Goal: Task Accomplishment & Management: Use online tool/utility

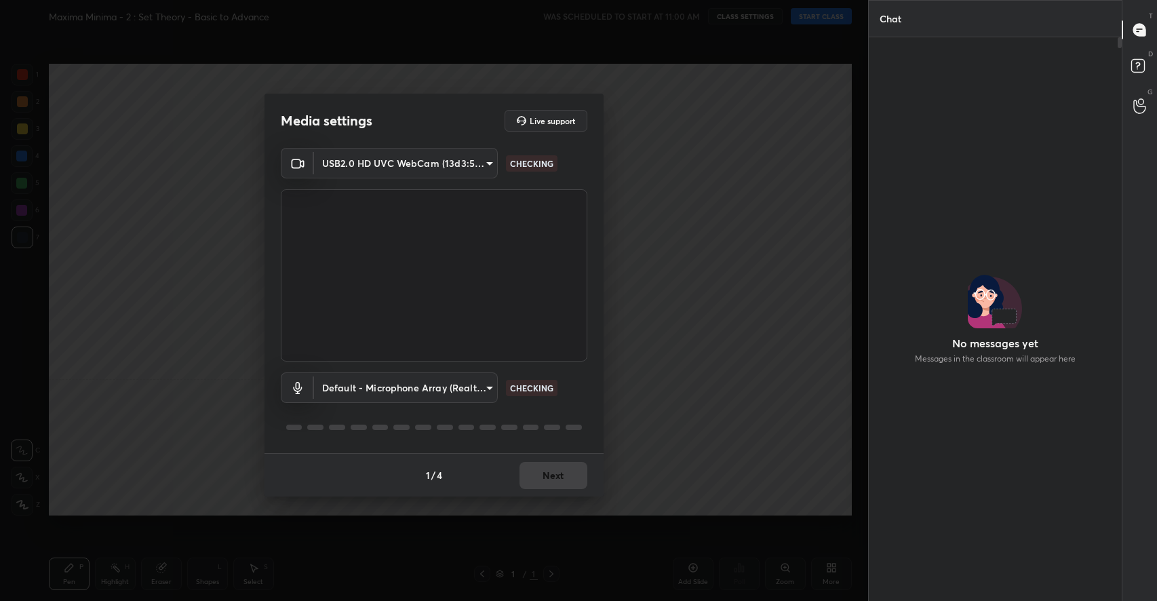
scroll to position [560, 250]
click at [563, 476] on button "Next" at bounding box center [554, 475] width 68 height 27
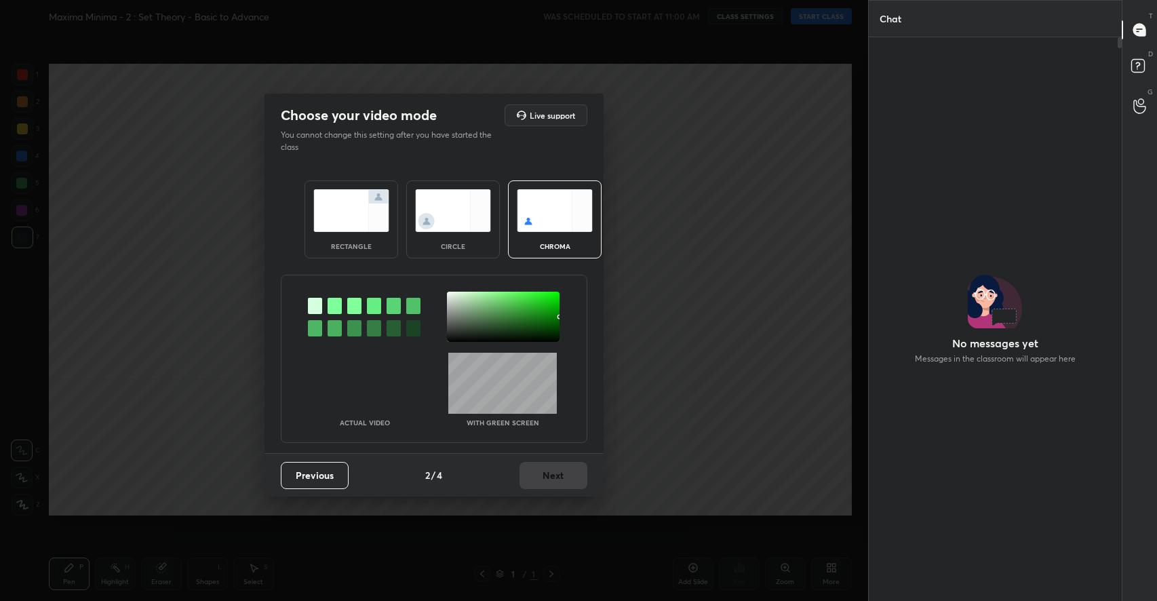
click at [383, 220] on img at bounding box center [351, 210] width 76 height 43
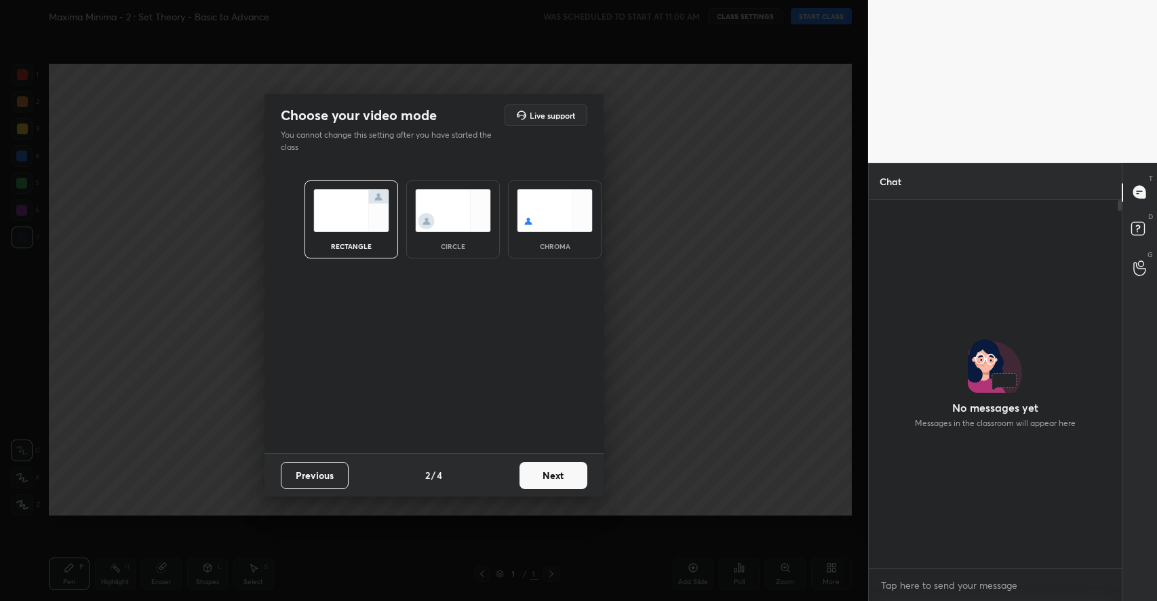
scroll to position [364, 250]
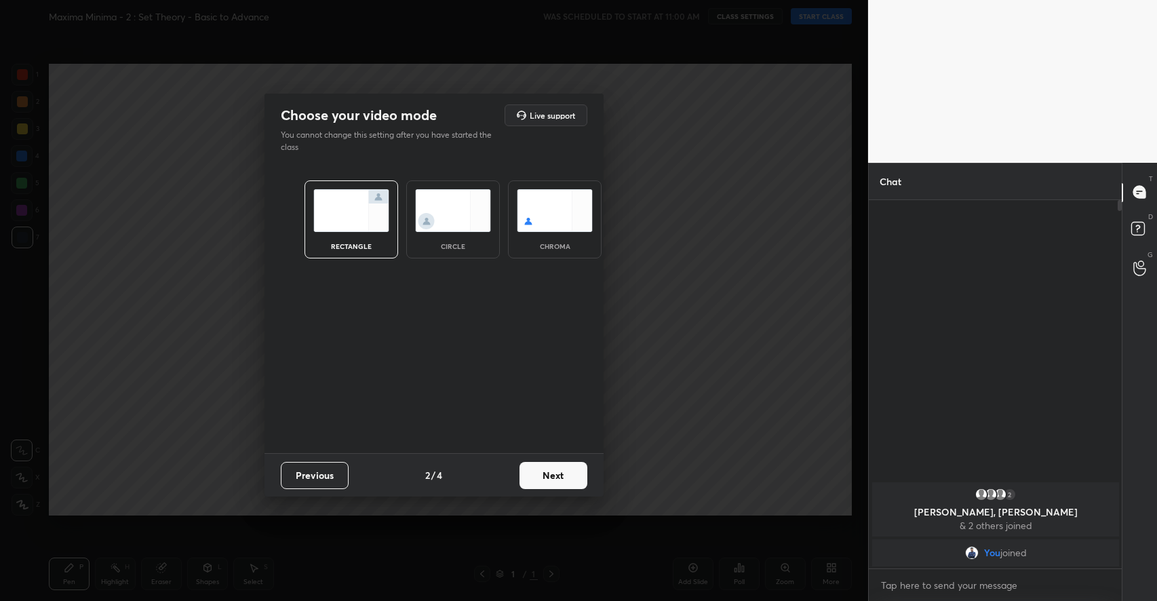
click at [543, 481] on button "Next" at bounding box center [554, 475] width 68 height 27
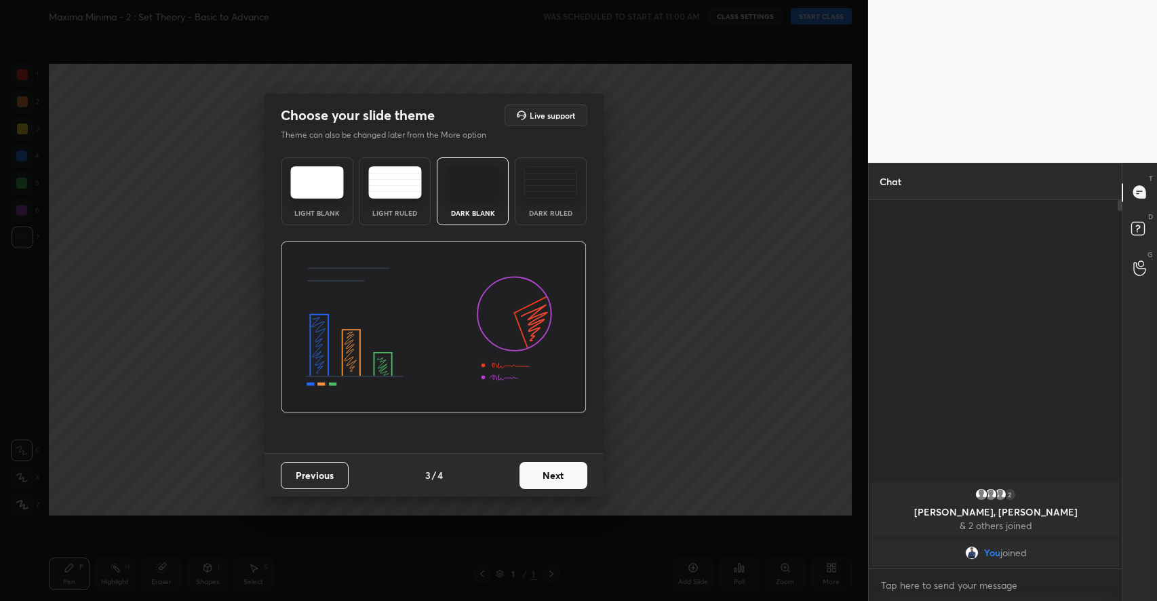
click at [536, 473] on button "Next" at bounding box center [554, 475] width 68 height 27
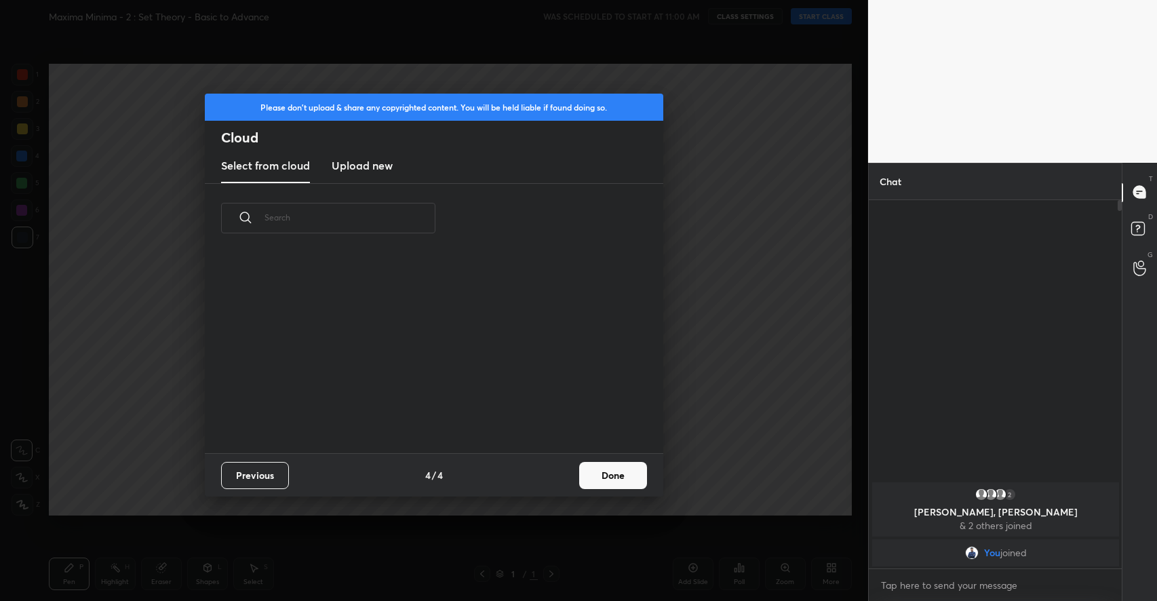
scroll to position [200, 435]
click at [598, 470] on button "Done" at bounding box center [613, 475] width 68 height 27
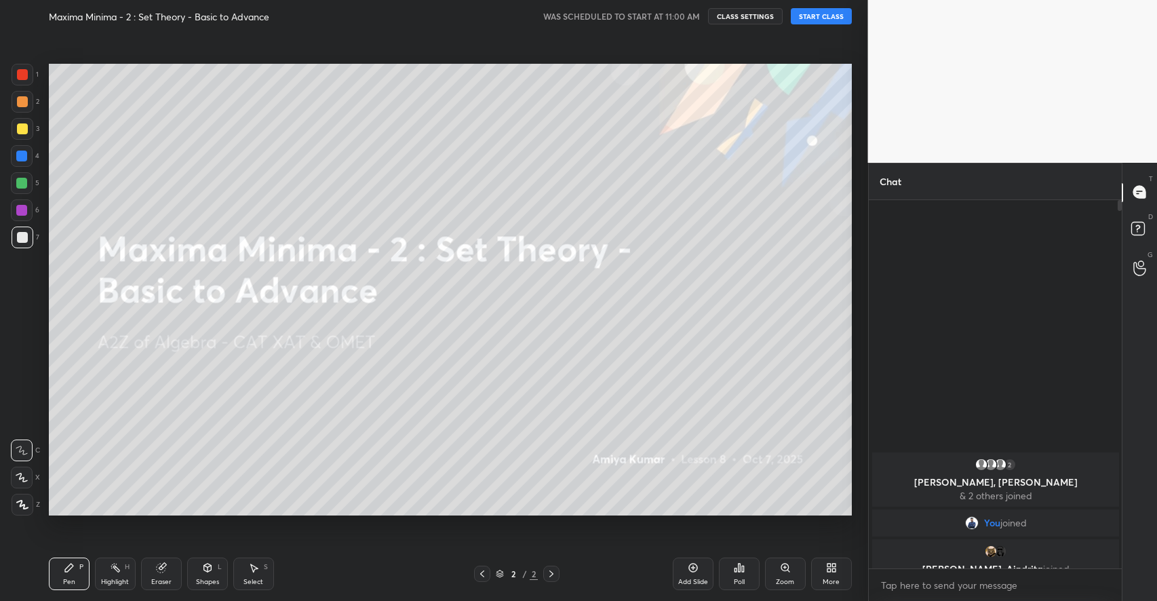
click at [838, 14] on button "START CLASS" at bounding box center [821, 16] width 61 height 16
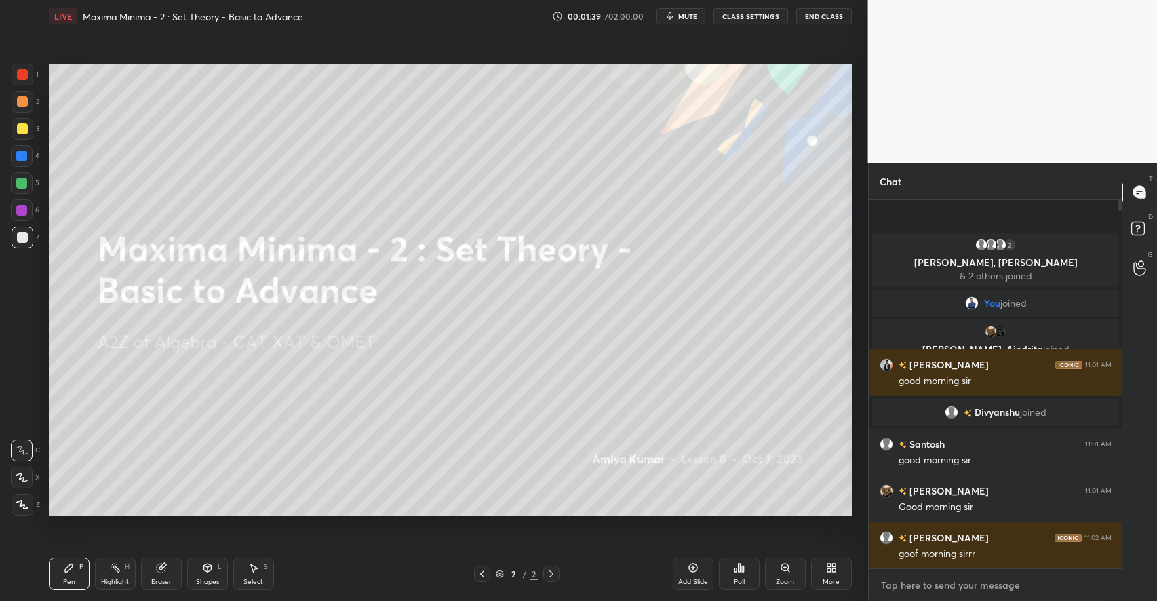
click at [961, 579] on textarea at bounding box center [996, 586] width 232 height 22
type textarea "x"
type textarea "C"
type textarea "x"
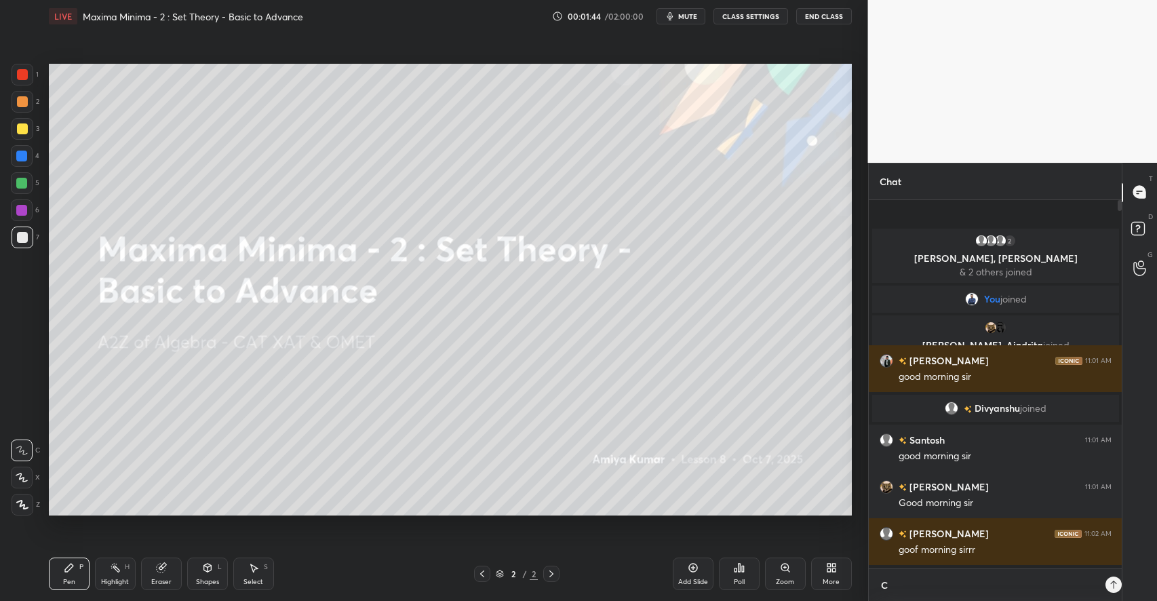
scroll to position [397, 250]
type textarea "Cl"
type textarea "x"
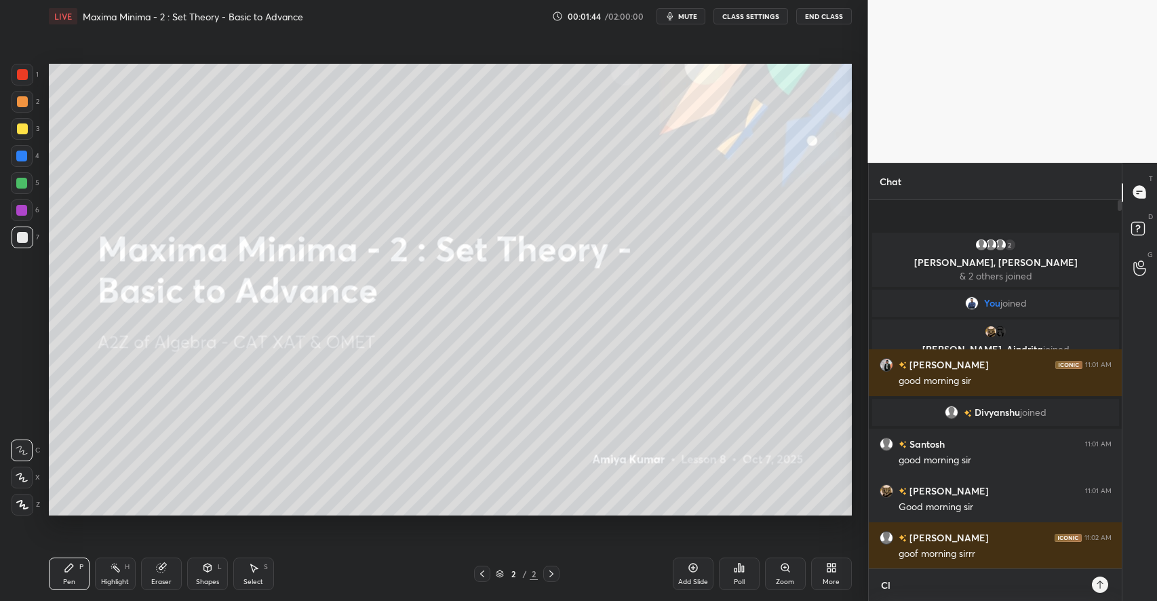
type textarea "Clo"
type textarea "x"
type textarea "Clos"
type textarea "x"
type textarea "Close"
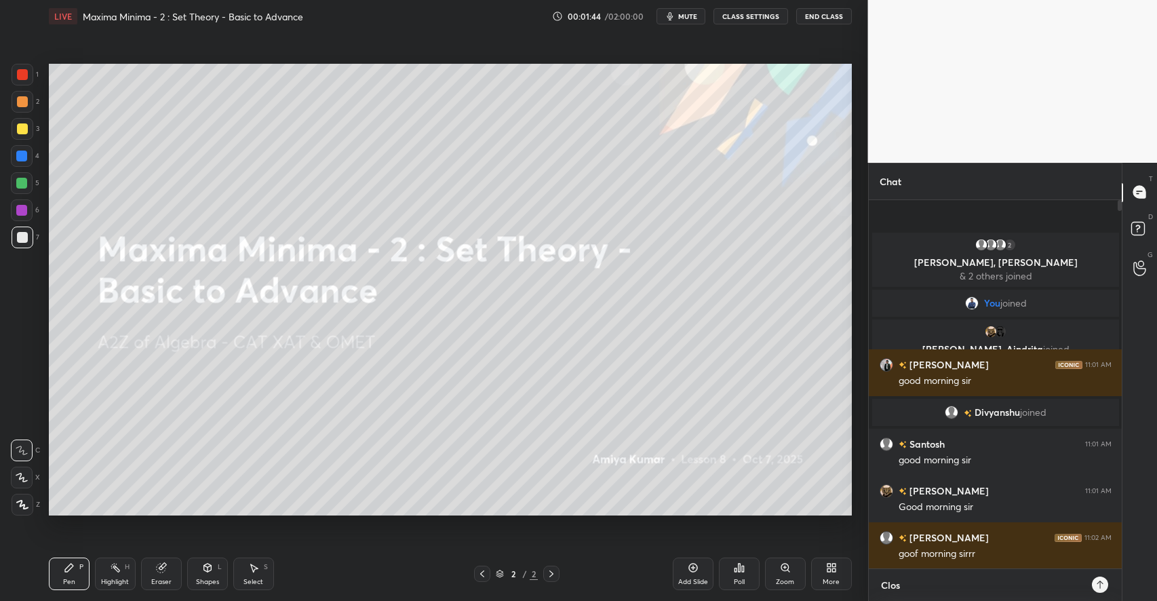
type textarea "x"
type textarea "Close"
type textarea "x"
type textarea "Close T"
type textarea "x"
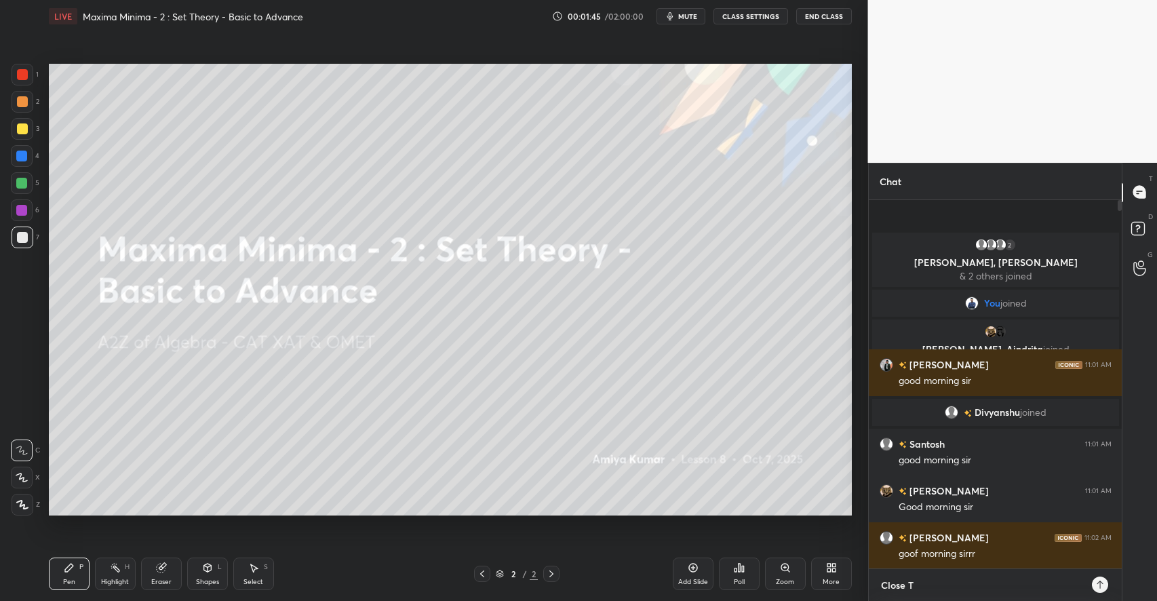
type textarea "Close TG"
type textarea "x"
type textarea "Close TG"
type textarea "x"
type textarea "Close TG :"
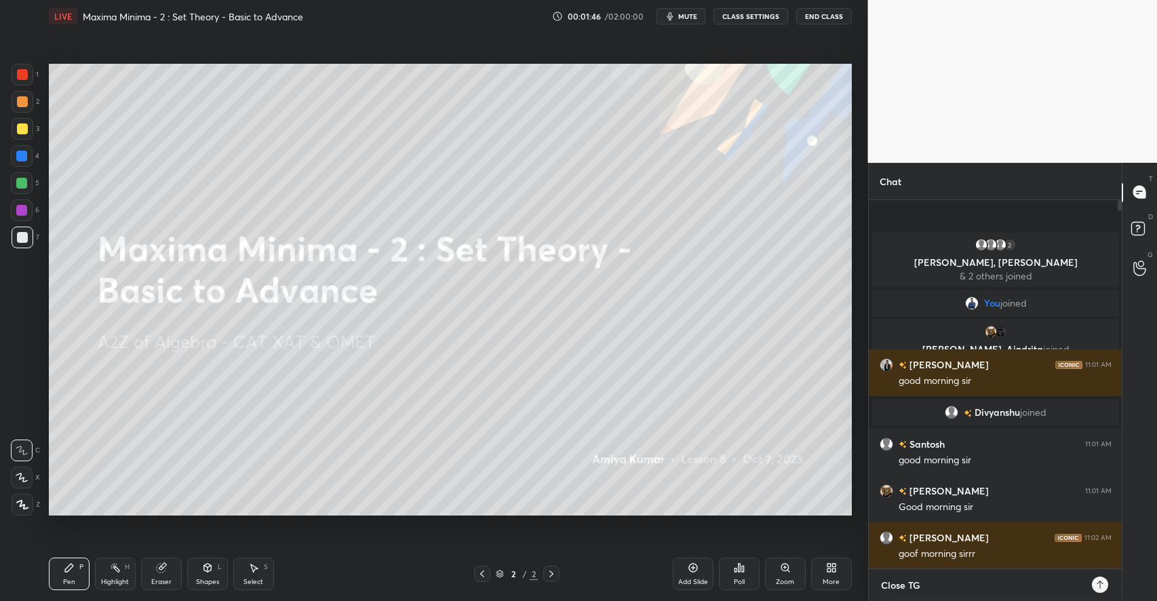
type textarea "x"
type textarea "Close TG :"
type textarea "x"
paste textarea "[URL][DOMAIN_NAME]"
type textarea "Close TG : [URL][DOMAIN_NAME]"
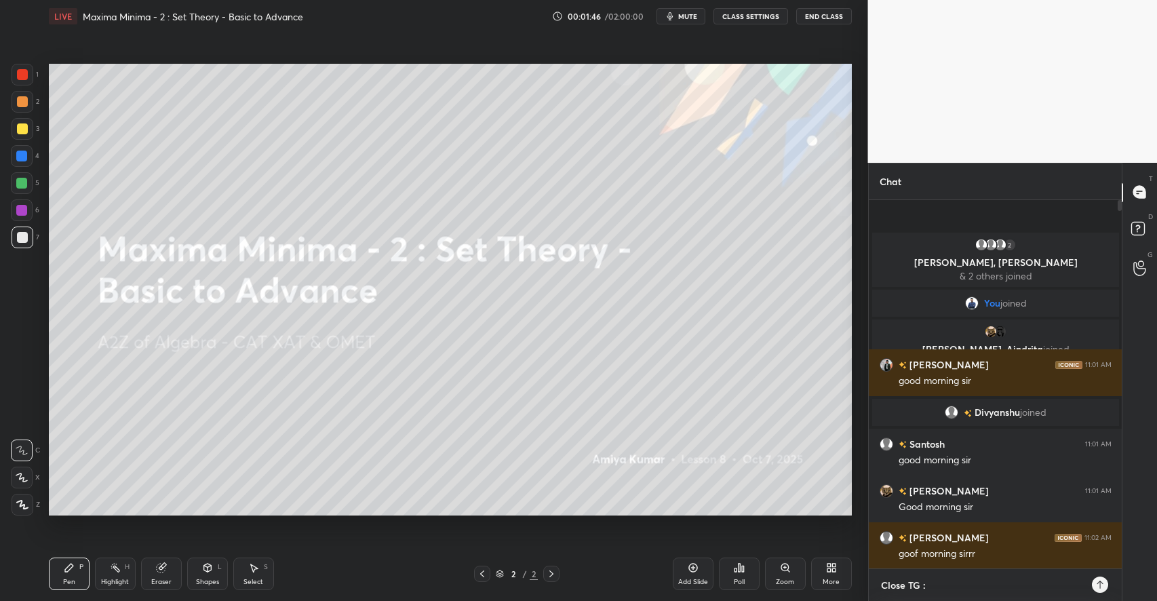
type textarea "x"
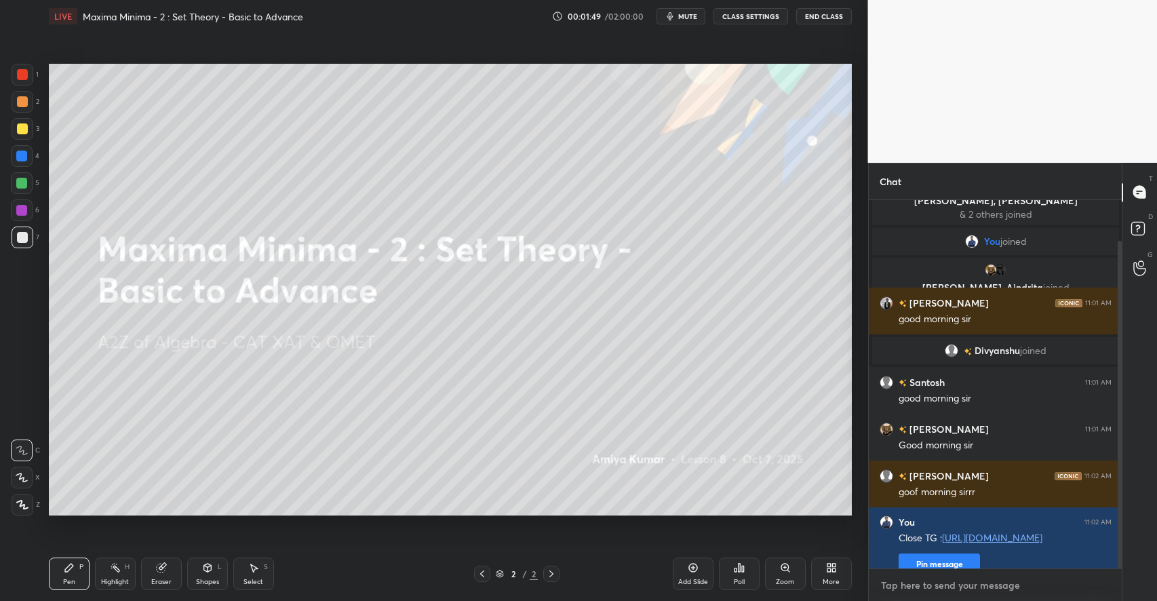
scroll to position [46, 0]
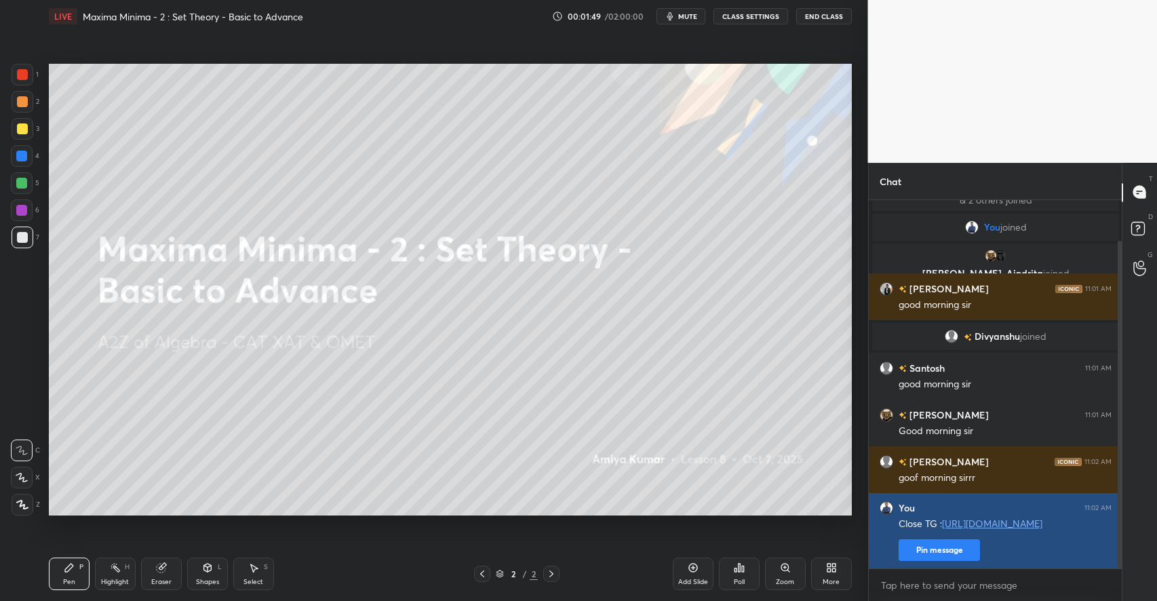
click at [918, 552] on button "Pin message" at bounding box center [939, 550] width 81 height 22
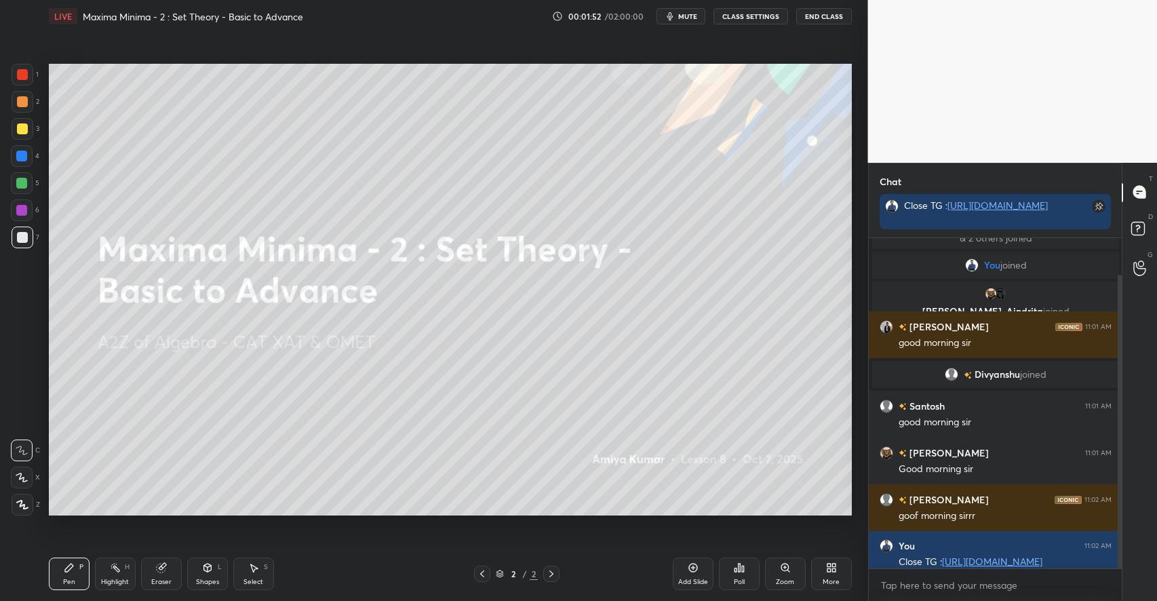
click at [24, 181] on div at bounding box center [21, 183] width 11 height 11
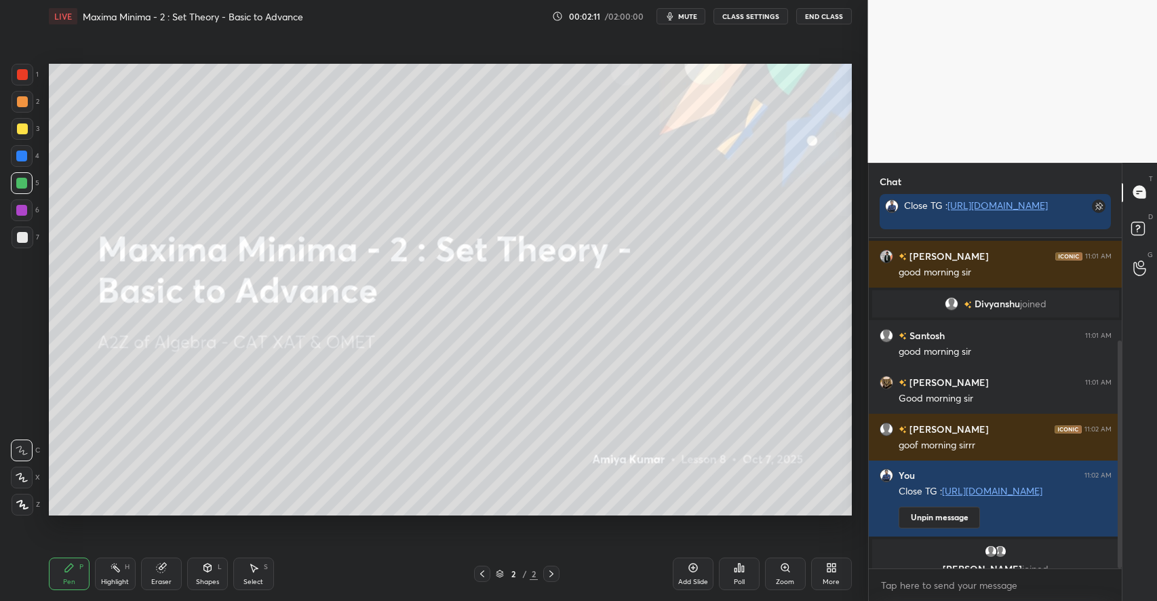
scroll to position [149, 0]
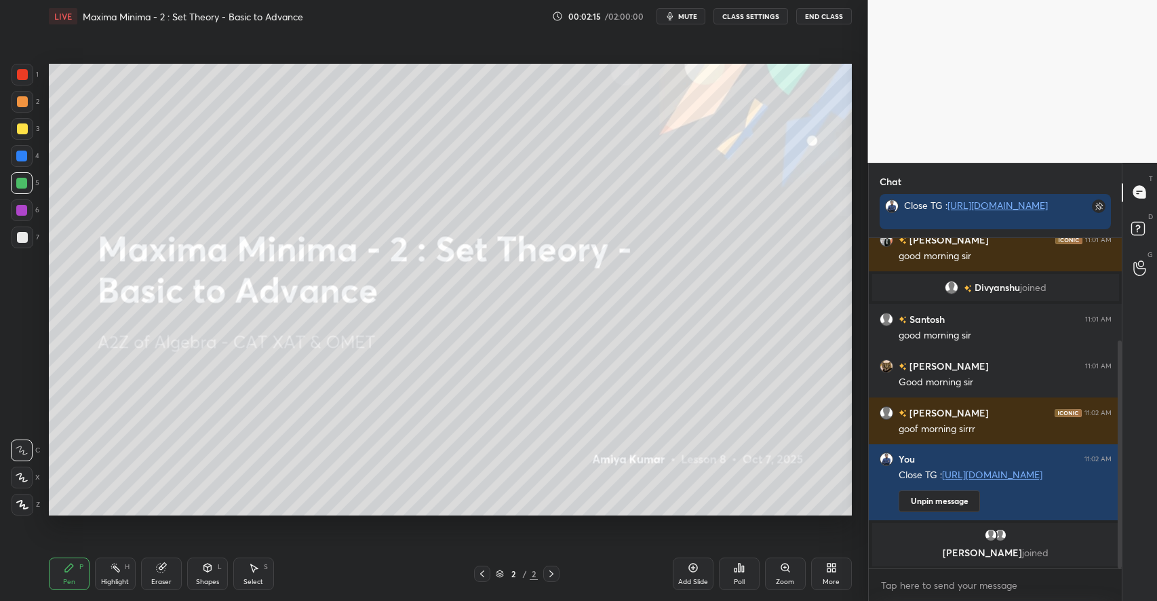
click at [826, 570] on icon at bounding box center [831, 567] width 11 height 11
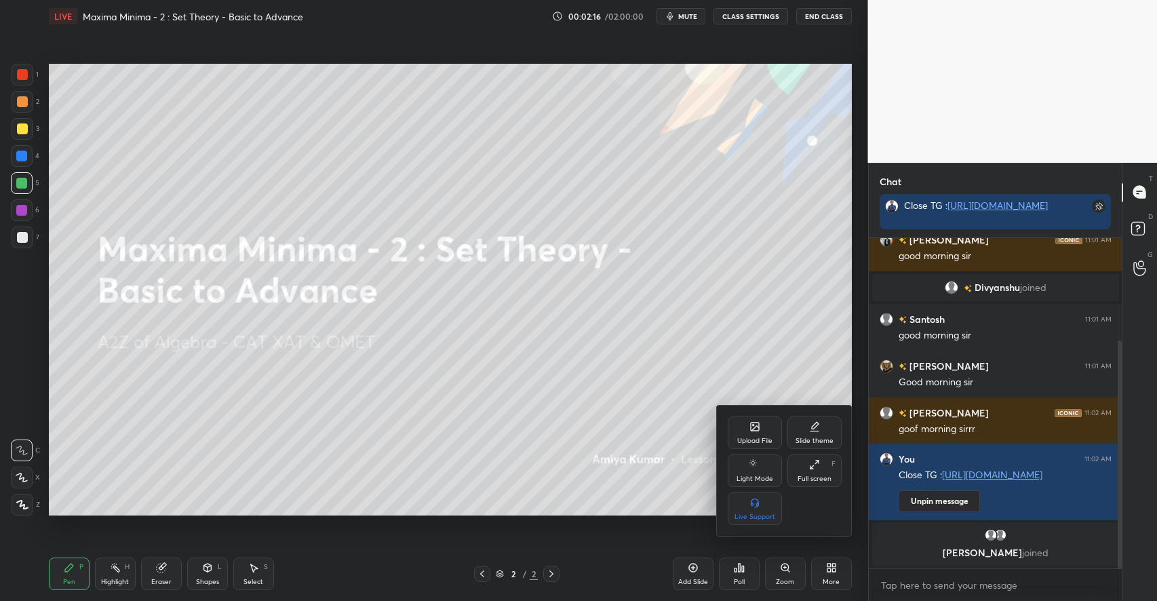
click at [748, 434] on div "Upload File" at bounding box center [755, 432] width 54 height 33
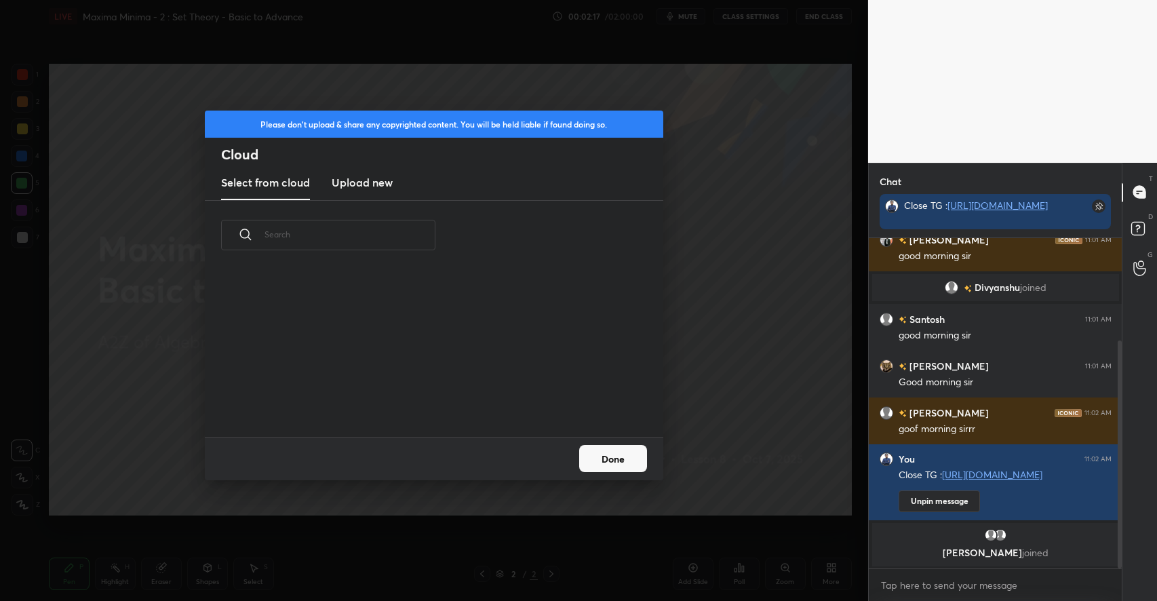
scroll to position [167, 435]
click at [341, 178] on h3 "Upload new" at bounding box center [362, 182] width 61 height 16
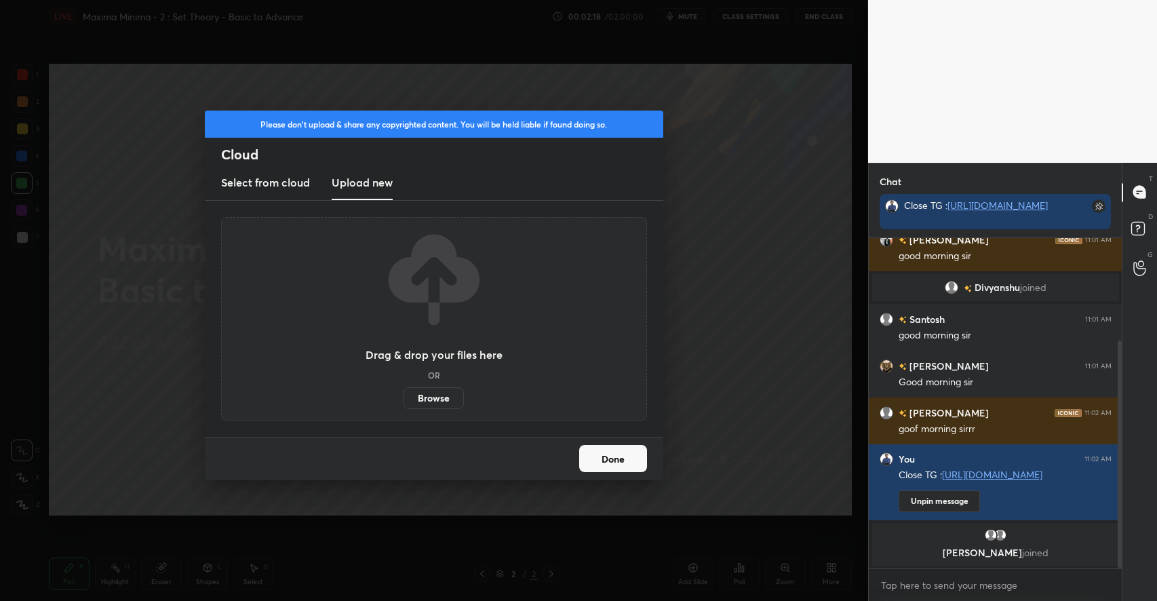
click at [441, 394] on label "Browse" at bounding box center [434, 398] width 60 height 22
click at [404, 394] on input "Browse" at bounding box center [404, 398] width 0 height 22
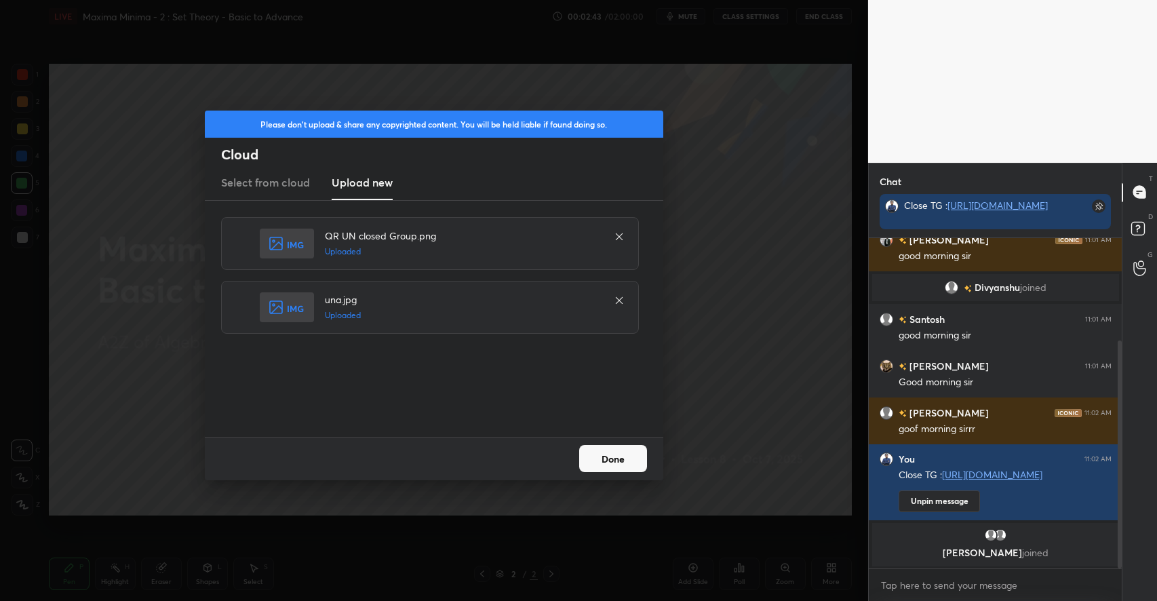
click at [602, 451] on button "Done" at bounding box center [613, 458] width 68 height 27
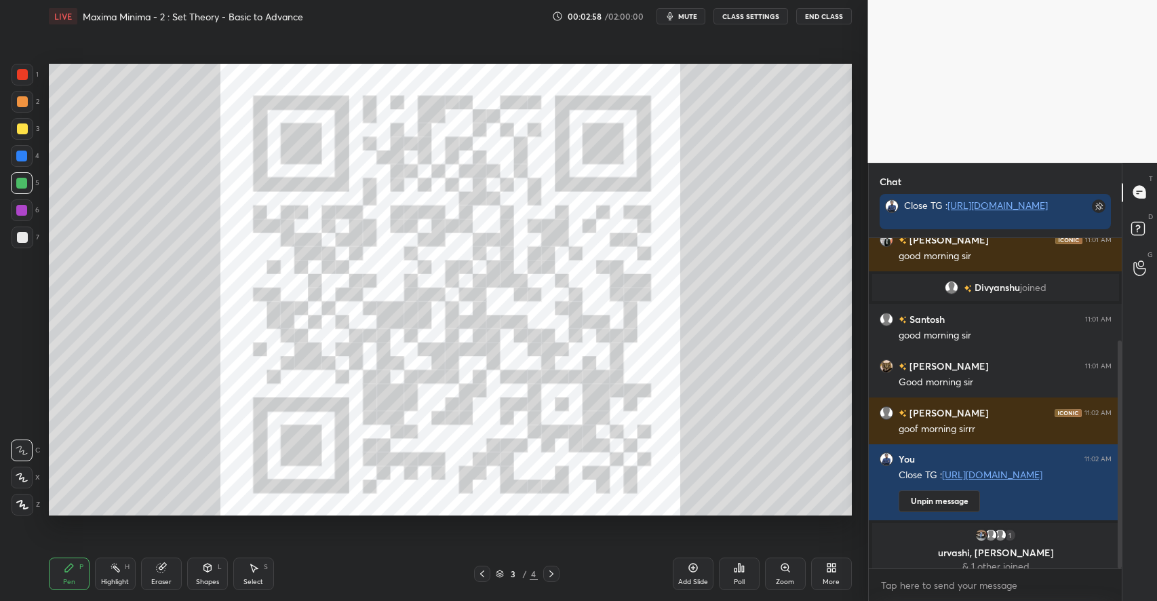
scroll to position [160, 0]
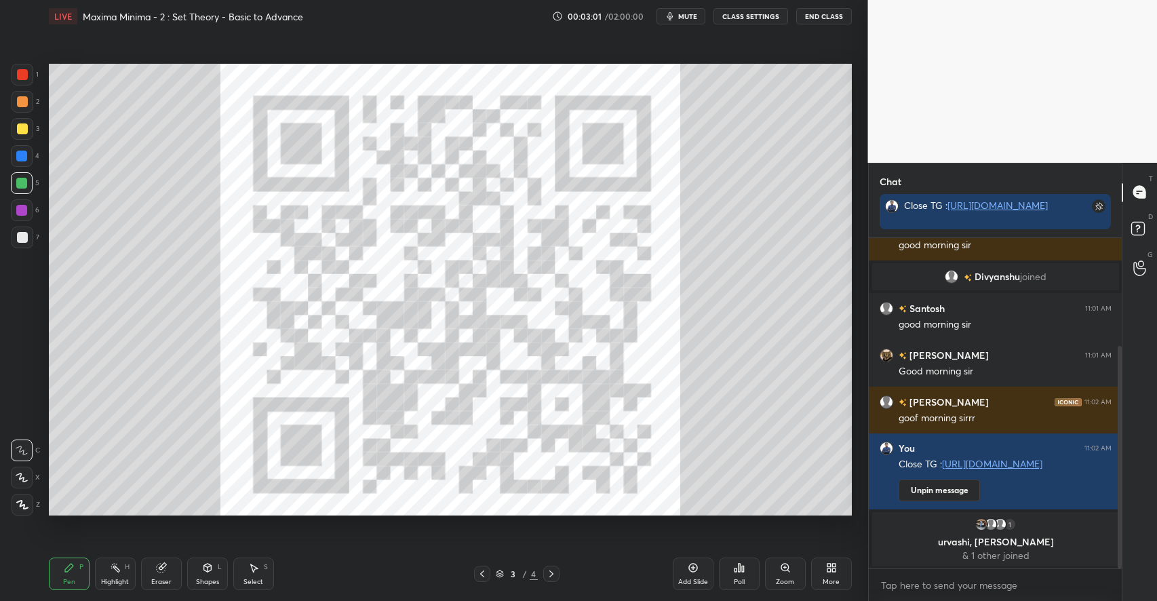
click at [208, 570] on icon at bounding box center [207, 568] width 7 height 8
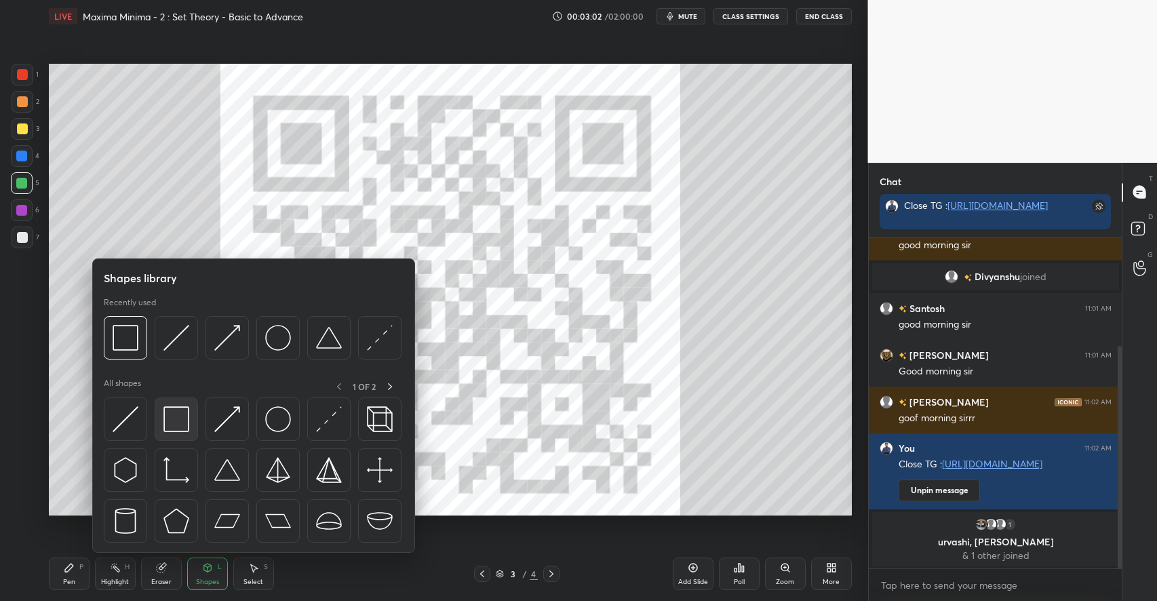
click at [180, 421] on img at bounding box center [176, 419] width 26 height 26
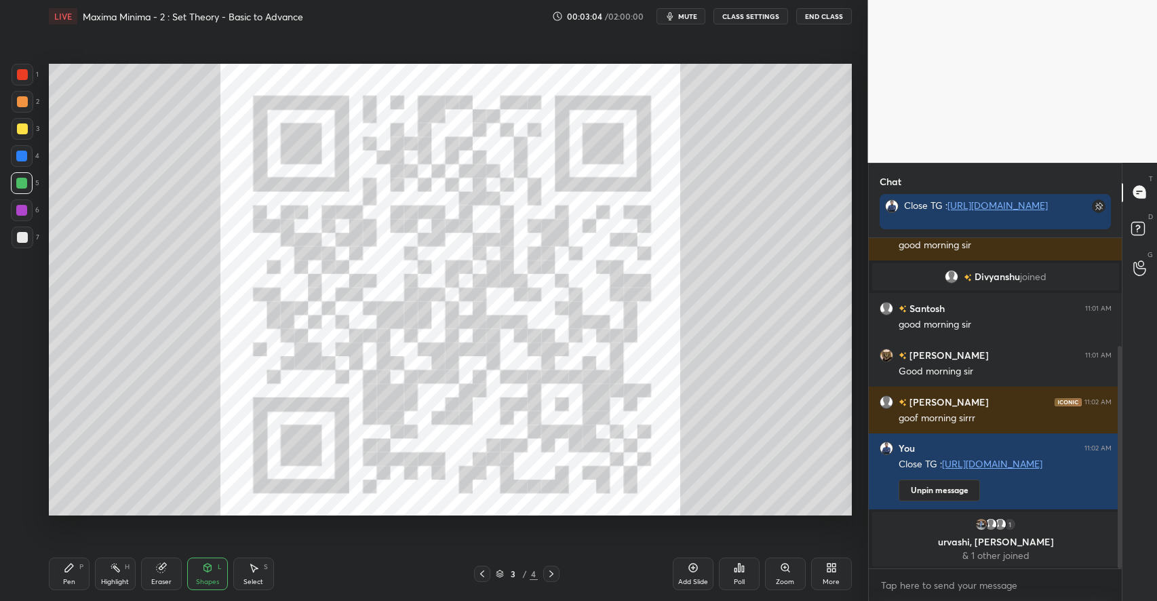
click at [62, 578] on div "Pen P" at bounding box center [69, 574] width 41 height 33
click at [23, 230] on div at bounding box center [23, 238] width 22 height 22
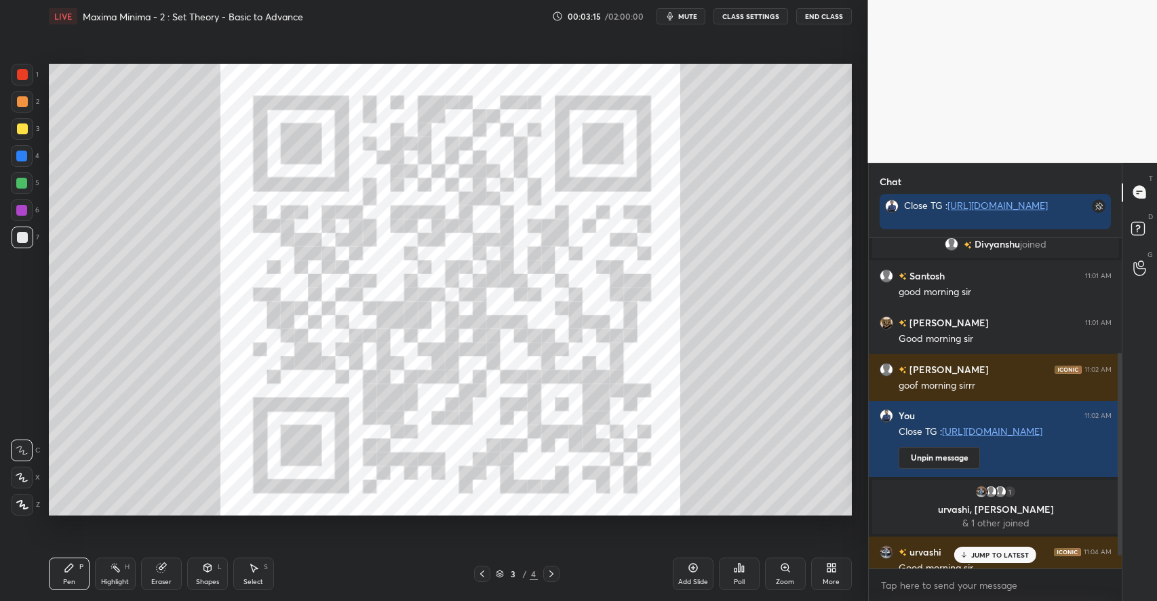
scroll to position [206, 0]
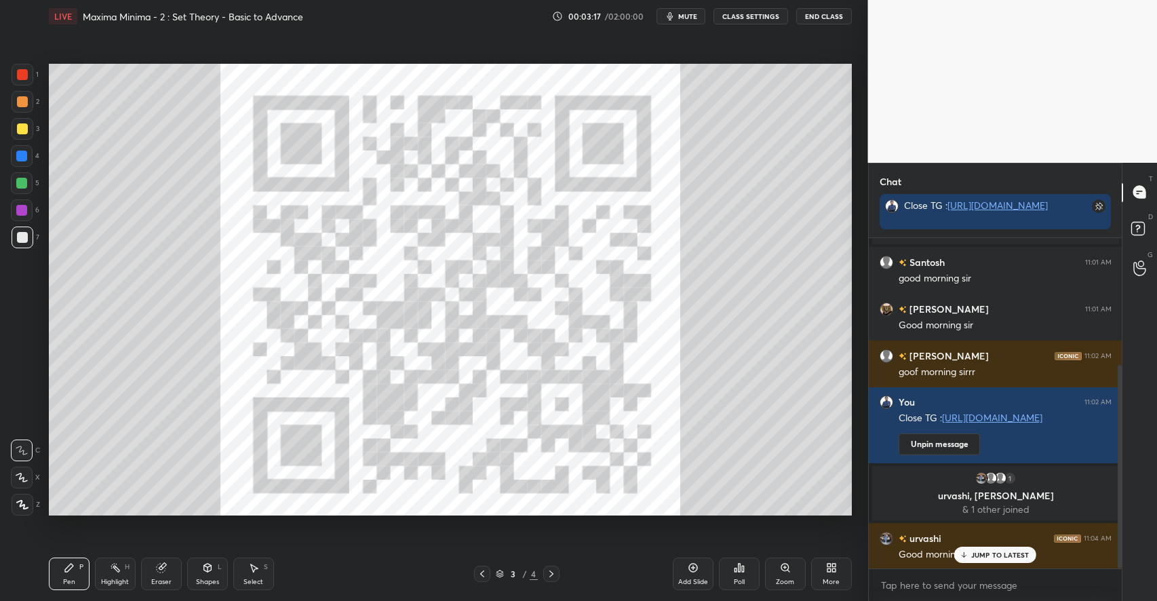
click at [551, 567] on div at bounding box center [551, 574] width 16 height 16
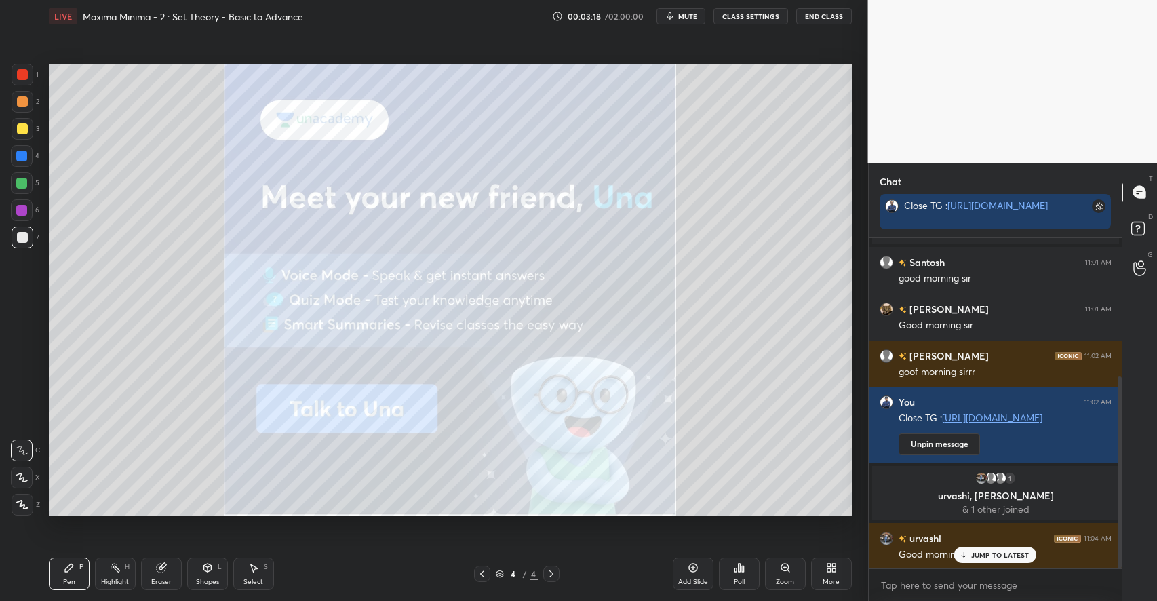
scroll to position [239, 0]
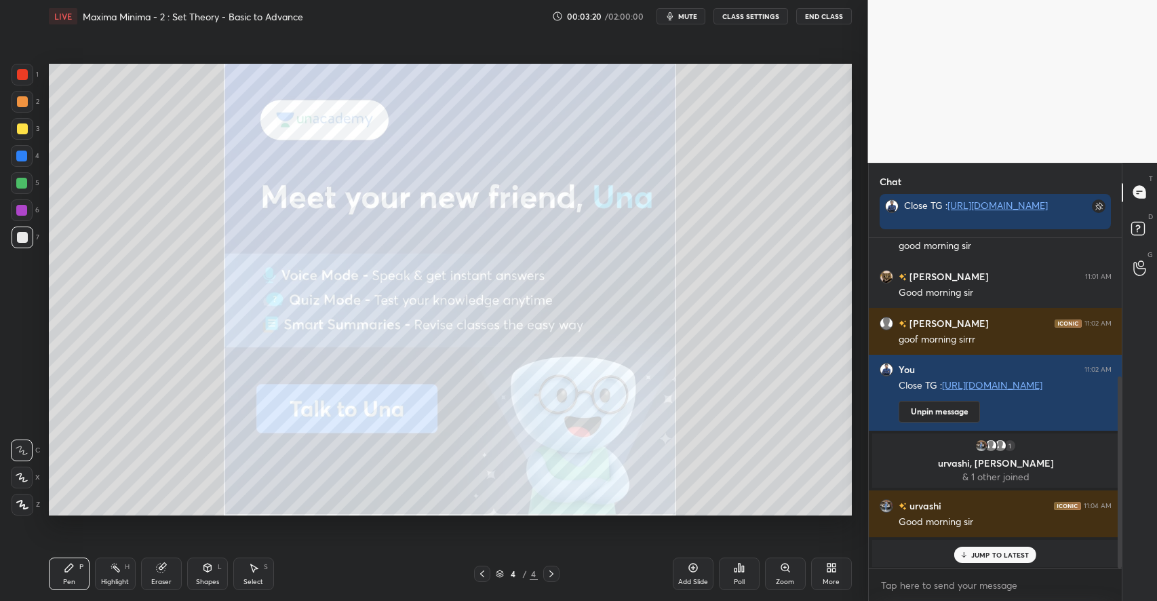
click at [711, 579] on div "Add Slide" at bounding box center [693, 574] width 41 height 33
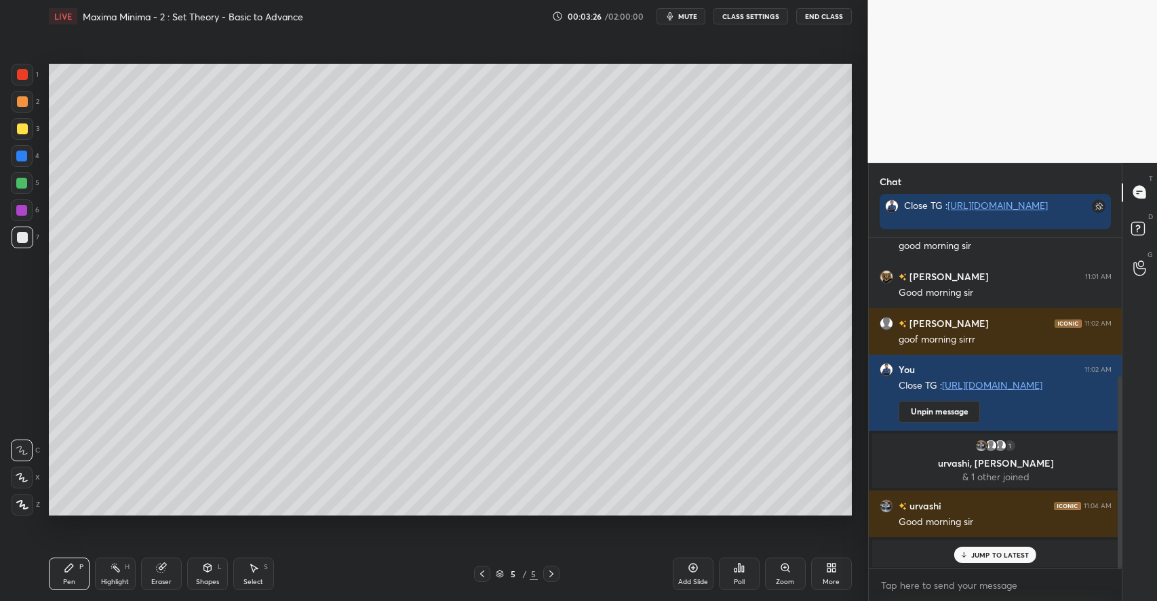
click at [25, 128] on div at bounding box center [22, 128] width 11 height 11
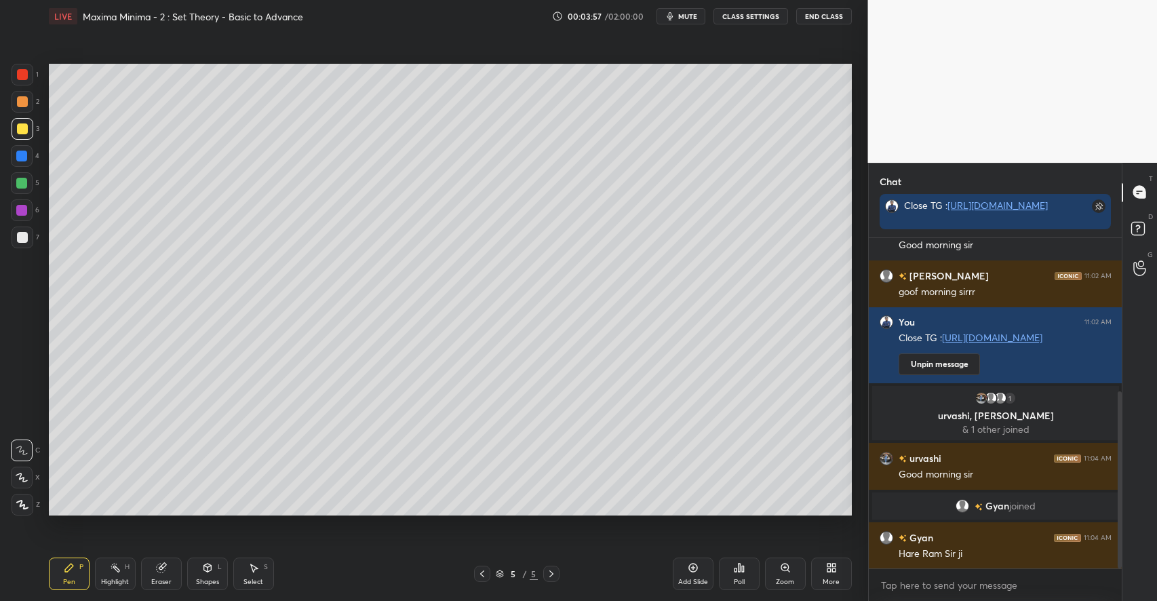
click at [201, 562] on div "Shapes L" at bounding box center [207, 574] width 41 height 33
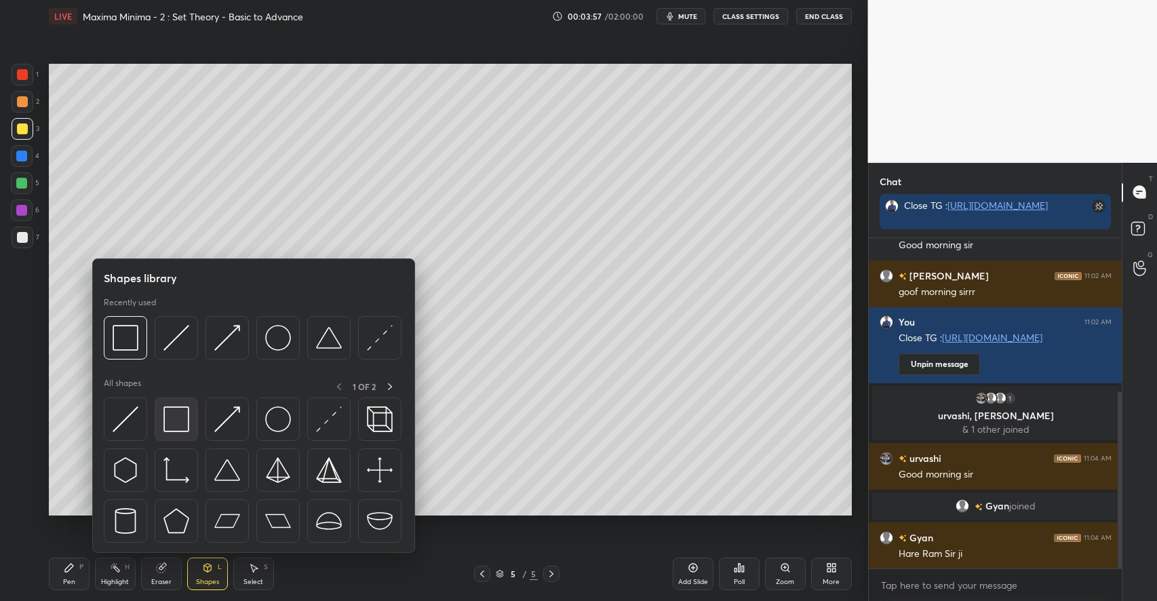
click at [177, 421] on img at bounding box center [176, 419] width 26 height 26
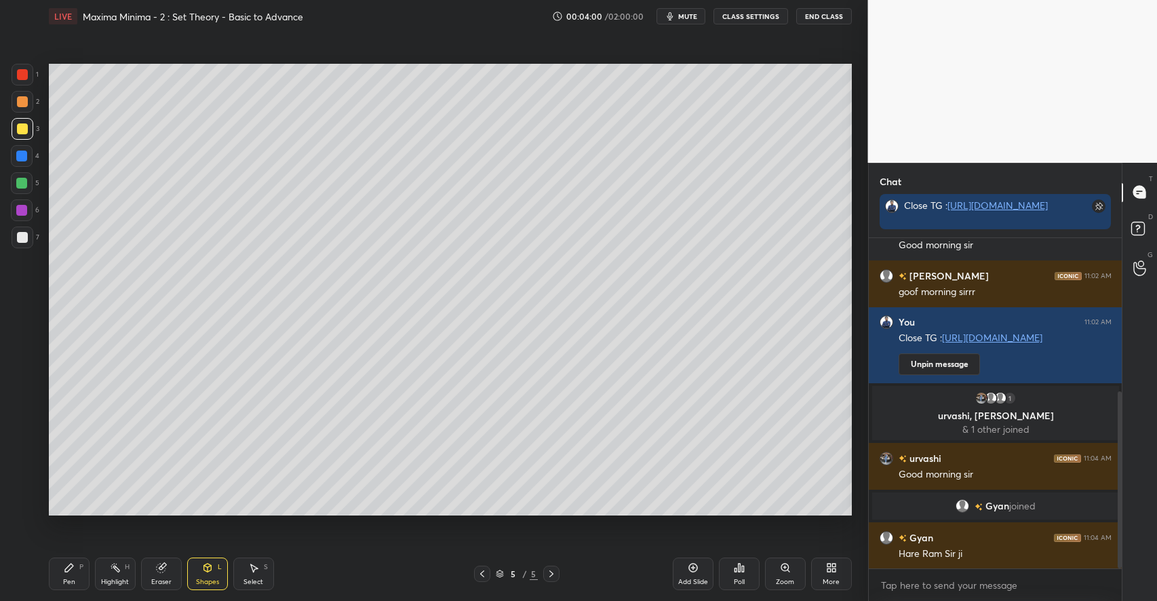
click at [75, 576] on div "Pen P" at bounding box center [69, 574] width 41 height 33
click at [26, 103] on div at bounding box center [22, 101] width 11 height 11
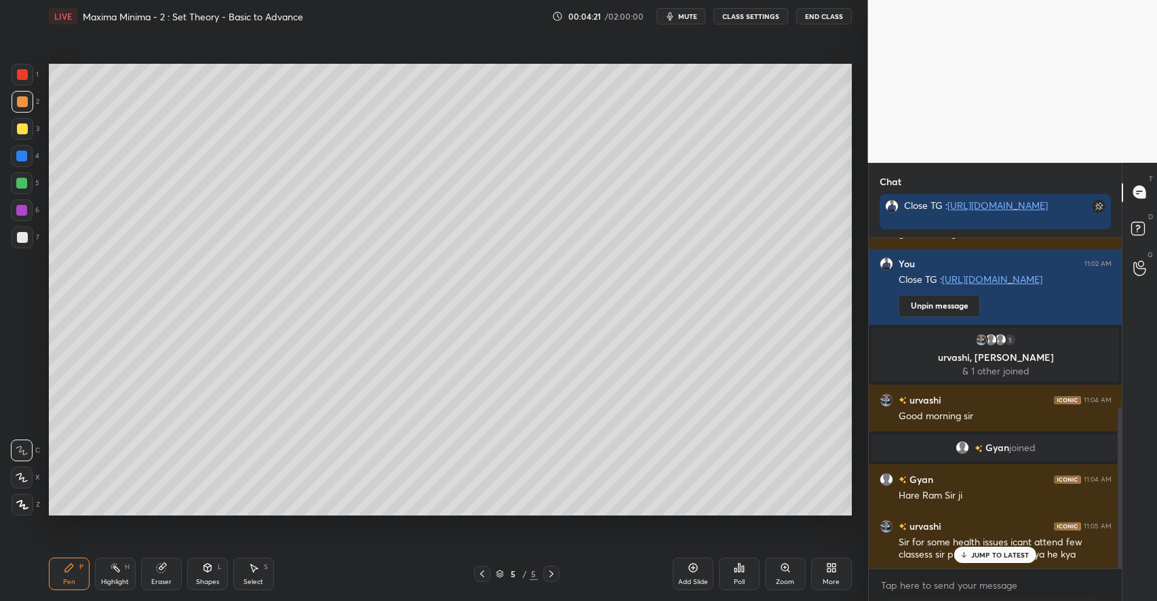
scroll to position [377, 0]
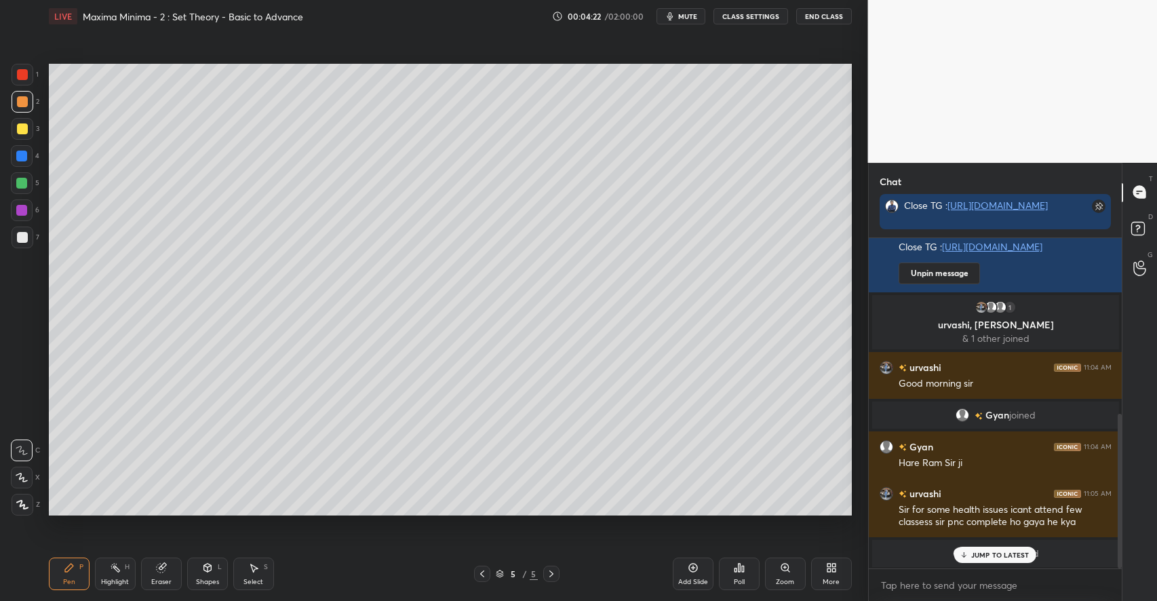
click at [1021, 549] on div "JUMP TO LATEST" at bounding box center [994, 555] width 81 height 16
click at [24, 130] on div at bounding box center [22, 128] width 11 height 11
click at [206, 573] on icon at bounding box center [207, 567] width 11 height 11
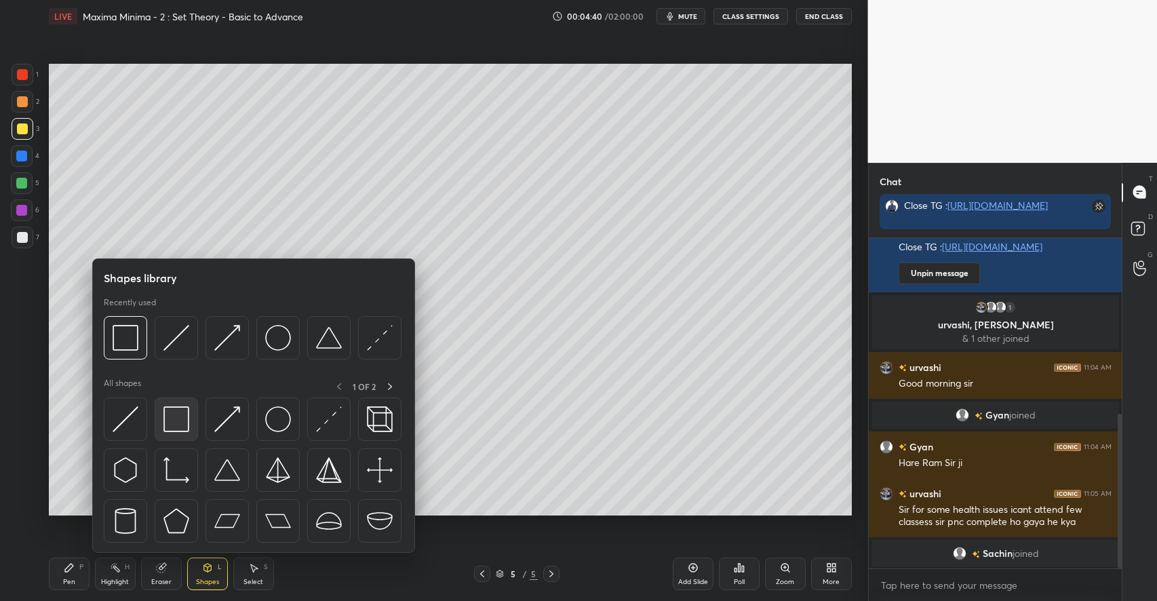
click at [180, 416] on img at bounding box center [176, 419] width 26 height 26
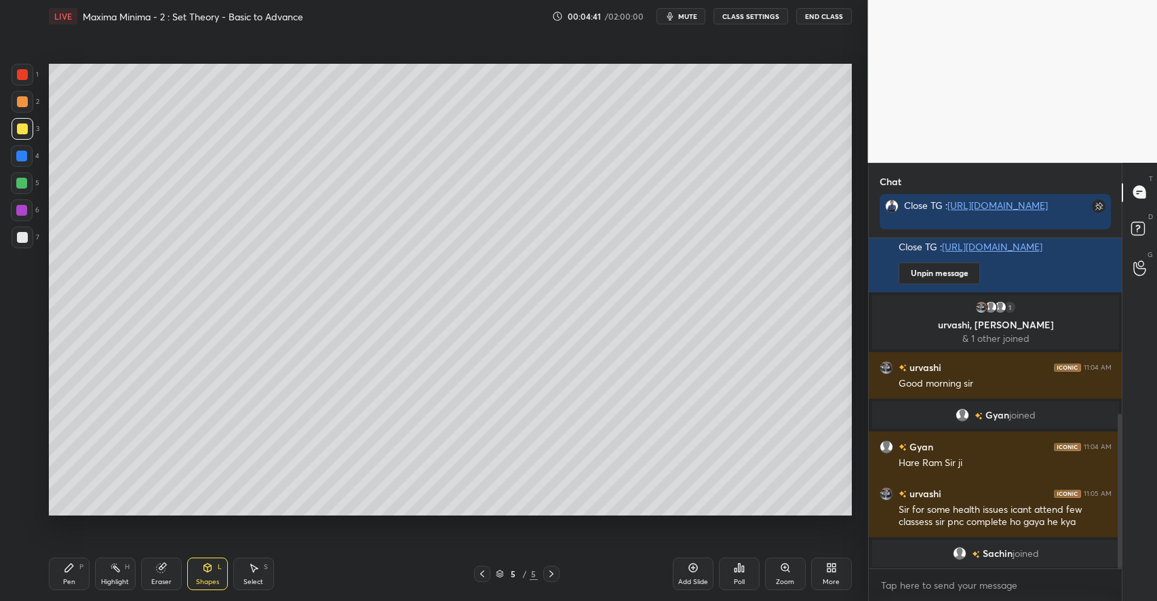
scroll to position [425, 0]
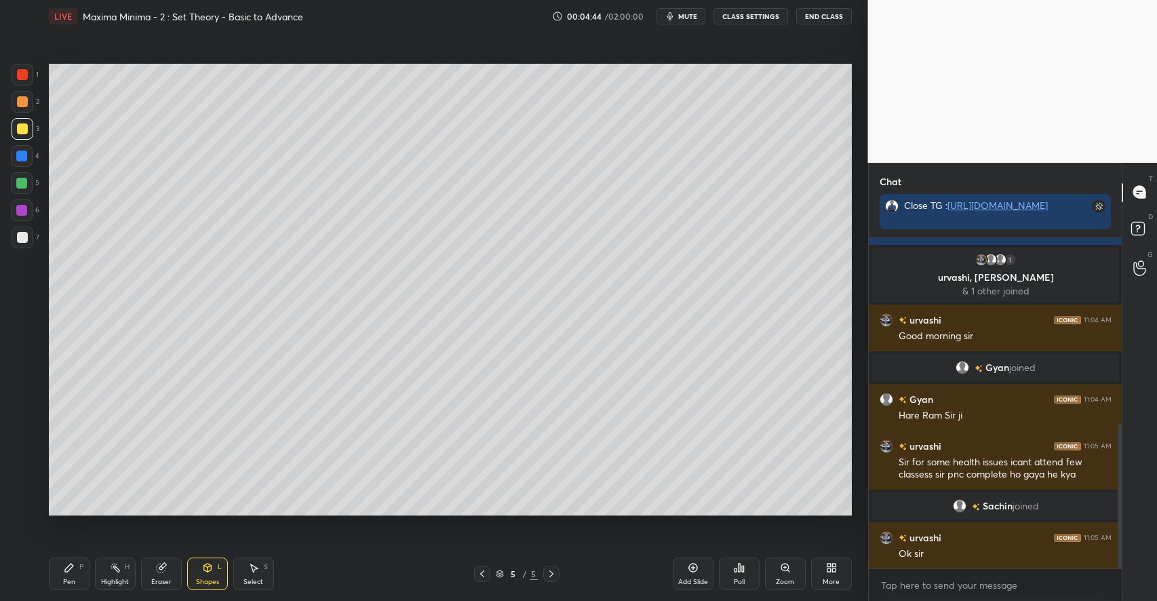
click at [77, 567] on div "Pen P" at bounding box center [69, 574] width 41 height 33
click at [693, 568] on icon at bounding box center [693, 568] width 4 height 4
click at [21, 96] on div at bounding box center [22, 101] width 11 height 11
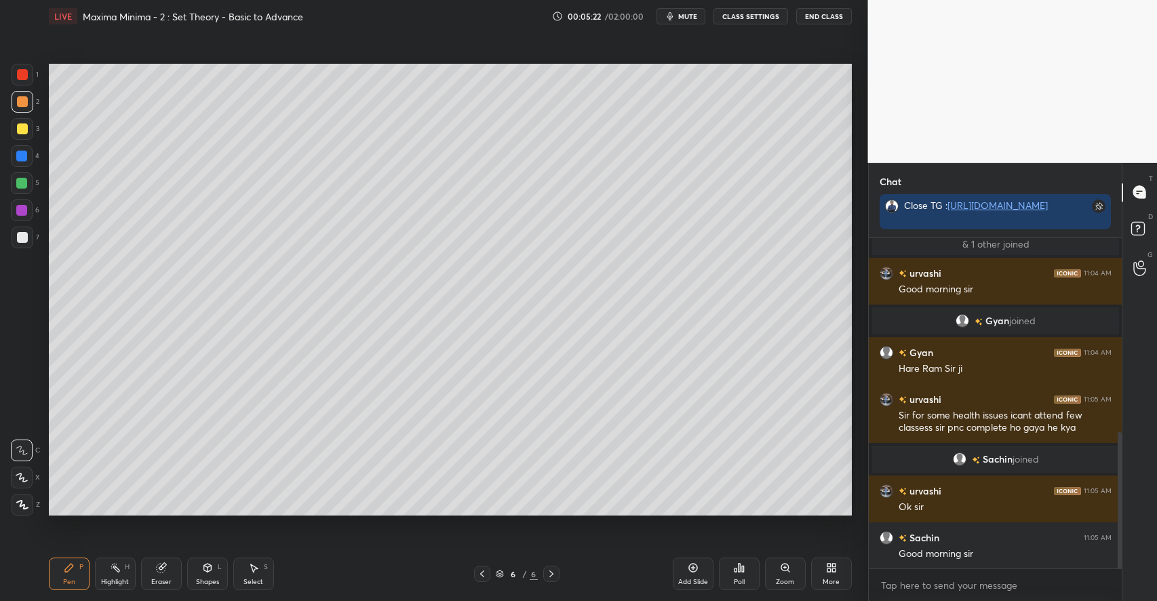
scroll to position [518, 0]
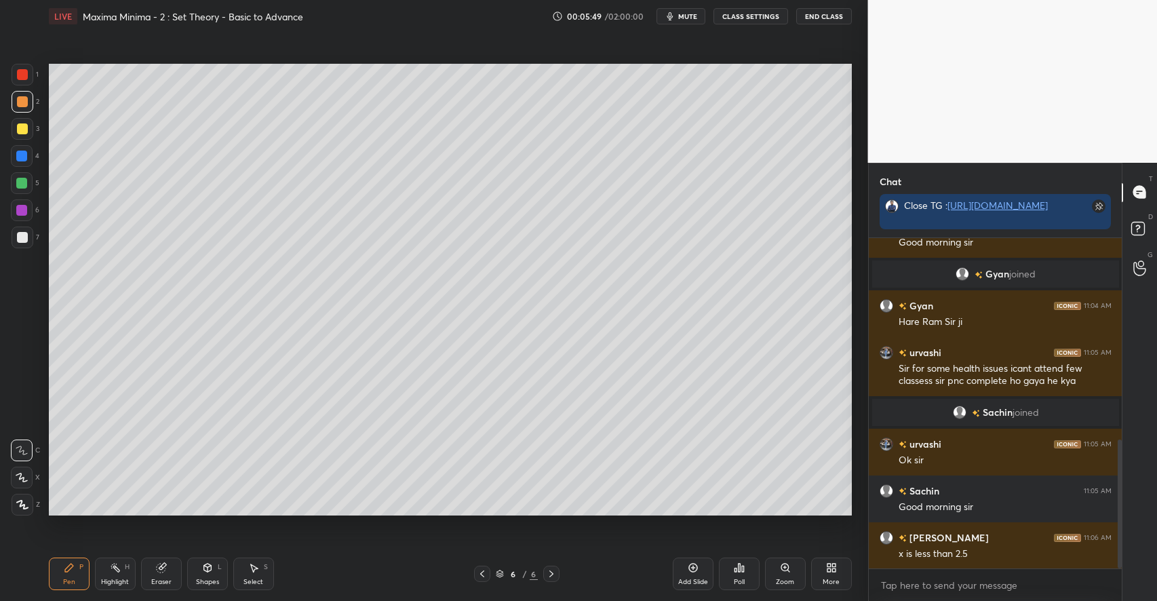
click at [24, 132] on div at bounding box center [22, 128] width 11 height 11
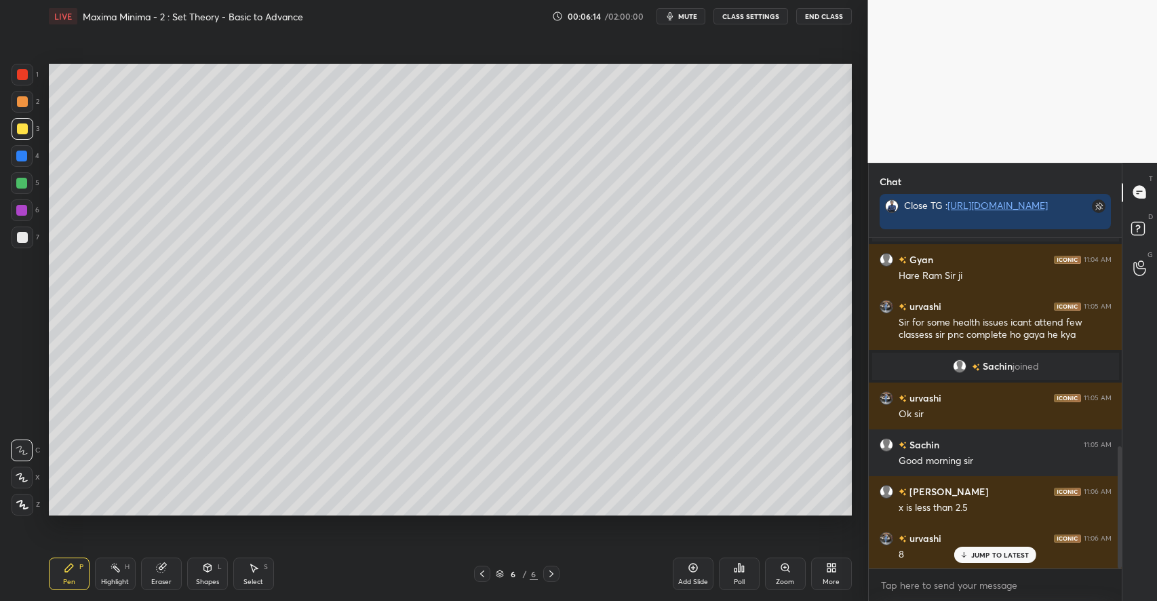
click at [28, 100] on div at bounding box center [23, 102] width 22 height 22
click at [206, 577] on div "Shapes L" at bounding box center [207, 574] width 41 height 33
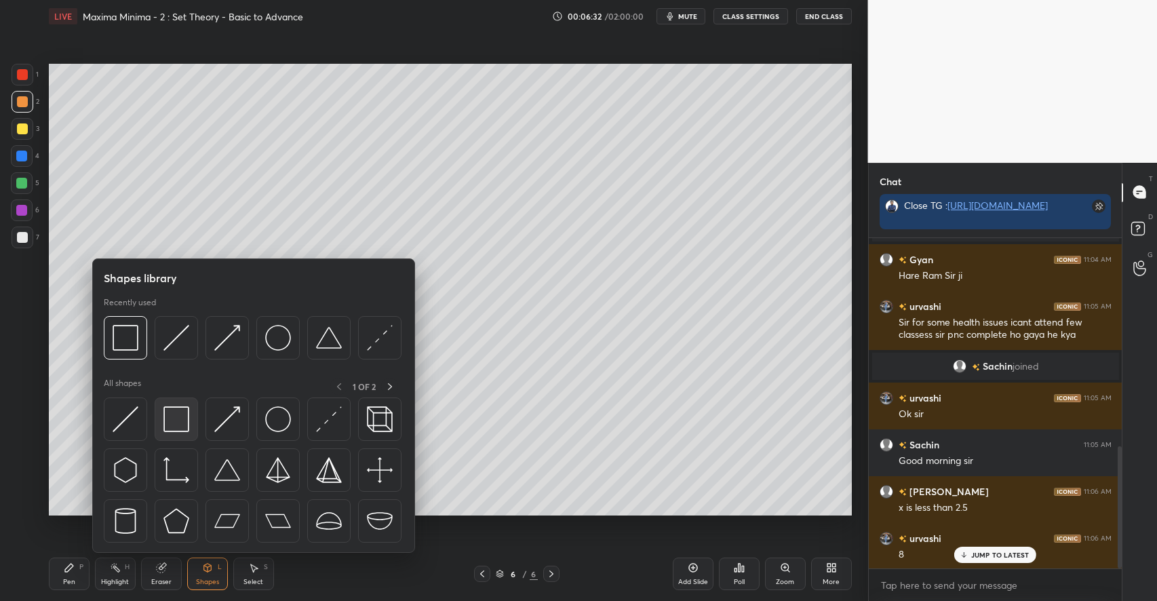
click at [185, 429] on img at bounding box center [176, 419] width 26 height 26
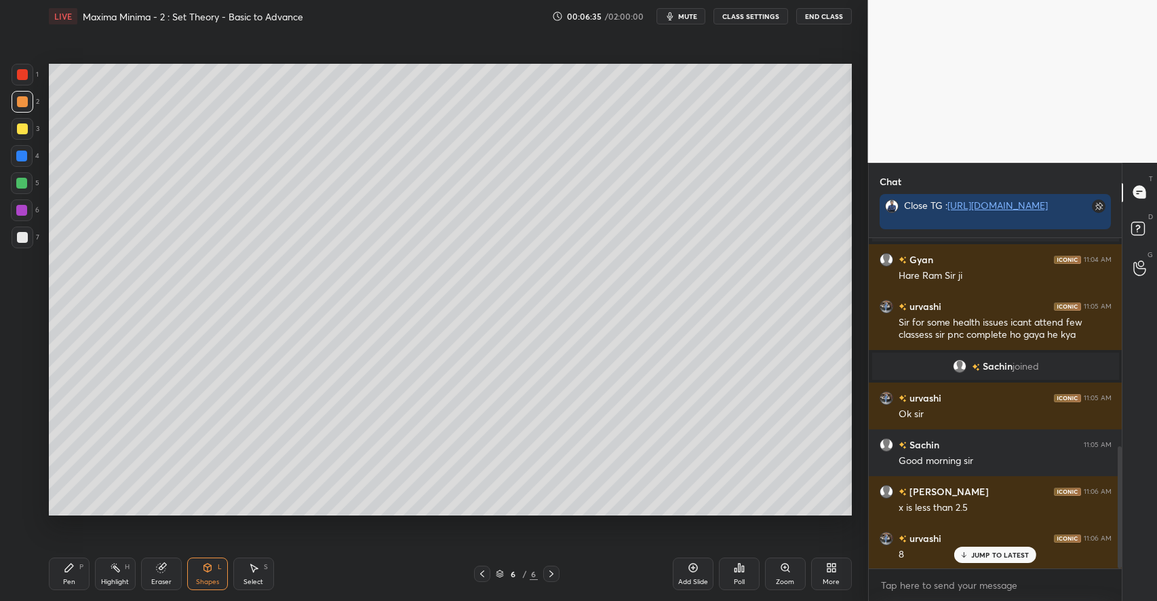
click at [76, 560] on div "Pen P" at bounding box center [69, 574] width 41 height 33
click at [211, 573] on icon at bounding box center [207, 567] width 11 height 11
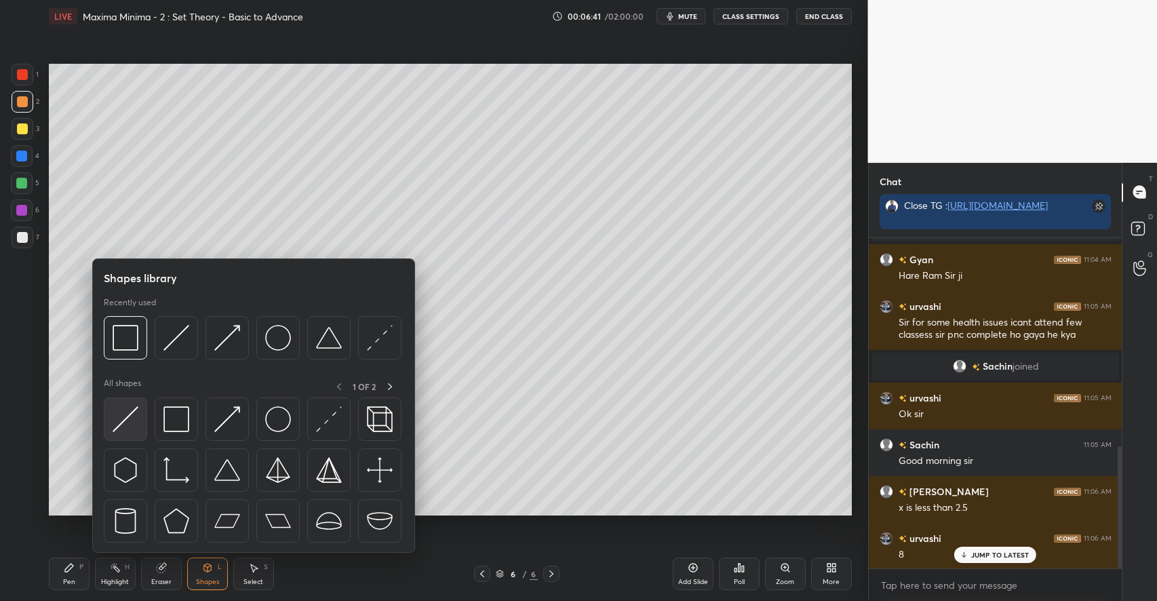
click at [145, 416] on div at bounding box center [125, 419] width 43 height 43
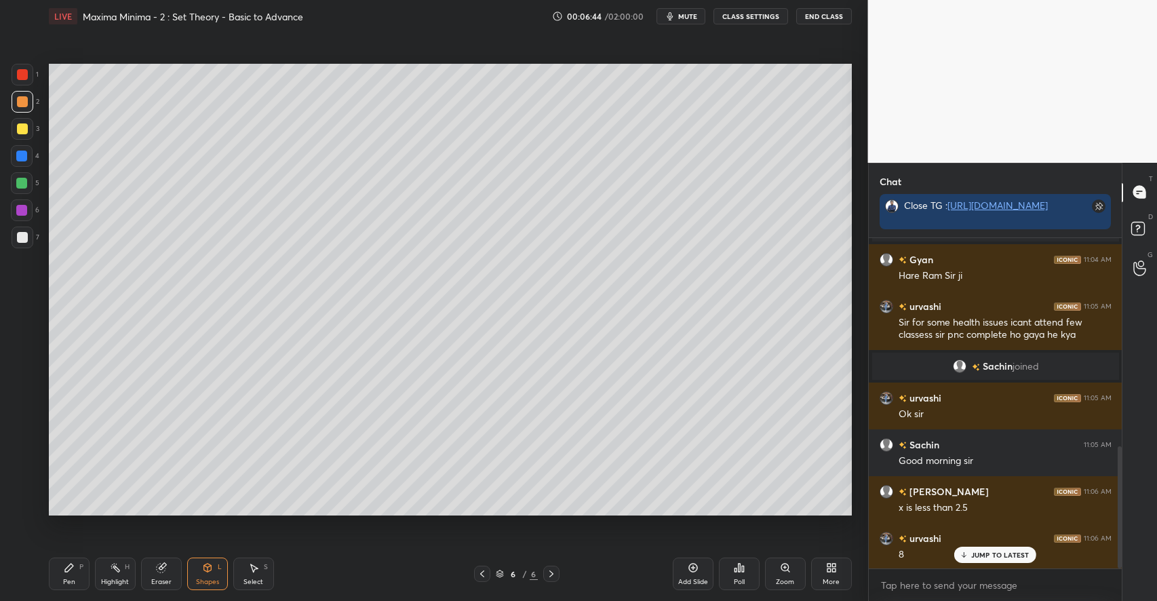
click at [73, 567] on icon at bounding box center [69, 567] width 11 height 11
click at [17, 243] on div at bounding box center [23, 238] width 22 height 22
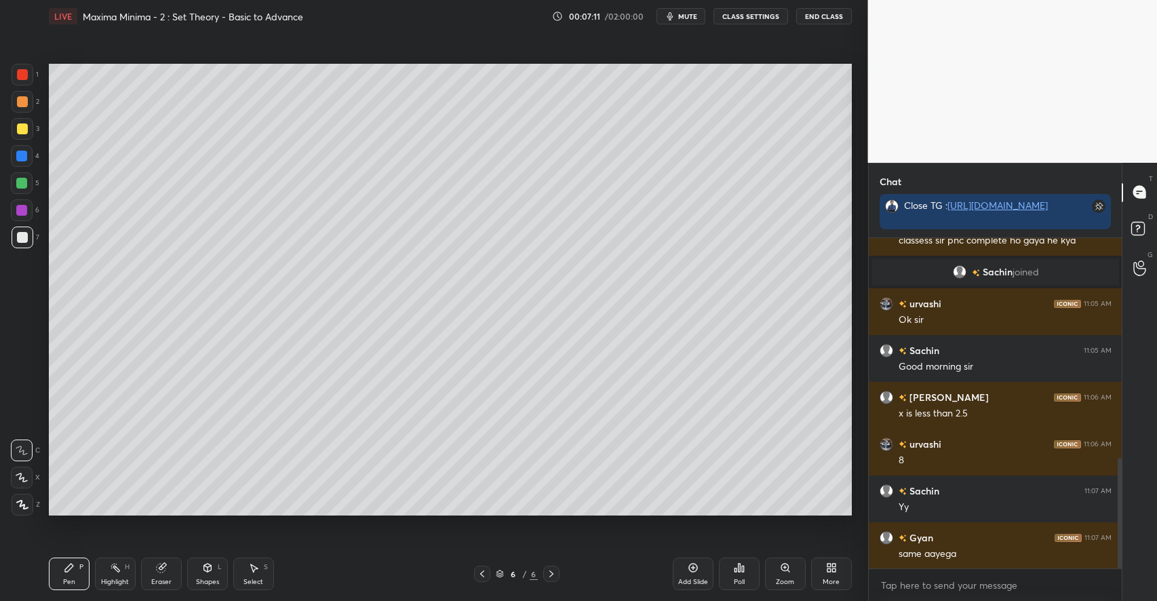
scroll to position [705, 0]
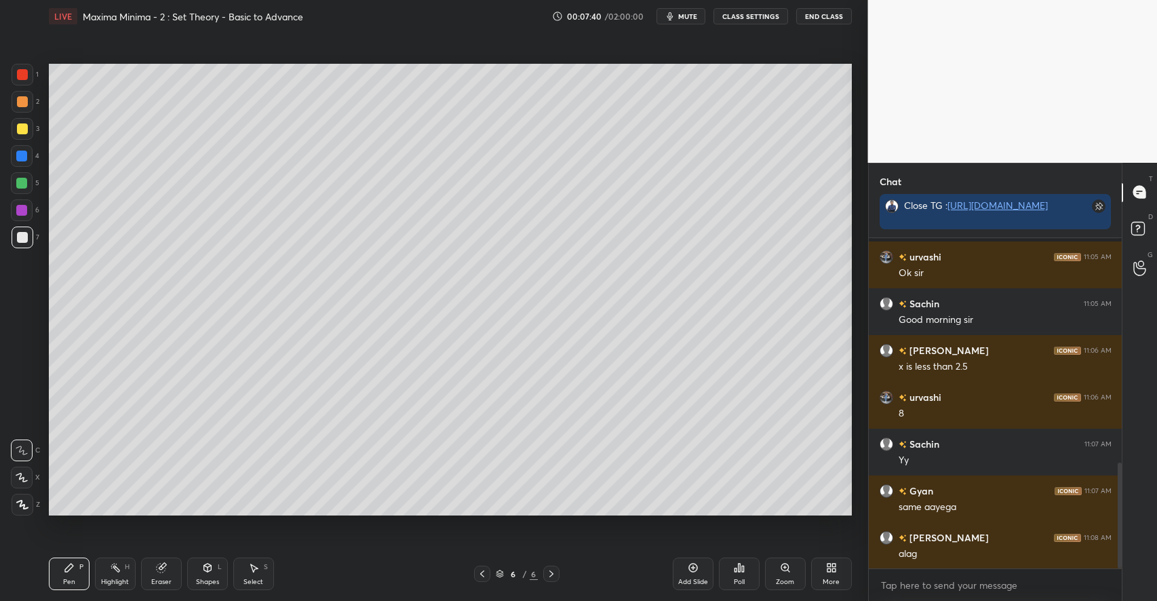
click at [210, 574] on div "Shapes L" at bounding box center [207, 574] width 41 height 33
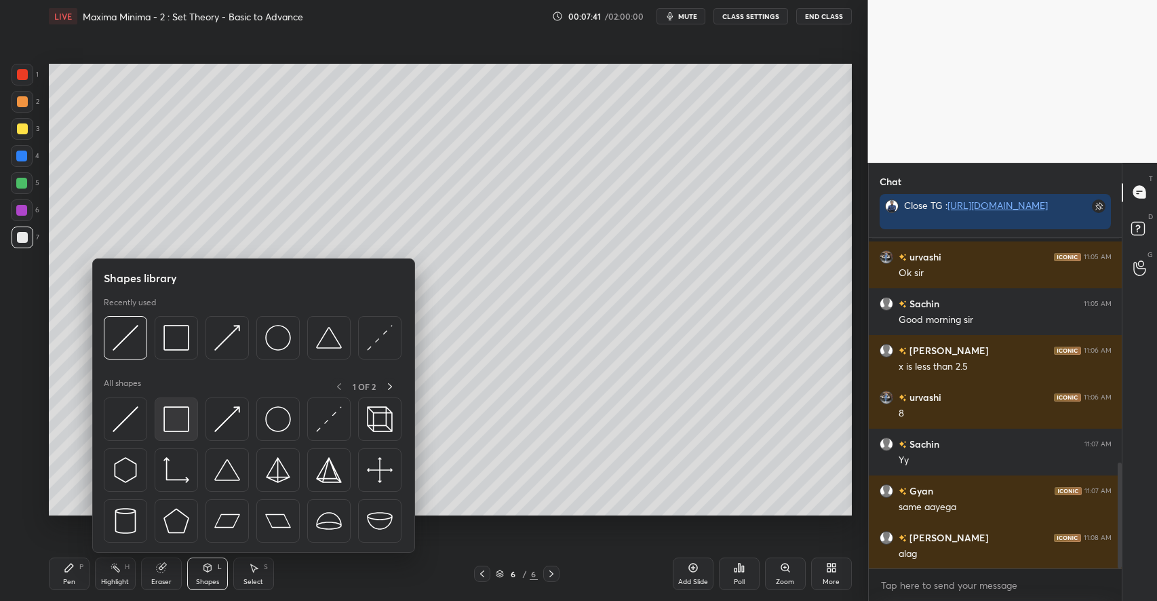
click at [187, 425] on img at bounding box center [176, 419] width 26 height 26
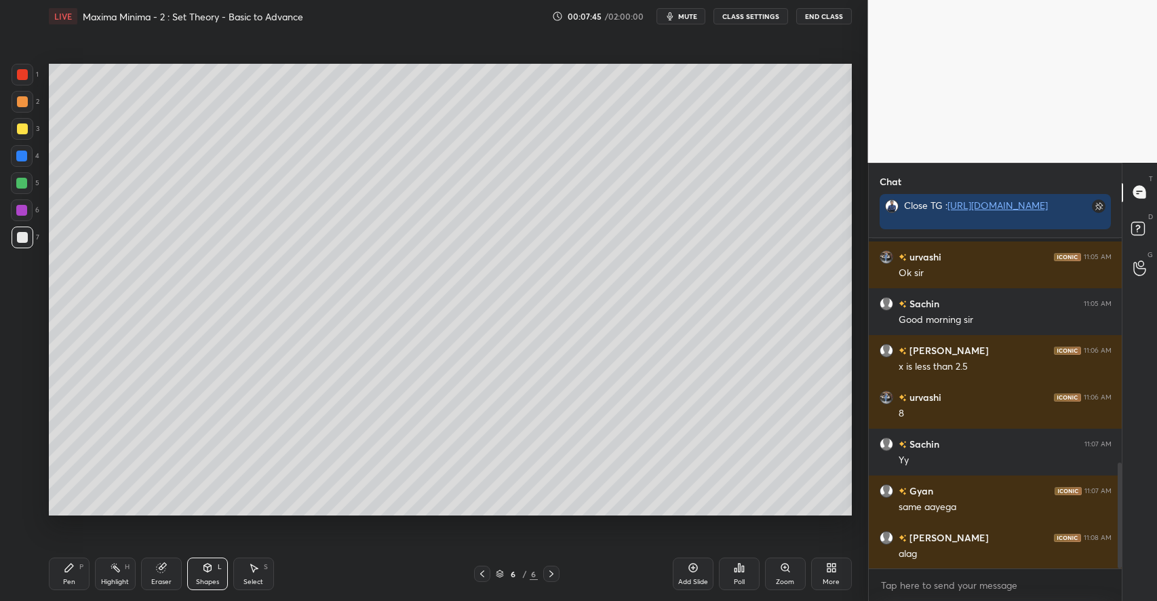
click at [72, 564] on icon at bounding box center [69, 568] width 8 height 8
click at [247, 571] on div "Select S" at bounding box center [253, 574] width 41 height 33
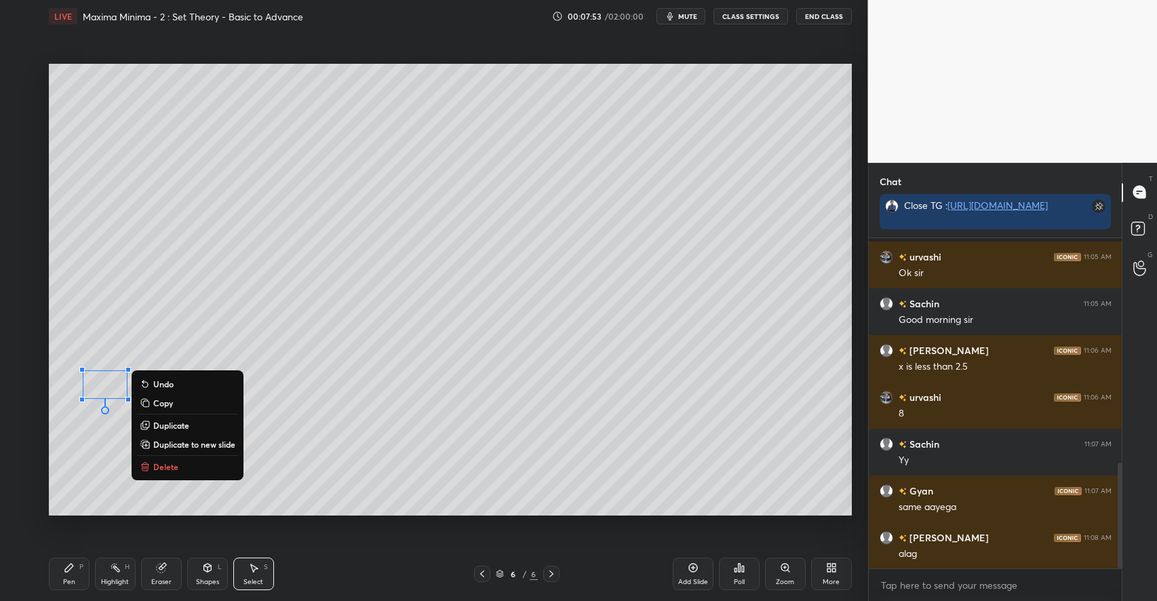
click at [71, 575] on div "Pen P" at bounding box center [69, 574] width 41 height 33
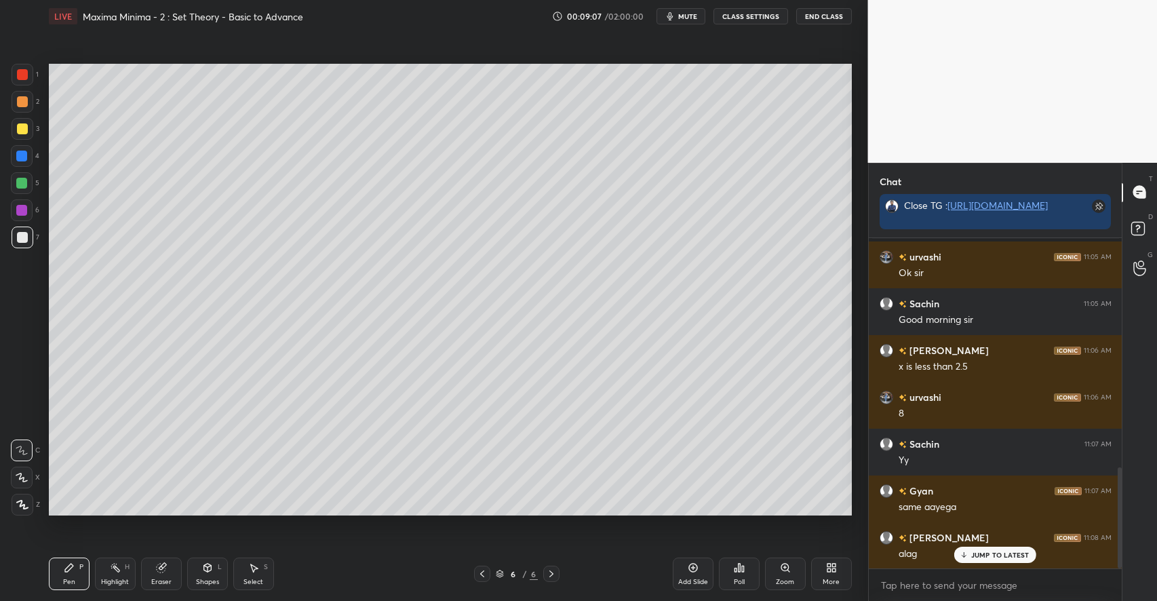
scroll to position [752, 0]
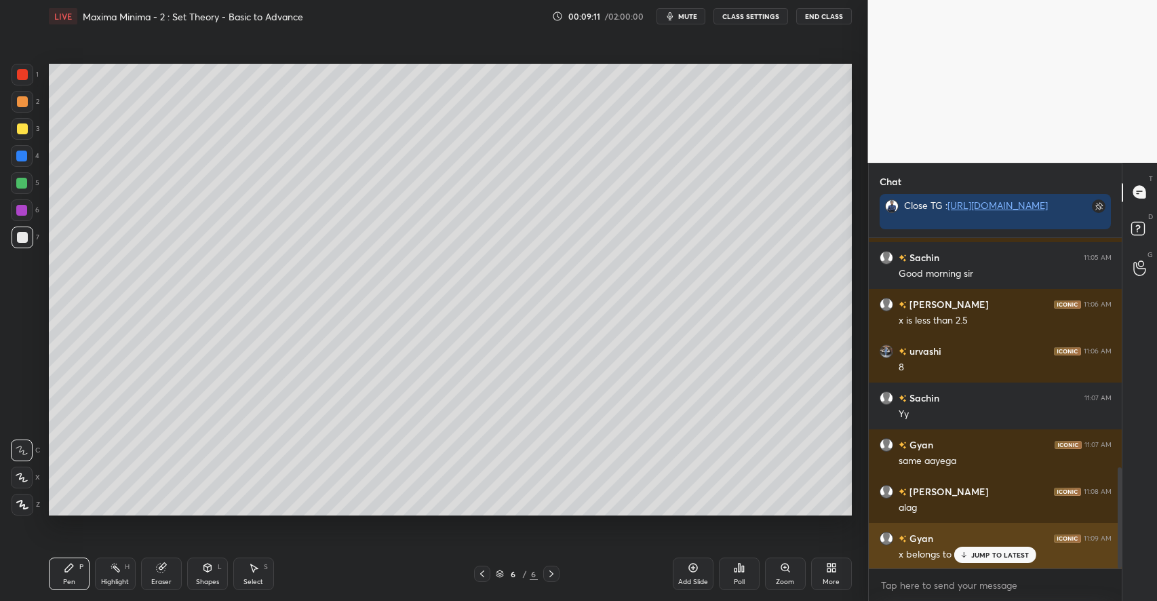
click at [996, 557] on p "JUMP TO LATEST" at bounding box center [1000, 555] width 58 height 8
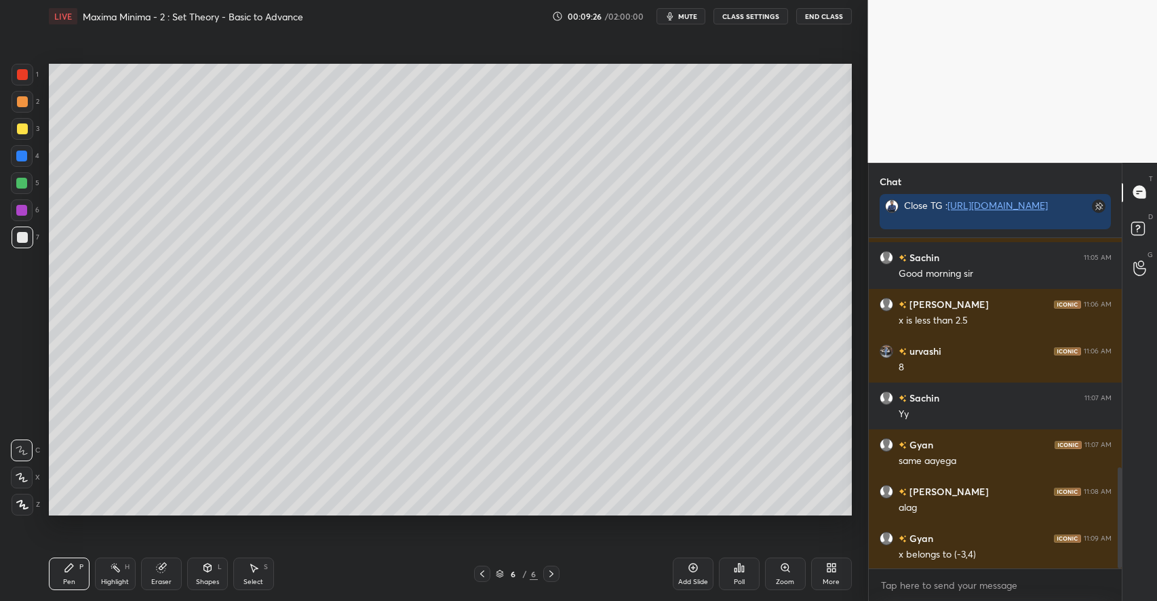
click at [209, 573] on icon at bounding box center [207, 567] width 11 height 11
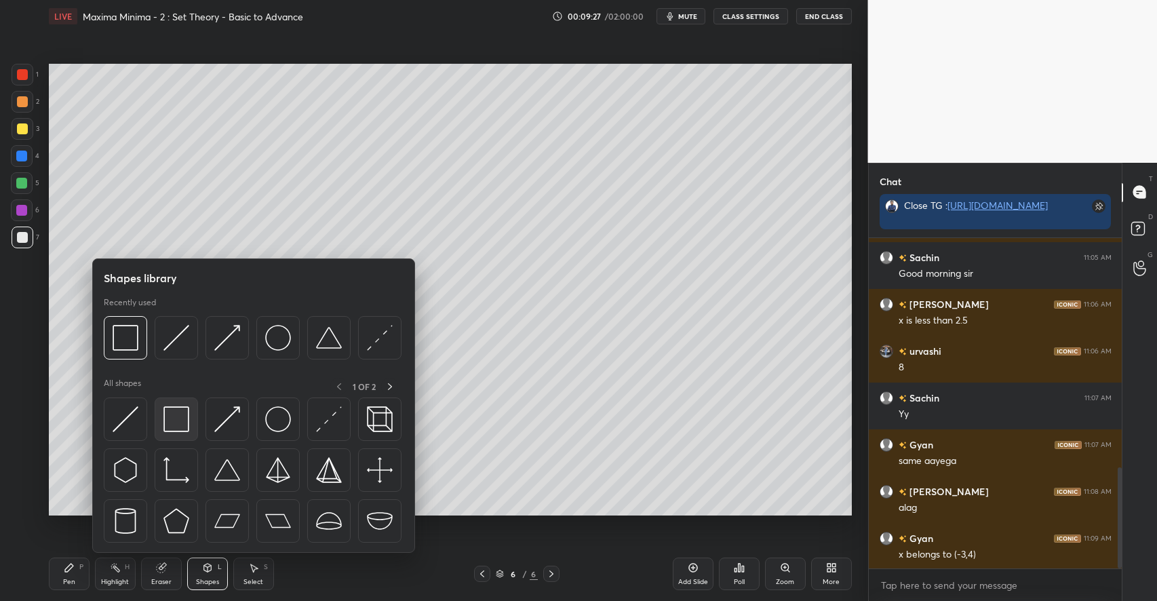
click at [187, 428] on img at bounding box center [176, 419] width 26 height 26
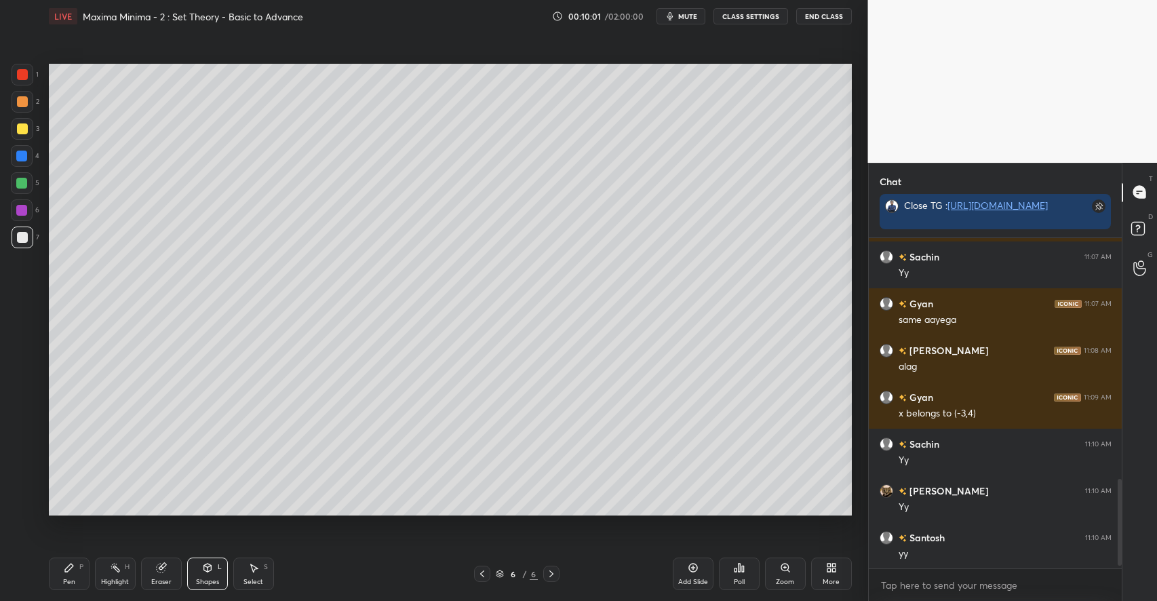
scroll to position [939, 0]
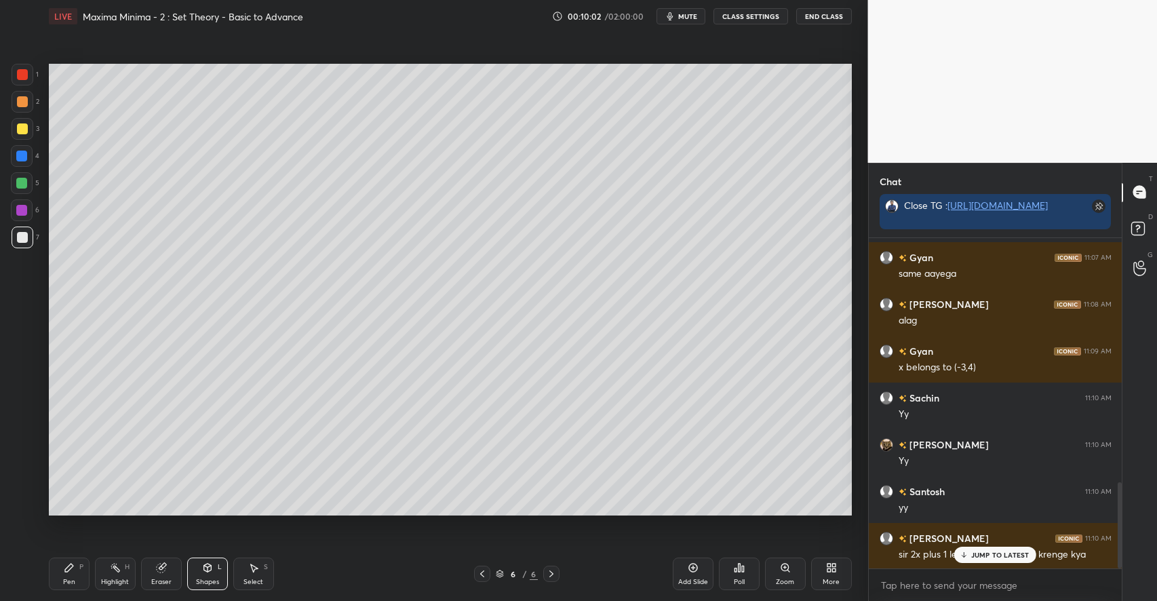
click at [689, 573] on icon at bounding box center [693, 567] width 11 height 11
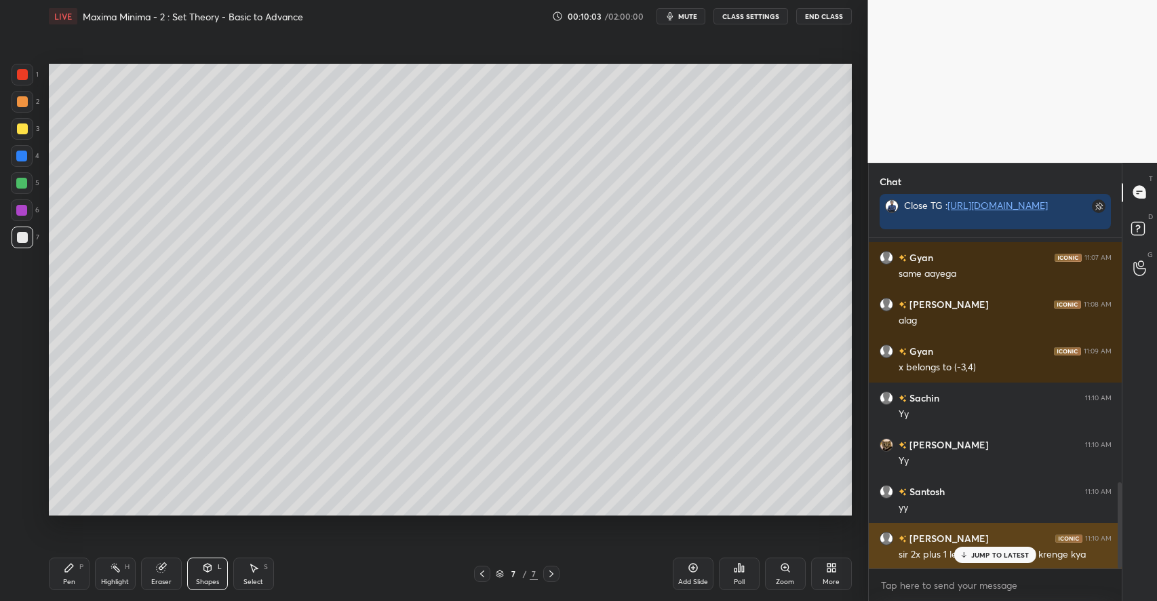
click at [993, 556] on p "JUMP TO LATEST" at bounding box center [1000, 555] width 58 height 8
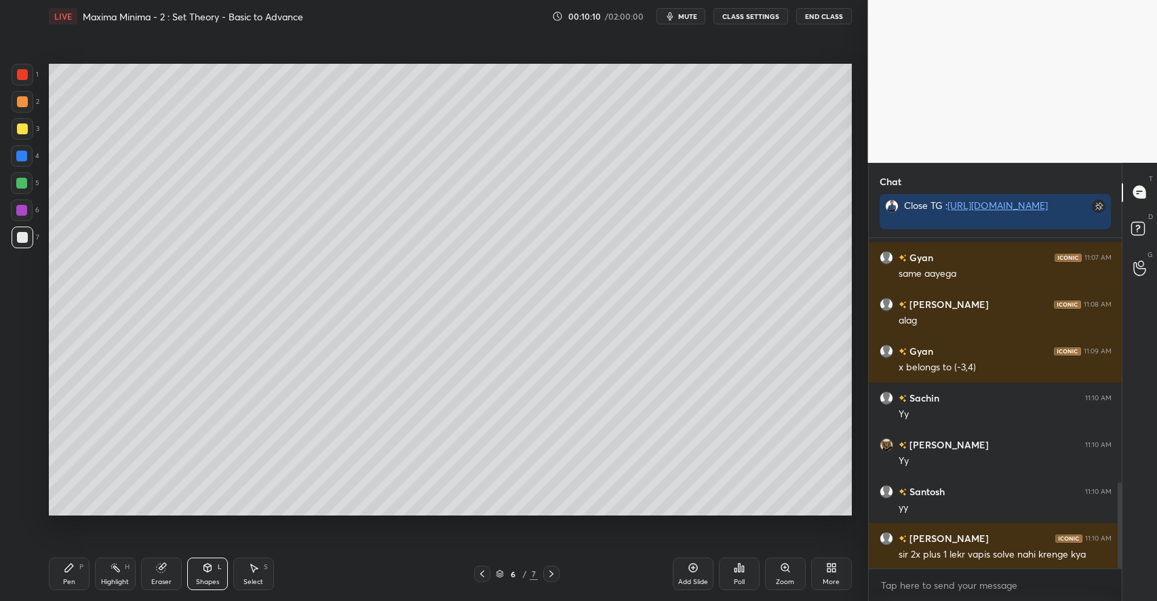
click at [76, 575] on div "Pen P" at bounding box center [69, 574] width 41 height 33
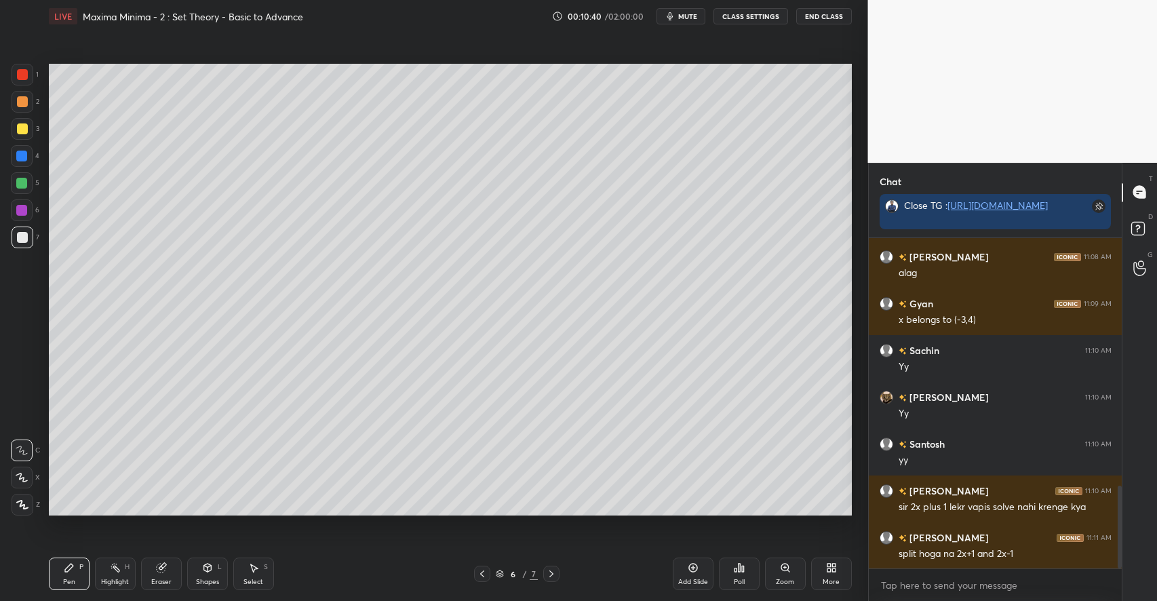
click at [255, 570] on icon at bounding box center [253, 567] width 11 height 11
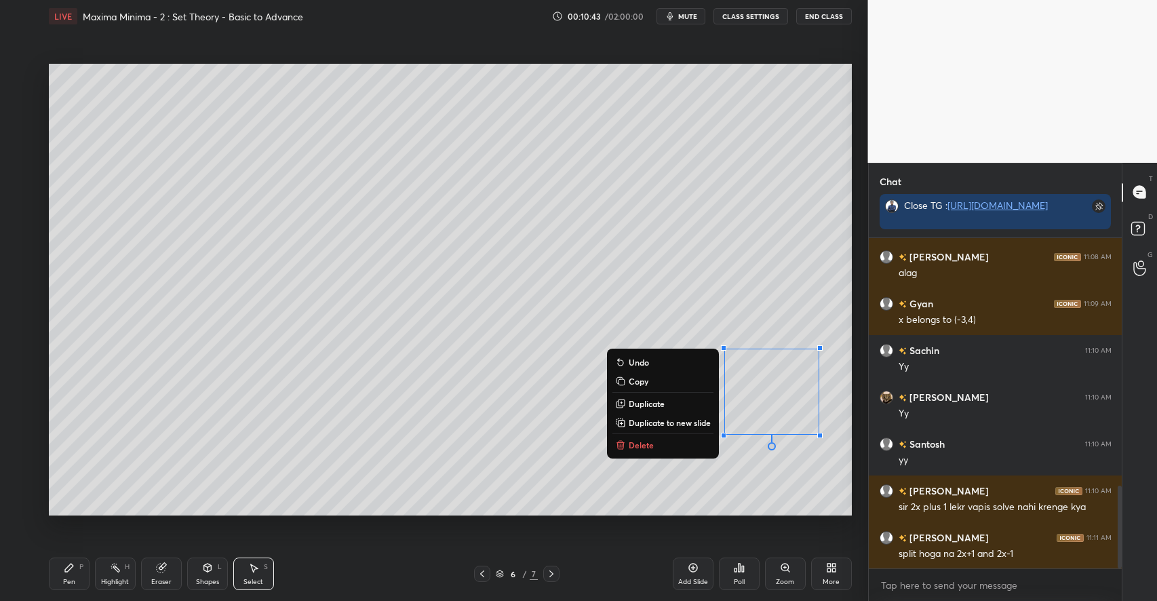
click at [630, 442] on p "Delete" at bounding box center [641, 445] width 25 height 11
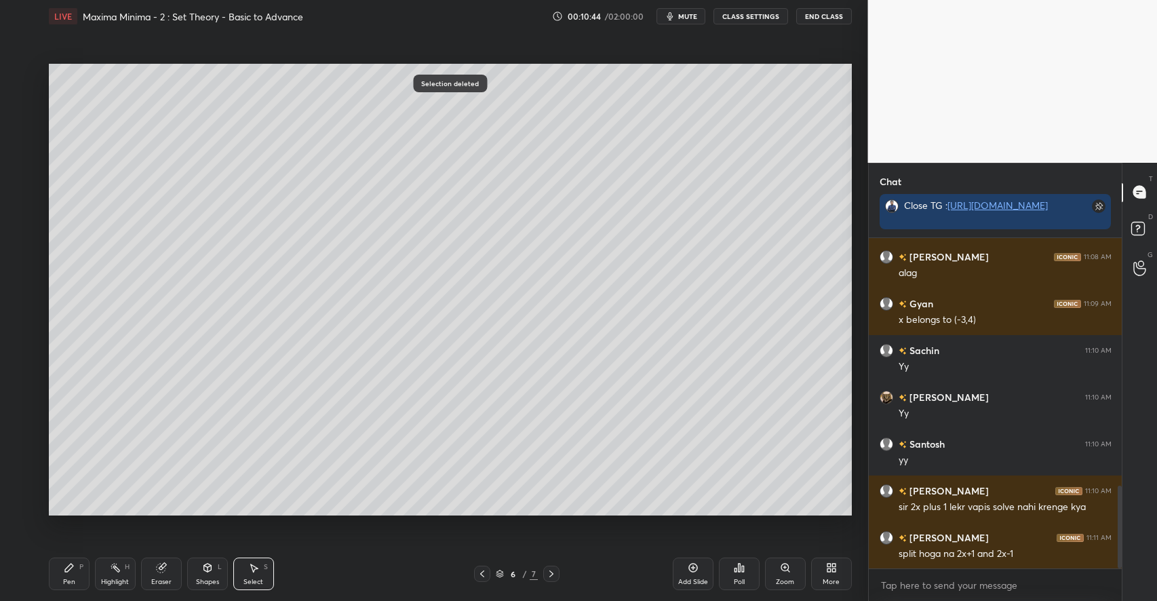
click at [72, 570] on icon at bounding box center [69, 567] width 11 height 11
click at [261, 572] on div "Select S" at bounding box center [253, 574] width 41 height 33
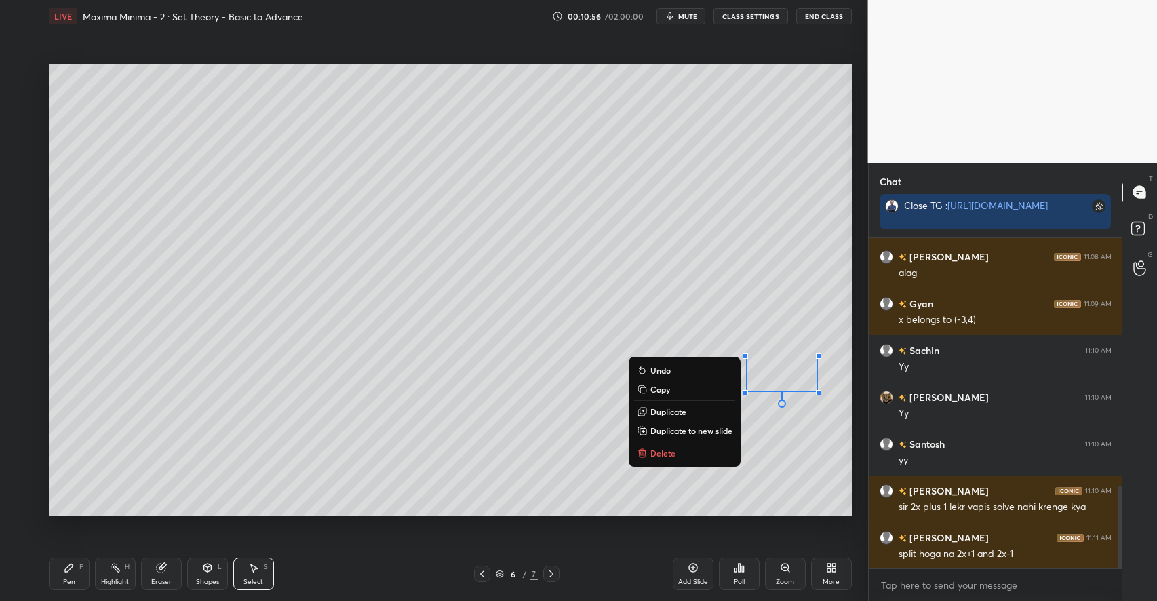
click at [664, 450] on p "Delete" at bounding box center [663, 453] width 25 height 11
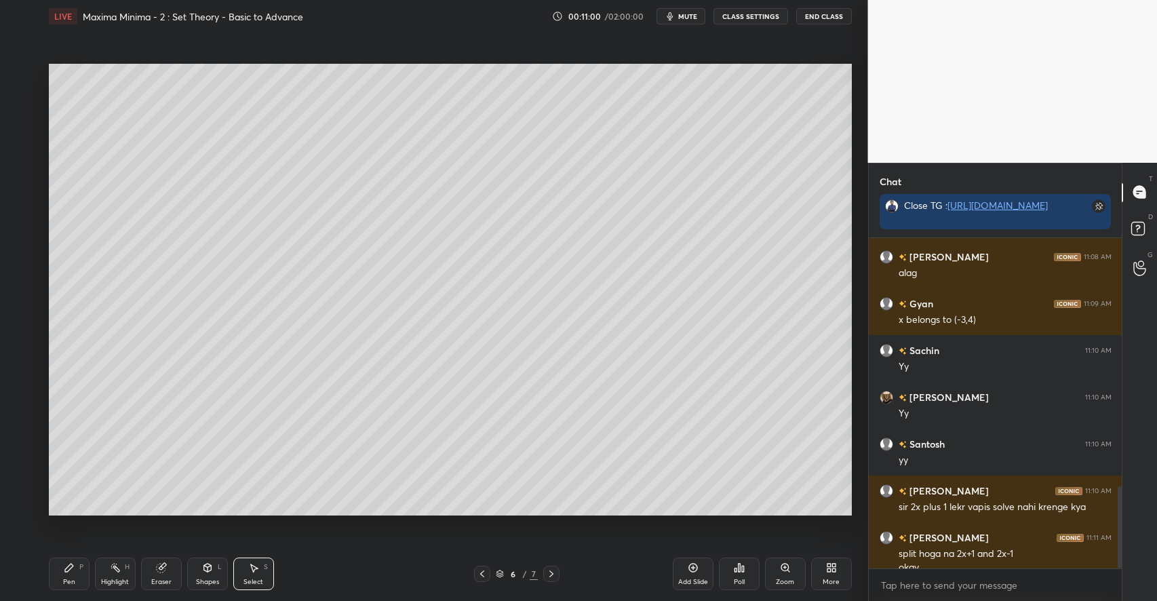
scroll to position [1000, 0]
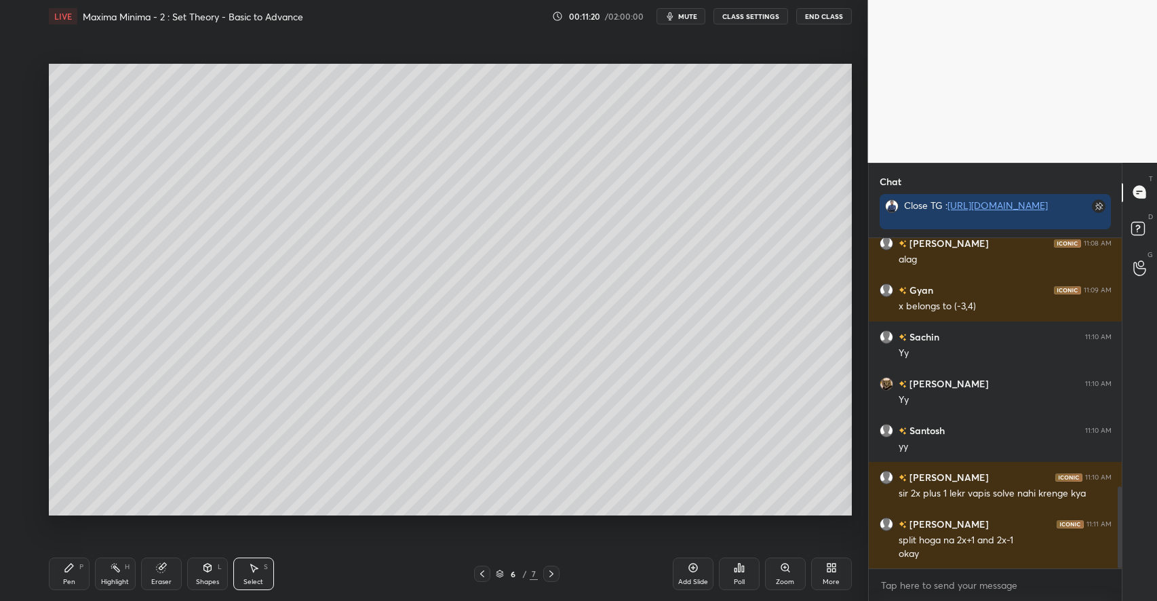
click at [75, 569] on div "Pen P" at bounding box center [69, 574] width 41 height 33
click at [23, 106] on div at bounding box center [22, 101] width 11 height 11
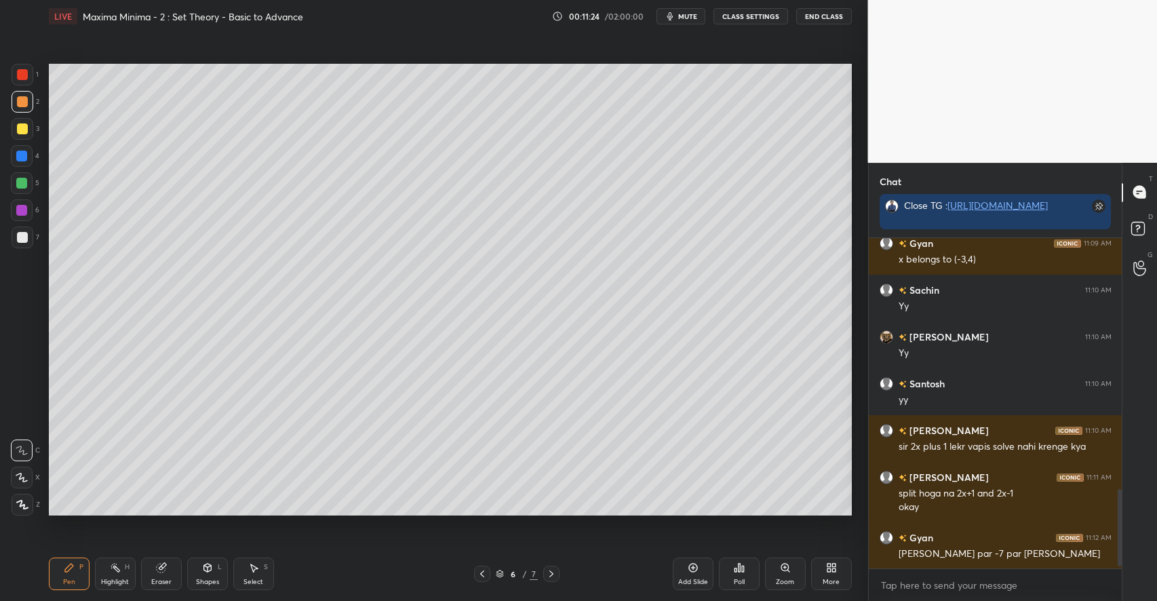
scroll to position [1093, 0]
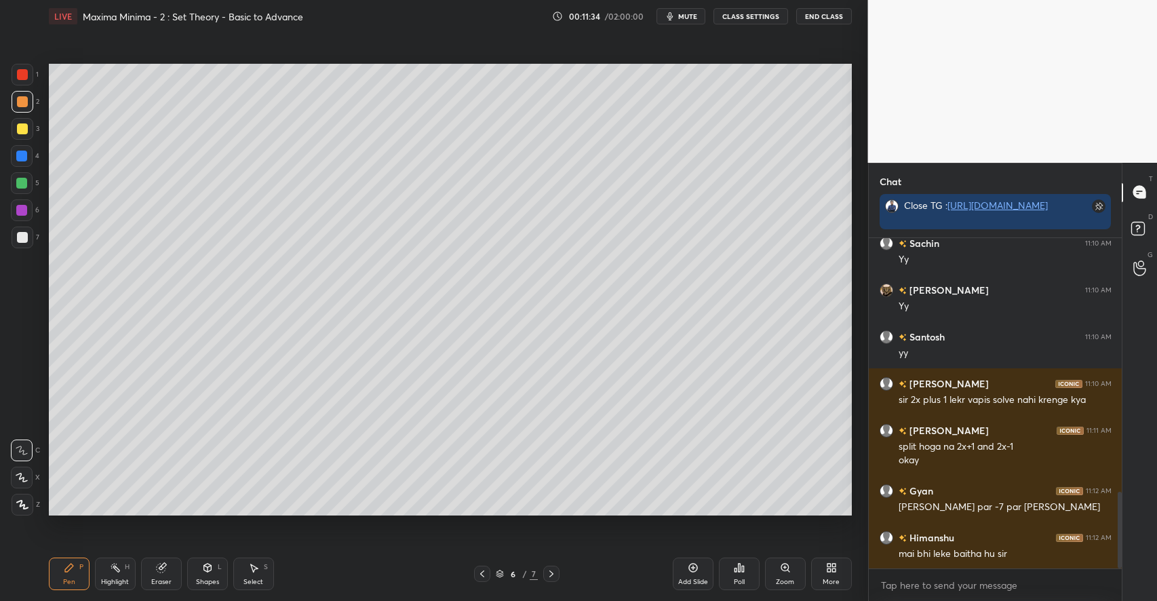
click at [118, 573] on rect at bounding box center [116, 569] width 7 height 7
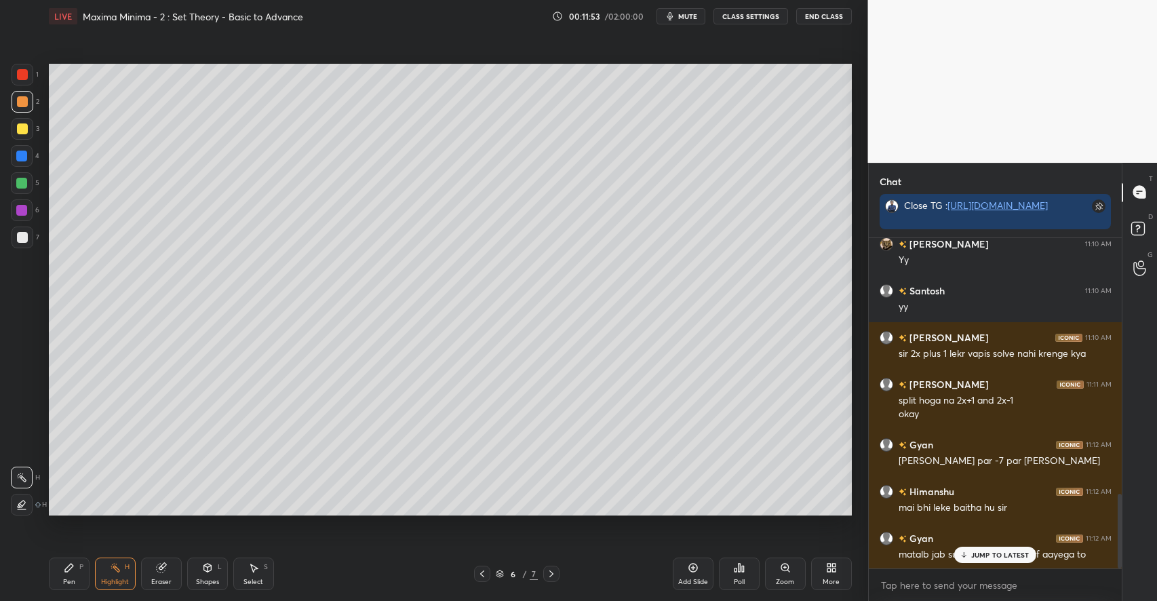
scroll to position [1187, 0]
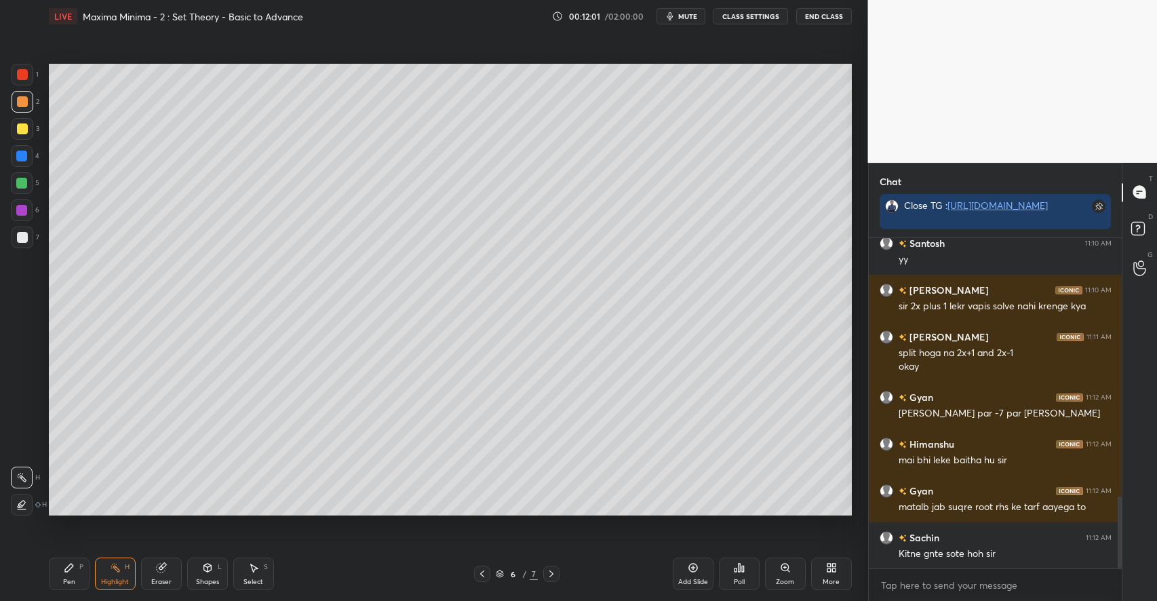
click at [72, 570] on icon at bounding box center [69, 567] width 11 height 11
click at [209, 575] on div "Shapes L" at bounding box center [207, 574] width 41 height 33
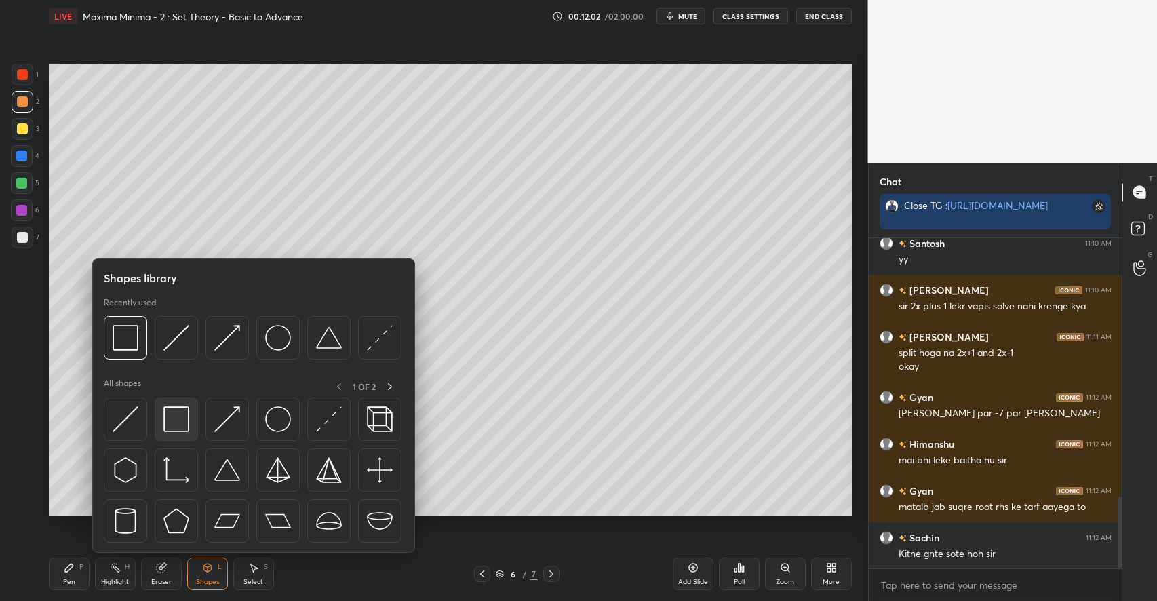
click at [185, 421] on img at bounding box center [176, 419] width 26 height 26
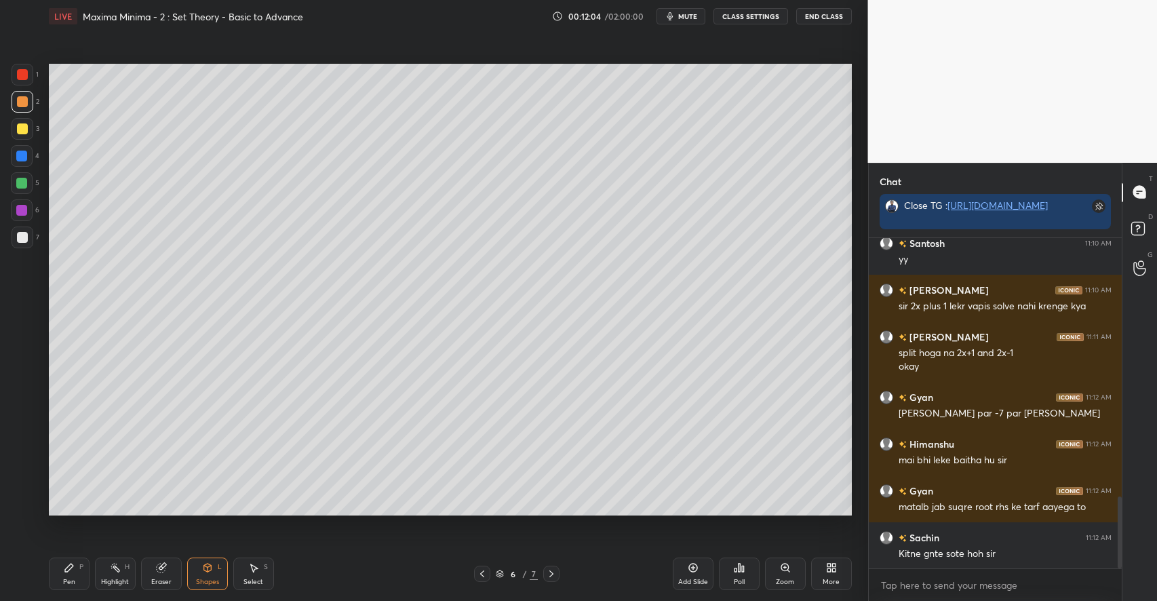
click at [73, 565] on icon at bounding box center [69, 567] width 11 height 11
click at [21, 130] on div at bounding box center [22, 128] width 11 height 11
click at [555, 575] on icon at bounding box center [551, 573] width 11 height 11
click at [693, 572] on icon at bounding box center [693, 568] width 9 height 9
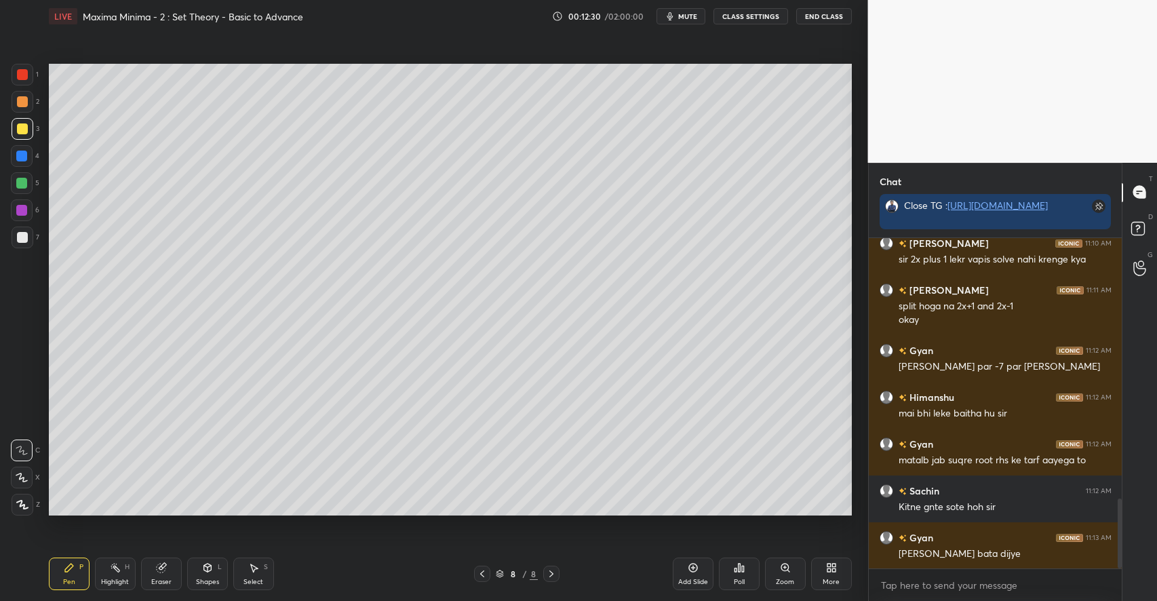
click at [686, 575] on div "Add Slide" at bounding box center [693, 574] width 41 height 33
click at [24, 179] on div at bounding box center [21, 183] width 11 height 11
click at [21, 130] on div at bounding box center [22, 128] width 11 height 11
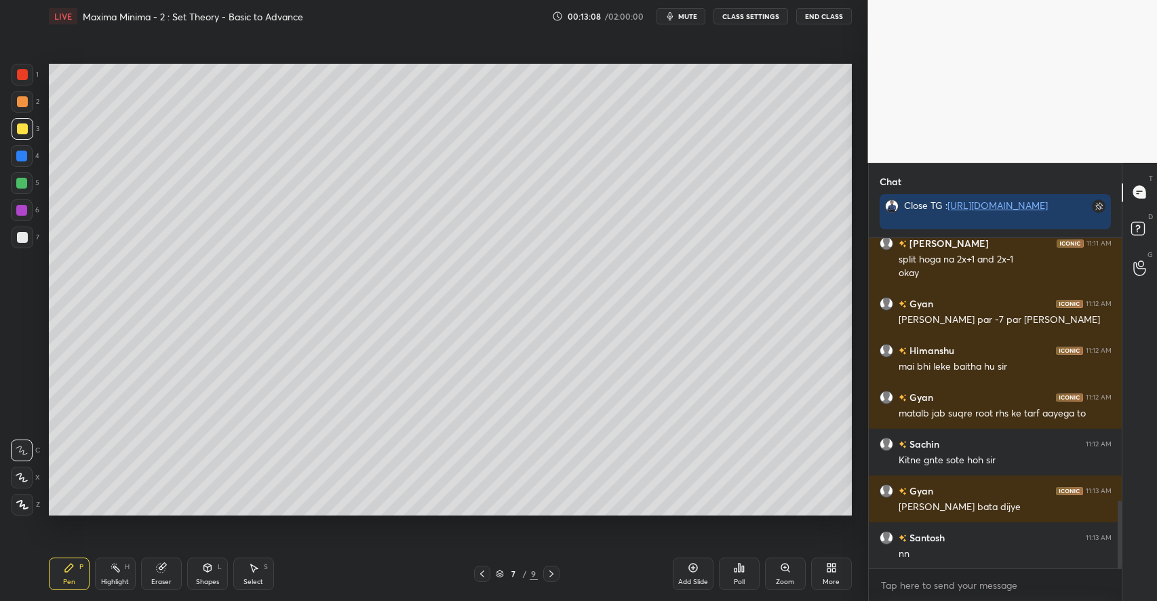
scroll to position [1294, 0]
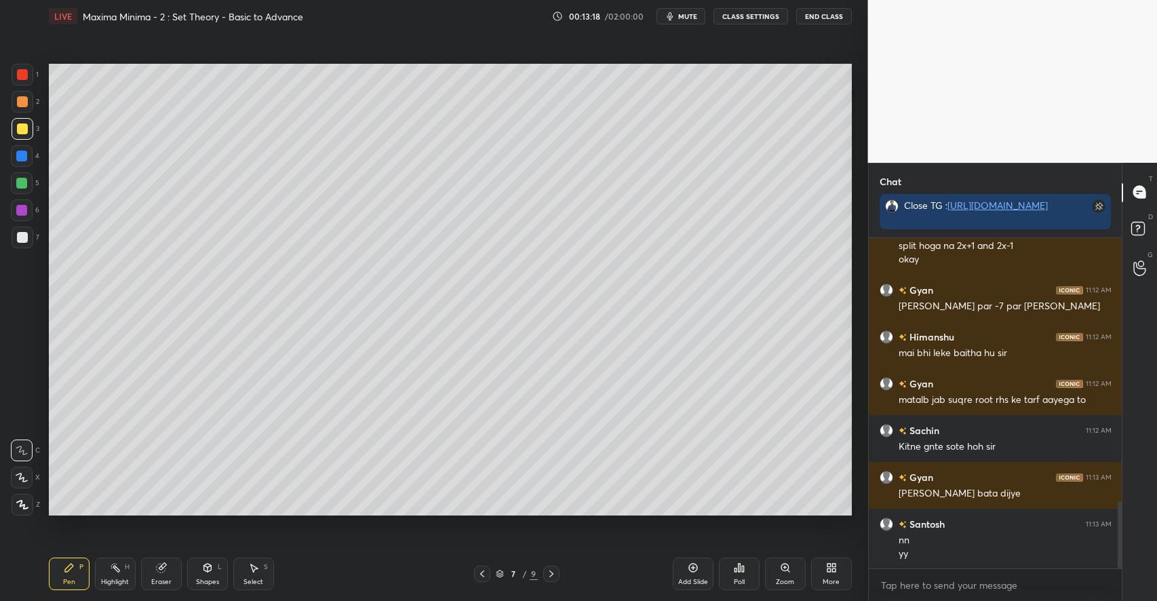
click at [256, 575] on div "Select S" at bounding box center [253, 574] width 41 height 33
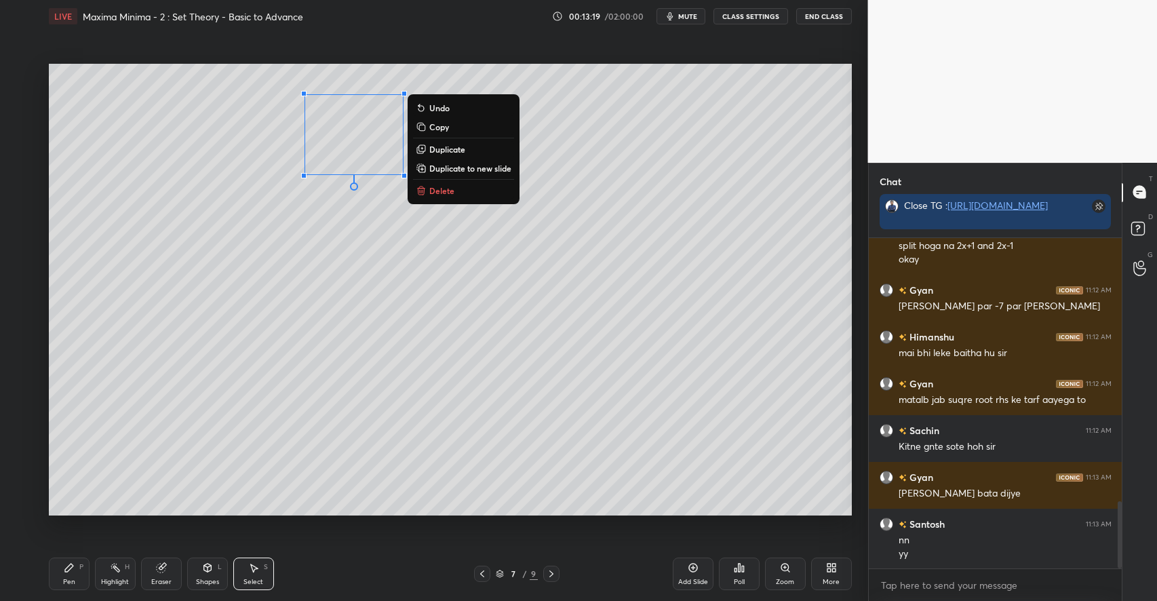
click at [440, 190] on p "Delete" at bounding box center [441, 190] width 25 height 11
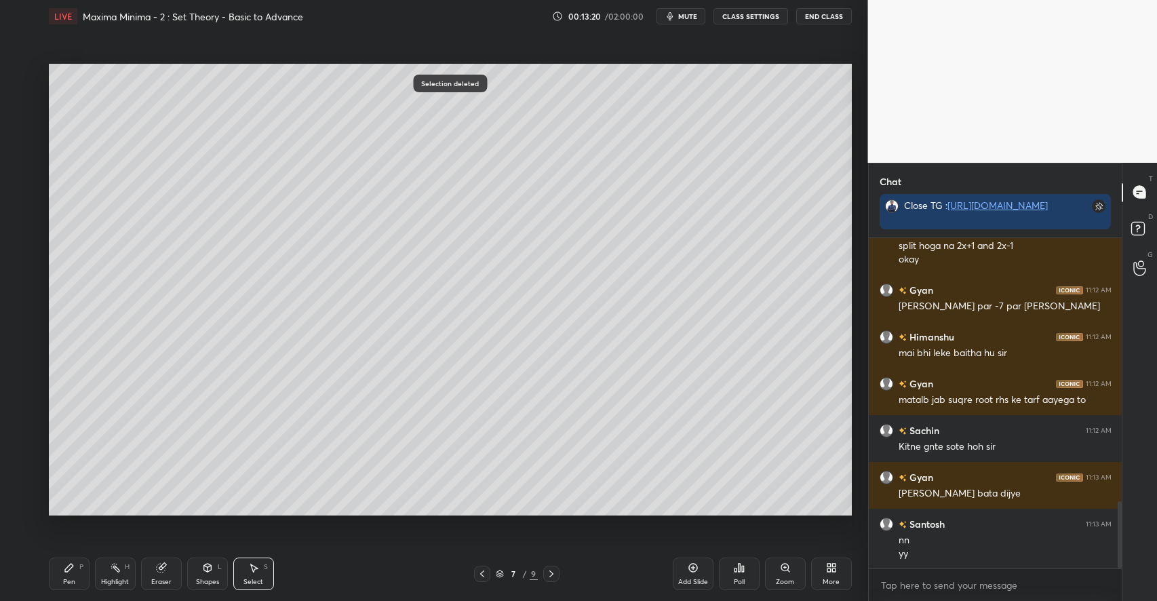
scroll to position [1353, 0]
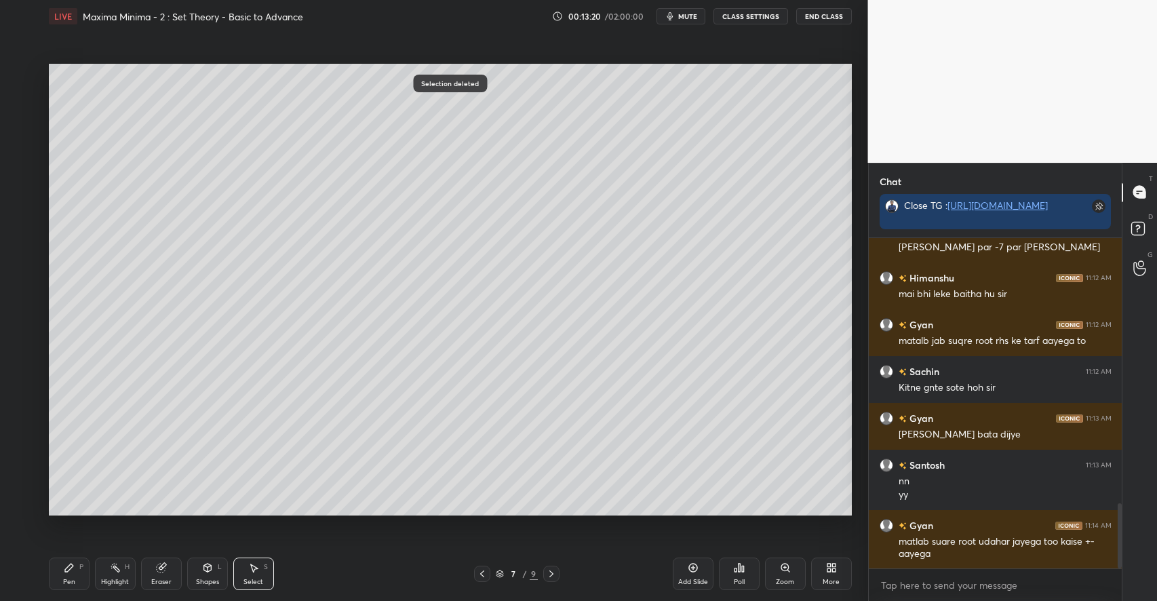
click at [73, 565] on icon at bounding box center [69, 567] width 11 height 11
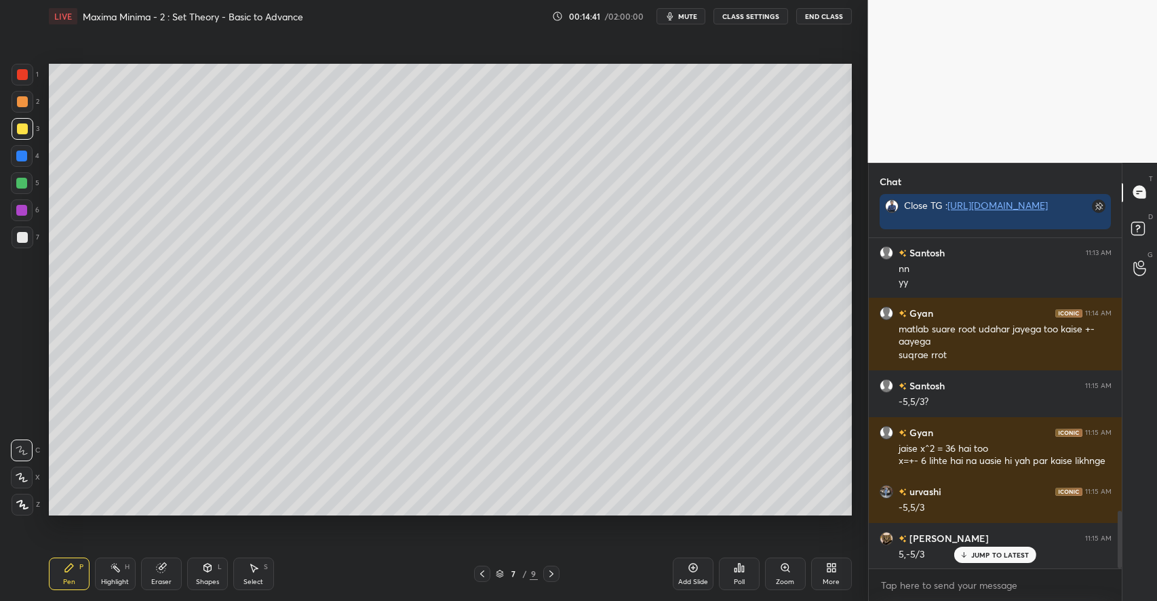
scroll to position [1598, 0]
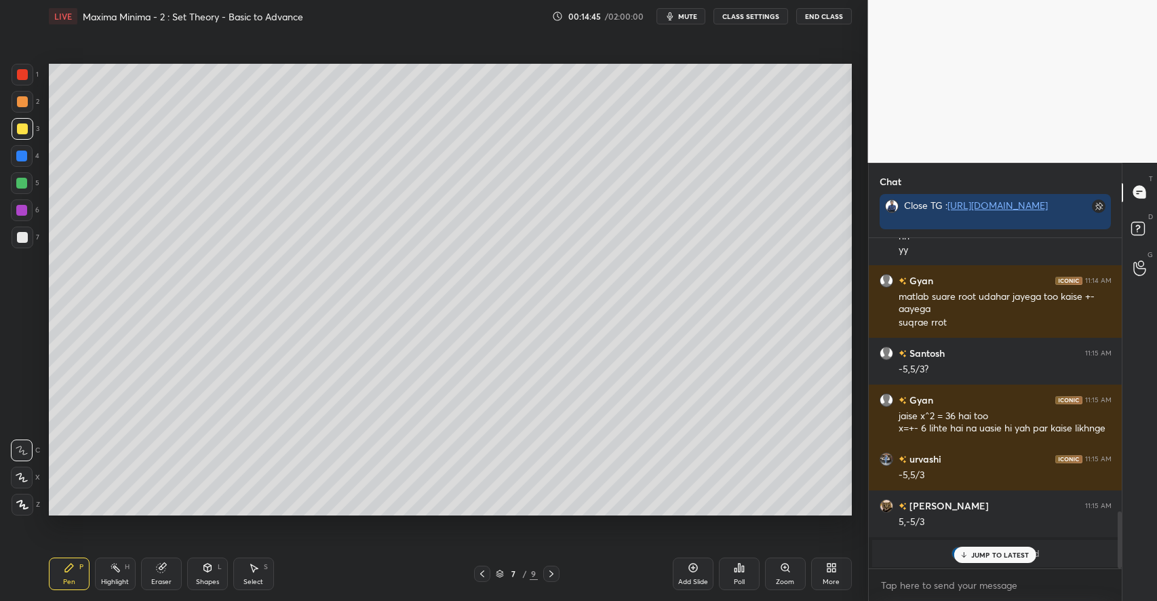
click at [984, 558] on p "JUMP TO LATEST" at bounding box center [1000, 555] width 58 height 8
click at [204, 573] on icon at bounding box center [207, 567] width 11 height 11
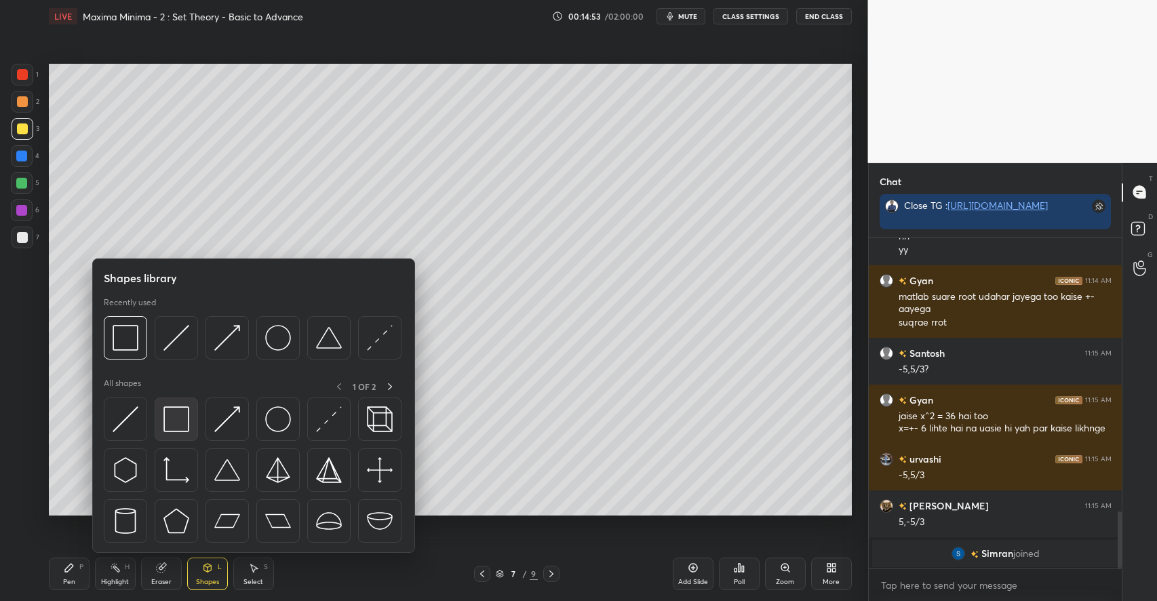
click at [178, 423] on img at bounding box center [176, 419] width 26 height 26
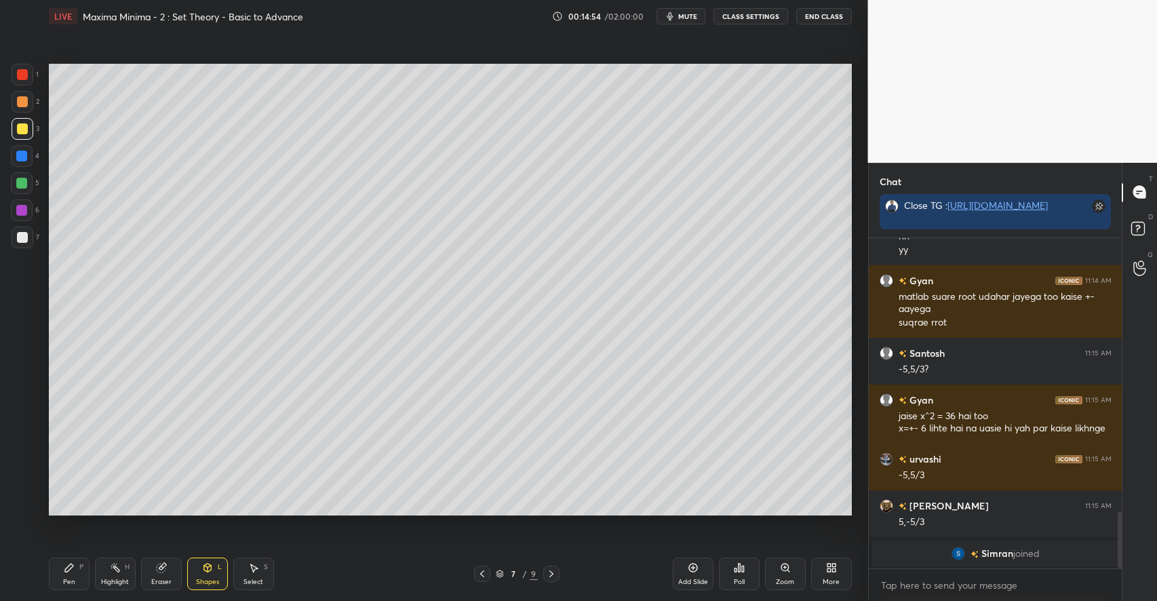
click at [26, 235] on div at bounding box center [22, 237] width 11 height 11
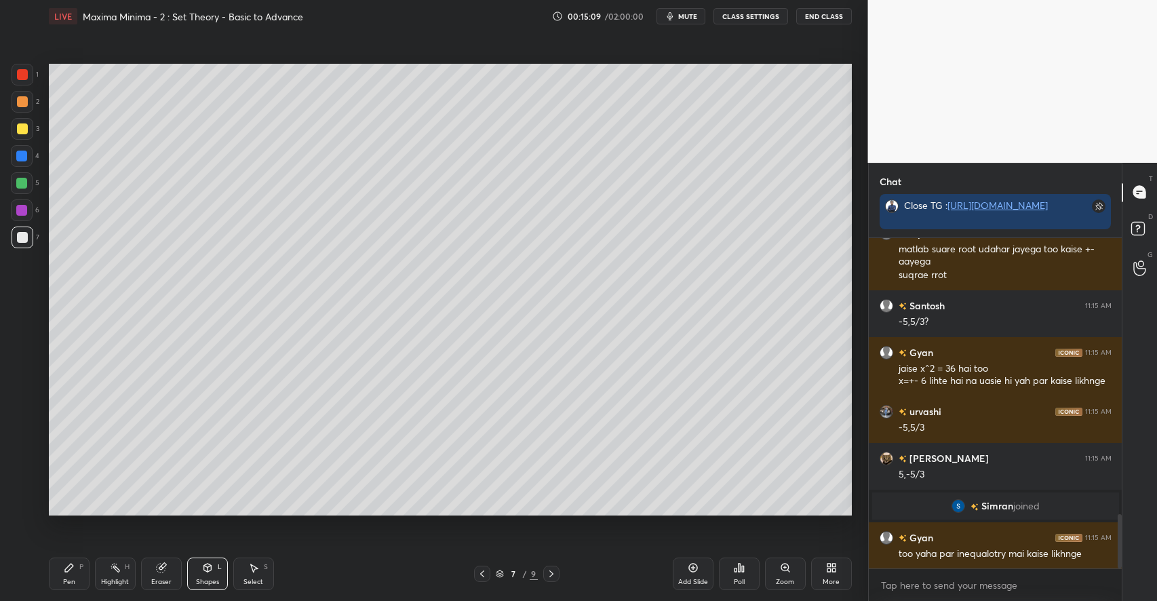
scroll to position [1692, 0]
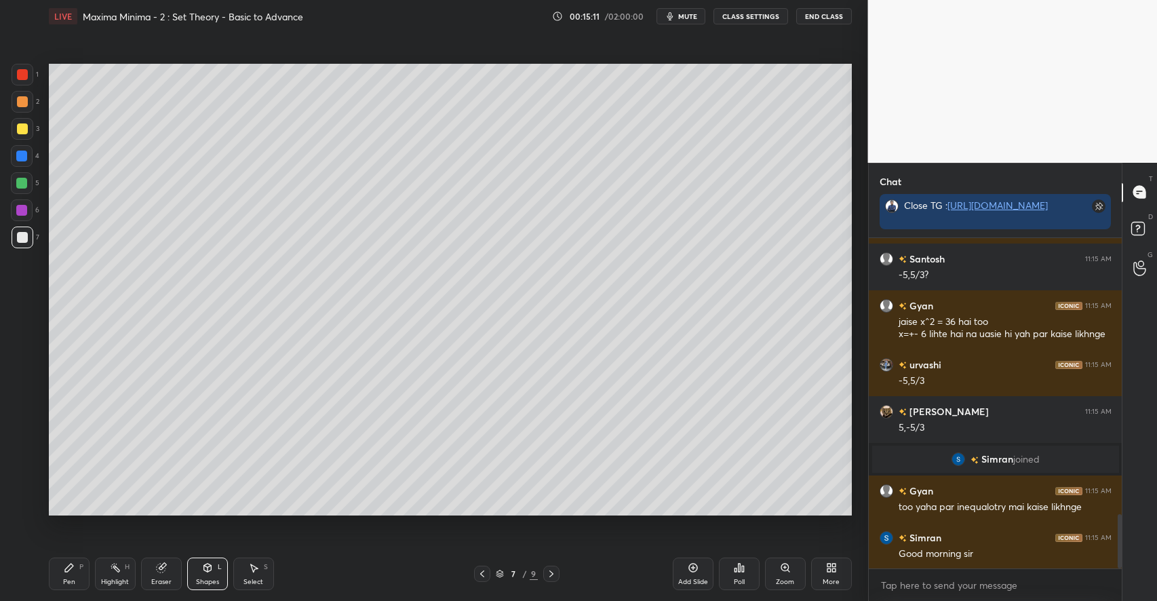
click at [79, 575] on div "Pen P" at bounding box center [69, 574] width 41 height 33
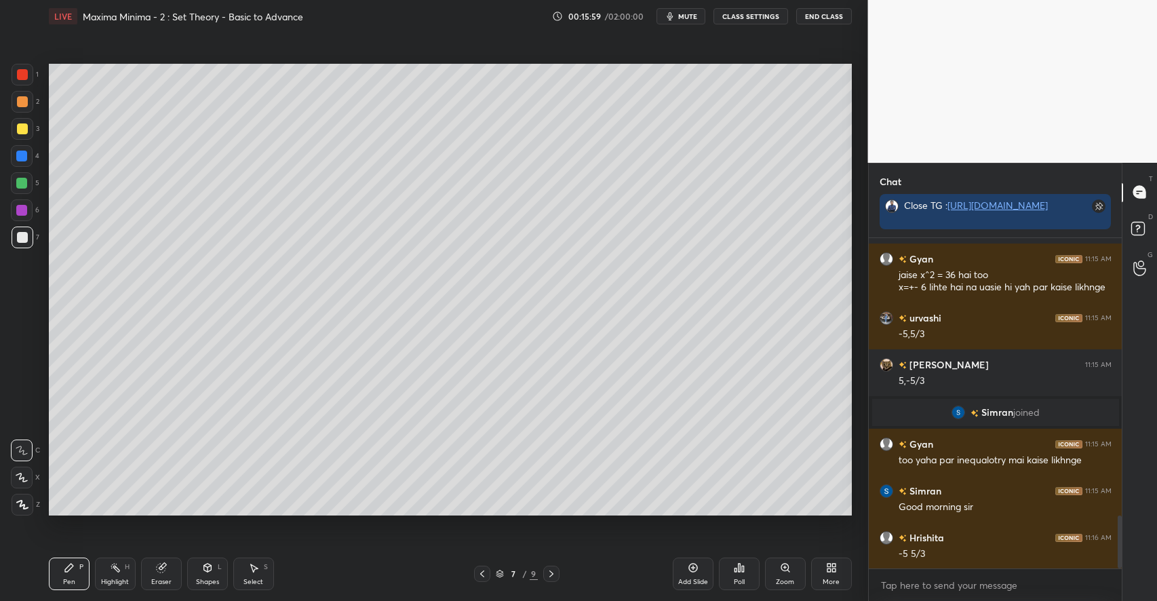
scroll to position [1753, 0]
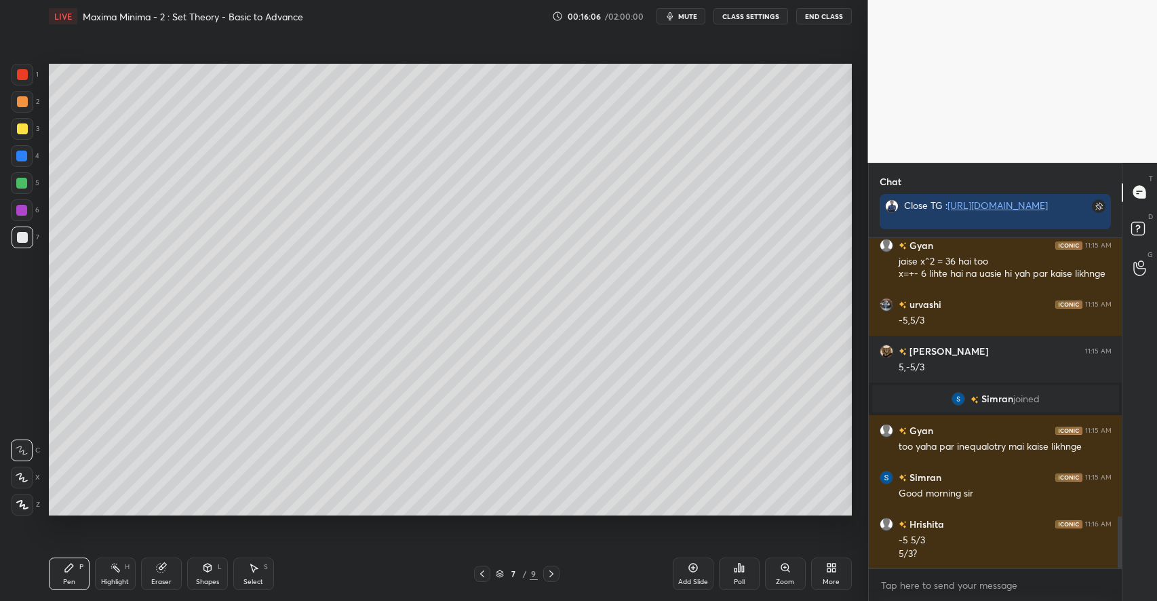
click at [172, 568] on div "Eraser" at bounding box center [161, 574] width 41 height 33
click at [81, 575] on div "Pen P" at bounding box center [69, 574] width 41 height 33
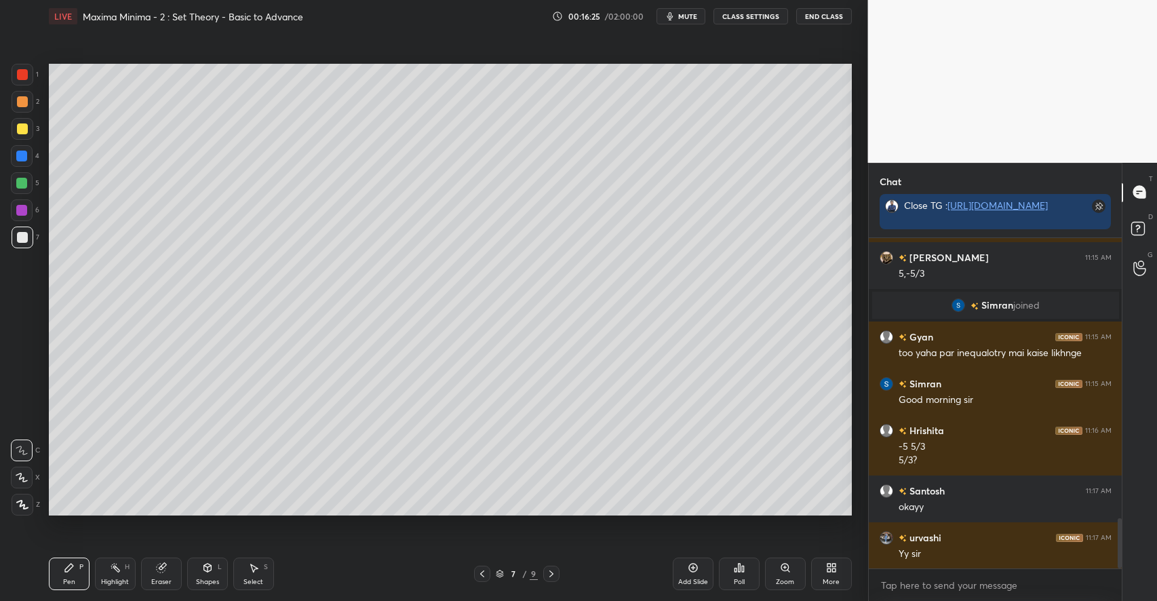
scroll to position [1893, 0]
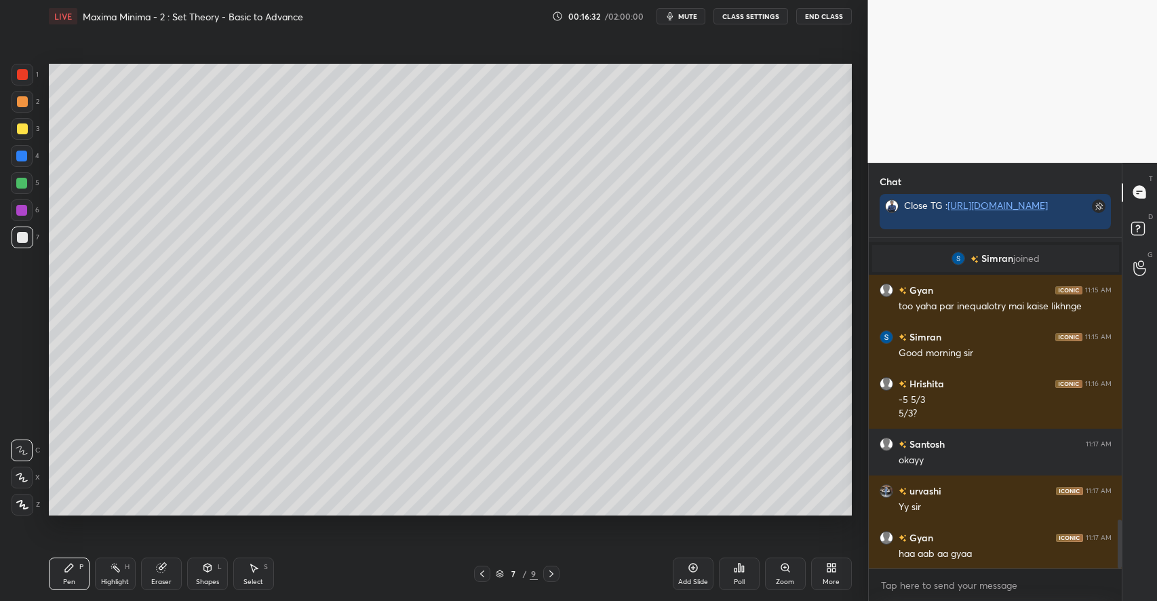
click at [204, 570] on icon at bounding box center [207, 568] width 7 height 8
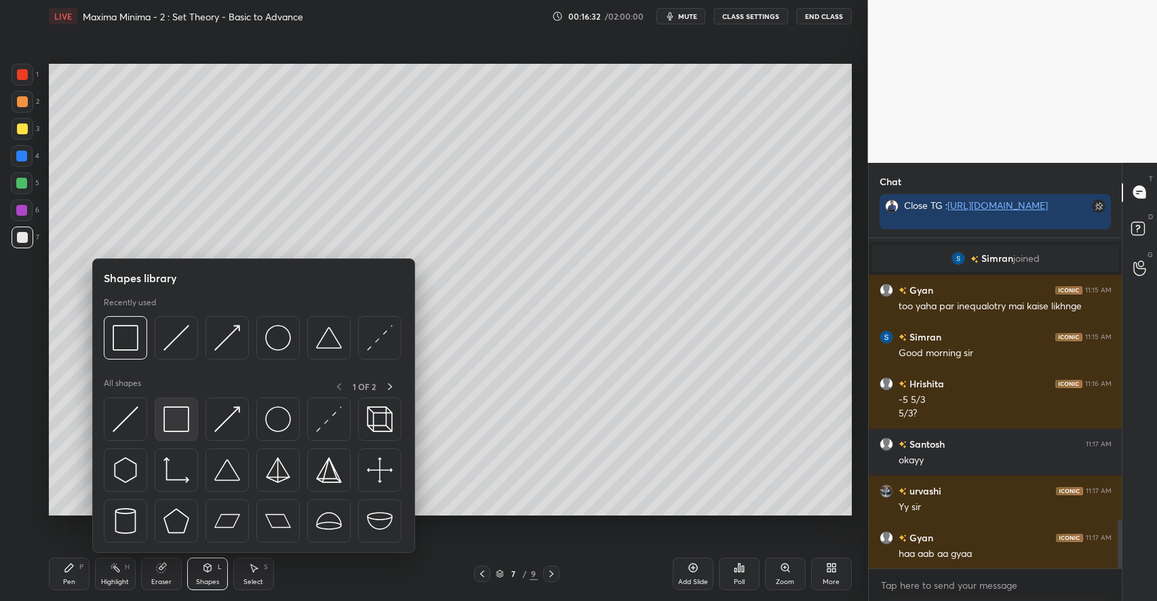
click at [176, 419] on img at bounding box center [176, 419] width 26 height 26
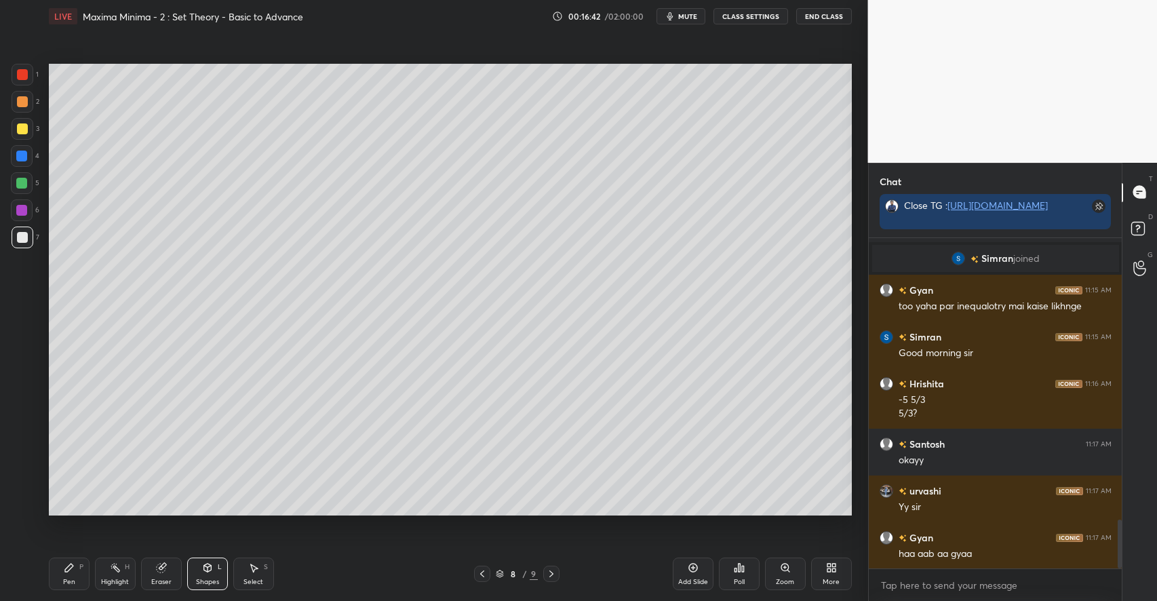
click at [66, 573] on icon at bounding box center [69, 567] width 11 height 11
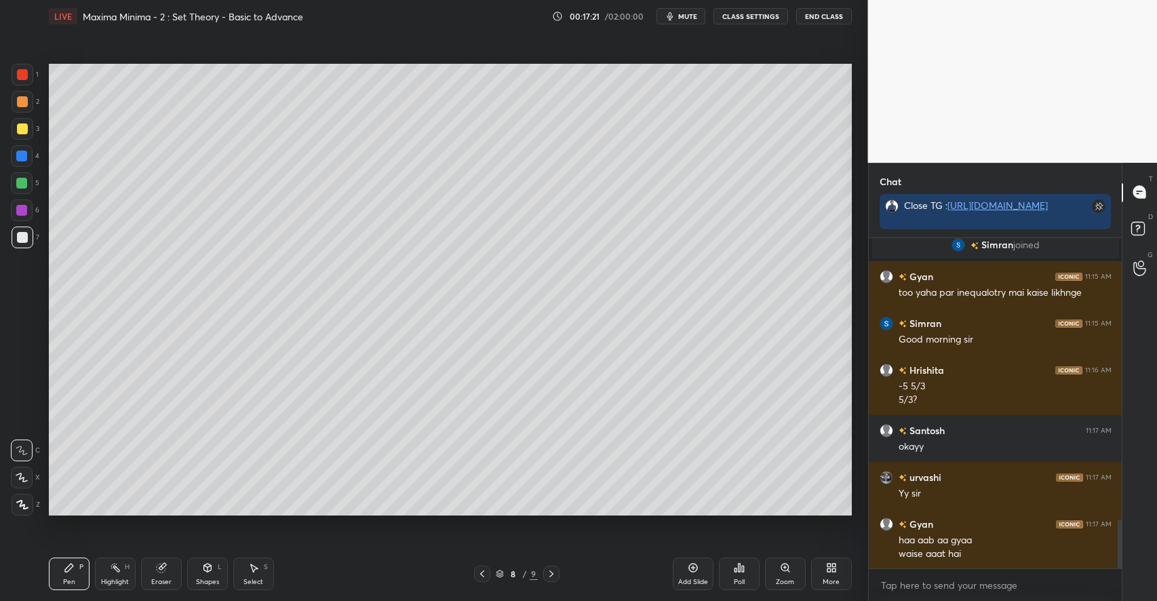
click at [26, 130] on div at bounding box center [22, 128] width 11 height 11
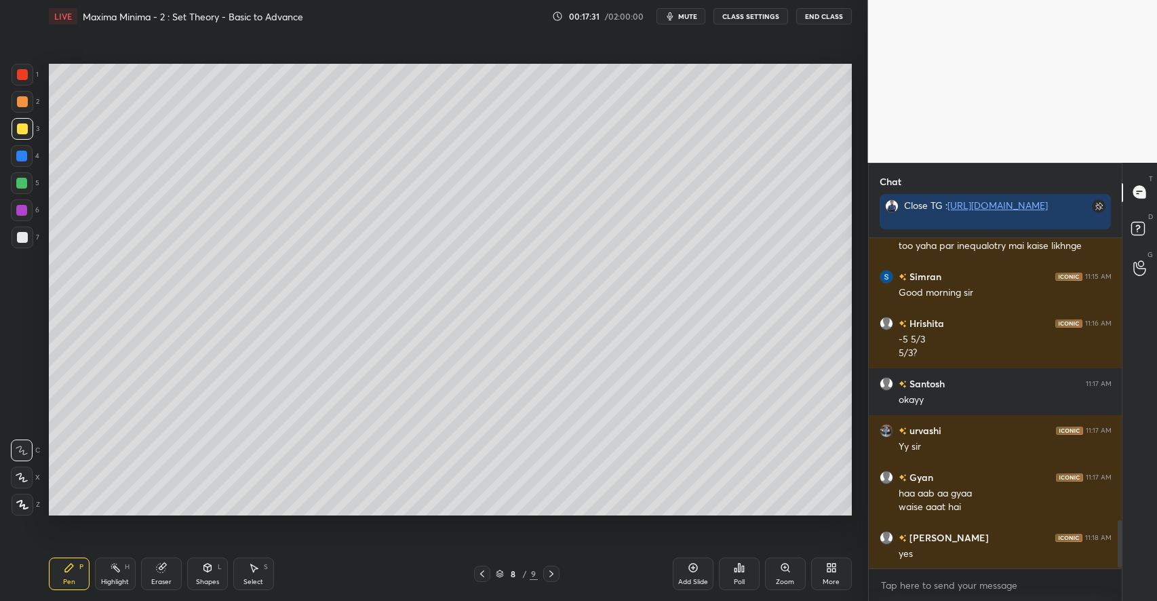
scroll to position [1986, 0]
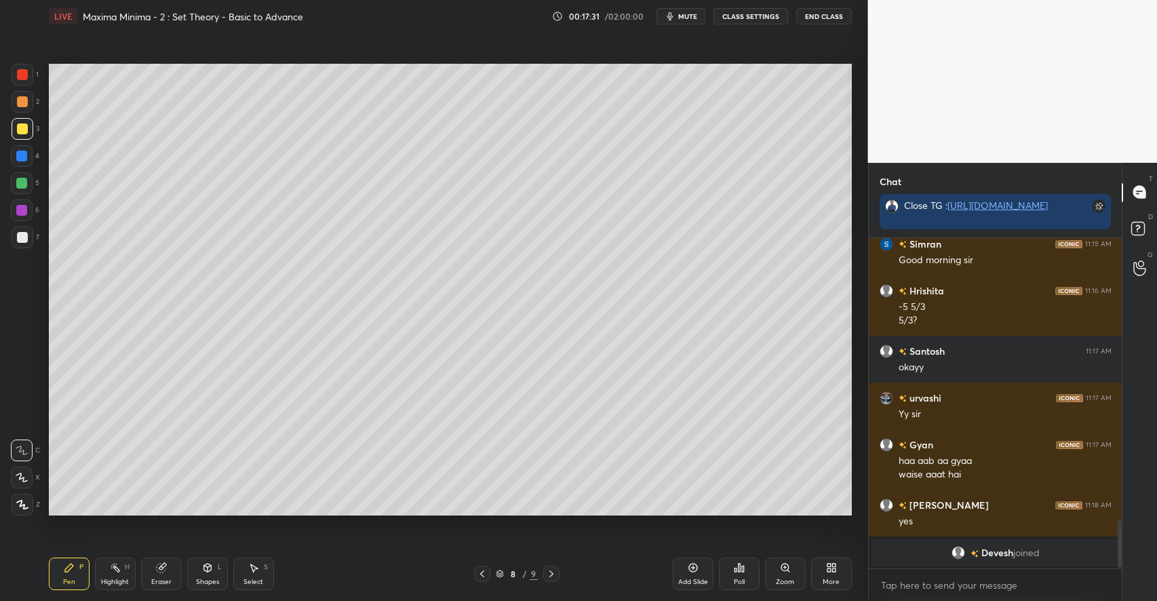
click at [158, 573] on icon at bounding box center [161, 567] width 11 height 11
click at [71, 570] on icon at bounding box center [69, 567] width 11 height 11
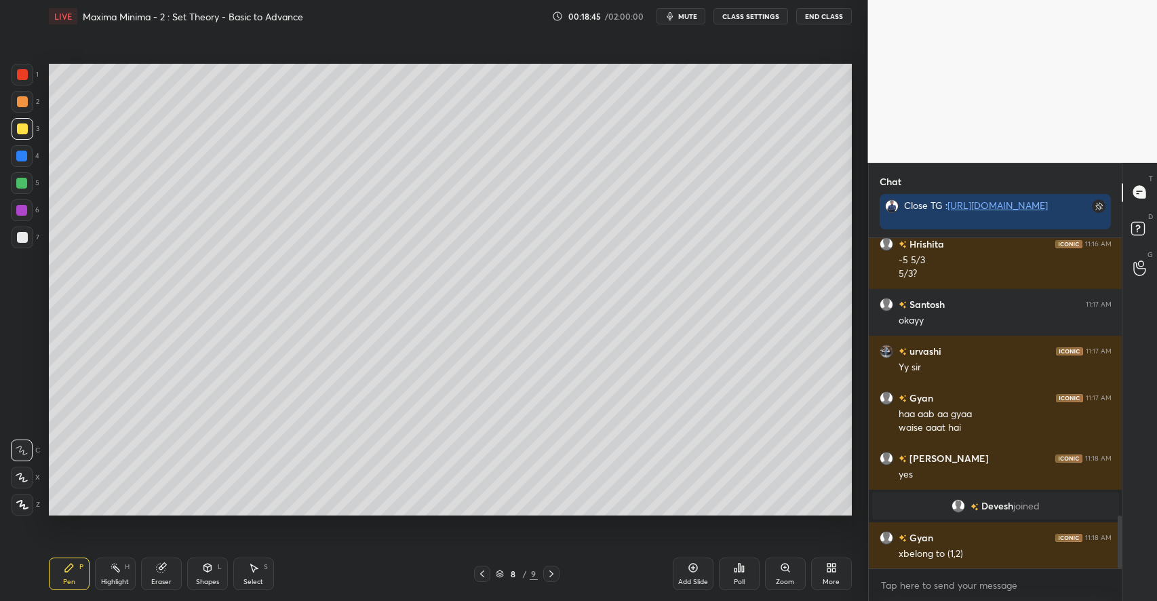
scroll to position [1725, 0]
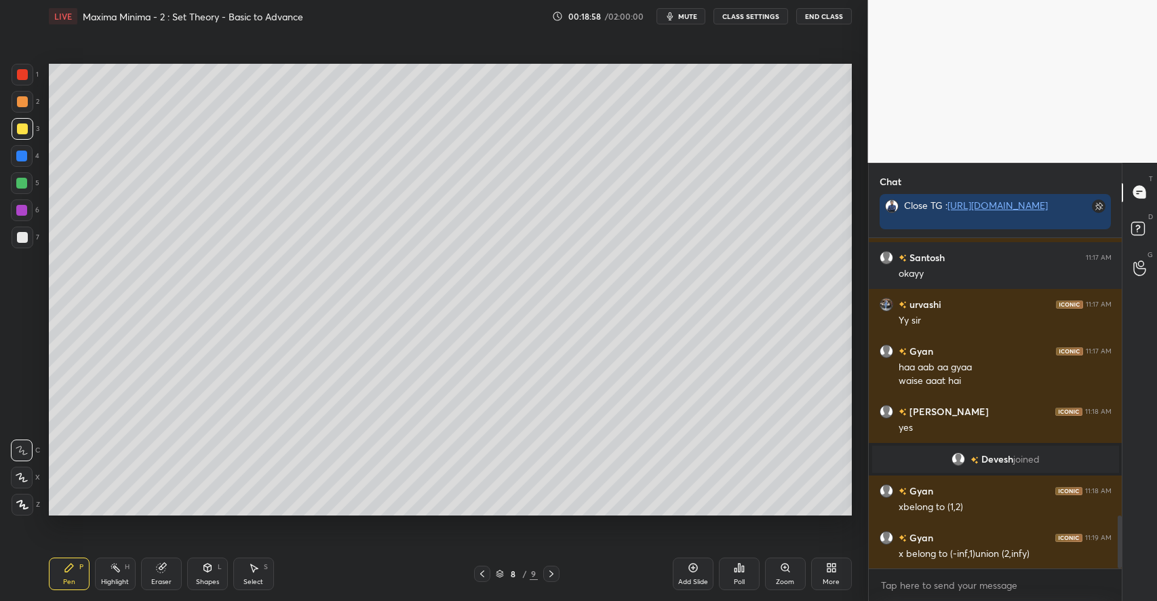
click at [129, 570] on div "H" at bounding box center [127, 567] width 5 height 7
click at [77, 577] on div "Pen P" at bounding box center [69, 574] width 41 height 33
click at [701, 575] on div "Add Slide" at bounding box center [693, 574] width 41 height 33
click at [27, 182] on div at bounding box center [22, 183] width 22 height 22
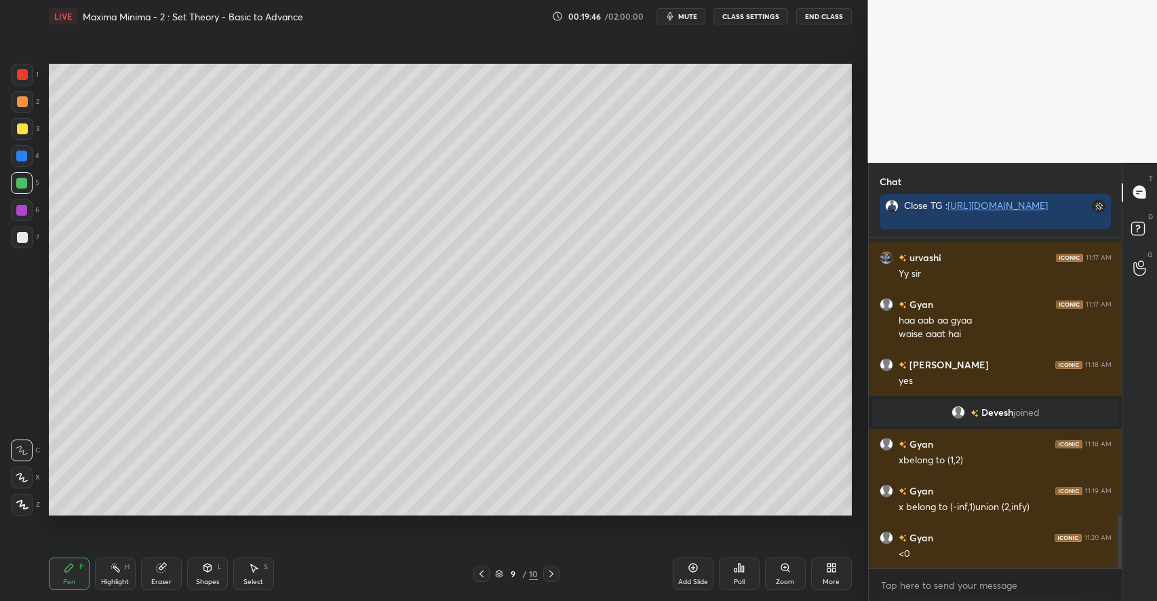
click at [209, 570] on icon at bounding box center [207, 568] width 7 height 8
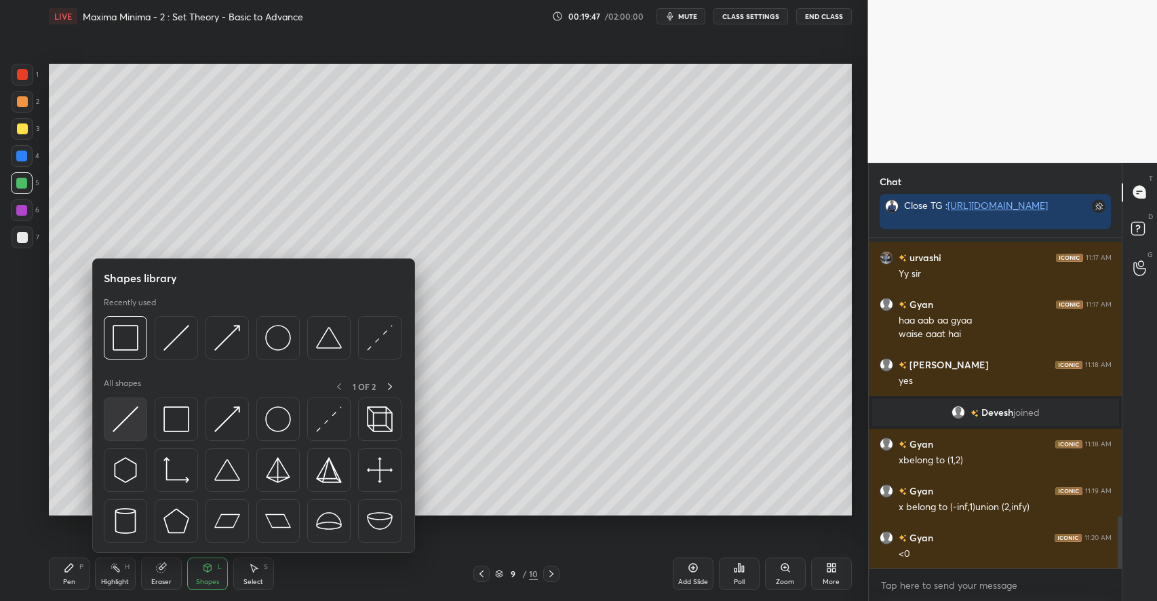
click at [132, 418] on img at bounding box center [126, 419] width 26 height 26
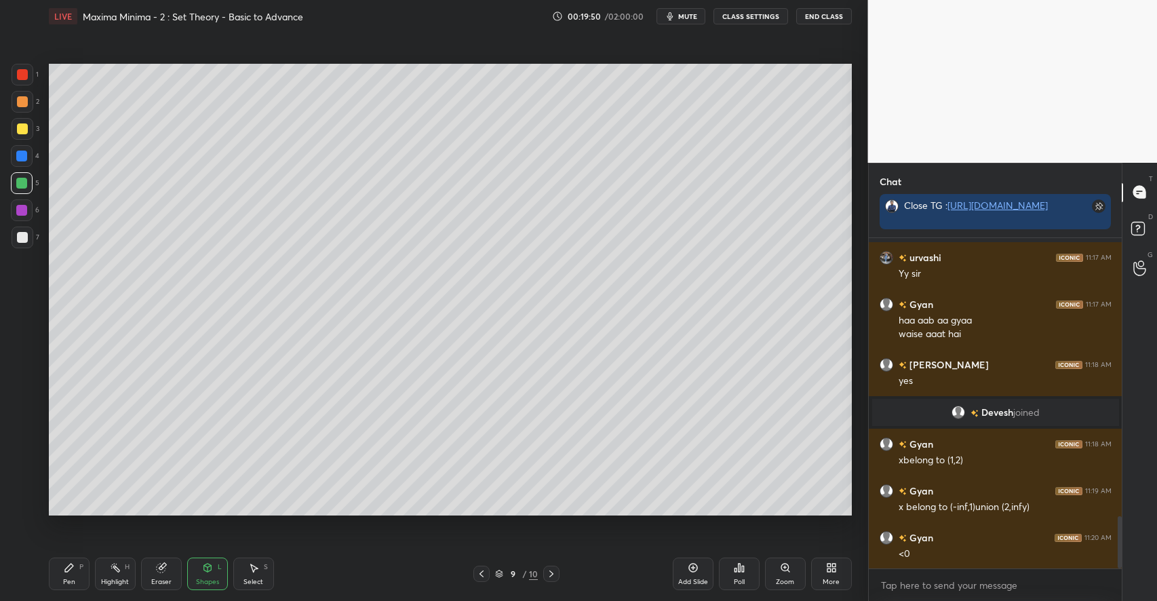
click at [84, 568] on div "Pen P" at bounding box center [69, 574] width 41 height 33
click at [134, 555] on div "Pen P Highlight H Eraser Shapes L Select S 9 / 10 Add Slide Poll Zoom More" at bounding box center [450, 574] width 803 height 54
click at [120, 568] on icon at bounding box center [115, 567] width 11 height 11
click at [84, 564] on div "Pen P" at bounding box center [69, 574] width 41 height 33
click at [170, 570] on div "Eraser" at bounding box center [161, 574] width 41 height 33
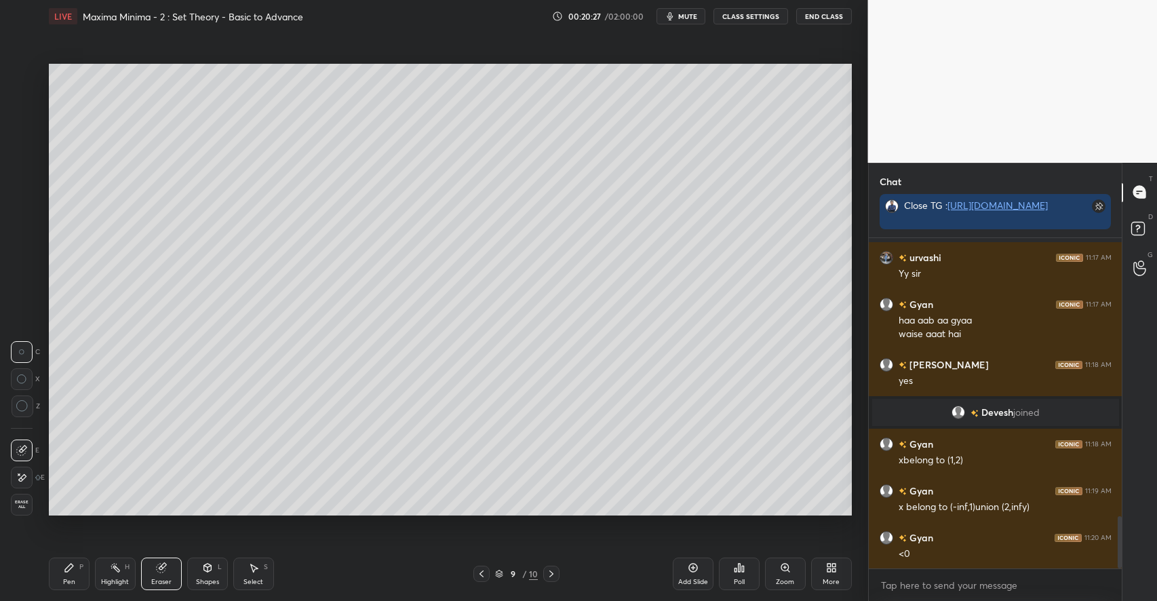
click at [73, 561] on div "Pen P" at bounding box center [69, 574] width 41 height 33
click at [690, 575] on div "Add Slide" at bounding box center [693, 574] width 41 height 33
click at [30, 240] on div at bounding box center [23, 238] width 22 height 22
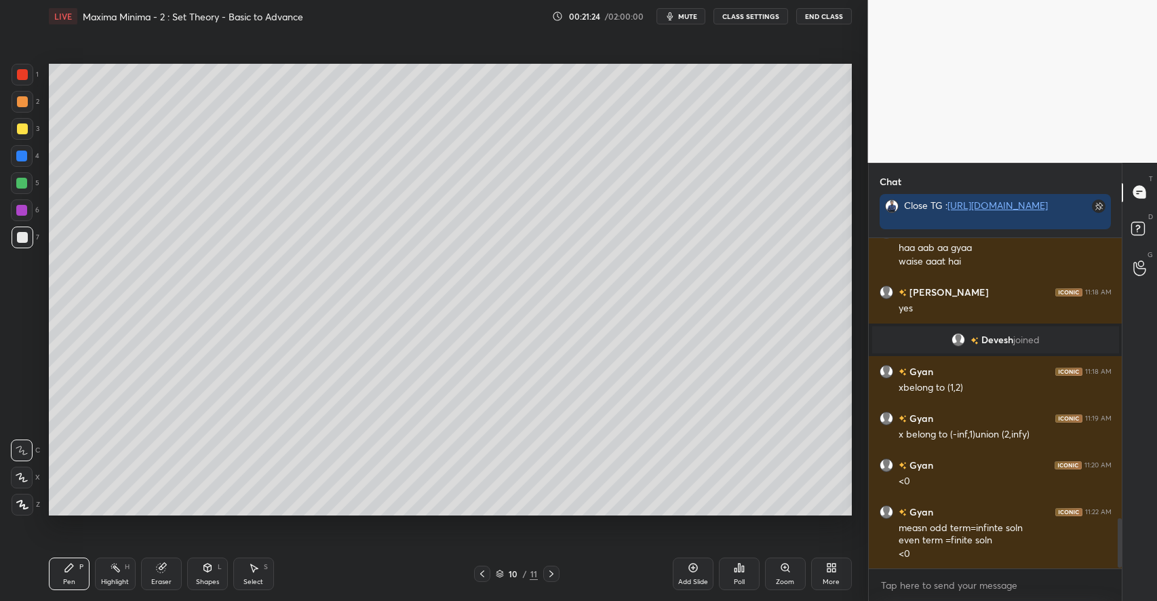
scroll to position [1891, 0]
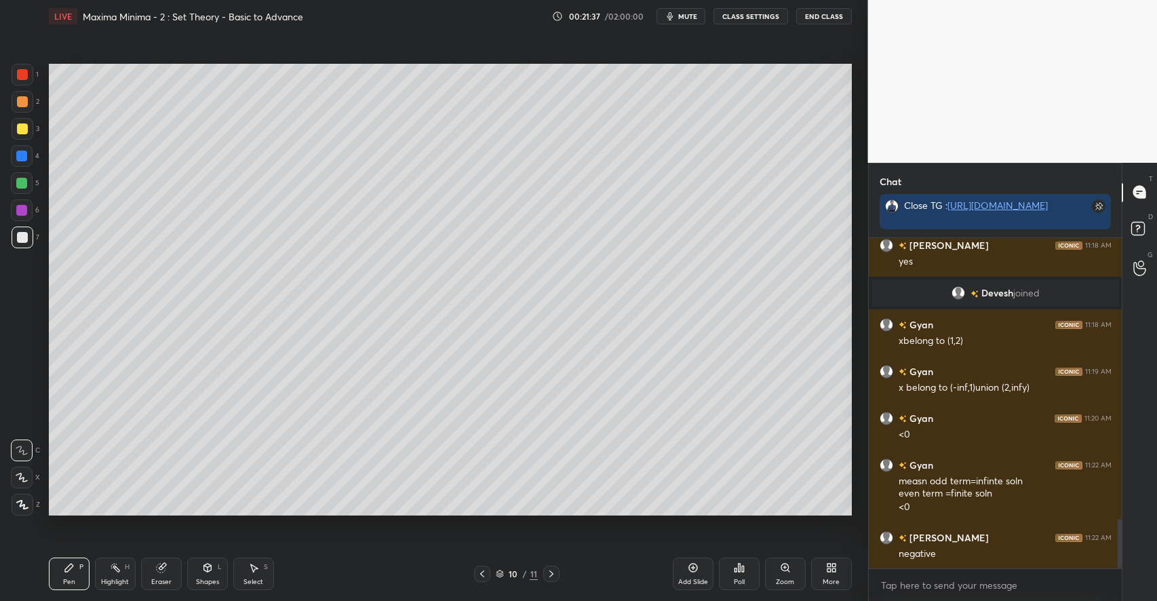
click at [208, 570] on icon at bounding box center [208, 569] width 0 height 5
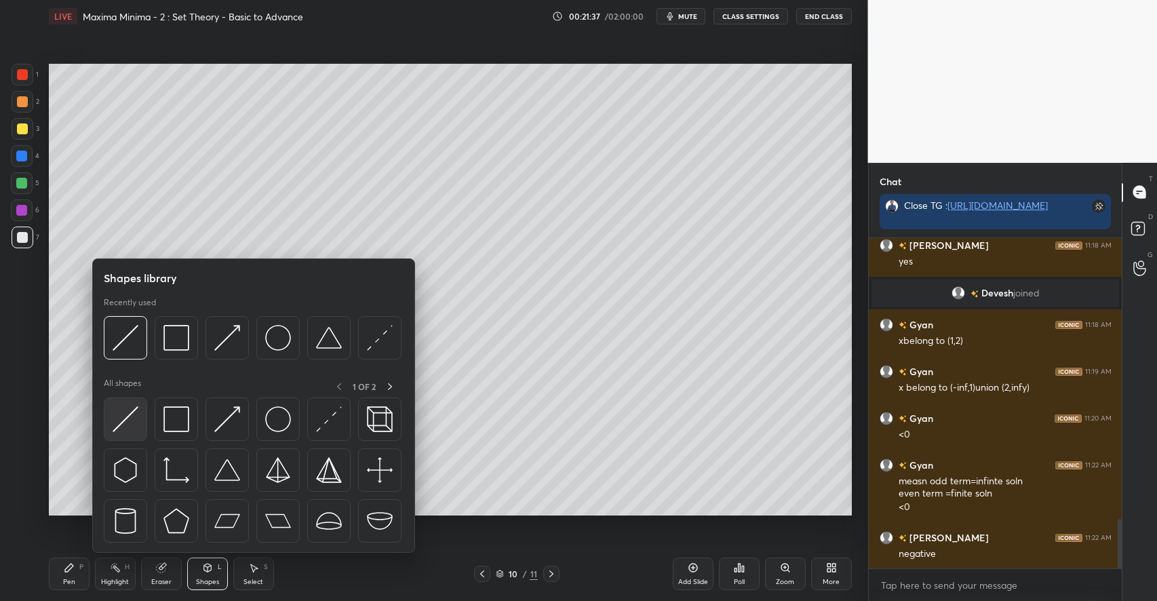
click at [138, 422] on img at bounding box center [126, 419] width 26 height 26
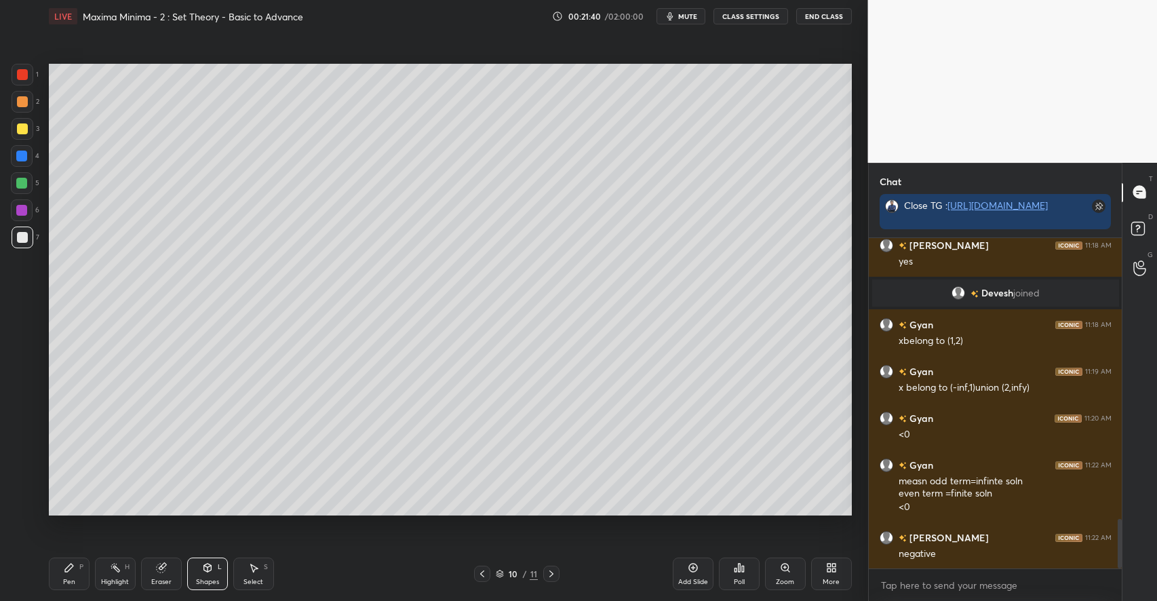
click at [75, 570] on div "Pen P" at bounding box center [69, 574] width 41 height 33
click at [25, 130] on div at bounding box center [22, 128] width 11 height 11
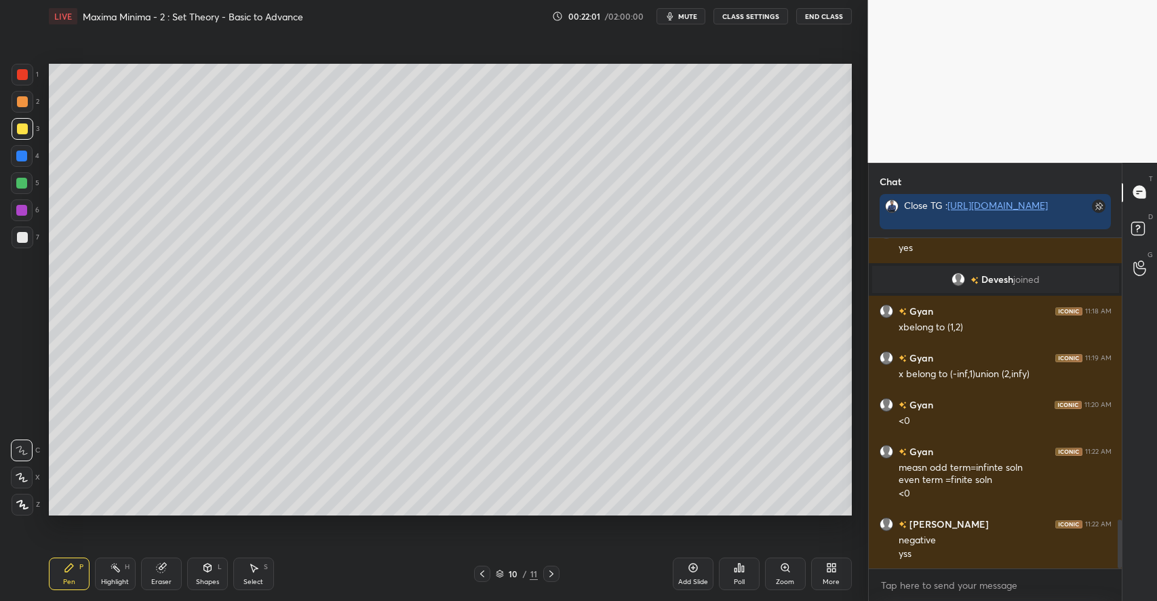
scroll to position [1951, 0]
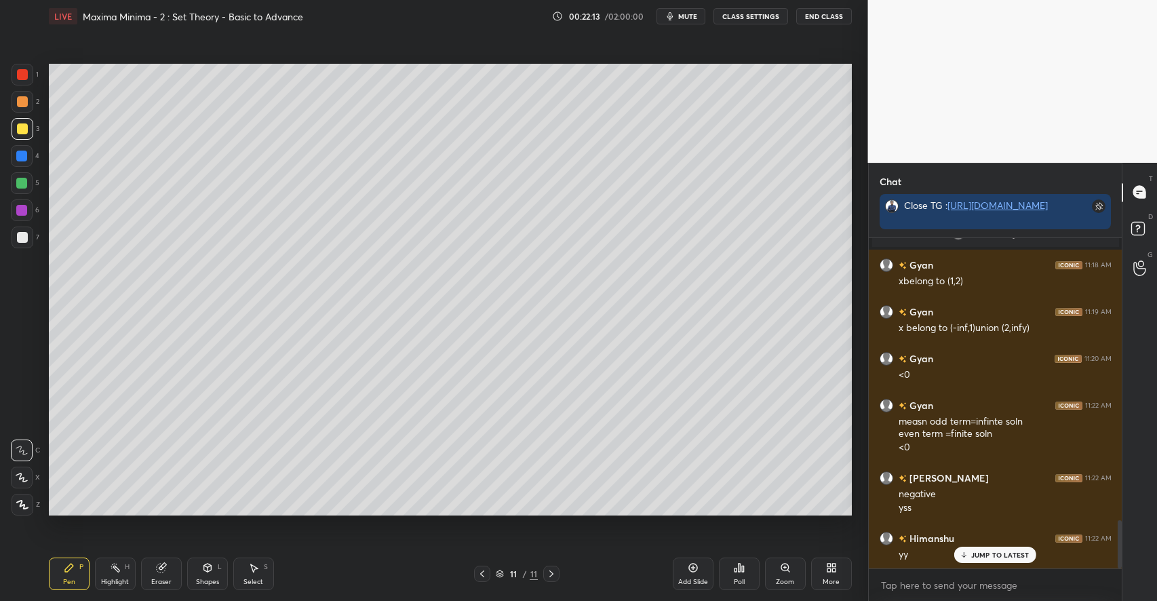
click at [28, 233] on div at bounding box center [23, 238] width 22 height 22
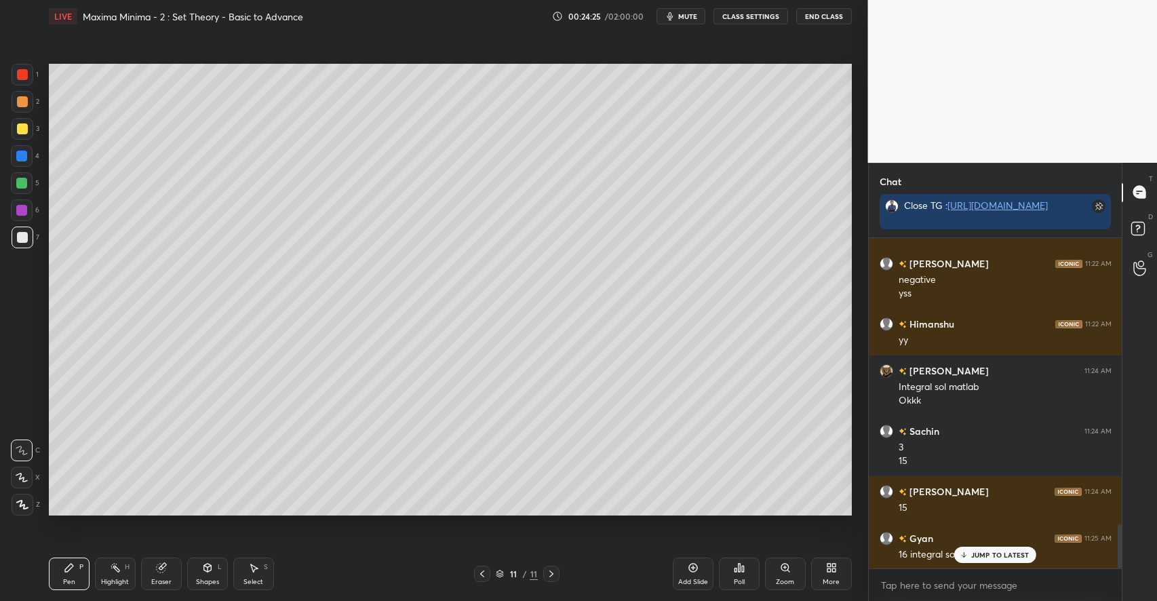
scroll to position [2179, 0]
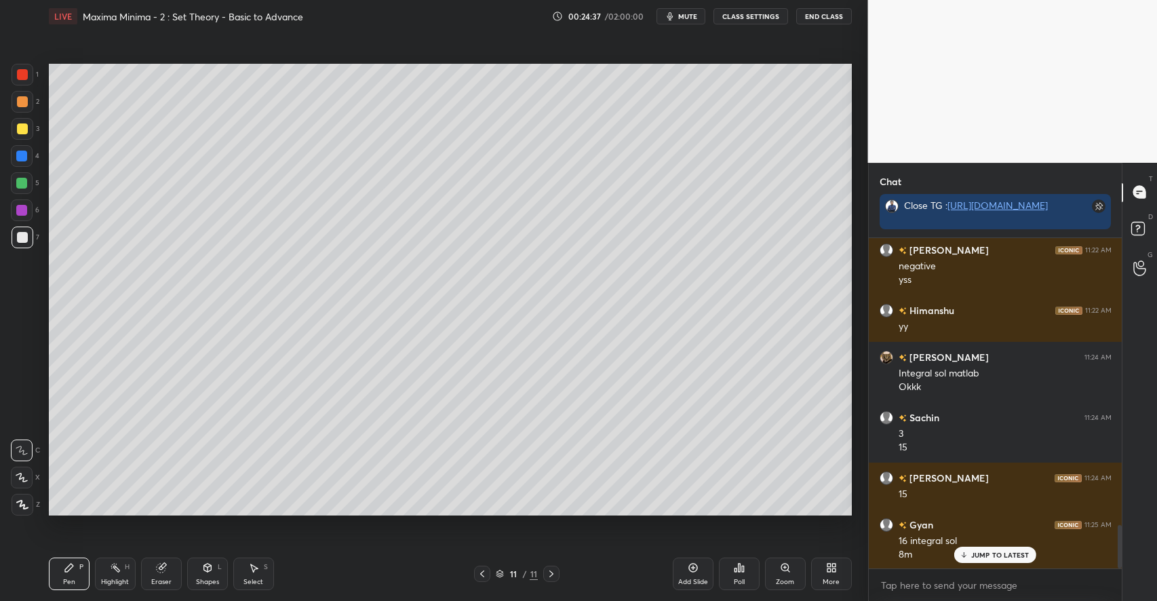
click at [17, 128] on div at bounding box center [22, 128] width 11 height 11
click at [208, 571] on icon at bounding box center [208, 569] width 0 height 5
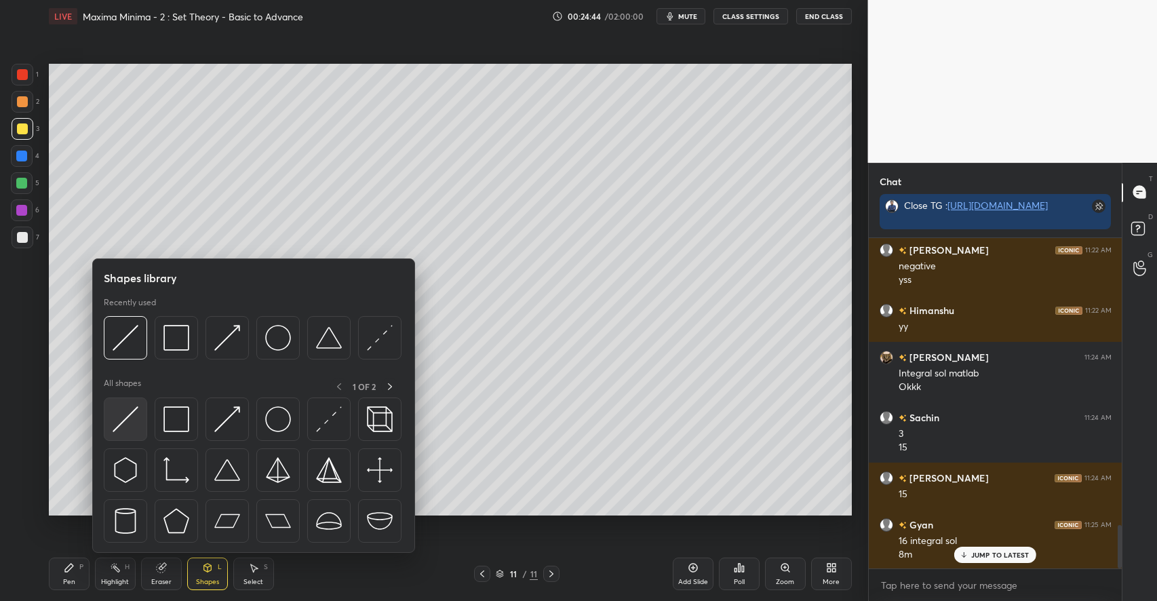
click at [123, 427] on img at bounding box center [126, 419] width 26 height 26
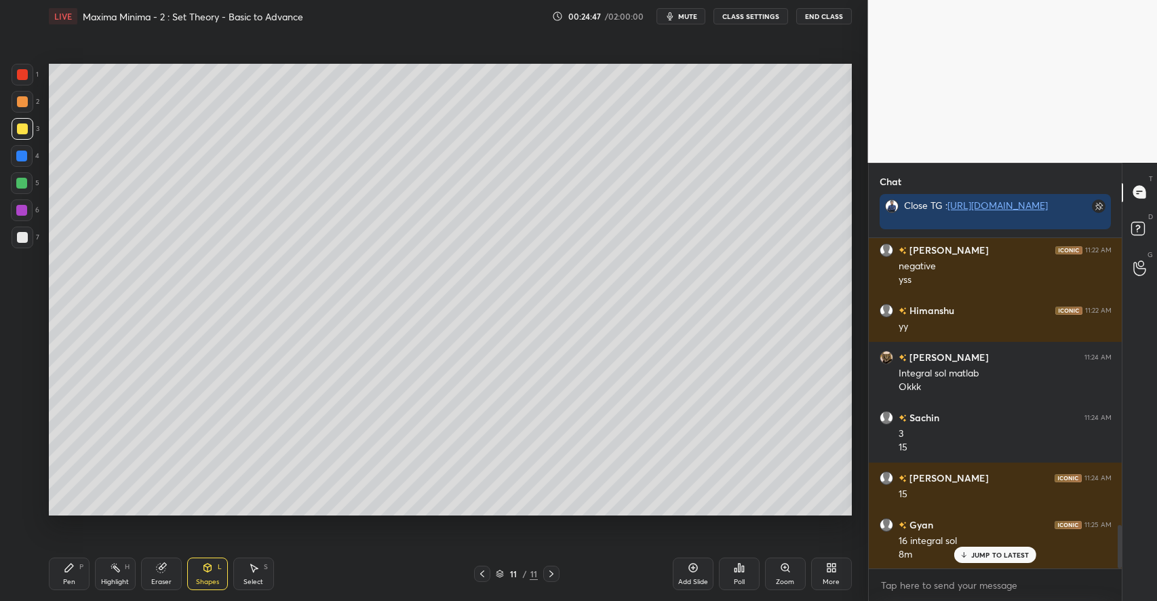
click at [73, 575] on div "Pen P" at bounding box center [69, 574] width 41 height 33
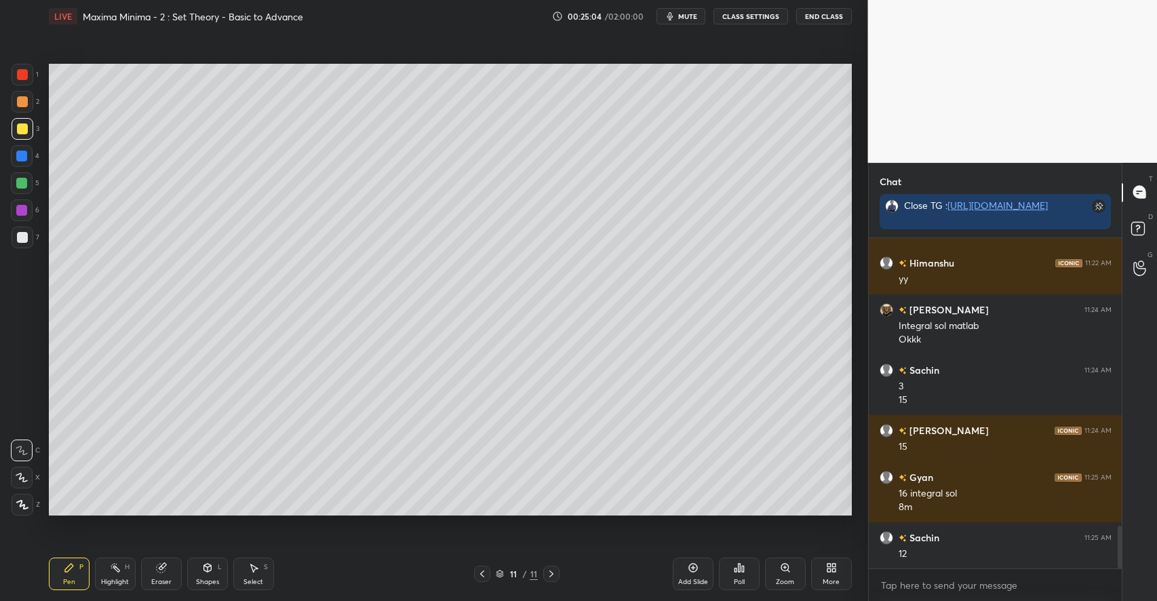
scroll to position [2273, 0]
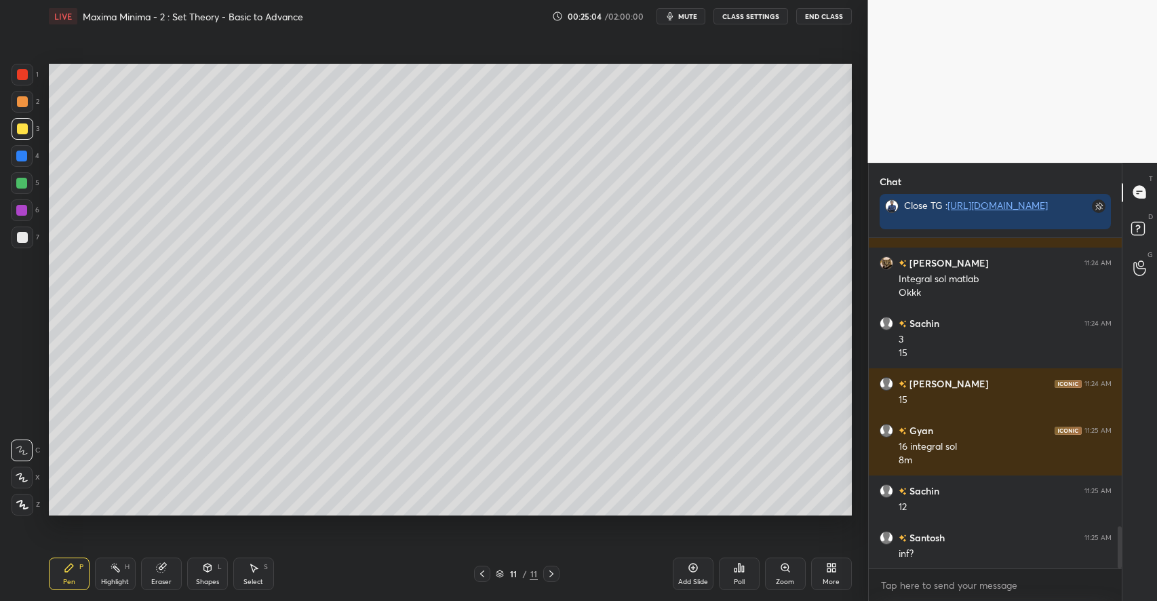
click at [117, 575] on div "Highlight H" at bounding box center [115, 574] width 41 height 33
click at [65, 572] on icon at bounding box center [69, 568] width 8 height 8
click at [24, 100] on div at bounding box center [22, 101] width 11 height 11
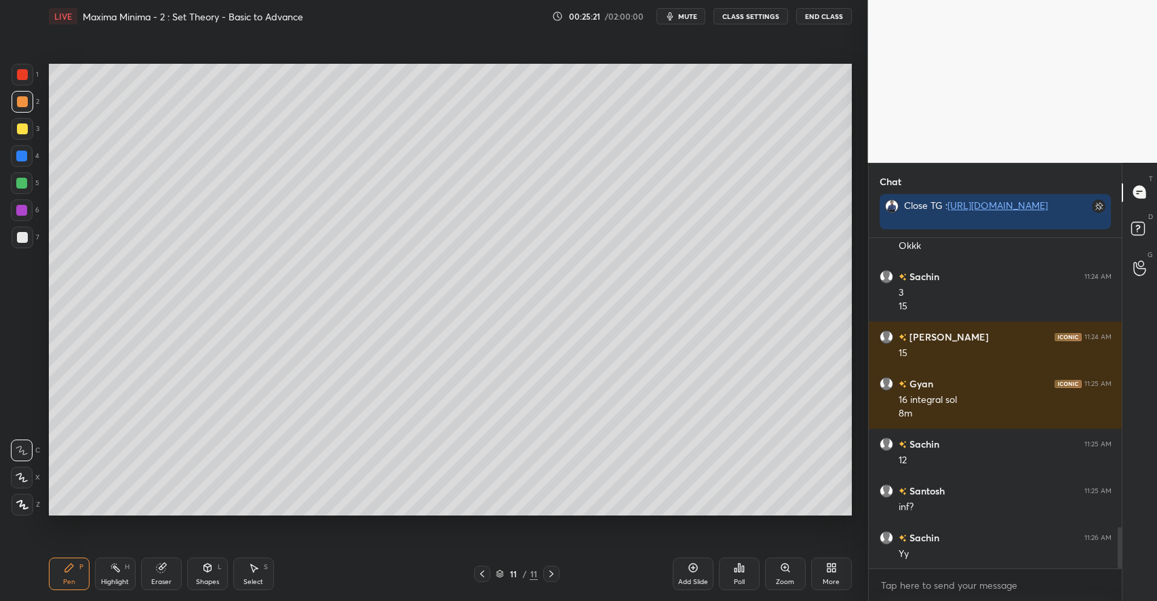
scroll to position [2366, 0]
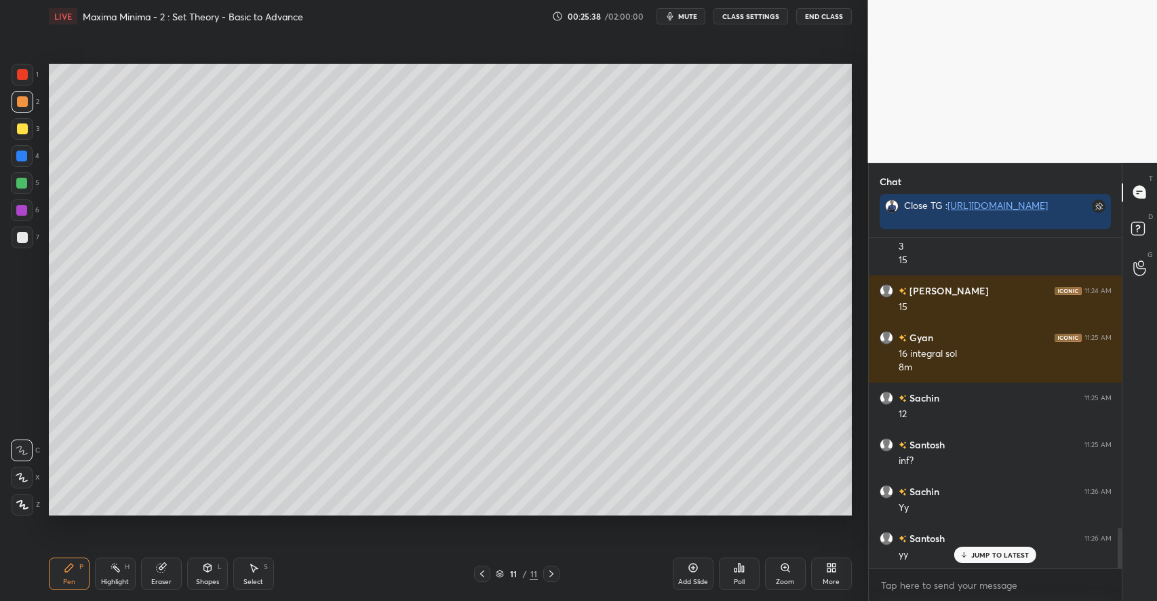
click at [254, 573] on icon at bounding box center [253, 567] width 11 height 11
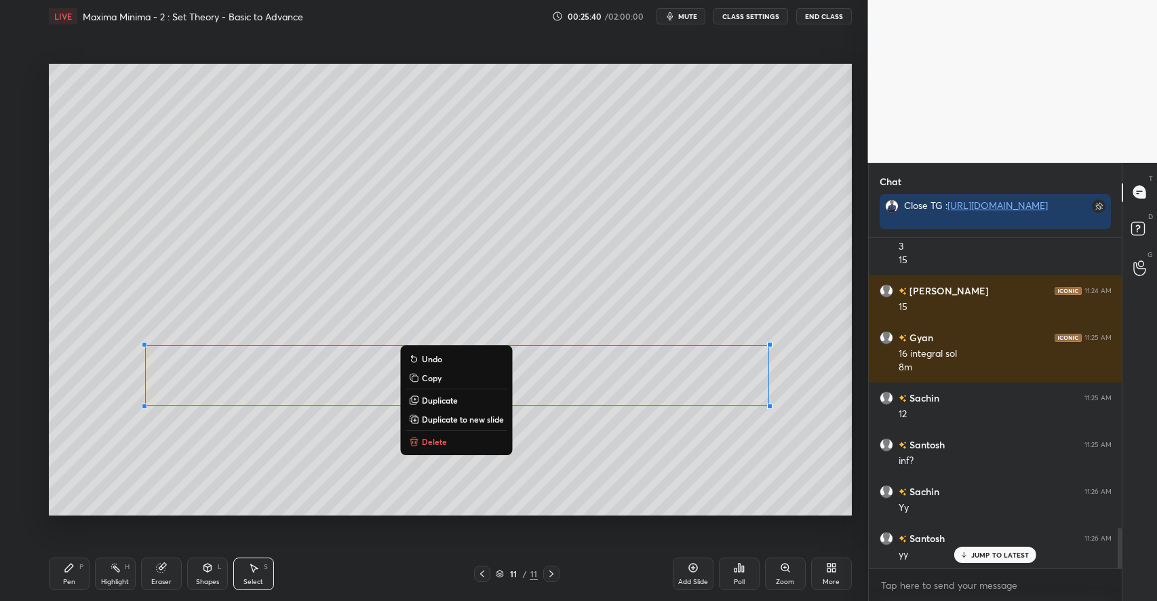
click at [77, 569] on div "Pen P" at bounding box center [69, 574] width 41 height 33
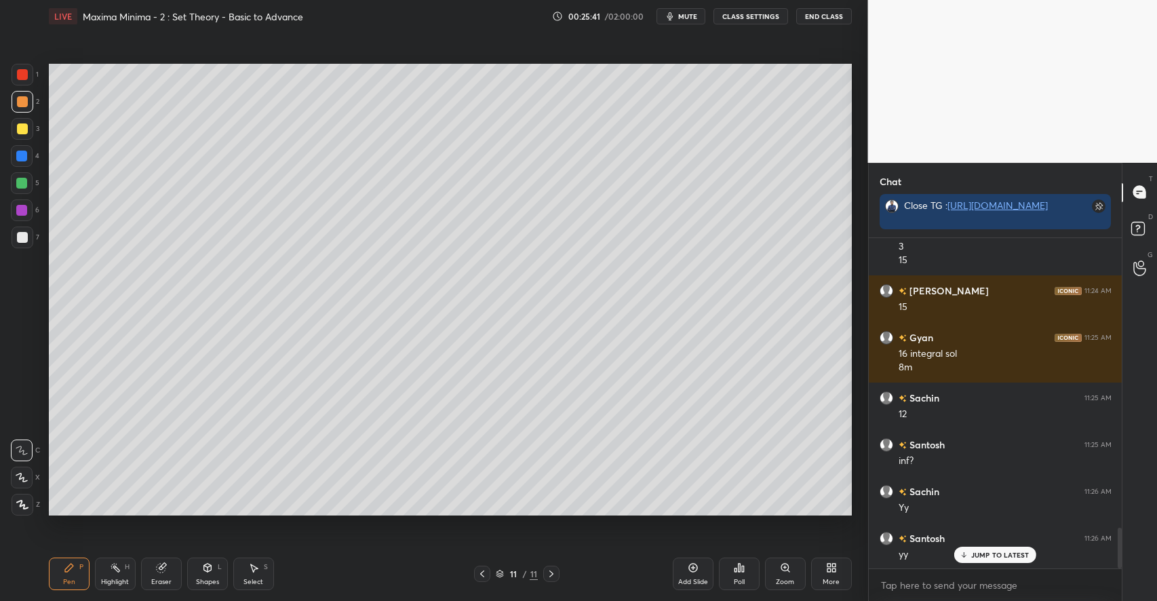
click at [25, 180] on div at bounding box center [21, 183] width 11 height 11
click at [212, 576] on div "Shapes L" at bounding box center [207, 574] width 41 height 33
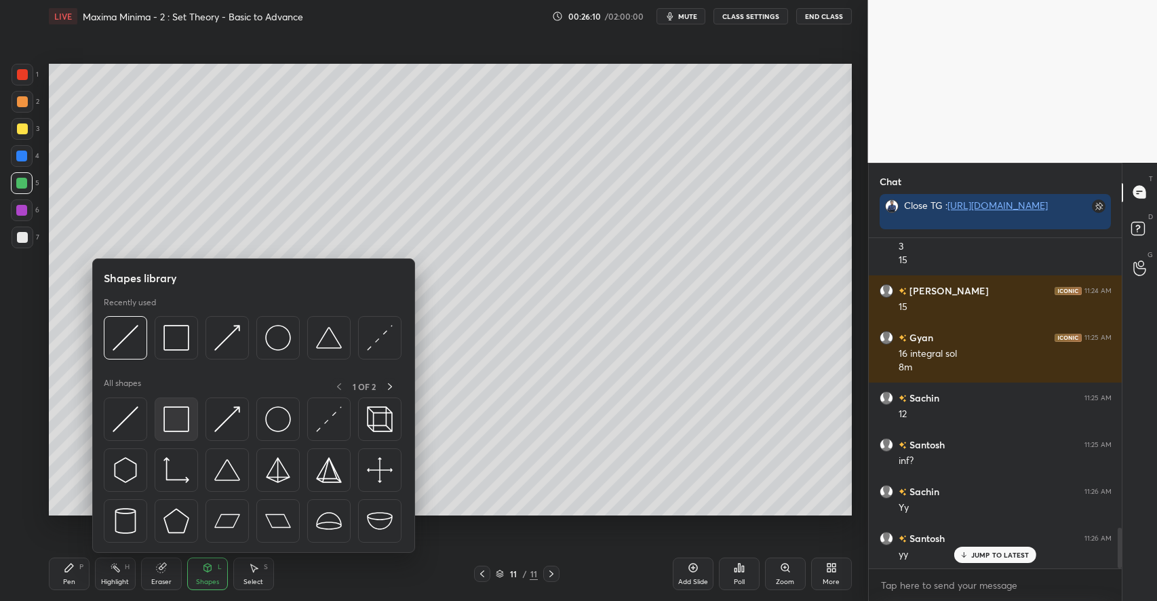
click at [179, 416] on img at bounding box center [176, 419] width 26 height 26
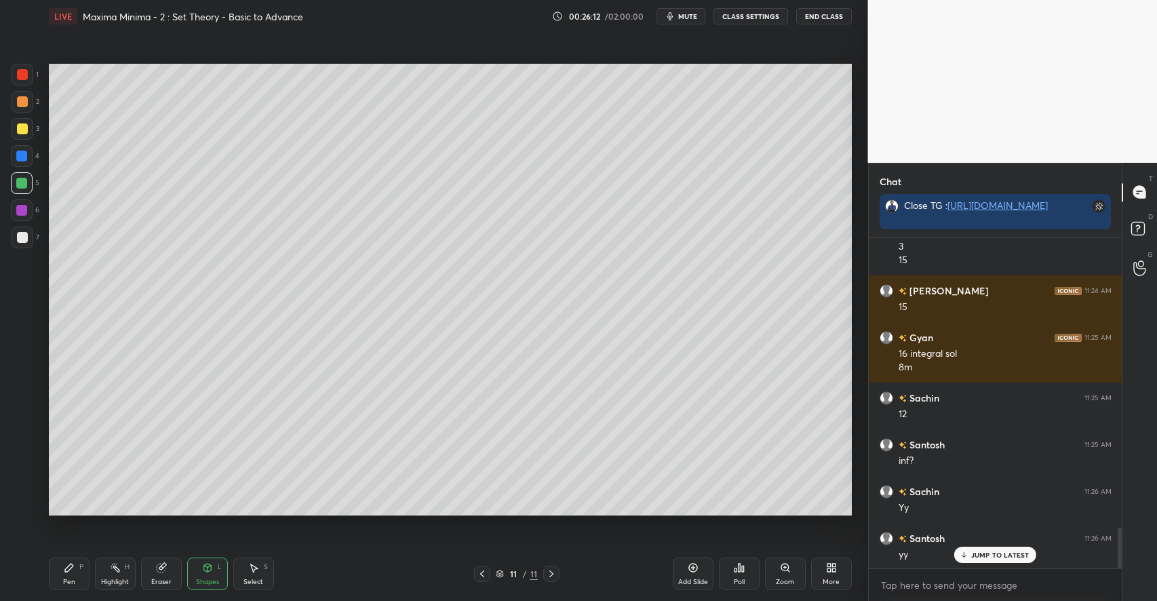
click at [70, 568] on icon at bounding box center [69, 568] width 8 height 8
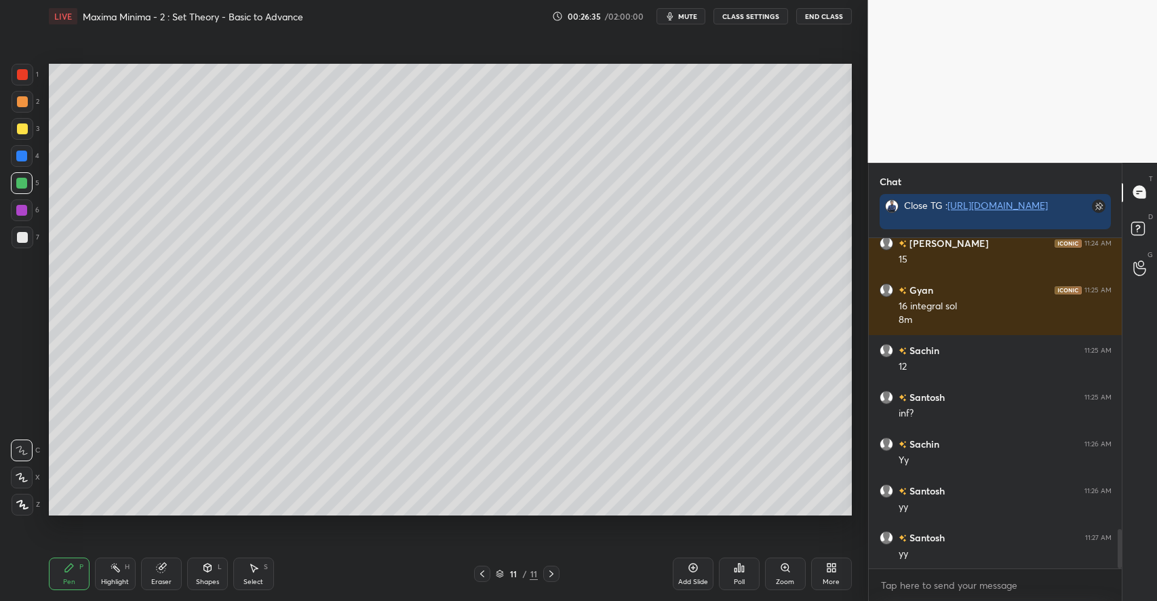
scroll to position [2460, 0]
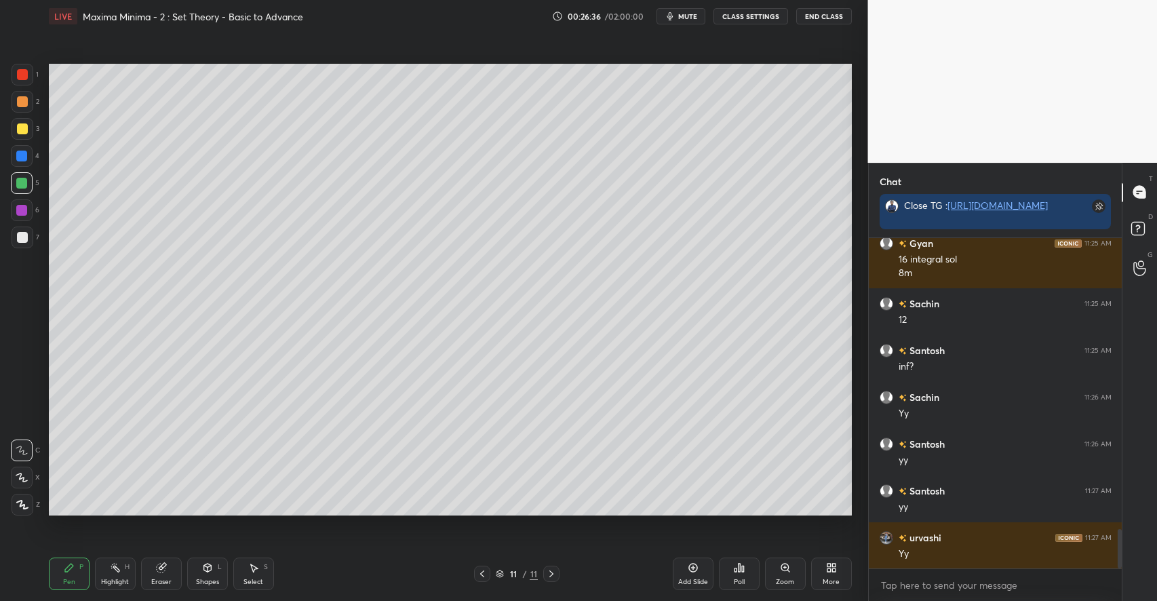
click at [22, 130] on div at bounding box center [22, 128] width 11 height 11
click at [204, 572] on icon at bounding box center [207, 567] width 11 height 11
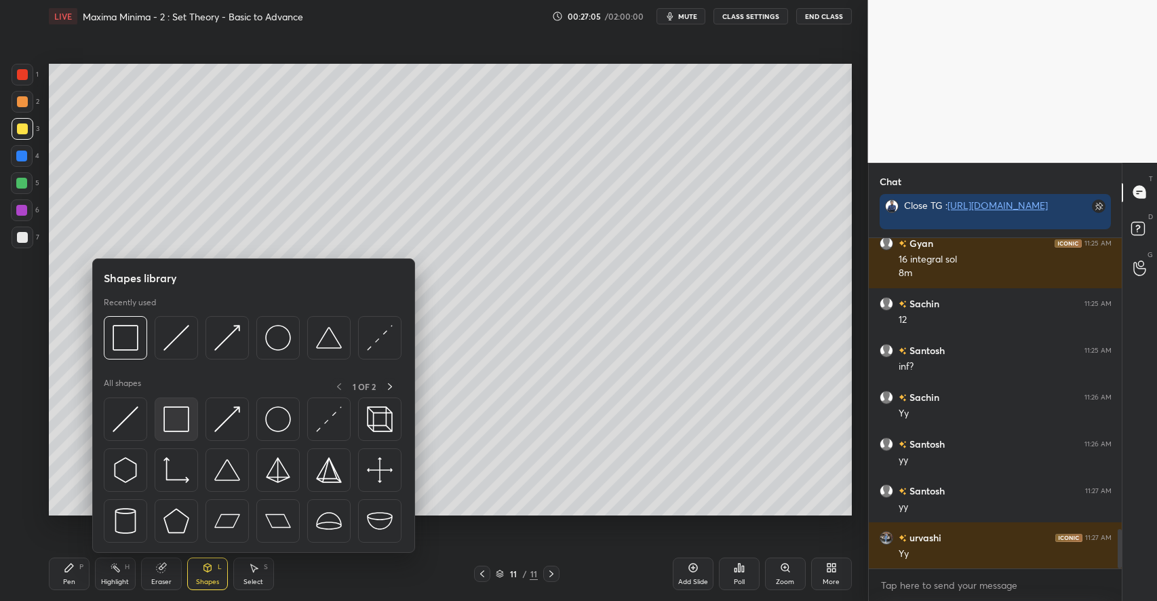
click at [176, 417] on img at bounding box center [176, 419] width 26 height 26
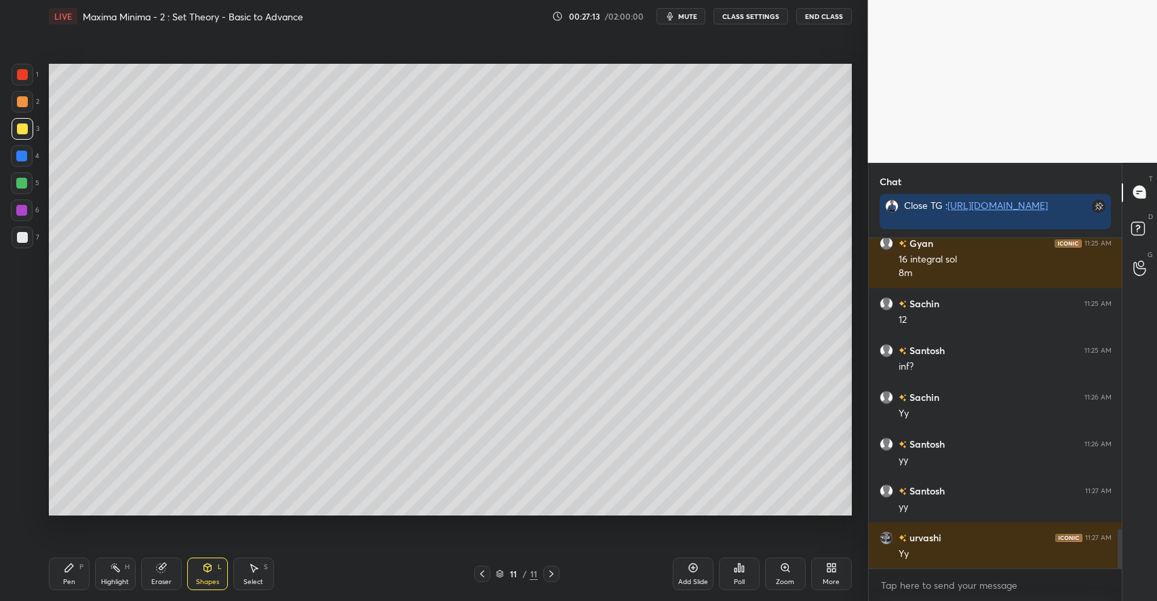
click at [68, 568] on icon at bounding box center [69, 568] width 8 height 8
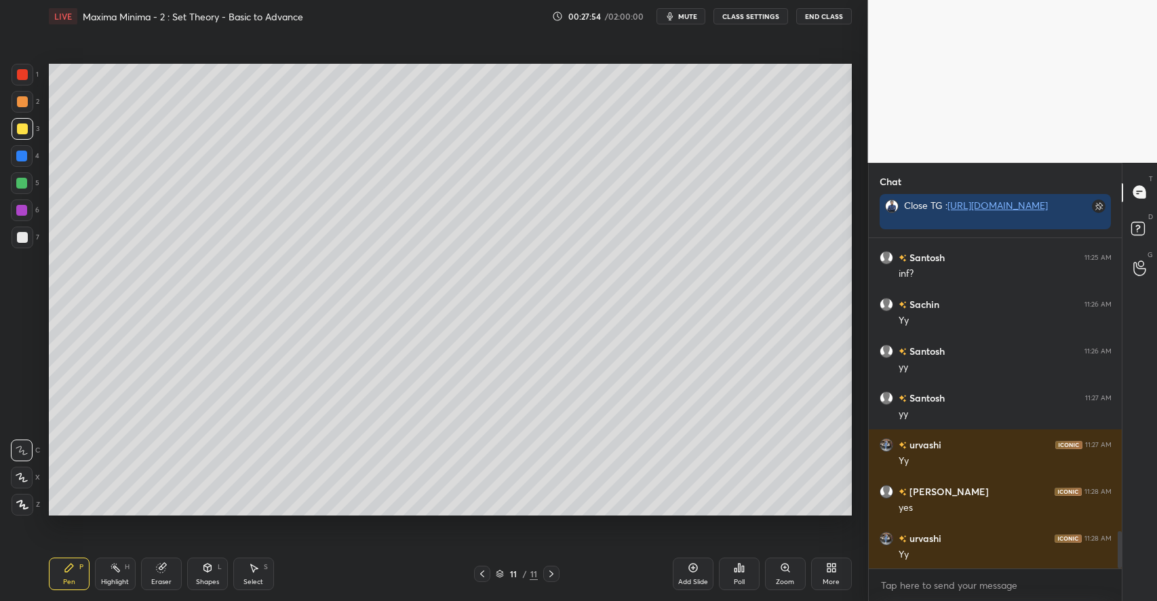
scroll to position [2601, 0]
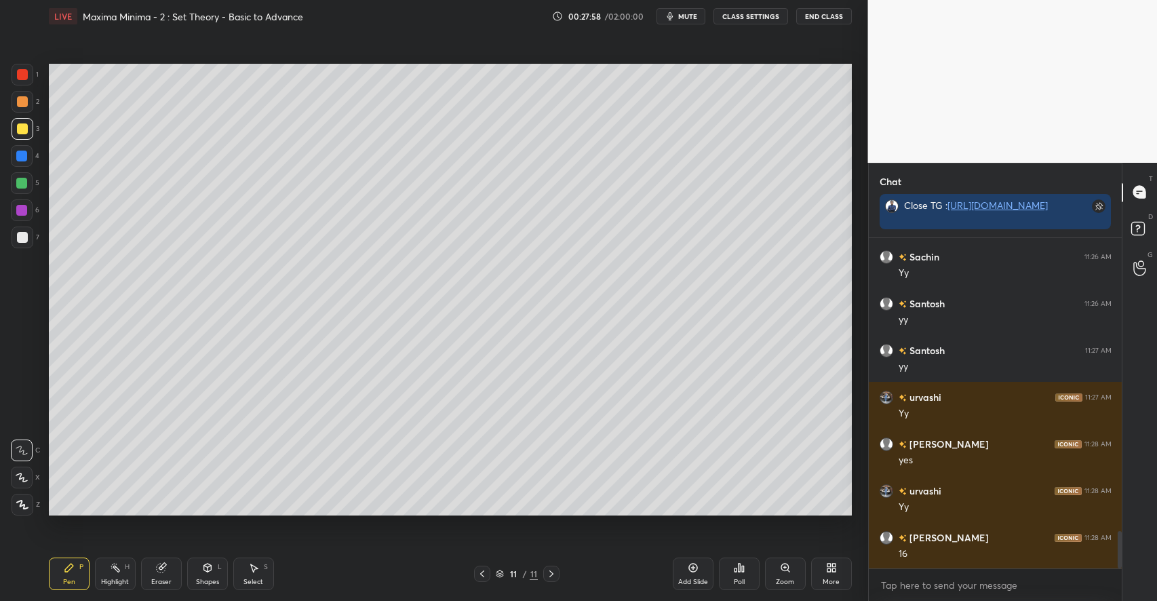
click at [212, 575] on div "Shapes L" at bounding box center [207, 574] width 41 height 33
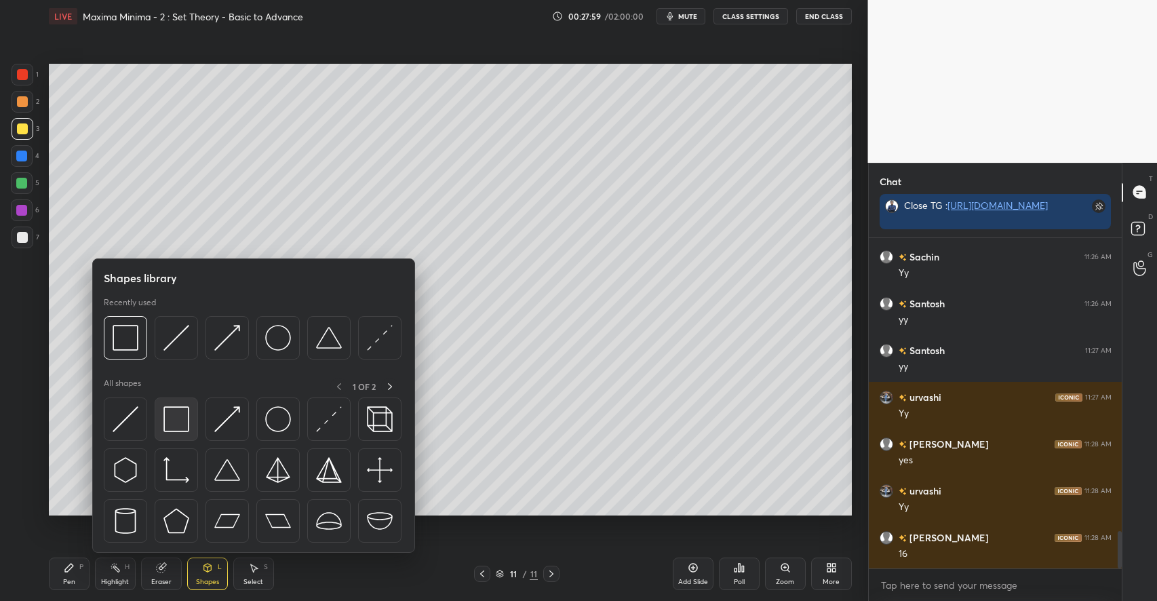
click at [177, 418] on img at bounding box center [176, 419] width 26 height 26
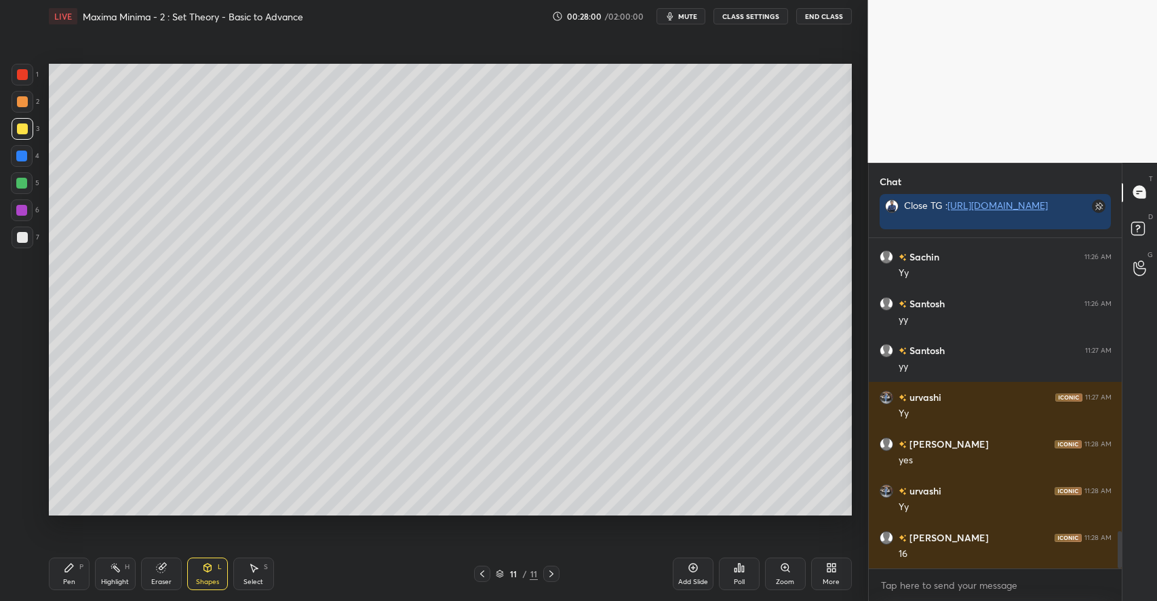
click at [22, 100] on div at bounding box center [22, 101] width 11 height 11
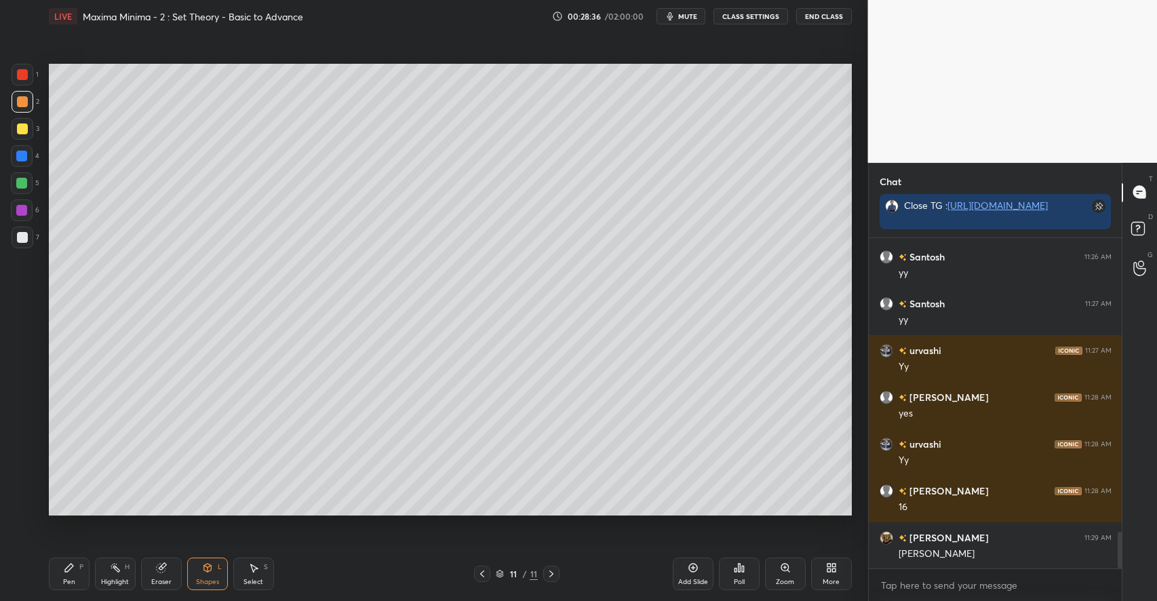
click at [131, 568] on div "Highlight H" at bounding box center [115, 574] width 41 height 33
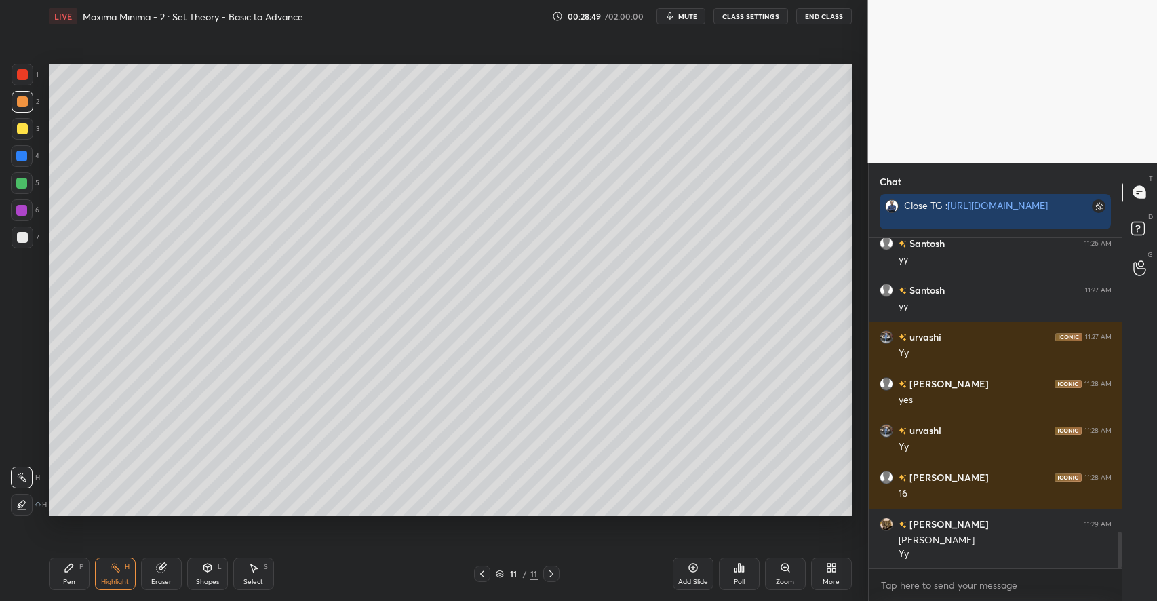
click at [71, 575] on div "Pen P" at bounding box center [69, 574] width 41 height 33
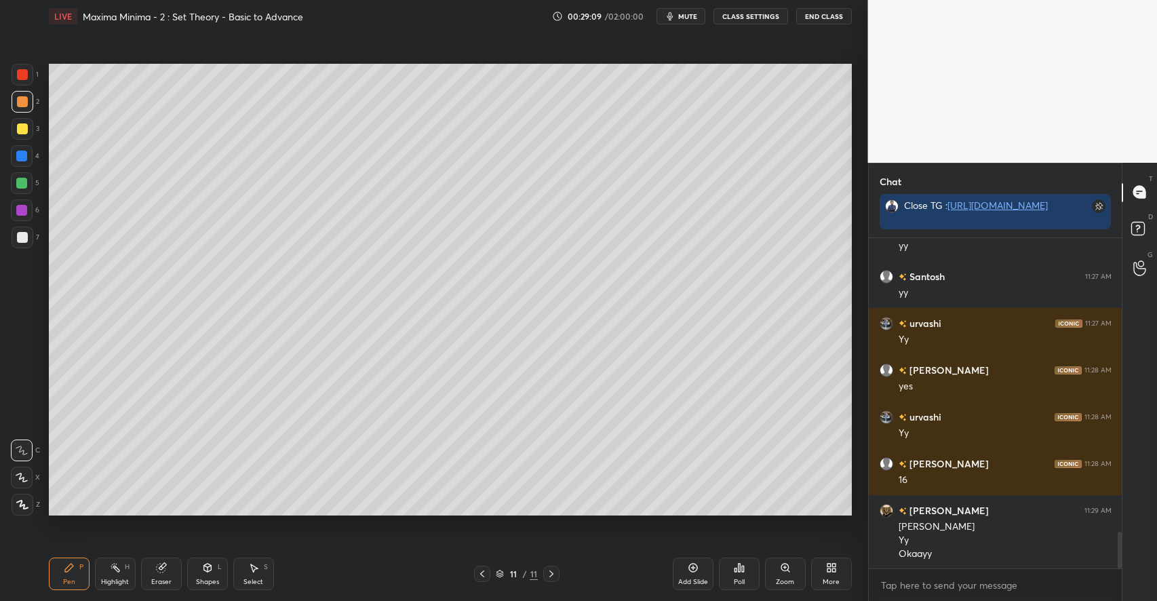
click at [116, 577] on div "Highlight H" at bounding box center [115, 574] width 41 height 33
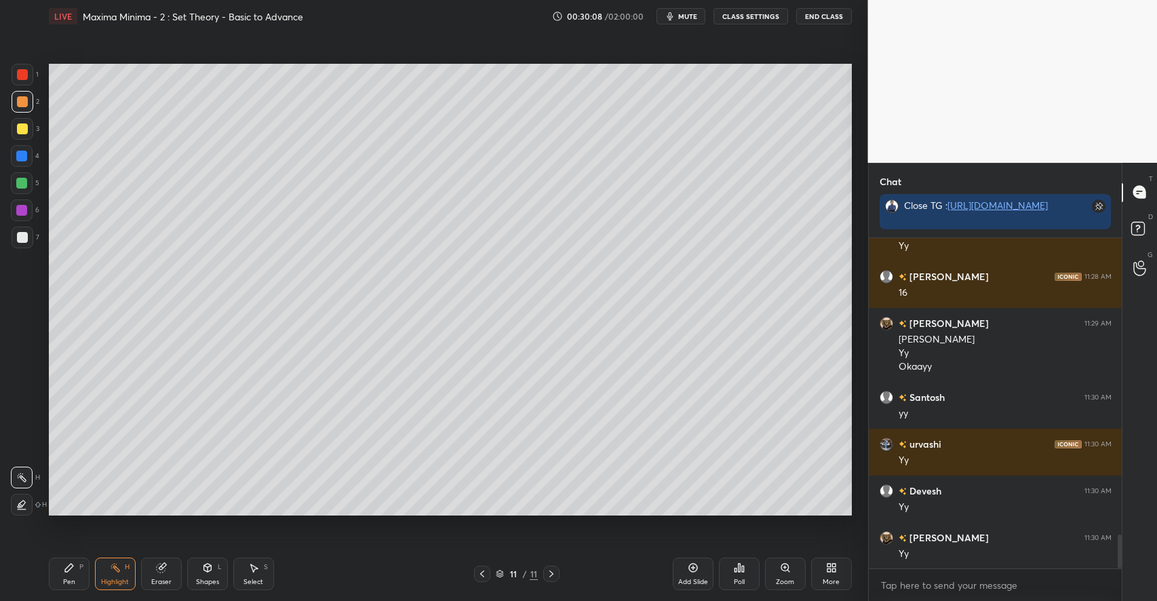
scroll to position [2909, 0]
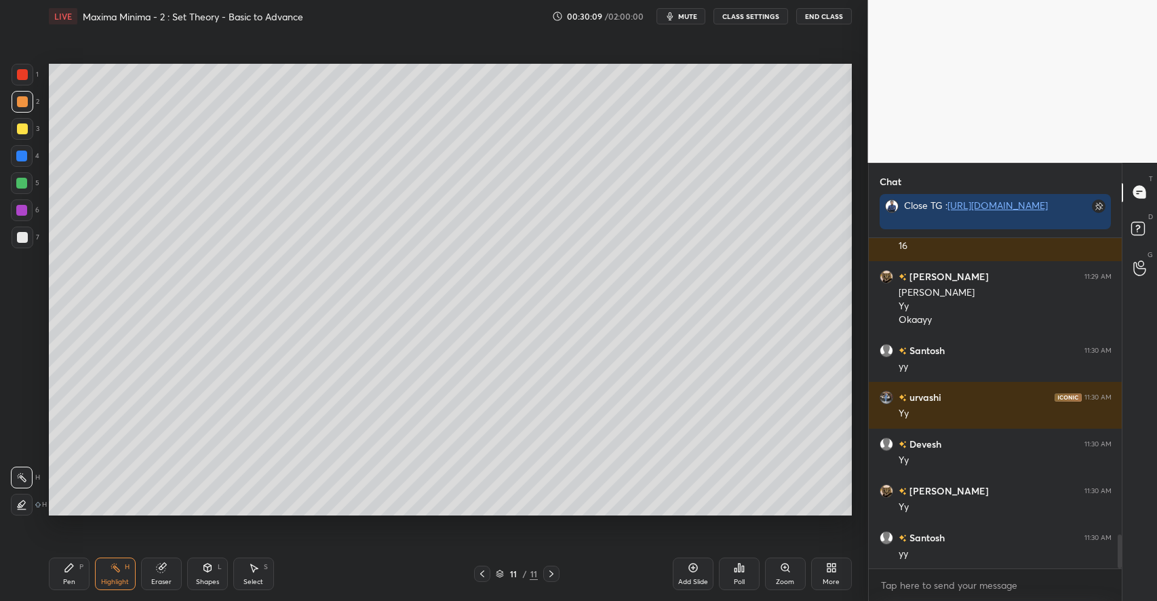
click at [551, 571] on icon at bounding box center [551, 573] width 11 height 11
click at [695, 572] on icon at bounding box center [693, 568] width 9 height 9
click at [76, 570] on div "Pen P" at bounding box center [69, 574] width 41 height 33
click at [24, 233] on div at bounding box center [22, 237] width 11 height 11
click at [263, 579] on div "Select S" at bounding box center [253, 574] width 41 height 33
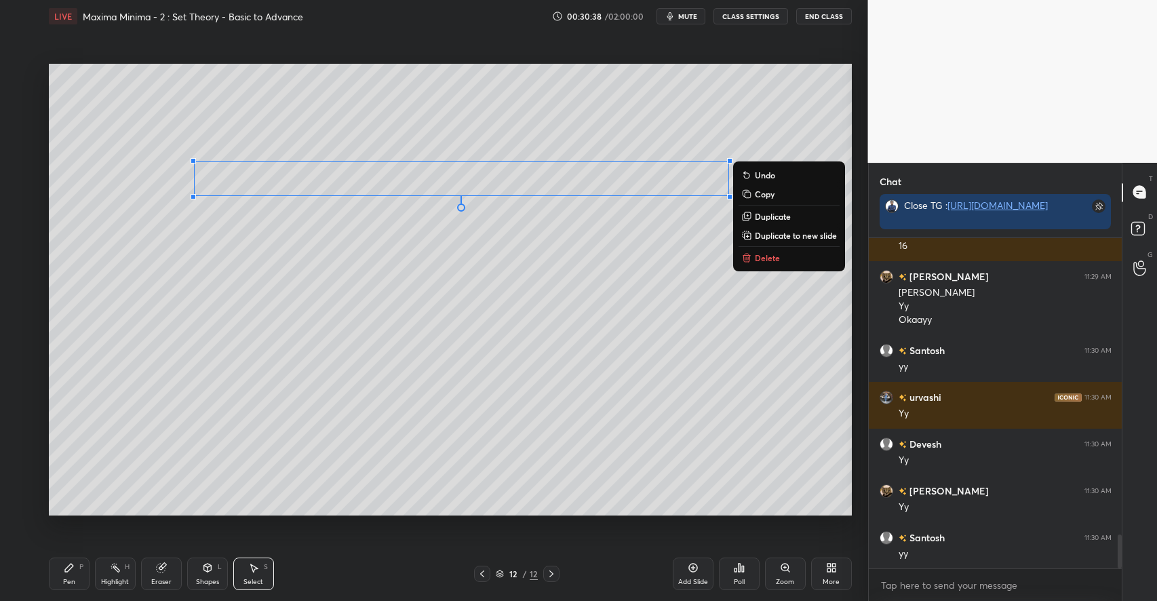
click at [333, 345] on div "0 ° Undo Copy Duplicate Duplicate to new slide Delete" at bounding box center [450, 290] width 803 height 452
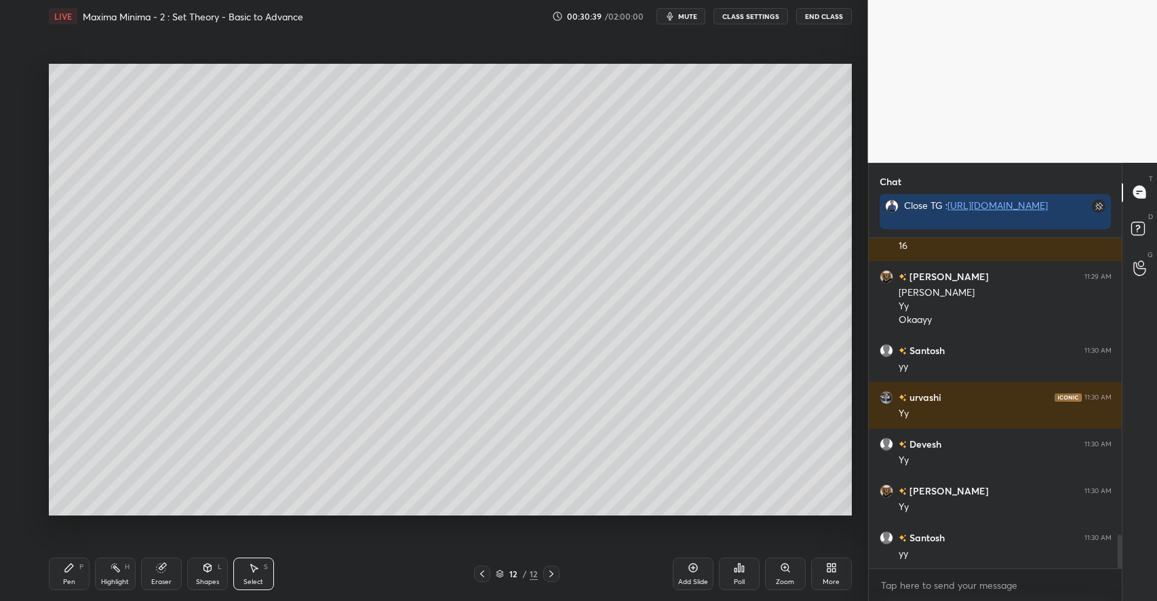
click at [71, 575] on div "Pen P" at bounding box center [69, 574] width 41 height 33
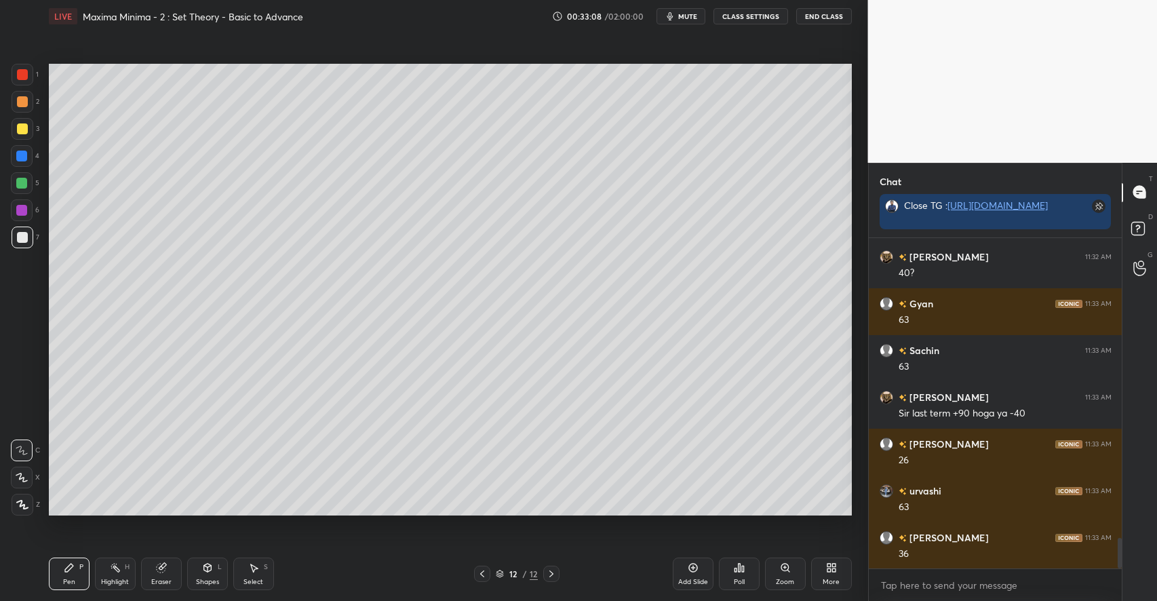
scroll to position [3283, 0]
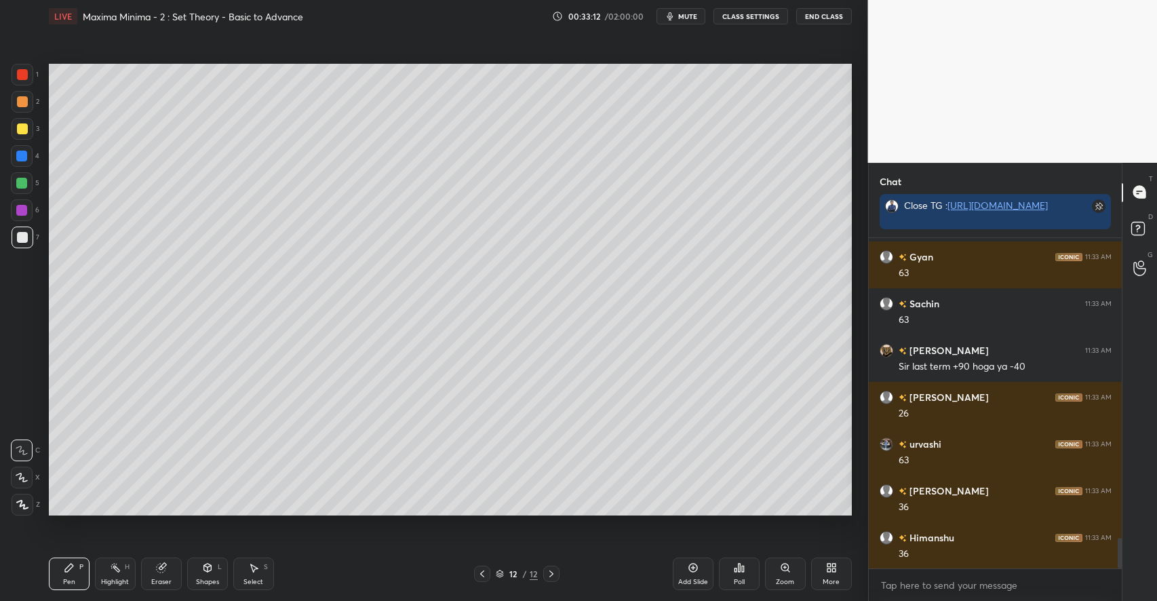
click at [24, 130] on div at bounding box center [22, 128] width 11 height 11
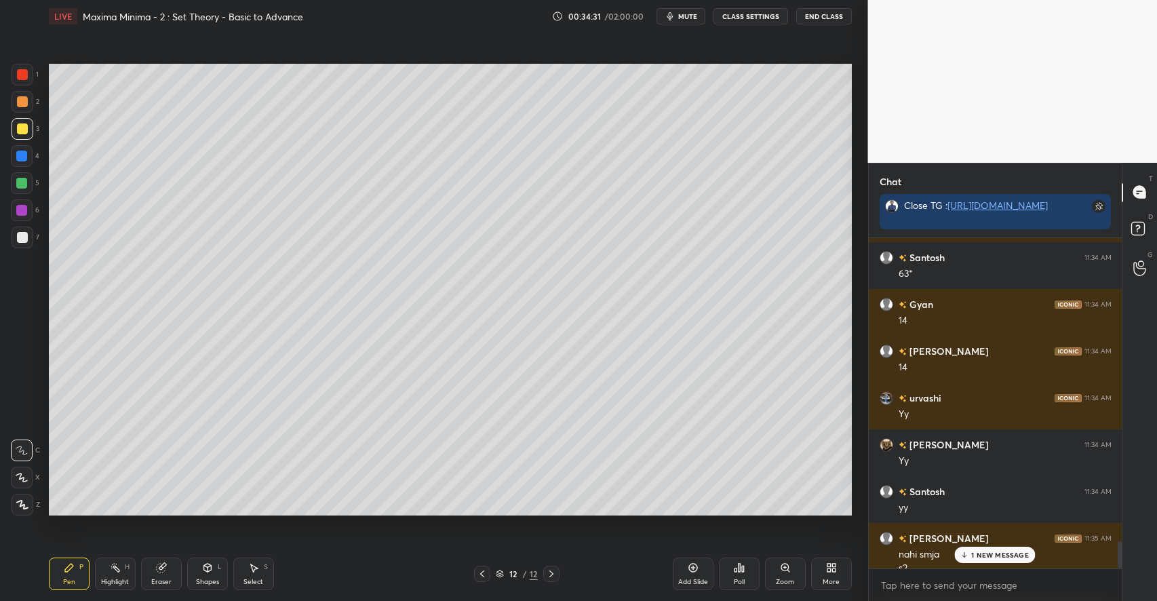
scroll to position [3717, 0]
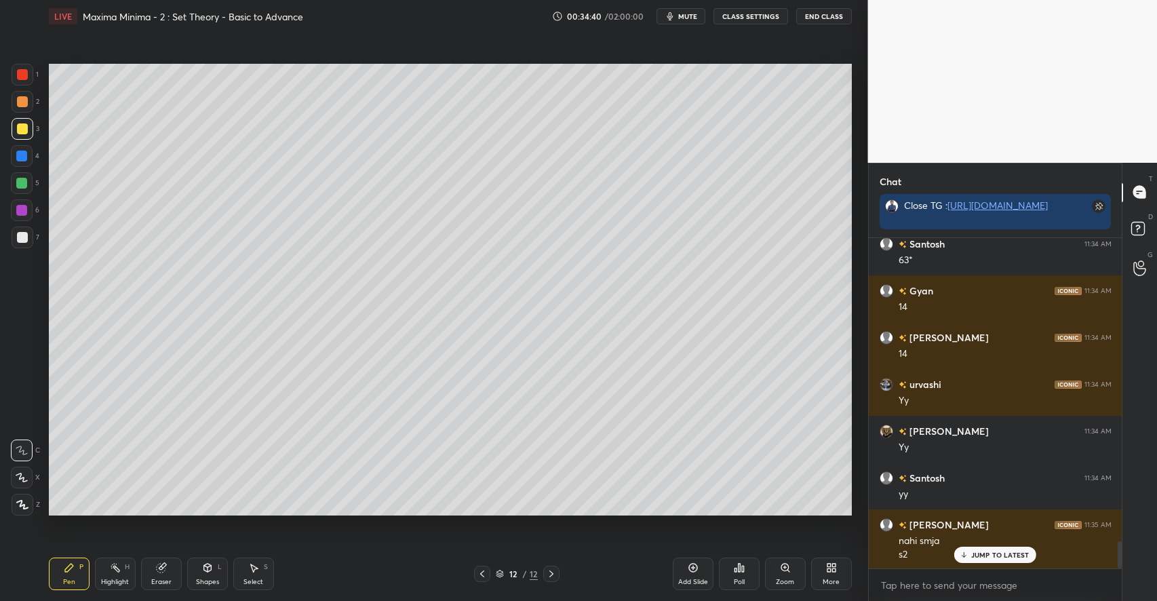
click at [33, 106] on div "2" at bounding box center [26, 102] width 28 height 22
click at [130, 578] on div "Highlight H" at bounding box center [115, 574] width 41 height 33
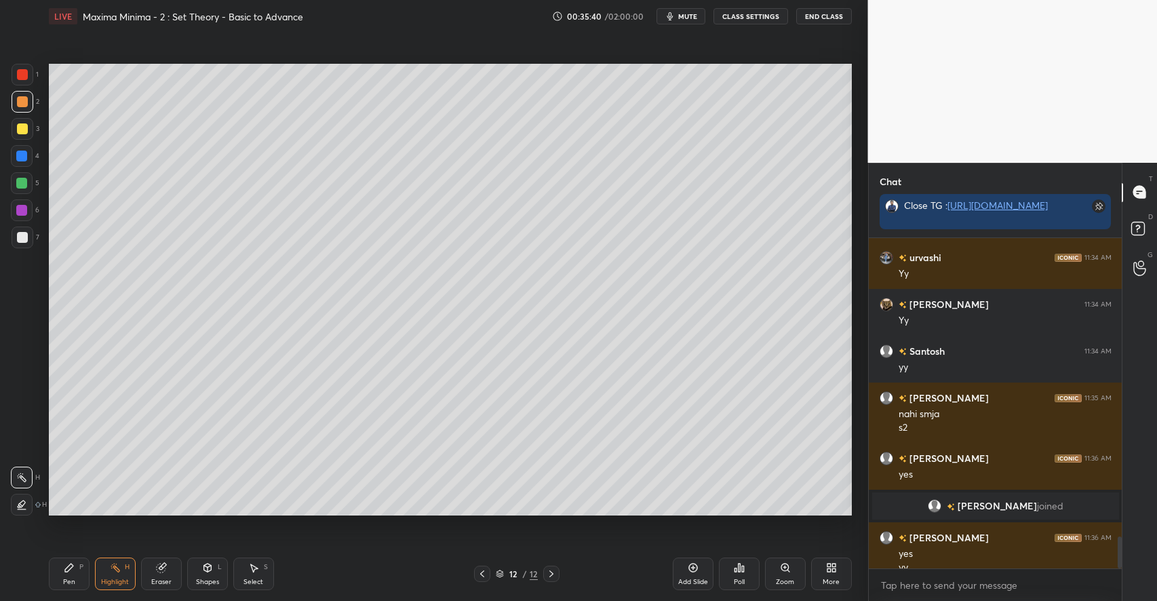
scroll to position [3107, 0]
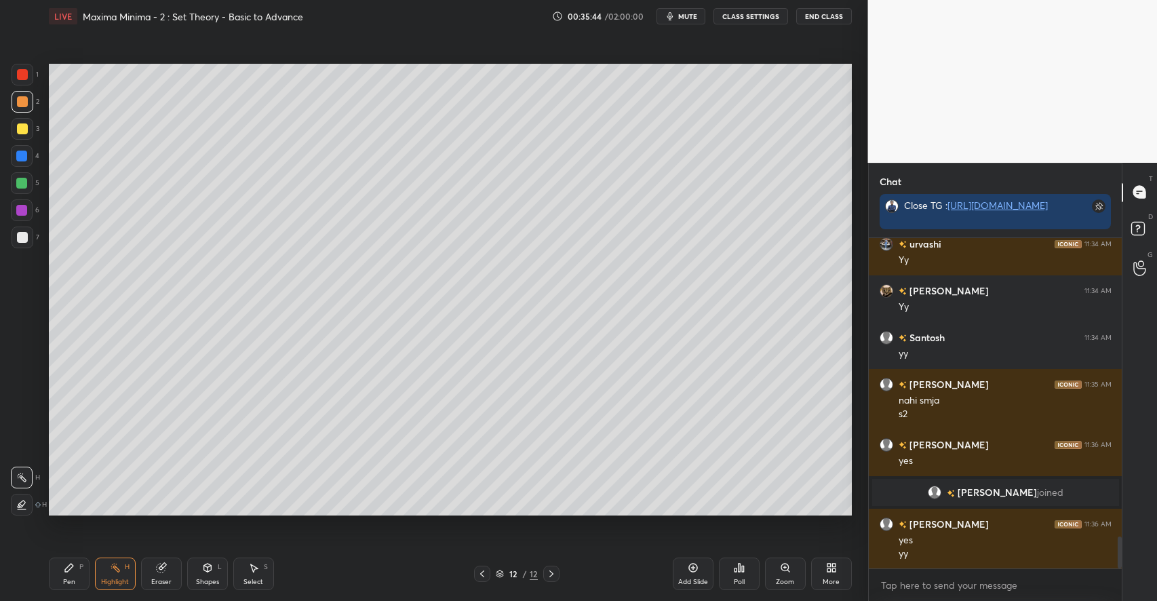
click at [688, 566] on icon at bounding box center [693, 567] width 11 height 11
click at [79, 561] on div "Pen P" at bounding box center [69, 574] width 41 height 33
click at [24, 130] on div at bounding box center [22, 128] width 11 height 11
click at [687, 576] on div "Add Slide" at bounding box center [693, 574] width 41 height 33
click at [251, 575] on div "Select S" at bounding box center [253, 574] width 41 height 33
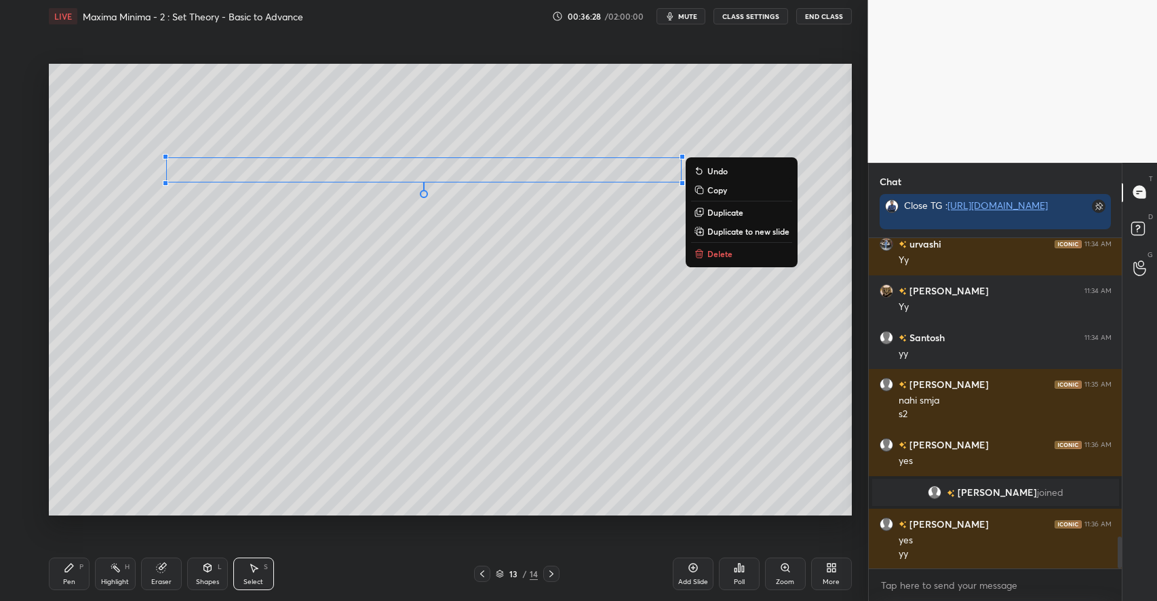
click at [71, 562] on icon at bounding box center [69, 567] width 11 height 11
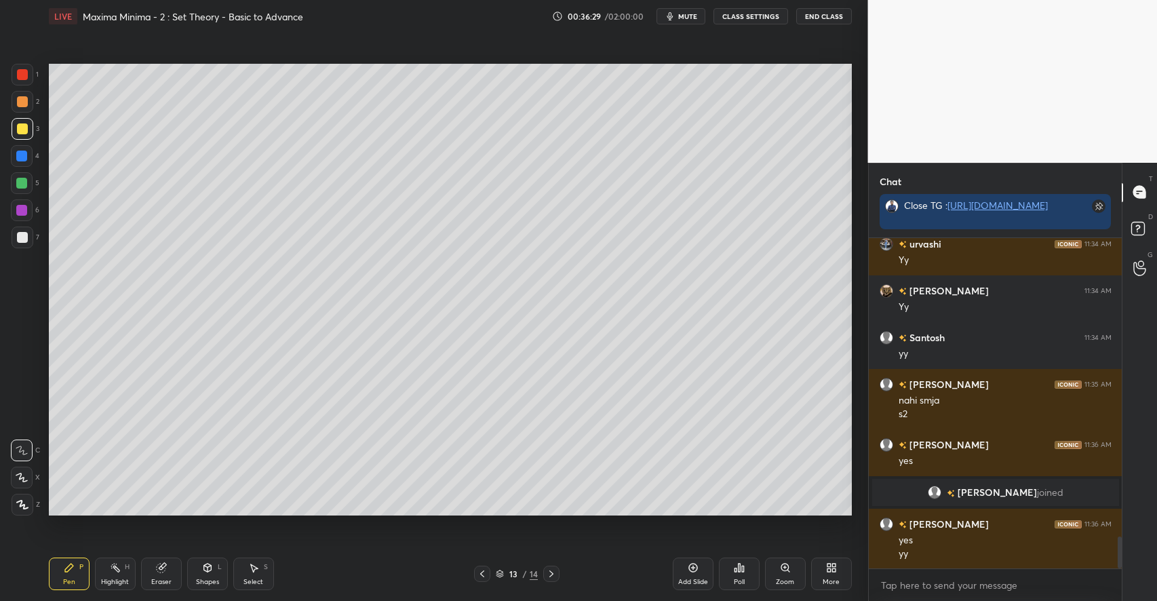
click at [26, 103] on div at bounding box center [22, 101] width 11 height 11
click at [254, 573] on div "Select S" at bounding box center [253, 574] width 41 height 33
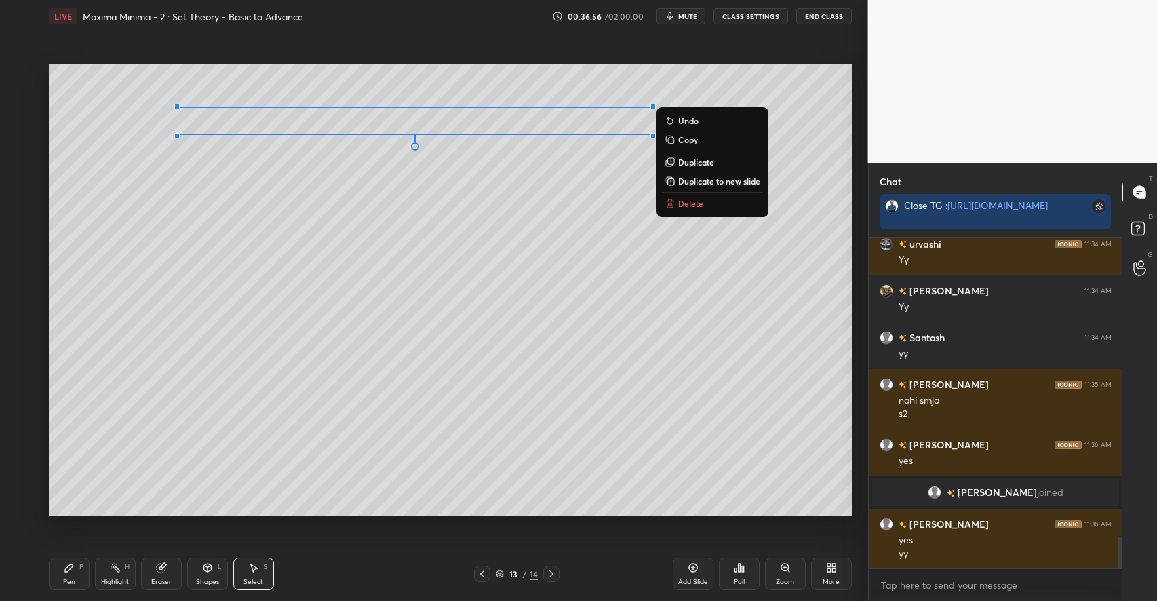
click at [287, 389] on div "0 ° Undo Copy Duplicate Duplicate to new slide Delete" at bounding box center [450, 290] width 803 height 452
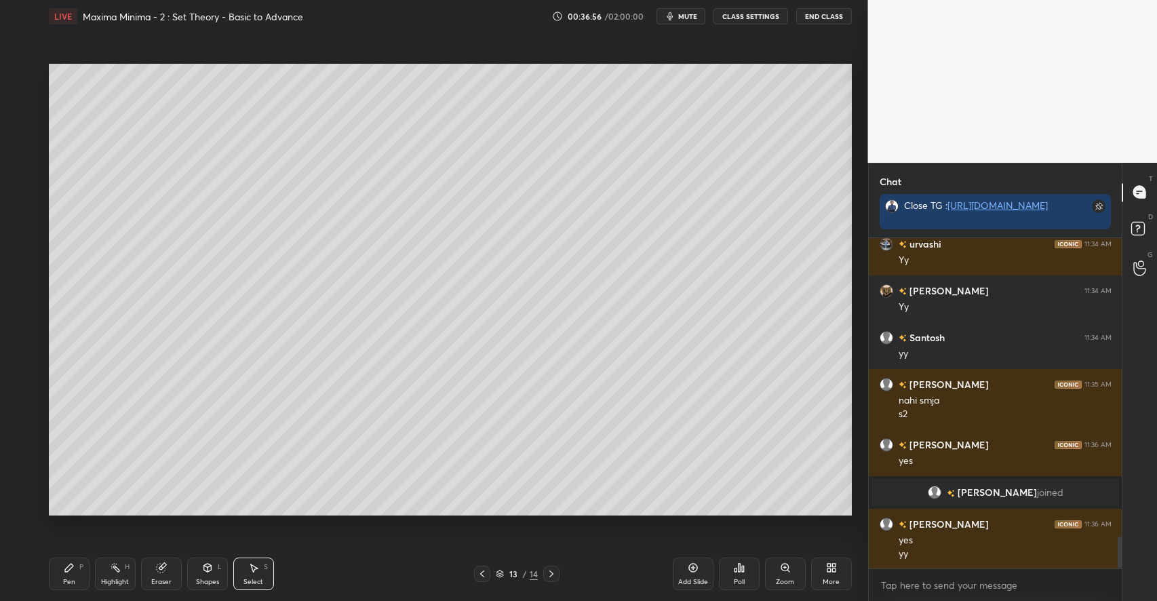
click at [69, 573] on icon at bounding box center [69, 567] width 11 height 11
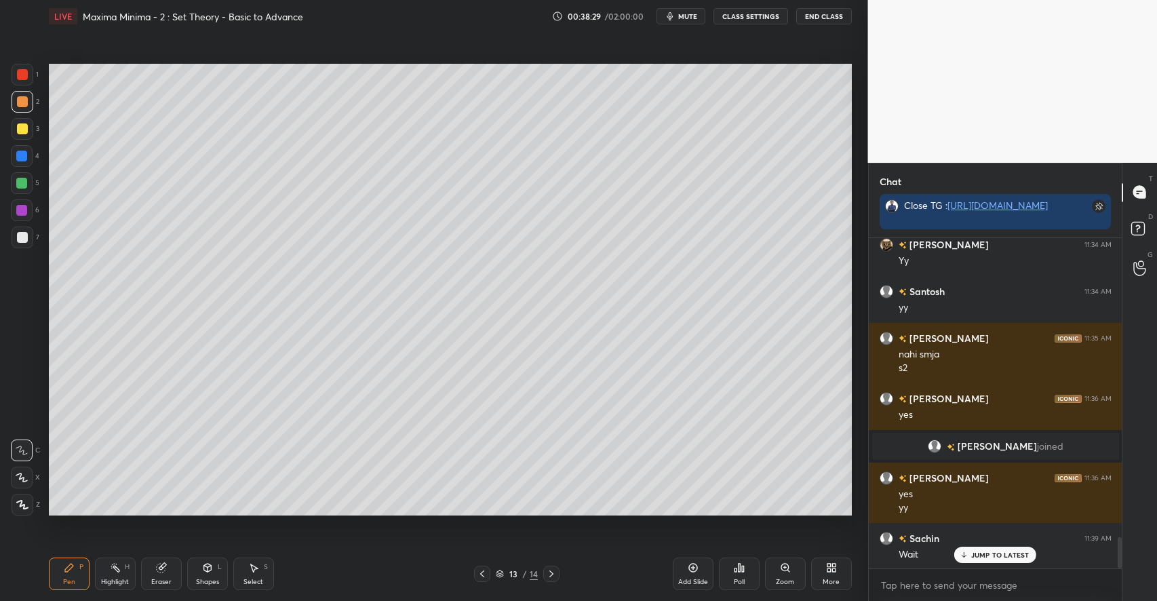
click at [978, 549] on div "JUMP TO LATEST" at bounding box center [994, 555] width 81 height 16
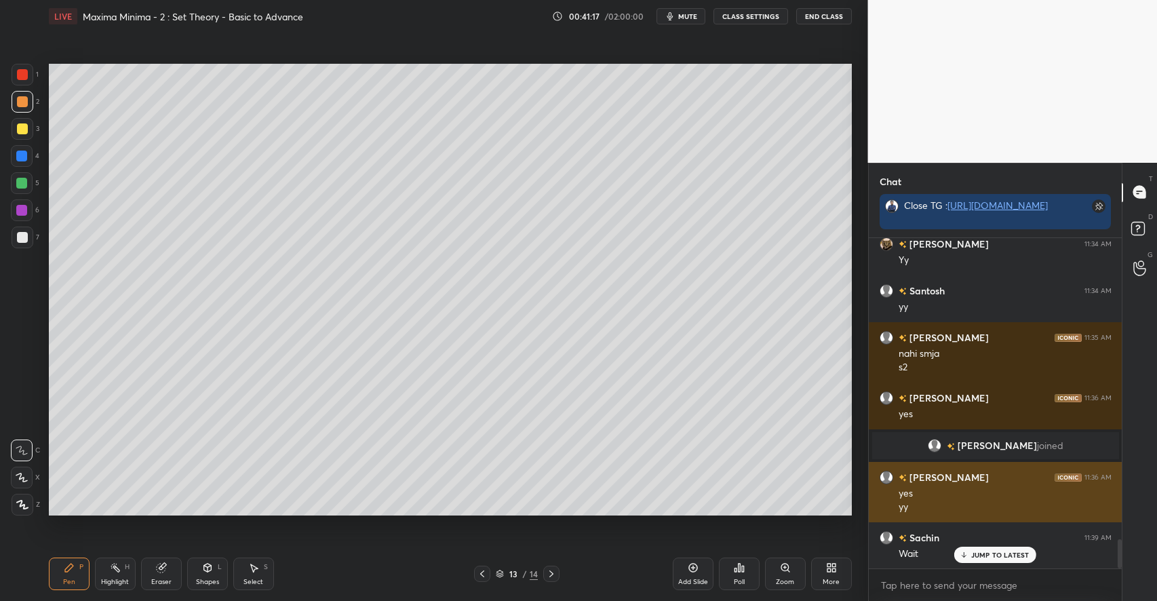
scroll to position [3394, 0]
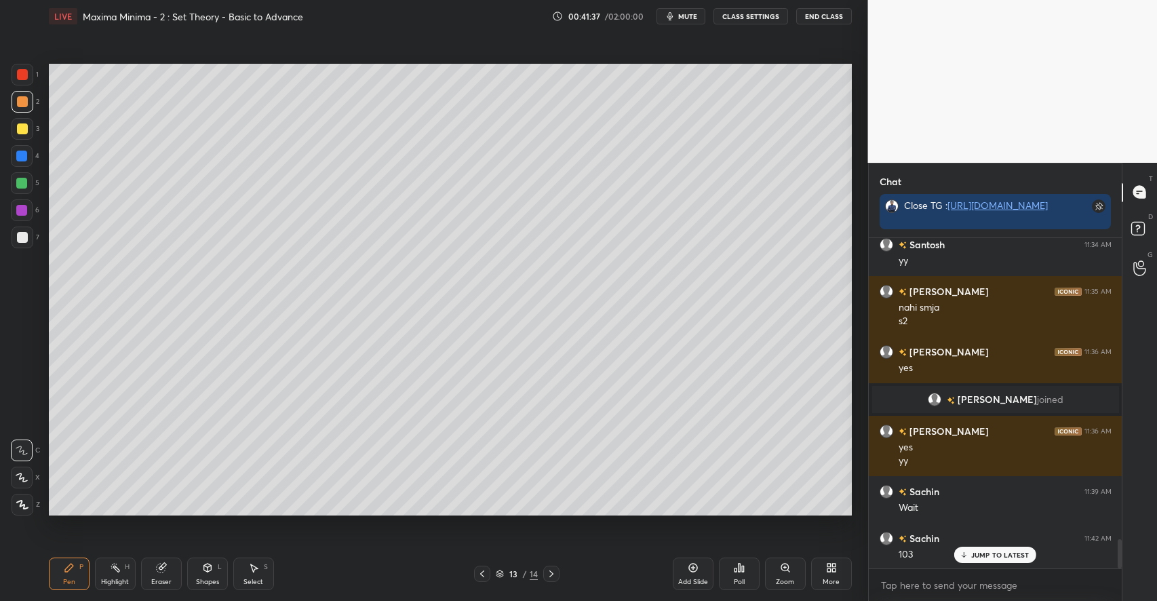
click at [992, 554] on p "JUMP TO LATEST" at bounding box center [1000, 555] width 58 height 8
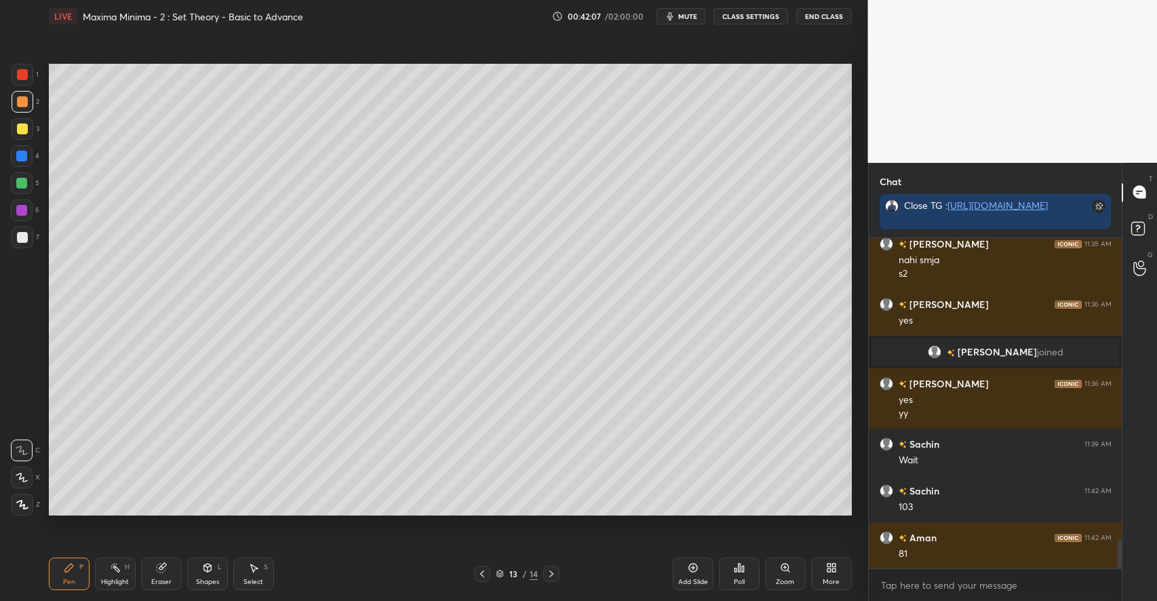
click at [260, 565] on div "Select S" at bounding box center [253, 574] width 41 height 33
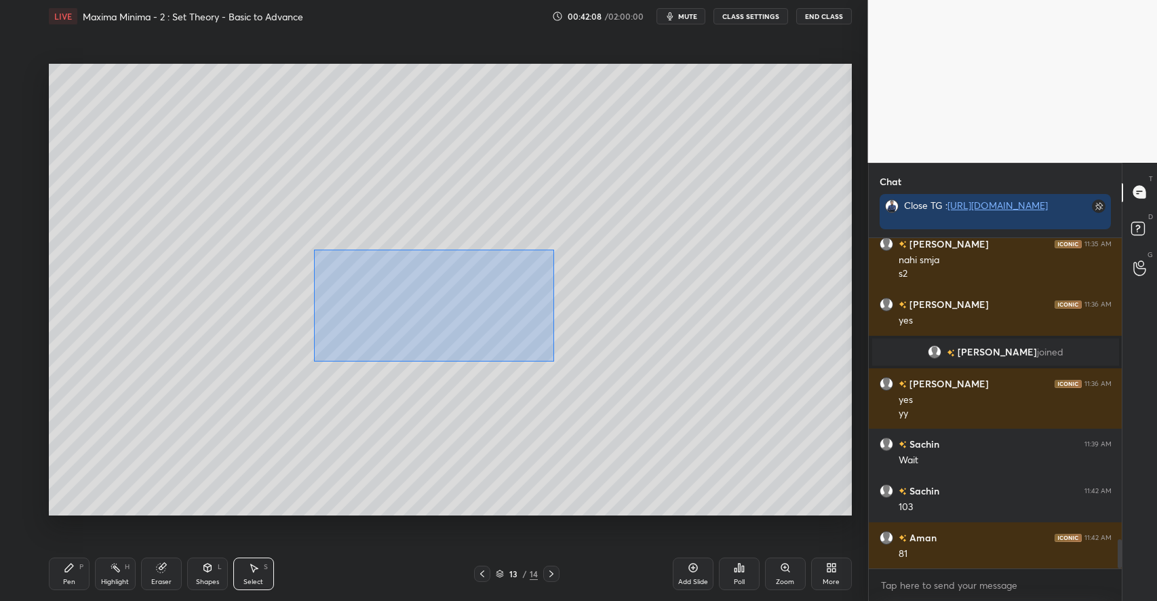
drag, startPoint x: 403, startPoint y: 301, endPoint x: 575, endPoint y: 375, distance: 187.5
click at [575, 375] on div "0 ° Undo Copy Duplicate Duplicate to new slide Delete" at bounding box center [450, 290] width 803 height 452
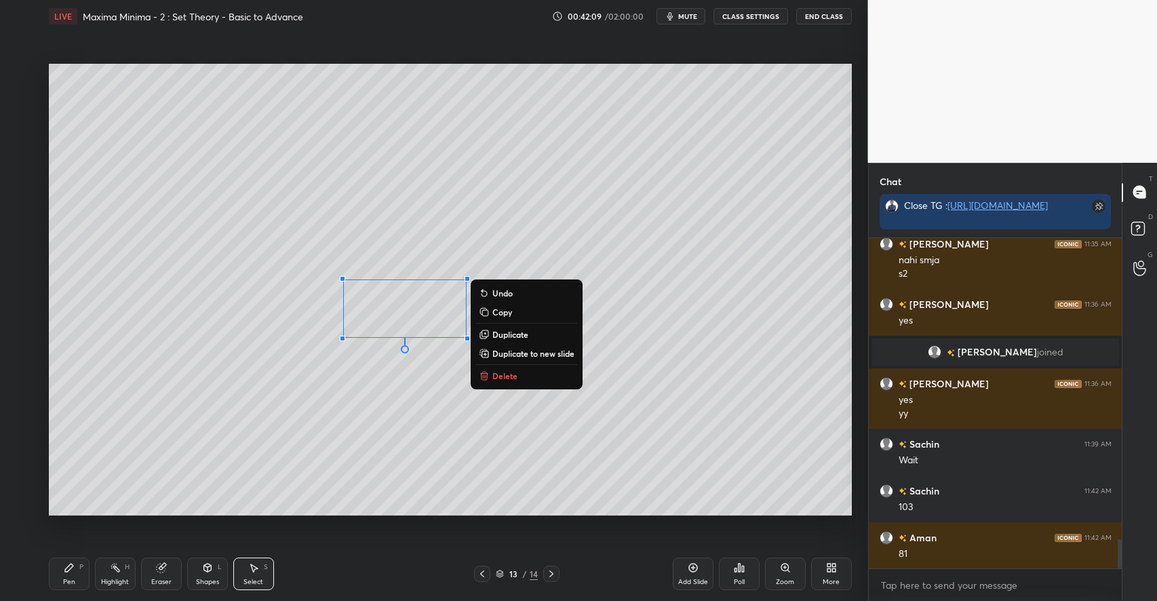
click at [505, 370] on p "Delete" at bounding box center [504, 375] width 25 height 11
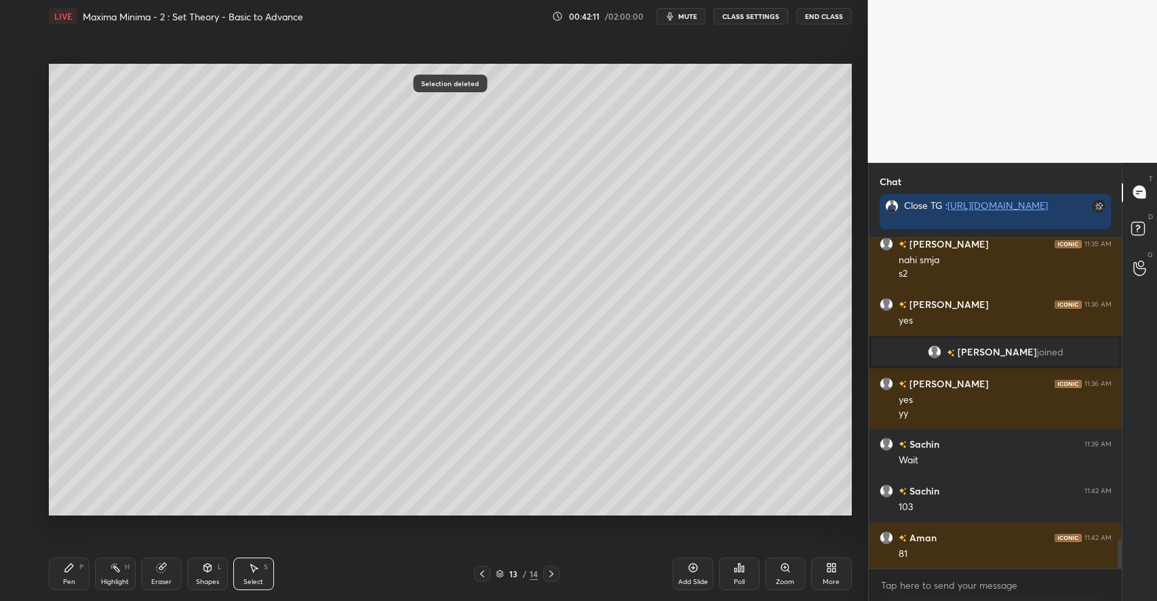
click at [206, 574] on div "Shapes L" at bounding box center [207, 574] width 41 height 33
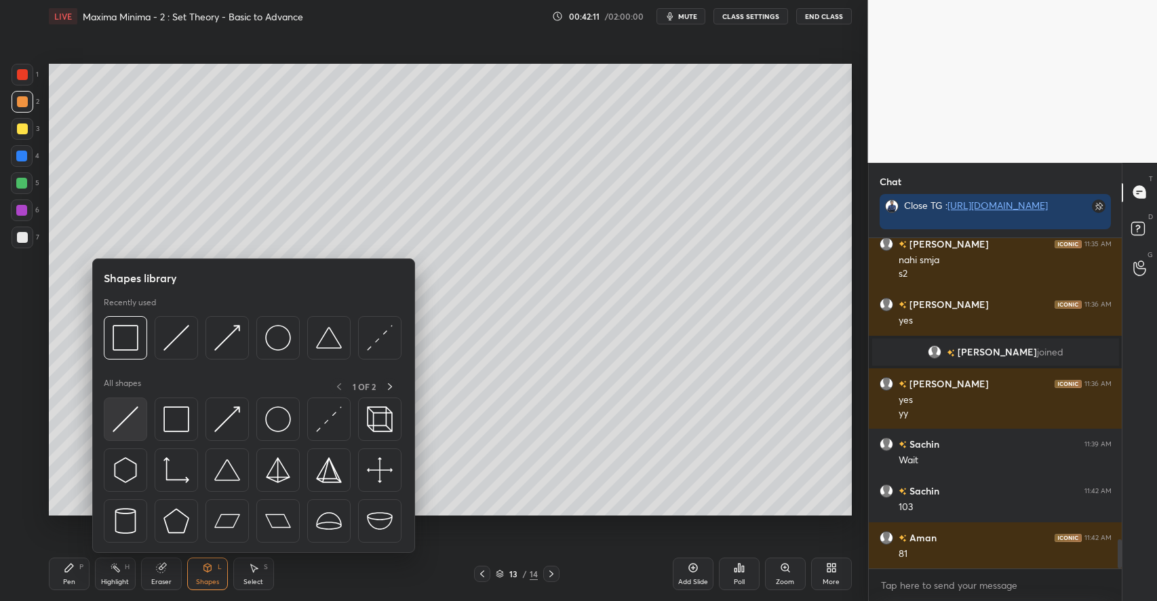
click at [132, 425] on img at bounding box center [126, 419] width 26 height 26
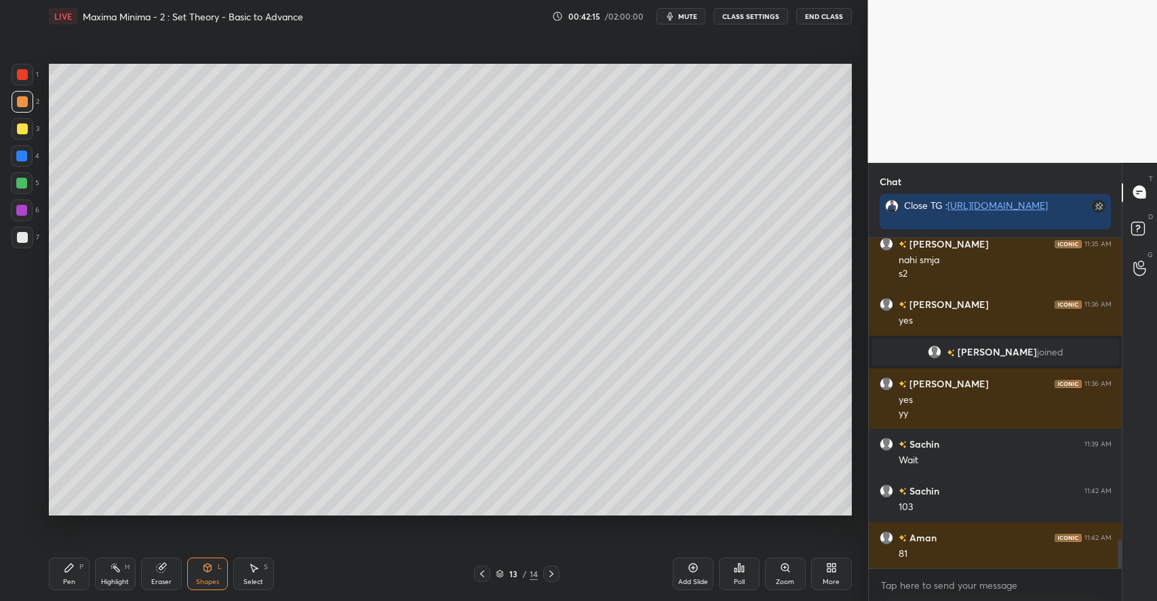
click at [66, 570] on icon at bounding box center [69, 568] width 8 height 8
click at [24, 131] on div at bounding box center [22, 128] width 11 height 11
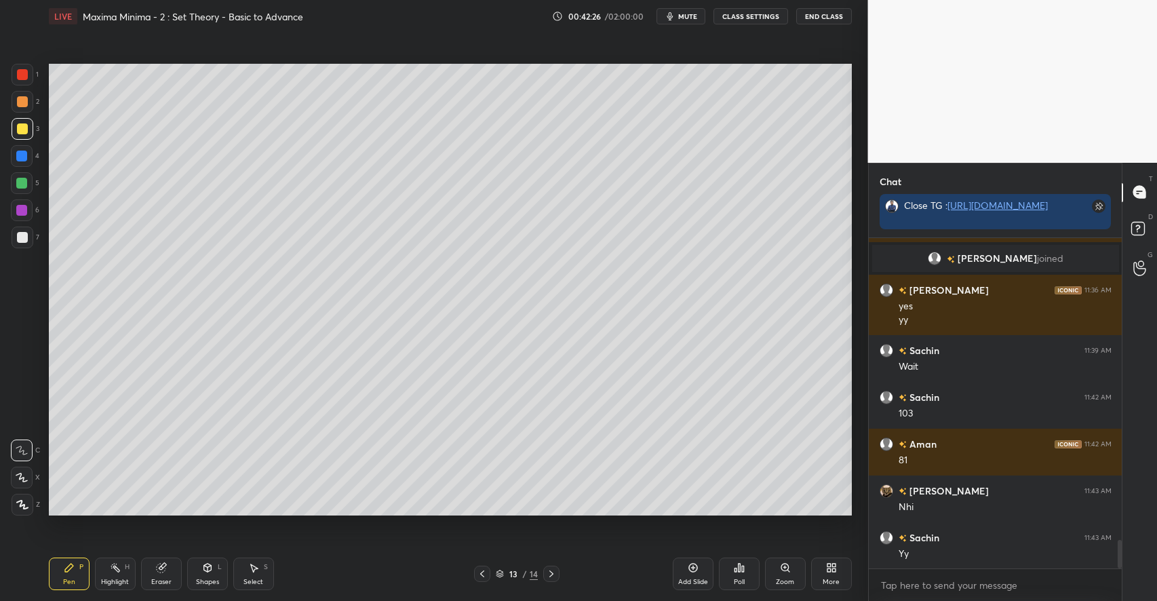
scroll to position [3582, 0]
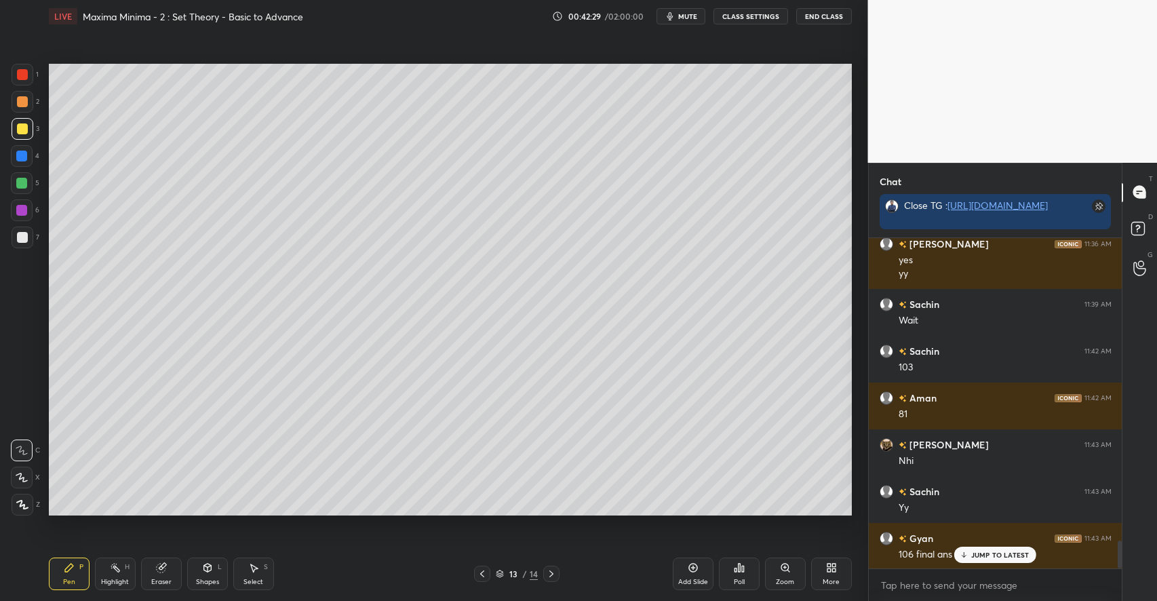
click at [977, 556] on p "JUMP TO LATEST" at bounding box center [1000, 555] width 58 height 8
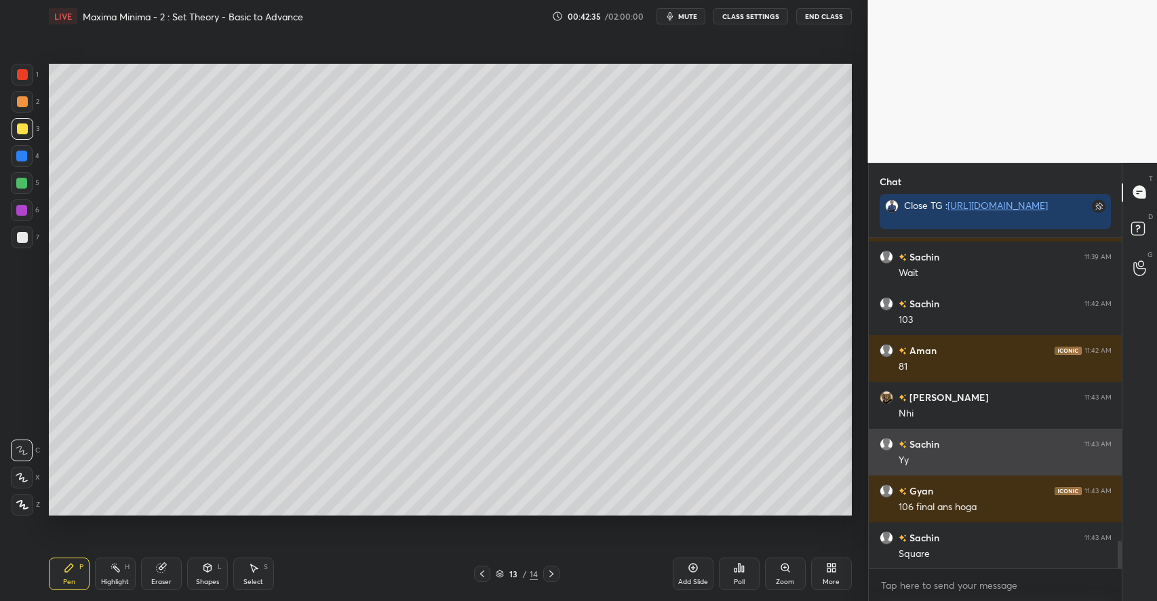
scroll to position [3676, 0]
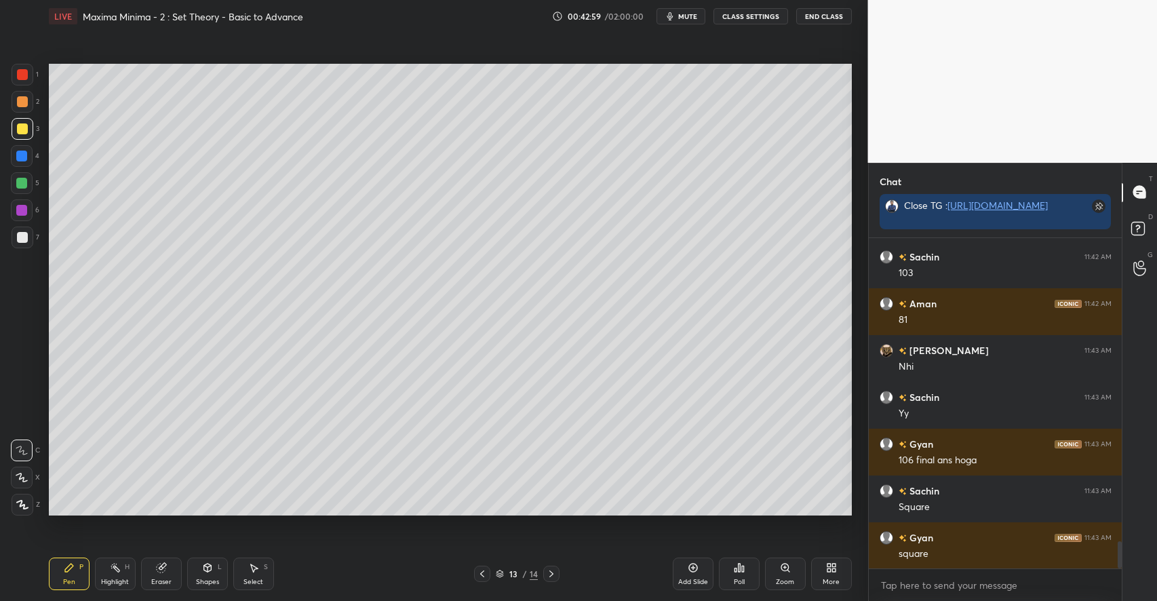
click at [163, 575] on div "Eraser" at bounding box center [161, 574] width 41 height 33
click at [69, 569] on icon at bounding box center [69, 568] width 8 height 8
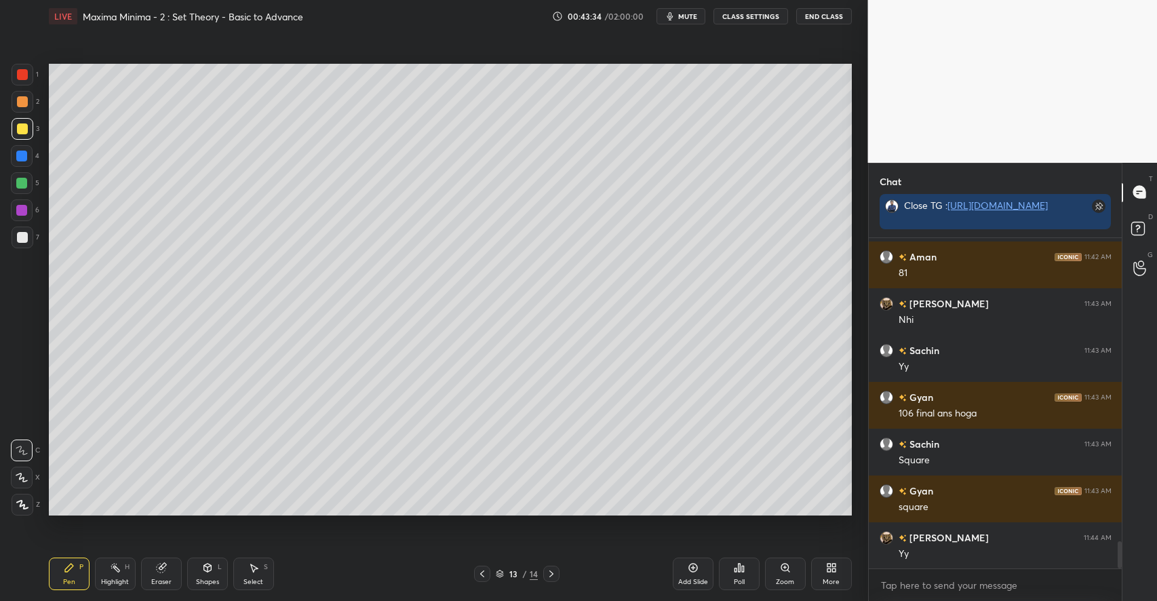
click at [163, 571] on icon at bounding box center [160, 568] width 9 height 9
click at [75, 563] on div "Pen P" at bounding box center [69, 574] width 41 height 33
click at [166, 573] on icon at bounding box center [161, 567] width 11 height 11
click at [79, 573] on div "Pen P" at bounding box center [69, 574] width 41 height 33
click at [173, 570] on div "Eraser" at bounding box center [161, 574] width 41 height 33
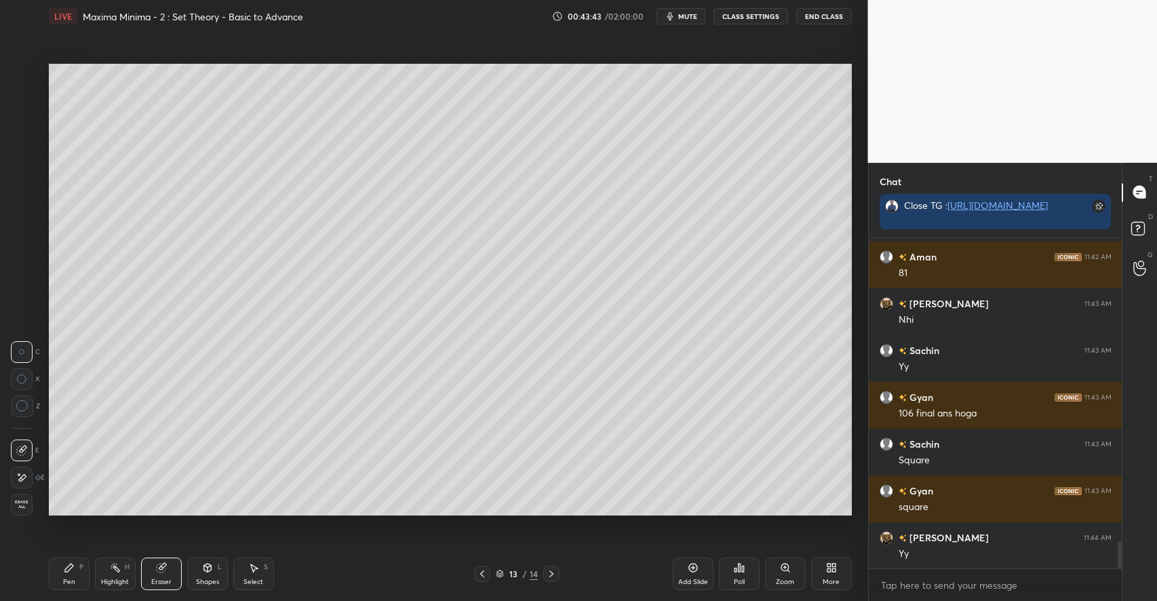
click at [70, 573] on icon at bounding box center [69, 567] width 11 height 11
click at [171, 568] on div "Eraser" at bounding box center [161, 574] width 41 height 33
click at [74, 575] on div "Pen P" at bounding box center [69, 574] width 41 height 33
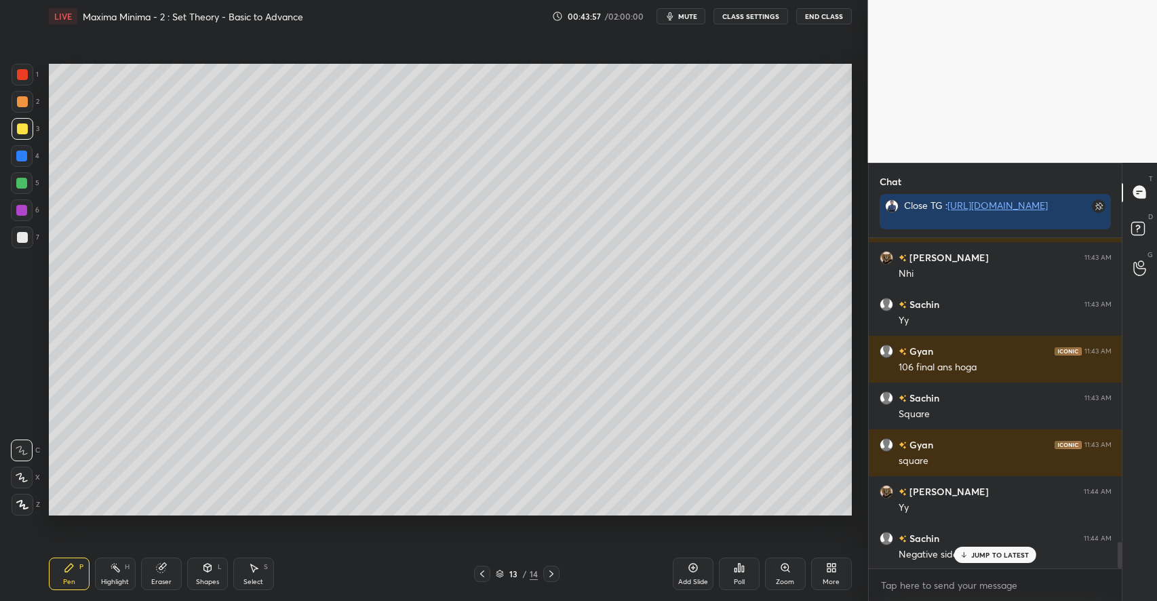
click at [166, 568] on icon at bounding box center [161, 567] width 11 height 11
click at [79, 575] on div "Pen P" at bounding box center [69, 574] width 41 height 33
click at [166, 570] on icon at bounding box center [161, 567] width 11 height 11
click at [85, 566] on div "Pen P" at bounding box center [69, 574] width 41 height 33
click at [154, 568] on div "Eraser" at bounding box center [161, 574] width 41 height 33
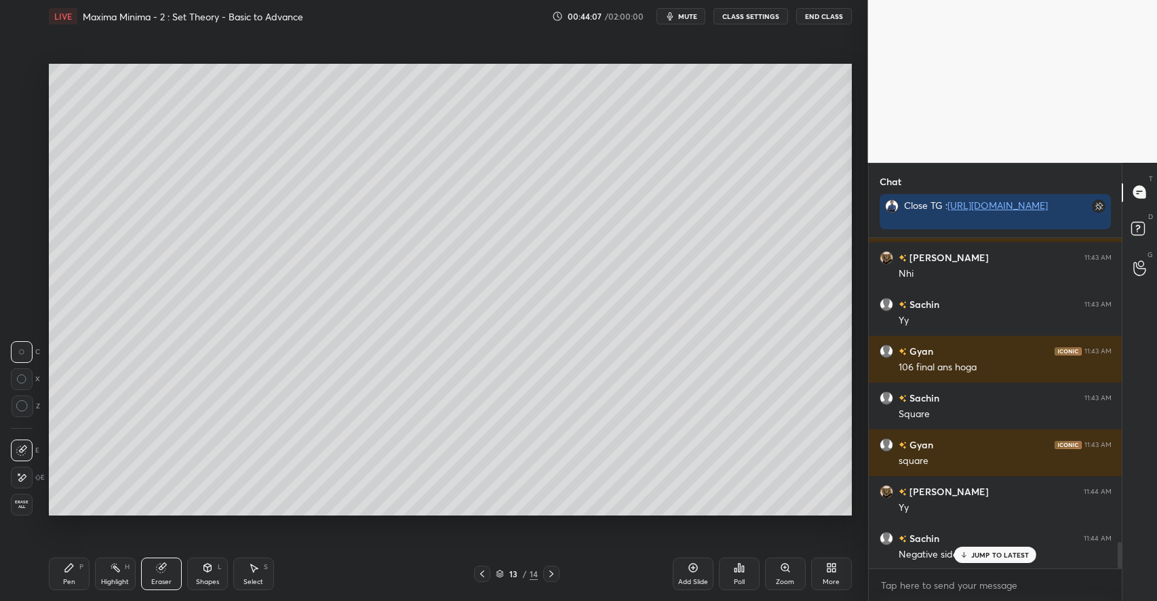
click at [84, 572] on div "Pen P" at bounding box center [69, 574] width 41 height 33
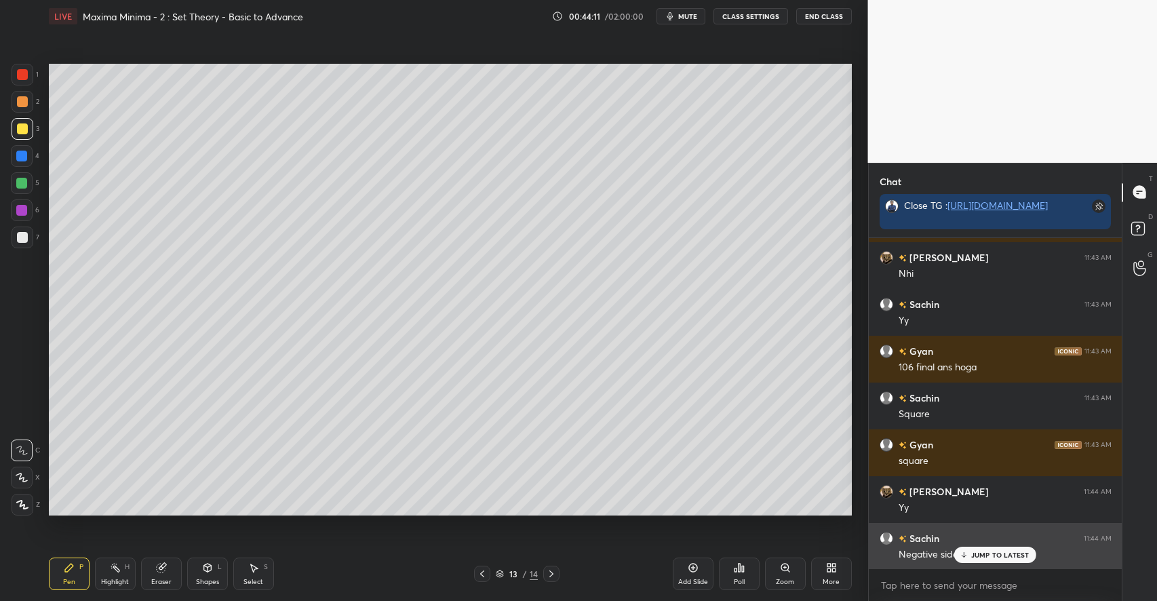
click at [980, 556] on p "JUMP TO LATEST" at bounding box center [1000, 555] width 58 height 8
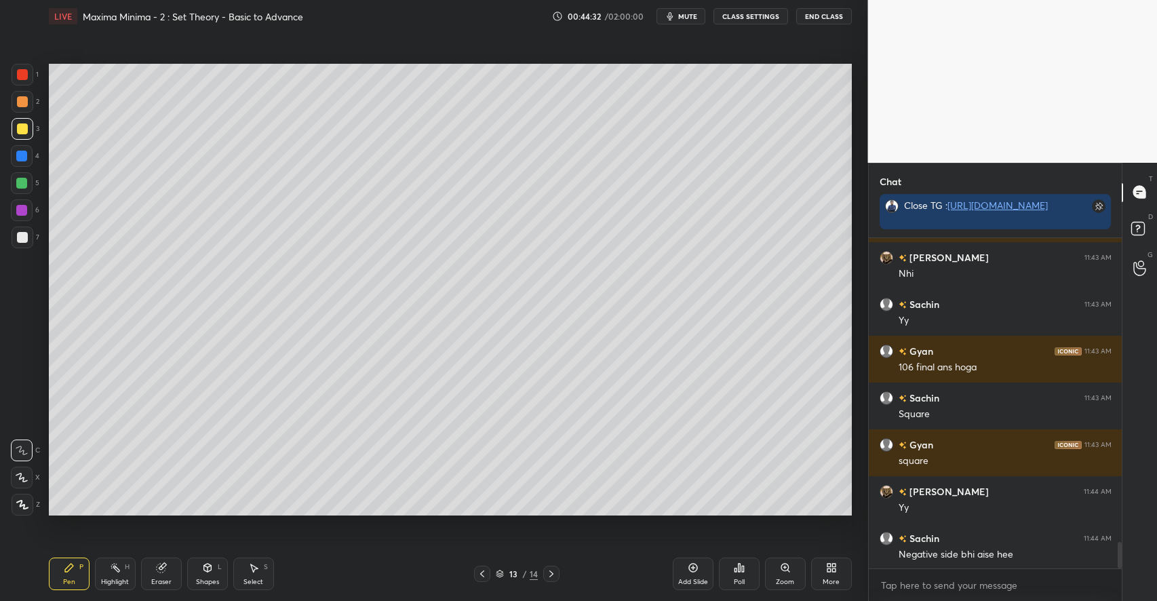
click at [25, 99] on div at bounding box center [22, 101] width 11 height 11
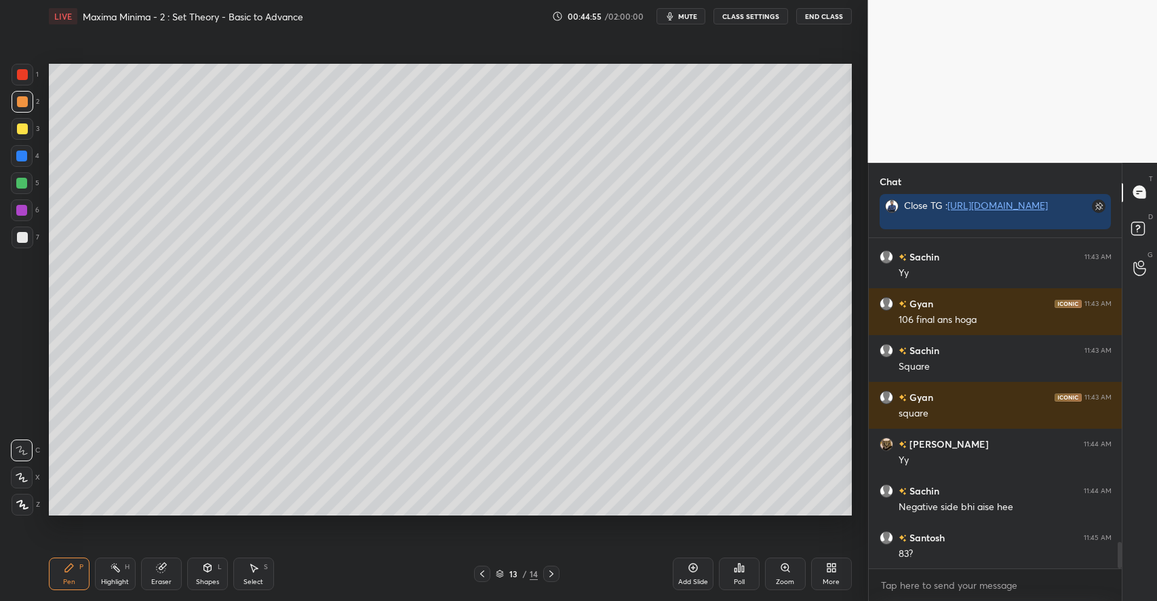
click at [265, 570] on div "S" at bounding box center [266, 567] width 4 height 7
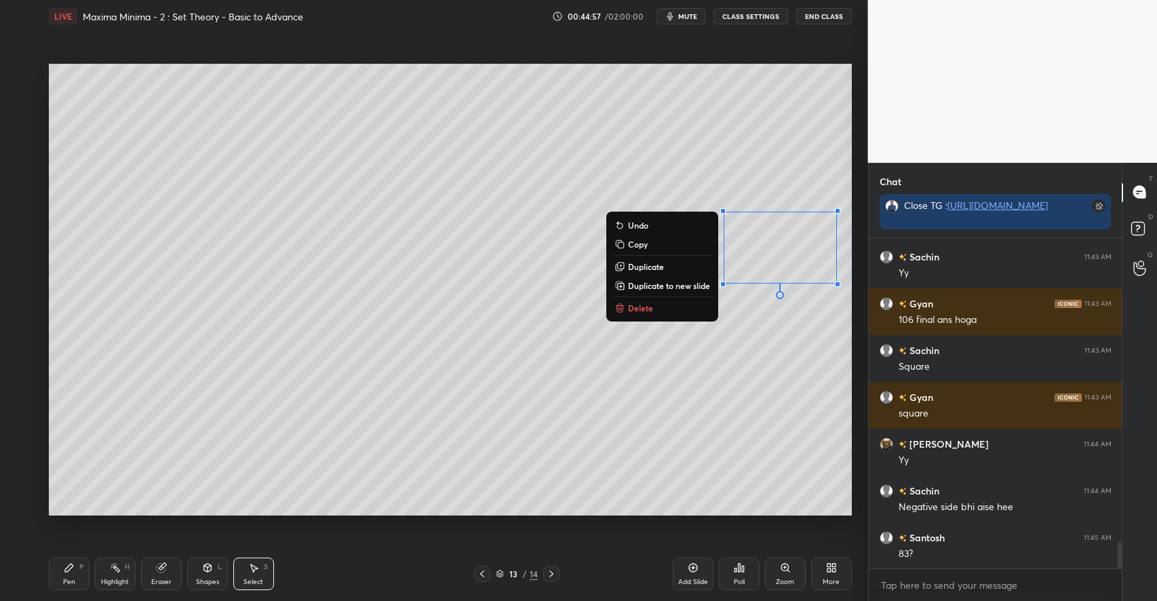
click at [634, 307] on p "Delete" at bounding box center [640, 308] width 25 height 11
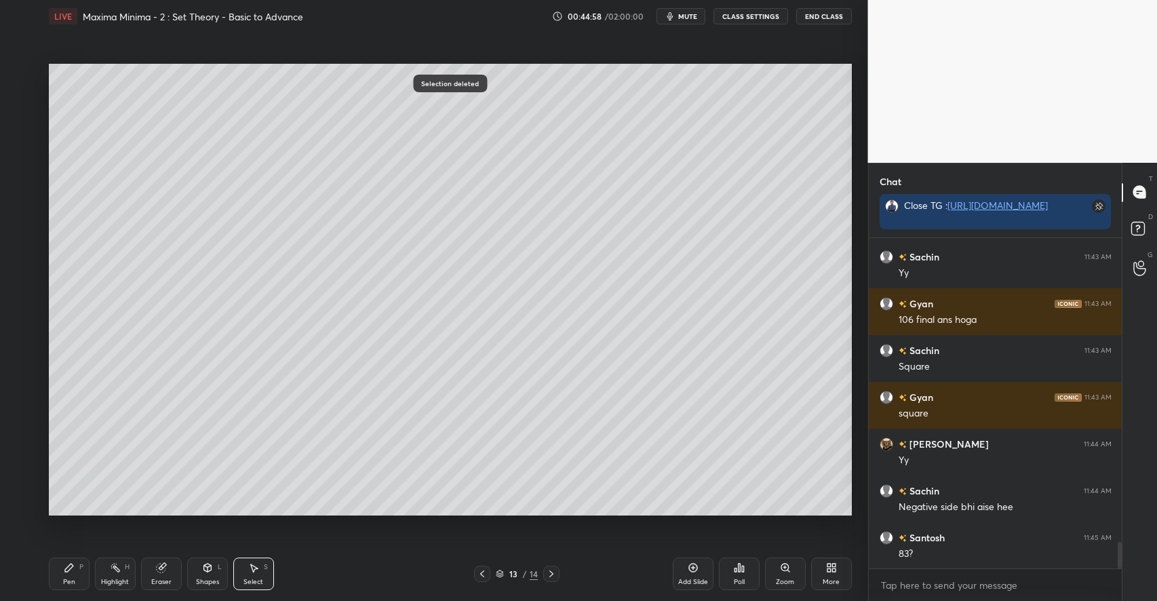
click at [692, 564] on icon at bounding box center [693, 568] width 9 height 9
click at [81, 570] on div "P" at bounding box center [81, 567] width 4 height 7
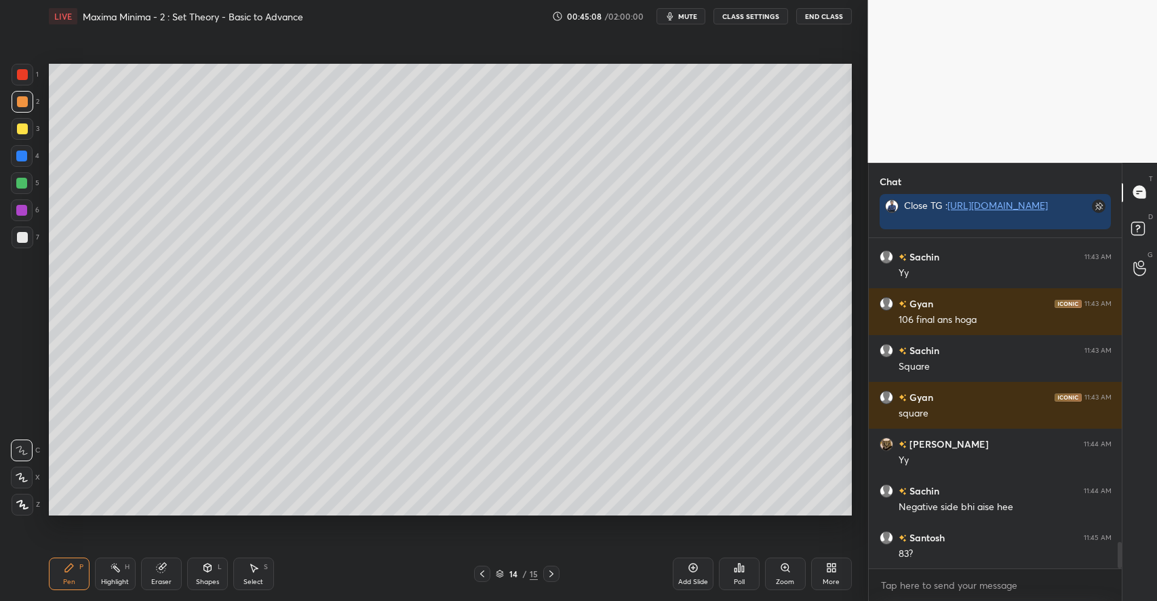
click at [22, 131] on div at bounding box center [22, 128] width 11 height 11
click at [258, 580] on div "Select" at bounding box center [254, 582] width 20 height 7
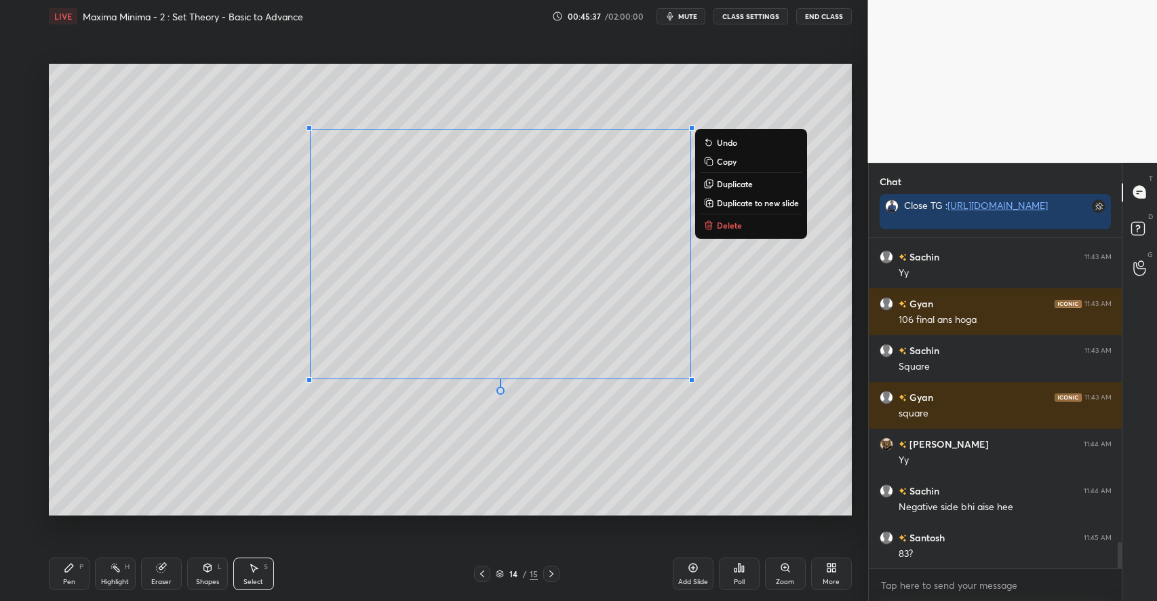
click at [728, 225] on p "Delete" at bounding box center [729, 225] width 25 height 11
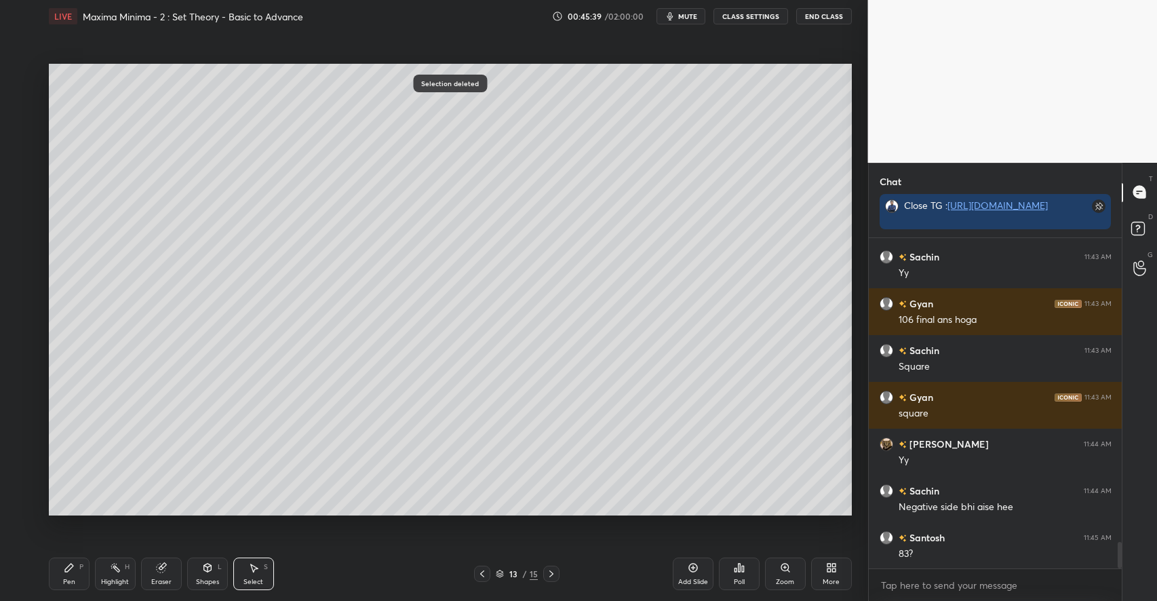
click at [77, 570] on div "Pen P" at bounding box center [69, 574] width 41 height 33
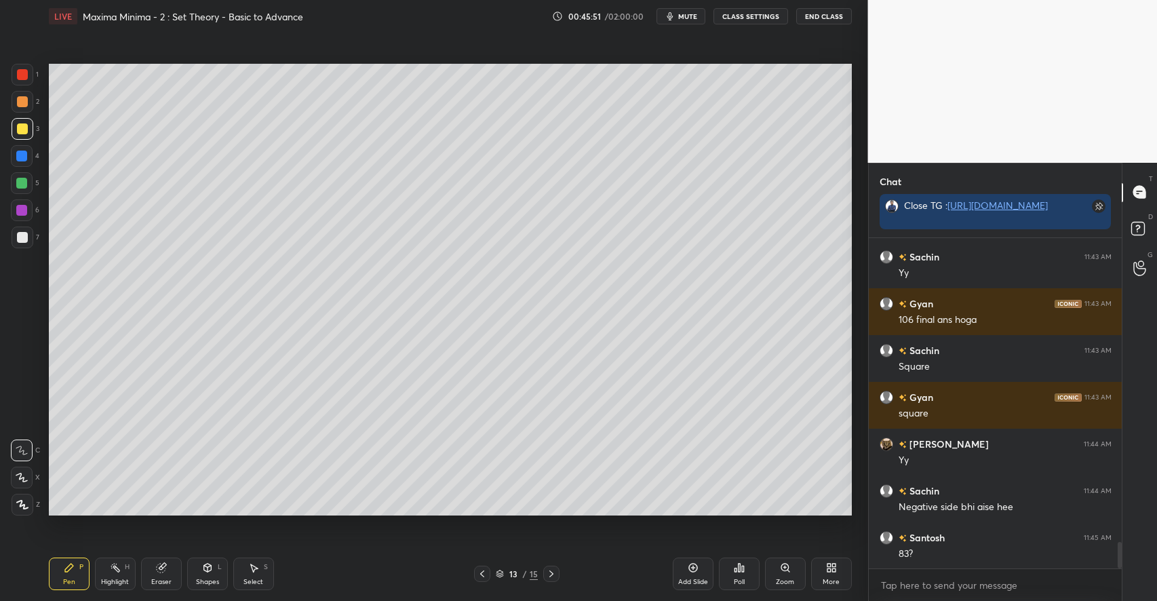
scroll to position [3863, 0]
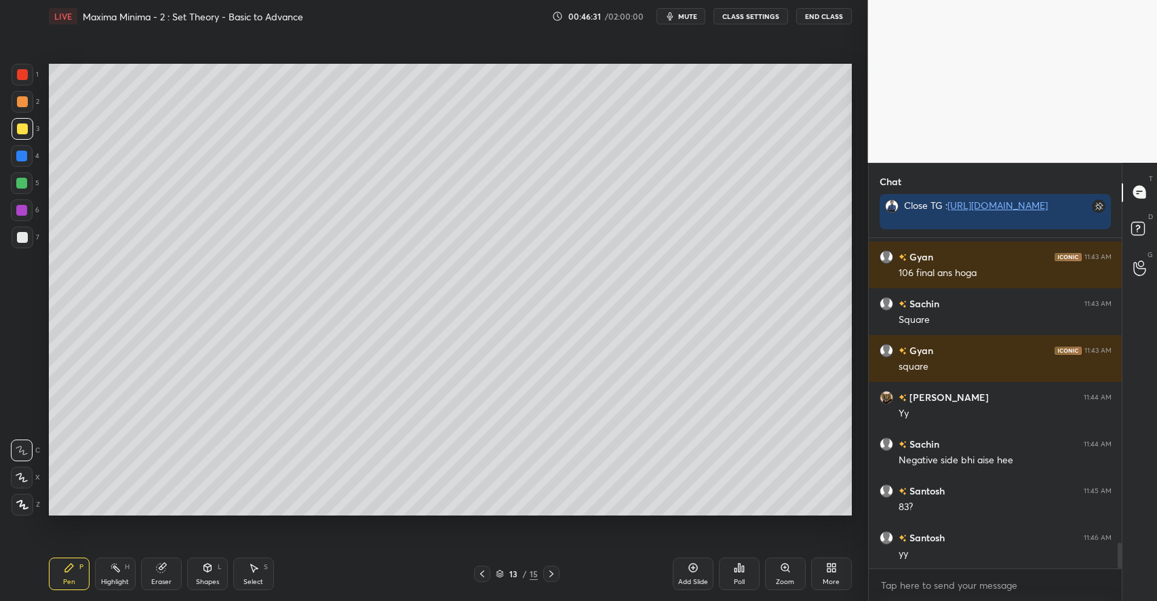
click at [167, 572] on div "Eraser" at bounding box center [161, 574] width 41 height 33
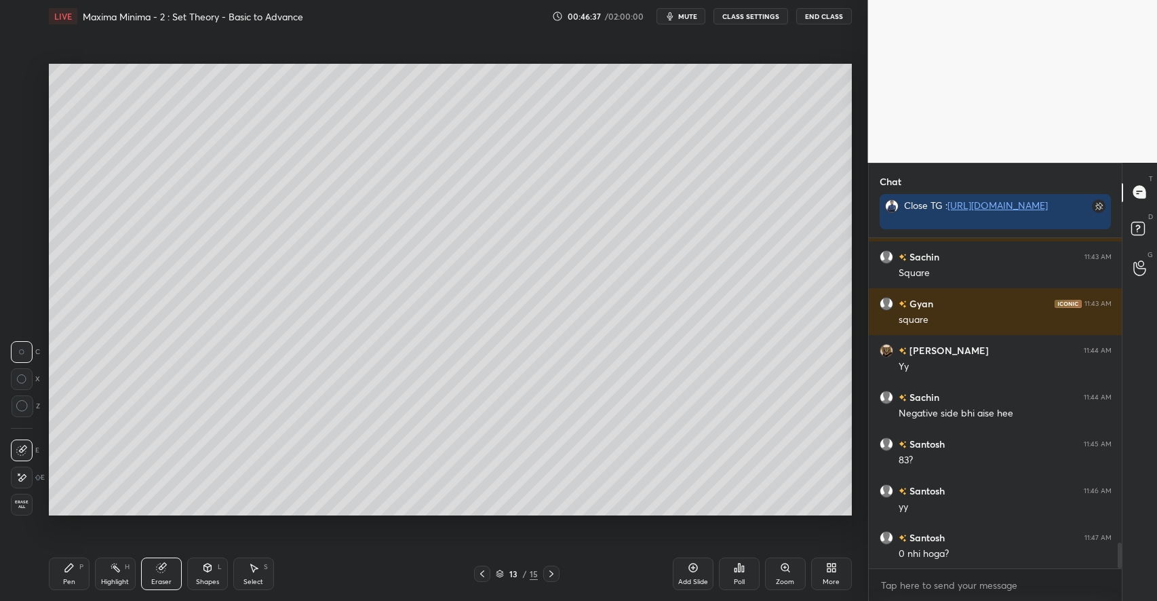
click at [71, 570] on icon at bounding box center [69, 567] width 11 height 11
click at [21, 183] on div at bounding box center [21, 183] width 11 height 11
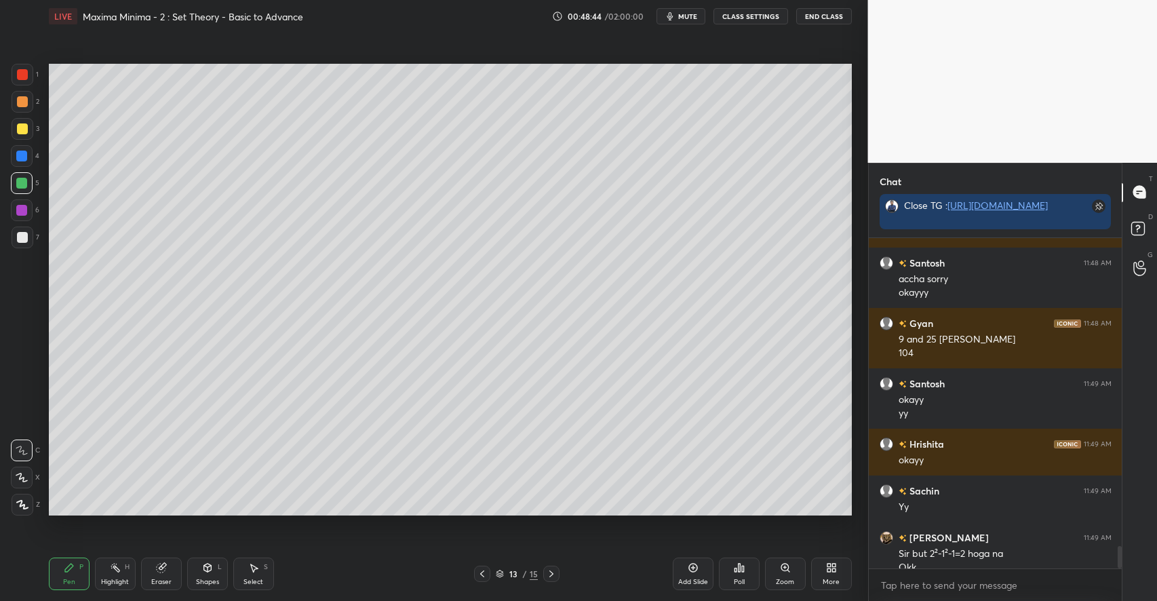
scroll to position [4619, 0]
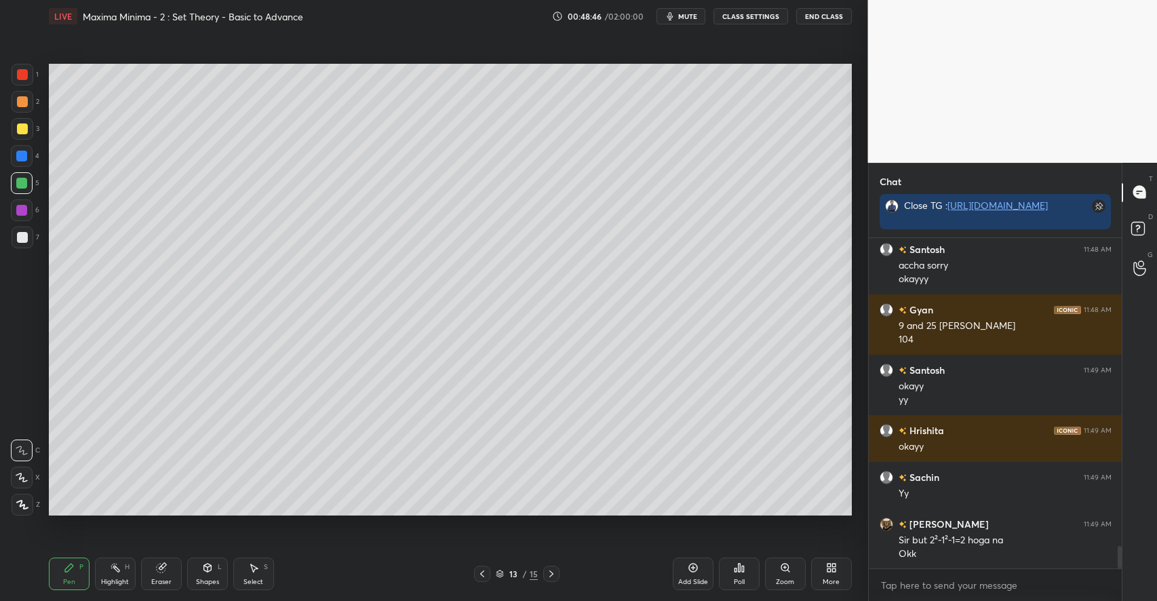
click at [181, 574] on div "Eraser" at bounding box center [161, 574] width 41 height 33
click at [554, 573] on icon at bounding box center [551, 573] width 11 height 11
click at [250, 568] on icon at bounding box center [253, 567] width 11 height 11
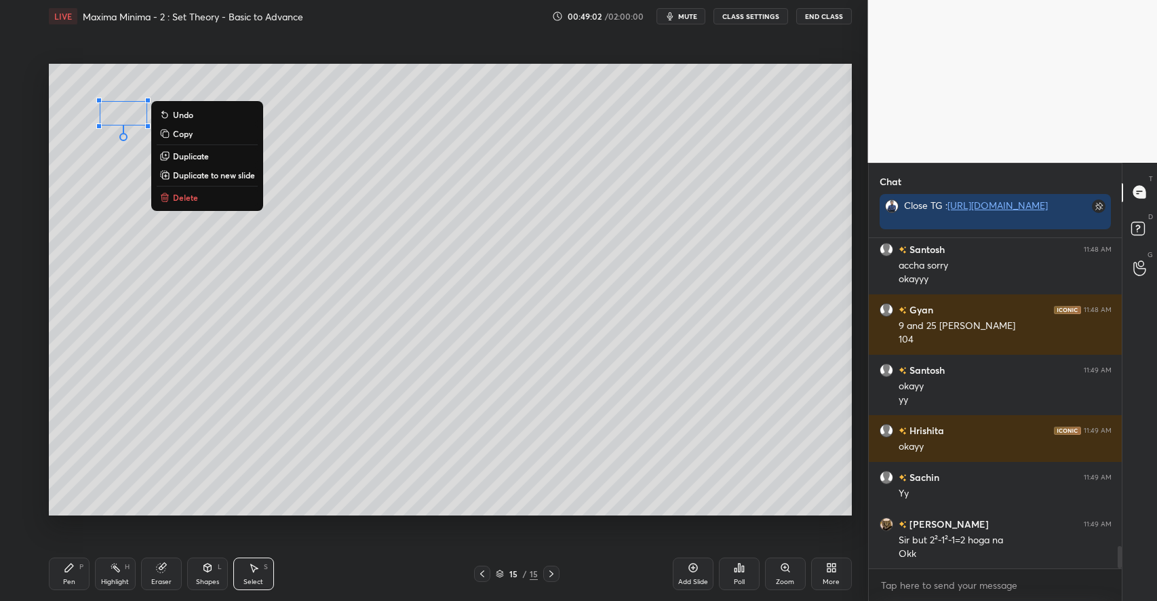
click at [187, 203] on p "Delete" at bounding box center [185, 197] width 25 height 11
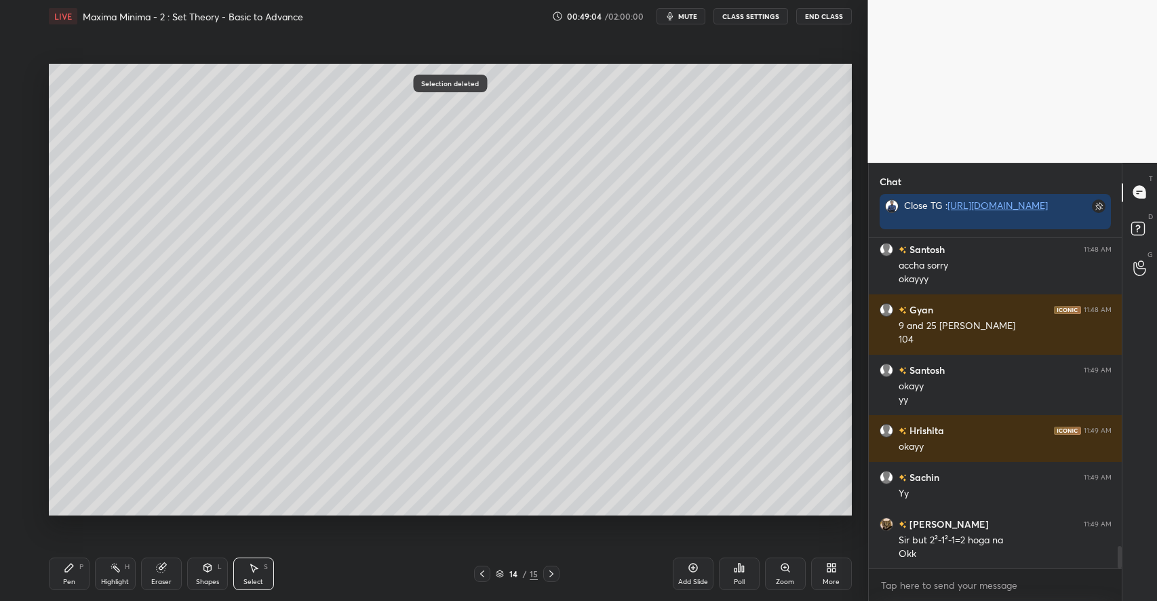
click at [76, 564] on div "Pen P" at bounding box center [69, 574] width 41 height 33
click at [26, 130] on div at bounding box center [22, 128] width 11 height 11
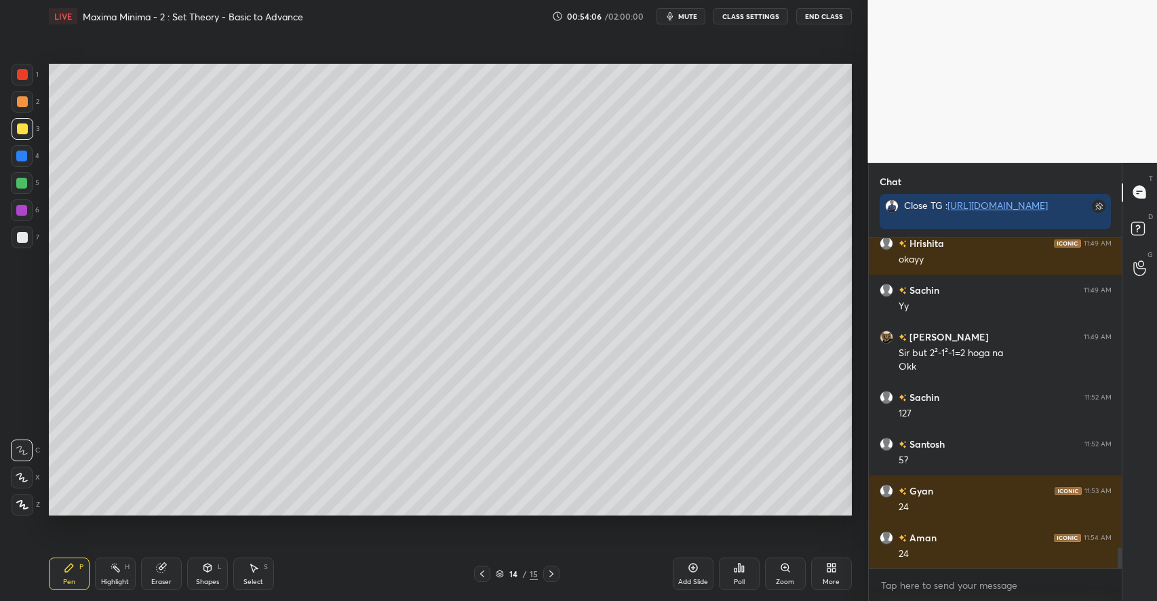
scroll to position [4854, 0]
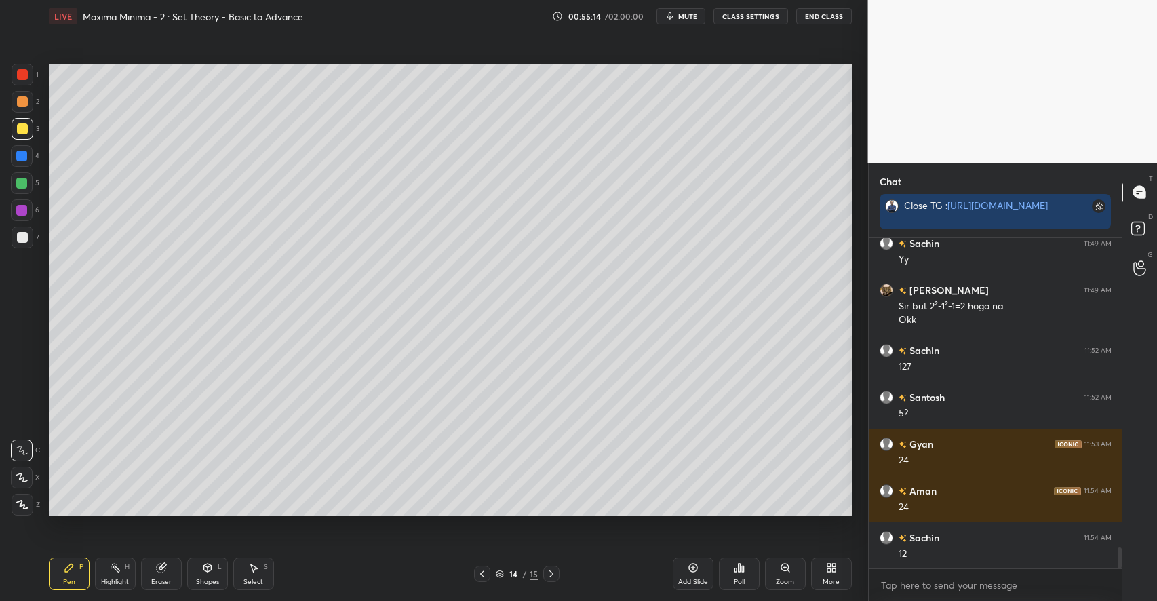
click at [258, 576] on div "Select S" at bounding box center [253, 574] width 41 height 33
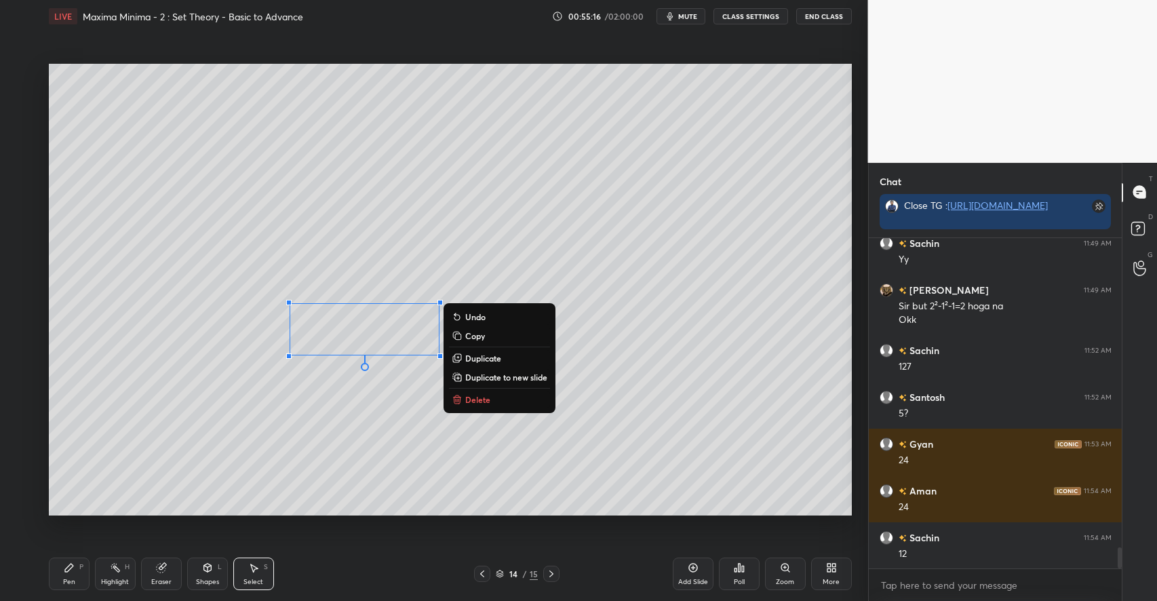
click at [475, 402] on p "Delete" at bounding box center [477, 399] width 25 height 11
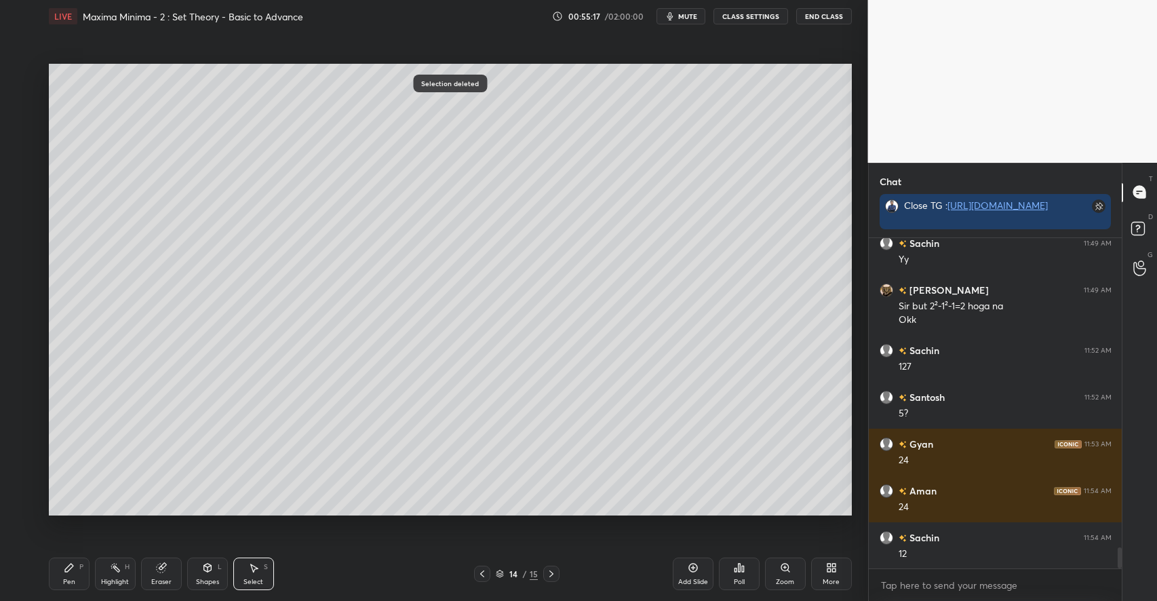
scroll to position [4900, 0]
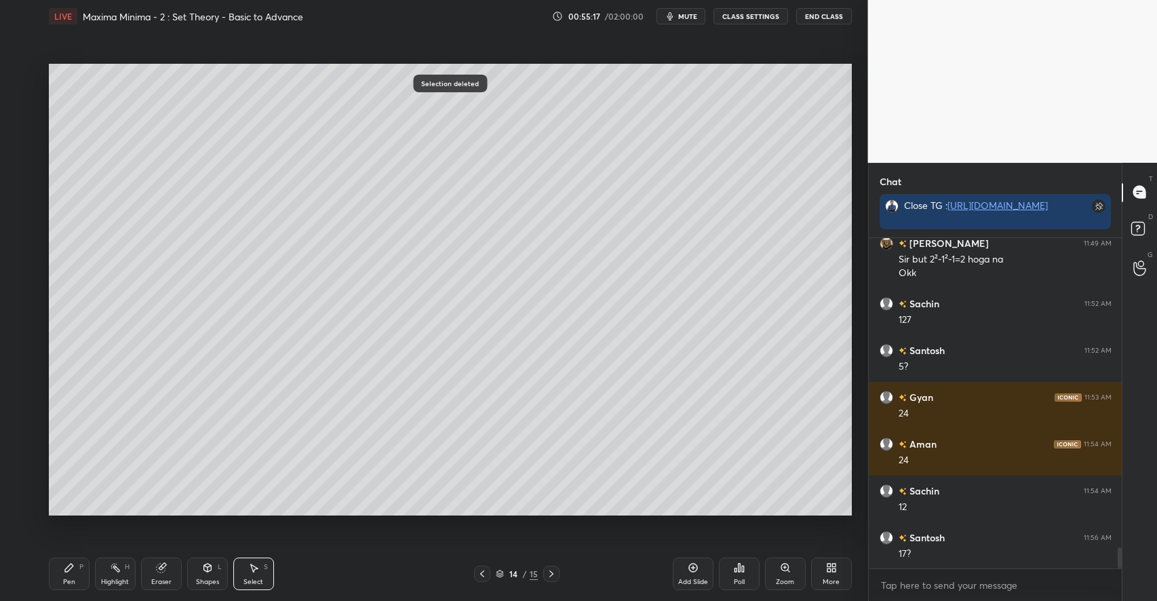
click at [57, 566] on div "Pen P" at bounding box center [69, 574] width 41 height 33
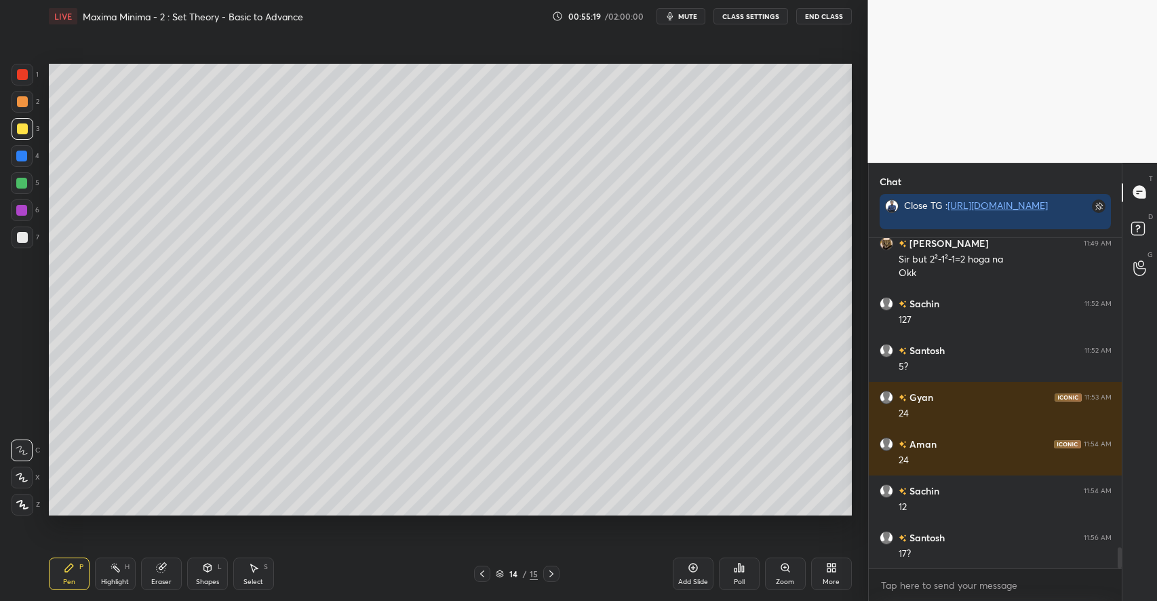
click at [21, 185] on div at bounding box center [21, 183] width 11 height 11
click at [206, 581] on div "Shapes" at bounding box center [207, 582] width 23 height 7
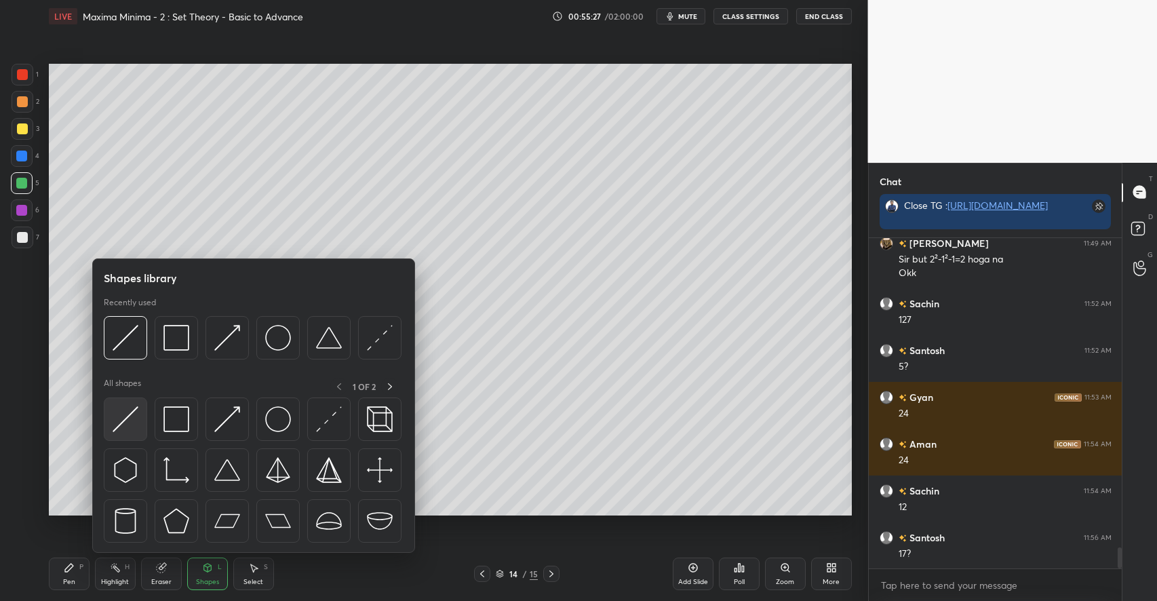
click at [122, 427] on img at bounding box center [126, 419] width 26 height 26
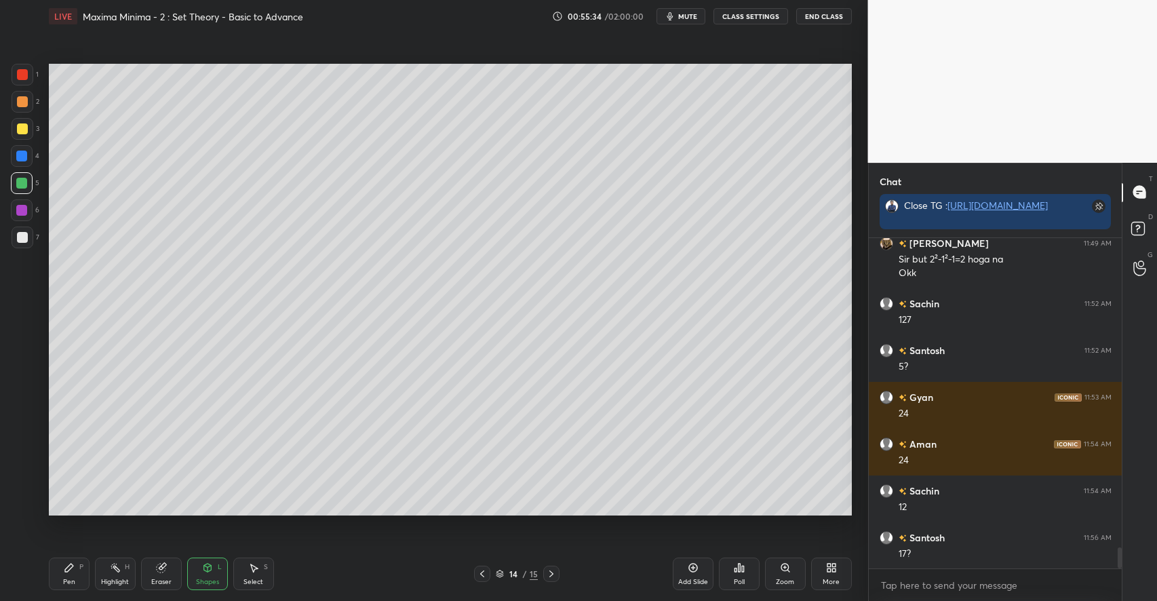
click at [24, 129] on div at bounding box center [22, 128] width 11 height 11
click at [69, 569] on icon at bounding box center [69, 568] width 8 height 8
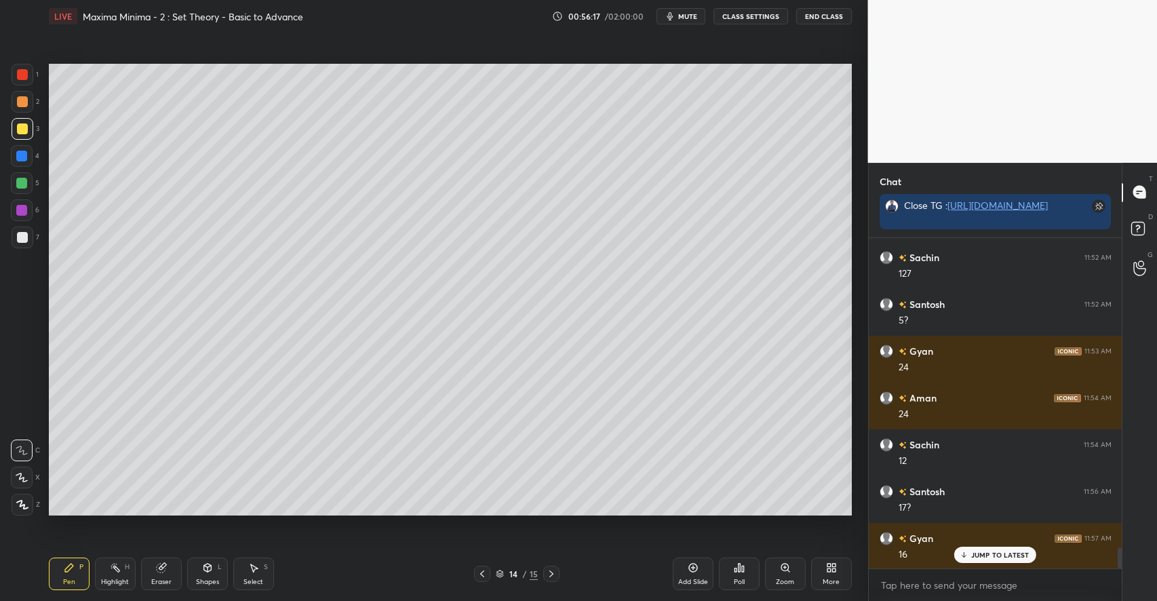
click at [22, 180] on div at bounding box center [21, 183] width 11 height 11
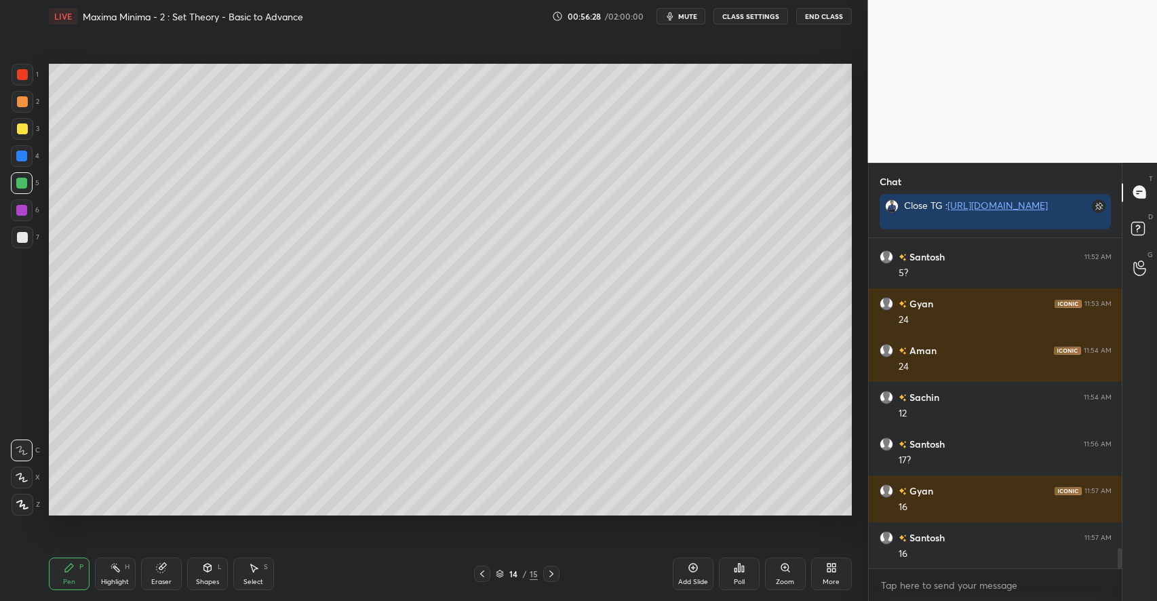
click at [203, 570] on icon at bounding box center [207, 567] width 11 height 11
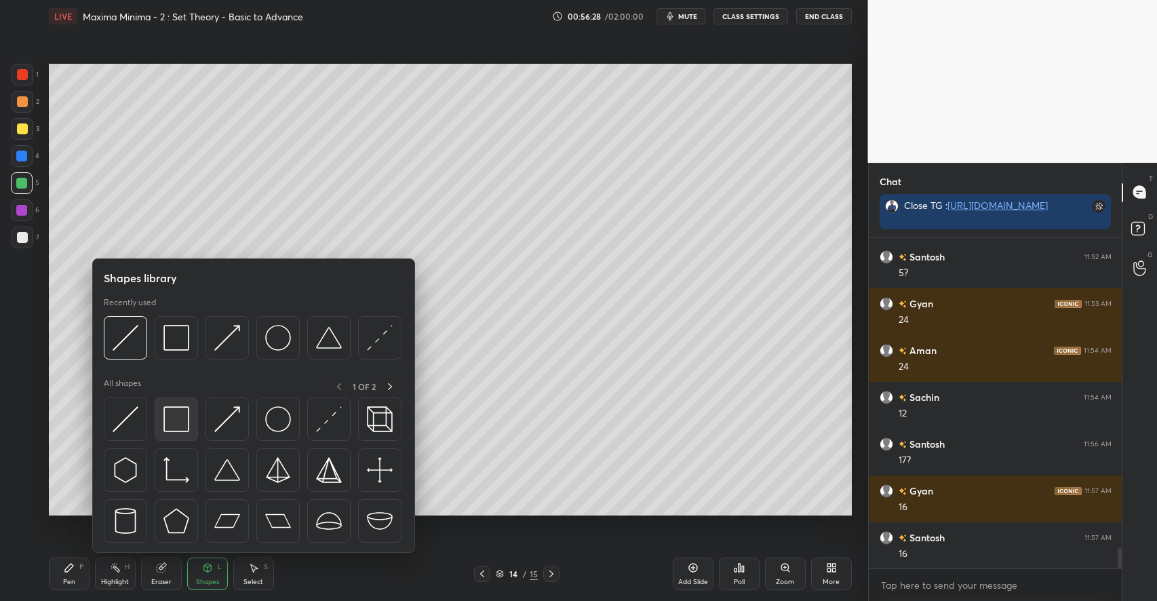
click at [180, 417] on img at bounding box center [176, 419] width 26 height 26
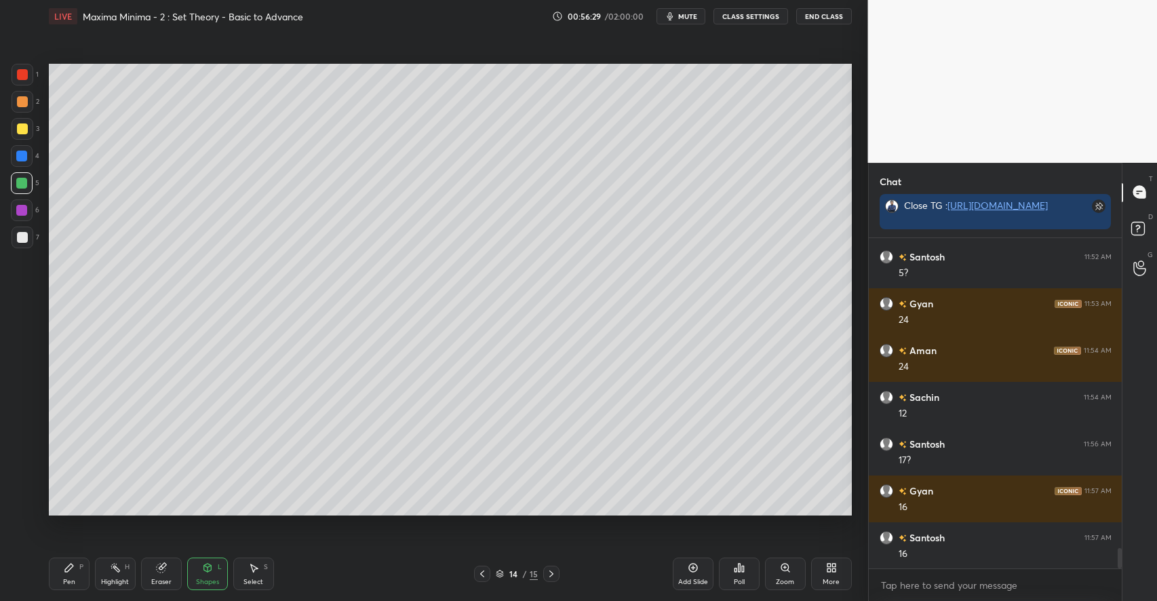
scroll to position [5041, 0]
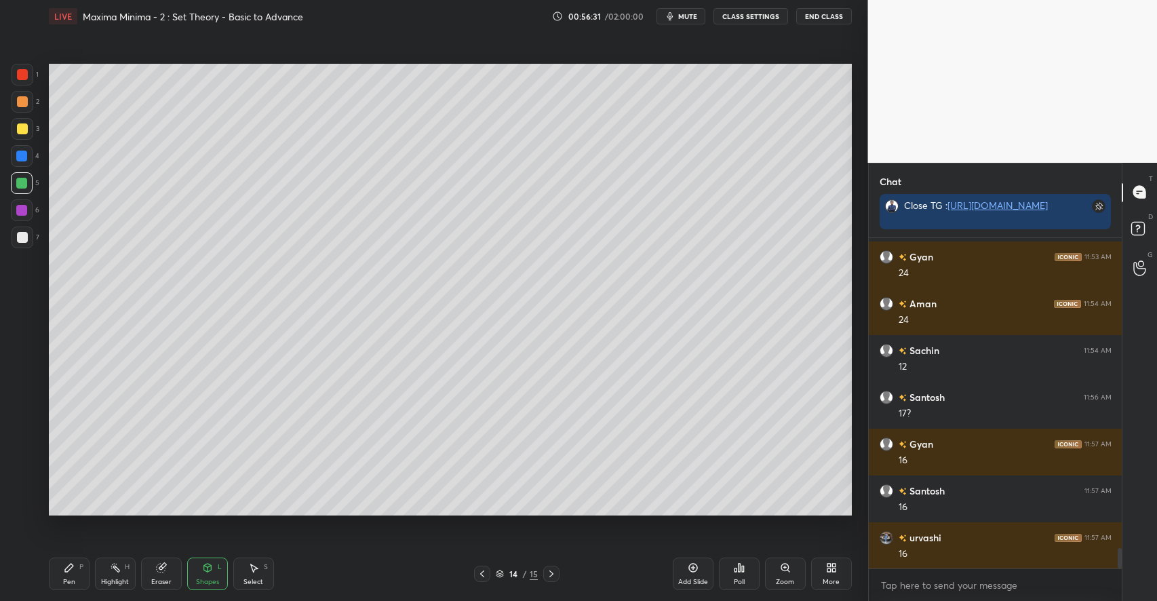
click at [27, 102] on div at bounding box center [22, 101] width 11 height 11
click at [73, 569] on icon at bounding box center [69, 567] width 11 height 11
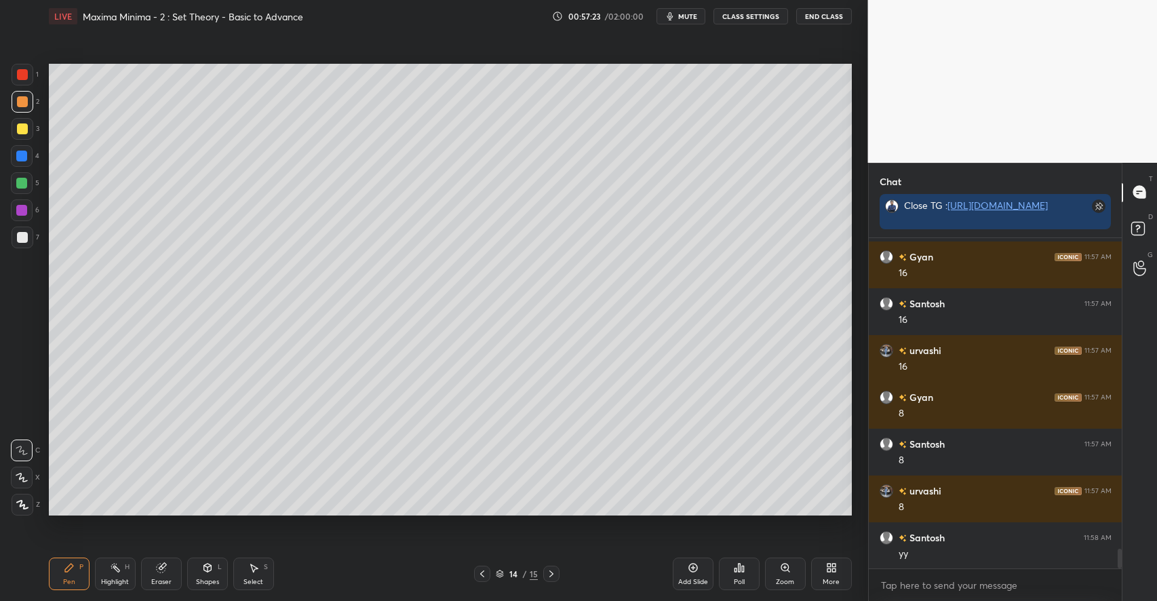
scroll to position [5275, 0]
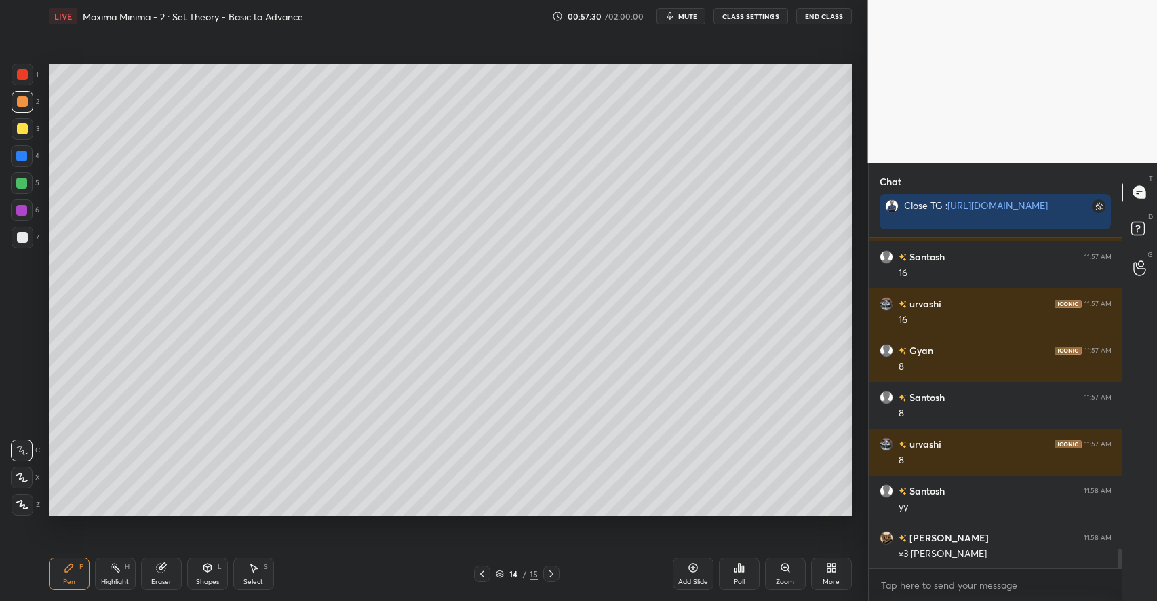
click at [119, 573] on div "Highlight H" at bounding box center [115, 574] width 41 height 33
click at [76, 568] on div "Pen P" at bounding box center [69, 574] width 41 height 33
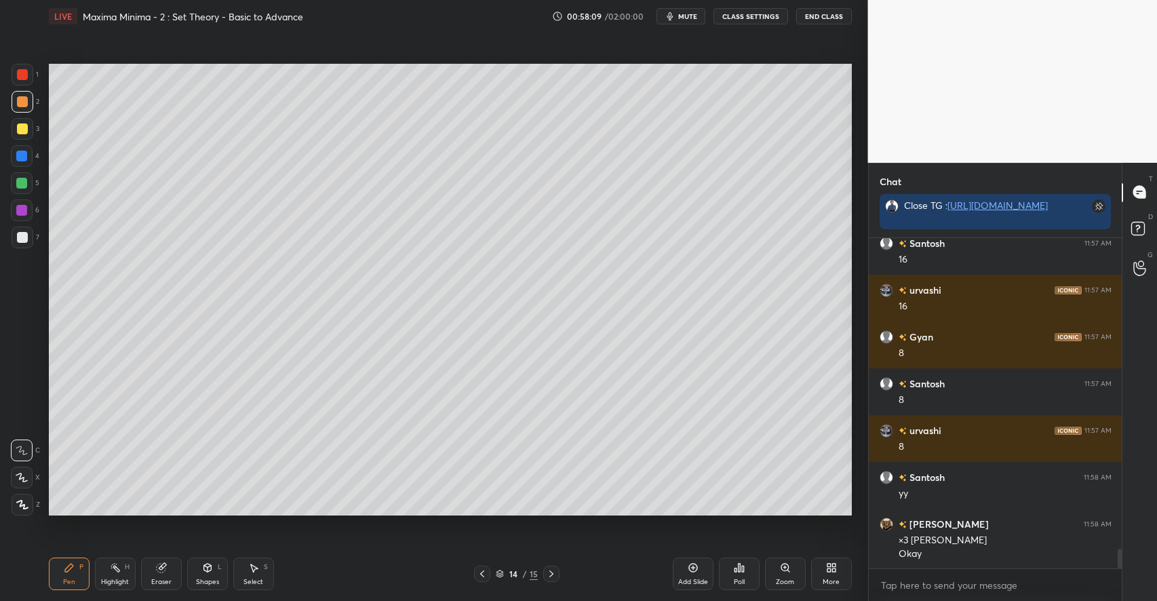
click at [693, 580] on div "Add Slide" at bounding box center [693, 582] width 30 height 7
click at [24, 130] on div at bounding box center [22, 128] width 11 height 11
click at [254, 570] on icon at bounding box center [253, 568] width 7 height 8
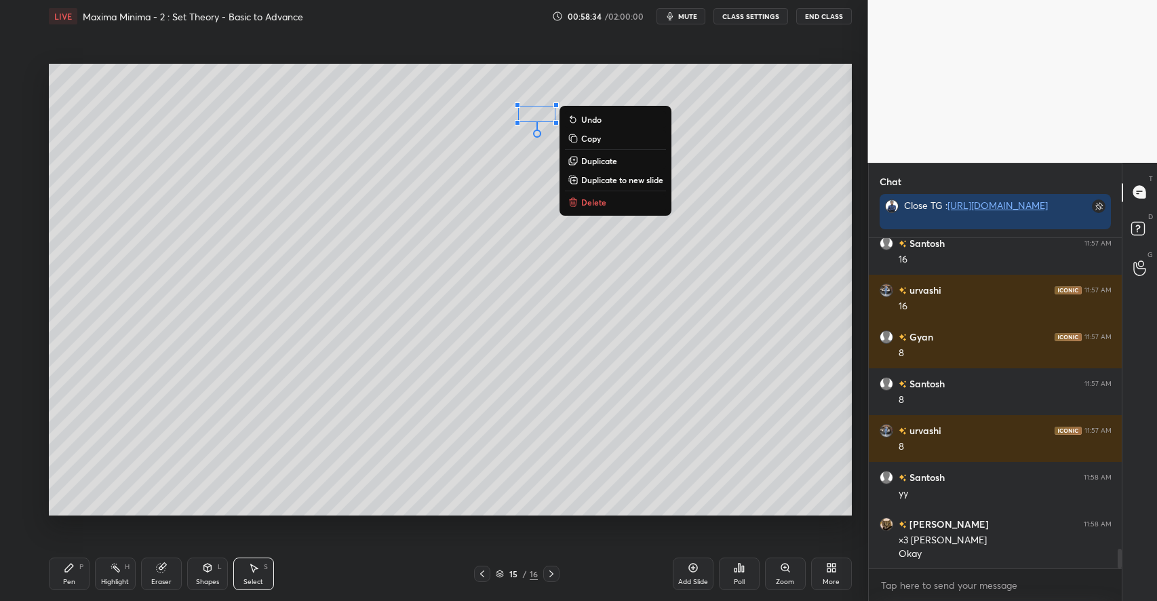
click at [589, 200] on p "Delete" at bounding box center [593, 202] width 25 height 11
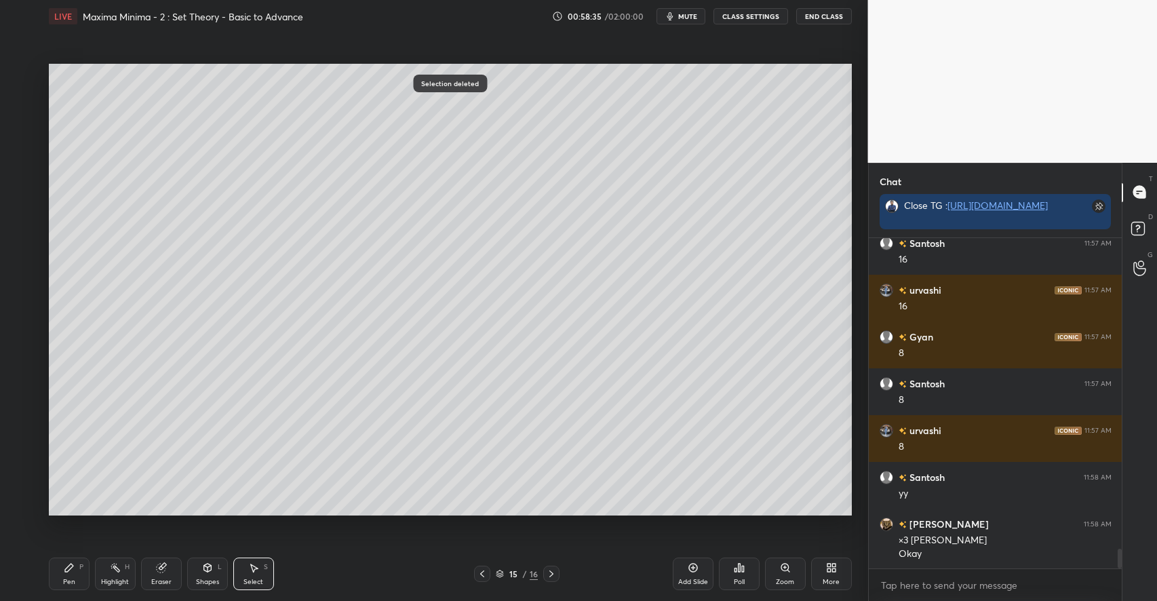
click at [69, 560] on div "Pen P" at bounding box center [69, 574] width 41 height 33
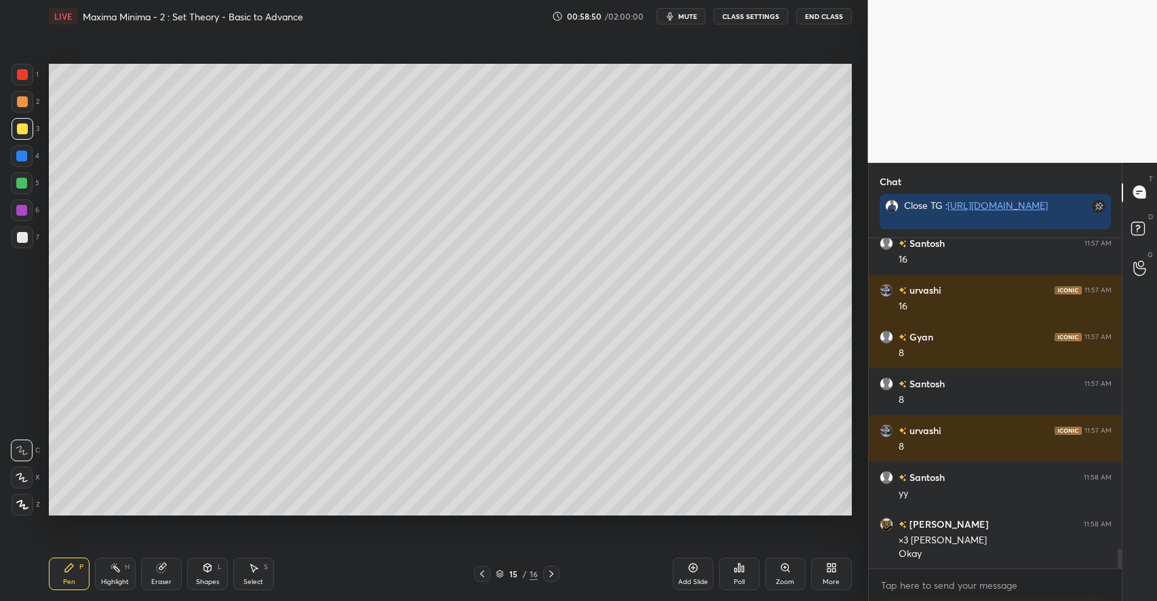
click at [24, 180] on div at bounding box center [21, 183] width 11 height 11
click at [26, 133] on div at bounding box center [22, 128] width 11 height 11
click at [204, 580] on div "Shapes" at bounding box center [207, 582] width 23 height 7
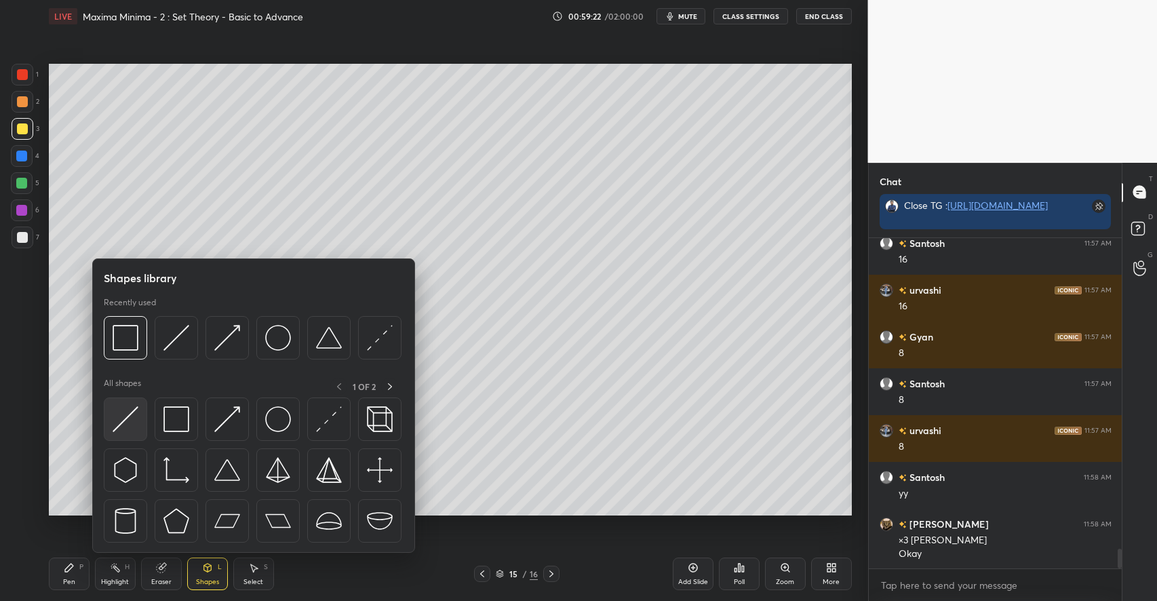
click at [128, 424] on img at bounding box center [126, 419] width 26 height 26
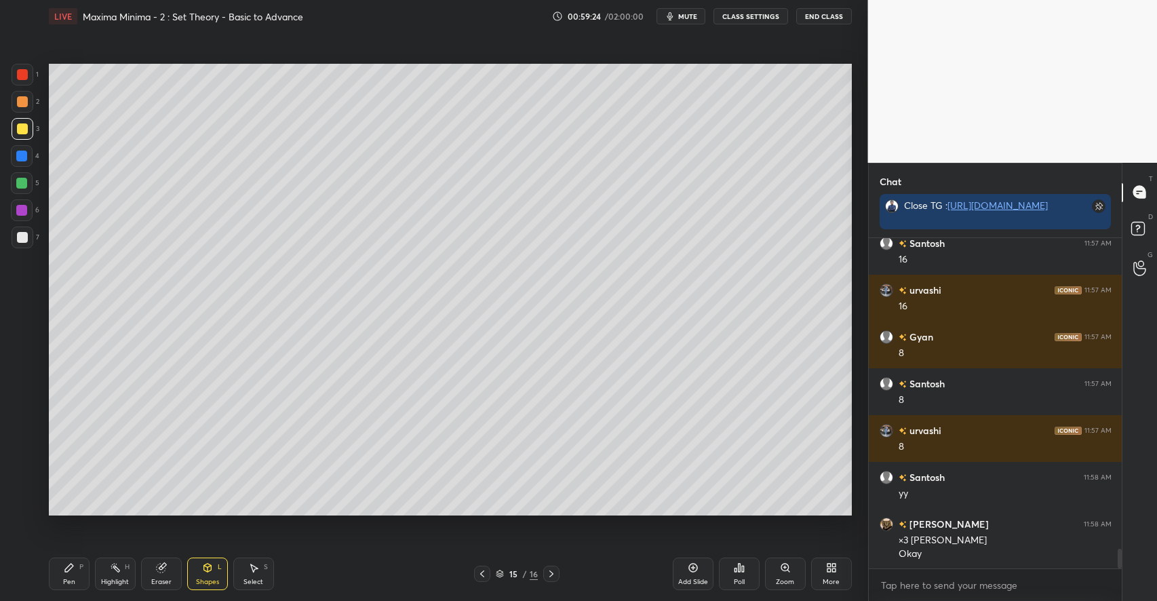
click at [71, 572] on icon at bounding box center [69, 567] width 11 height 11
click at [203, 567] on icon at bounding box center [207, 567] width 11 height 11
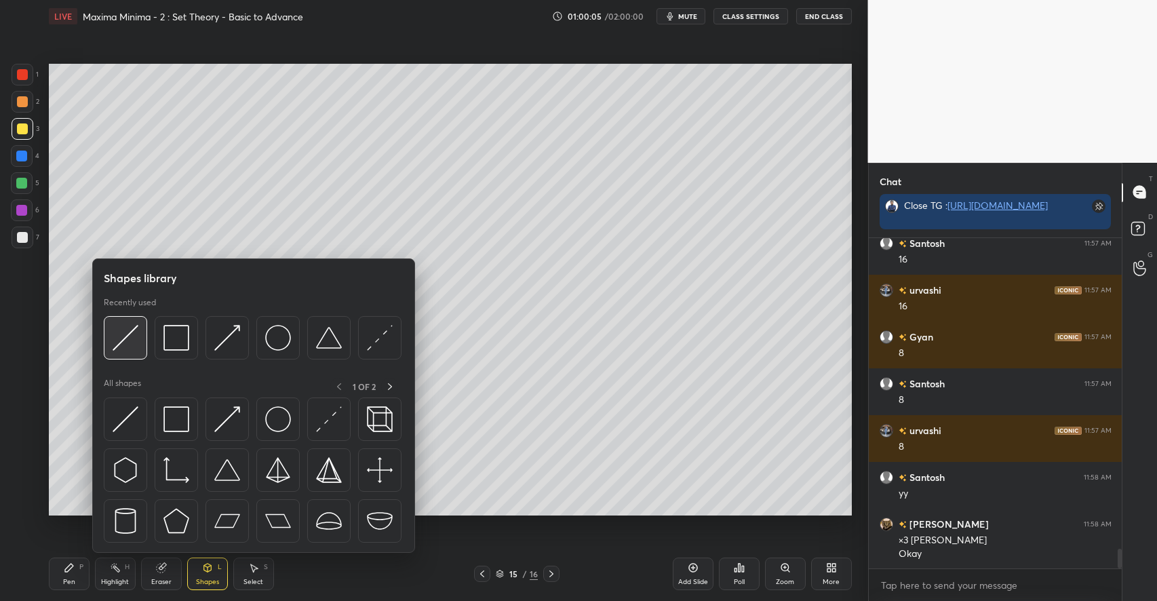
click at [130, 341] on img at bounding box center [126, 338] width 26 height 26
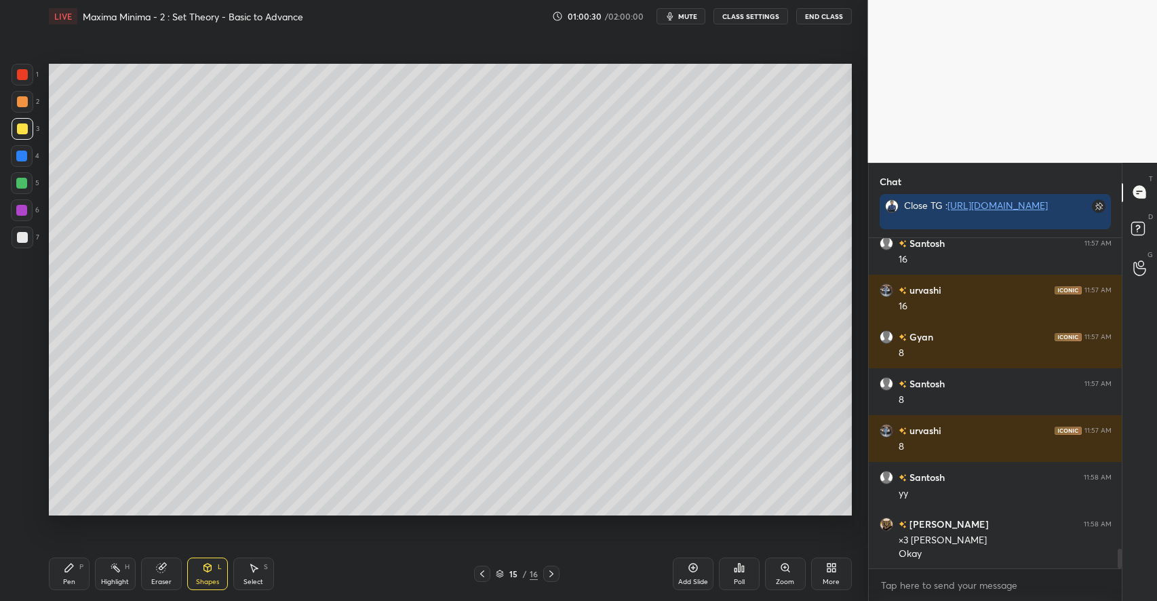
click at [210, 573] on icon at bounding box center [207, 567] width 11 height 11
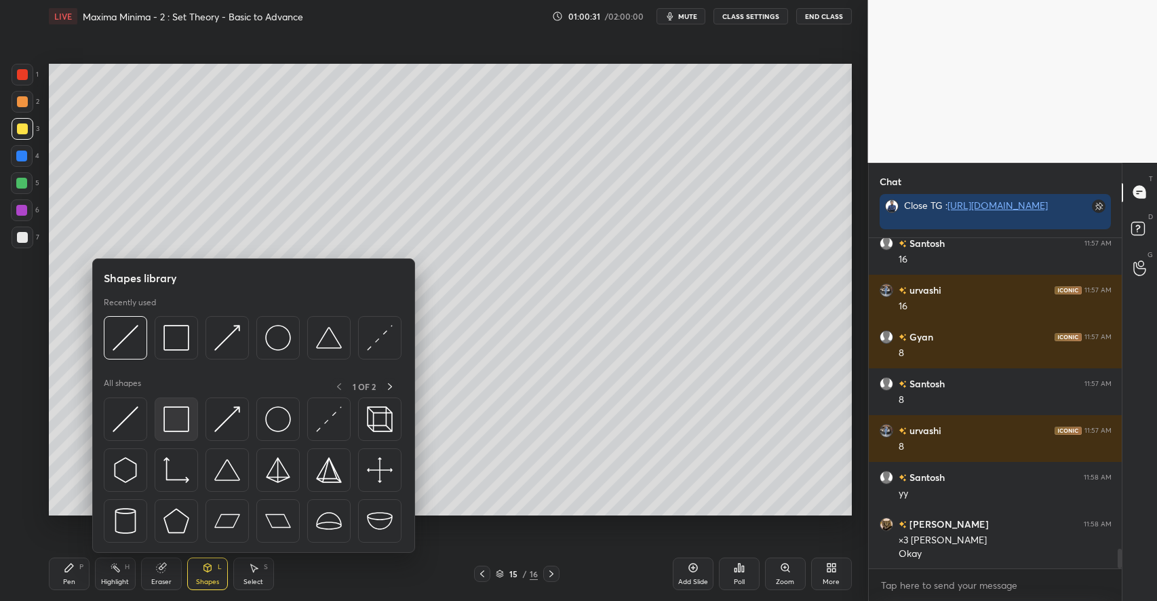
click at [174, 423] on img at bounding box center [176, 419] width 26 height 26
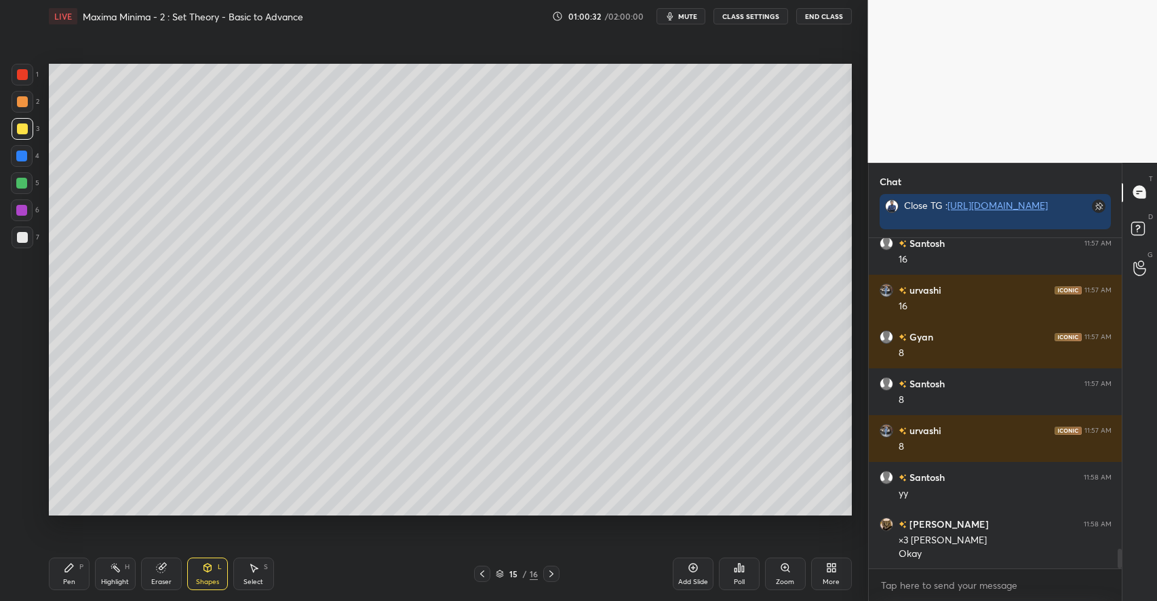
click at [18, 236] on div at bounding box center [22, 237] width 11 height 11
click at [686, 573] on div "Add Slide" at bounding box center [693, 574] width 41 height 33
click at [64, 564] on icon at bounding box center [69, 567] width 11 height 11
click at [22, 128] on div at bounding box center [22, 128] width 11 height 11
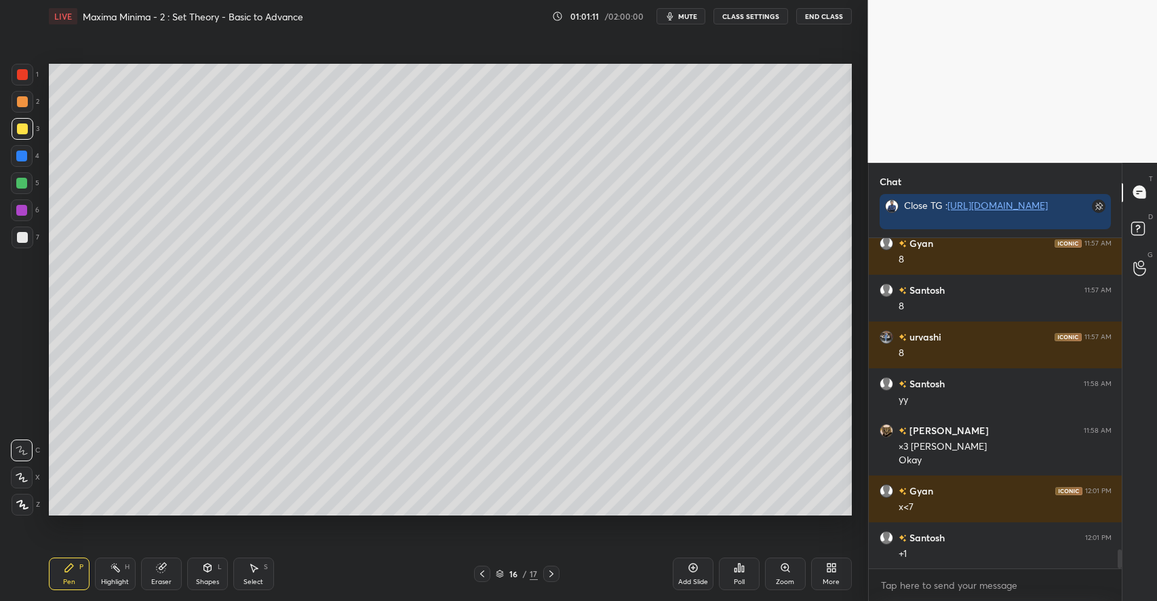
scroll to position [5429, 0]
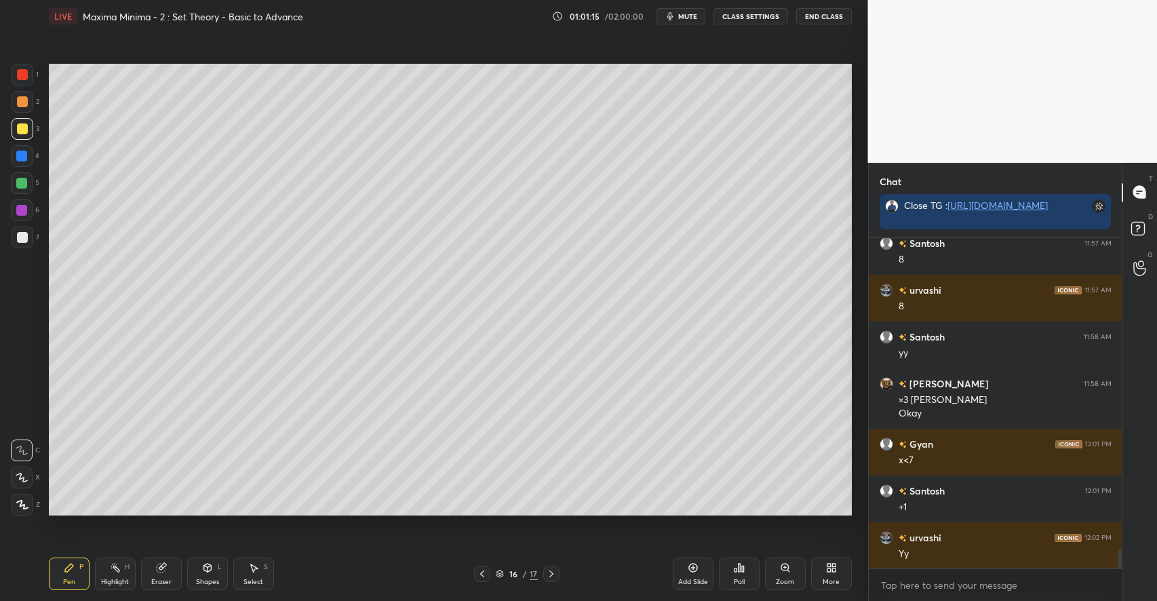
click at [26, 182] on div at bounding box center [21, 183] width 11 height 11
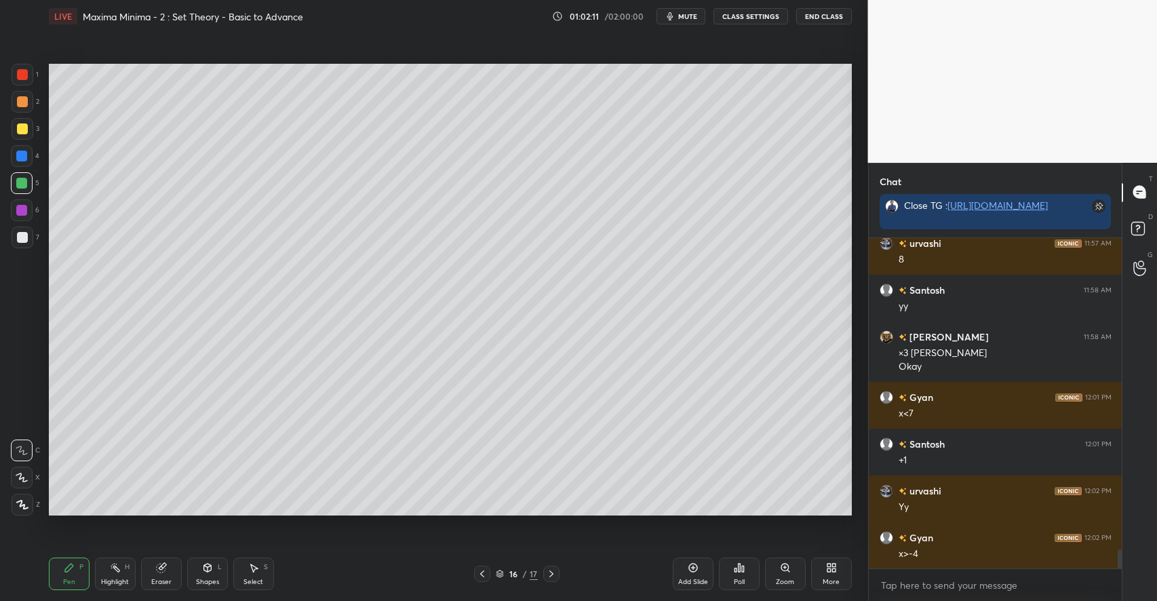
click at [27, 124] on div at bounding box center [23, 129] width 22 height 22
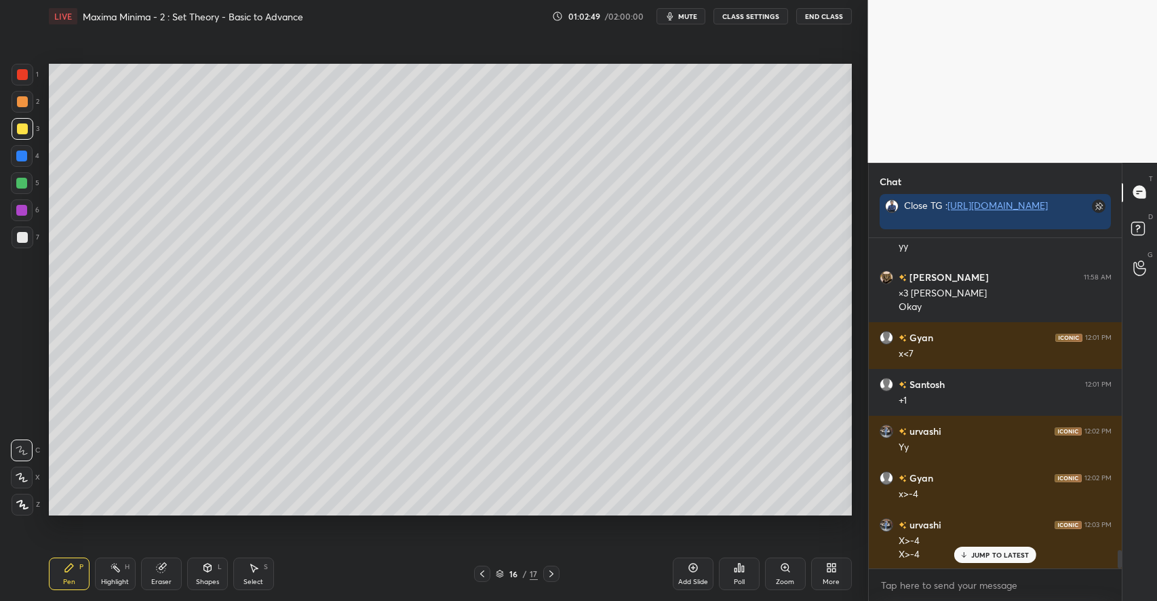
scroll to position [5568, 0]
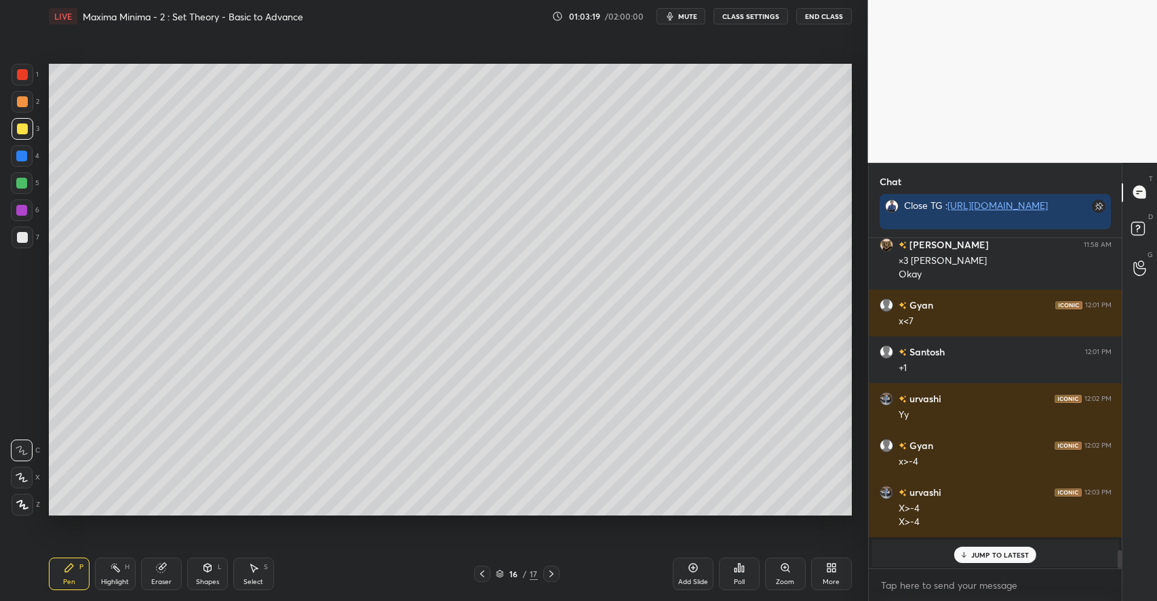
click at [974, 556] on p "JUMP TO LATEST" at bounding box center [1000, 555] width 58 height 8
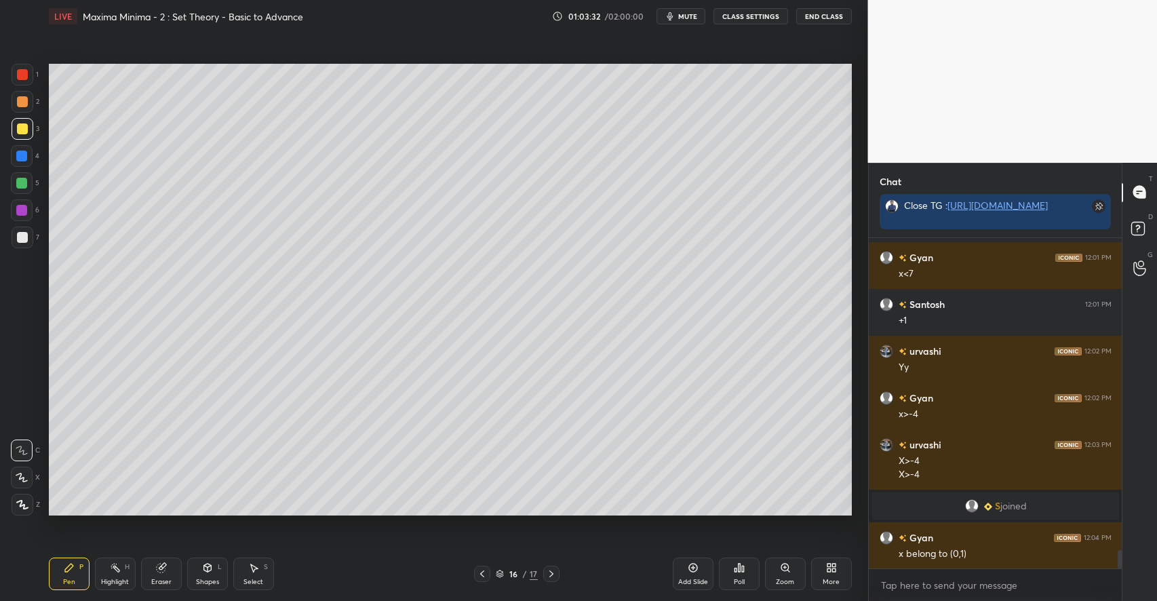
click at [27, 234] on div at bounding box center [23, 238] width 22 height 22
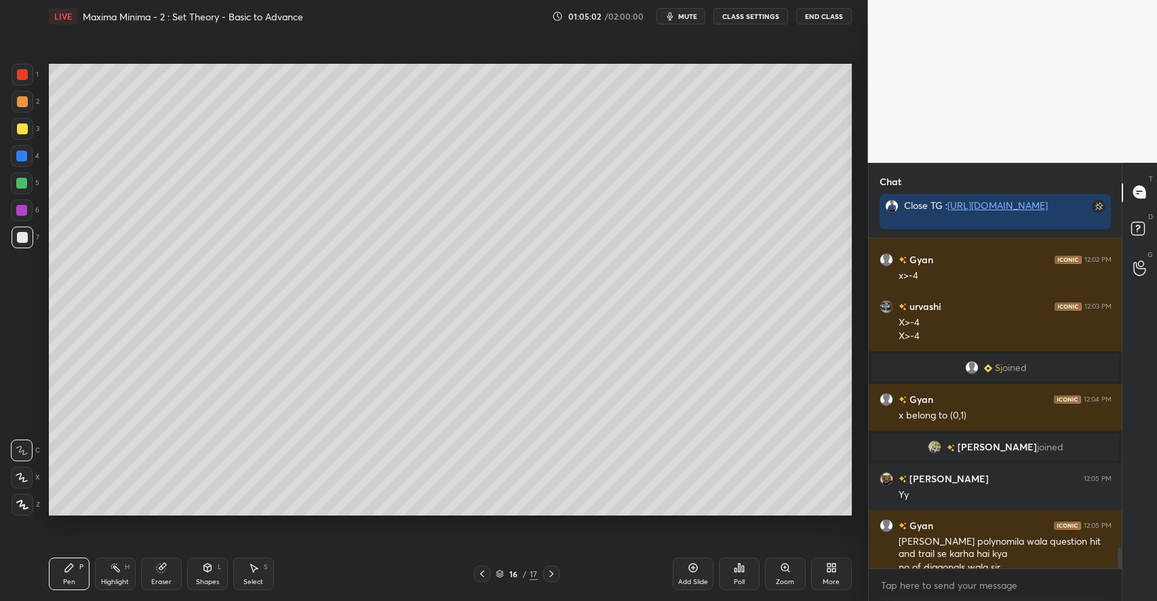
scroll to position [4835, 0]
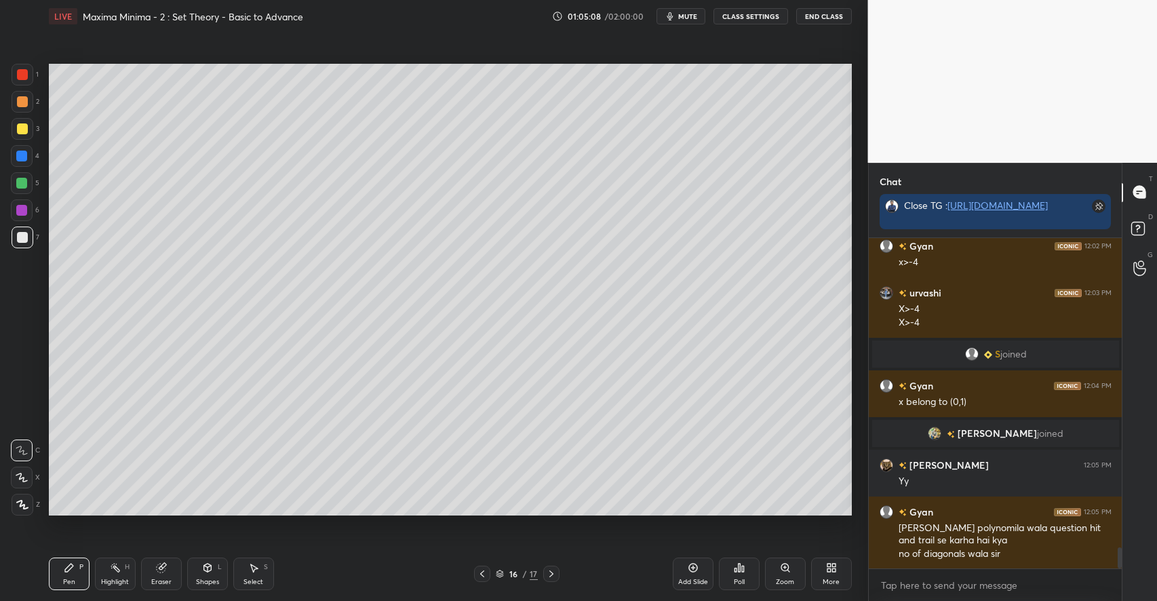
click at [841, 570] on div "More" at bounding box center [831, 574] width 41 height 33
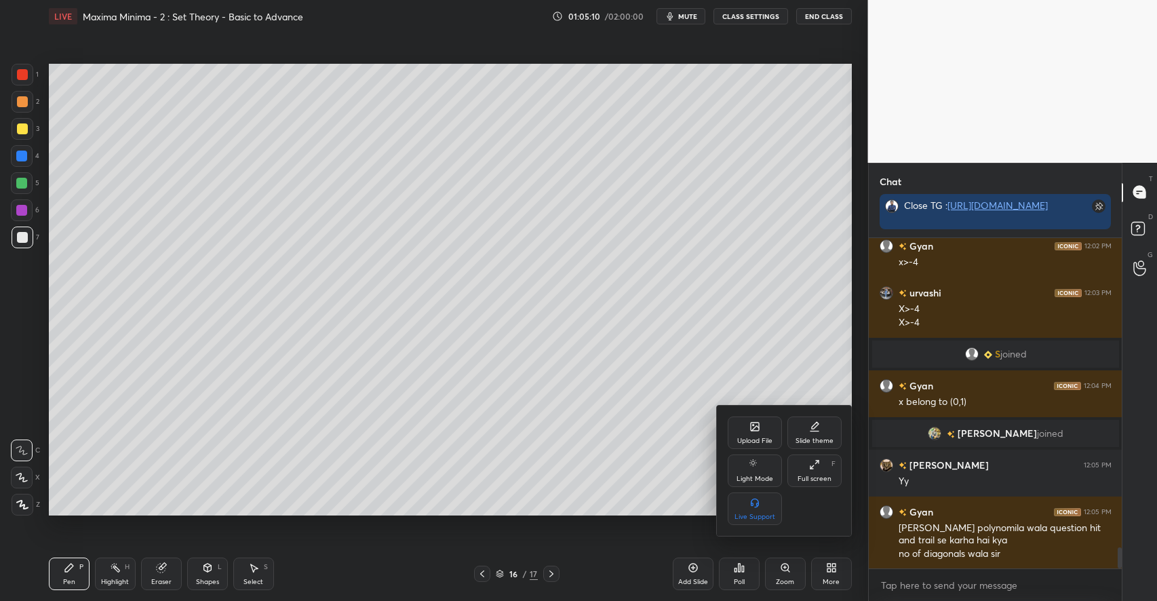
click at [748, 438] on div "Upload File" at bounding box center [754, 441] width 35 height 7
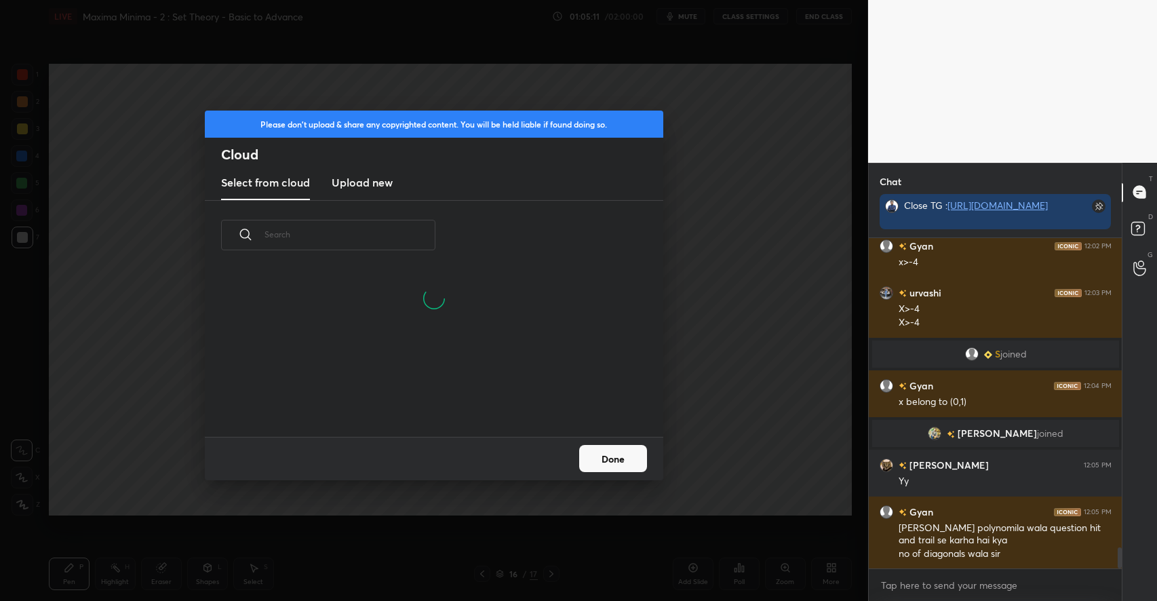
click at [389, 179] on h3 "Upload new" at bounding box center [362, 182] width 61 height 16
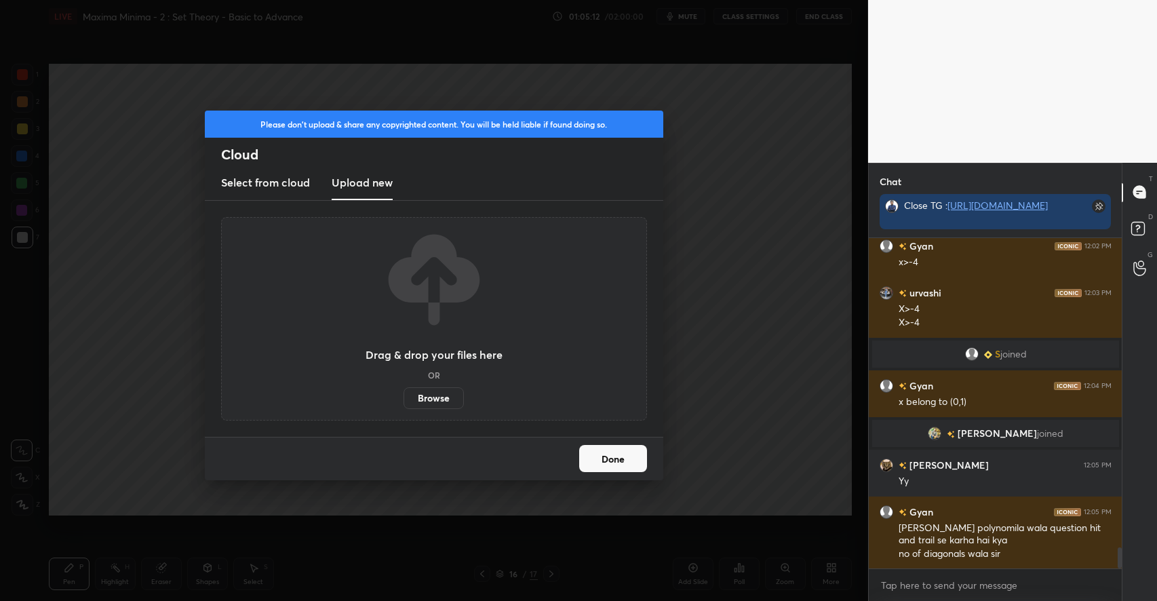
click at [418, 392] on label "Browse" at bounding box center [434, 398] width 60 height 22
click at [404, 392] on input "Browse" at bounding box center [404, 398] width 0 height 22
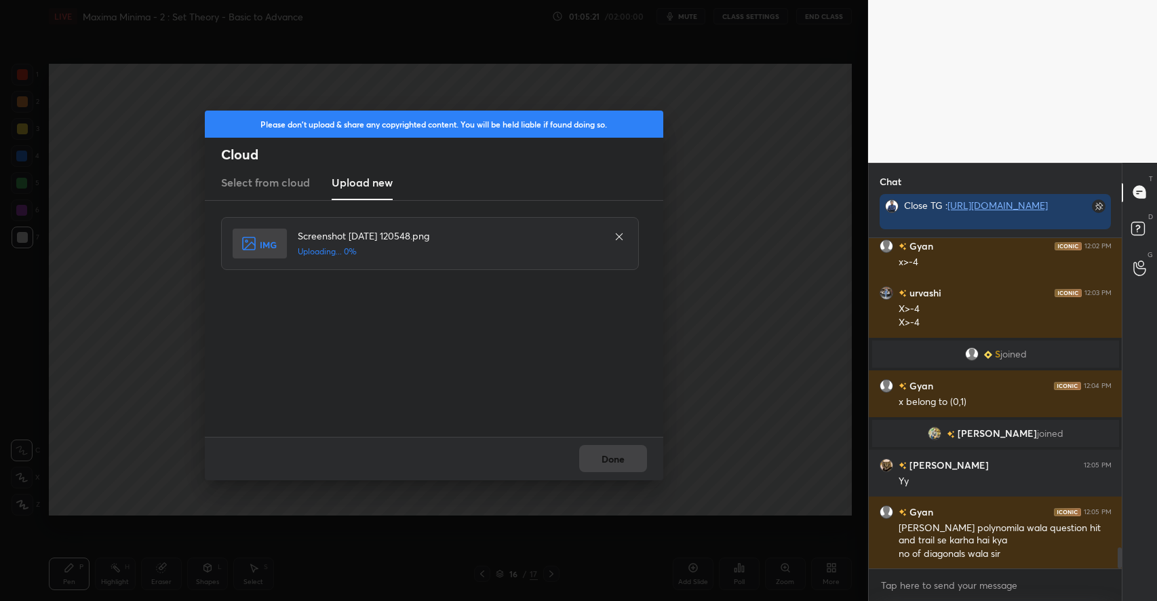
scroll to position [4881, 0]
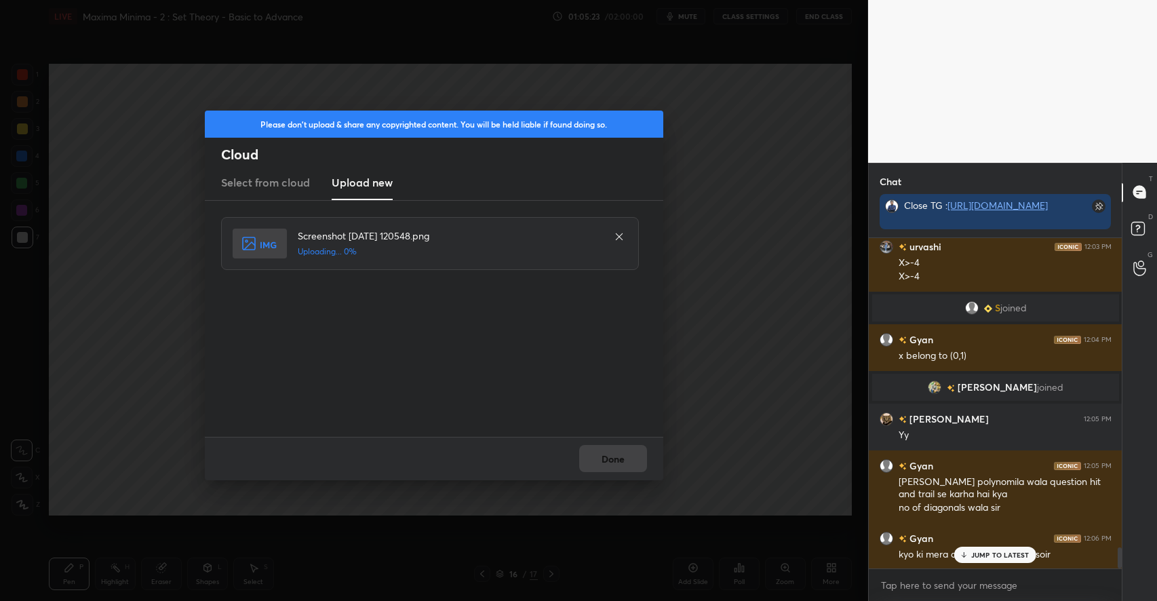
click at [994, 554] on p "JUMP TO LATEST" at bounding box center [1000, 555] width 58 height 8
click at [615, 459] on button "Done" at bounding box center [613, 458] width 68 height 27
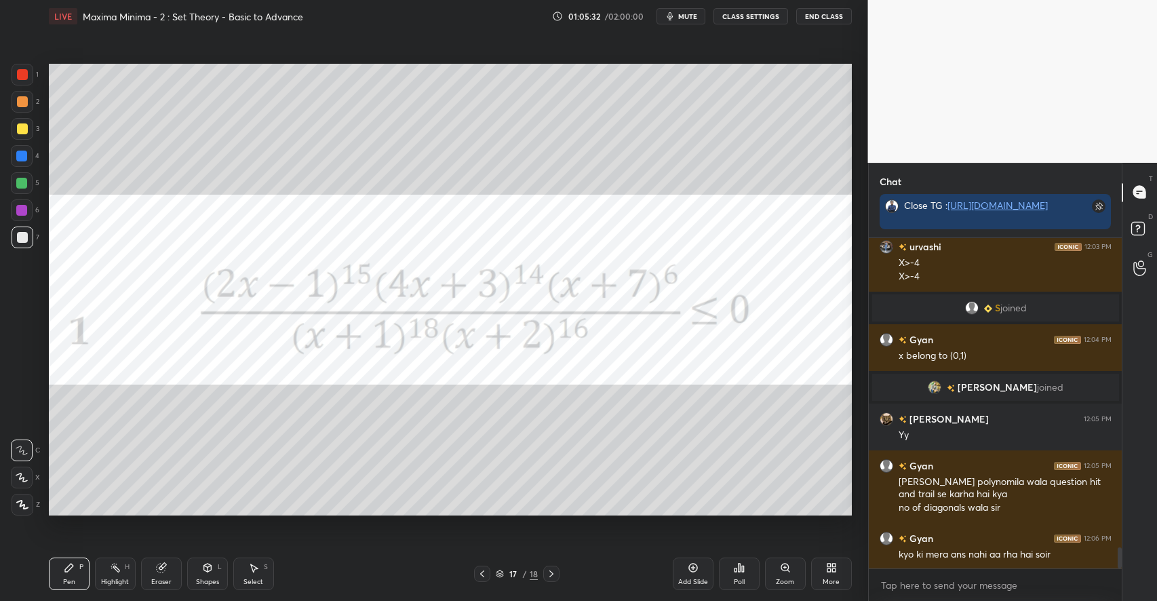
click at [26, 502] on icon at bounding box center [22, 504] width 12 height 9
click at [75, 568] on div "Pen P" at bounding box center [69, 574] width 41 height 33
click at [22, 98] on div at bounding box center [22, 101] width 11 height 11
click at [209, 568] on icon at bounding box center [207, 568] width 7 height 8
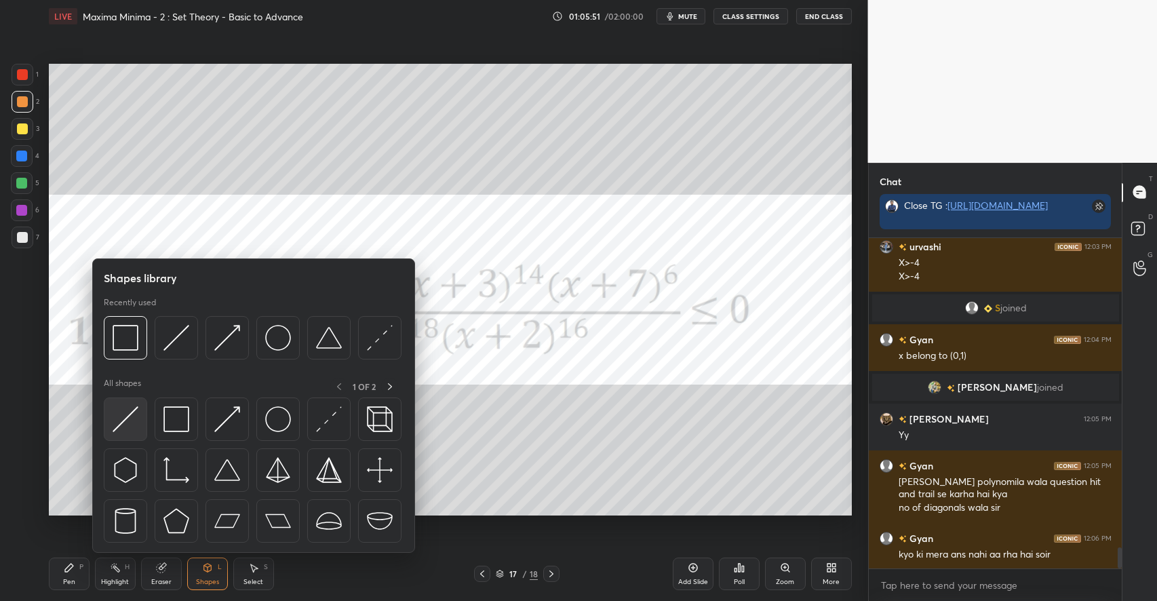
click at [135, 415] on img at bounding box center [126, 419] width 26 height 26
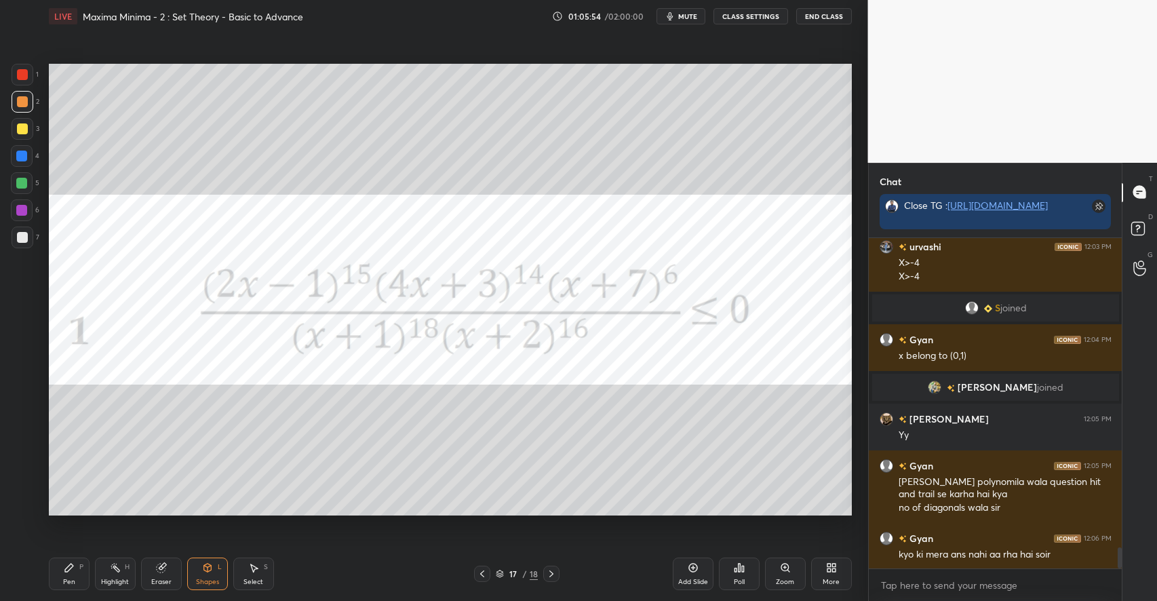
click at [69, 573] on icon at bounding box center [69, 567] width 11 height 11
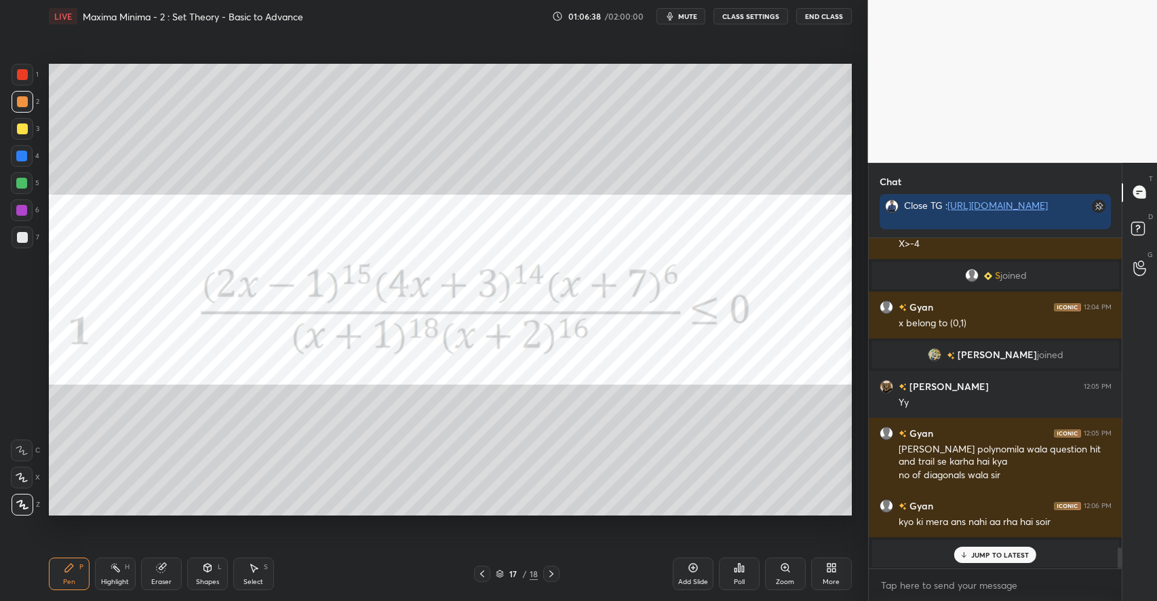
click at [27, 179] on div at bounding box center [22, 183] width 22 height 22
click at [989, 556] on p "JUMP TO LATEST" at bounding box center [1000, 555] width 58 height 8
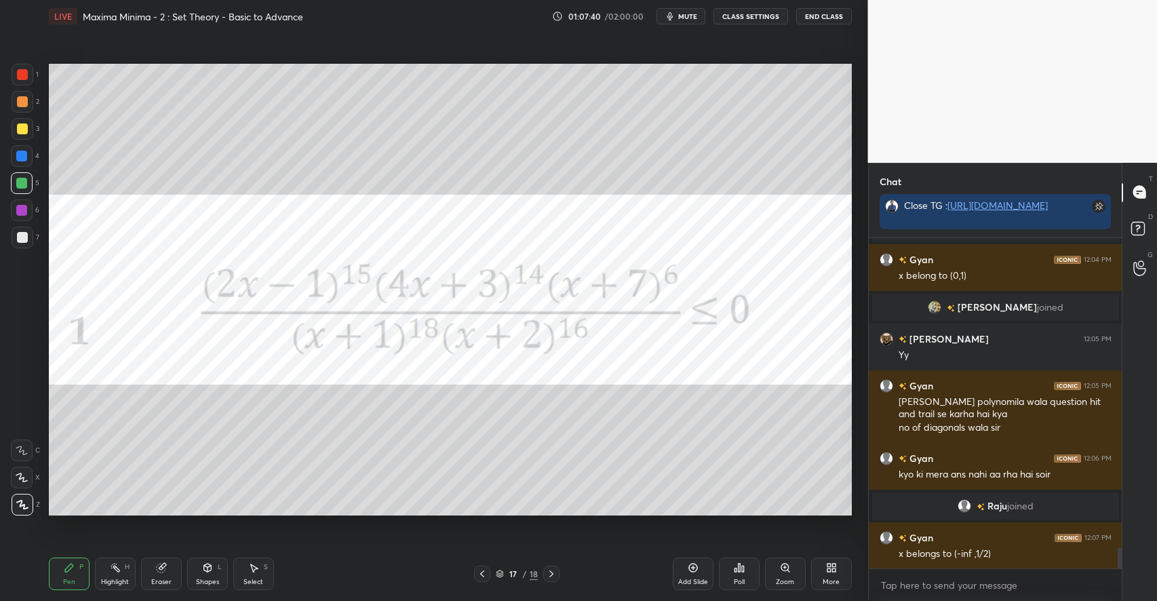
scroll to position [4957, 0]
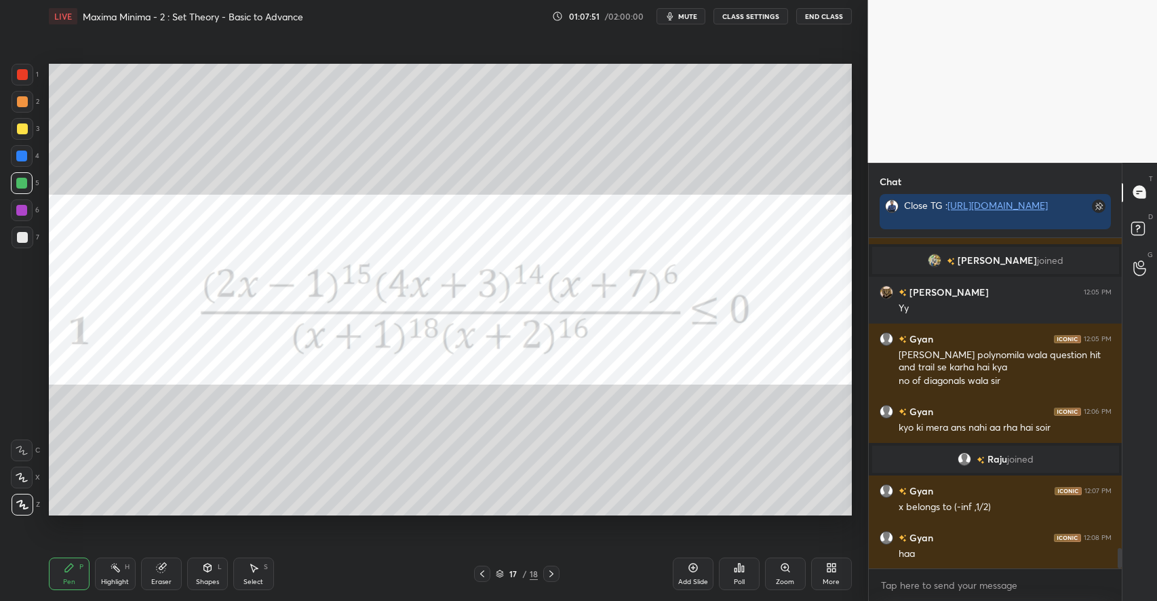
click at [123, 561] on div "Highlight H" at bounding box center [115, 574] width 41 height 33
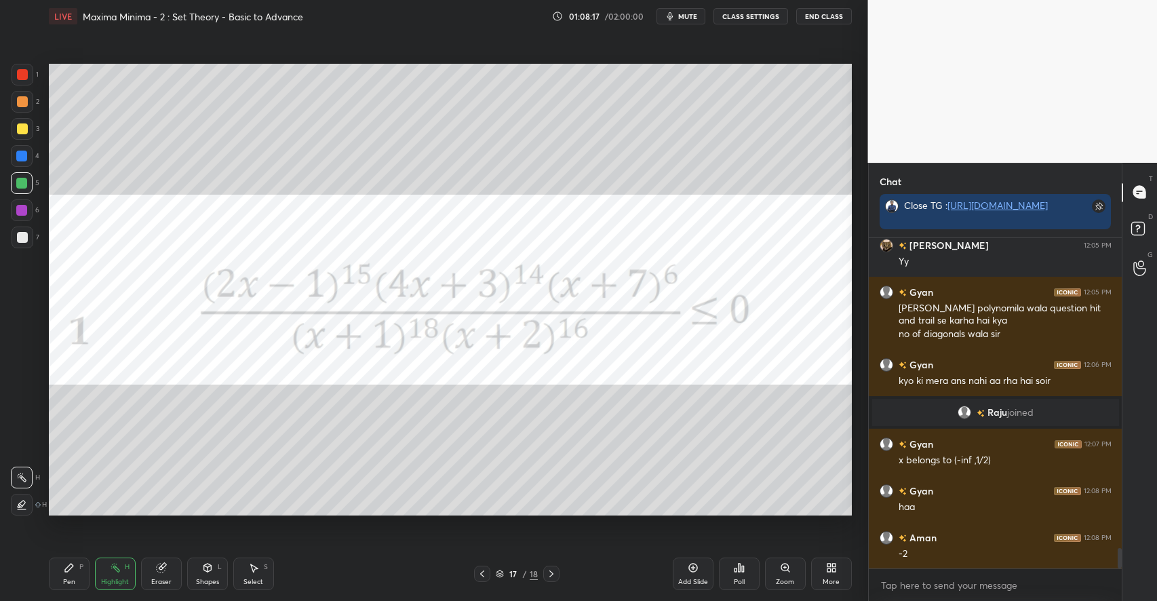
click at [832, 575] on div "More" at bounding box center [831, 574] width 41 height 33
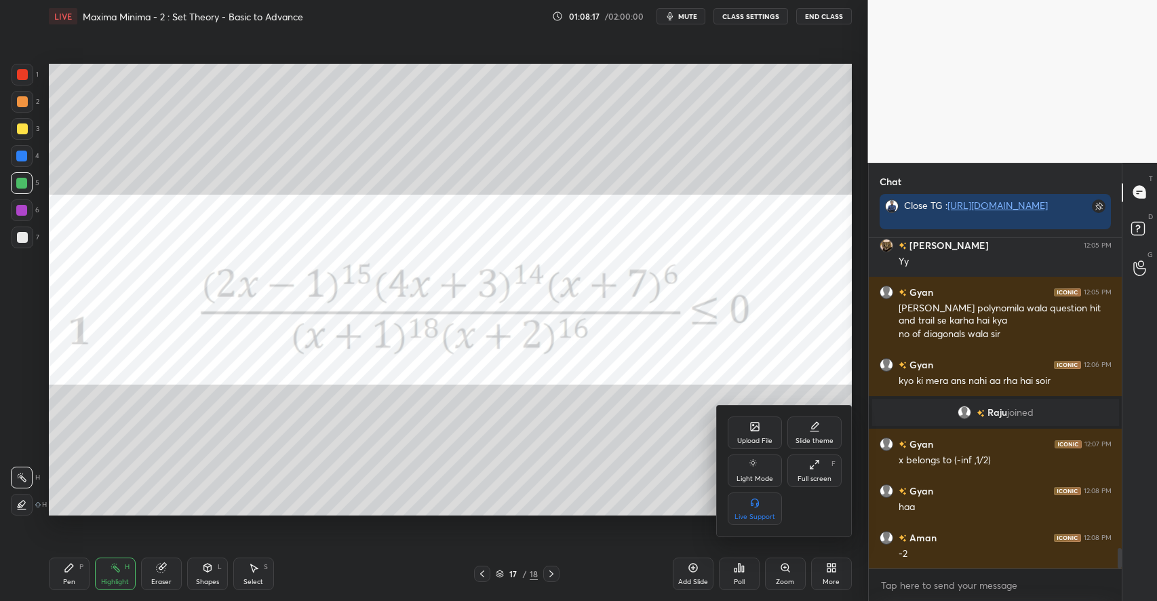
scroll to position [5050, 0]
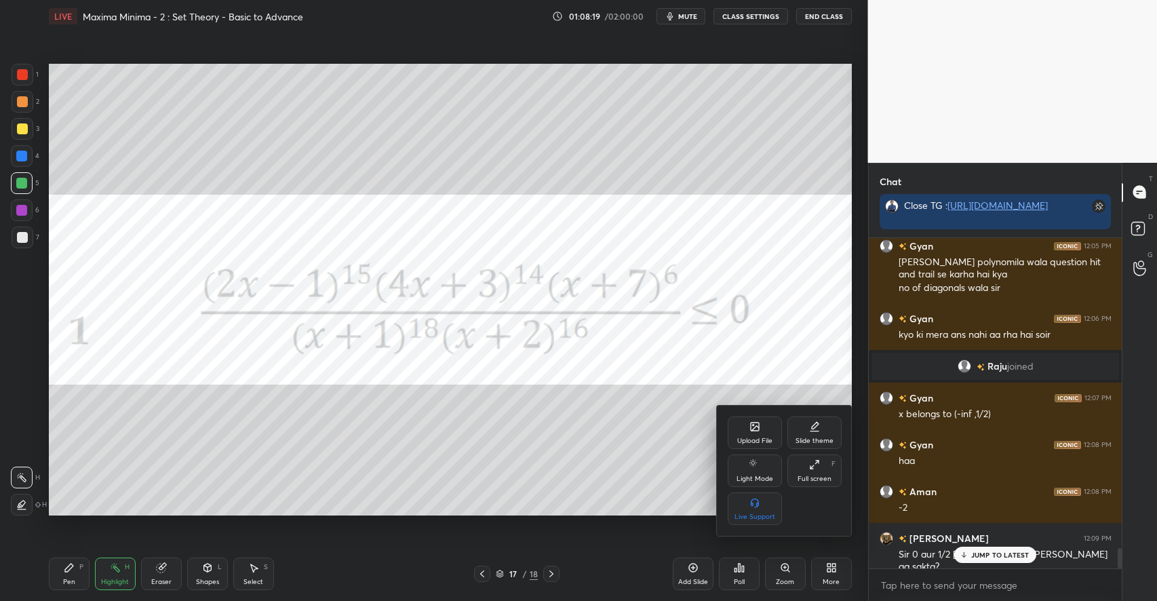
click at [976, 558] on div at bounding box center [578, 300] width 1157 height 601
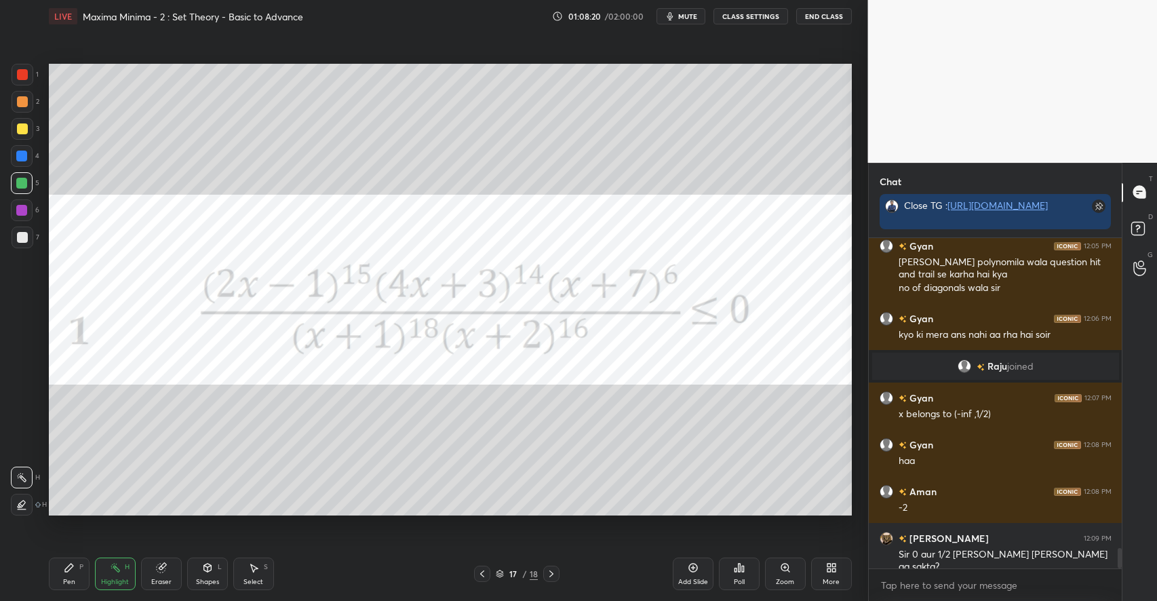
scroll to position [5097, 0]
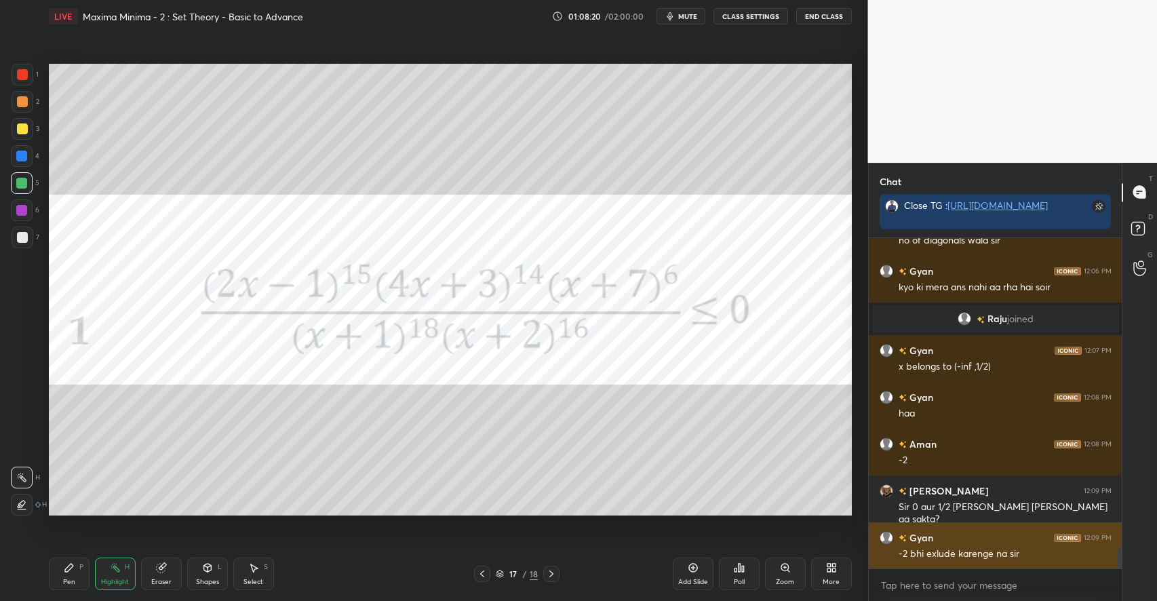
click at [980, 554] on div "-2 bhi exlude karenge na sir" at bounding box center [1005, 554] width 213 height 14
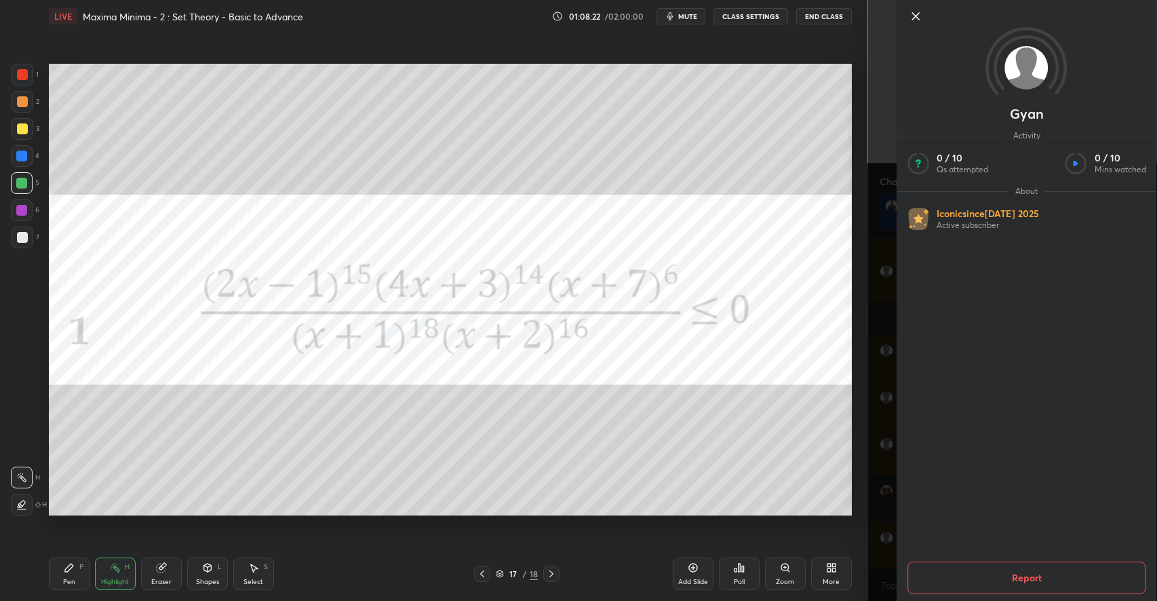
click at [919, 15] on icon at bounding box center [916, 16] width 16 height 16
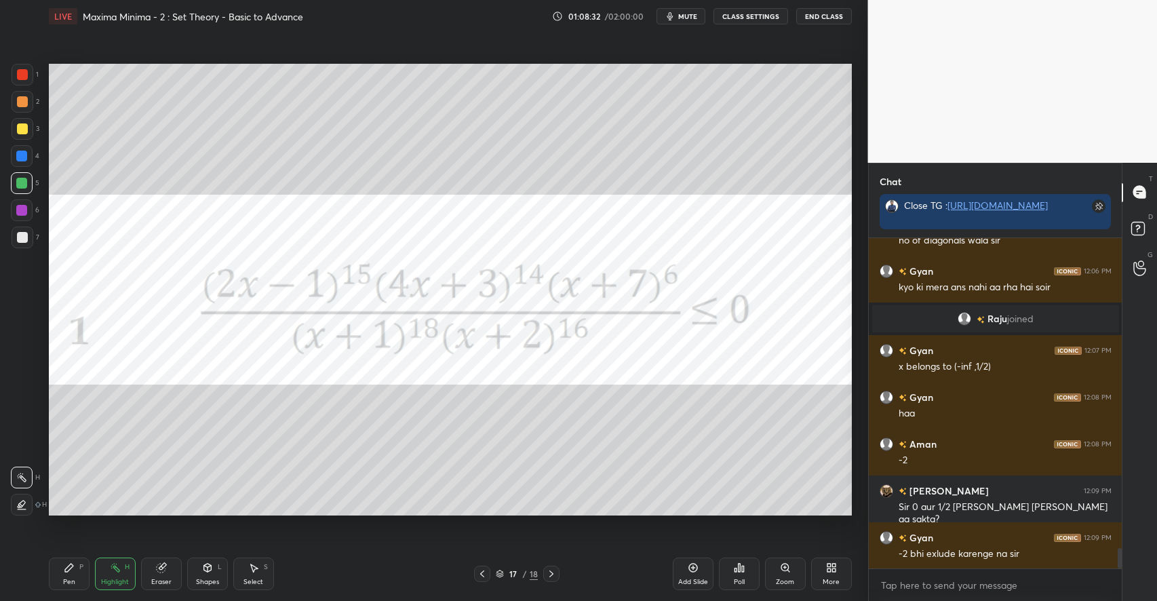
click at [75, 570] on div "Pen P" at bounding box center [69, 574] width 41 height 33
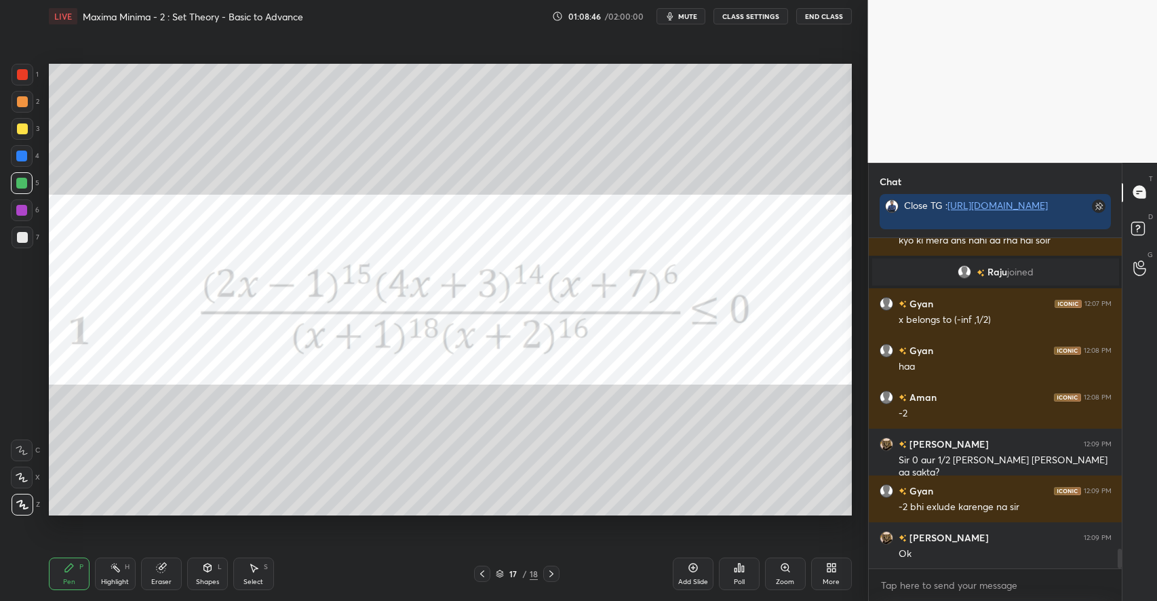
click at [120, 569] on icon at bounding box center [115, 567] width 11 height 11
click at [831, 569] on icon at bounding box center [831, 567] width 11 height 11
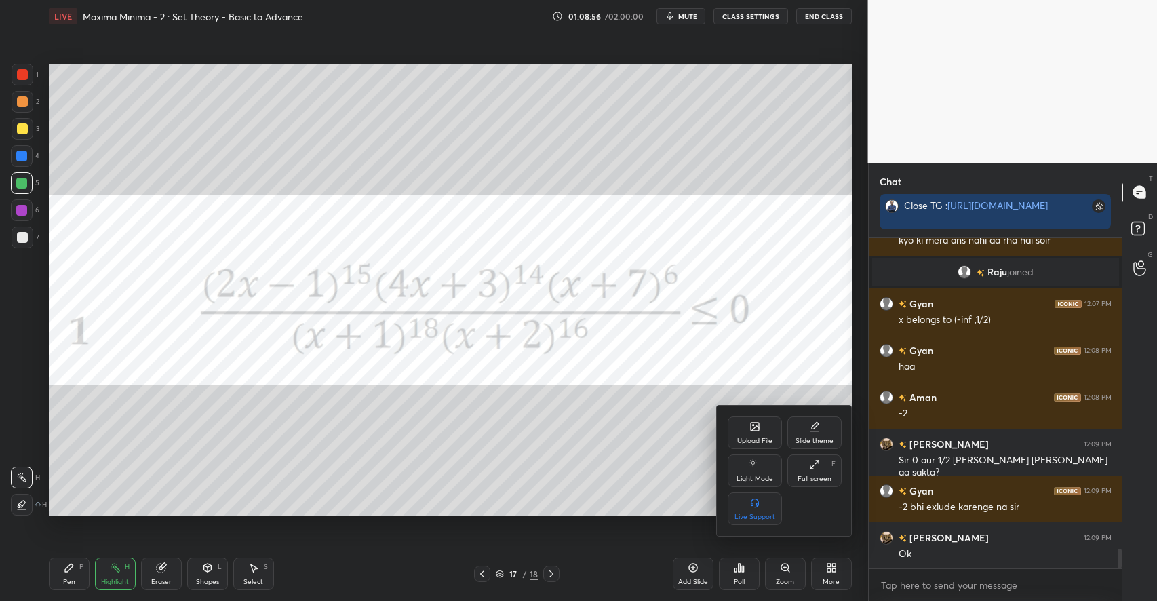
click at [748, 431] on div "Upload File" at bounding box center [755, 432] width 54 height 33
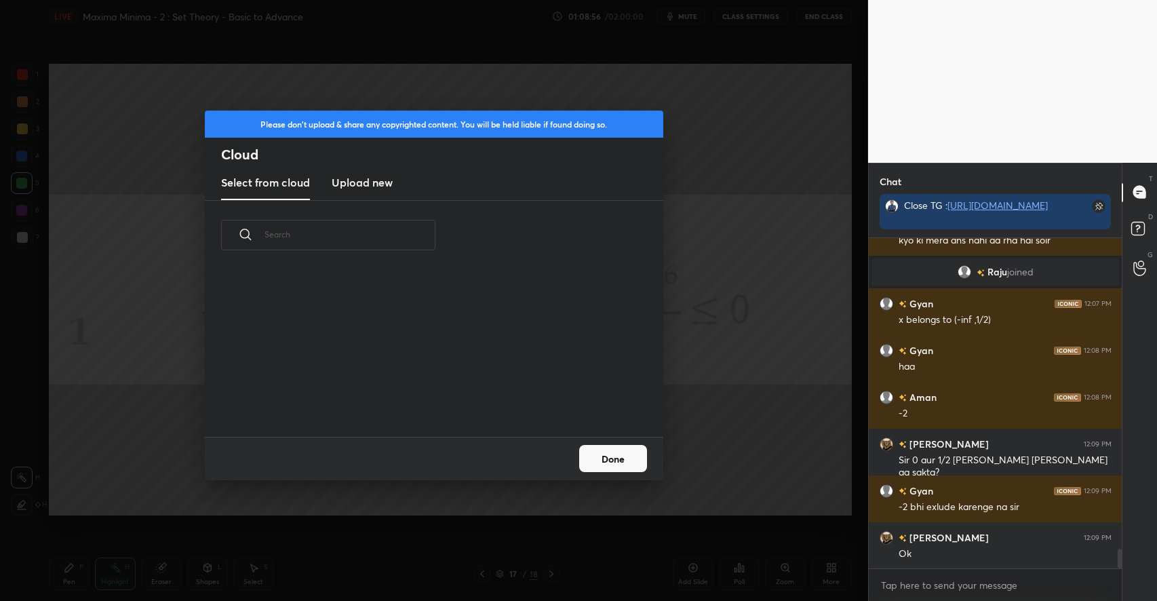
scroll to position [167, 435]
click at [362, 191] on new "Upload new" at bounding box center [362, 183] width 61 height 34
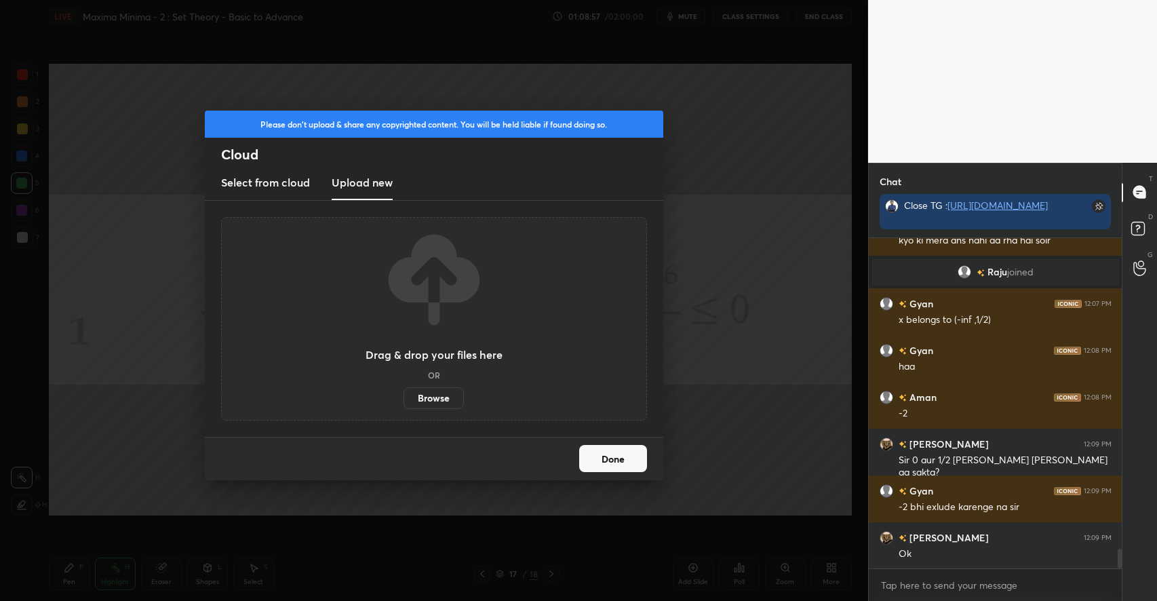
click at [430, 395] on label "Browse" at bounding box center [434, 398] width 60 height 22
click at [404, 395] on input "Browse" at bounding box center [404, 398] width 0 height 22
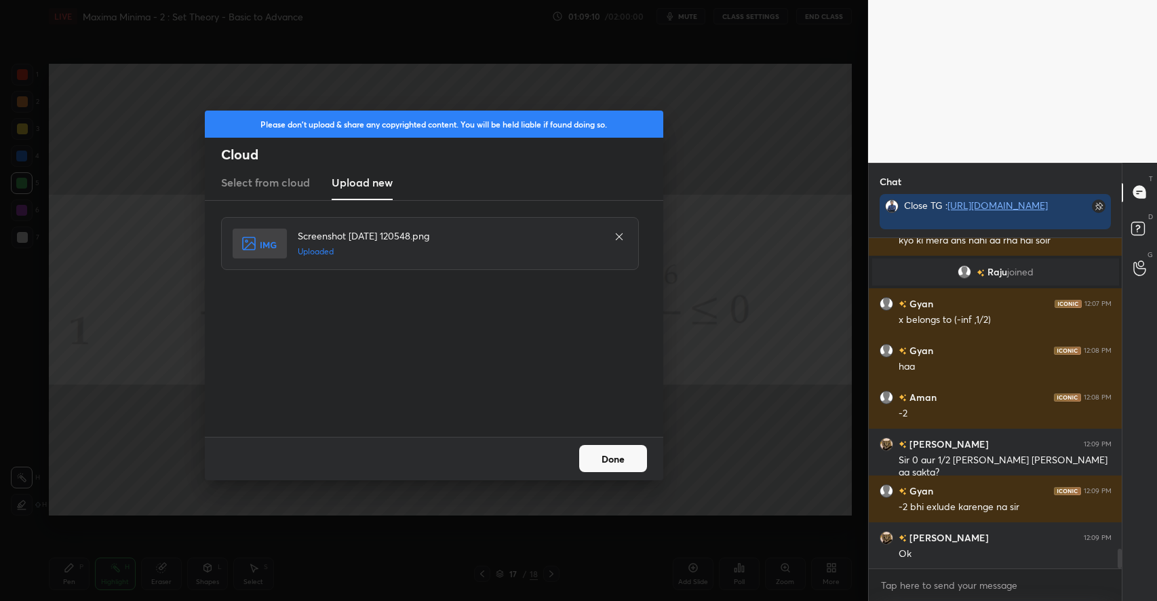
click at [600, 461] on button "Done" at bounding box center [613, 458] width 68 height 27
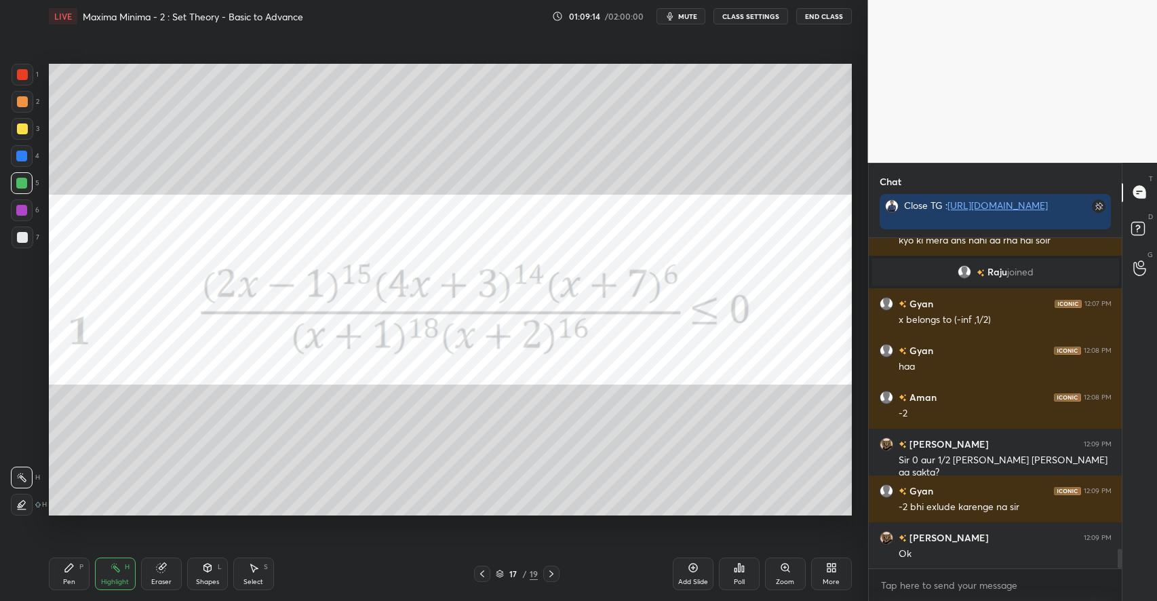
click at [248, 567] on icon at bounding box center [253, 567] width 11 height 11
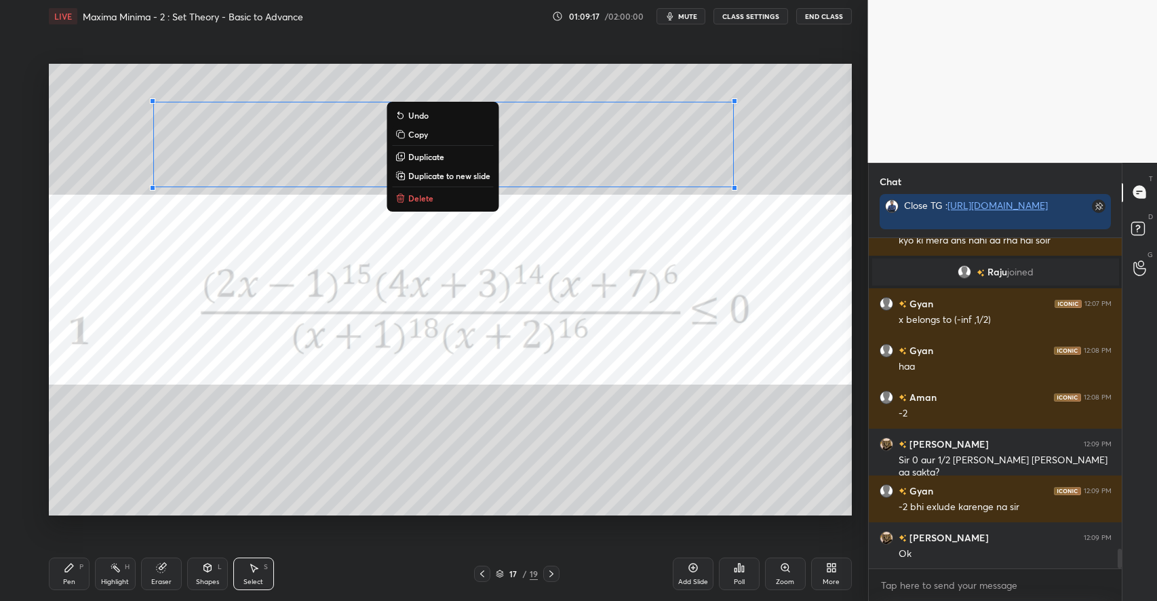
click at [417, 133] on p "Copy" at bounding box center [418, 134] width 20 height 11
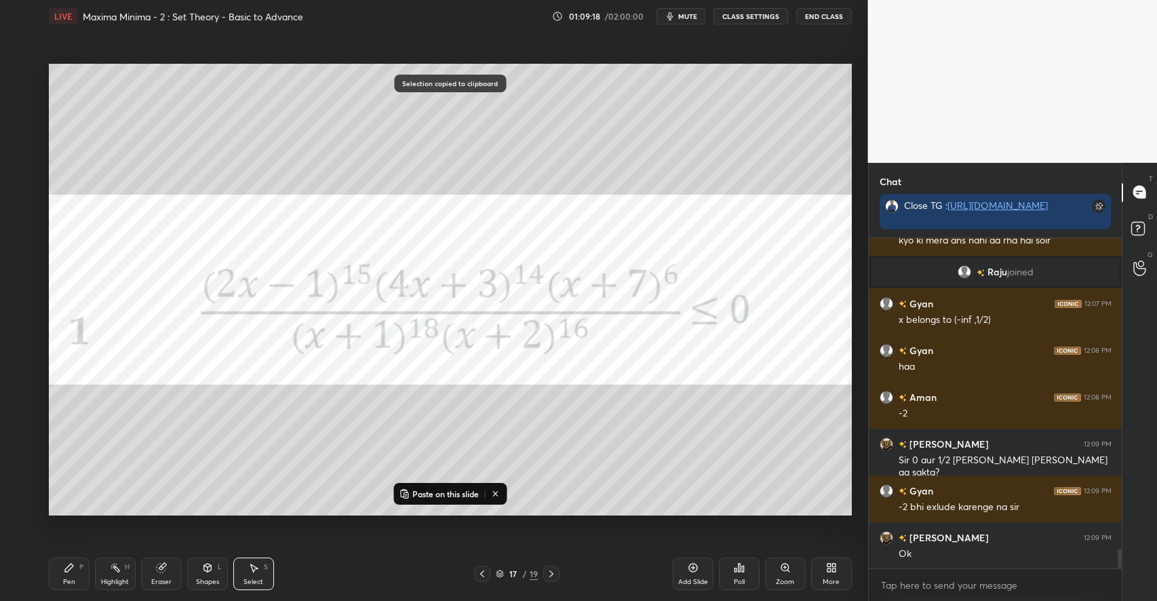
click at [554, 577] on icon at bounding box center [551, 573] width 11 height 11
click at [464, 494] on p "Paste on this slide" at bounding box center [445, 493] width 66 height 11
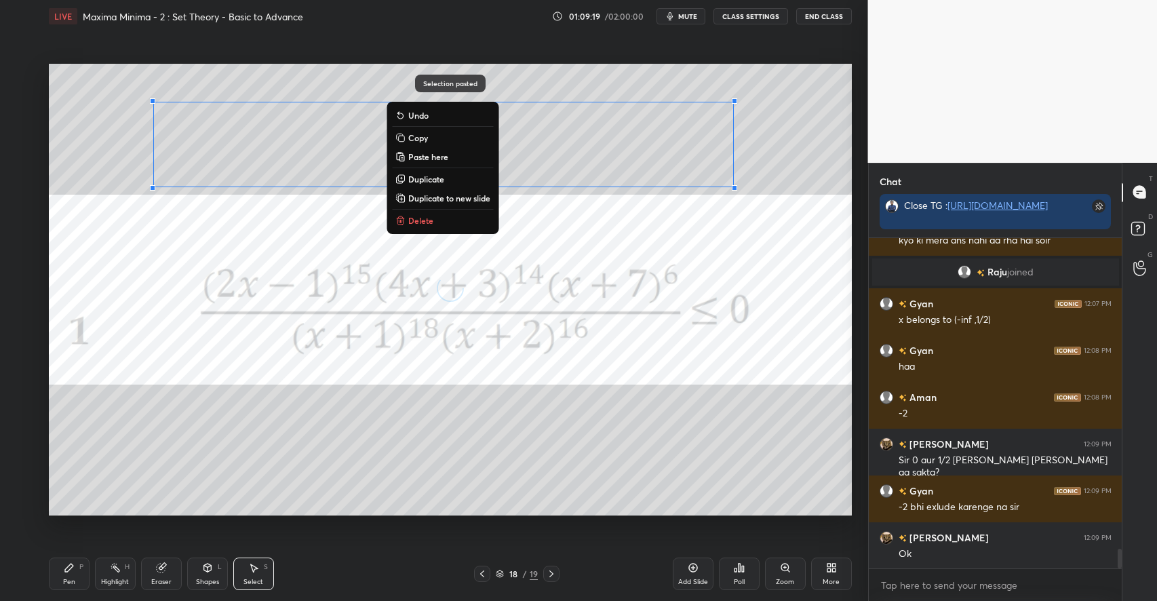
click at [354, 499] on div "0 ° Undo Copy Paste here Duplicate Duplicate to new slide Delete" at bounding box center [450, 290] width 803 height 452
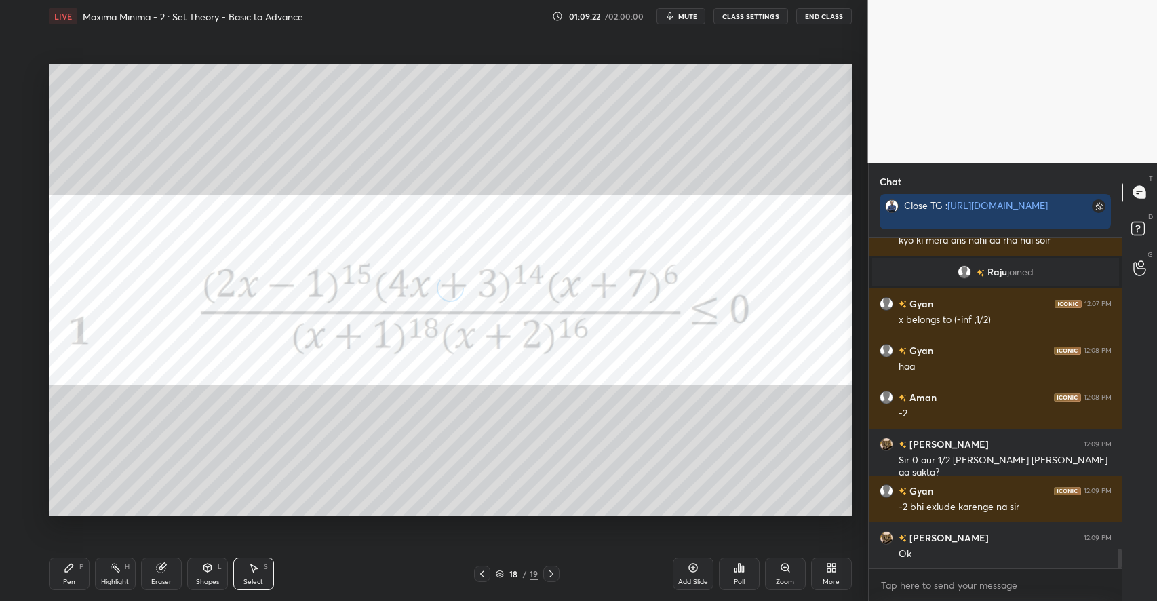
click at [72, 573] on icon at bounding box center [69, 567] width 11 height 11
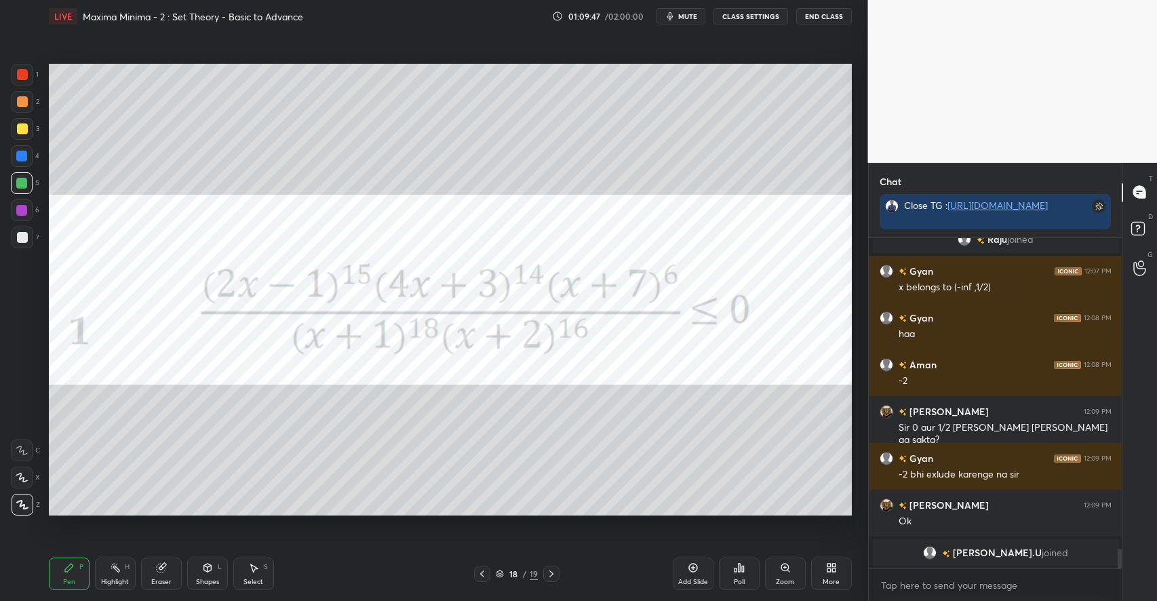
scroll to position [5158, 0]
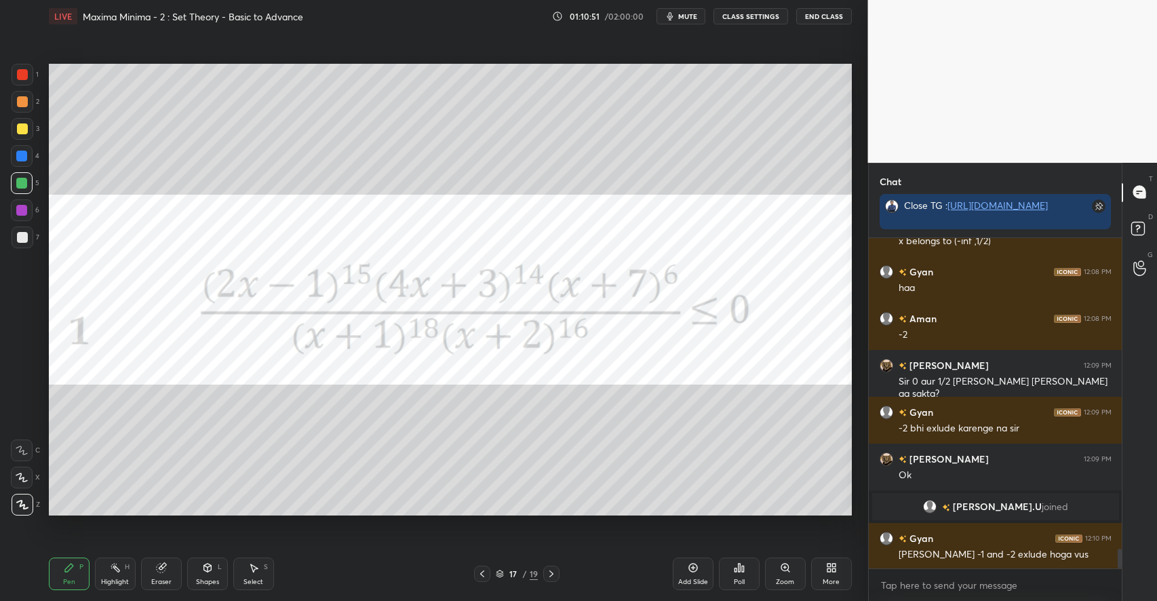
click at [548, 570] on icon at bounding box center [551, 573] width 11 height 11
click at [549, 570] on icon at bounding box center [551, 573] width 11 height 11
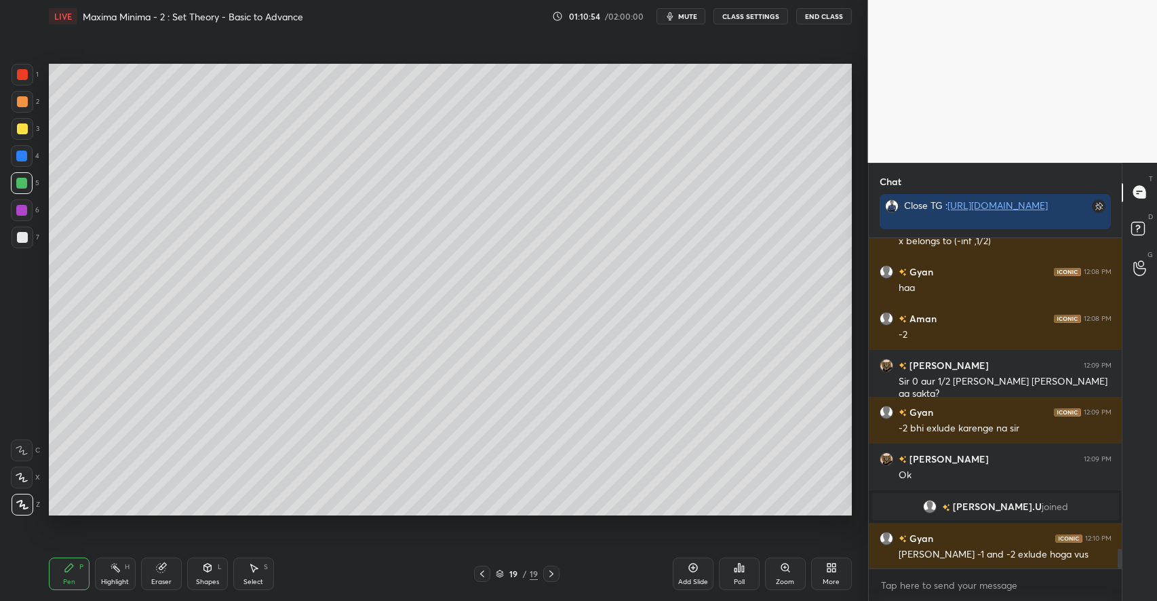
click at [33, 131] on div "3" at bounding box center [26, 129] width 28 height 22
click at [255, 572] on icon at bounding box center [253, 567] width 11 height 11
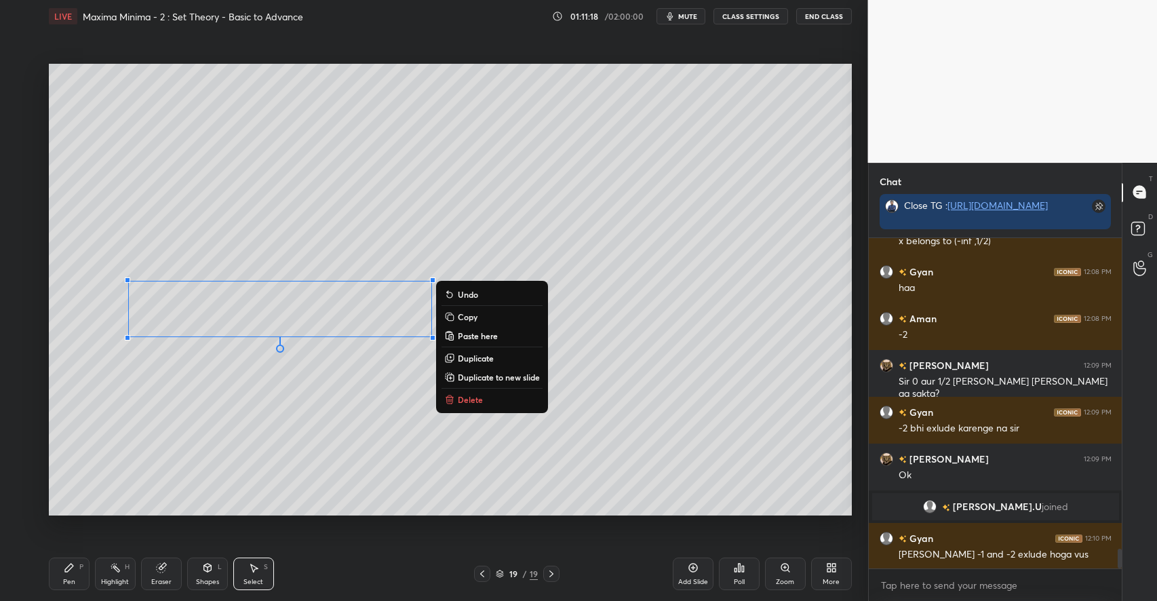
click at [222, 440] on div "0 ° Undo Copy Paste here Duplicate Duplicate to new slide Delete" at bounding box center [450, 290] width 803 height 452
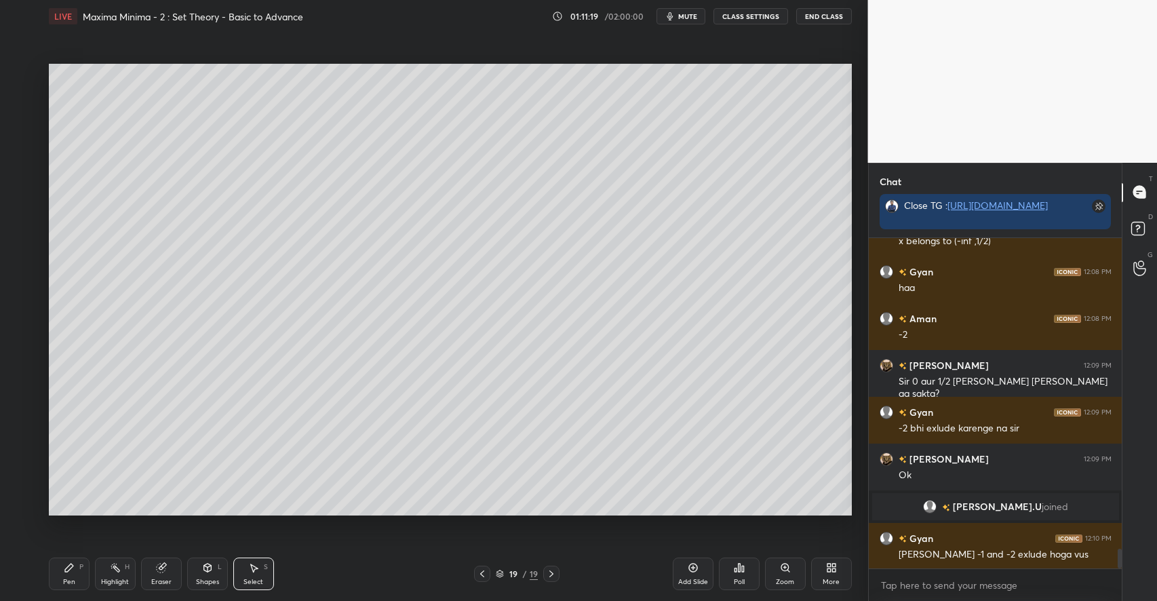
click at [72, 573] on icon at bounding box center [69, 567] width 11 height 11
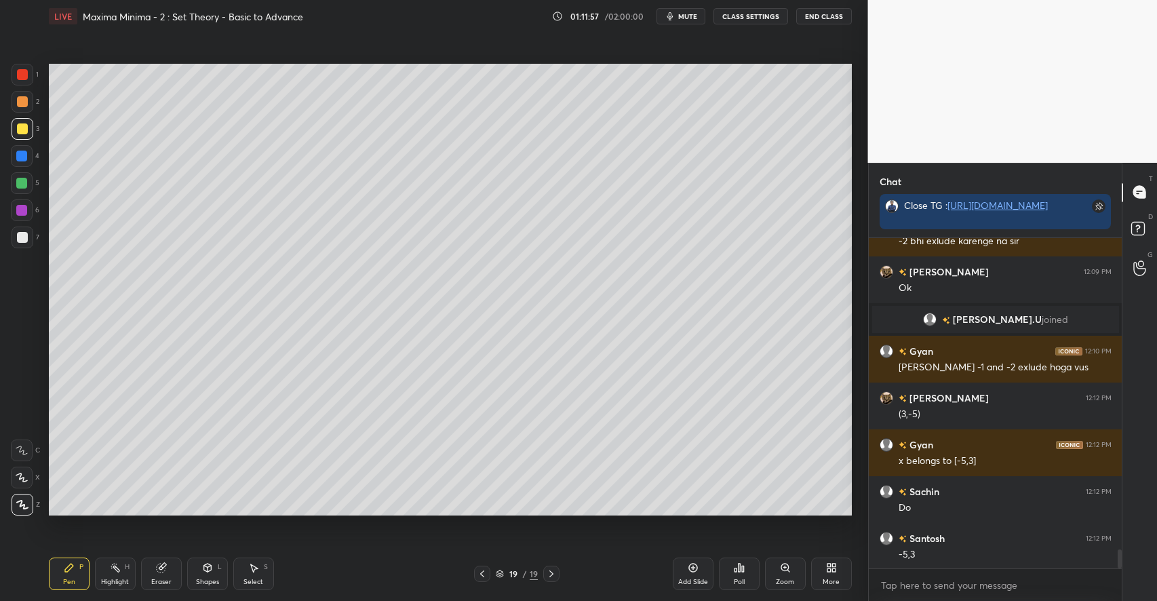
scroll to position [5393, 0]
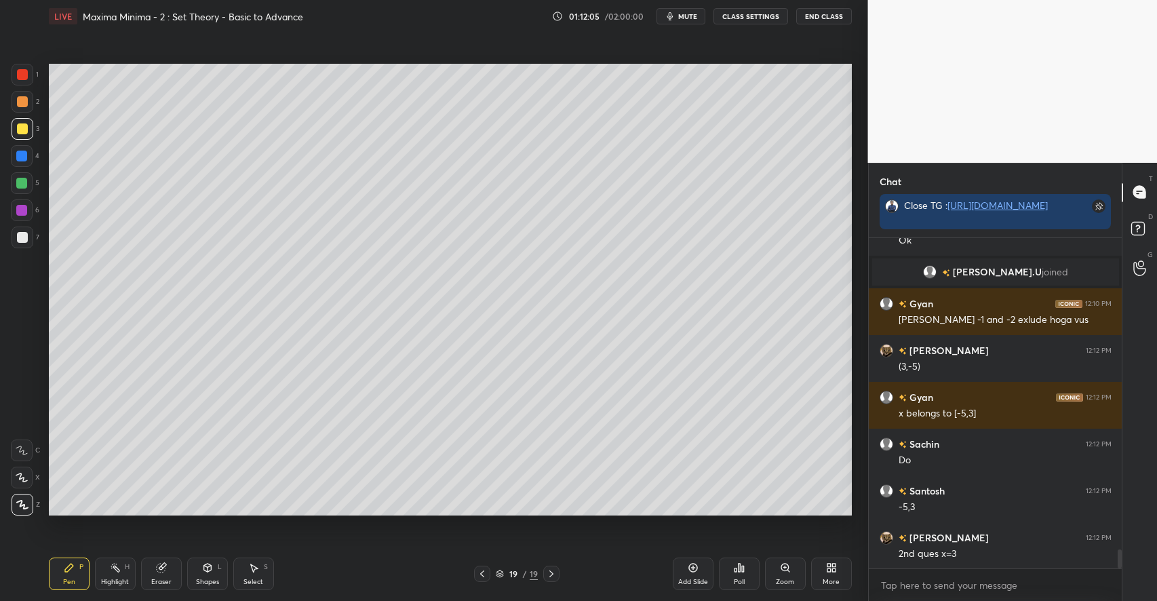
click at [24, 181] on div at bounding box center [21, 183] width 11 height 11
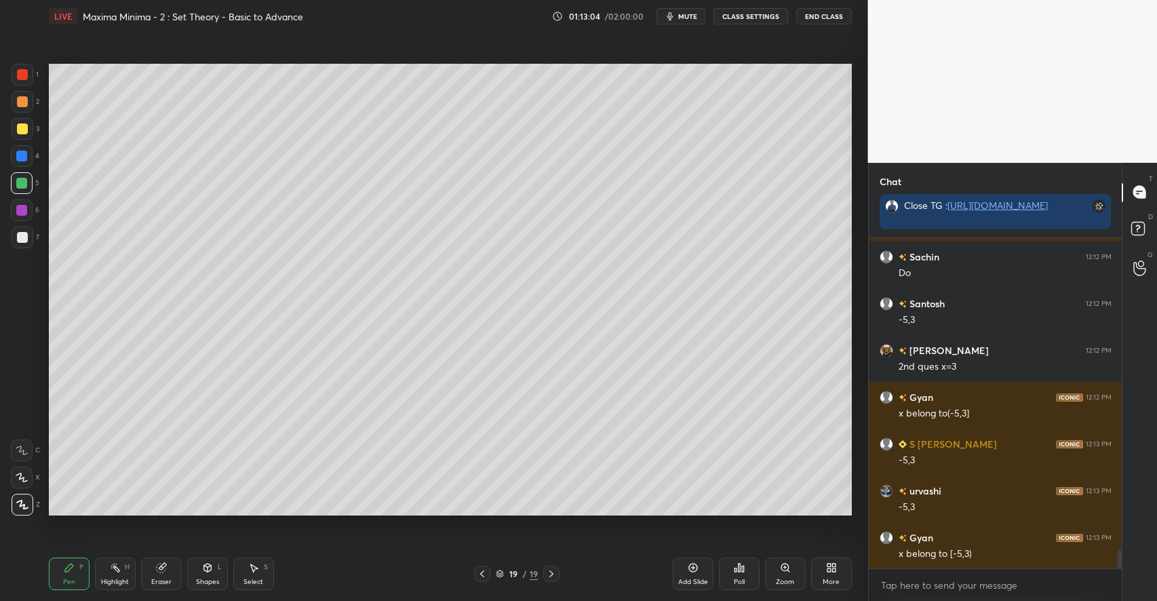
scroll to position [5627, 0]
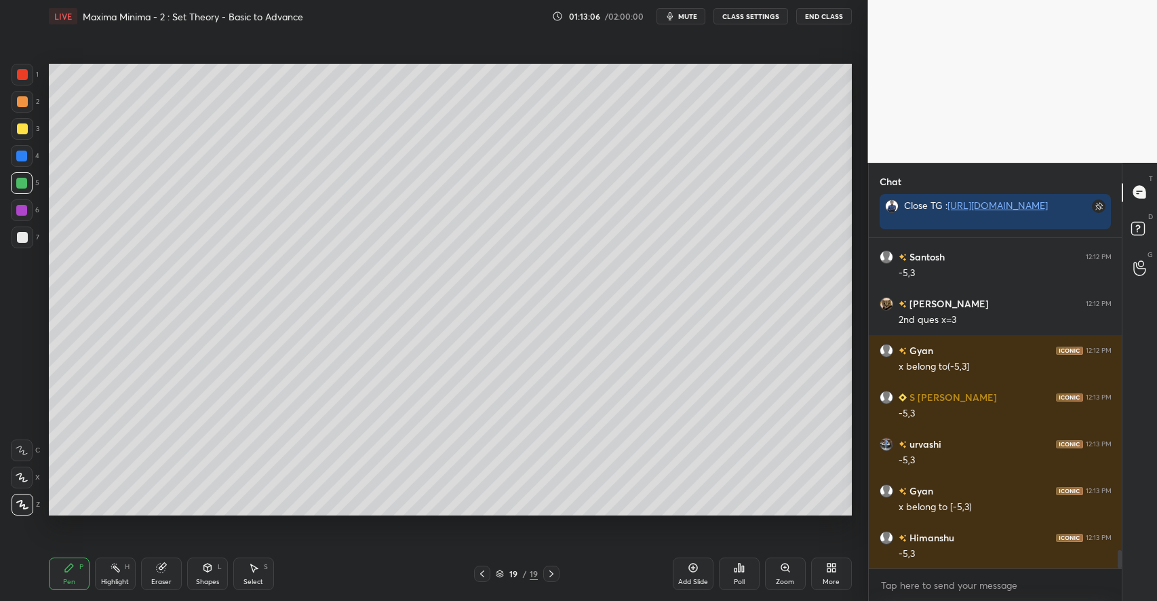
click at [27, 129] on div at bounding box center [22, 128] width 11 height 11
click at [22, 182] on div at bounding box center [21, 183] width 11 height 11
click at [257, 567] on icon at bounding box center [253, 567] width 11 height 11
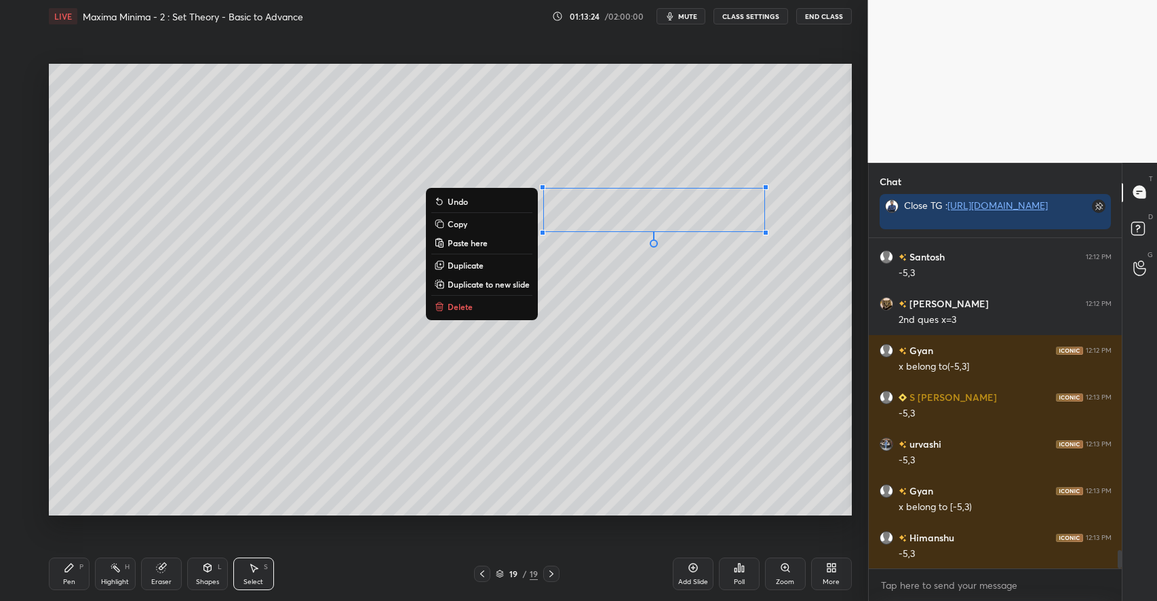
click at [465, 265] on p "Duplicate" at bounding box center [466, 265] width 36 height 11
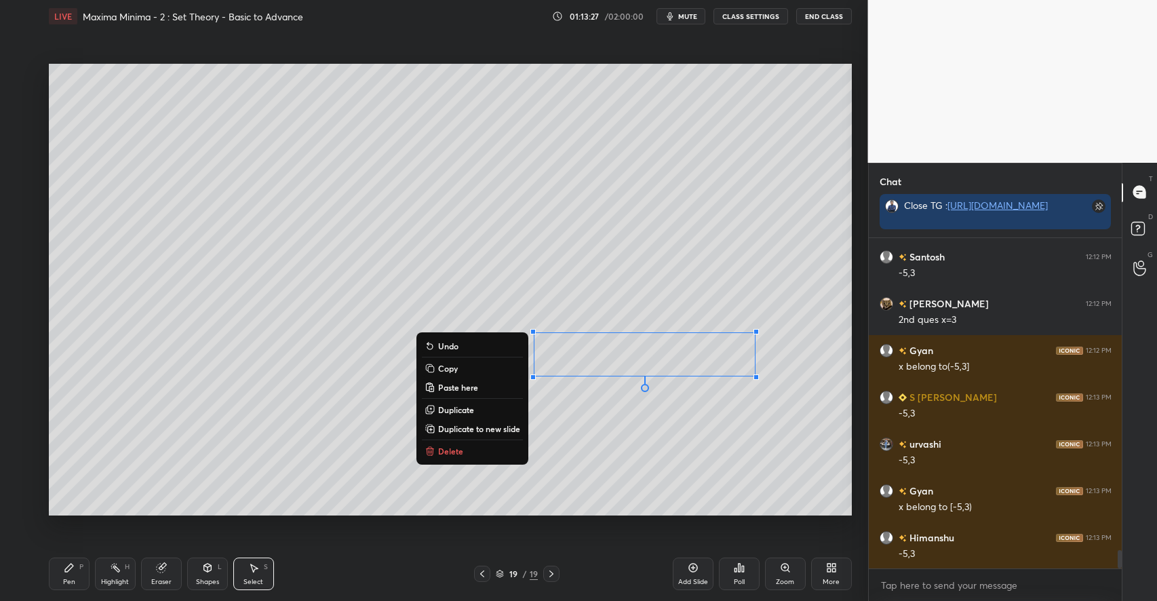
click at [461, 410] on p "Duplicate" at bounding box center [456, 409] width 36 height 11
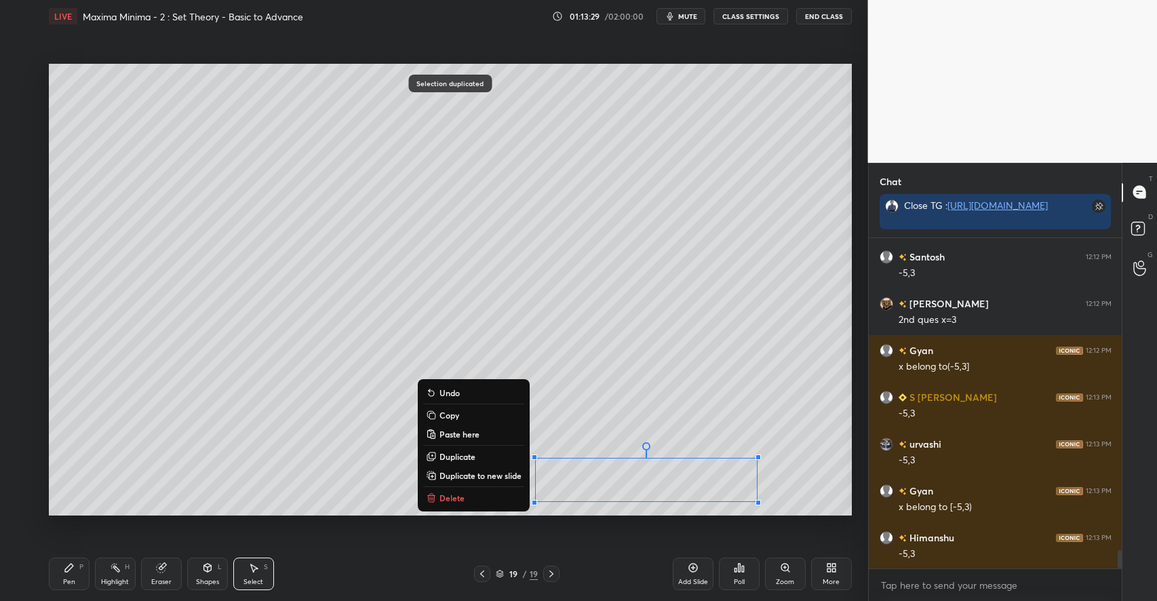
click at [82, 577] on div "Pen P" at bounding box center [69, 574] width 41 height 33
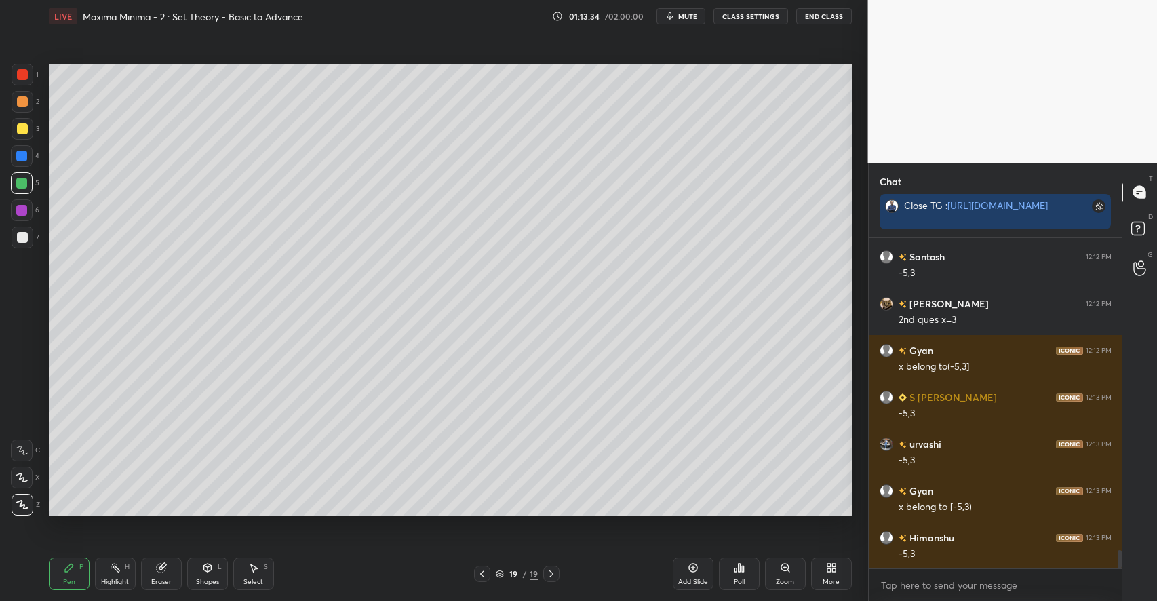
click at [27, 99] on div at bounding box center [23, 102] width 22 height 22
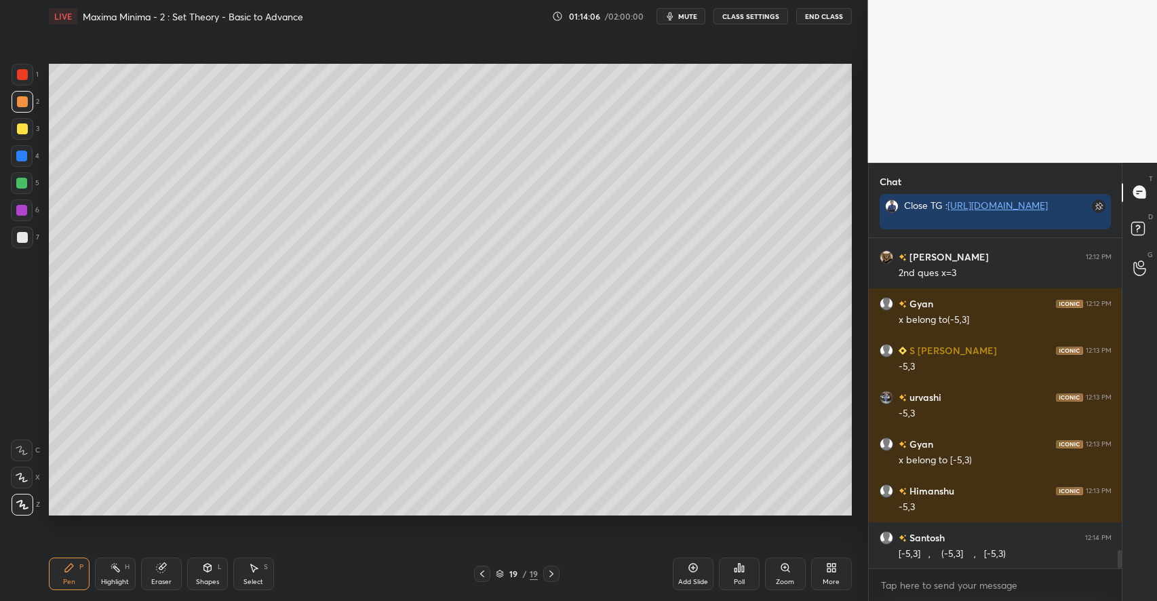
click at [125, 573] on div "Highlight H" at bounding box center [115, 574] width 41 height 33
click at [92, 573] on div "Pen P Highlight H Eraser Shapes L Select S" at bounding box center [205, 574] width 312 height 33
click at [68, 570] on icon at bounding box center [69, 568] width 8 height 8
click at [699, 573] on div "Add Slide" at bounding box center [693, 574] width 41 height 33
click at [27, 234] on div at bounding box center [22, 237] width 11 height 11
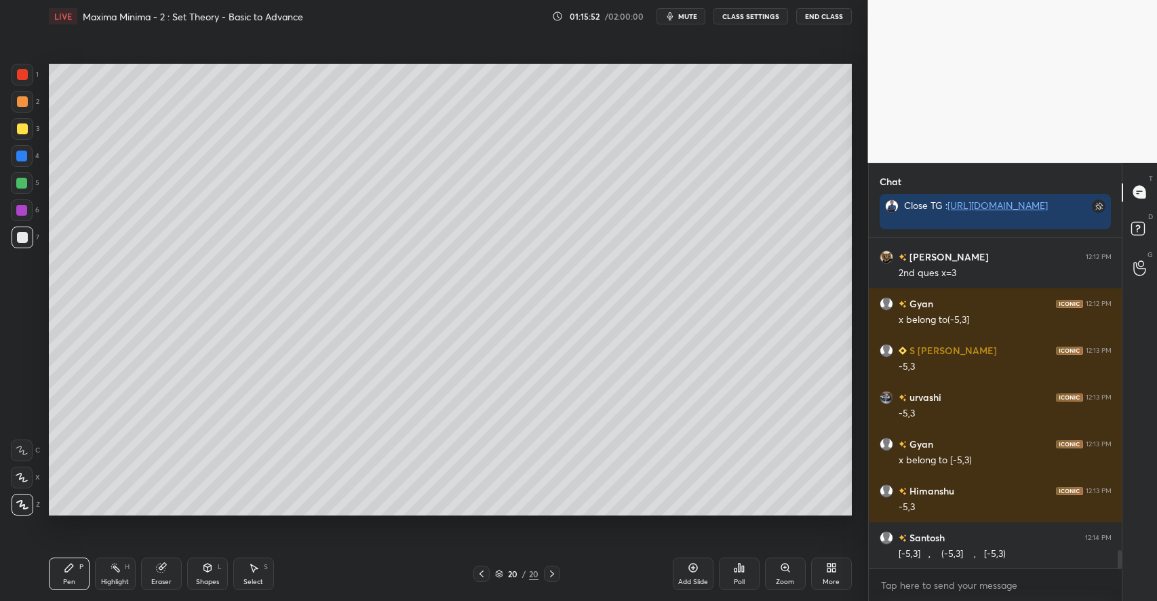
click at [26, 125] on div at bounding box center [22, 128] width 11 height 11
click at [167, 573] on div "Eraser" at bounding box center [161, 574] width 41 height 33
click at [69, 577] on div "Pen P" at bounding box center [69, 574] width 41 height 33
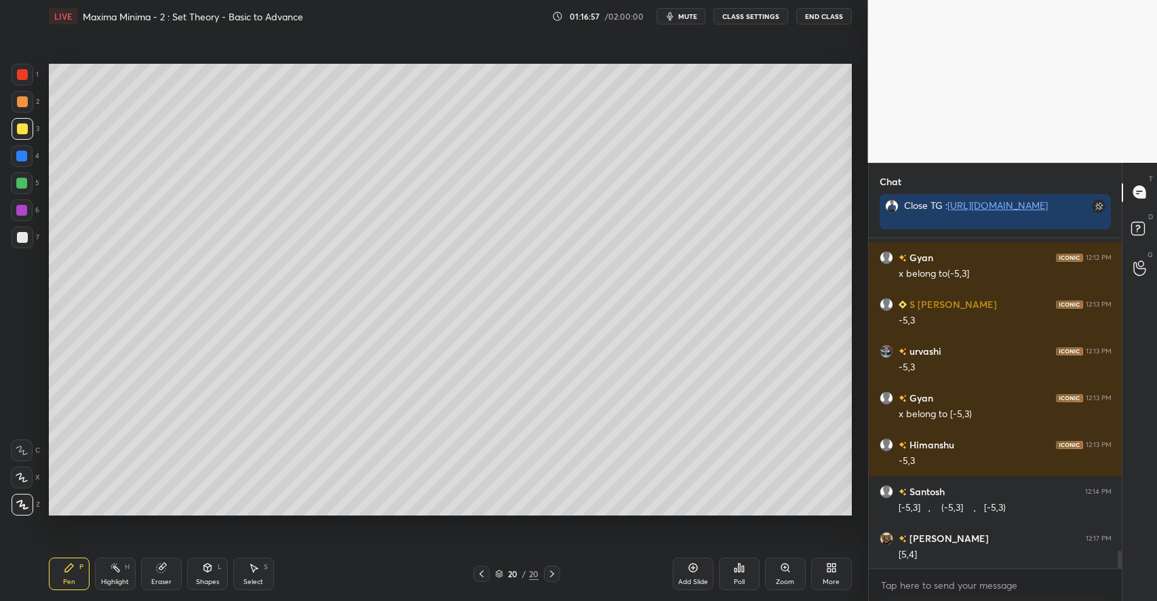
scroll to position [5767, 0]
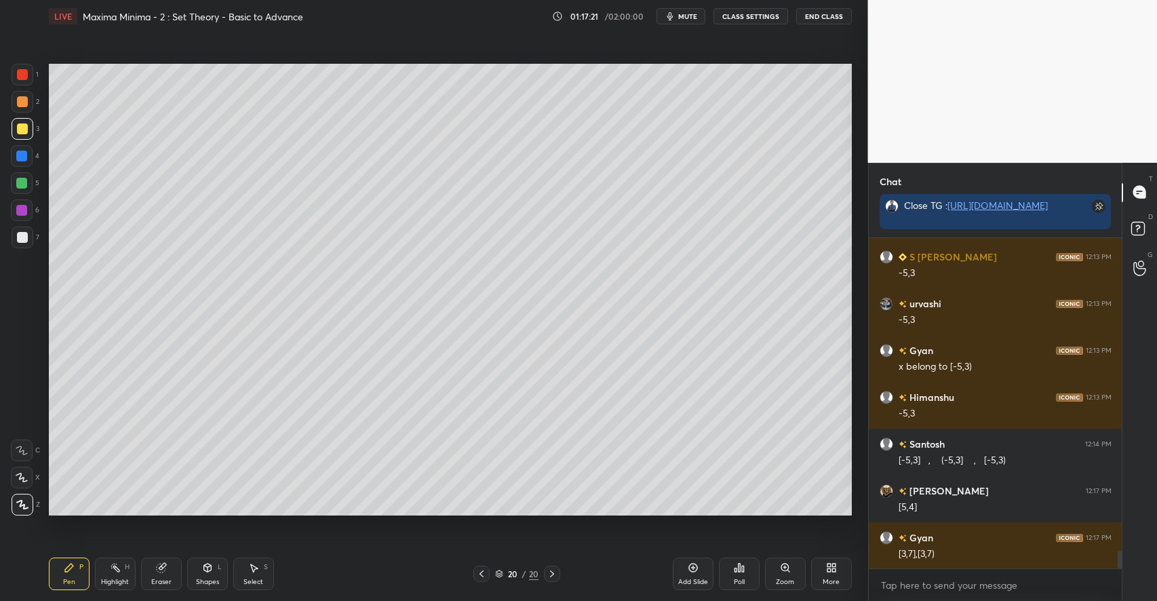
click at [254, 579] on div "Select" at bounding box center [254, 582] width 20 height 7
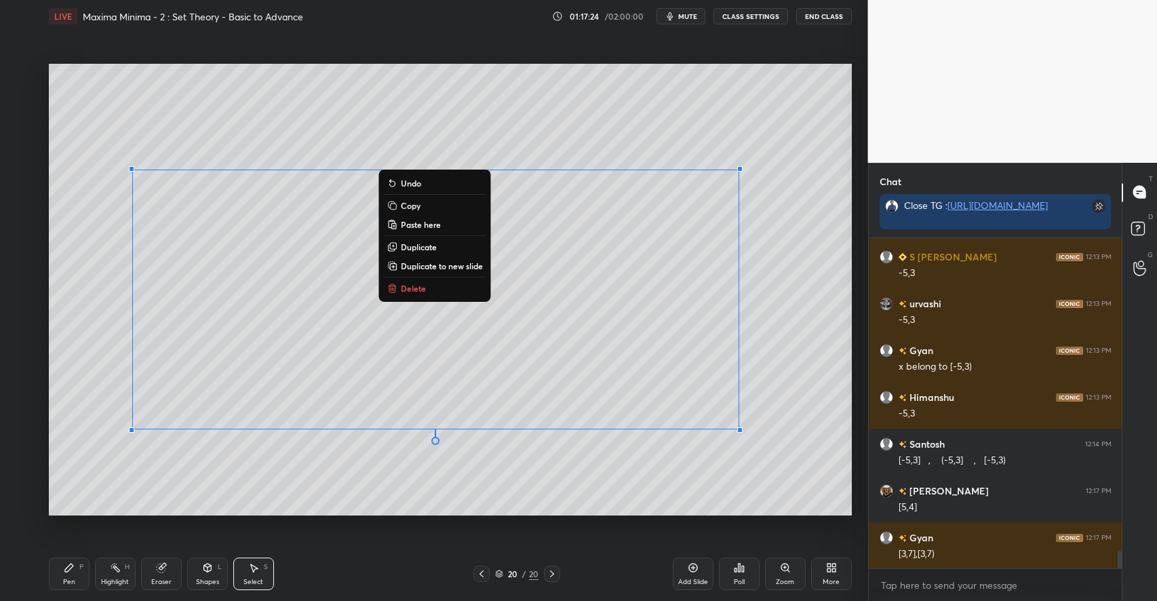
click at [81, 569] on div "P" at bounding box center [81, 567] width 4 height 7
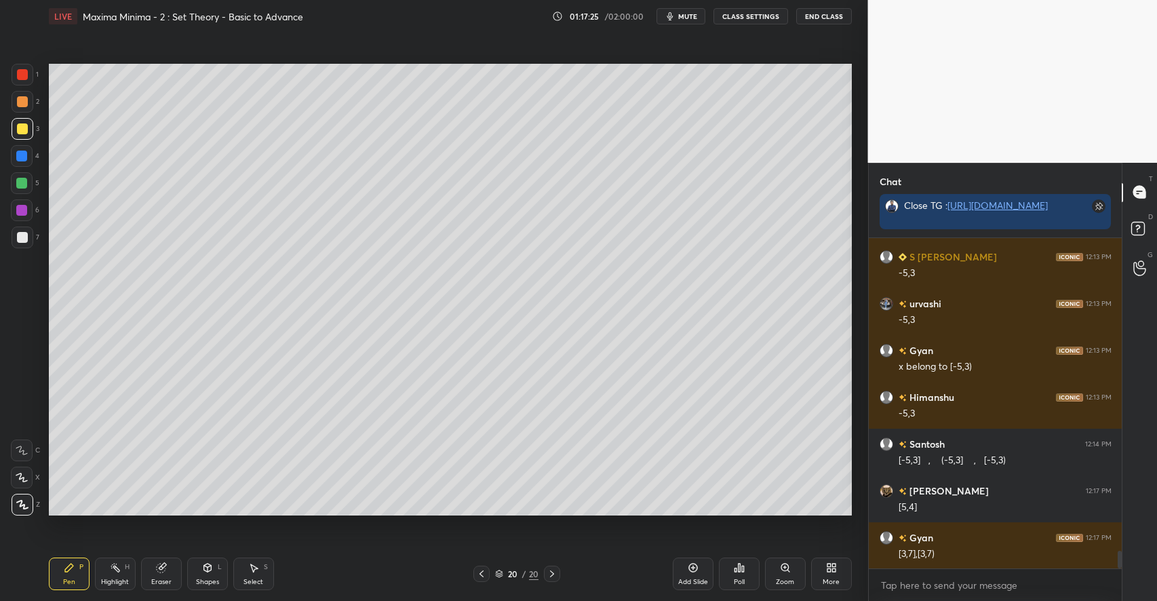
click at [22, 179] on div at bounding box center [21, 183] width 11 height 11
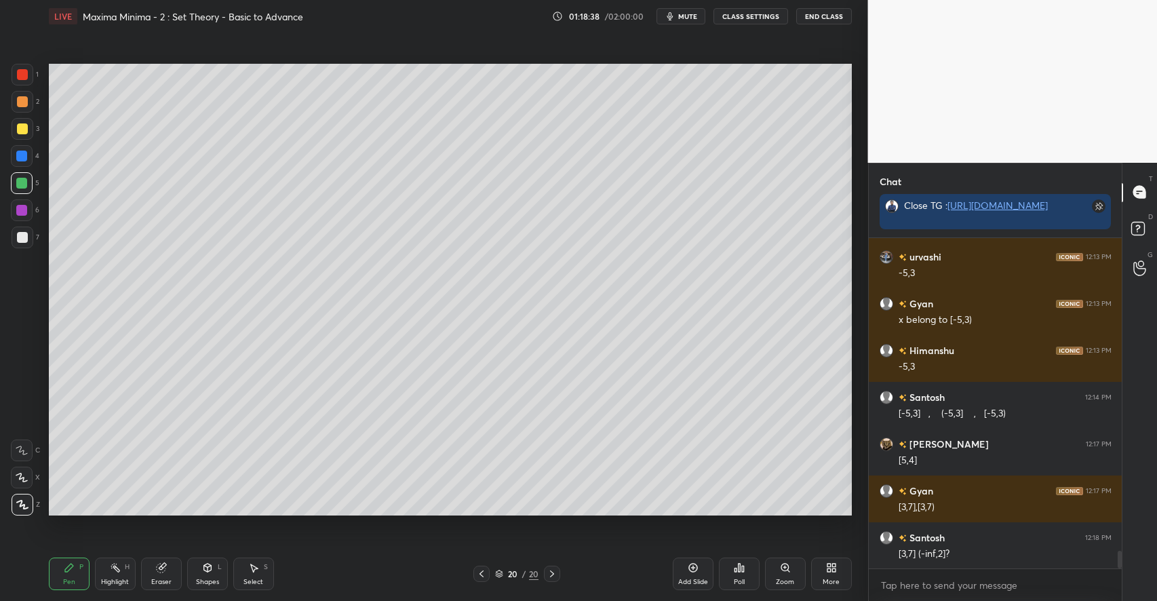
click at [22, 106] on div at bounding box center [22, 101] width 11 height 11
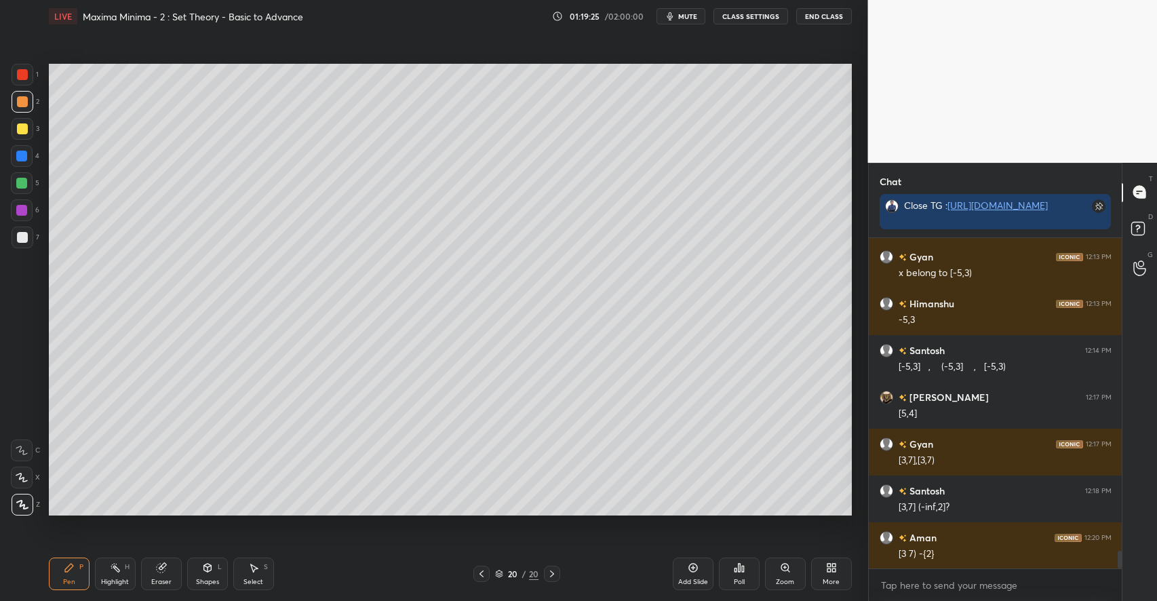
click at [254, 568] on icon at bounding box center [253, 568] width 7 height 8
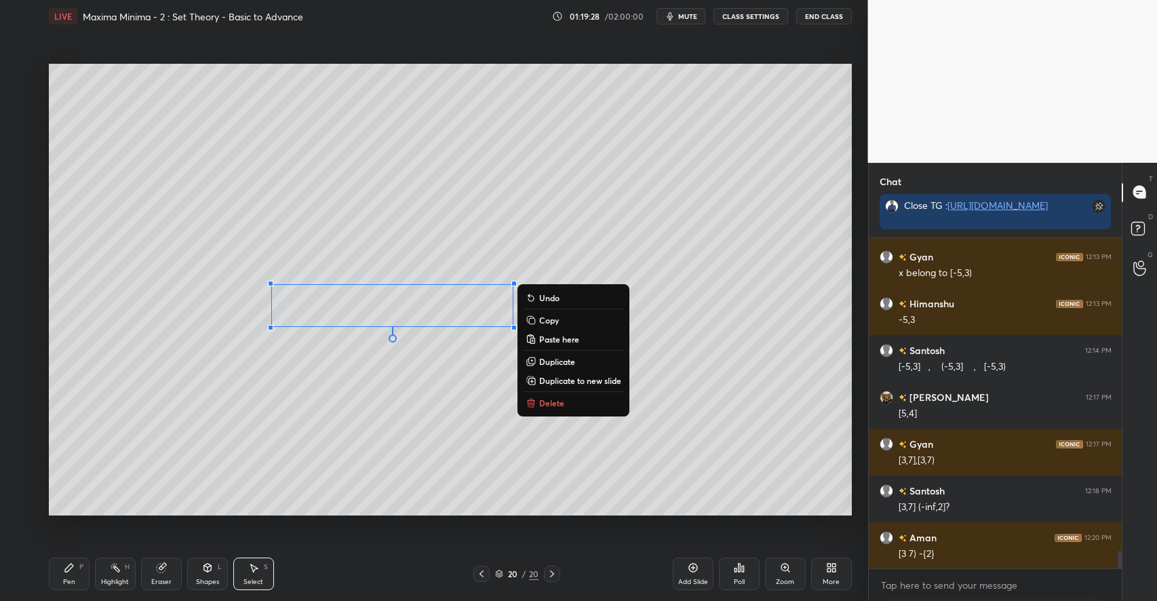
click at [557, 358] on p "Duplicate" at bounding box center [557, 361] width 36 height 11
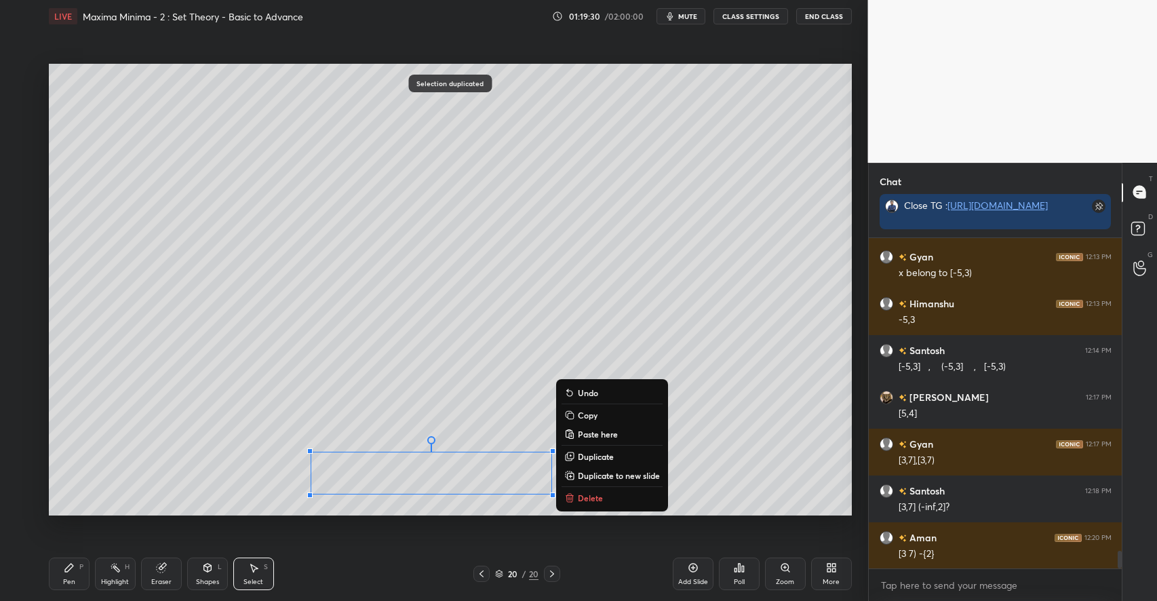
click at [184, 473] on div "0 ° Undo Copy Paste here Duplicate Duplicate to new slide Delete" at bounding box center [450, 290] width 803 height 452
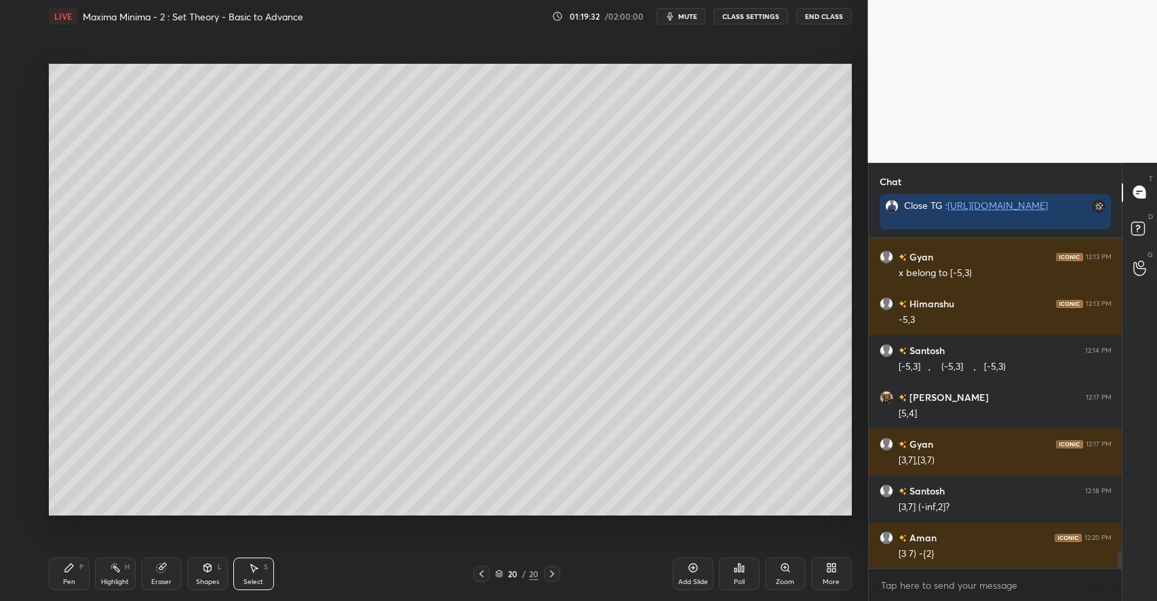
click at [71, 573] on icon at bounding box center [69, 567] width 11 height 11
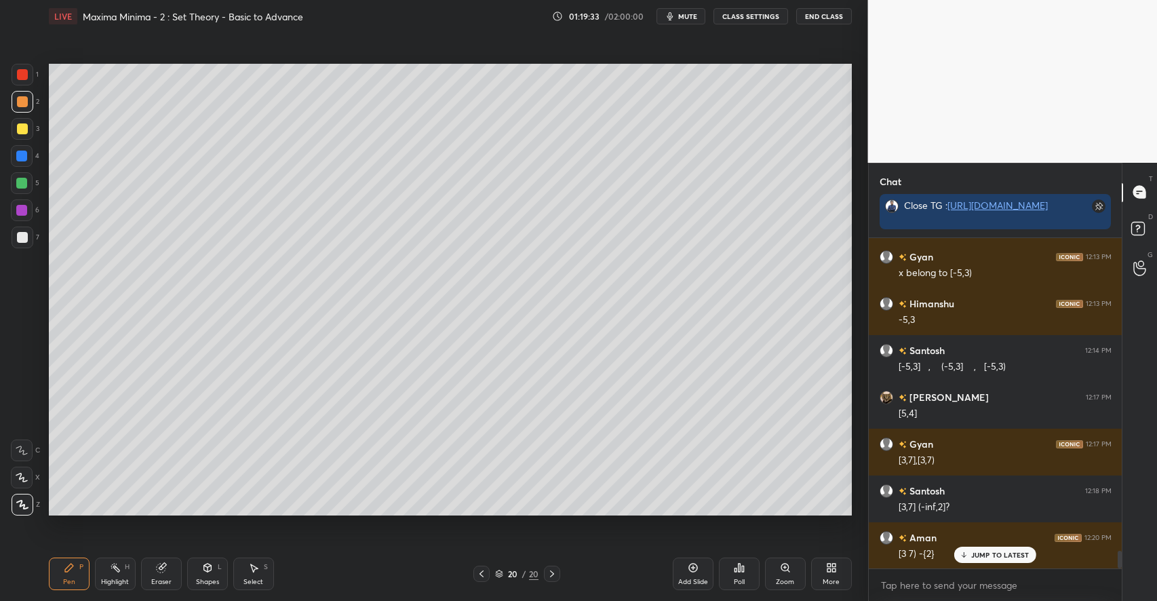
scroll to position [5907, 0]
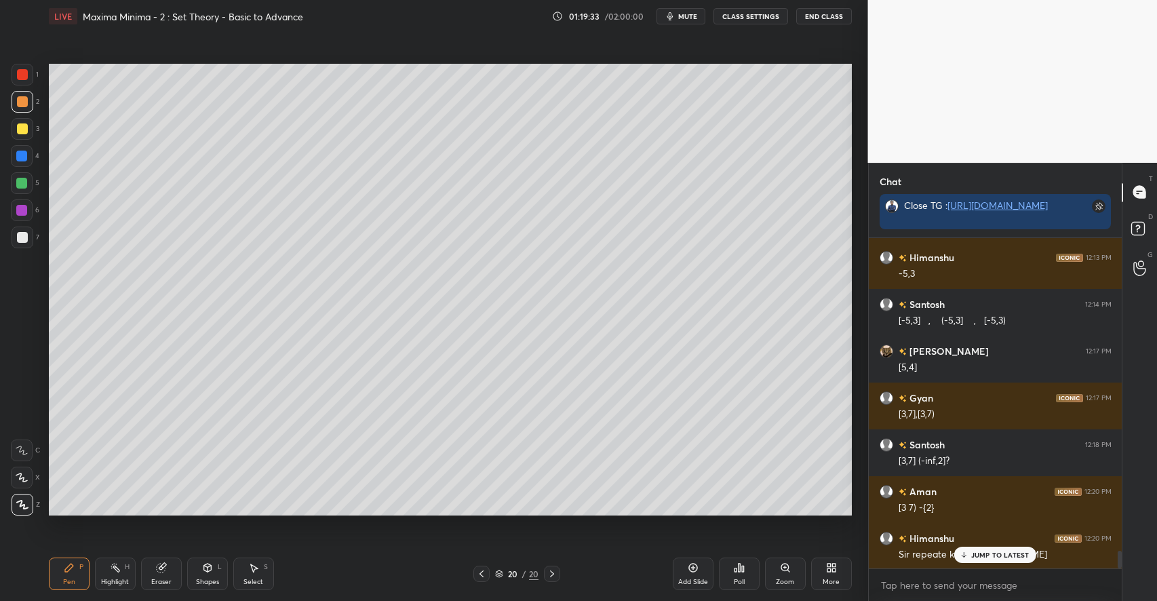
click at [28, 178] on div at bounding box center [22, 183] width 22 height 22
click at [128, 558] on div "Highlight H" at bounding box center [115, 574] width 41 height 33
click at [71, 570] on icon at bounding box center [69, 567] width 11 height 11
click at [135, 578] on div "Highlight H" at bounding box center [115, 574] width 41 height 33
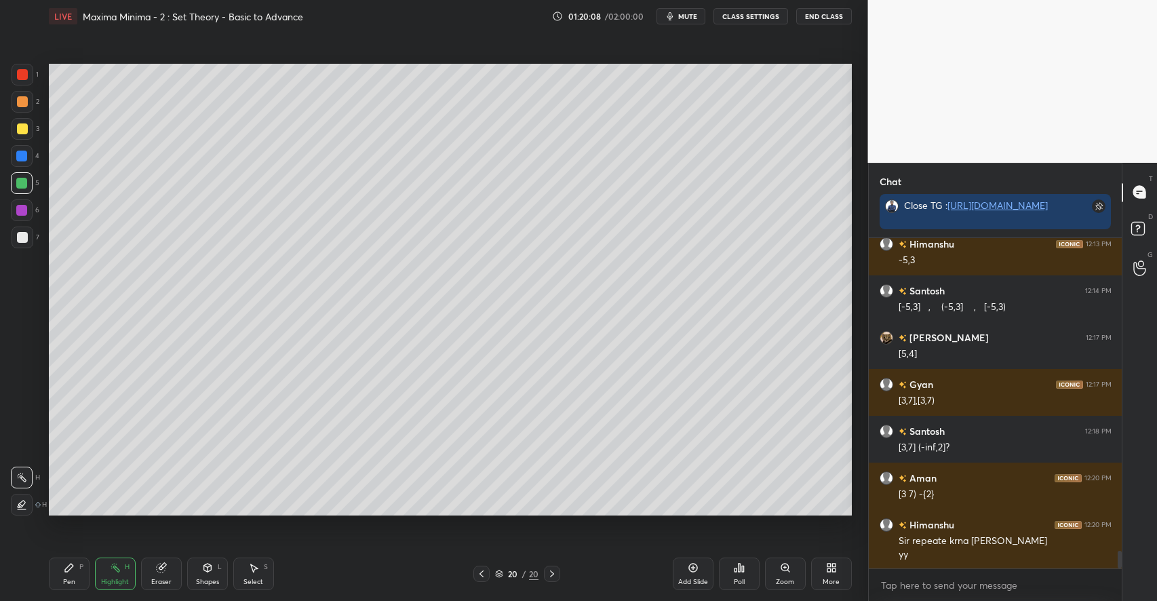
click at [76, 566] on div "Pen P" at bounding box center [69, 574] width 41 height 33
click at [260, 574] on div "Select S" at bounding box center [253, 574] width 41 height 33
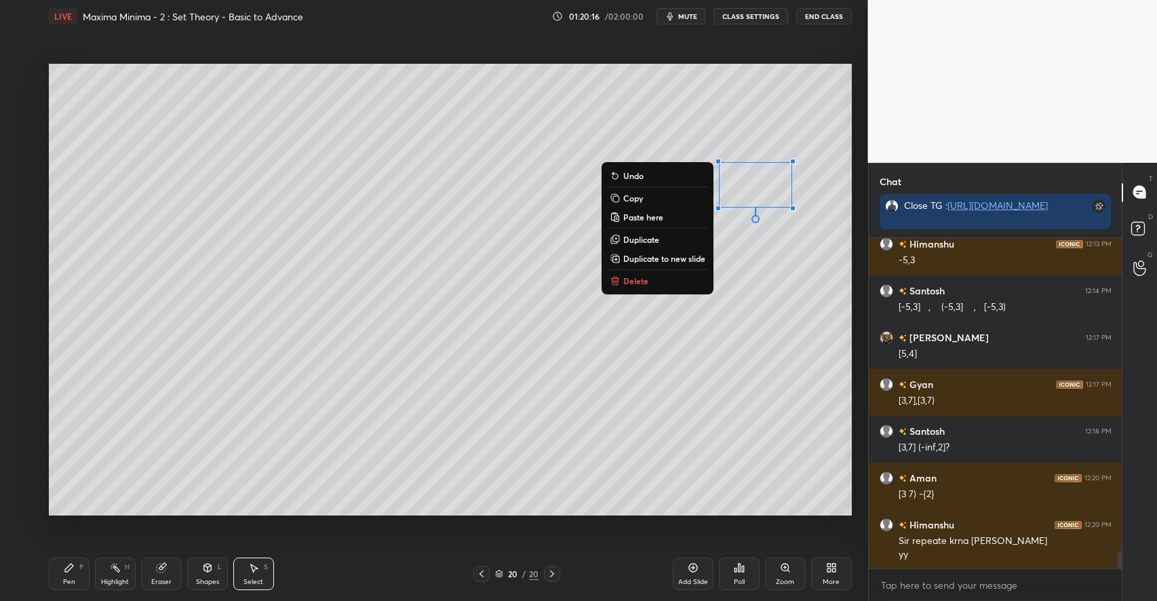
click at [632, 285] on p "Delete" at bounding box center [635, 280] width 25 height 11
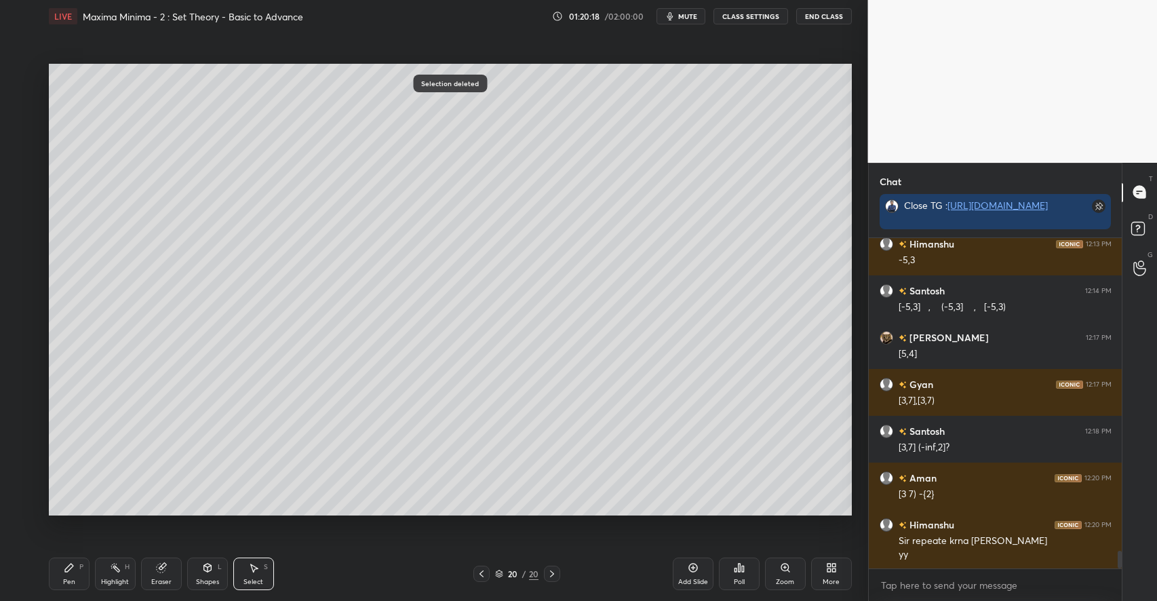
click at [64, 577] on div "Pen P" at bounding box center [69, 574] width 41 height 33
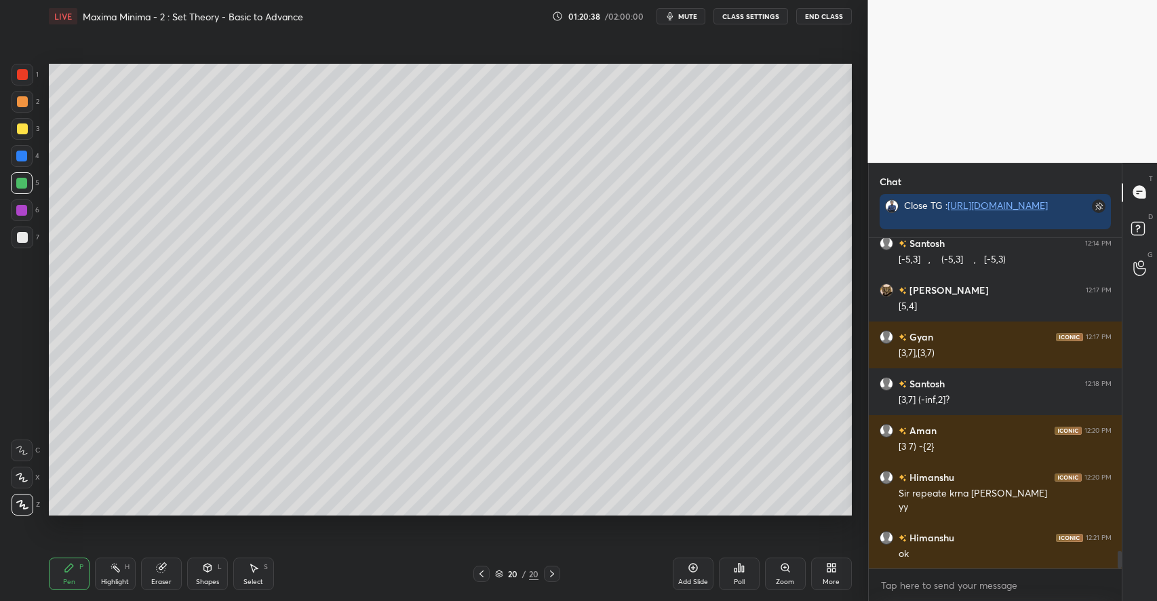
click at [24, 104] on div at bounding box center [22, 101] width 11 height 11
click at [258, 576] on div "Select S" at bounding box center [253, 574] width 41 height 33
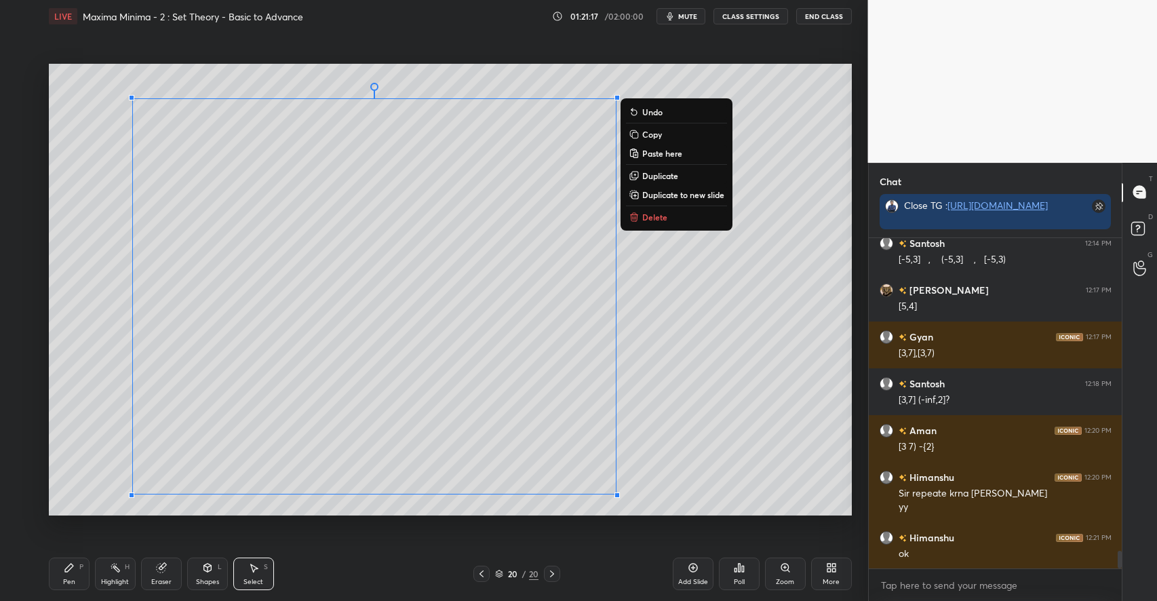
click at [667, 192] on p "Duplicate to new slide" at bounding box center [683, 194] width 82 height 11
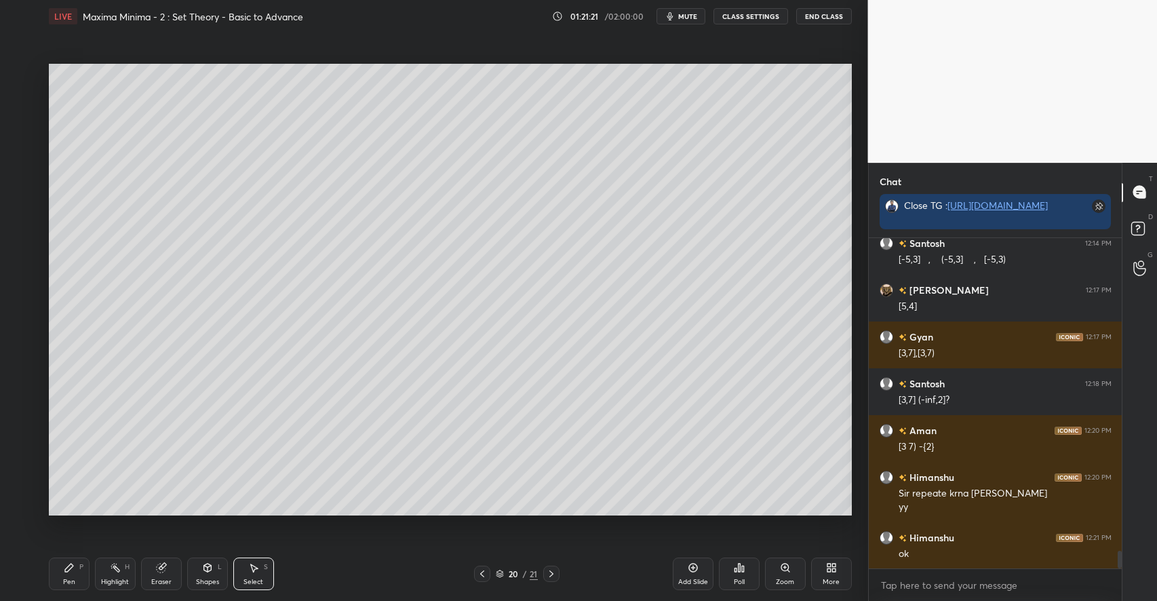
click at [111, 575] on div "Highlight H" at bounding box center [115, 574] width 41 height 33
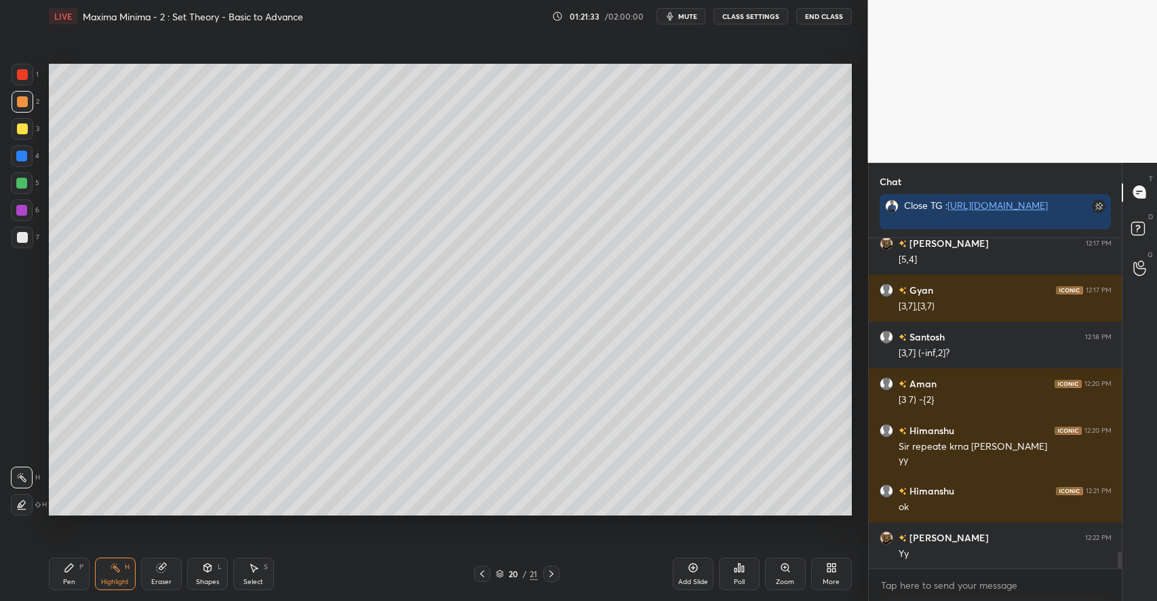
click at [75, 573] on div "Pen P" at bounding box center [69, 574] width 41 height 33
click at [22, 128] on div at bounding box center [22, 128] width 11 height 11
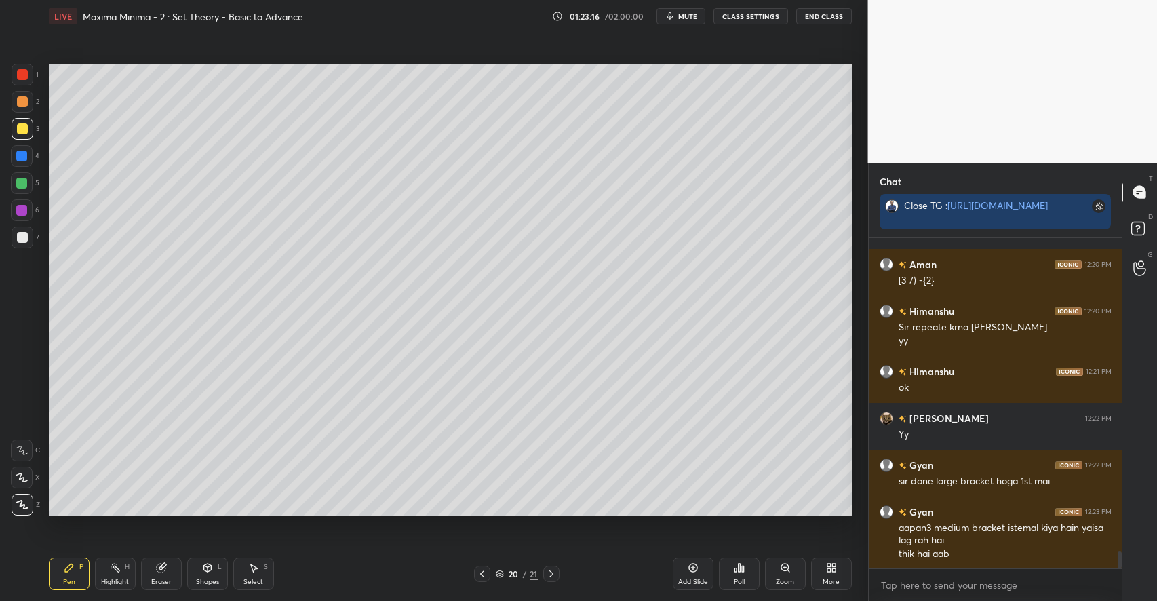
scroll to position [6181, 0]
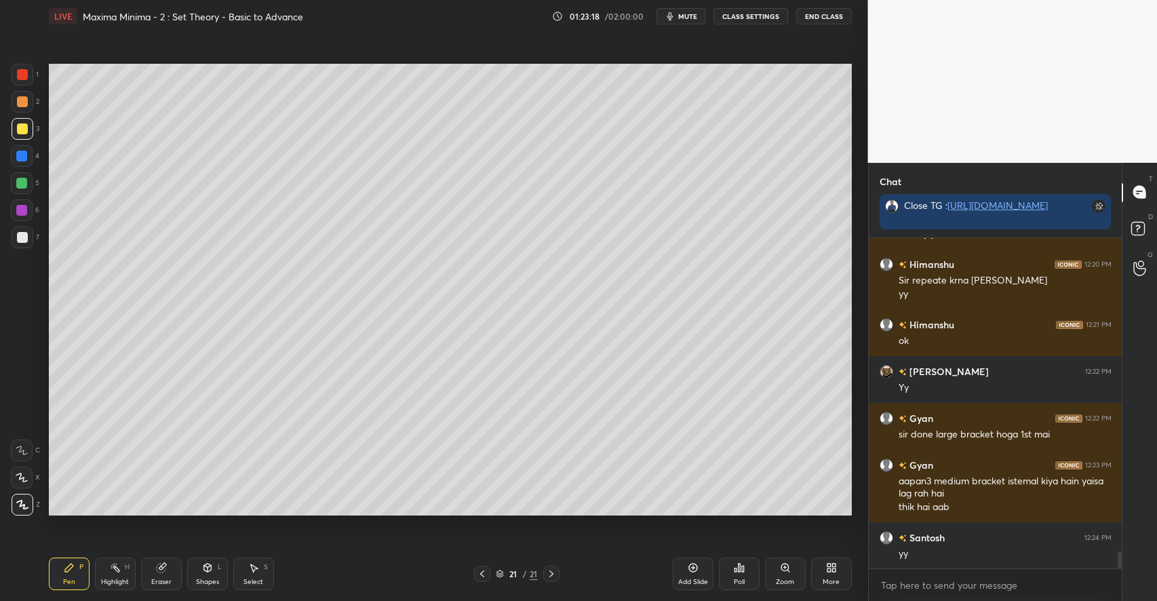
click at [166, 568] on icon at bounding box center [161, 567] width 11 height 11
click at [85, 566] on div "Pen P" at bounding box center [69, 574] width 41 height 33
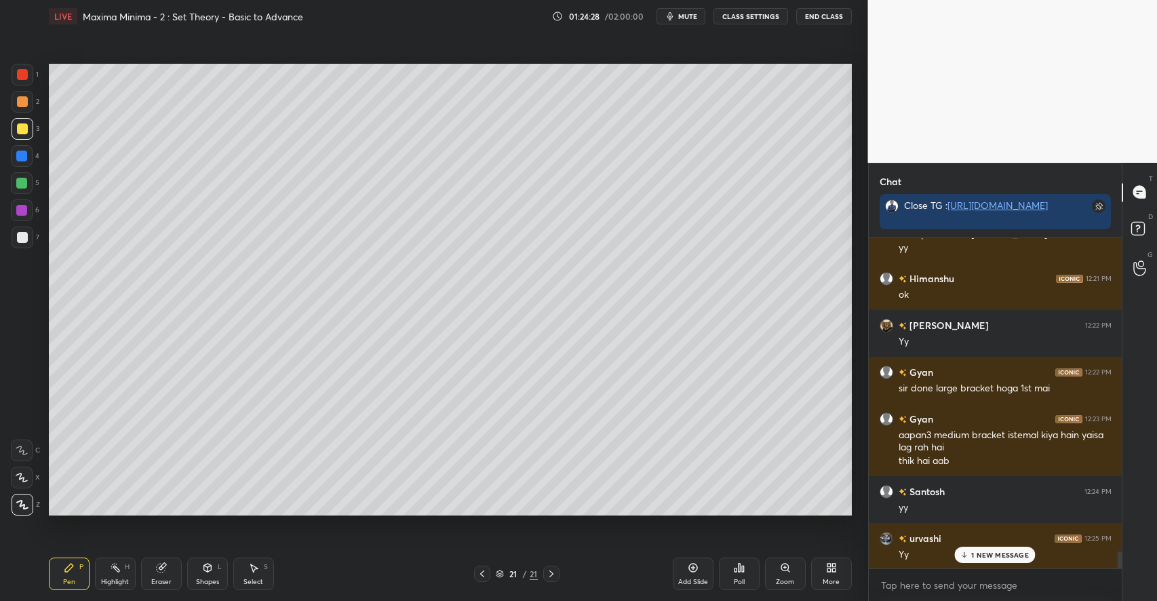
scroll to position [6275, 0]
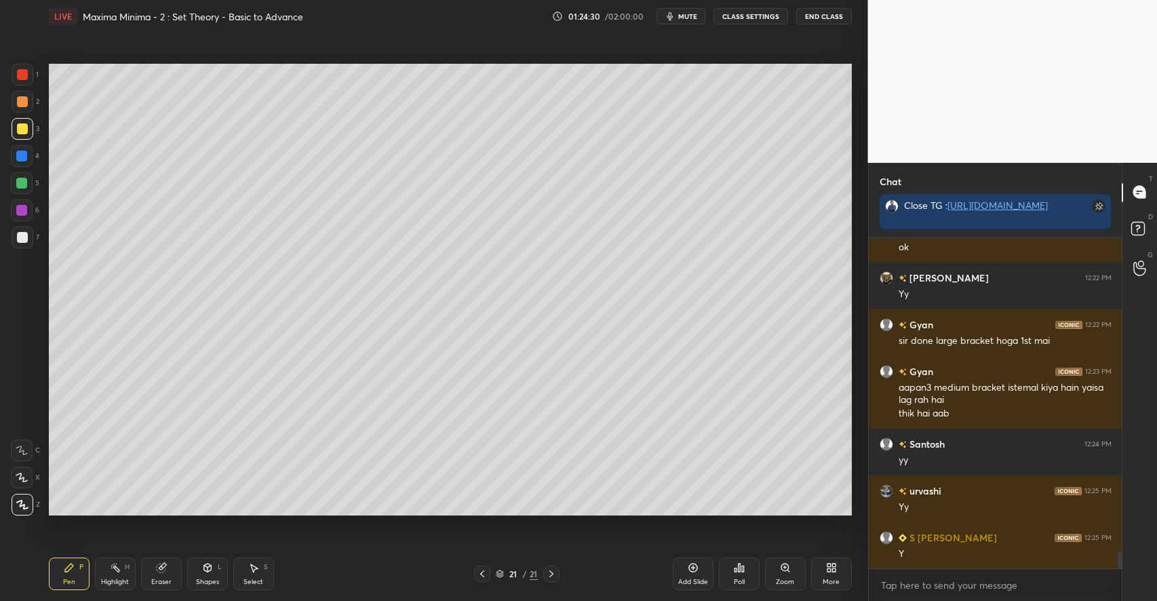
click at [21, 100] on div at bounding box center [22, 101] width 11 height 11
click at [22, 184] on div at bounding box center [21, 183] width 11 height 11
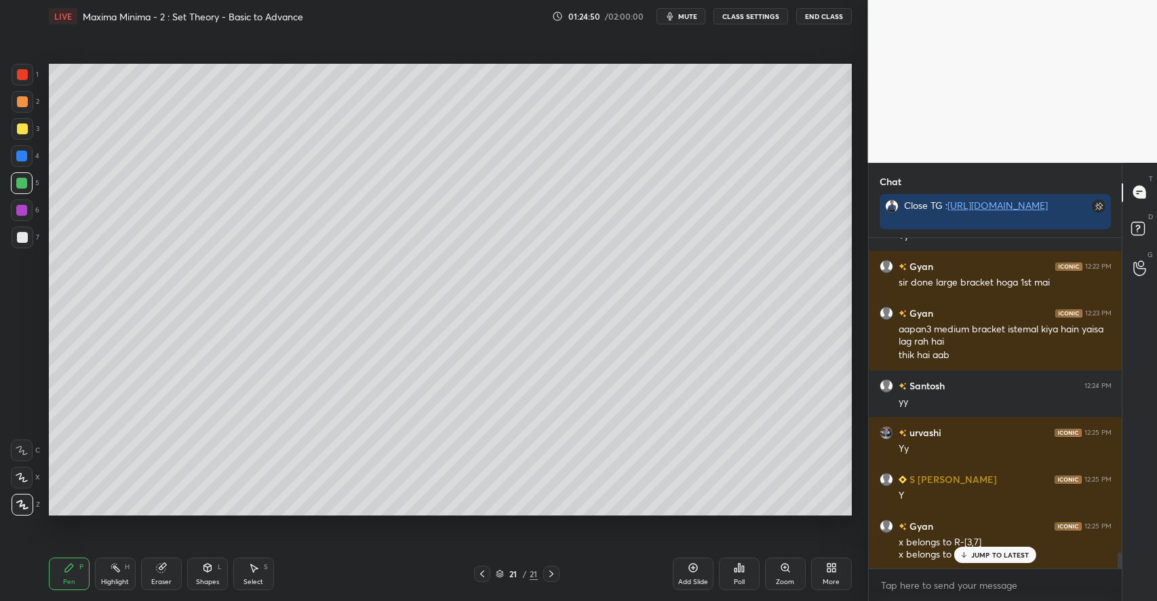
click at [983, 557] on p "JUMP TO LATEST" at bounding box center [1000, 555] width 58 height 8
click at [203, 576] on div "Shapes L" at bounding box center [207, 574] width 41 height 33
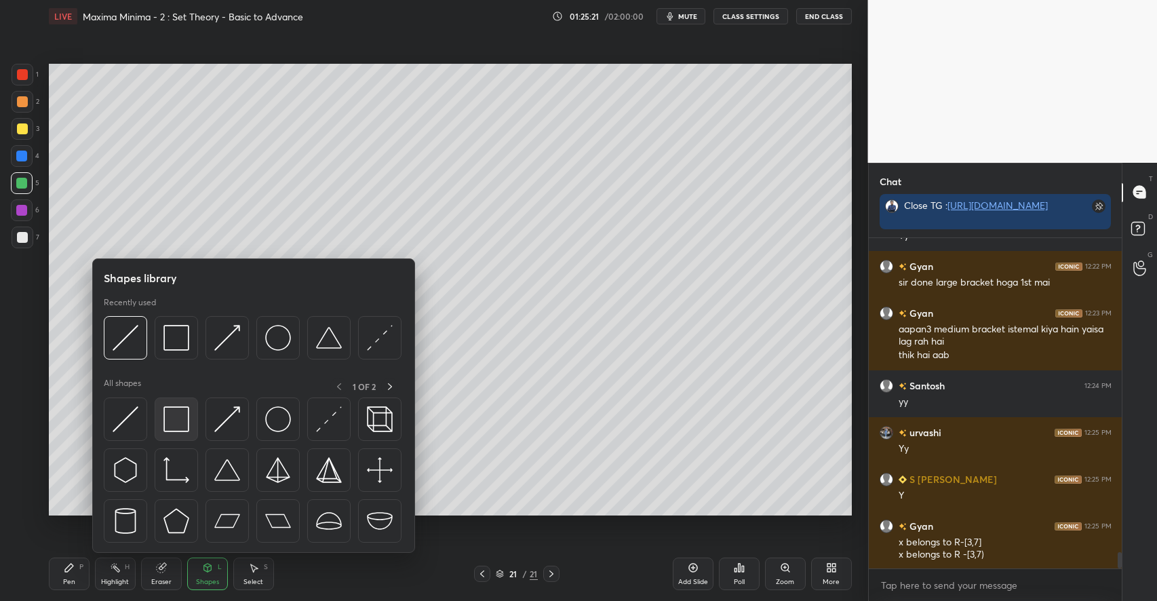
click at [177, 426] on img at bounding box center [176, 419] width 26 height 26
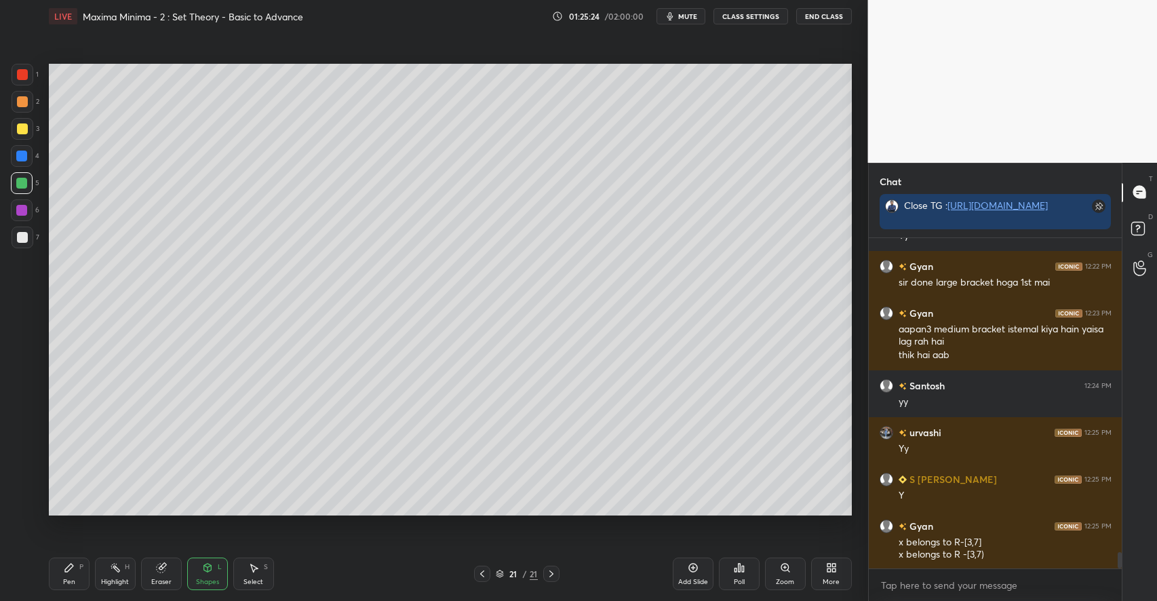
click at [64, 573] on icon at bounding box center [69, 567] width 11 height 11
click at [24, 104] on div at bounding box center [22, 101] width 11 height 11
click at [258, 570] on icon at bounding box center [253, 567] width 11 height 11
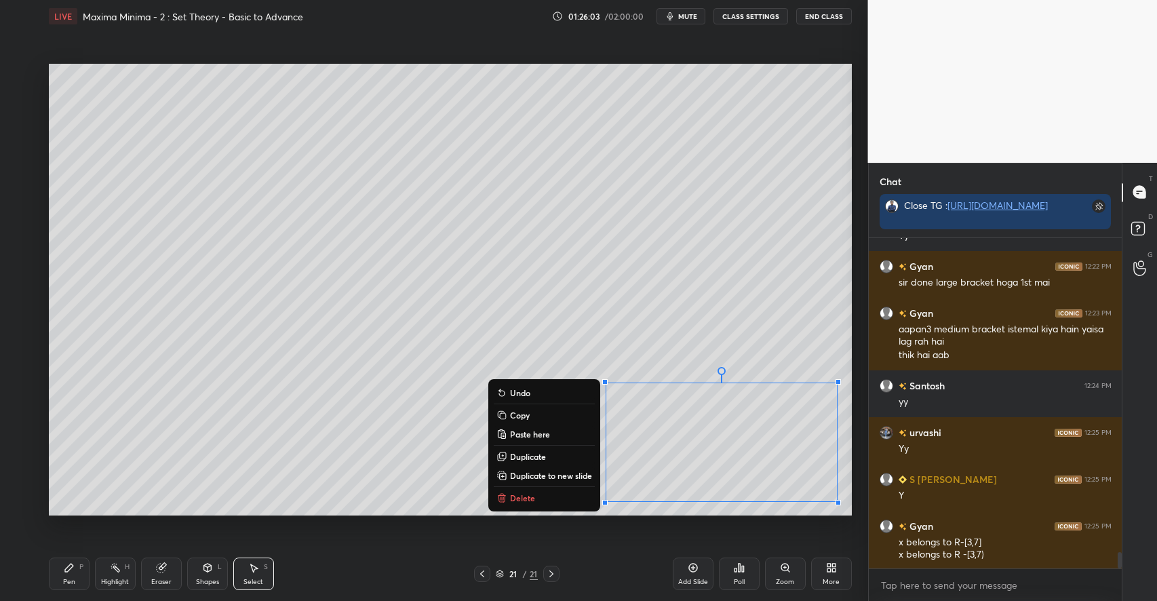
click at [141, 453] on div "0 ° Undo Copy Paste here Duplicate Duplicate to new slide Delete" at bounding box center [450, 290] width 803 height 452
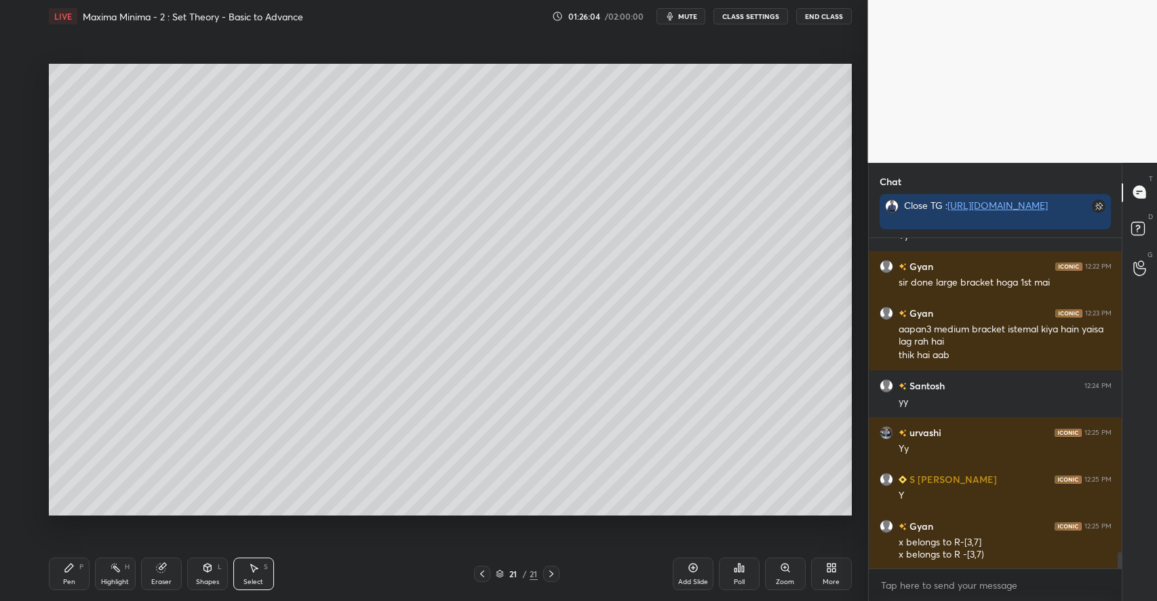
click at [208, 580] on div "Shapes" at bounding box center [207, 582] width 23 height 7
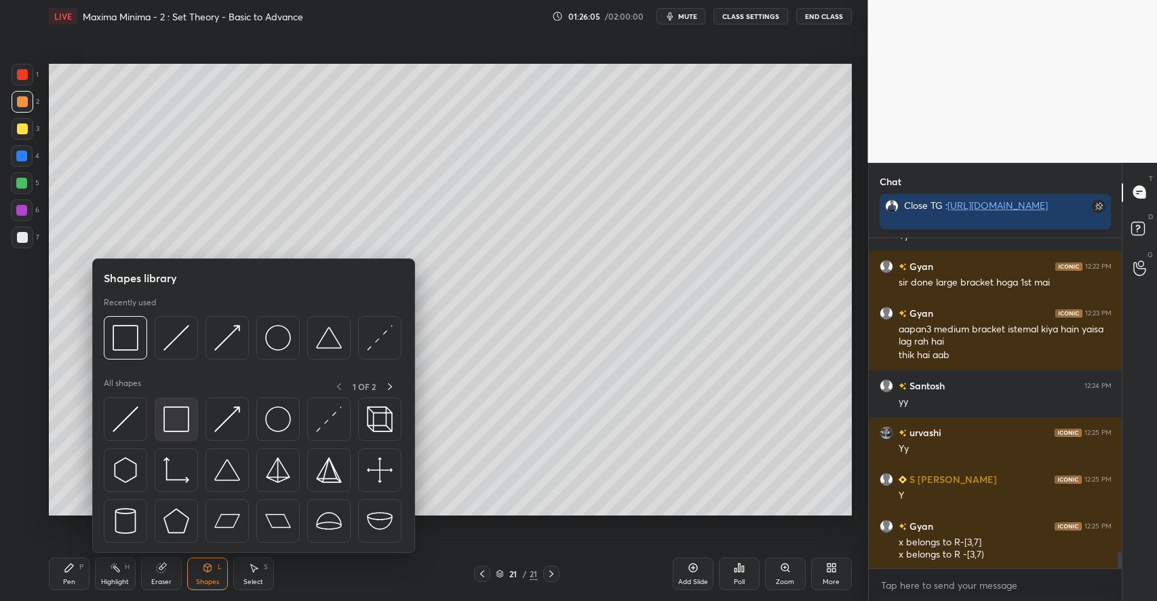
click at [176, 426] on img at bounding box center [176, 419] width 26 height 26
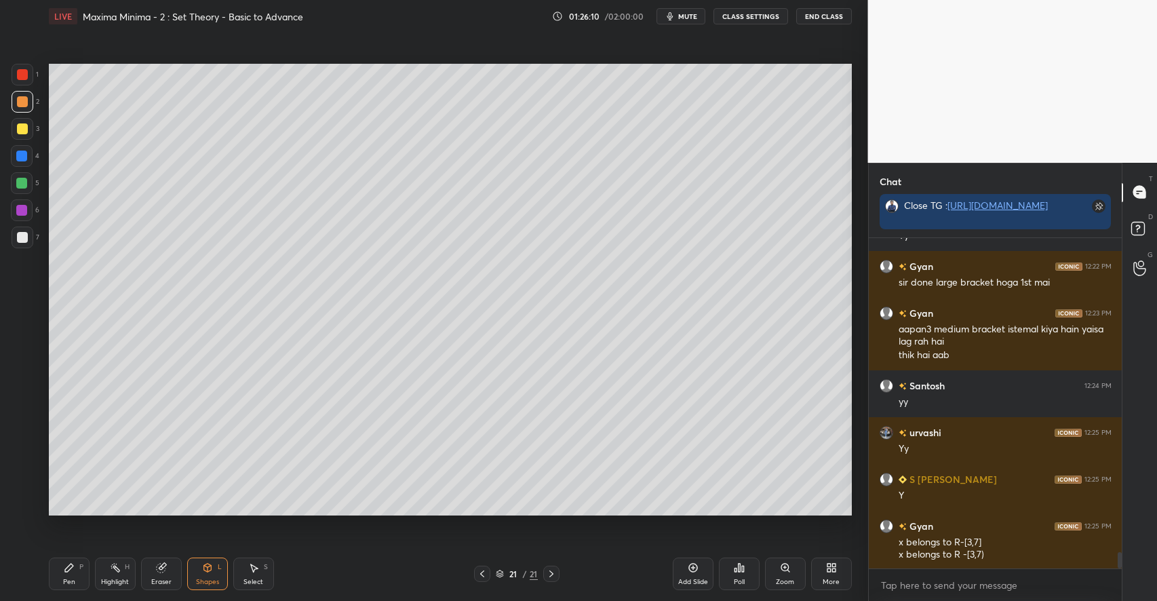
scroll to position [6380, 0]
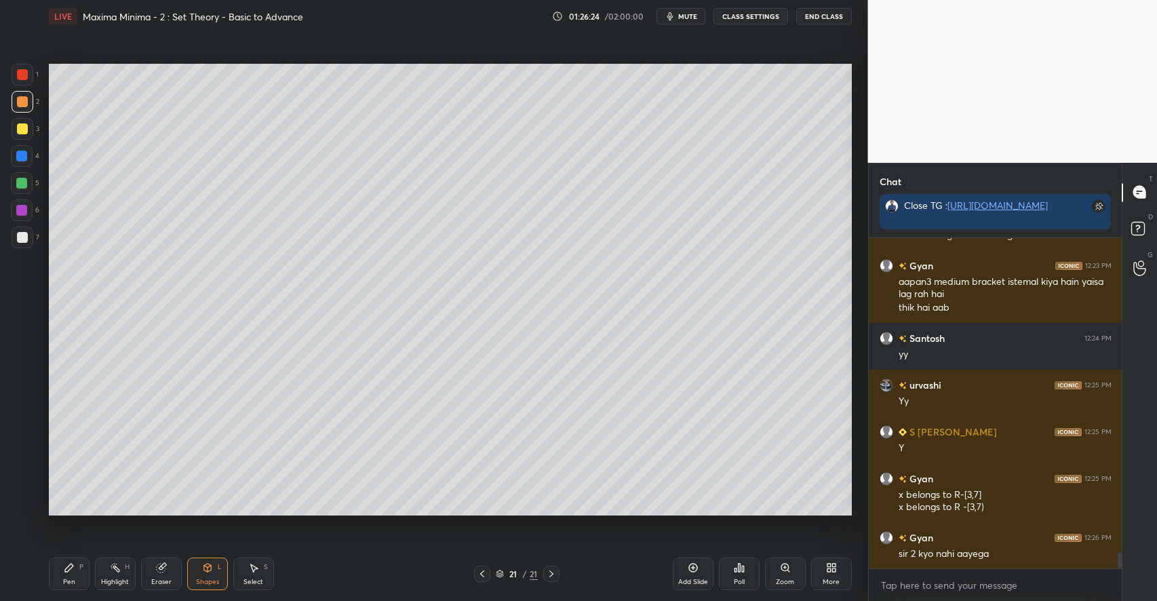
click at [81, 564] on div "P" at bounding box center [81, 567] width 4 height 7
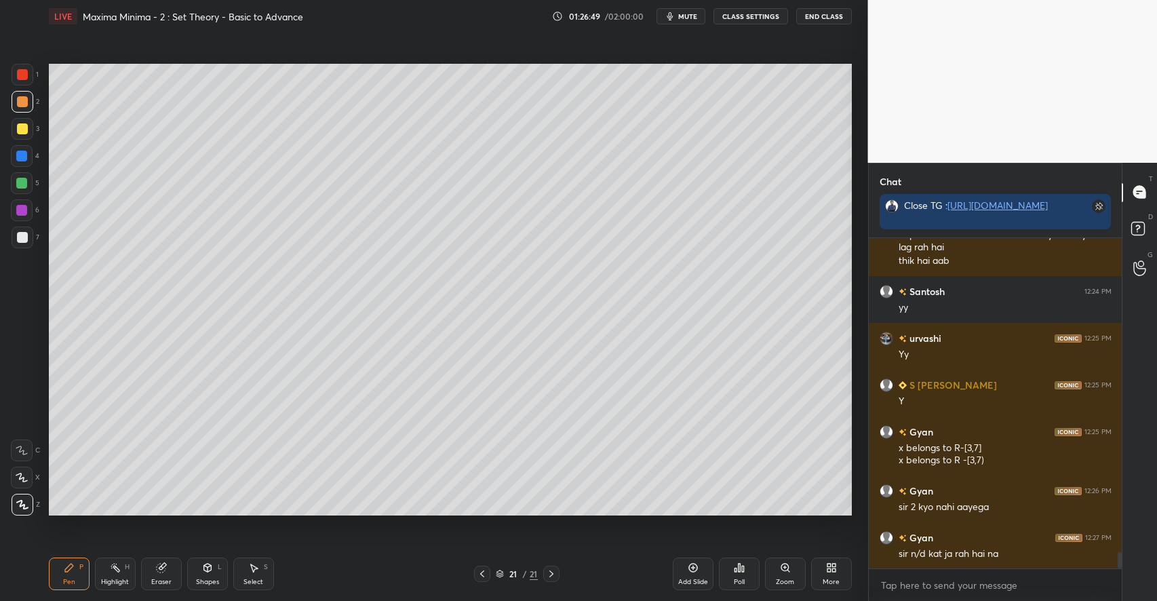
click at [252, 564] on icon at bounding box center [253, 567] width 11 height 11
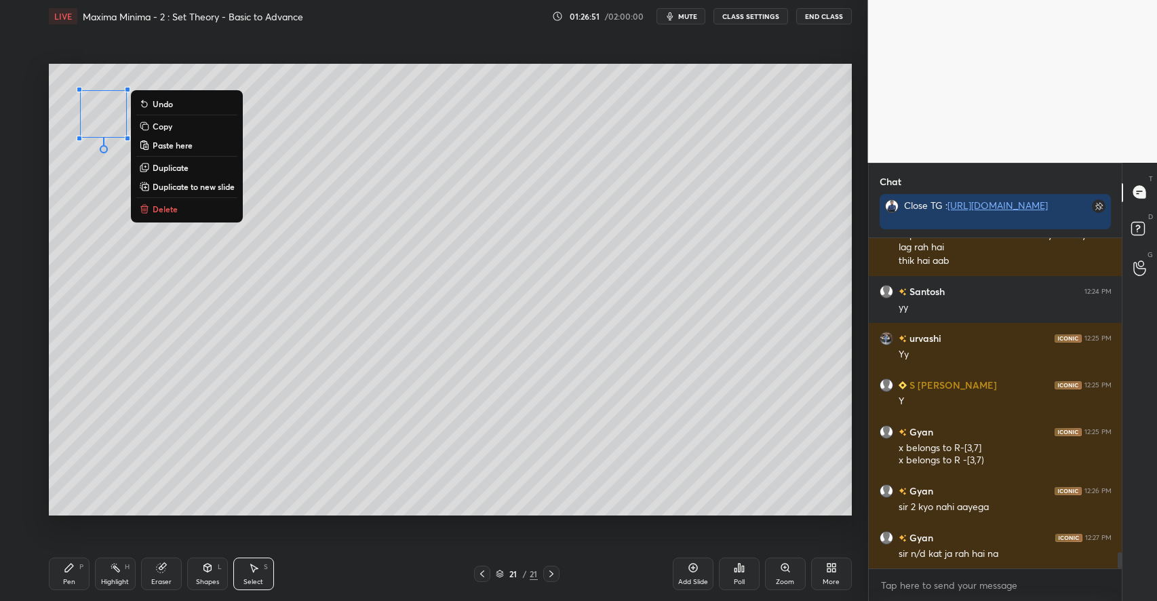
click at [168, 210] on p "Delete" at bounding box center [165, 209] width 25 height 11
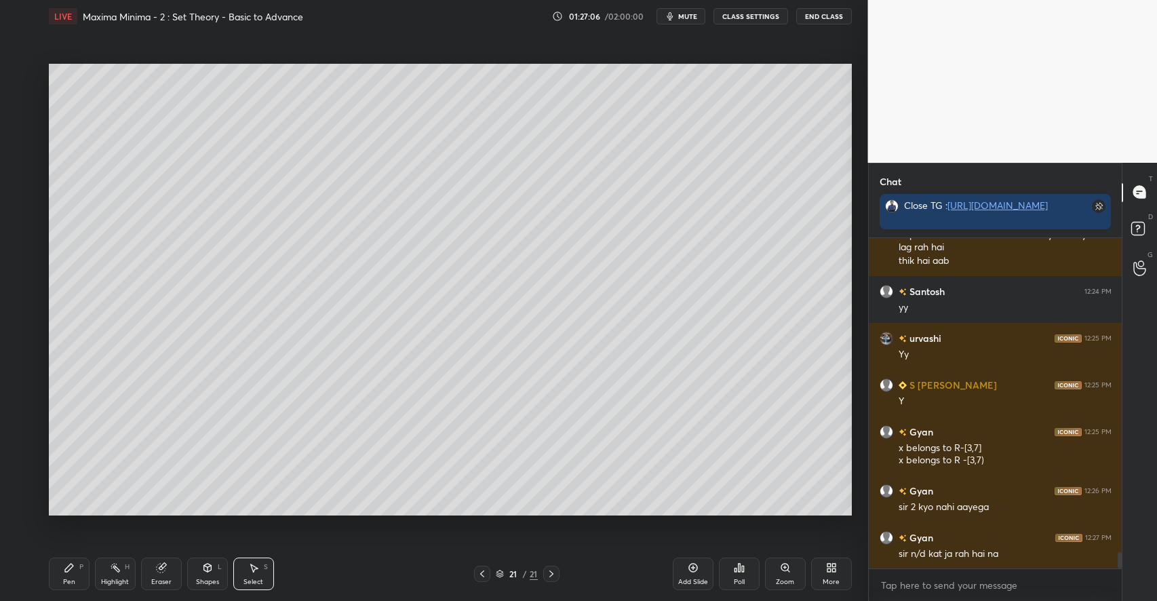
click at [695, 569] on icon at bounding box center [693, 567] width 11 height 11
click at [77, 568] on div "Pen P" at bounding box center [69, 574] width 41 height 33
click at [166, 570] on icon at bounding box center [161, 567] width 11 height 11
click at [68, 569] on icon at bounding box center [69, 568] width 8 height 8
click at [252, 563] on icon at bounding box center [253, 567] width 11 height 11
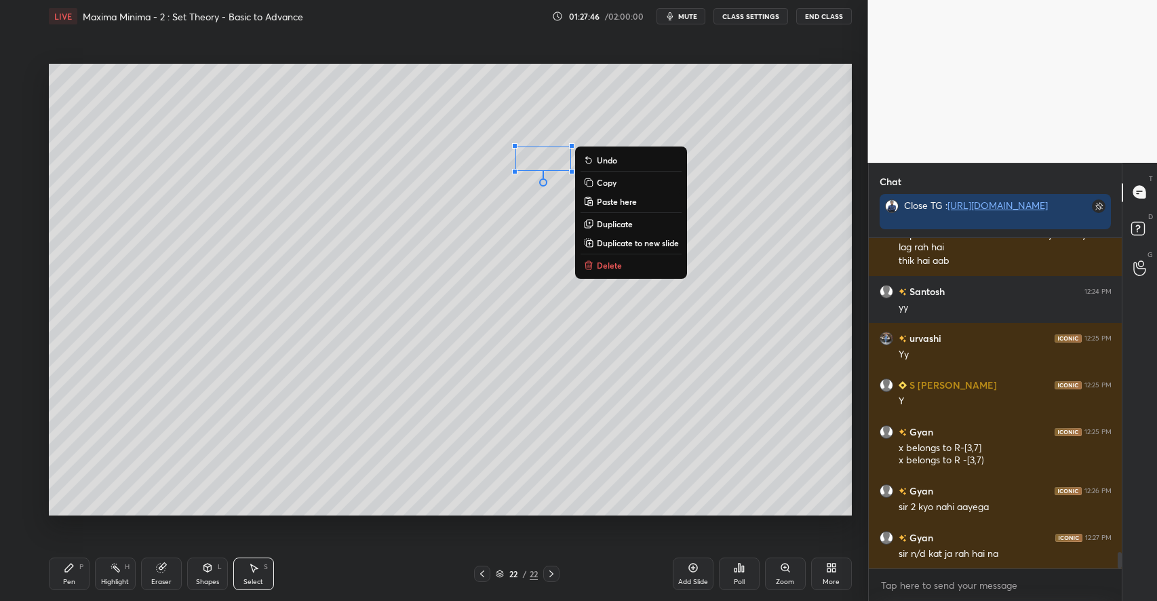
click at [475, 336] on div "0 ° Undo Copy Paste here Duplicate Duplicate to new slide Delete" at bounding box center [450, 290] width 803 height 452
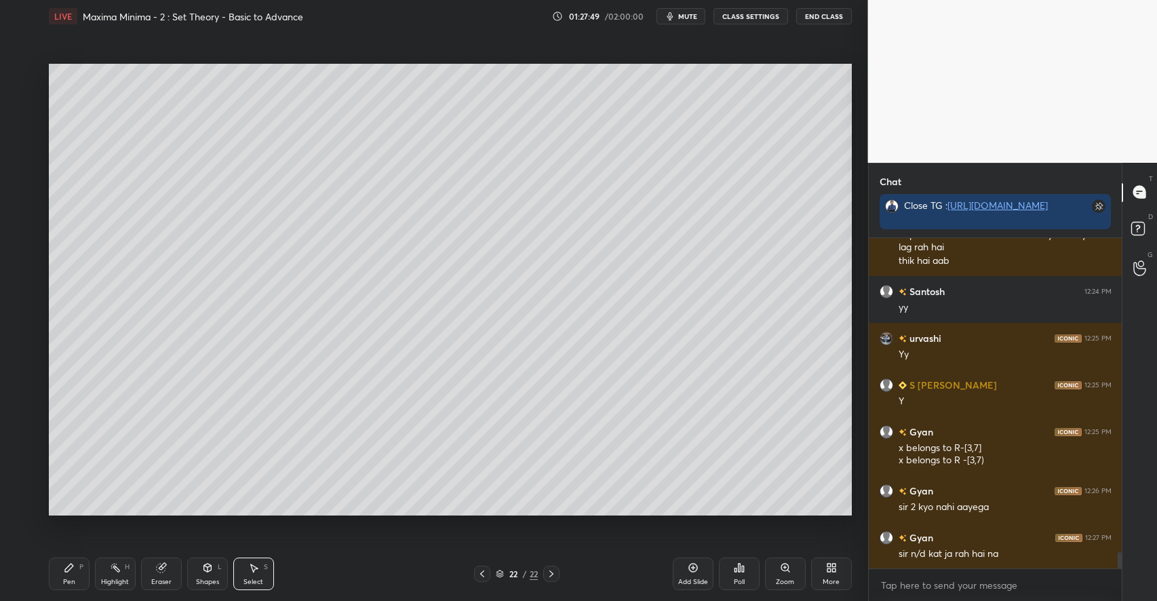
click at [75, 569] on div "Pen P" at bounding box center [69, 574] width 41 height 33
click at [24, 132] on div at bounding box center [22, 128] width 11 height 11
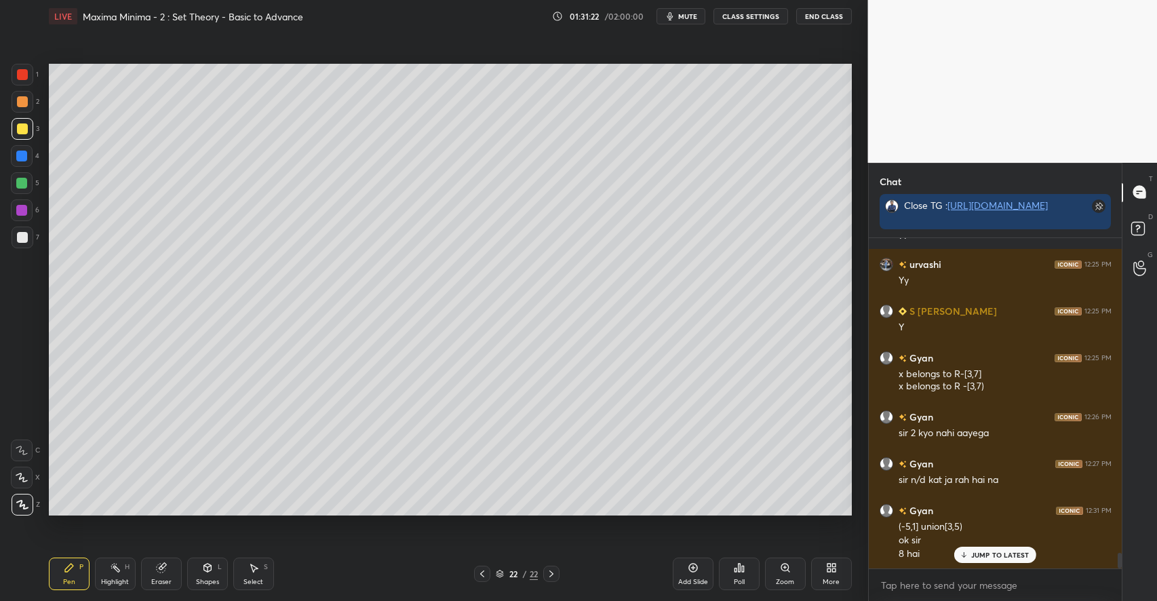
scroll to position [6547, 0]
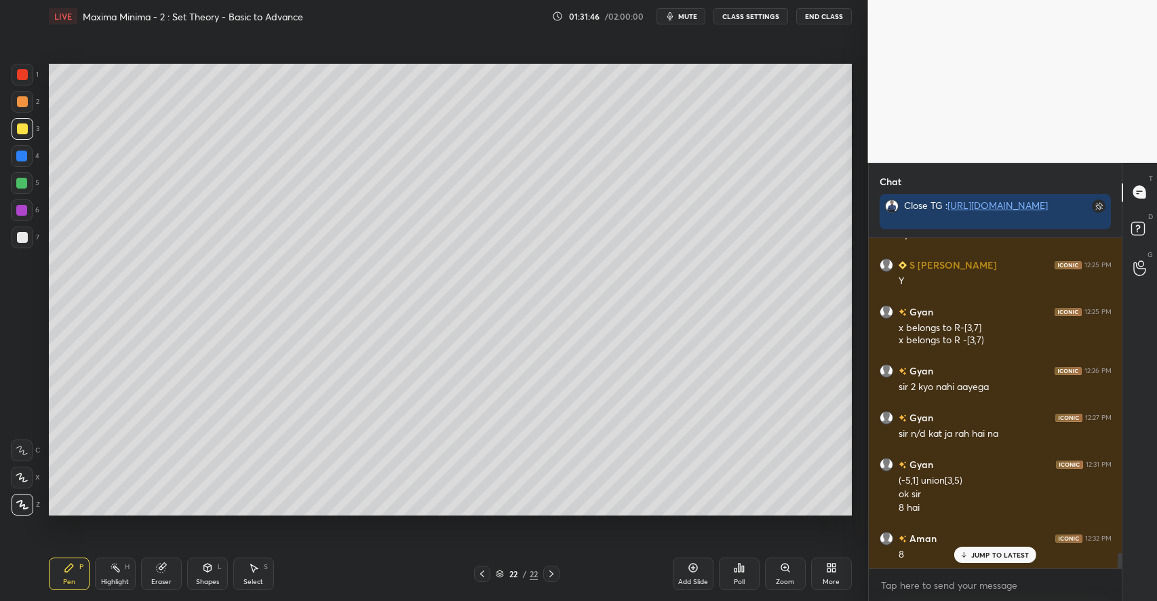
click at [258, 563] on icon at bounding box center [253, 567] width 11 height 11
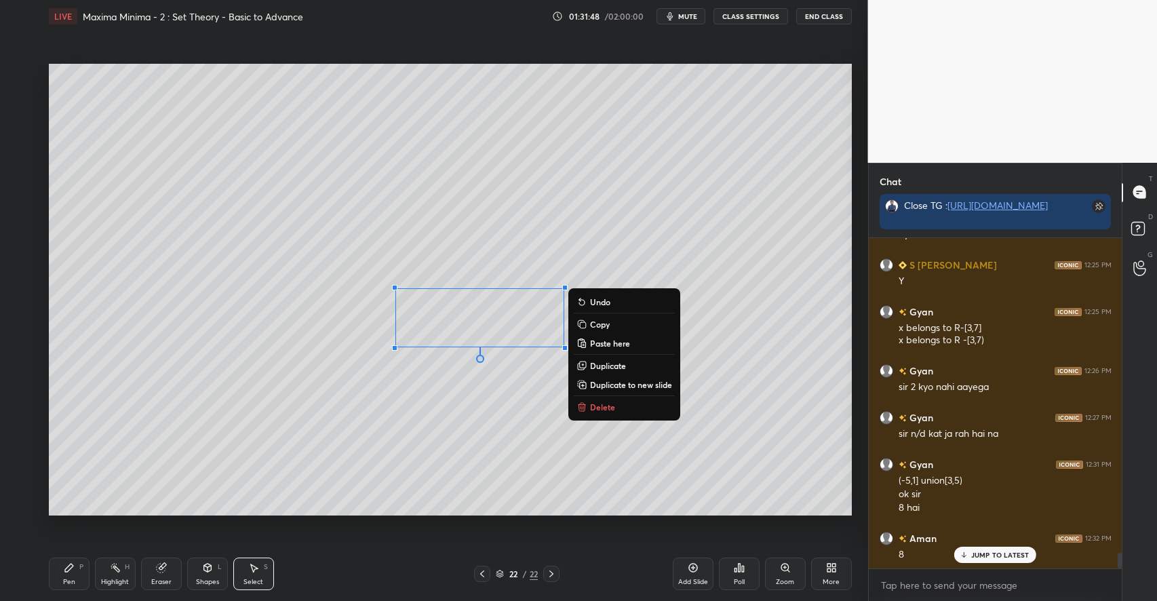
click at [600, 412] on p "Delete" at bounding box center [602, 407] width 25 height 11
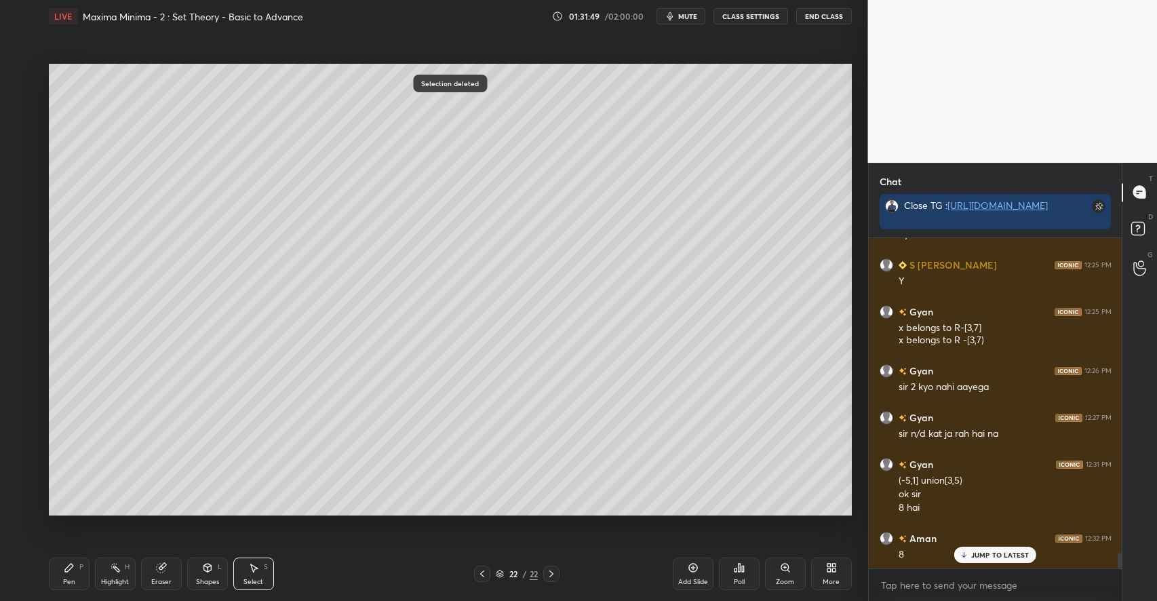
click at [199, 577] on div "Shapes L" at bounding box center [207, 574] width 41 height 33
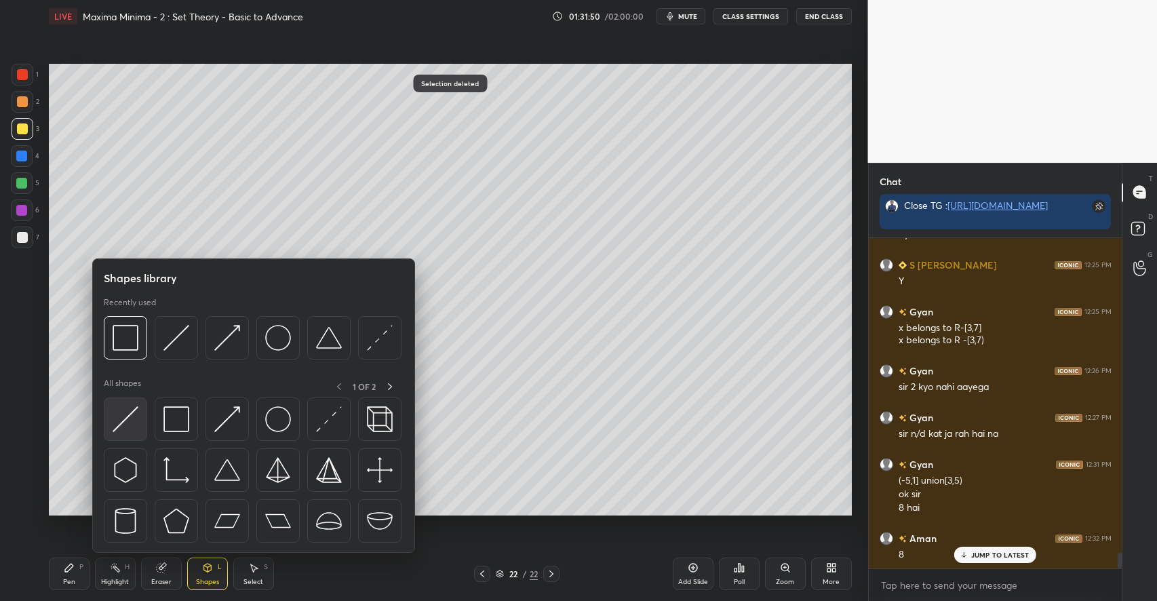
click at [130, 424] on img at bounding box center [126, 419] width 26 height 26
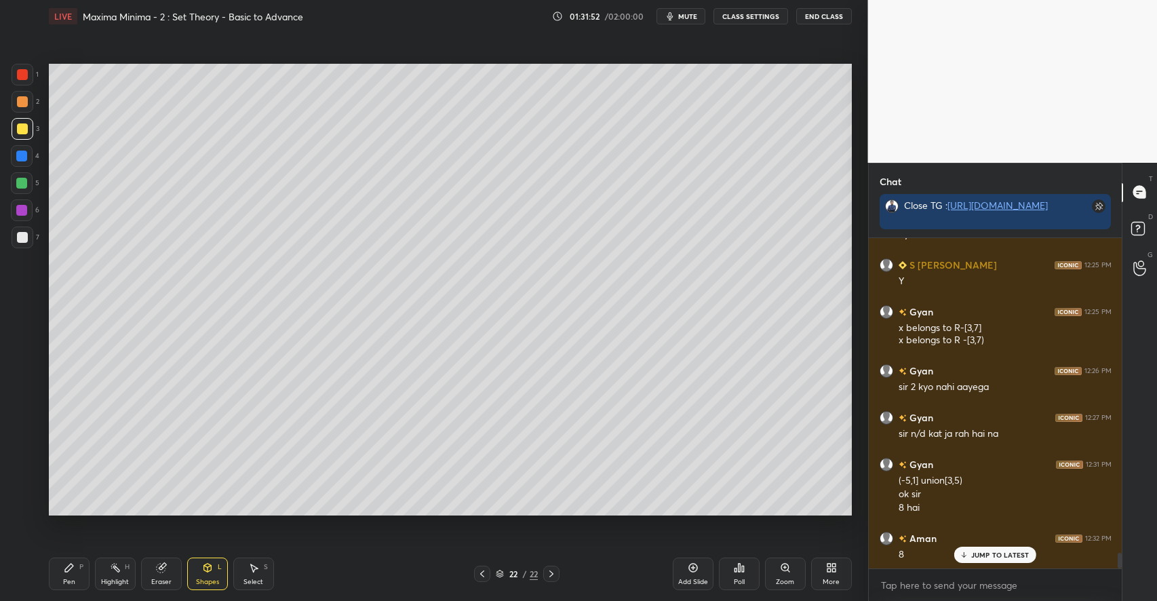
click at [73, 574] on div "Pen P" at bounding box center [69, 574] width 41 height 33
click at [22, 101] on div at bounding box center [22, 101] width 11 height 11
click at [255, 575] on div "Select S" at bounding box center [253, 574] width 41 height 33
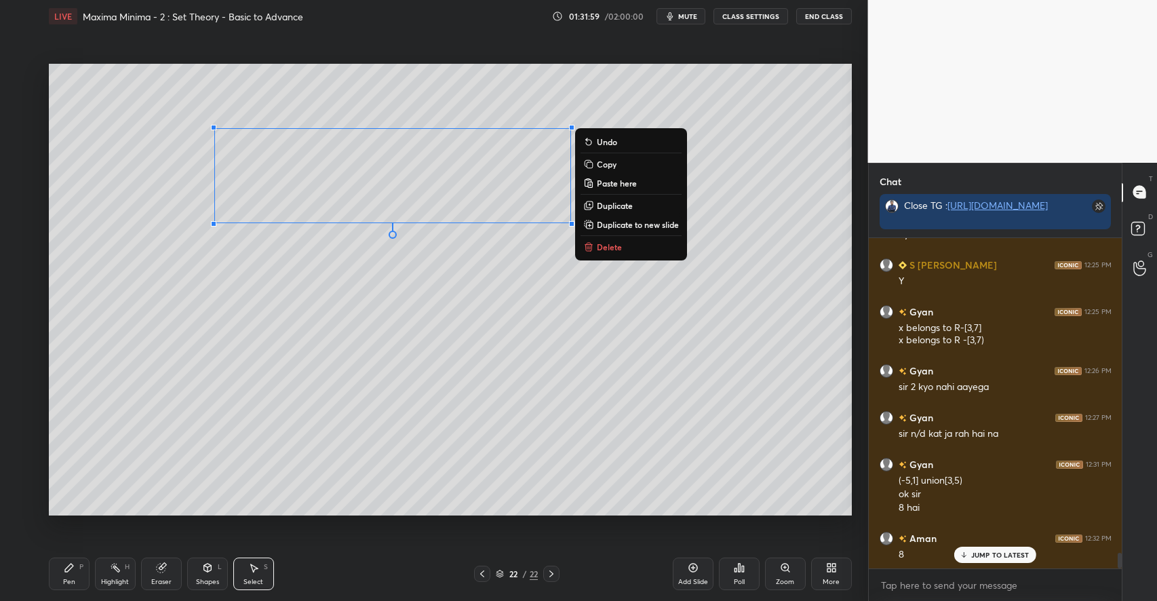
click at [611, 203] on p "Duplicate" at bounding box center [615, 205] width 36 height 11
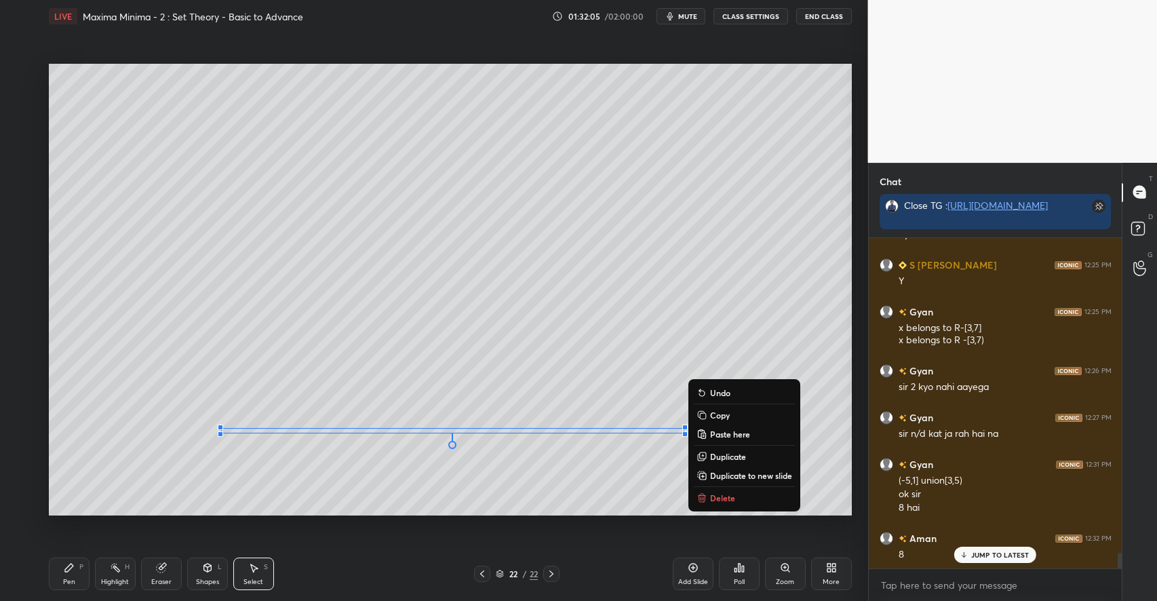
click at [62, 572] on div "Pen P" at bounding box center [69, 574] width 41 height 33
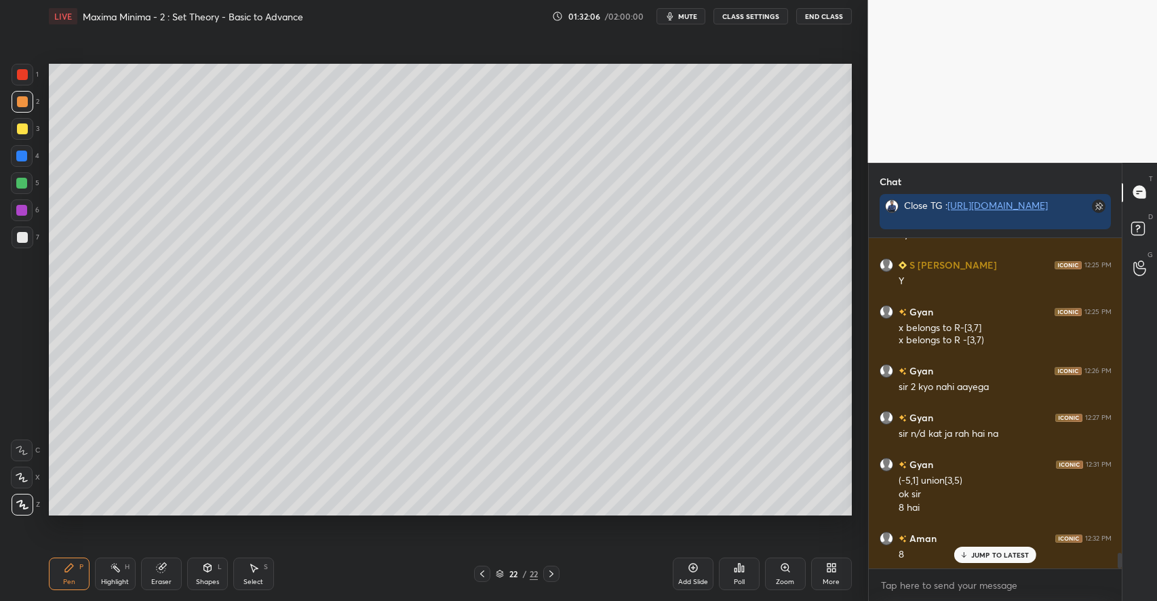
click at [20, 182] on div at bounding box center [21, 183] width 11 height 11
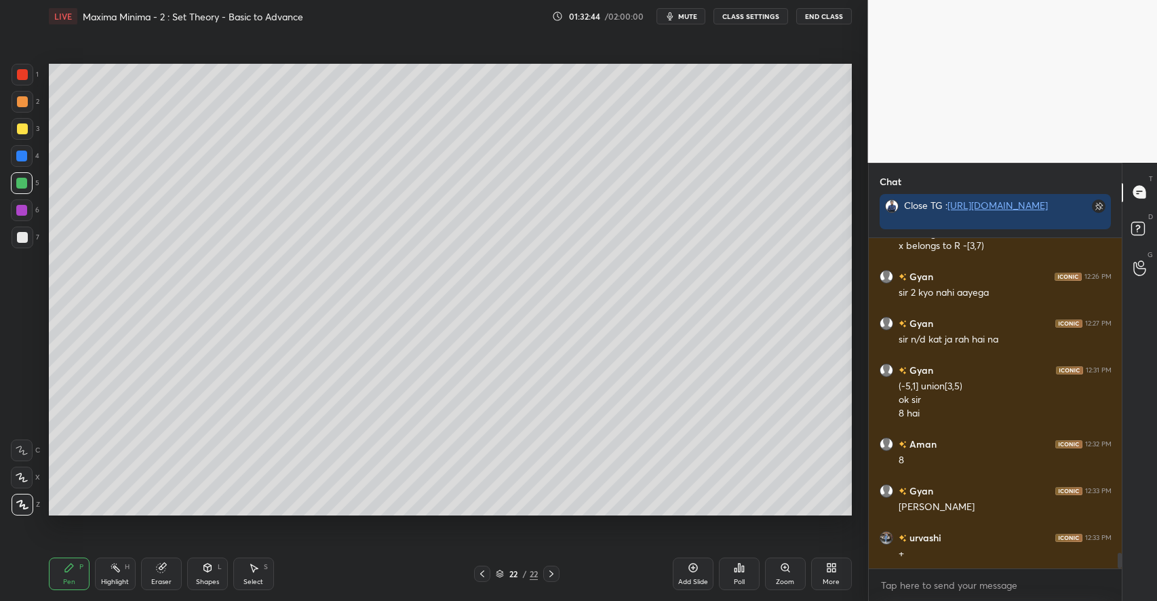
scroll to position [6688, 0]
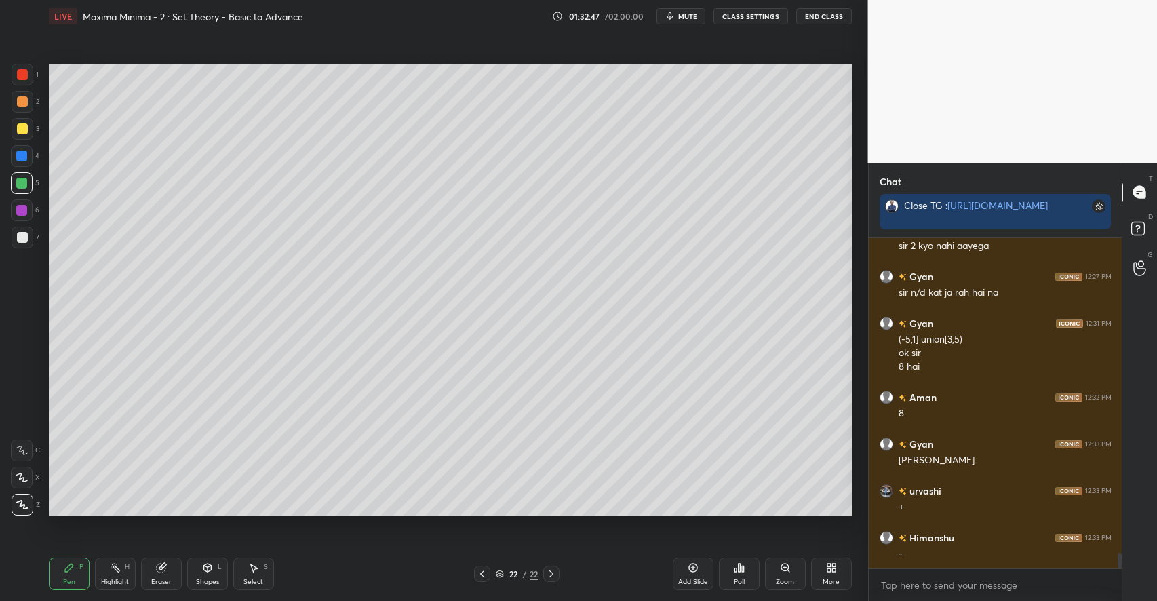
click at [114, 576] on div "Highlight H" at bounding box center [115, 574] width 41 height 33
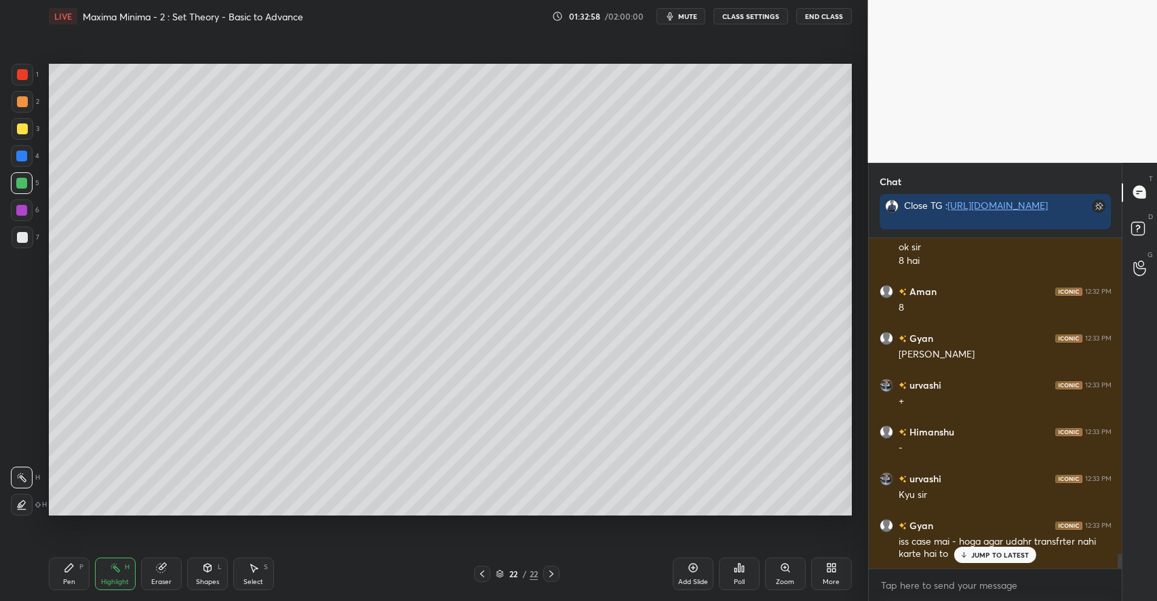
scroll to position [6840, 0]
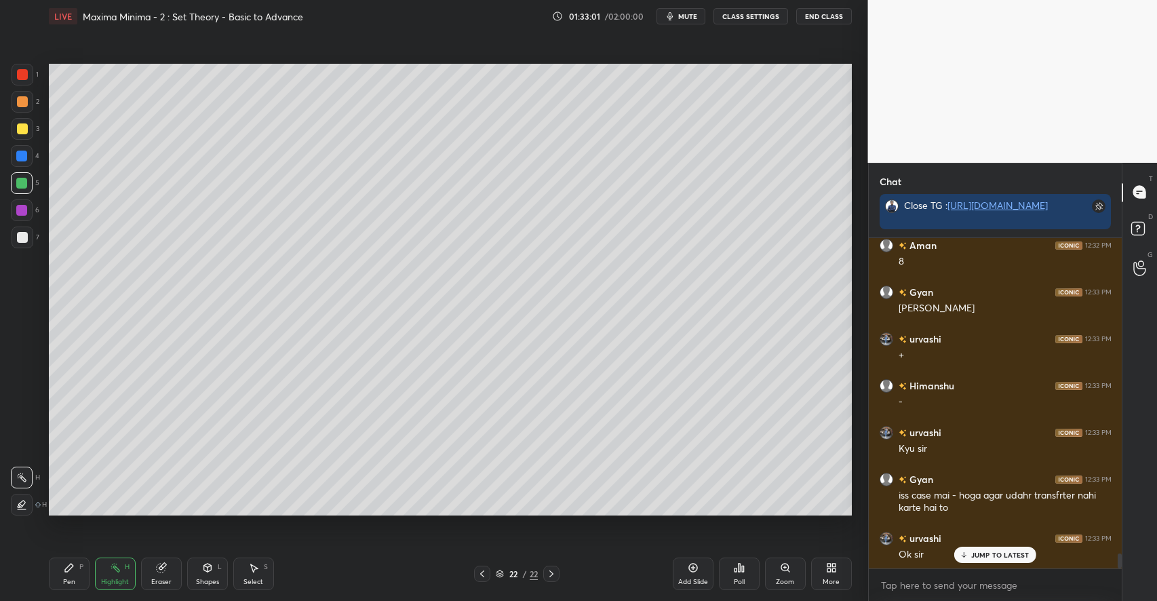
click at [68, 579] on div "Pen" at bounding box center [69, 582] width 12 height 7
click at [21, 130] on div at bounding box center [22, 128] width 11 height 11
click at [19, 182] on div at bounding box center [21, 183] width 11 height 11
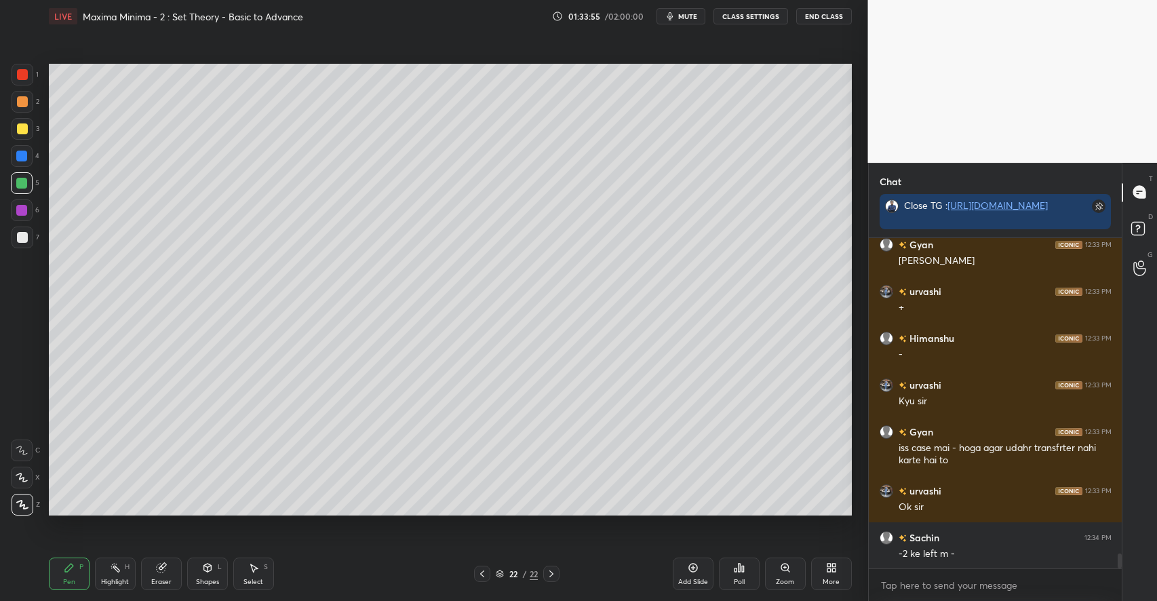
click at [117, 580] on div "Highlight" at bounding box center [115, 582] width 28 height 7
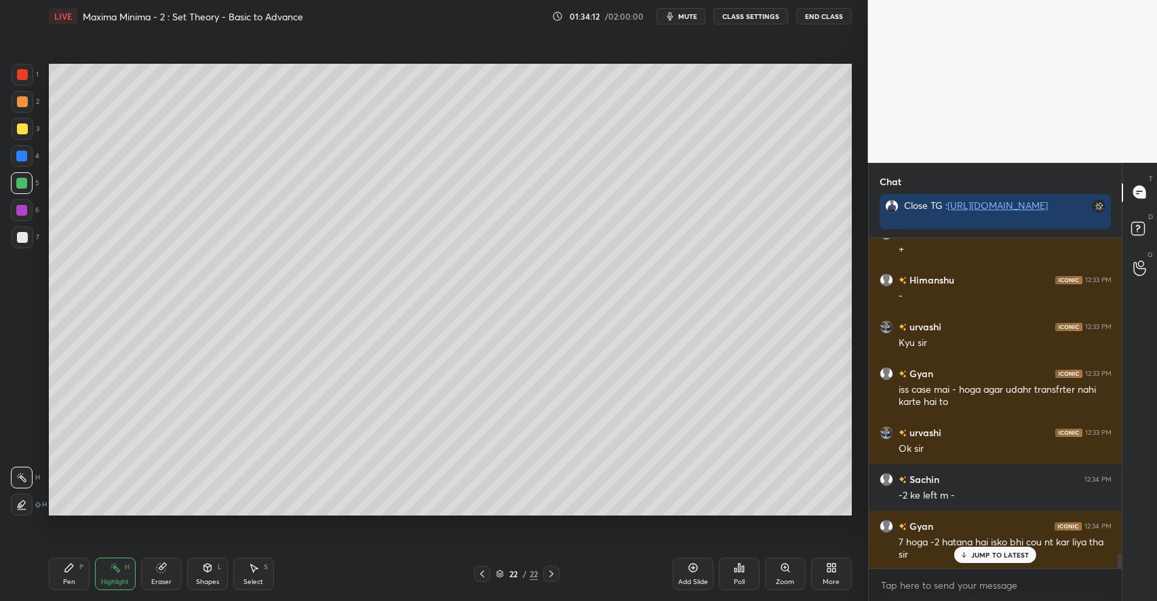
click at [80, 568] on div "P" at bounding box center [81, 567] width 4 height 7
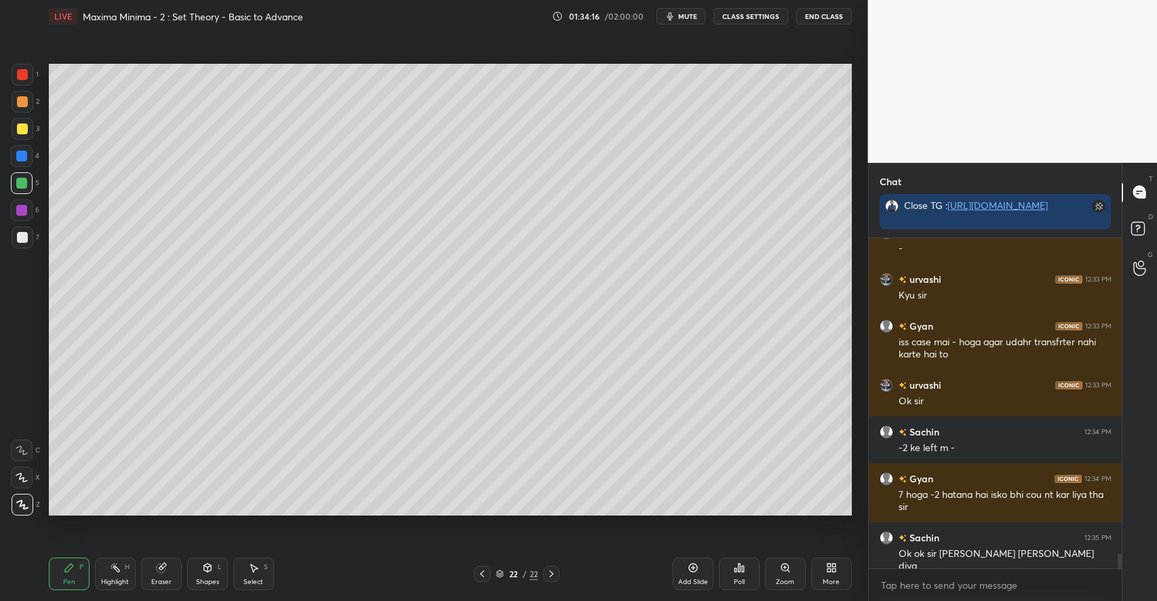
click at [25, 130] on div at bounding box center [22, 128] width 11 height 11
click at [125, 569] on div "H" at bounding box center [127, 567] width 5 height 7
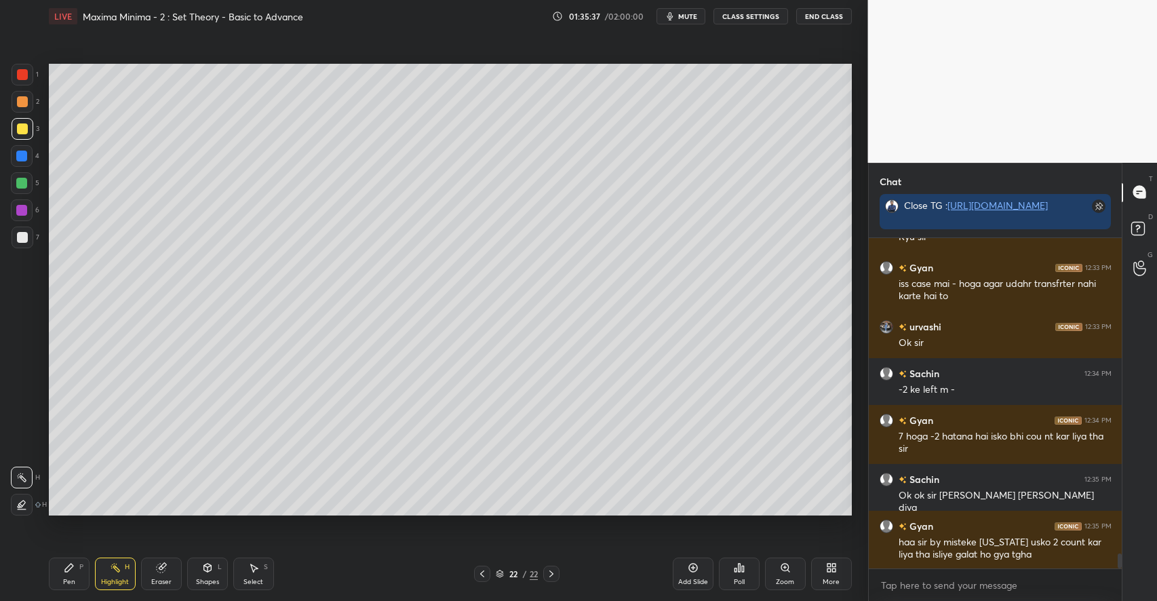
click at [693, 571] on icon at bounding box center [693, 567] width 11 height 11
click at [71, 570] on icon at bounding box center [69, 567] width 11 height 11
click at [684, 572] on div "Add Slide" at bounding box center [693, 574] width 41 height 33
click at [23, 182] on div at bounding box center [21, 183] width 11 height 11
click at [258, 579] on div "Select" at bounding box center [254, 582] width 20 height 7
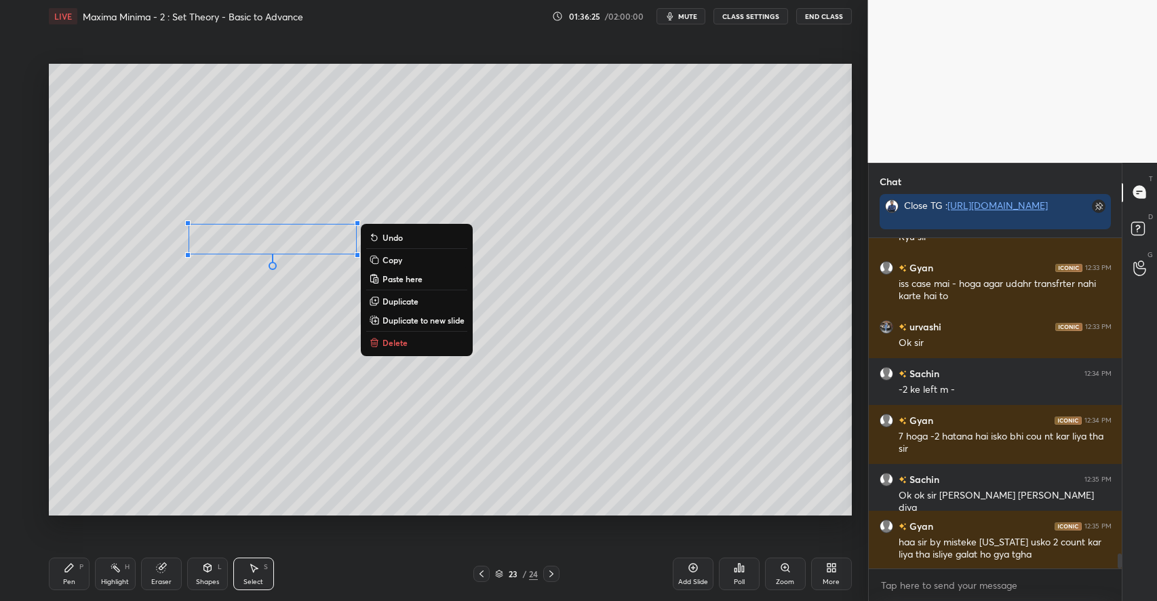
click at [267, 431] on div "0 ° Undo Copy Paste here Duplicate Duplicate to new slide Delete" at bounding box center [450, 290] width 803 height 452
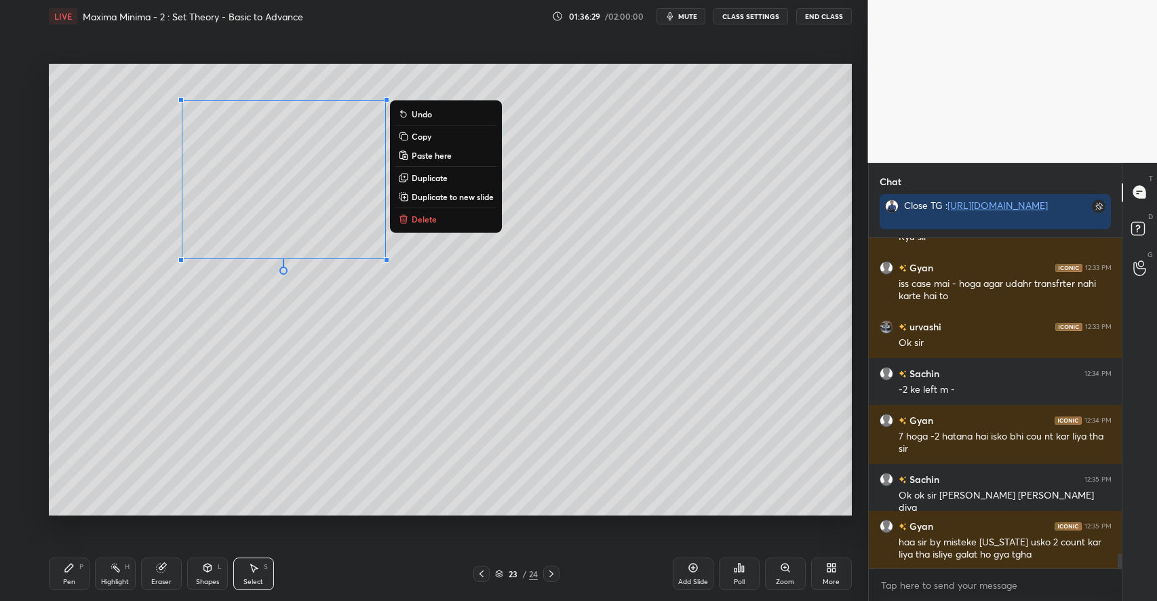
click at [170, 409] on div "0 ° Undo Copy Paste here Duplicate Duplicate to new slide Delete" at bounding box center [450, 290] width 803 height 452
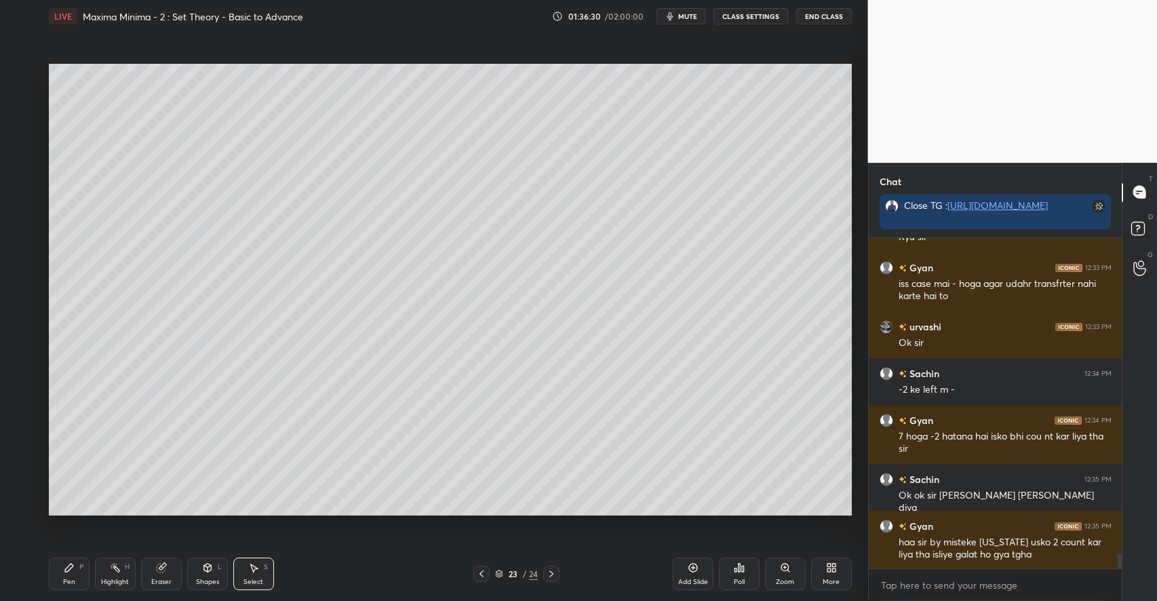
click at [74, 577] on div "Pen P" at bounding box center [69, 574] width 41 height 33
click at [23, 235] on div at bounding box center [22, 237] width 11 height 11
click at [261, 560] on div "Select S" at bounding box center [253, 574] width 41 height 33
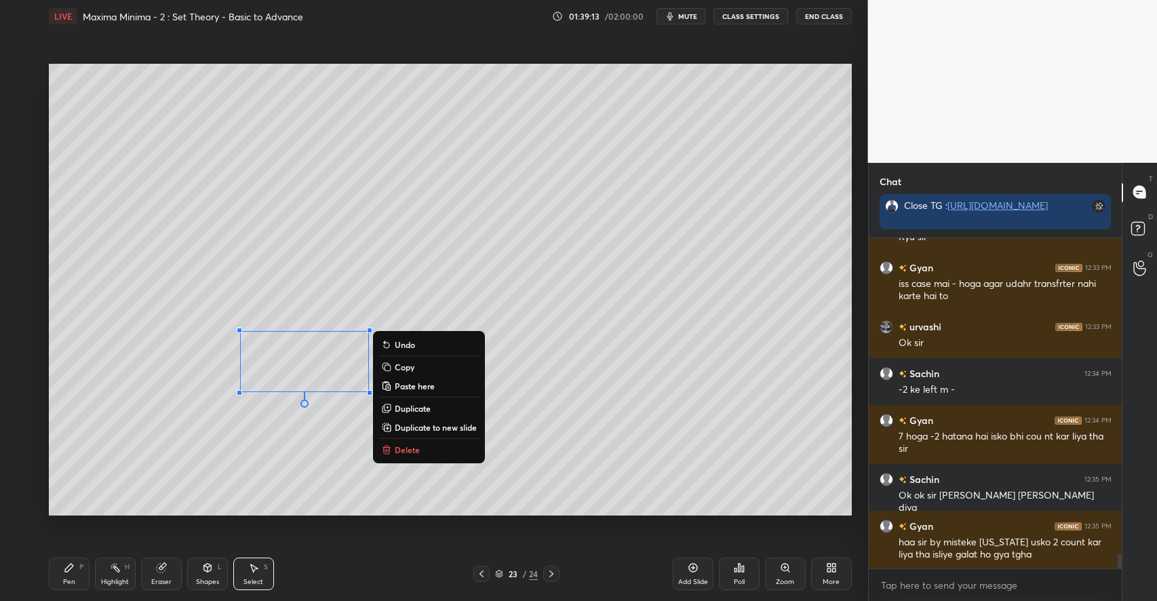
scroll to position [7099, 0]
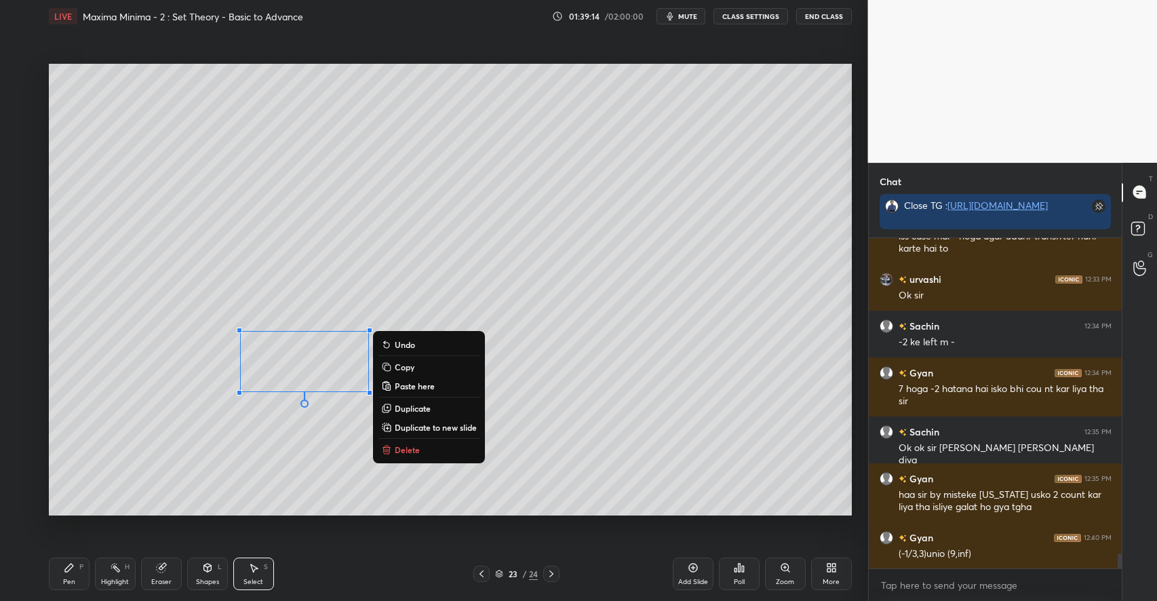
click at [405, 451] on p "Delete" at bounding box center [407, 449] width 25 height 11
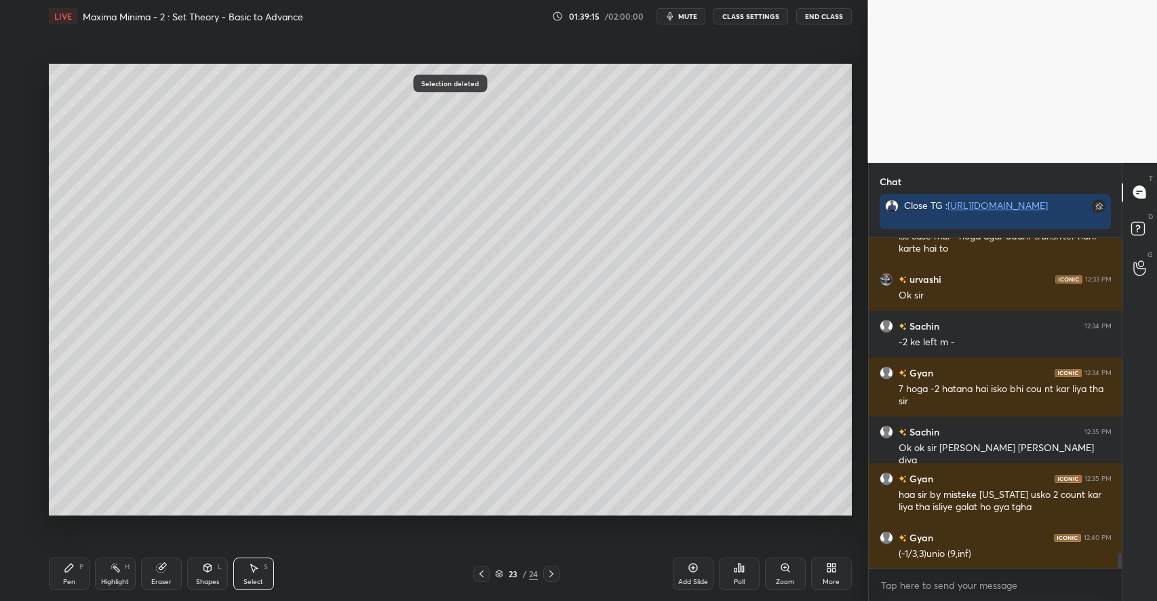
scroll to position [7146, 0]
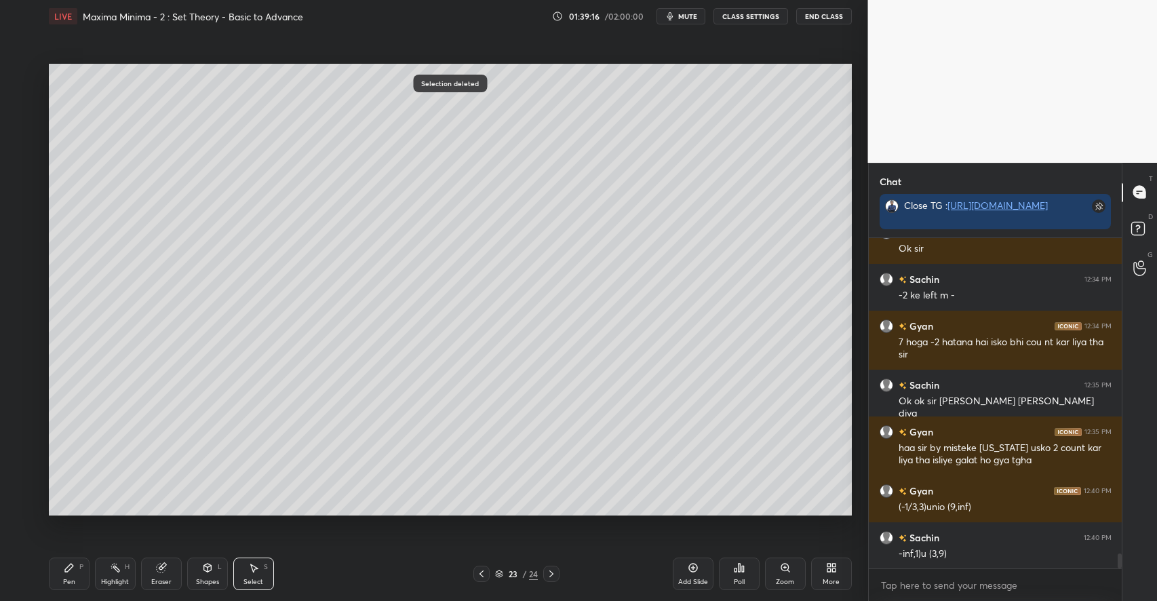
click at [74, 575] on div "Pen P" at bounding box center [69, 574] width 41 height 33
click at [24, 182] on div at bounding box center [21, 183] width 11 height 11
click at [257, 569] on icon at bounding box center [253, 568] width 7 height 8
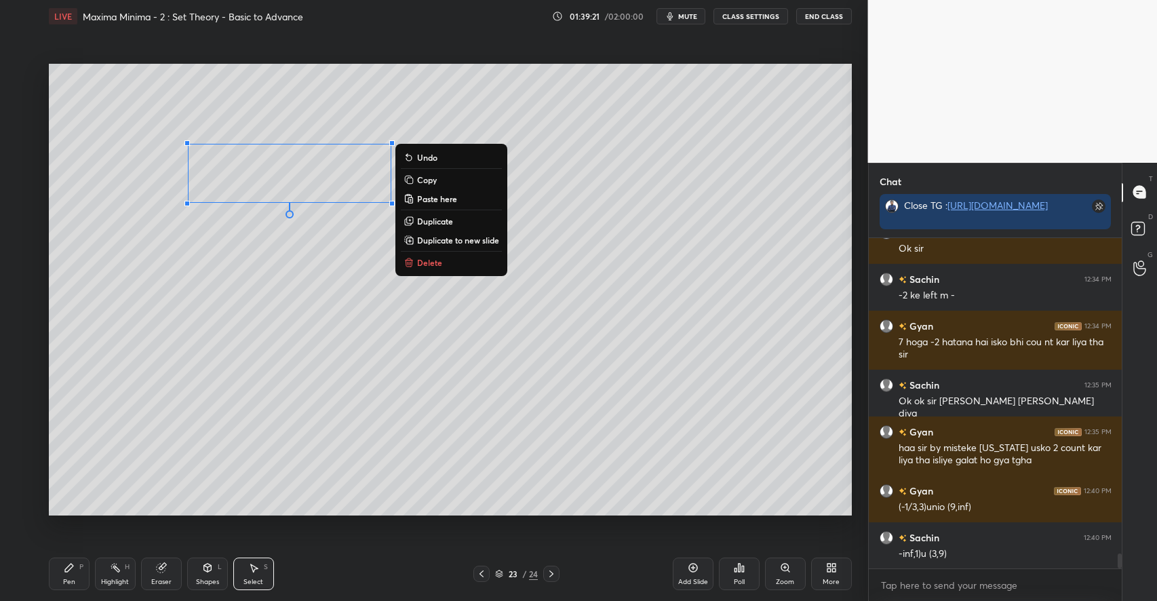
click at [279, 312] on div "0 ° Undo Copy Paste here Duplicate Duplicate to new slide Delete" at bounding box center [450, 290] width 803 height 452
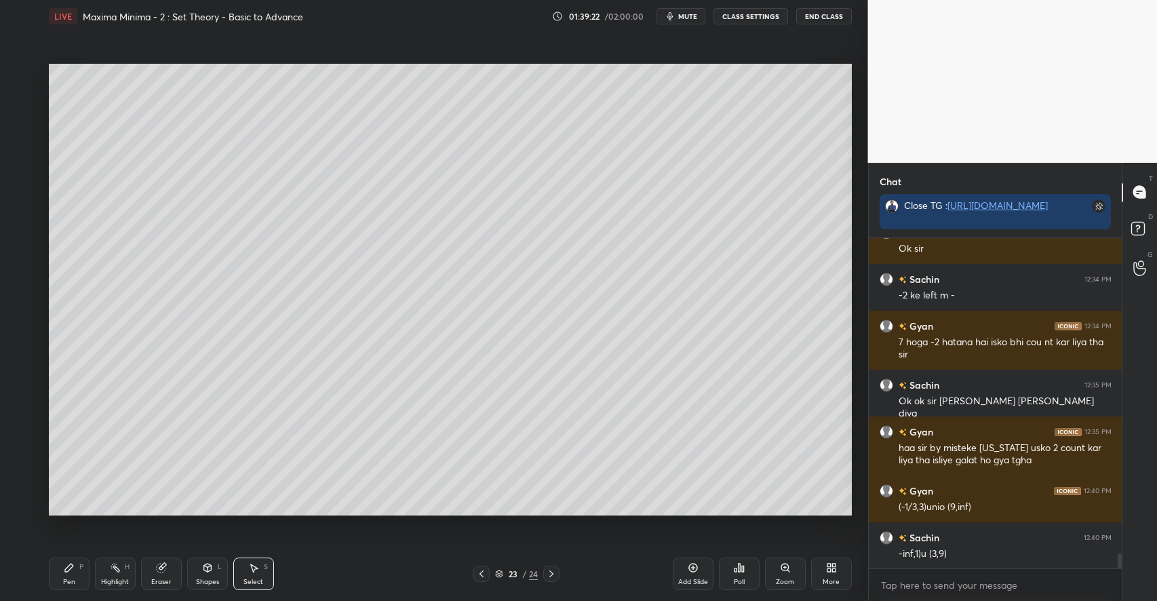
click at [73, 581] on div "Pen" at bounding box center [69, 582] width 12 height 7
click at [249, 559] on div "Select S" at bounding box center [253, 574] width 41 height 33
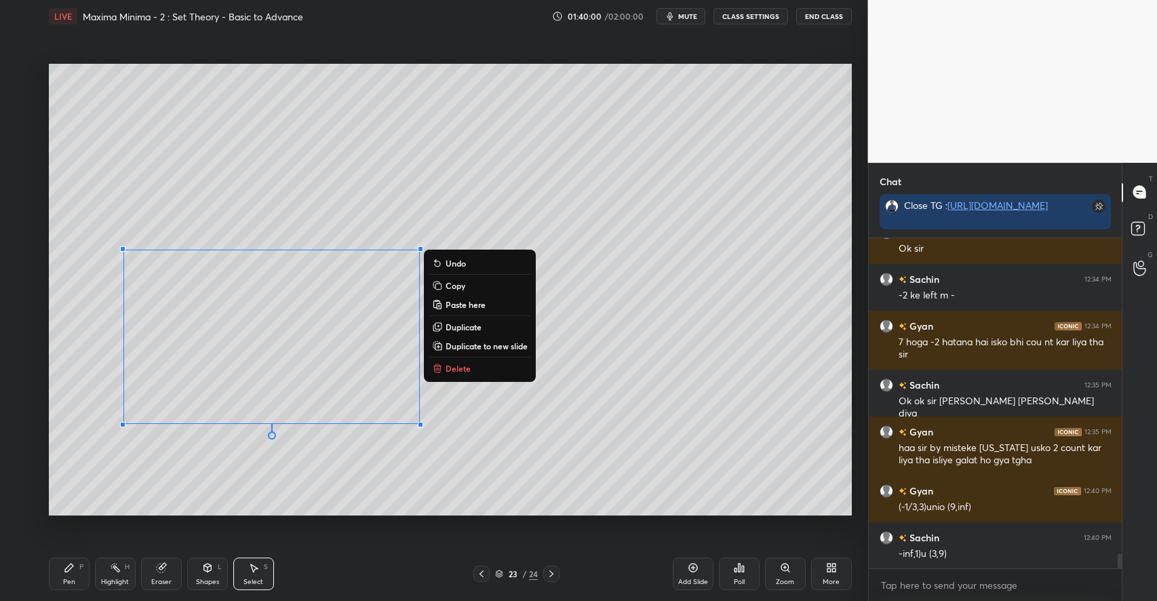
click at [168, 483] on div "0 ° Undo Copy Paste here Duplicate Duplicate to new slide Delete" at bounding box center [450, 290] width 803 height 452
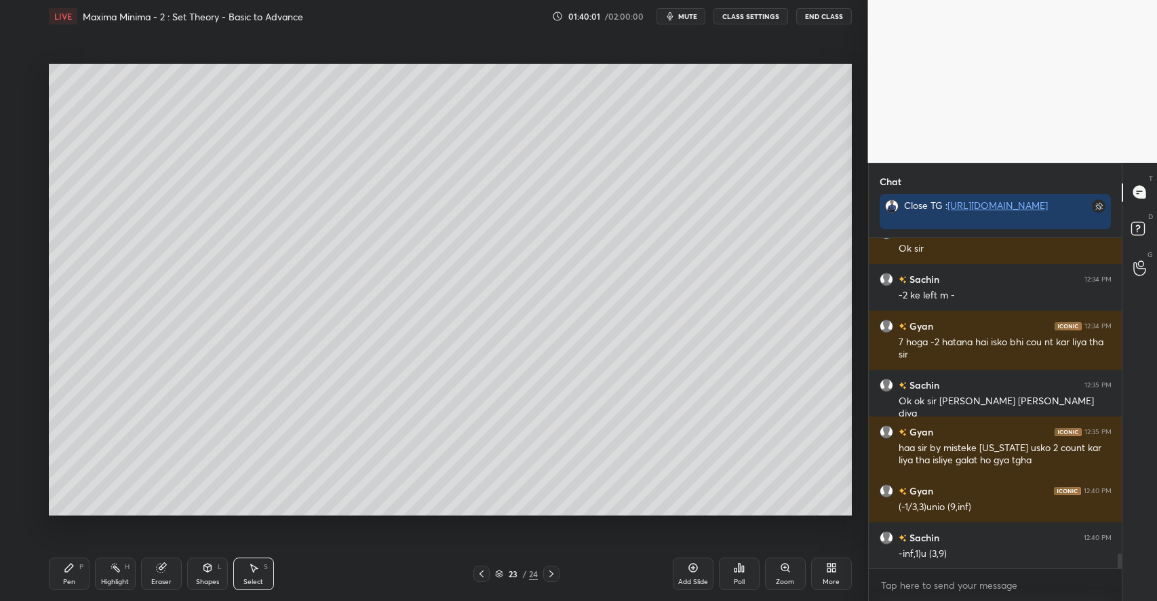
click at [69, 572] on icon at bounding box center [69, 567] width 11 height 11
click at [22, 241] on div at bounding box center [22, 237] width 11 height 11
click at [24, 450] on icon at bounding box center [22, 450] width 12 height 9
click at [208, 576] on div "Shapes L" at bounding box center [207, 574] width 41 height 33
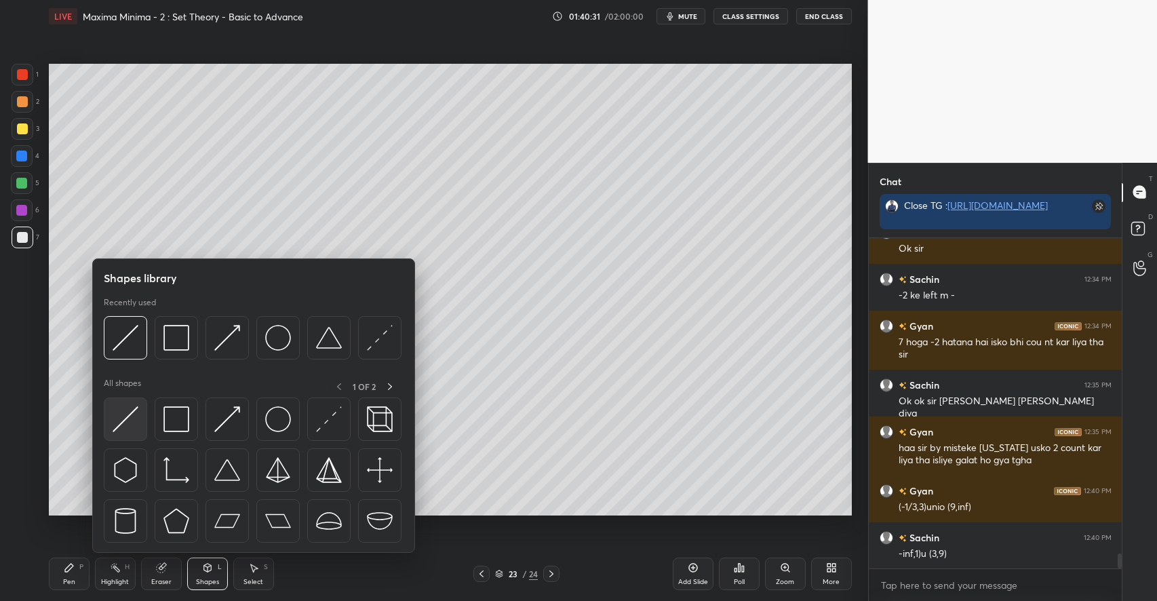
click at [129, 433] on div at bounding box center [125, 419] width 43 height 43
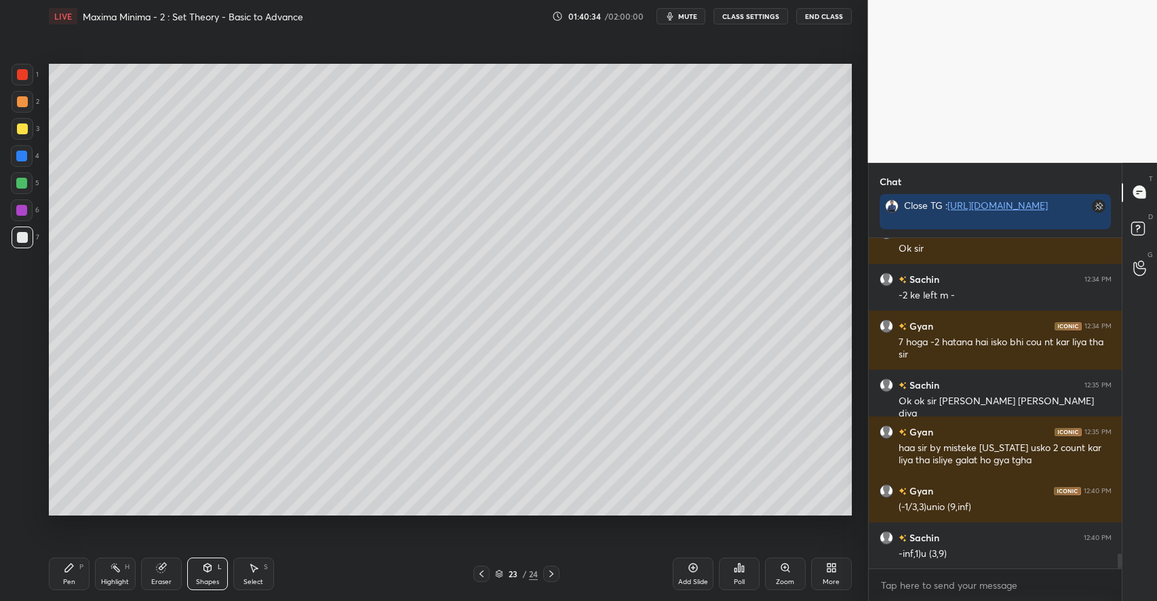
click at [73, 577] on div "Pen P" at bounding box center [69, 574] width 41 height 33
click at [33, 132] on div at bounding box center [23, 129] width 22 height 22
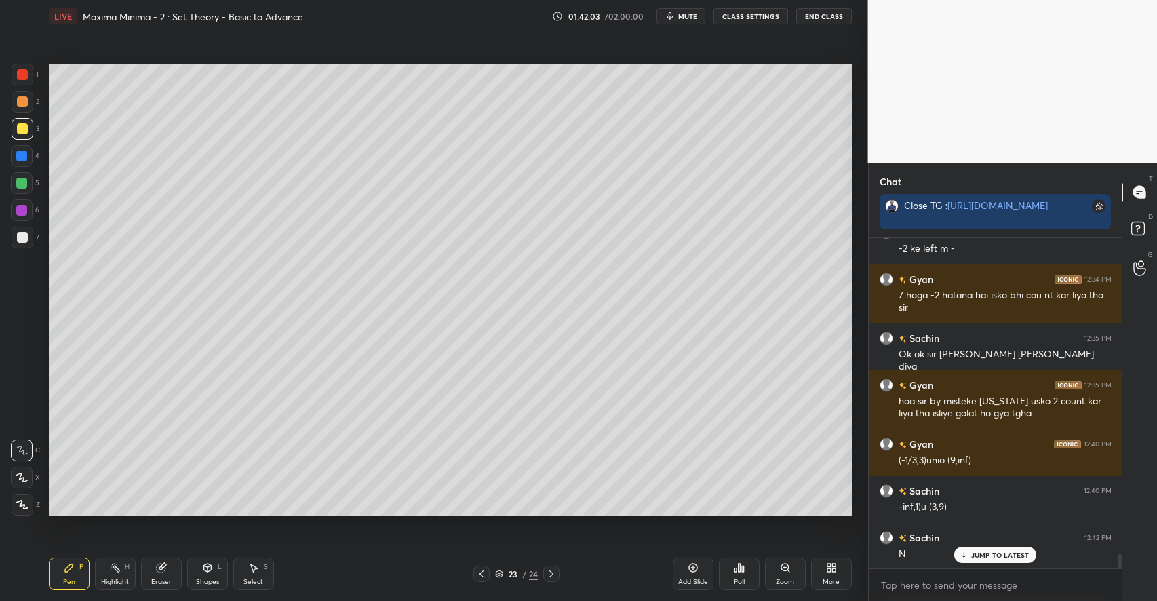
scroll to position [7239, 0]
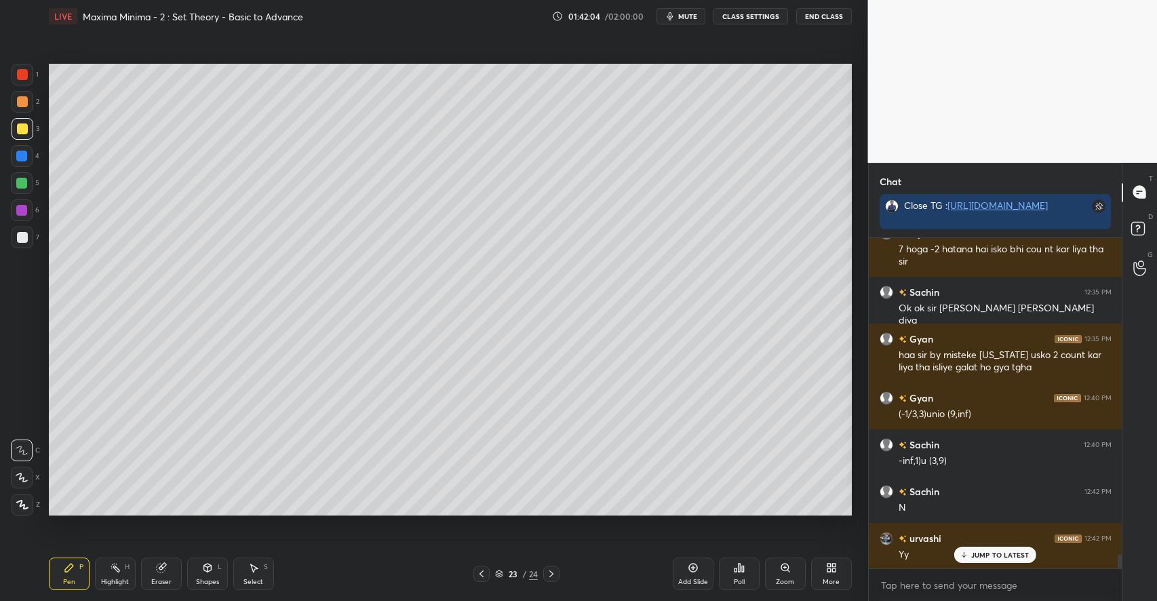
click at [170, 572] on div "Eraser" at bounding box center [161, 574] width 41 height 33
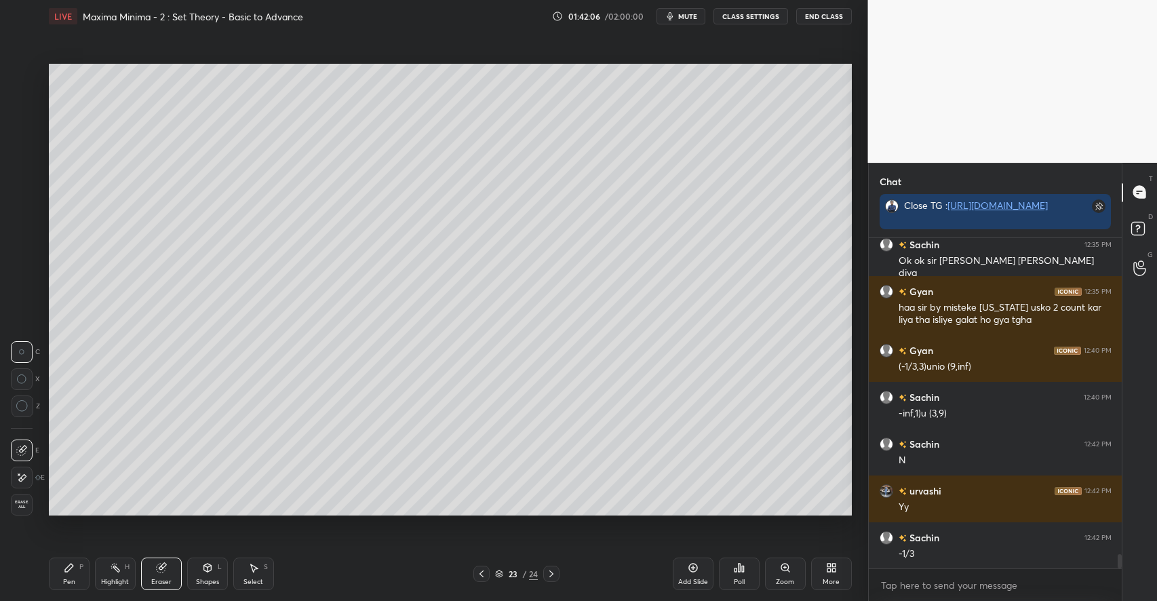
click at [67, 568] on icon at bounding box center [69, 568] width 8 height 8
click at [24, 101] on div at bounding box center [22, 101] width 11 height 11
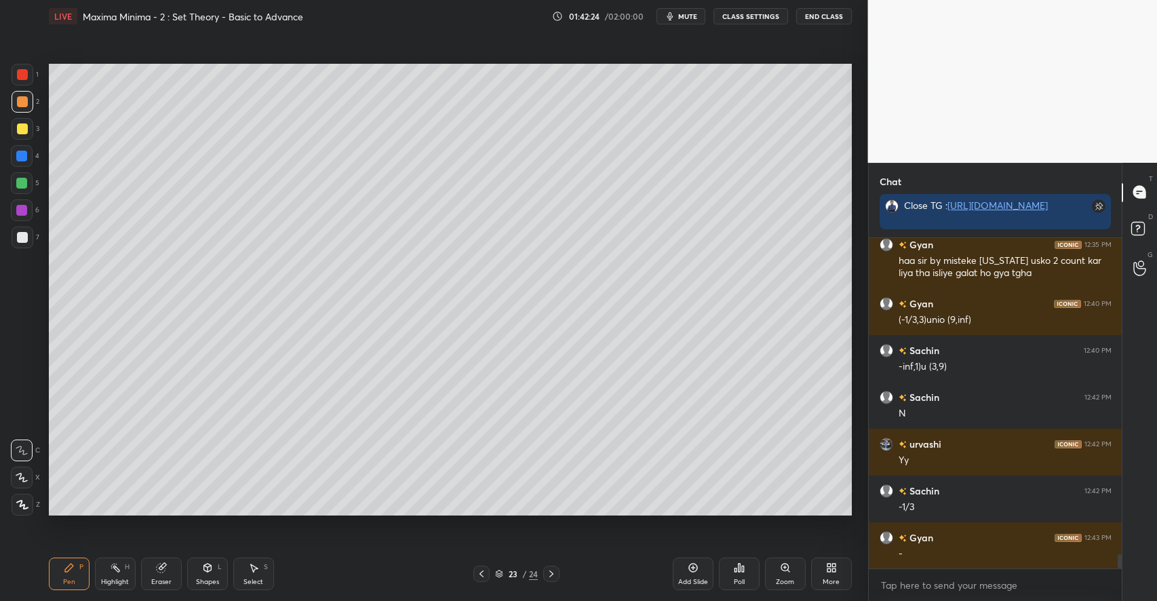
click at [125, 570] on div "H" at bounding box center [127, 567] width 5 height 7
click at [85, 568] on div "Pen P" at bounding box center [69, 574] width 41 height 33
click at [253, 579] on div "Select" at bounding box center [254, 582] width 20 height 7
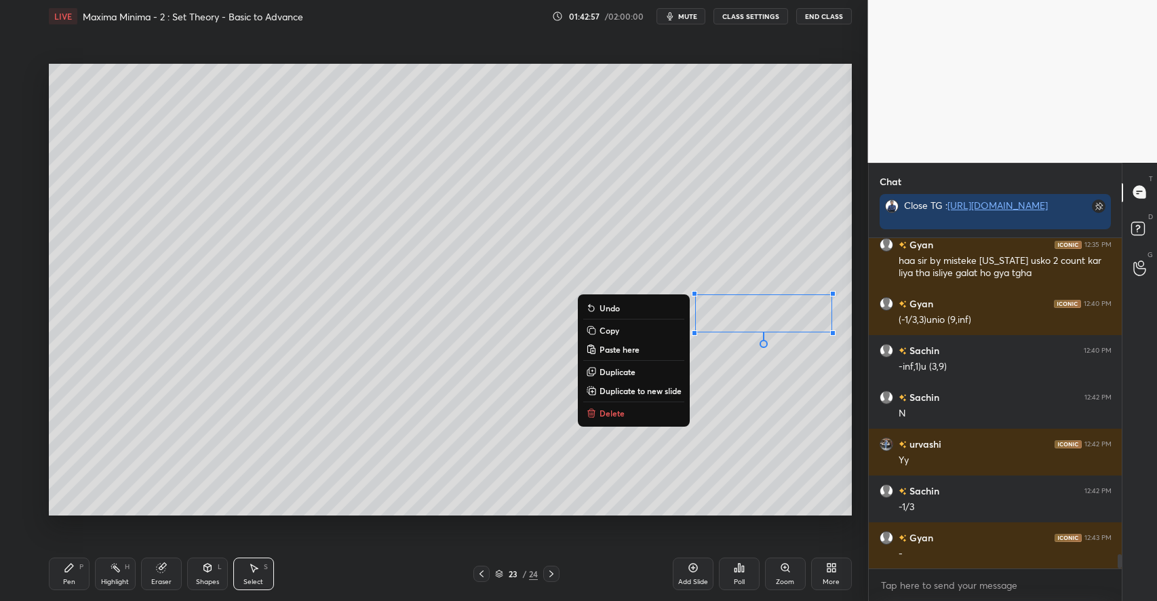
click at [806, 463] on div "0 ° Undo Copy Paste here Duplicate Duplicate to new slide Delete" at bounding box center [450, 290] width 803 height 452
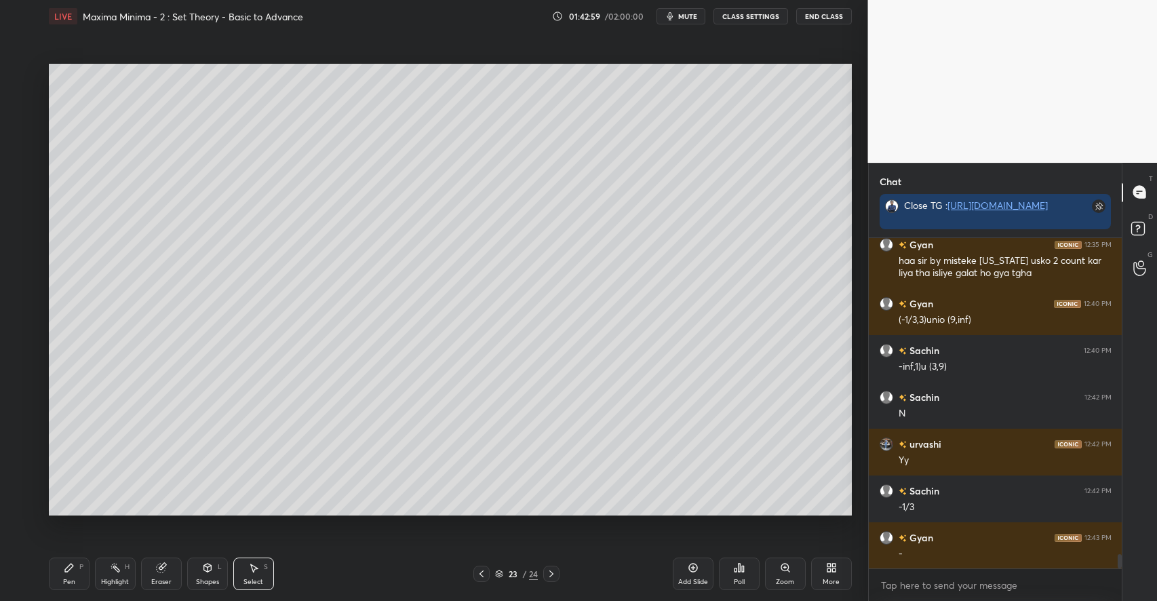
click at [211, 577] on div "Shapes L" at bounding box center [207, 574] width 41 height 33
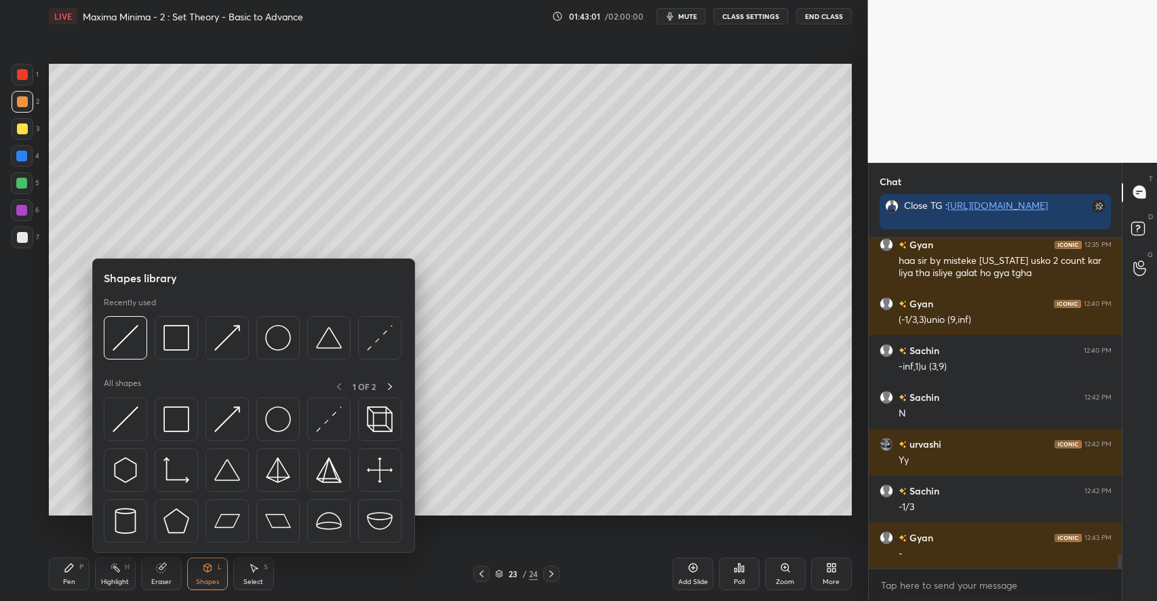
click at [270, 572] on div "Select S" at bounding box center [253, 574] width 41 height 33
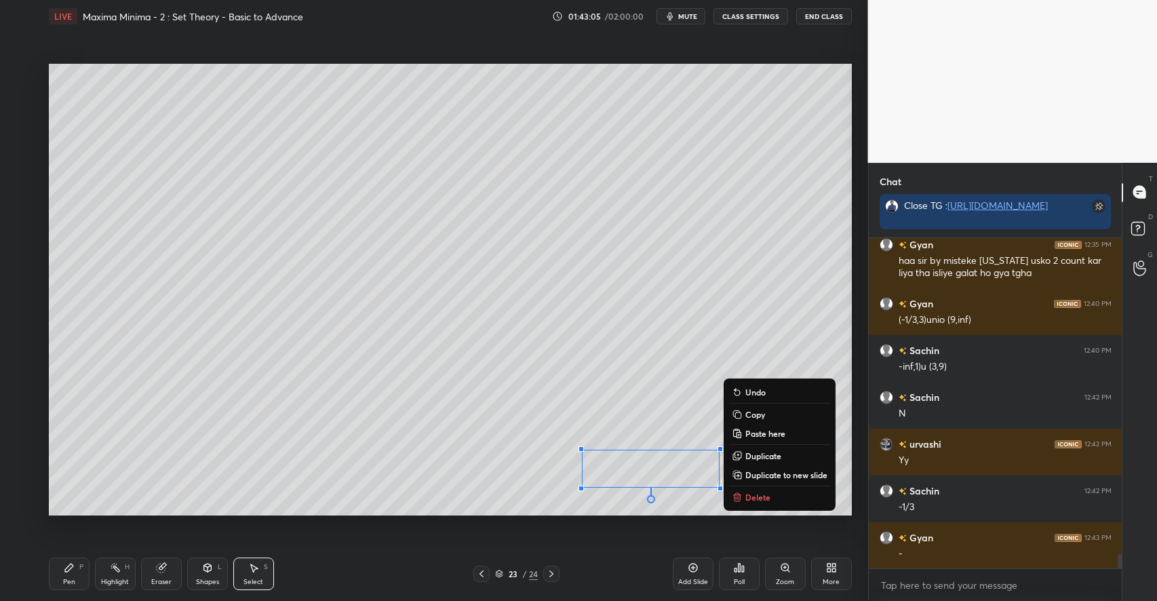
click at [204, 572] on icon at bounding box center [207, 567] width 11 height 11
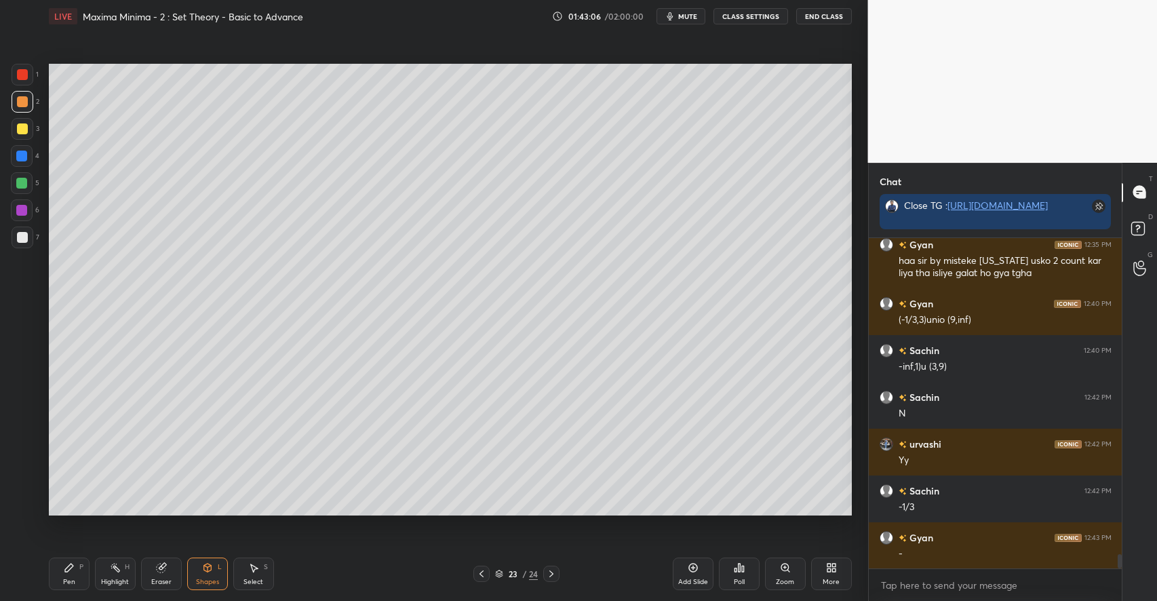
scroll to position [7380, 0]
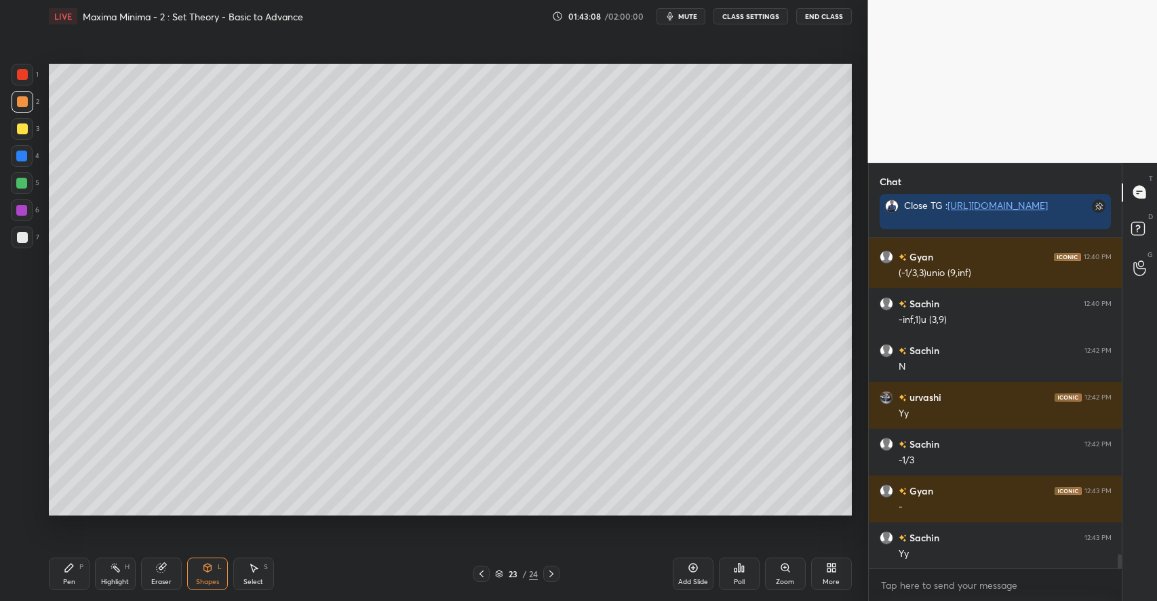
click at [204, 575] on div "Shapes L" at bounding box center [207, 574] width 41 height 33
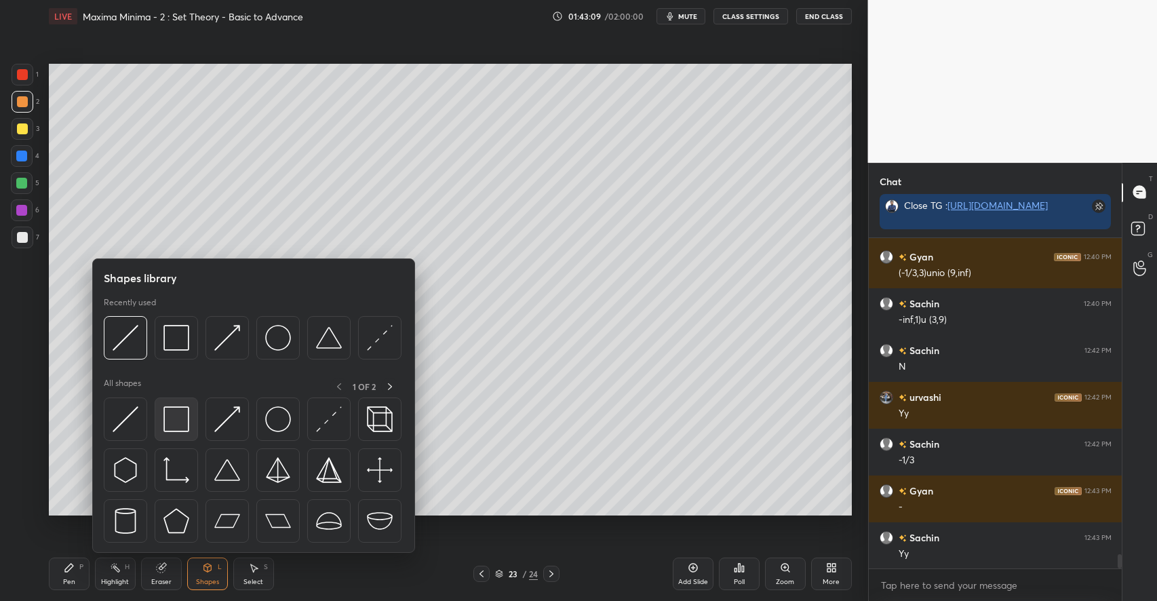
click at [178, 423] on img at bounding box center [176, 419] width 26 height 26
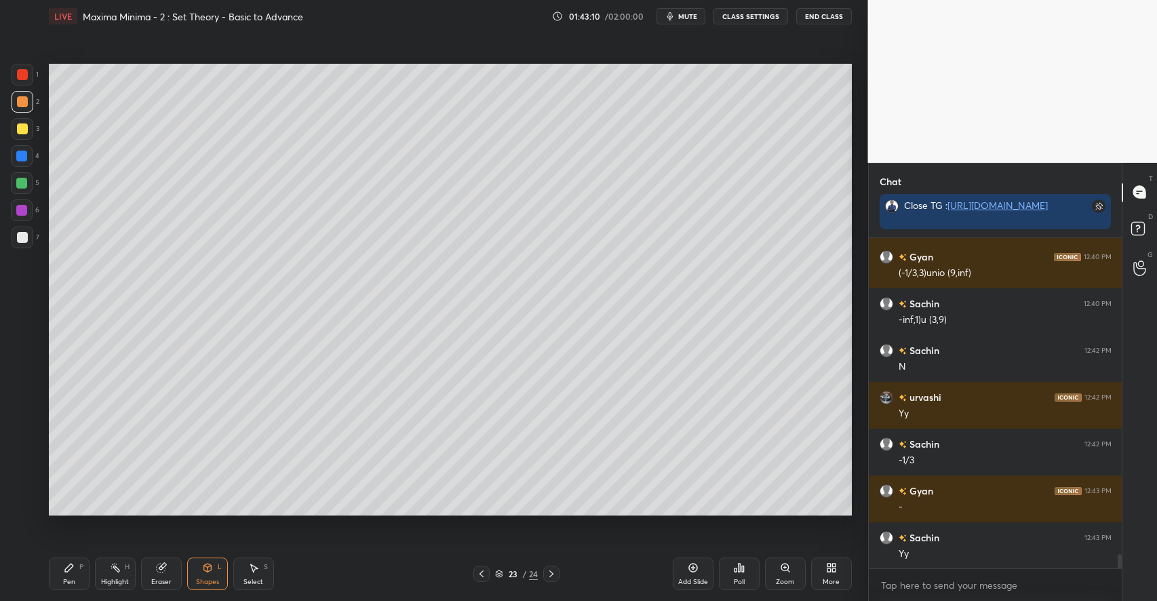
click at [24, 129] on div at bounding box center [22, 128] width 11 height 11
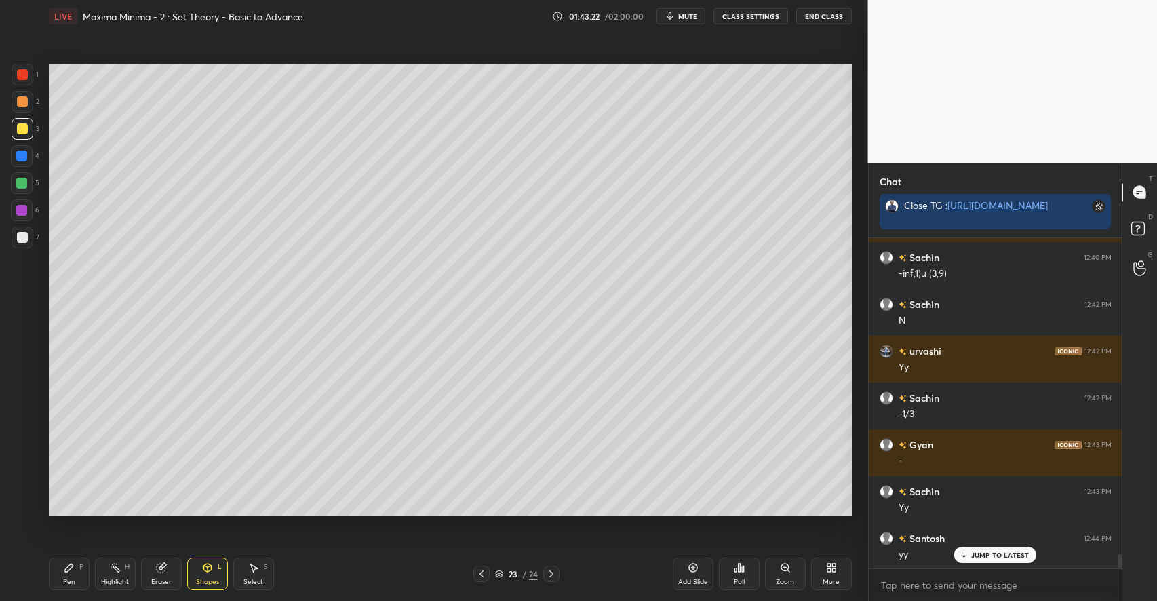
scroll to position [7474, 0]
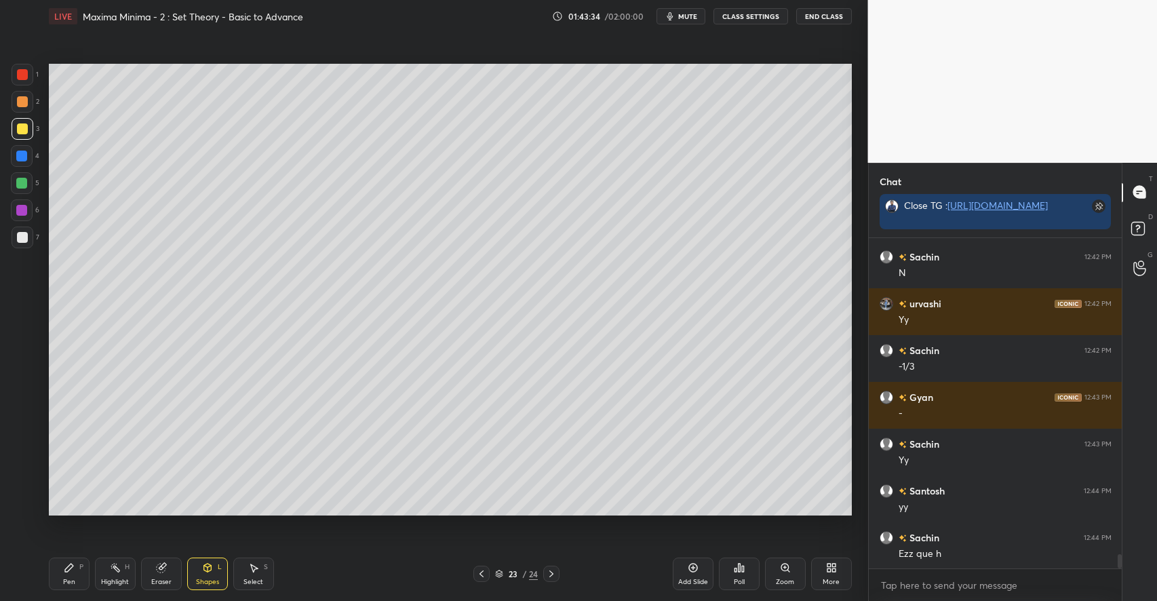
click at [551, 567] on div at bounding box center [551, 574] width 16 height 16
click at [24, 237] on div at bounding box center [22, 237] width 11 height 11
click at [75, 562] on div "Pen P" at bounding box center [69, 574] width 41 height 33
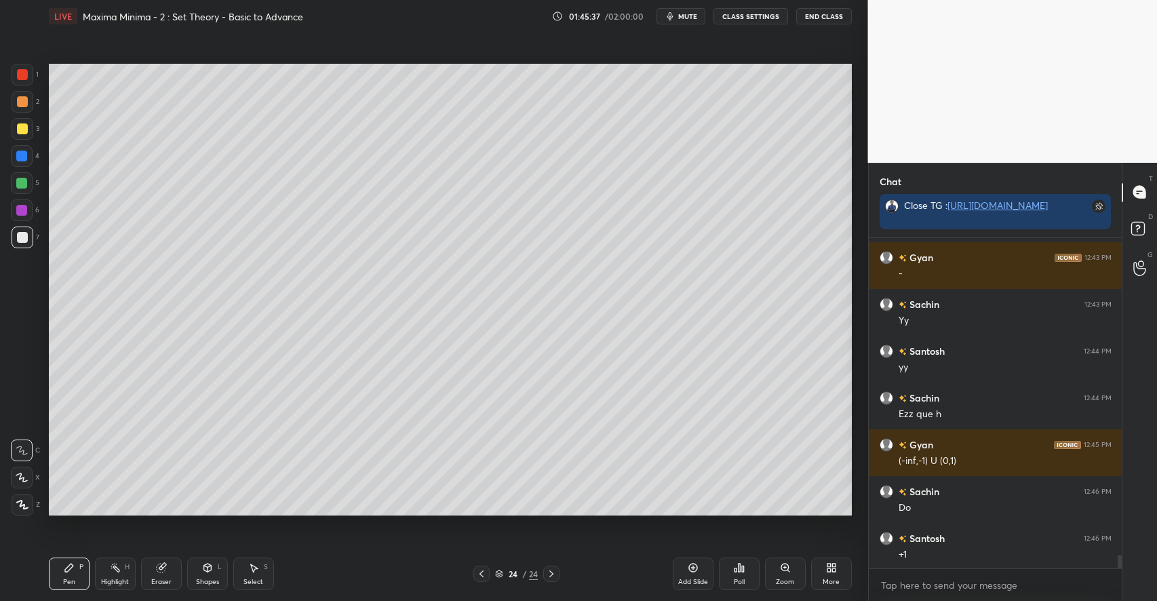
scroll to position [7661, 0]
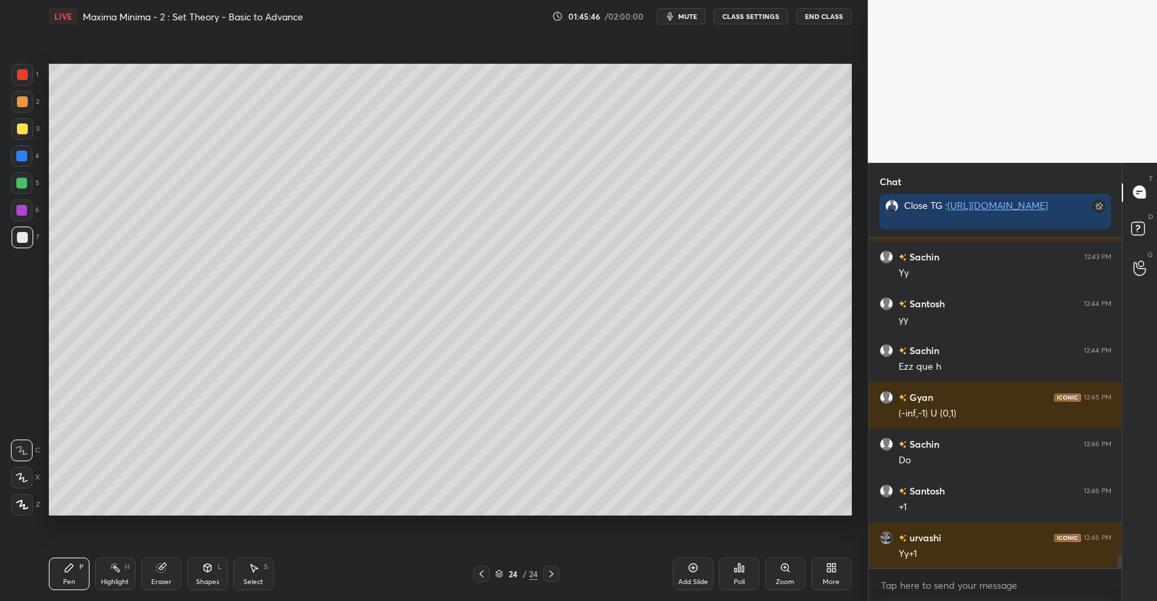
click at [21, 183] on div at bounding box center [21, 183] width 11 height 11
click at [21, 237] on div at bounding box center [22, 237] width 11 height 11
click at [23, 130] on div at bounding box center [22, 128] width 11 height 11
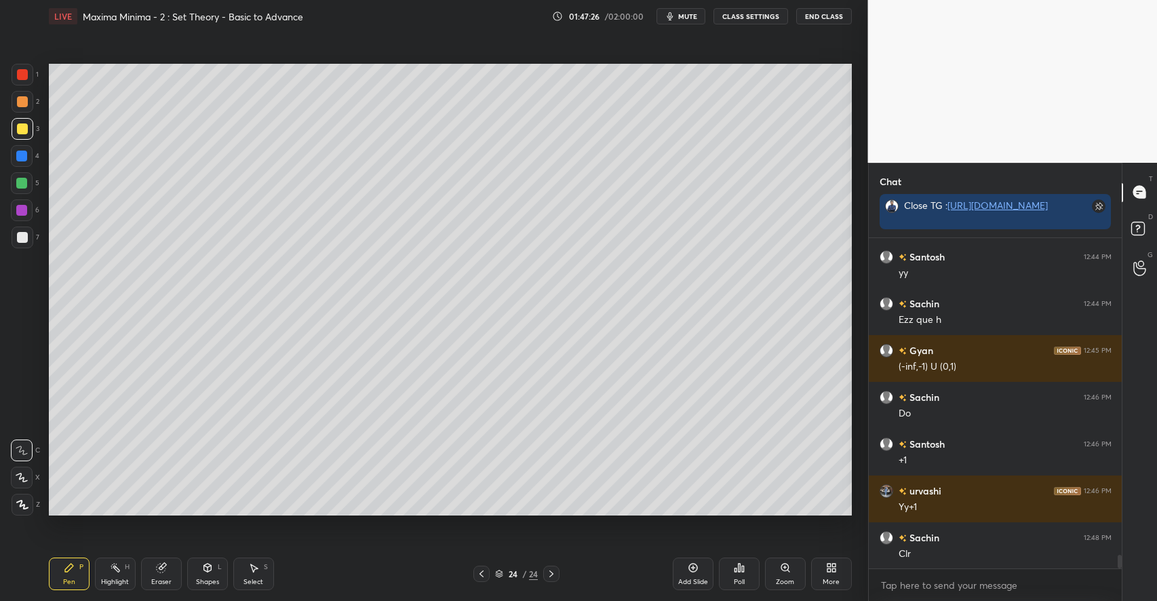
click at [693, 571] on icon at bounding box center [693, 567] width 11 height 11
click at [24, 100] on div at bounding box center [22, 101] width 11 height 11
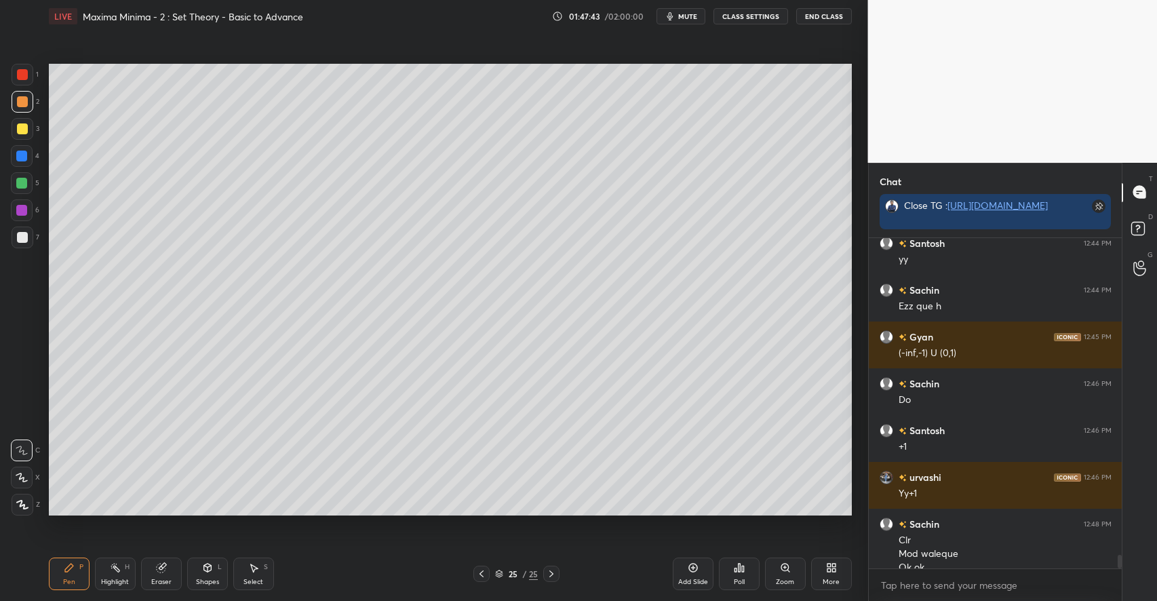
scroll to position [7735, 0]
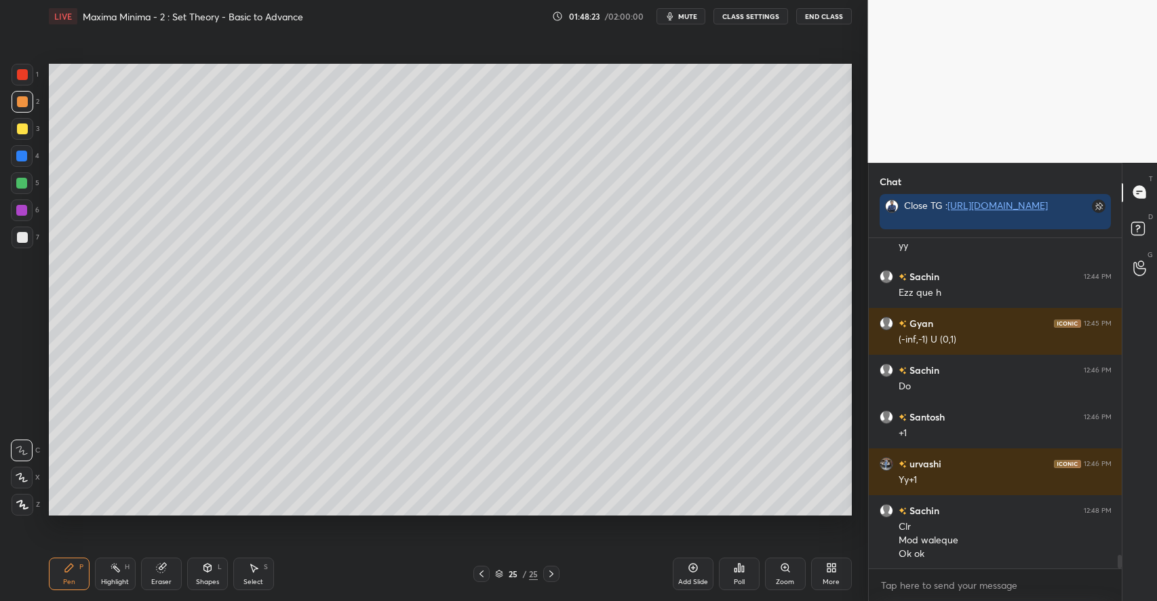
click at [244, 567] on div "Select S" at bounding box center [253, 574] width 41 height 33
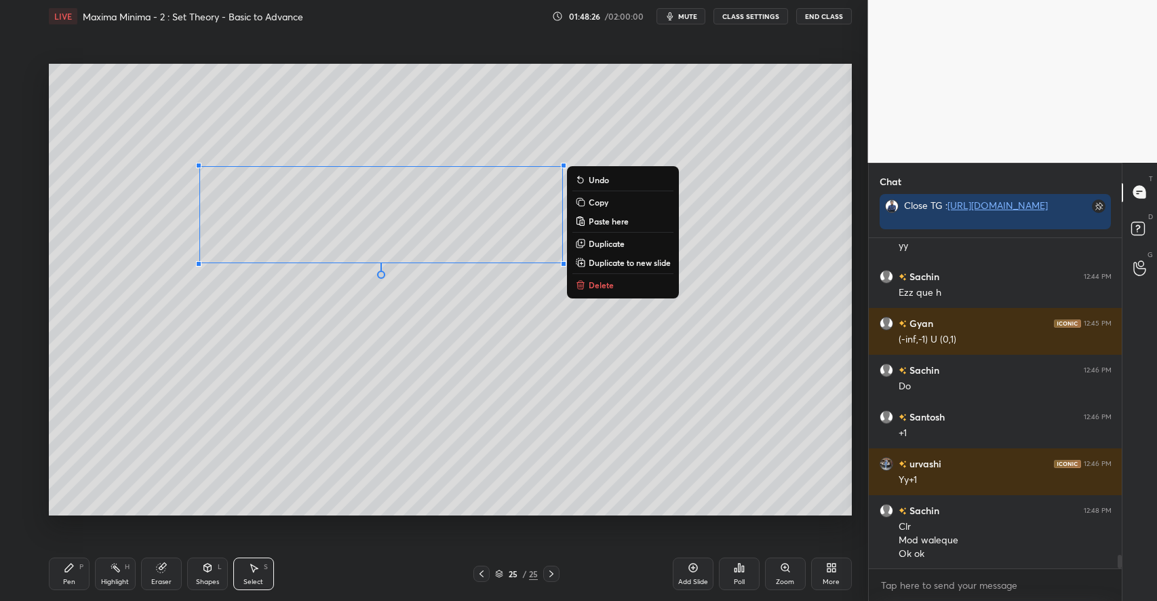
click at [69, 573] on icon at bounding box center [69, 567] width 11 height 11
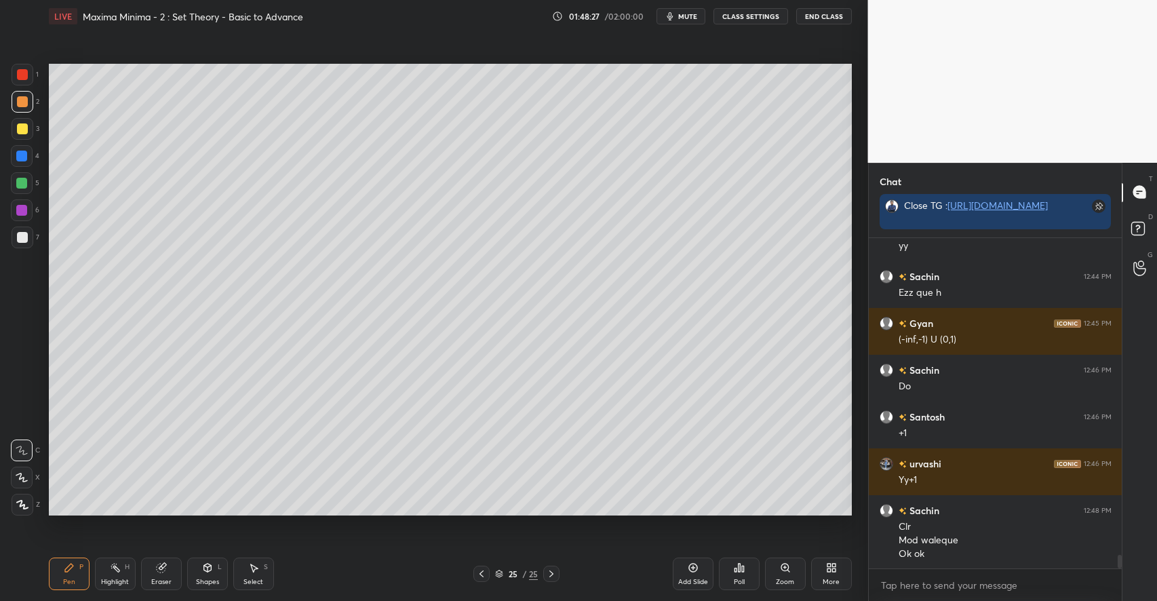
click at [26, 186] on div at bounding box center [21, 183] width 11 height 11
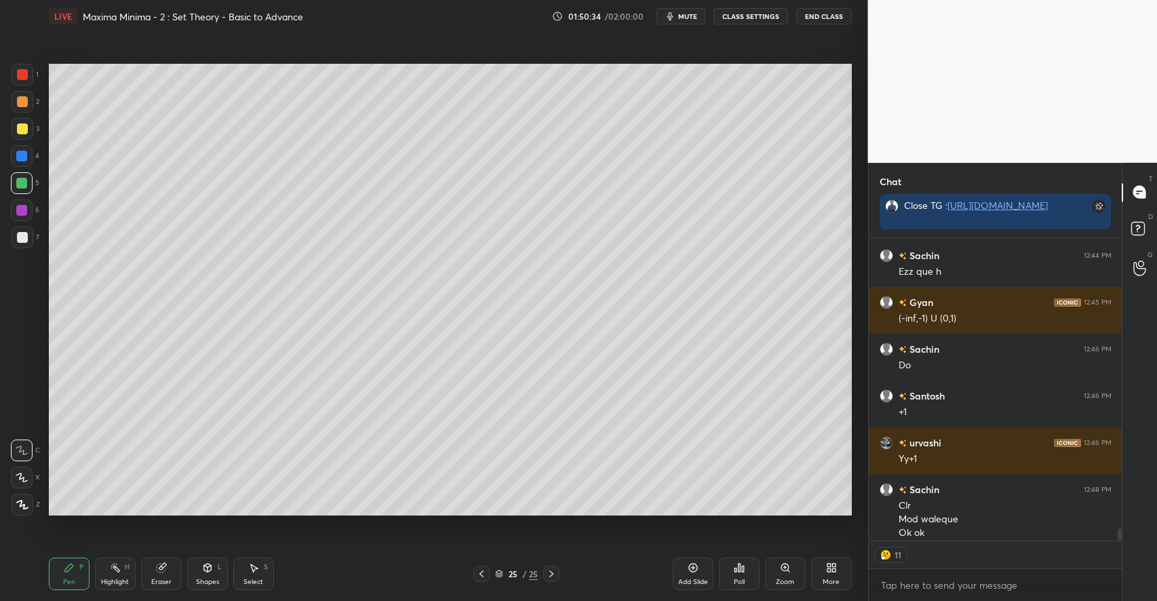
scroll to position [7763, 0]
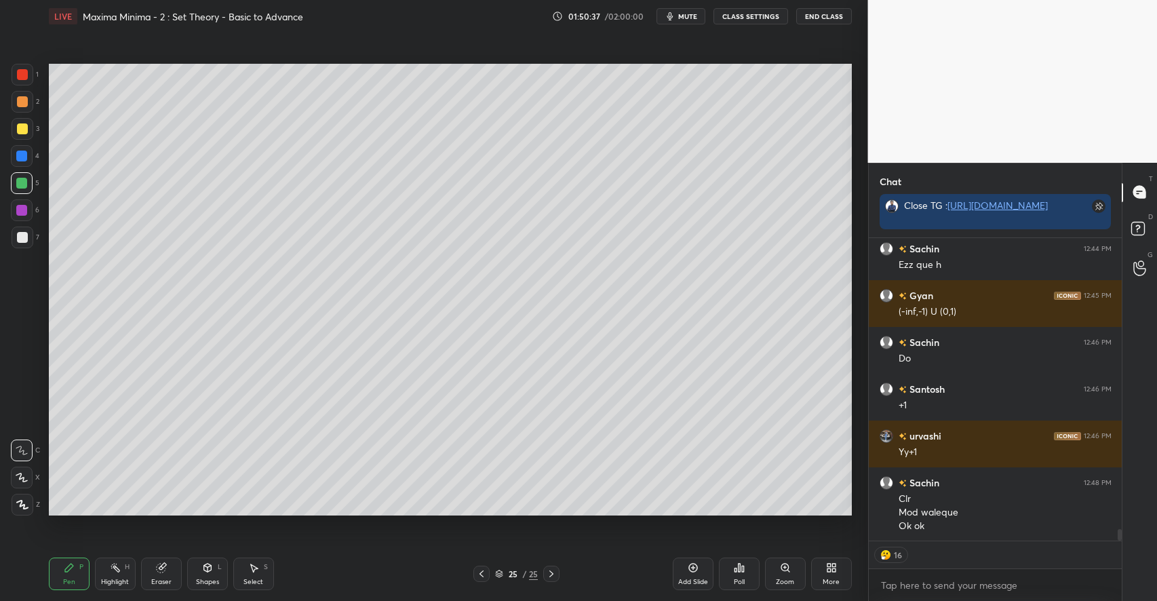
click at [255, 568] on icon at bounding box center [253, 568] width 7 height 8
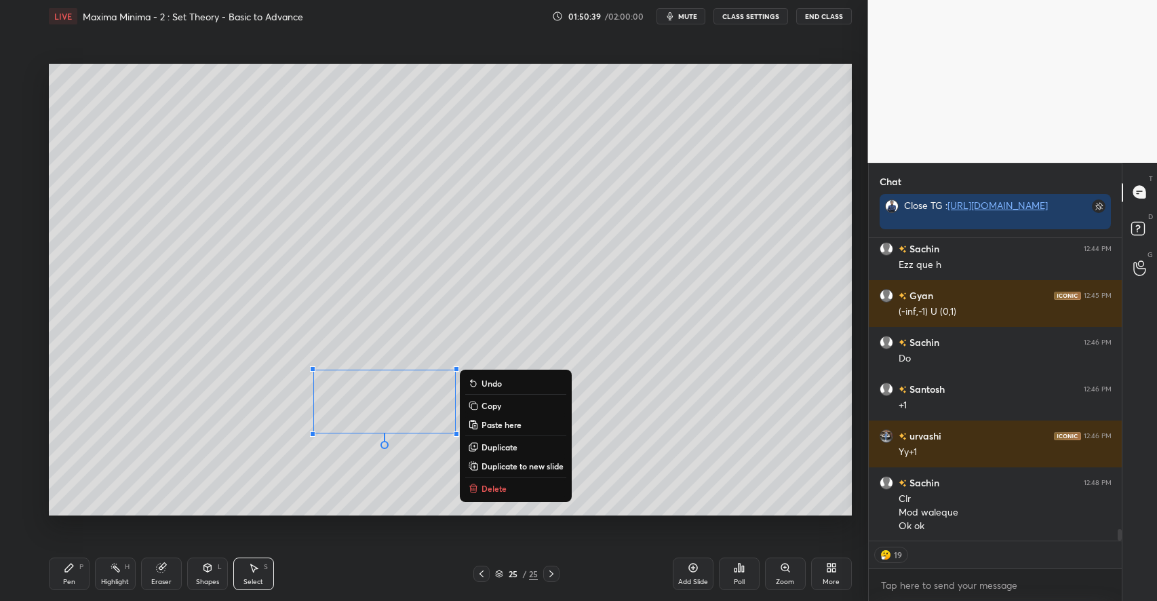
click at [487, 486] on p "Delete" at bounding box center [494, 488] width 25 height 11
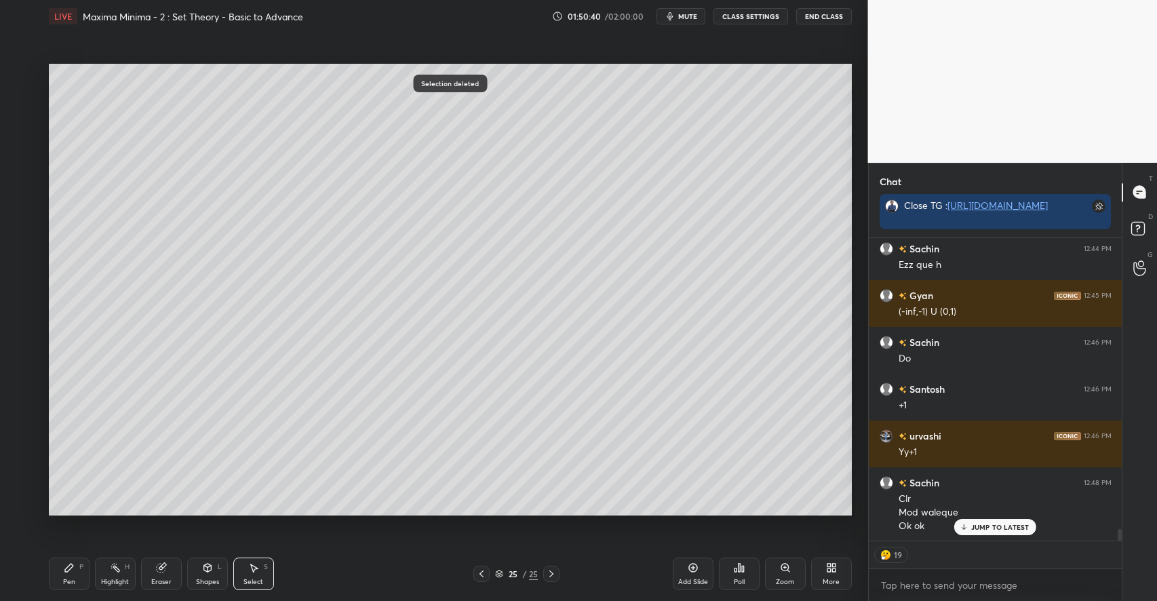
scroll to position [7809, 0]
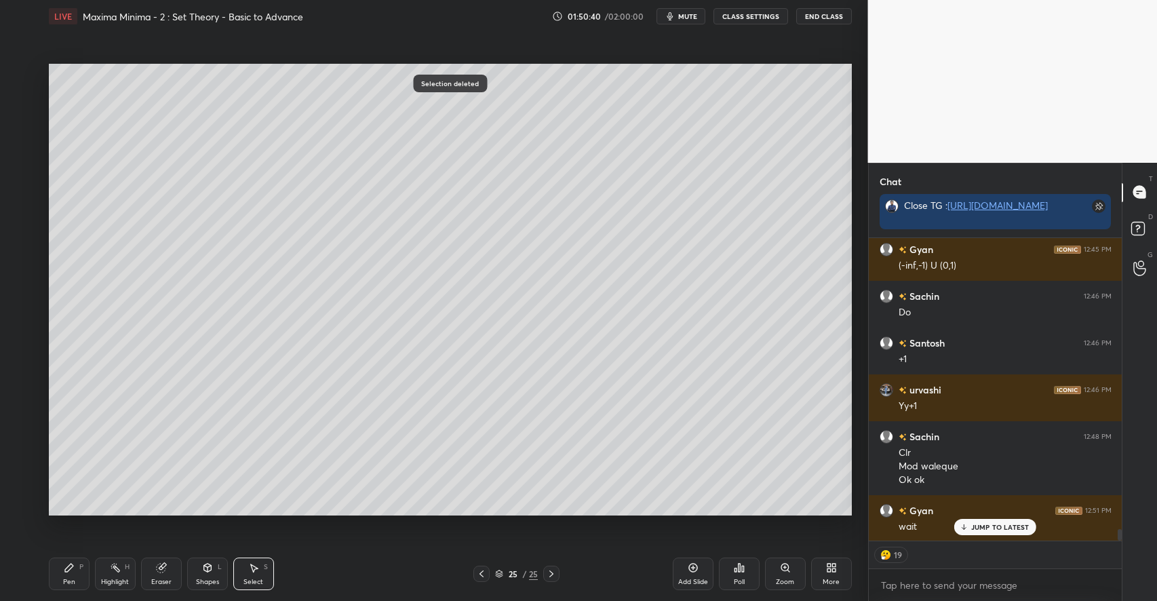
click at [69, 561] on div "Pen P" at bounding box center [69, 574] width 41 height 33
click at [27, 133] on div at bounding box center [23, 129] width 22 height 22
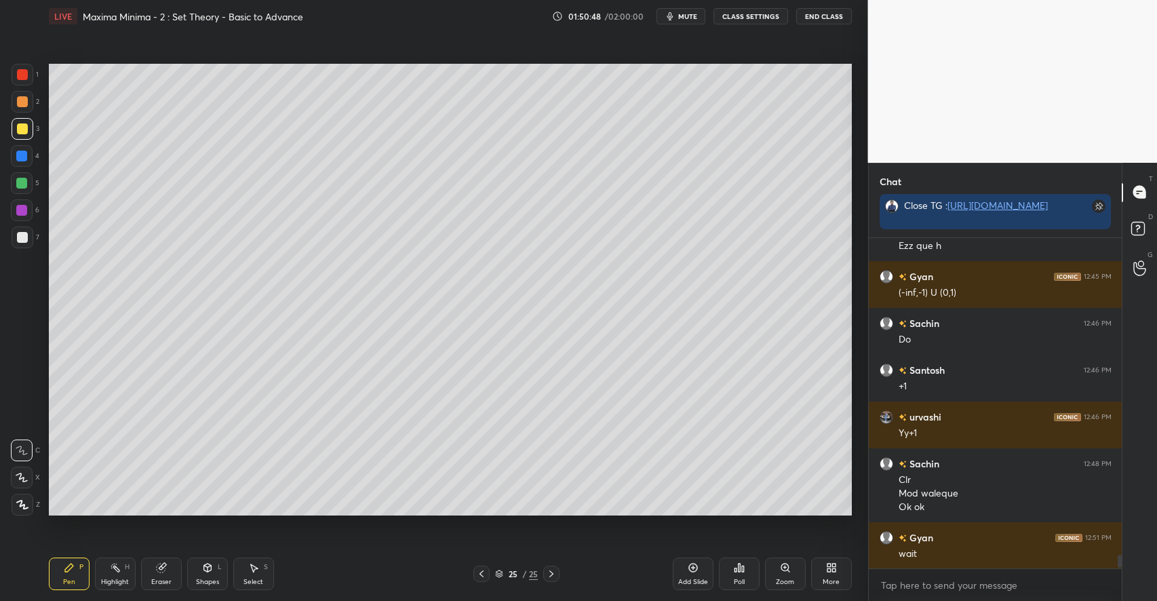
scroll to position [7782, 0]
click at [25, 234] on div at bounding box center [22, 237] width 11 height 11
click at [252, 570] on icon at bounding box center [253, 568] width 7 height 8
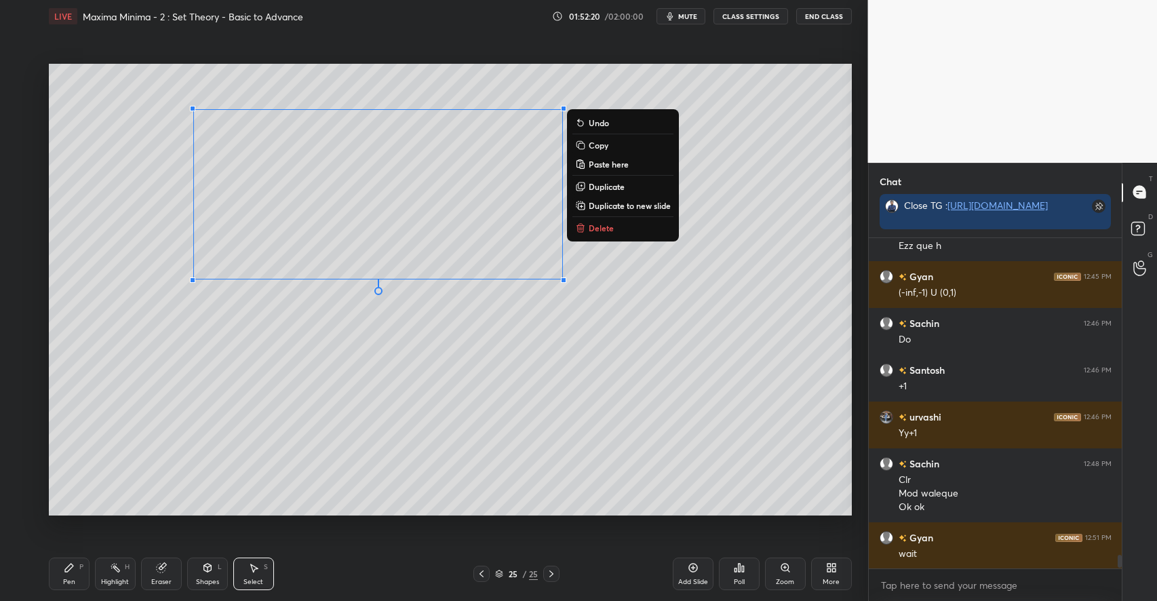
click at [488, 343] on div "0 ° Undo Copy Paste here Duplicate Duplicate to new slide Delete" at bounding box center [450, 290] width 803 height 452
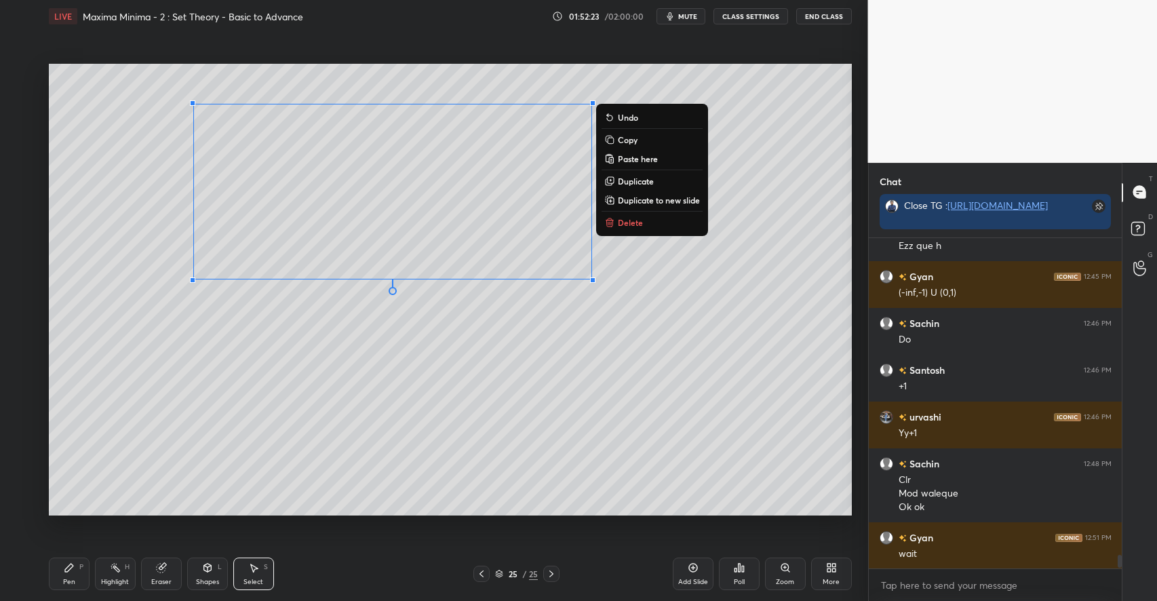
click at [643, 202] on p "Duplicate to new slide" at bounding box center [659, 200] width 82 height 11
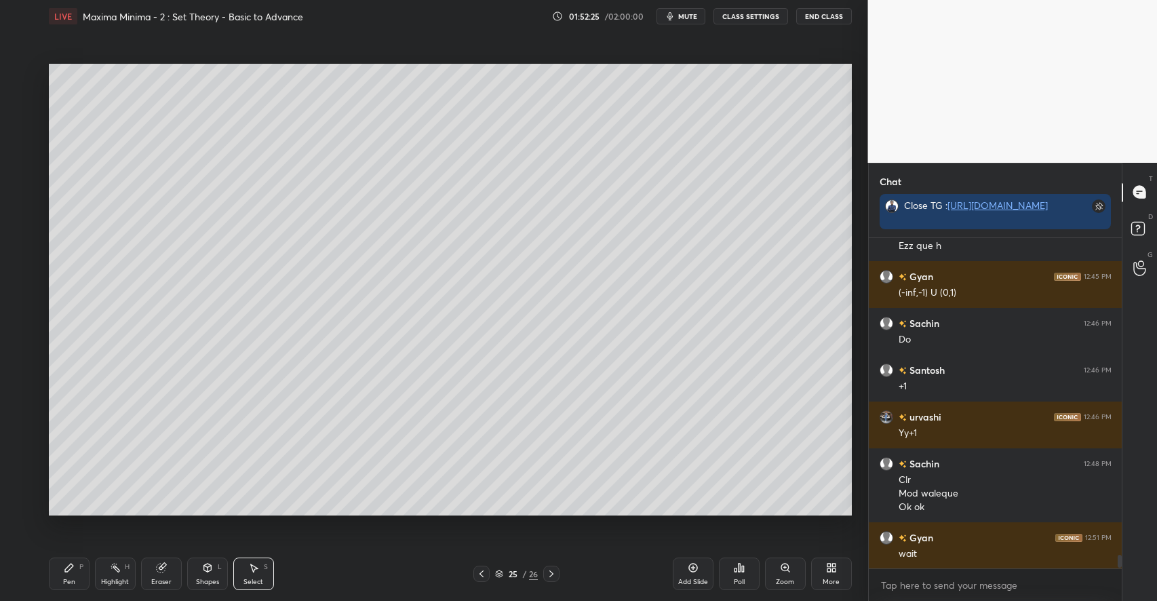
click at [69, 571] on icon at bounding box center [69, 567] width 11 height 11
click at [208, 570] on icon at bounding box center [207, 568] width 7 height 8
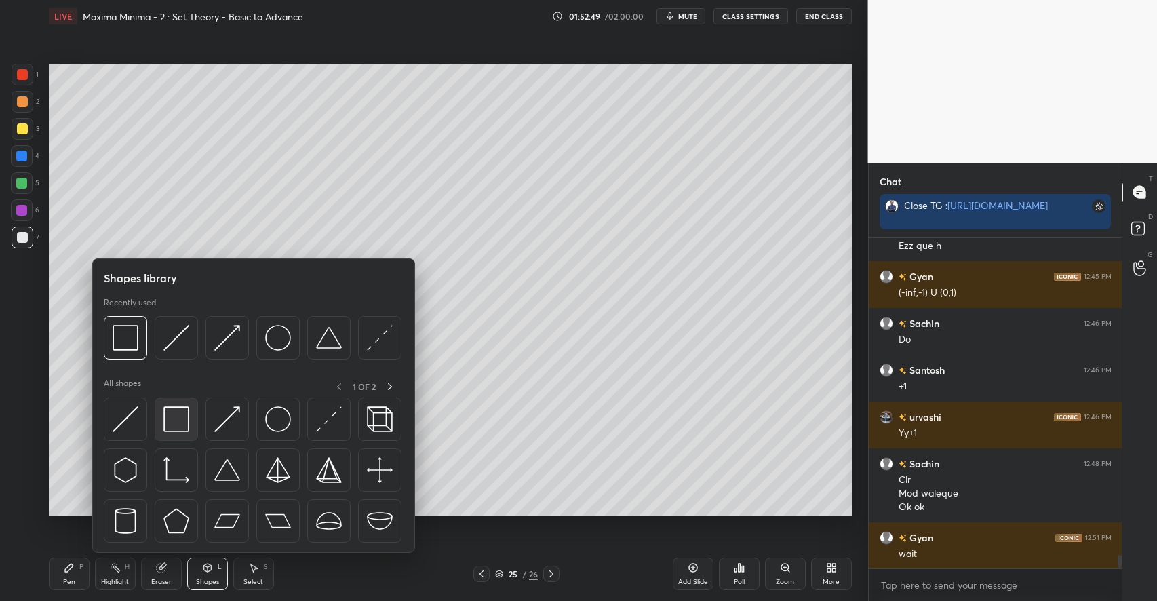
click at [175, 415] on img at bounding box center [176, 419] width 26 height 26
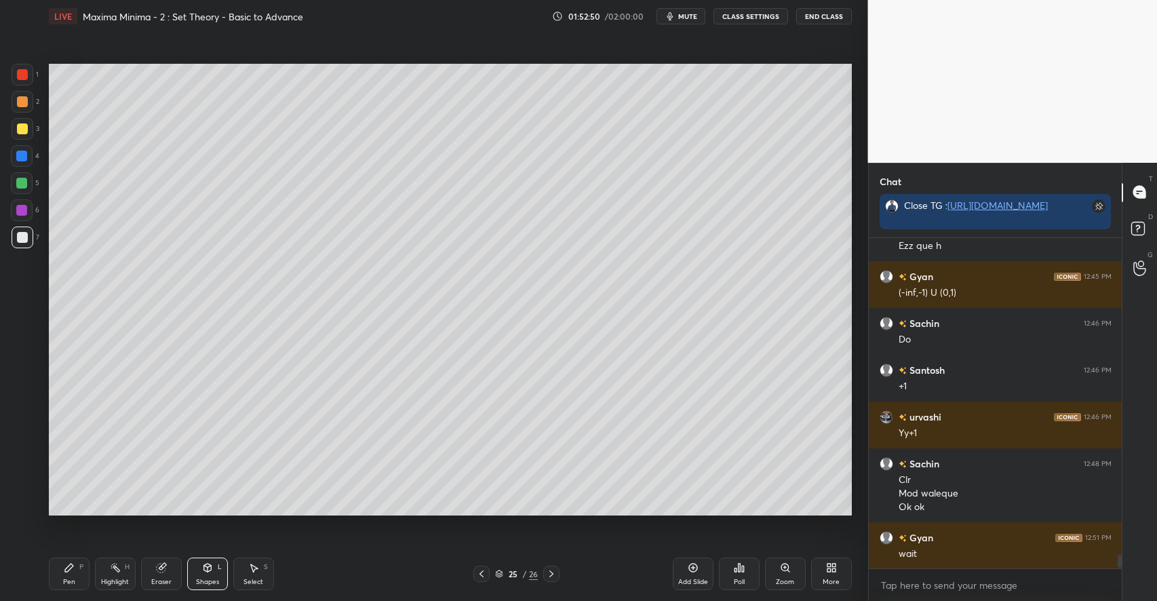
click at [22, 130] on div at bounding box center [22, 128] width 11 height 11
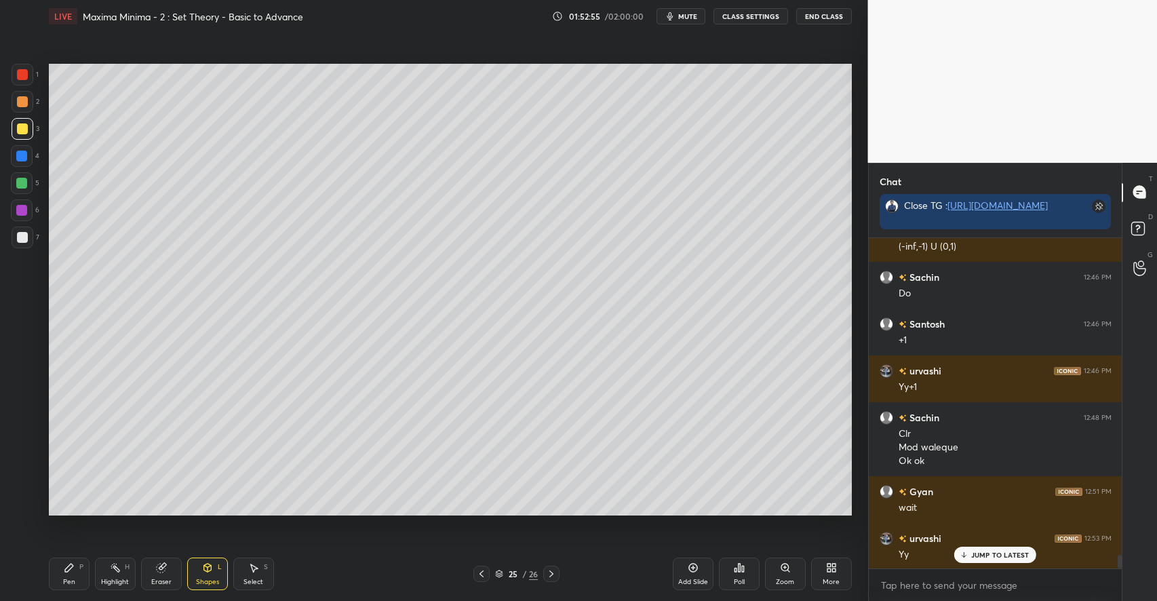
click at [78, 575] on div "Pen P" at bounding box center [69, 574] width 41 height 33
click at [23, 235] on div at bounding box center [22, 237] width 11 height 11
click at [254, 579] on div "Select" at bounding box center [254, 582] width 20 height 7
click at [602, 462] on div "0 ° Undo Copy Paste here Duplicate Duplicate to new slide Delete" at bounding box center [450, 290] width 803 height 452
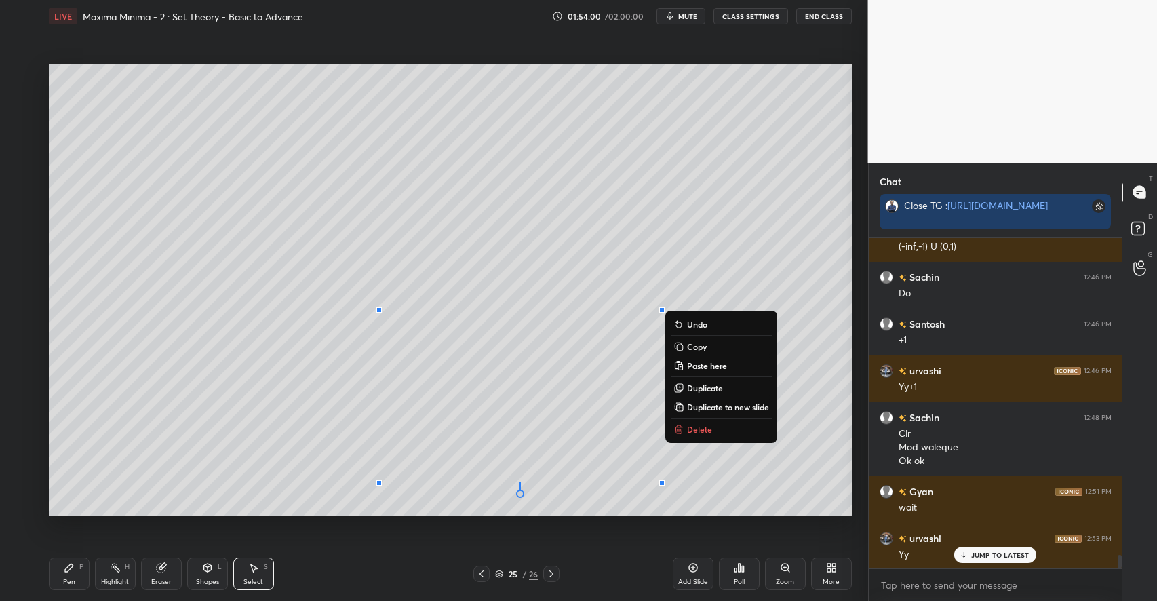
click at [274, 486] on div "0 ° Undo Copy Paste here Duplicate Duplicate to new slide Delete" at bounding box center [450, 290] width 803 height 452
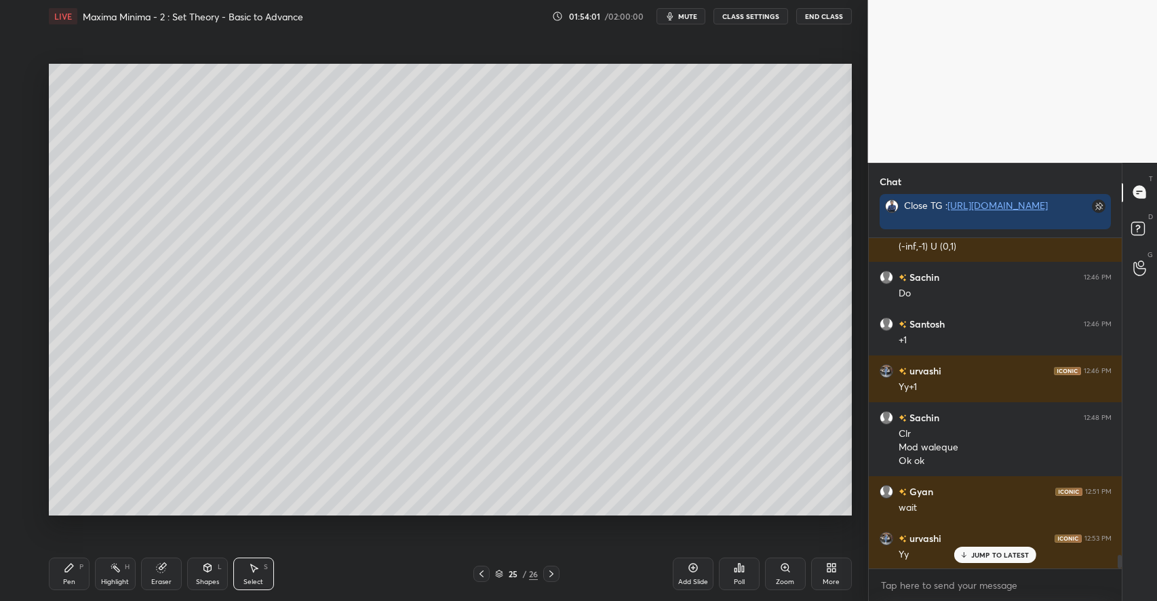
click at [208, 575] on div "Shapes L" at bounding box center [207, 574] width 41 height 33
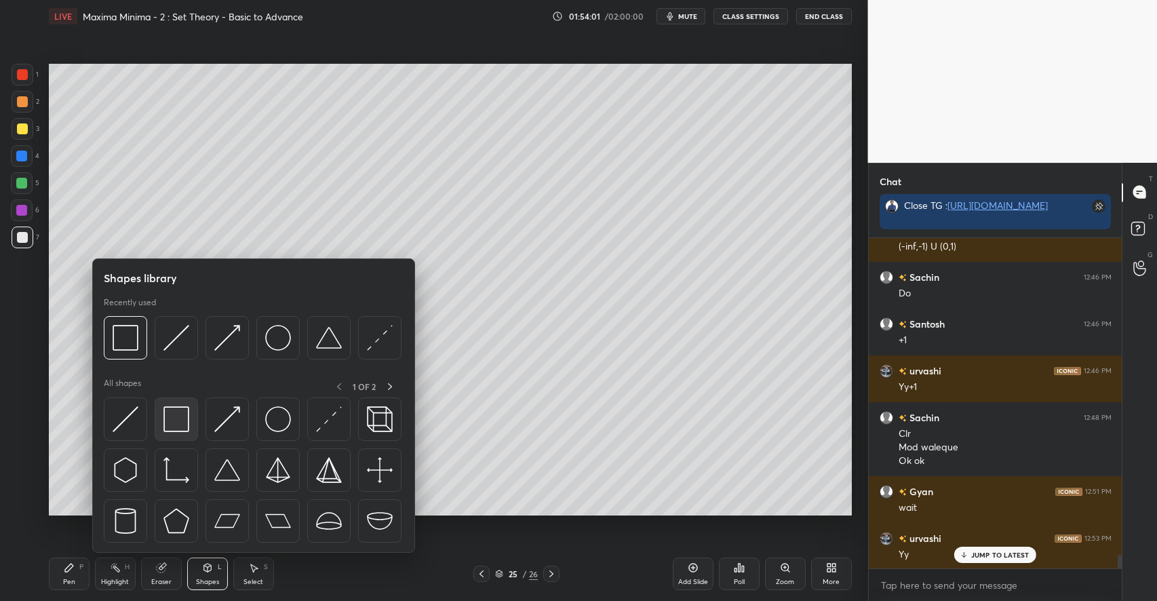
click at [172, 418] on img at bounding box center [176, 419] width 26 height 26
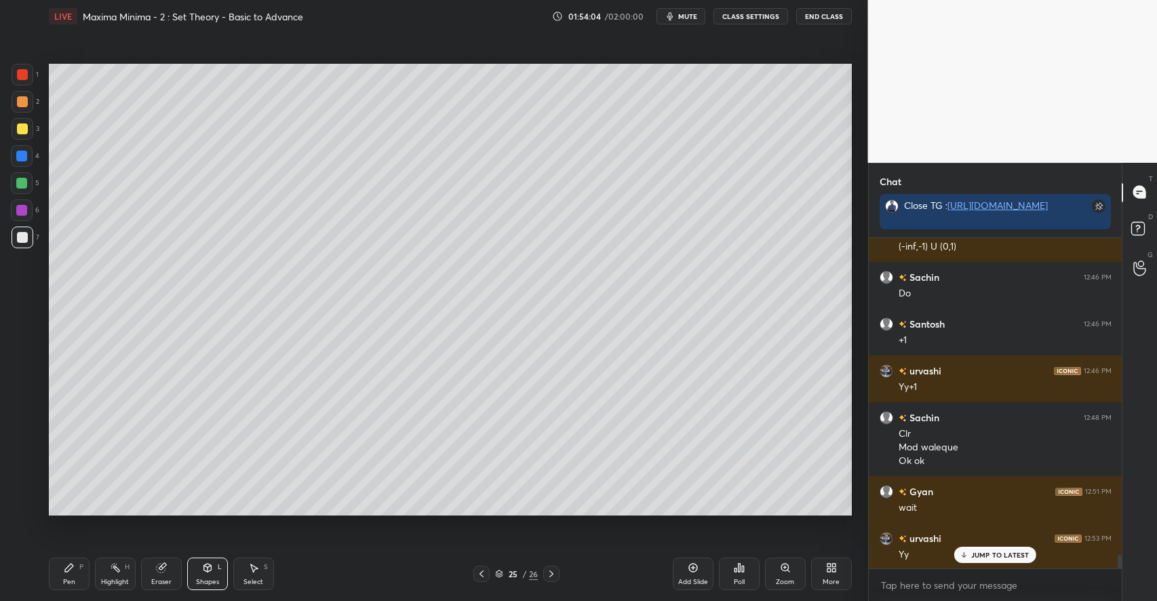
click at [62, 566] on div "Pen P" at bounding box center [69, 574] width 41 height 33
click at [24, 132] on div at bounding box center [22, 128] width 11 height 11
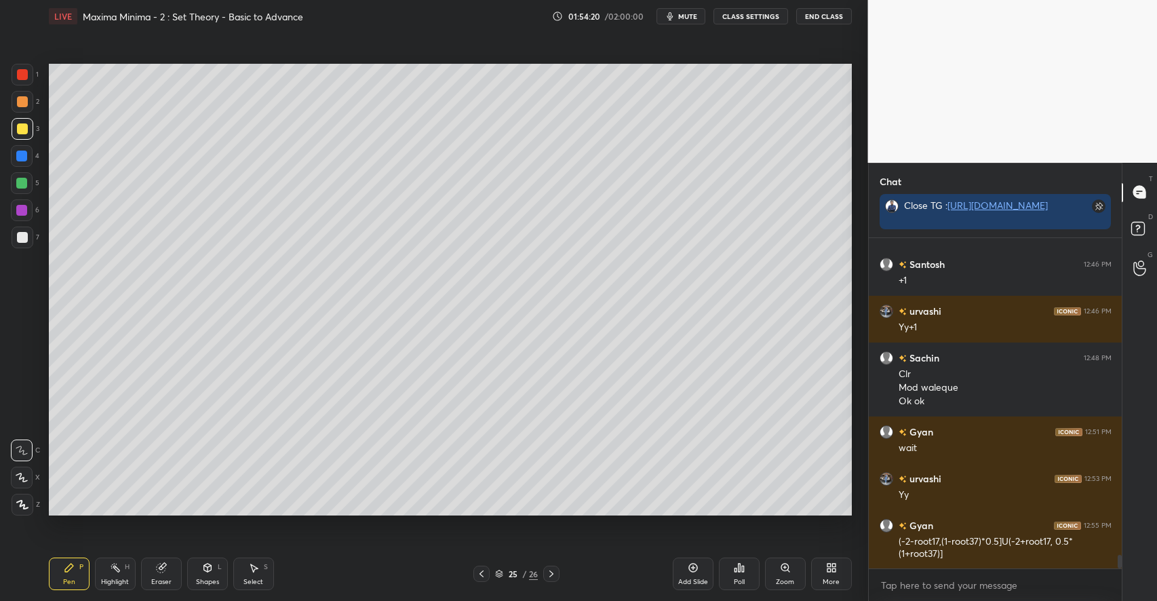
click at [163, 579] on div "Eraser" at bounding box center [161, 582] width 20 height 7
click at [79, 575] on div "Pen P" at bounding box center [69, 574] width 41 height 33
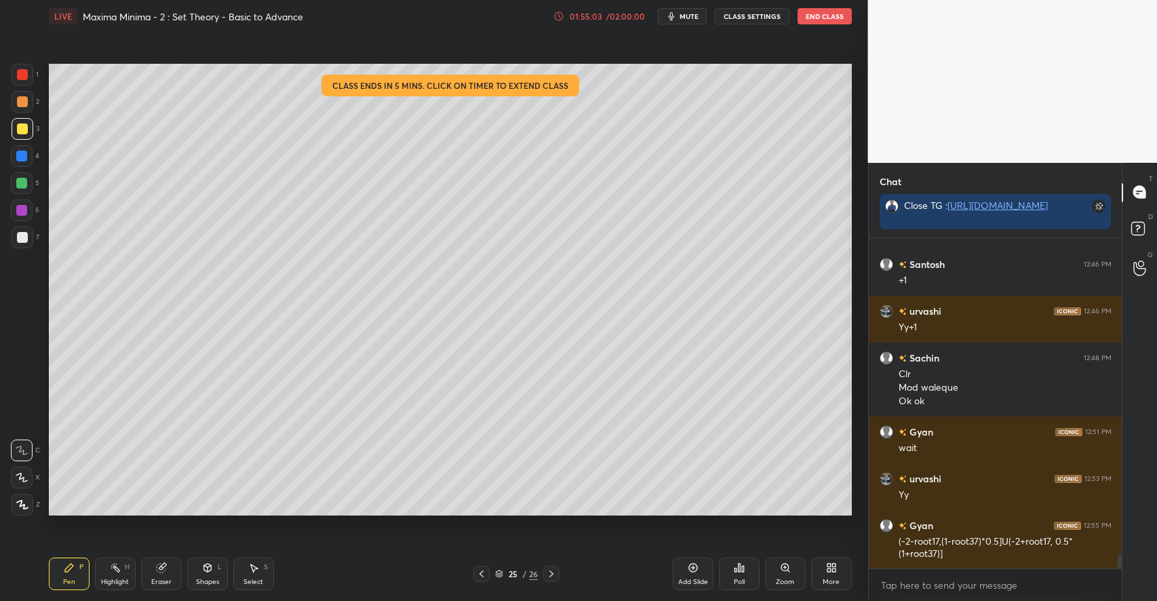
click at [616, 18] on div "/ 02:00:00" at bounding box center [626, 16] width 42 height 8
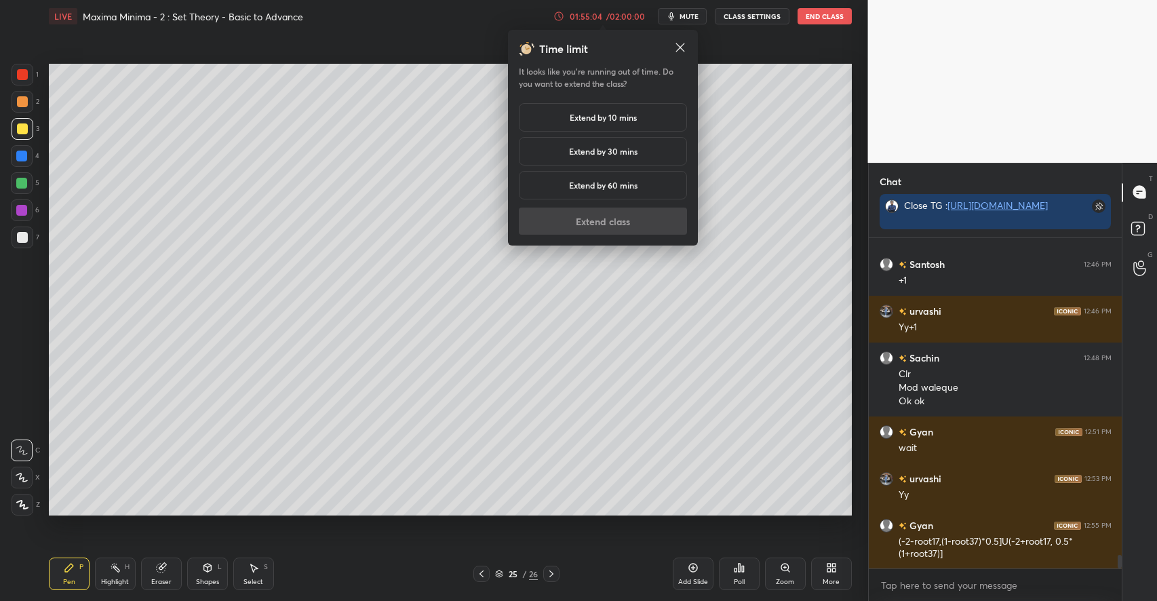
click at [598, 114] on h5 "Extend by 10 mins" at bounding box center [603, 117] width 67 height 12
click at [596, 217] on button "Extend class" at bounding box center [603, 221] width 168 height 27
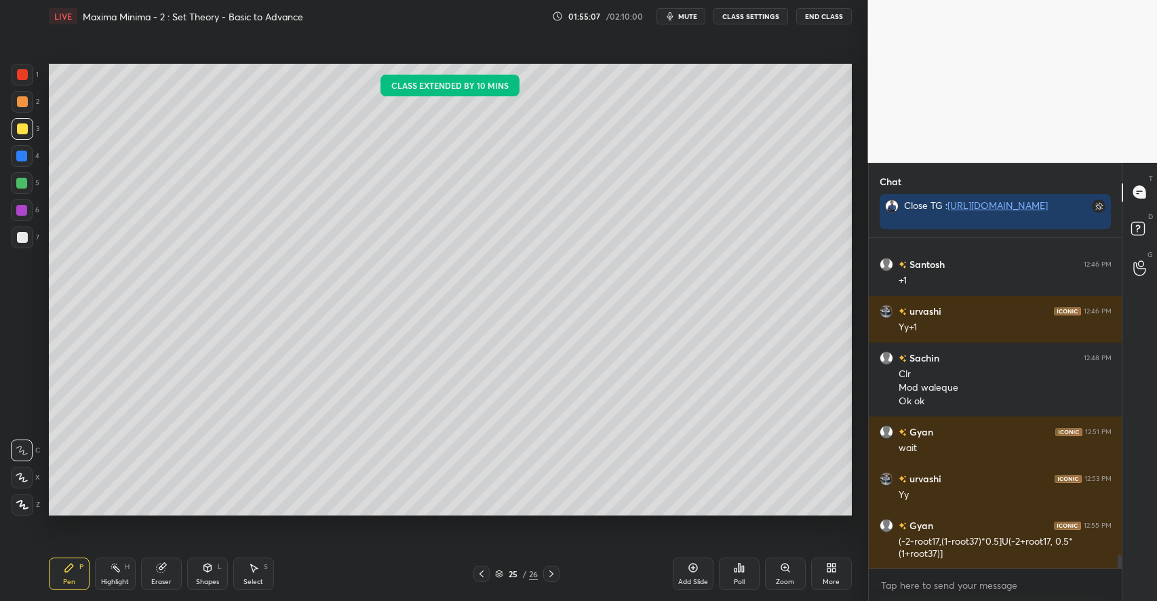
click at [182, 563] on div "Pen P Highlight H Eraser Shapes L Select S" at bounding box center [205, 574] width 312 height 33
click at [170, 575] on div "Eraser" at bounding box center [161, 574] width 41 height 33
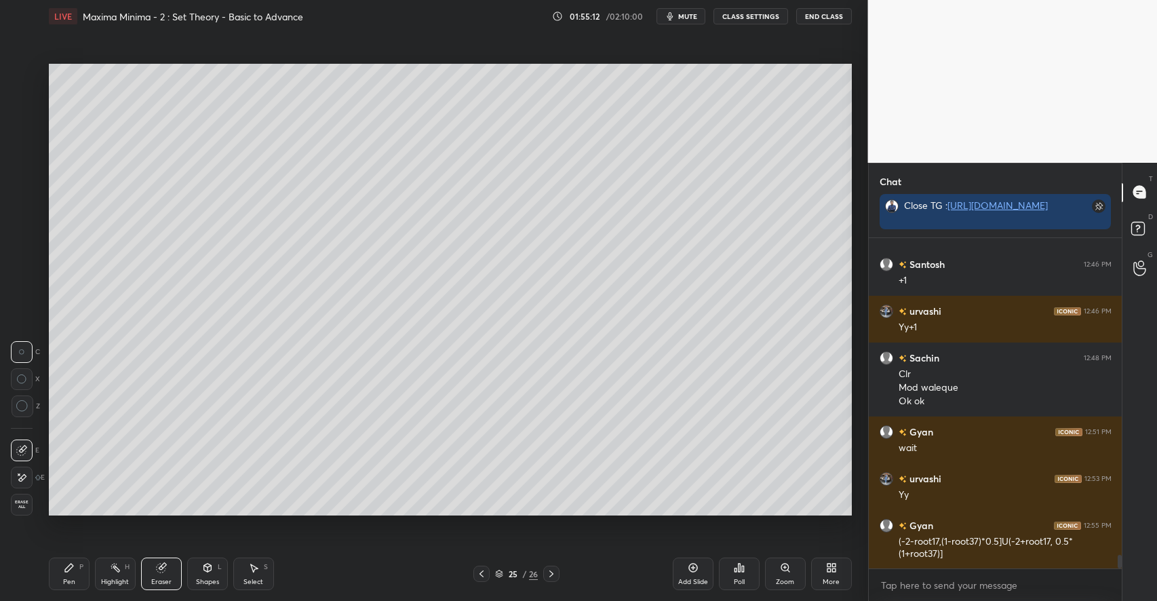
click at [69, 563] on icon at bounding box center [69, 567] width 11 height 11
click at [22, 184] on div at bounding box center [21, 183] width 11 height 11
click at [553, 573] on icon at bounding box center [551, 573] width 11 height 11
click at [209, 575] on div "Shapes L" at bounding box center [207, 574] width 41 height 33
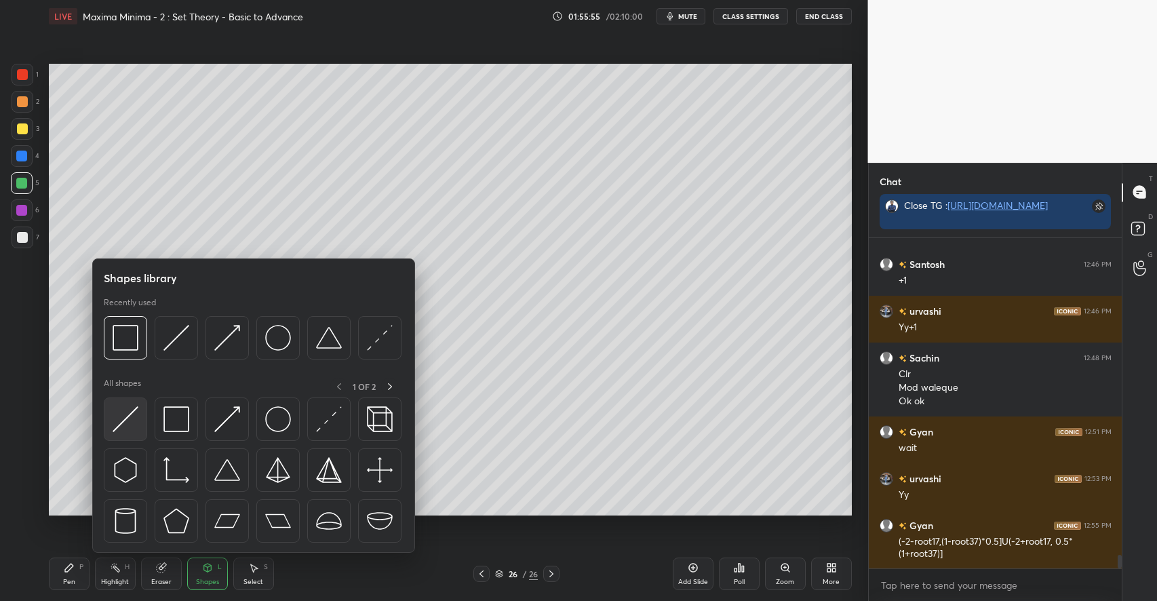
click at [132, 427] on img at bounding box center [126, 419] width 26 height 26
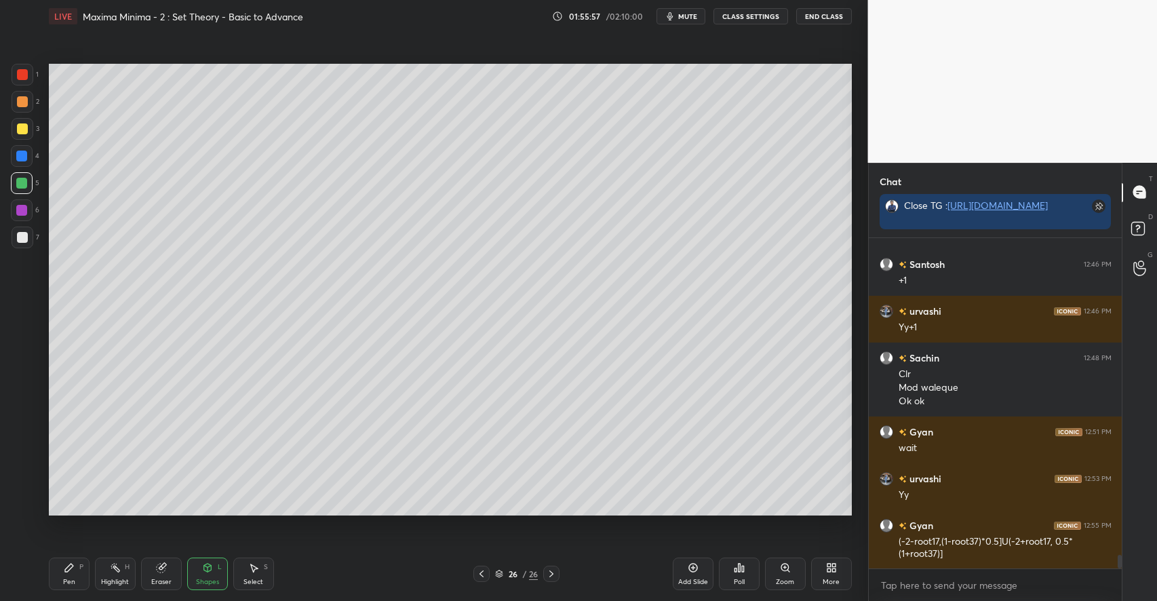
click at [73, 574] on div "Pen P" at bounding box center [69, 574] width 41 height 33
click at [115, 571] on icon at bounding box center [115, 567] width 11 height 11
click at [63, 573] on div "Pen P" at bounding box center [69, 574] width 41 height 33
click at [20, 239] on div at bounding box center [22, 237] width 11 height 11
click at [26, 125] on div at bounding box center [22, 128] width 11 height 11
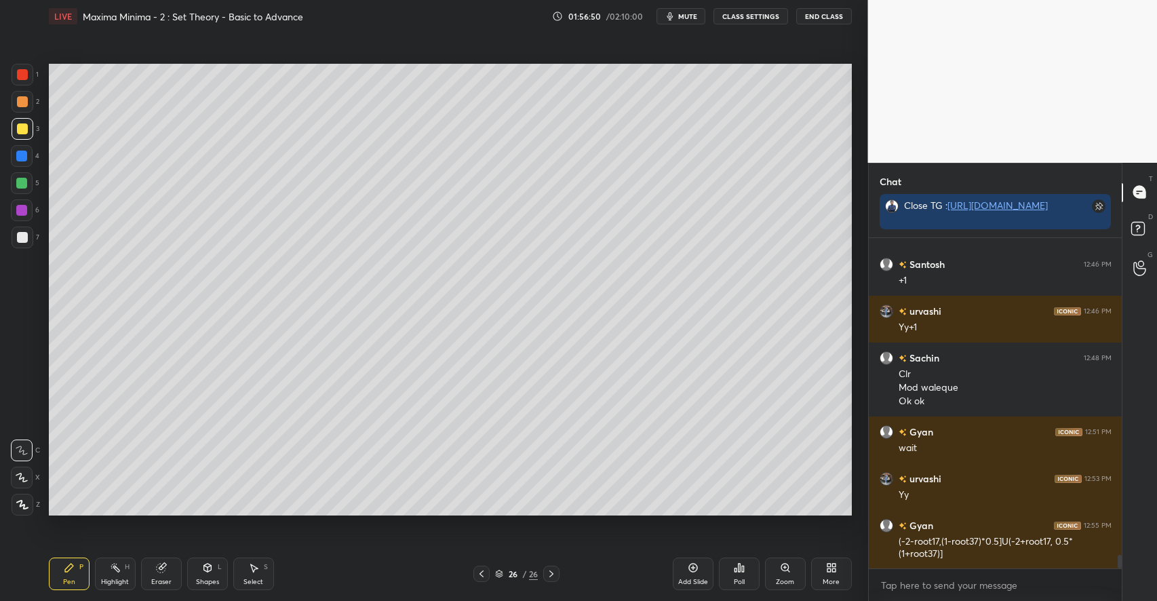
scroll to position [7934, 0]
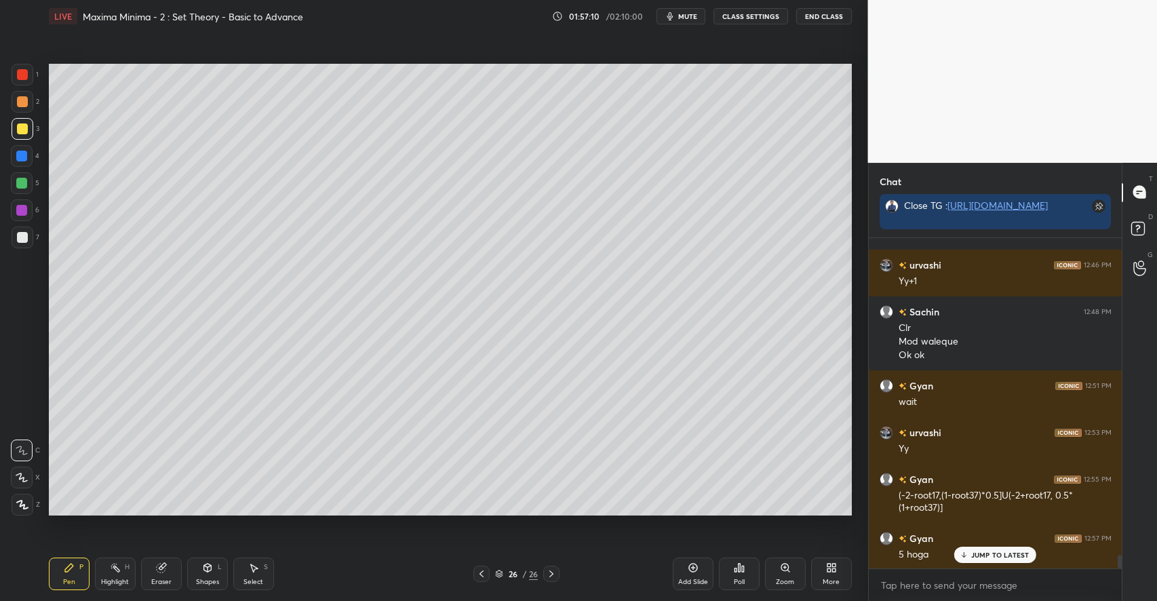
click at [149, 582] on div "Eraser" at bounding box center [161, 574] width 41 height 33
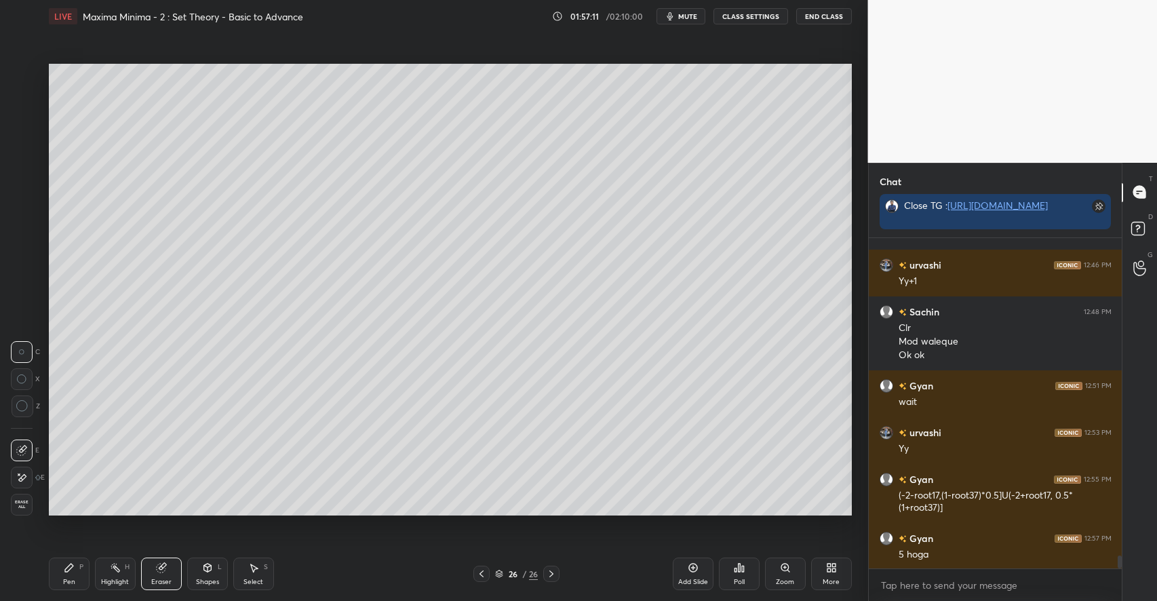
scroll to position [7981, 0]
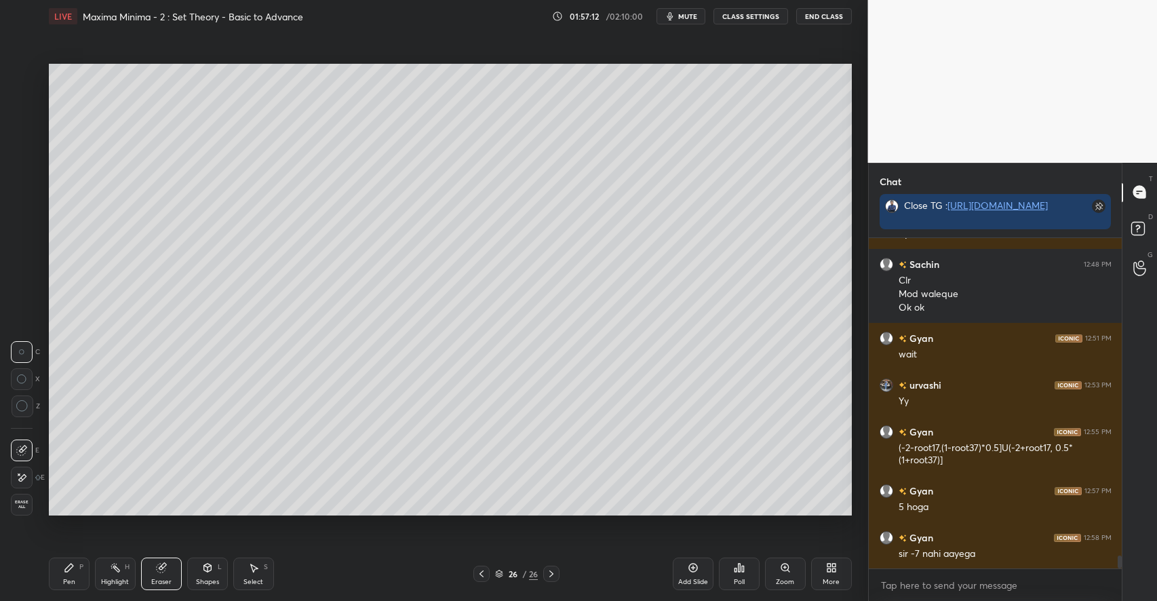
click at [66, 575] on div "Pen P" at bounding box center [69, 574] width 41 height 33
click at [169, 570] on div "Eraser" at bounding box center [161, 574] width 41 height 33
click at [69, 575] on div "Pen P" at bounding box center [69, 574] width 41 height 33
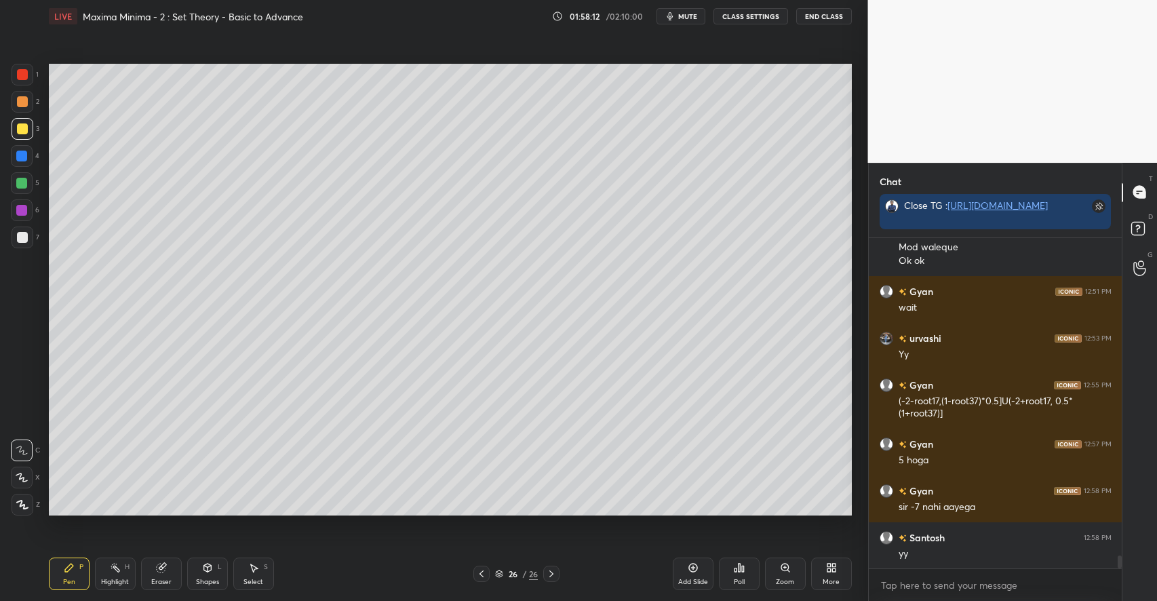
scroll to position [8075, 0]
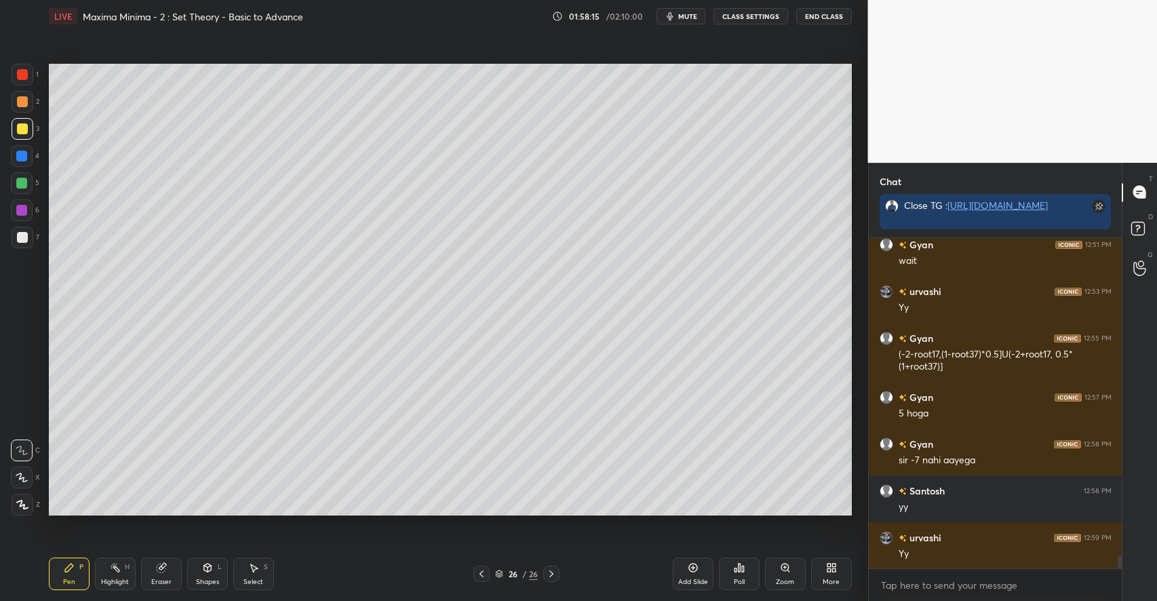
click at [705, 575] on div "Add Slide" at bounding box center [693, 574] width 41 height 33
click at [24, 101] on div at bounding box center [22, 101] width 11 height 11
click at [204, 566] on icon at bounding box center [207, 567] width 7 height 2
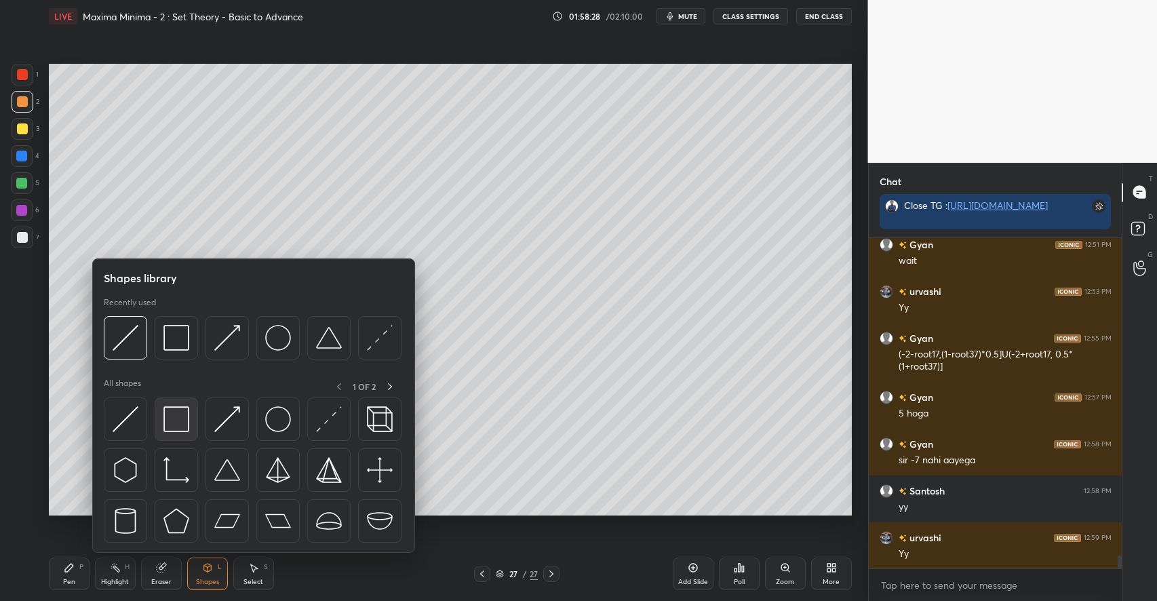
click at [178, 425] on img at bounding box center [176, 419] width 26 height 26
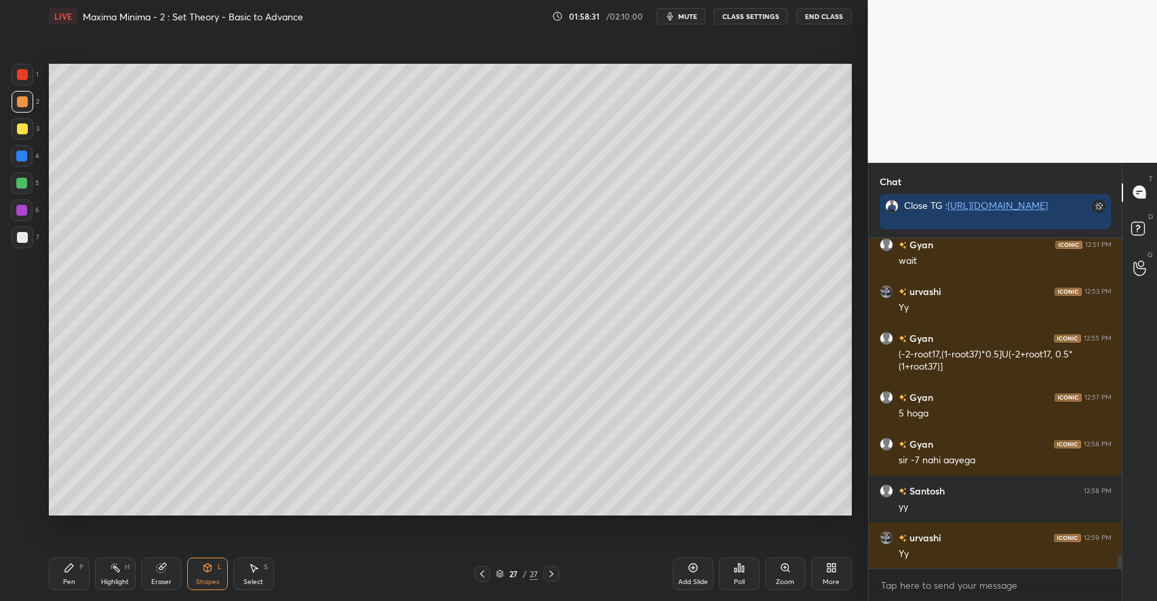
click at [73, 570] on icon at bounding box center [69, 567] width 11 height 11
click at [26, 237] on div at bounding box center [22, 237] width 11 height 11
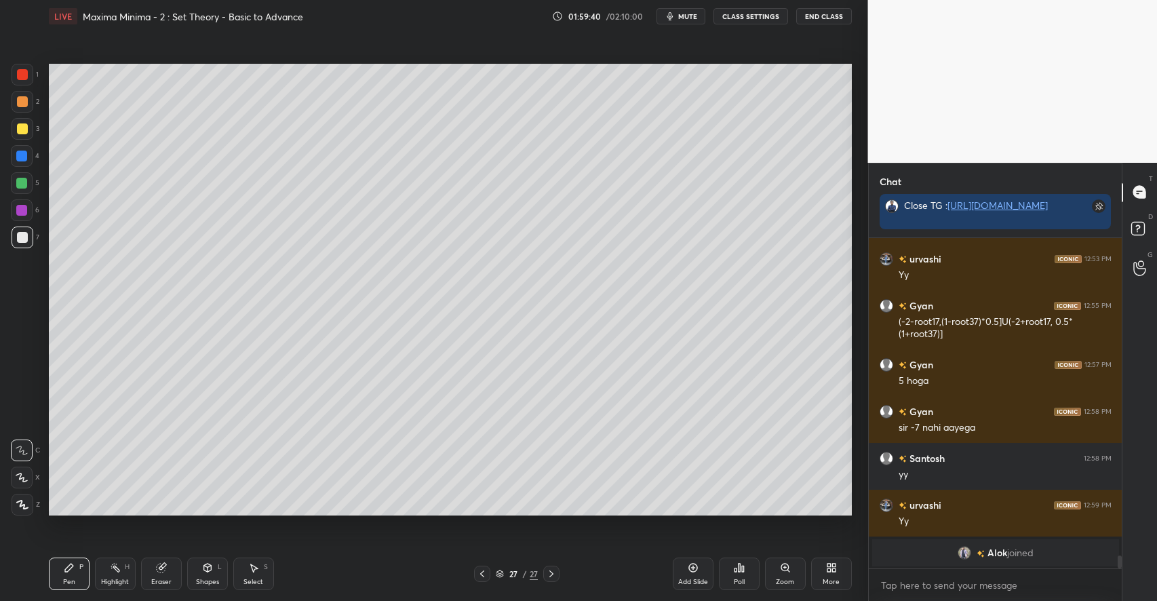
scroll to position [7244, 0]
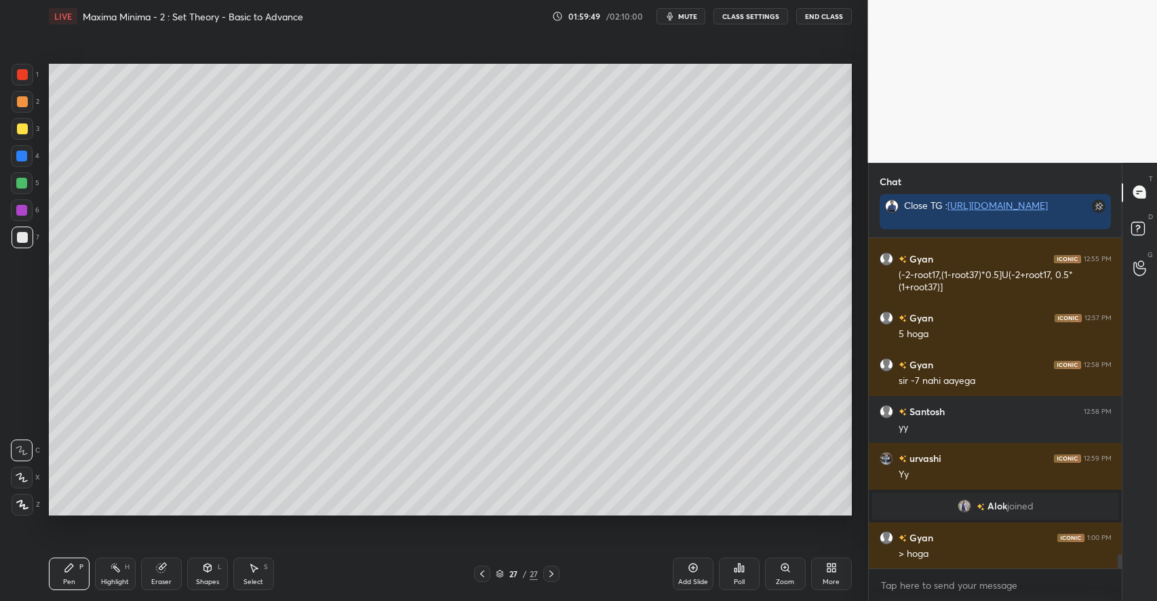
click at [161, 575] on div "Eraser" at bounding box center [161, 574] width 41 height 33
click at [67, 568] on icon at bounding box center [69, 568] width 8 height 8
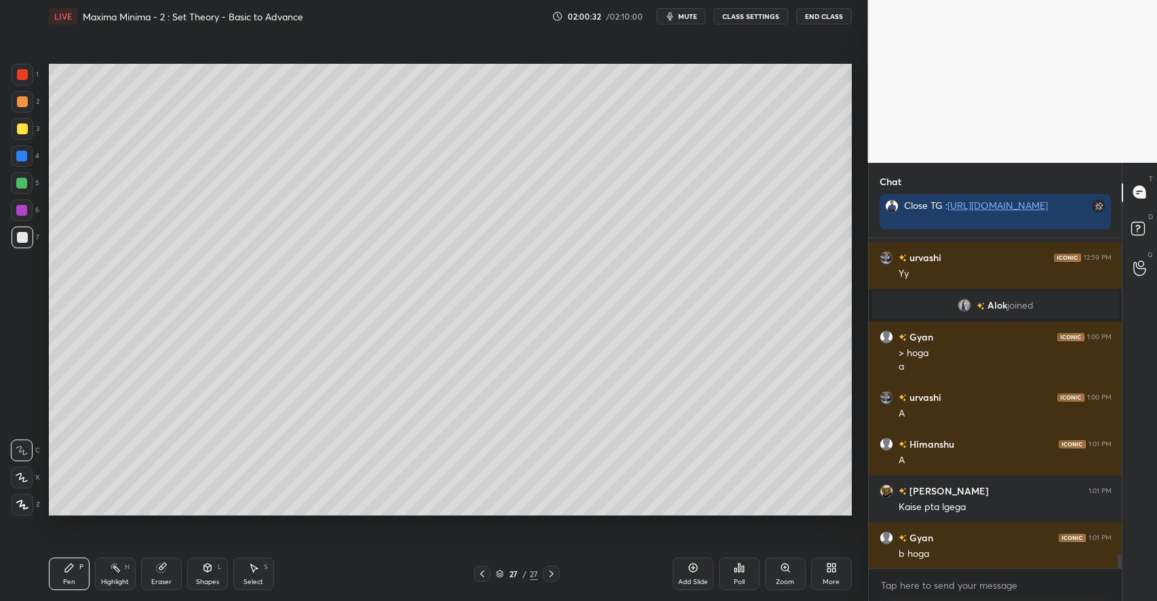
scroll to position [7492, 0]
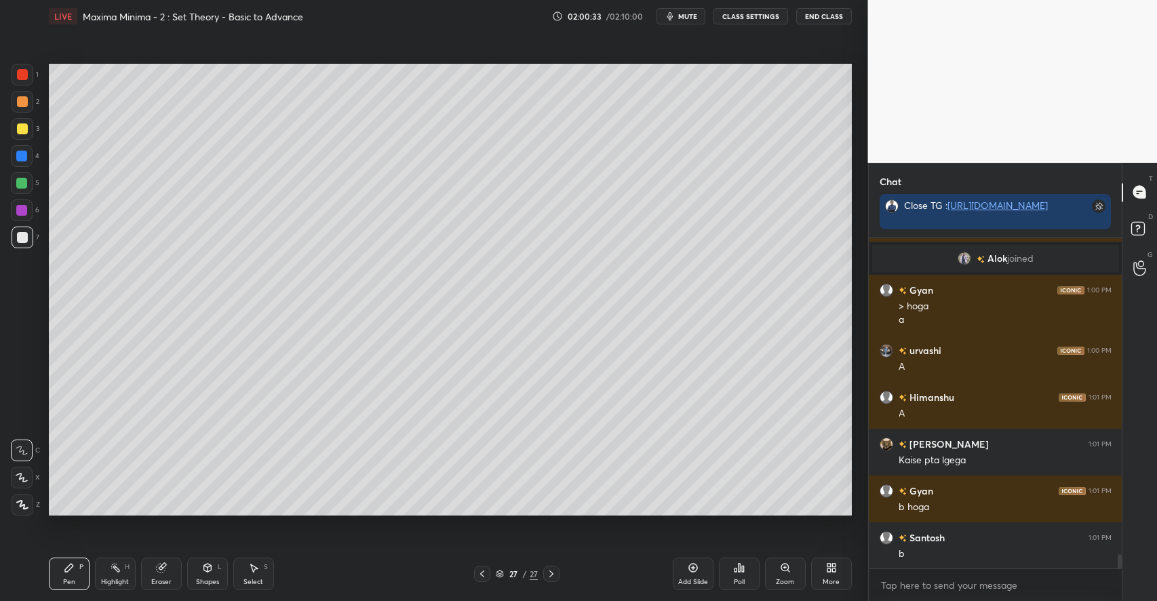
click at [25, 182] on div at bounding box center [21, 183] width 11 height 11
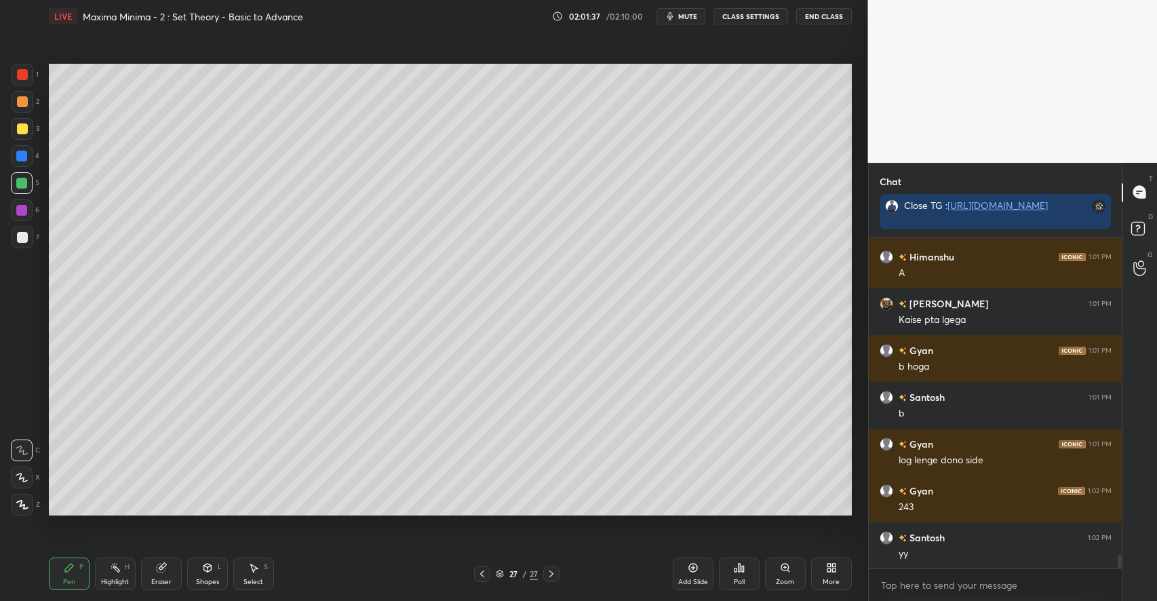
scroll to position [7679, 0]
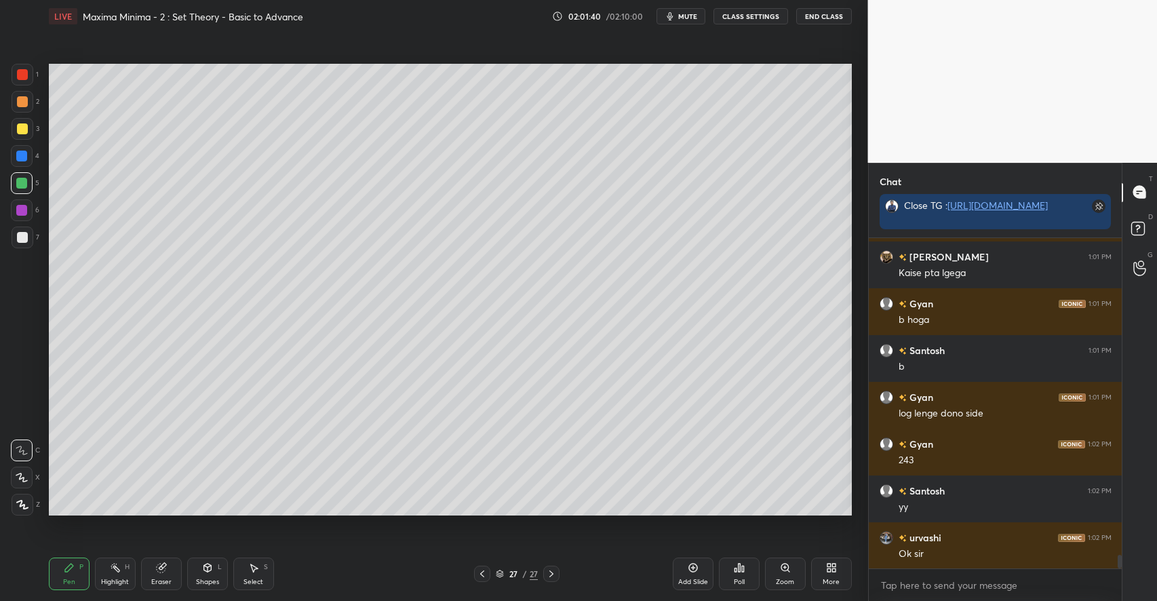
click at [199, 568] on div "Shapes L" at bounding box center [207, 574] width 41 height 33
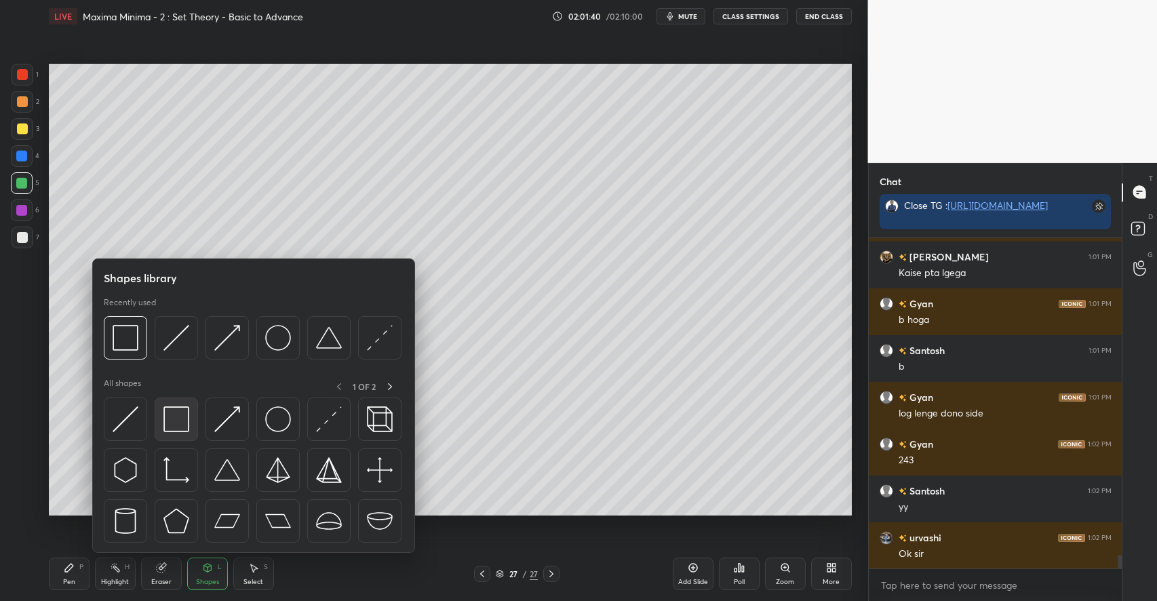
click at [175, 423] on img at bounding box center [176, 419] width 26 height 26
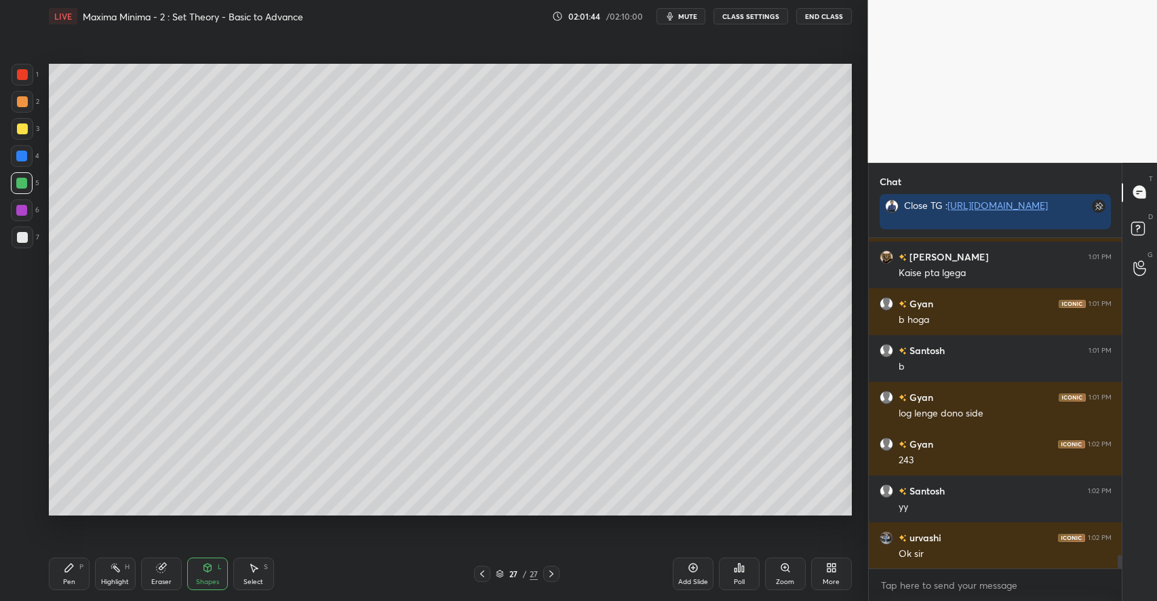
click at [77, 570] on div "Pen P" at bounding box center [69, 574] width 41 height 33
click at [256, 575] on div "Select S" at bounding box center [253, 574] width 41 height 33
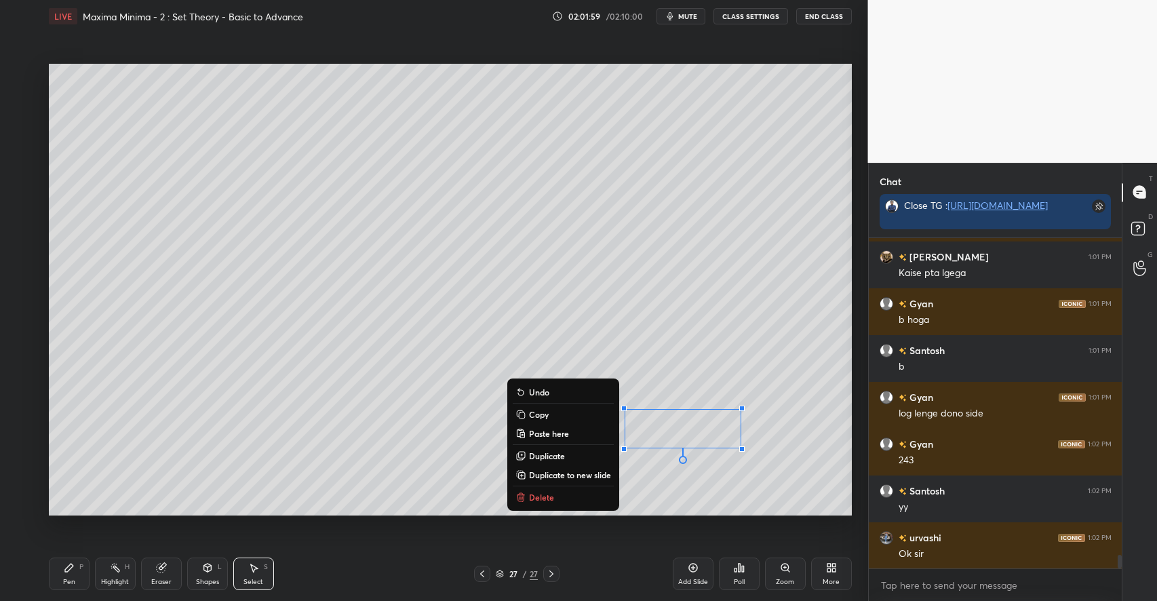
click at [529, 501] on p "Delete" at bounding box center [541, 497] width 25 height 11
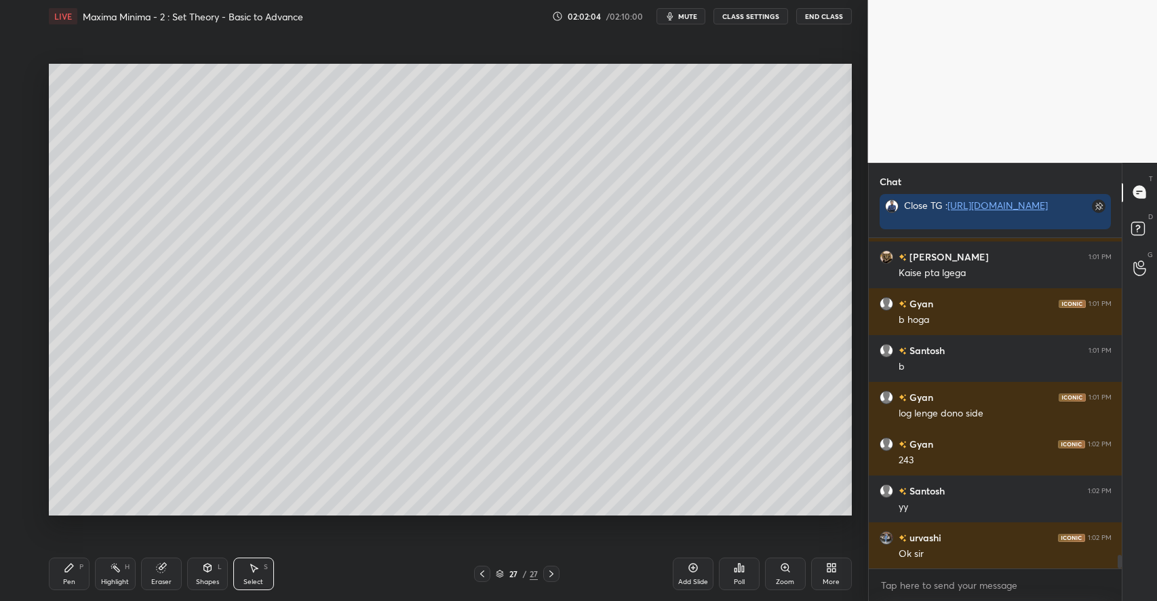
click at [77, 567] on div "Pen P" at bounding box center [69, 574] width 41 height 33
click at [689, 568] on icon at bounding box center [693, 568] width 9 height 9
click at [27, 130] on div at bounding box center [23, 129] width 22 height 22
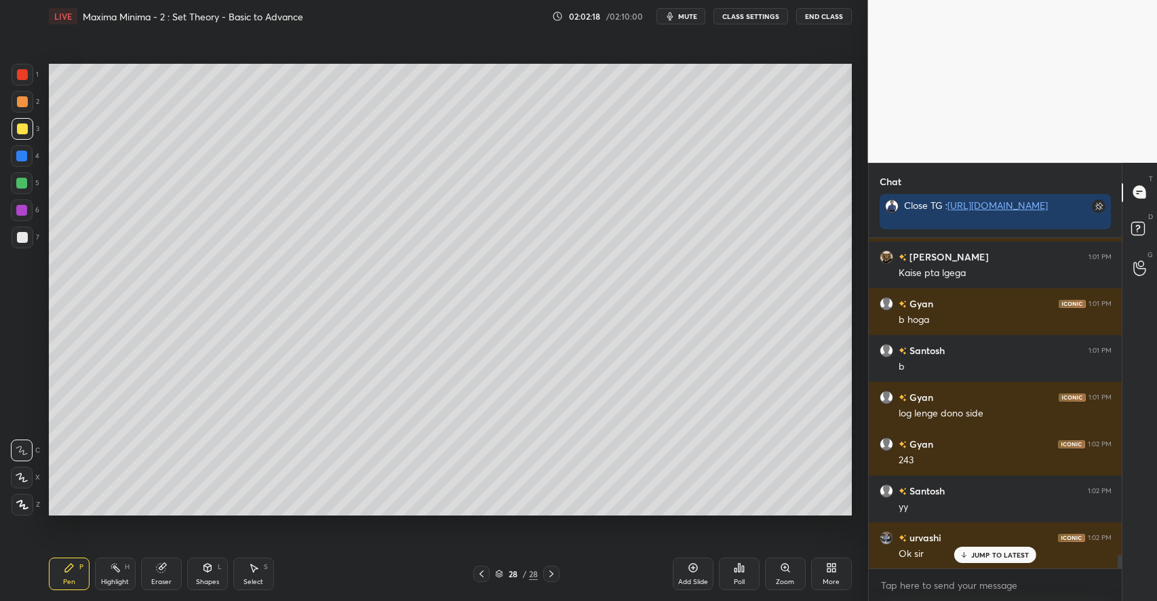
scroll to position [7725, 0]
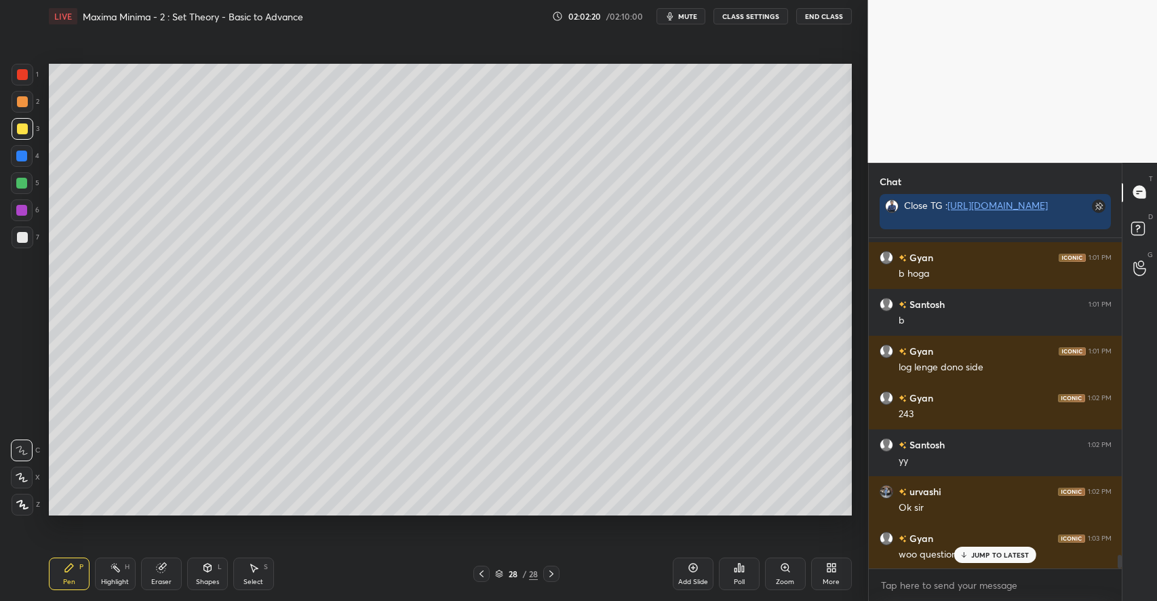
click at [981, 551] on p "JUMP TO LATEST" at bounding box center [1000, 555] width 58 height 8
click at [22, 100] on div at bounding box center [22, 101] width 11 height 11
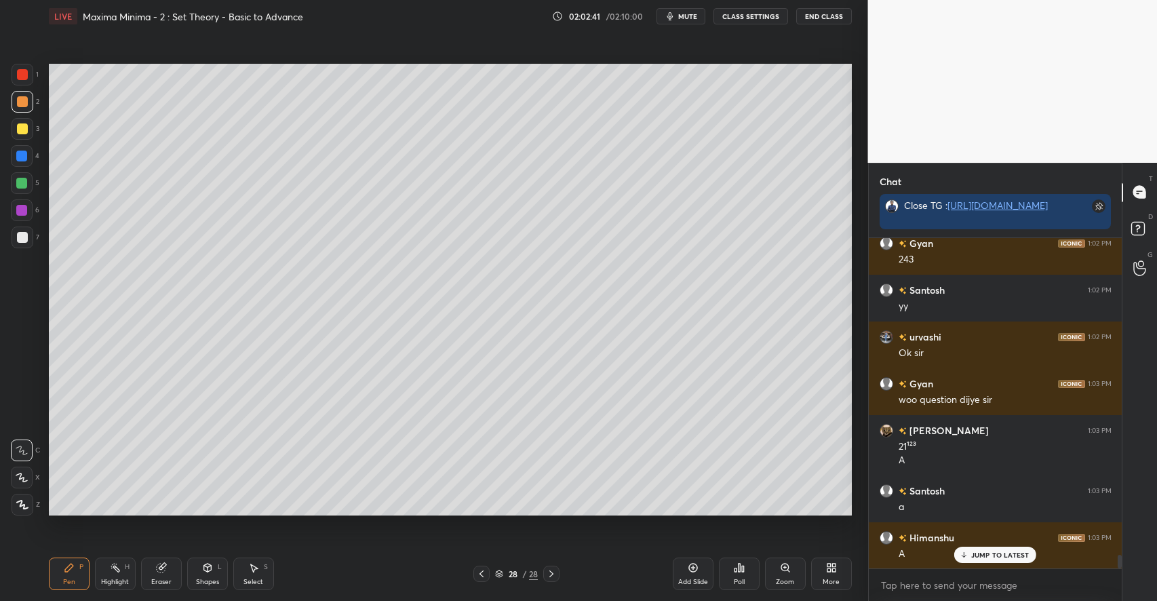
scroll to position [7926, 0]
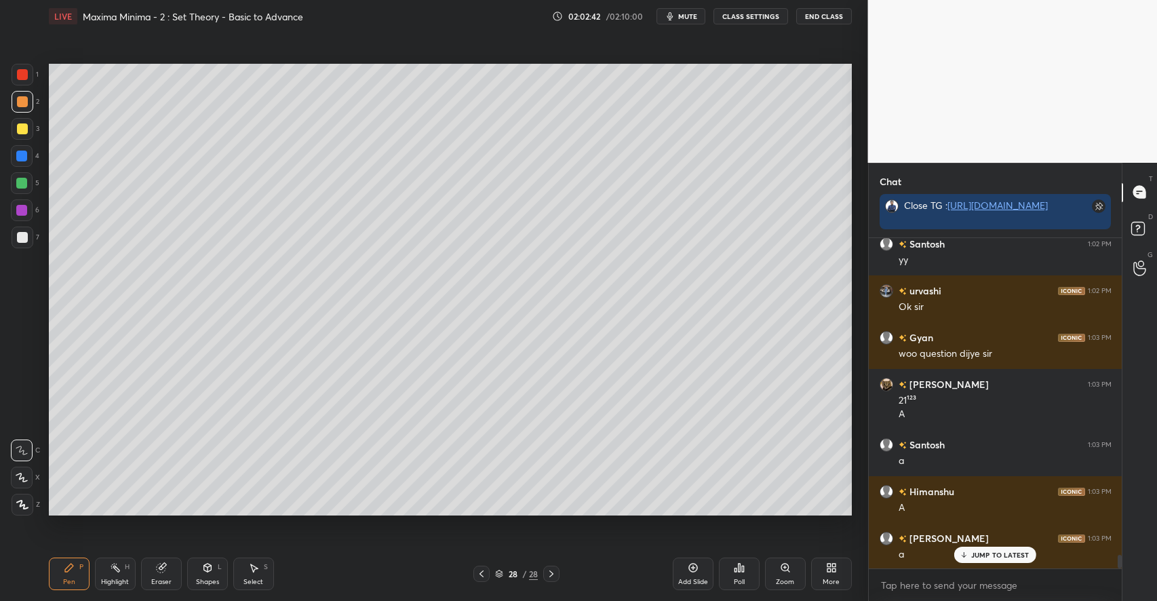
click at [210, 569] on icon at bounding box center [207, 568] width 7 height 8
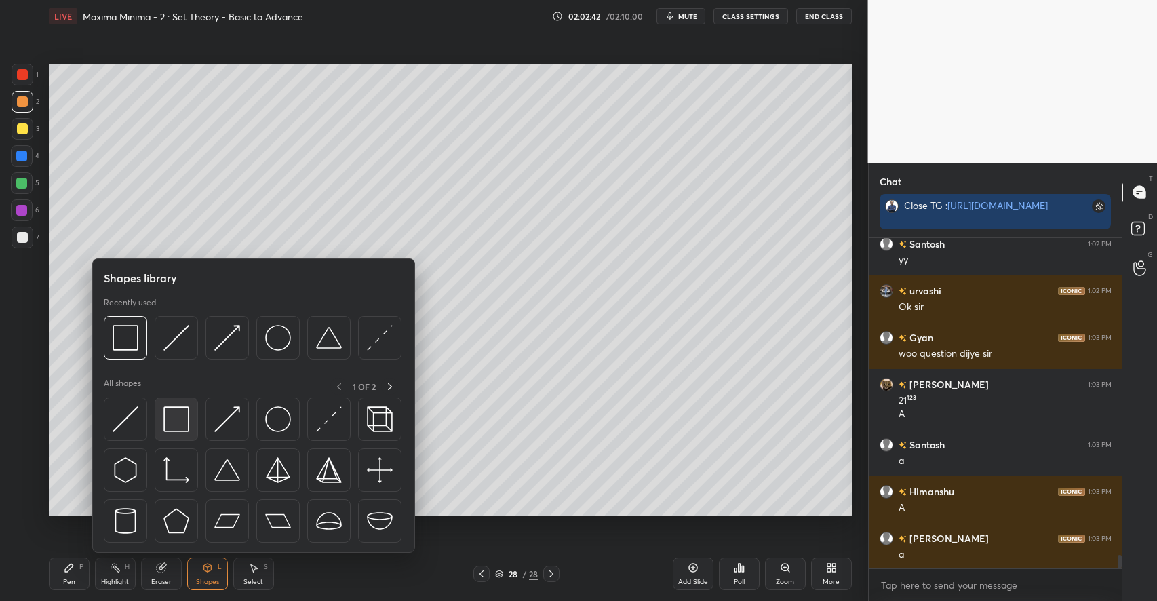
scroll to position [7973, 0]
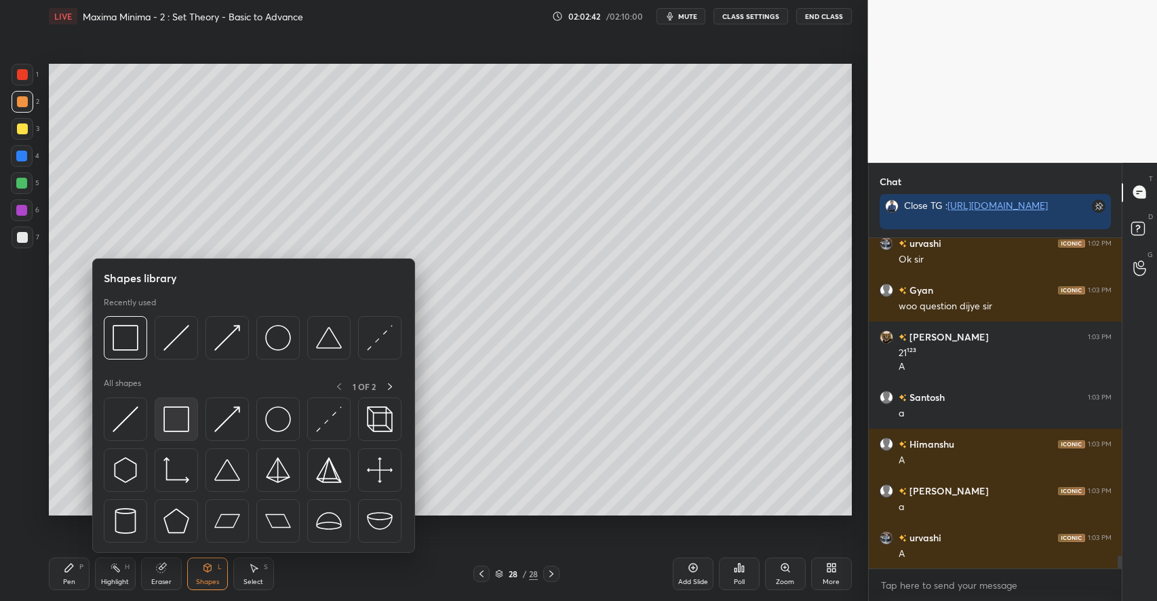
click at [181, 412] on img at bounding box center [176, 419] width 26 height 26
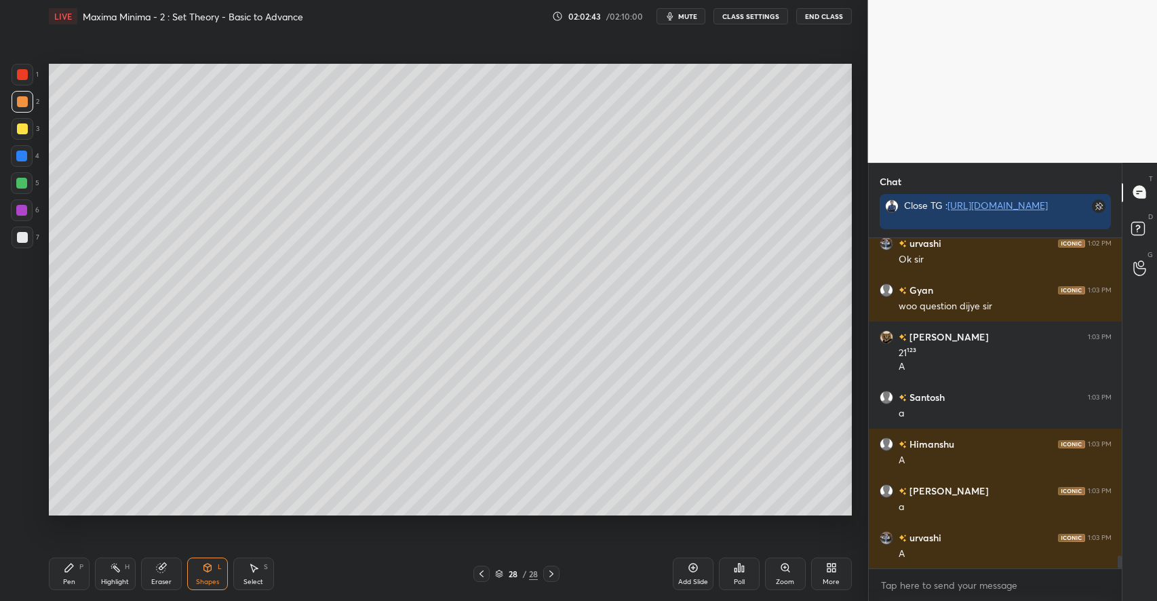
scroll to position [8020, 0]
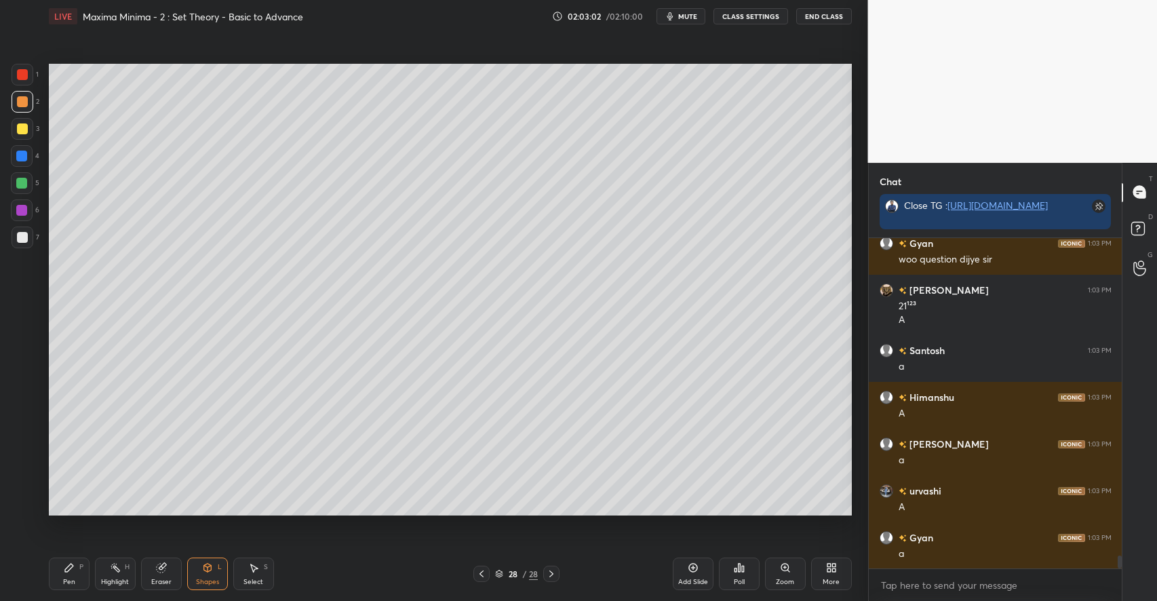
click at [696, 576] on div "Add Slide" at bounding box center [693, 574] width 41 height 33
click at [58, 573] on div "Pen P" at bounding box center [69, 574] width 41 height 33
click at [24, 235] on div at bounding box center [22, 237] width 11 height 11
click at [202, 570] on icon at bounding box center [207, 567] width 11 height 11
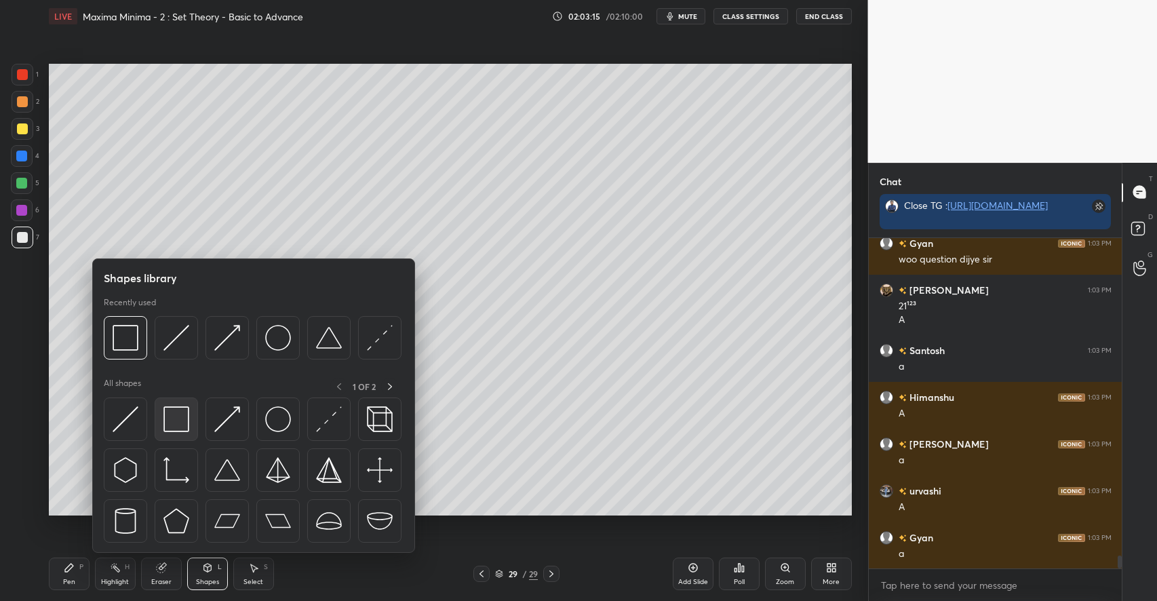
click at [176, 423] on img at bounding box center [176, 419] width 26 height 26
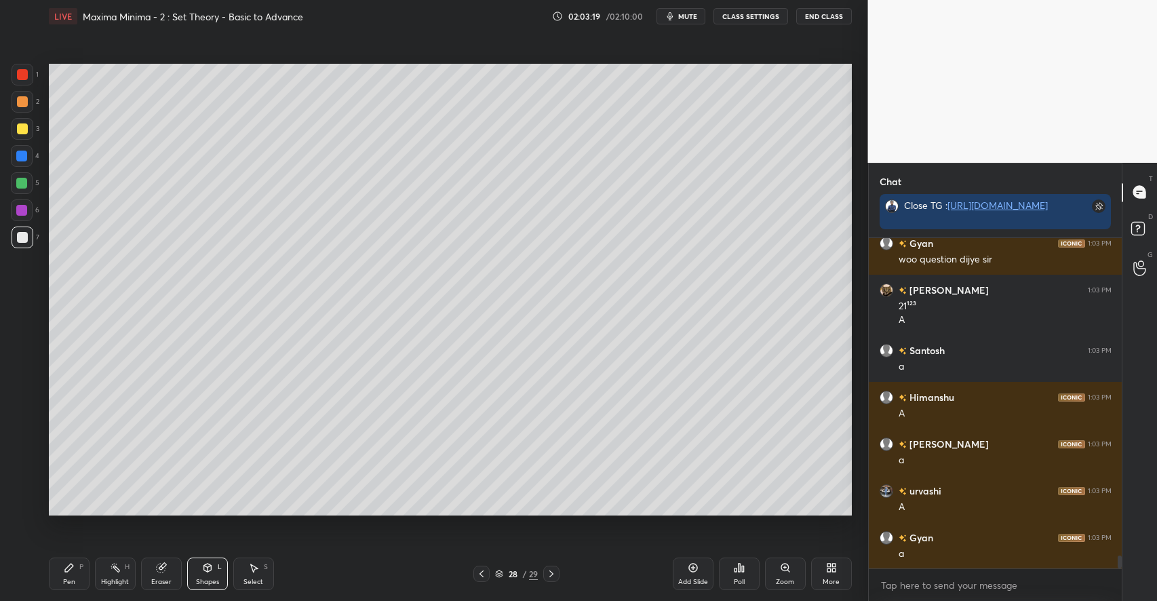
click at [687, 566] on div "Add Slide" at bounding box center [693, 574] width 41 height 33
click at [67, 579] on div "Pen" at bounding box center [69, 582] width 12 height 7
click at [26, 130] on div at bounding box center [22, 128] width 11 height 11
click at [24, 182] on div at bounding box center [21, 183] width 11 height 11
click at [244, 570] on div "Select S" at bounding box center [253, 574] width 41 height 33
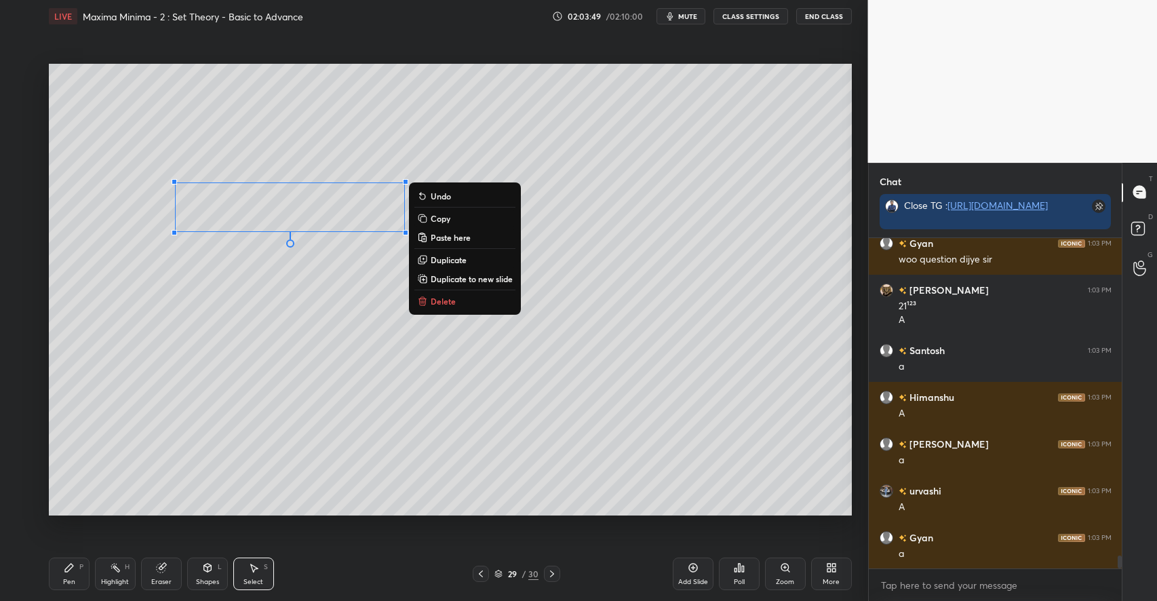
click at [73, 568] on icon at bounding box center [69, 567] width 11 height 11
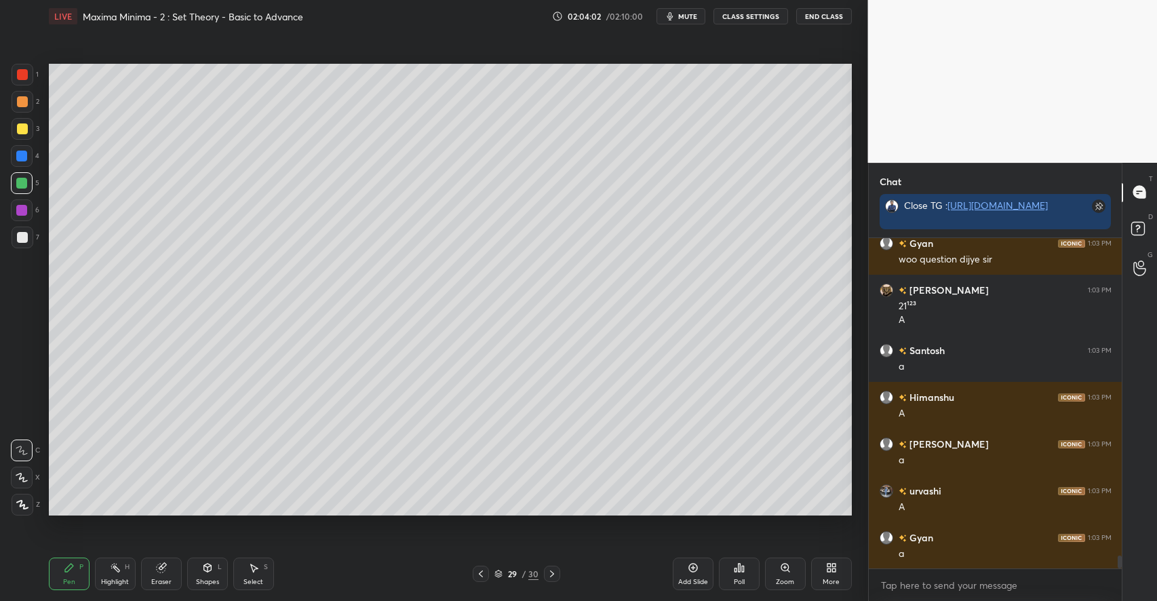
click at [257, 570] on icon at bounding box center [253, 567] width 11 height 11
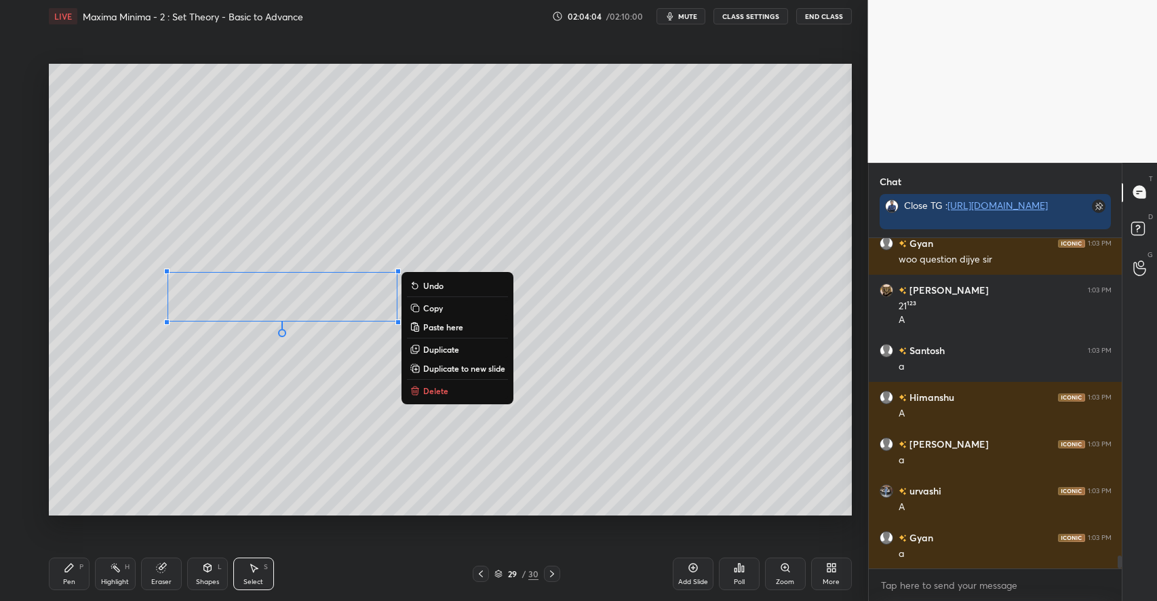
click at [206, 448] on div "0 ° Undo Copy Paste here Duplicate Duplicate to new slide Delete" at bounding box center [450, 290] width 803 height 452
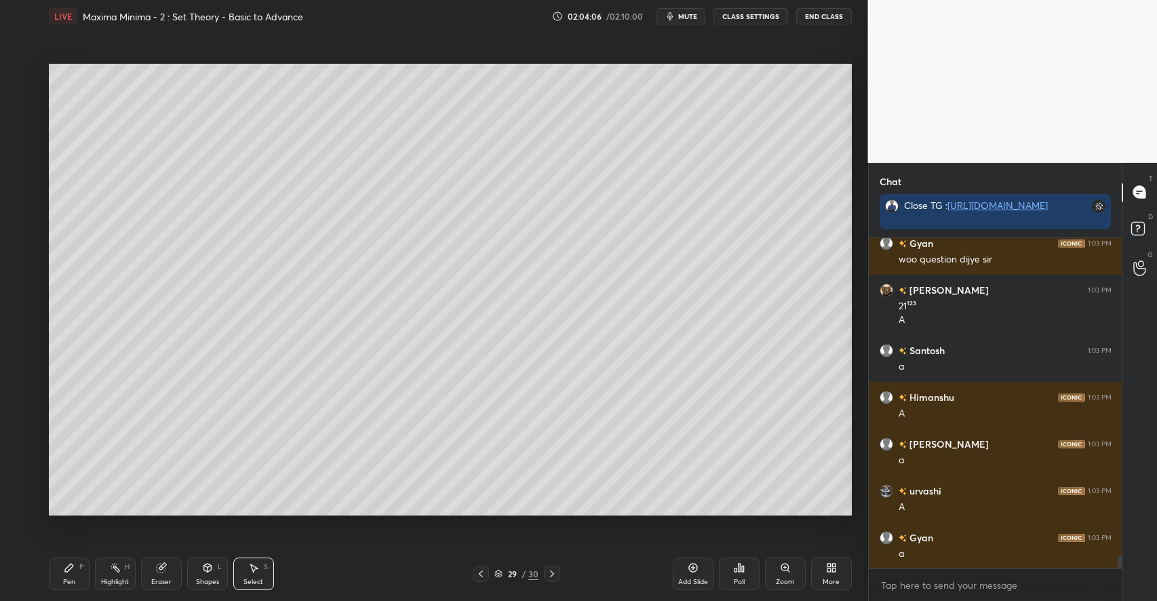
click at [206, 579] on div "Shapes" at bounding box center [207, 582] width 23 height 7
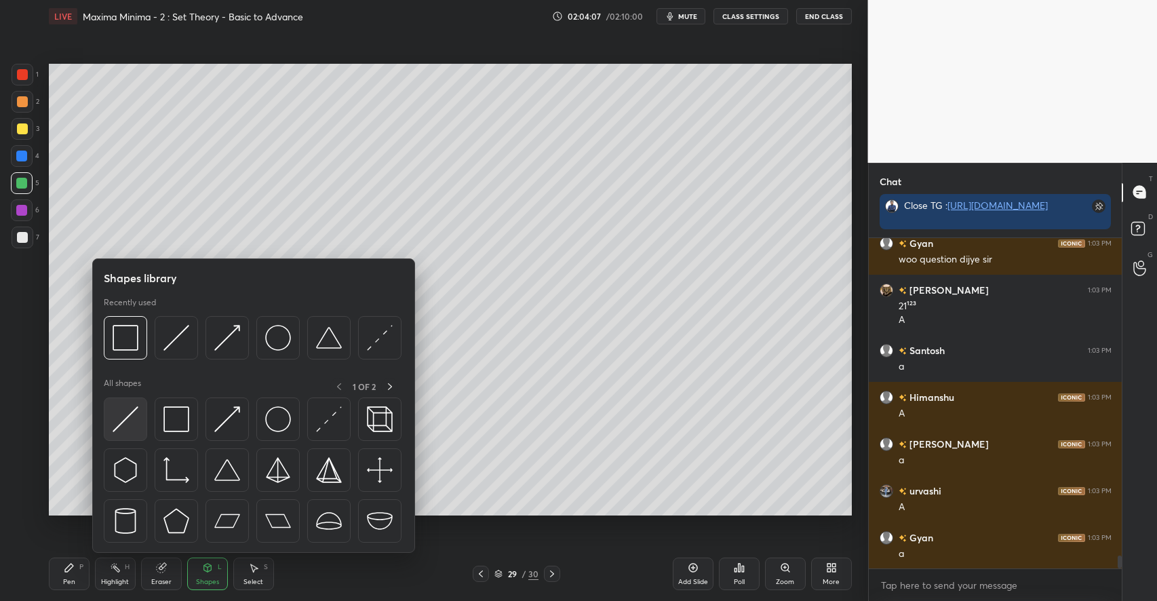
click at [130, 421] on img at bounding box center [126, 419] width 26 height 26
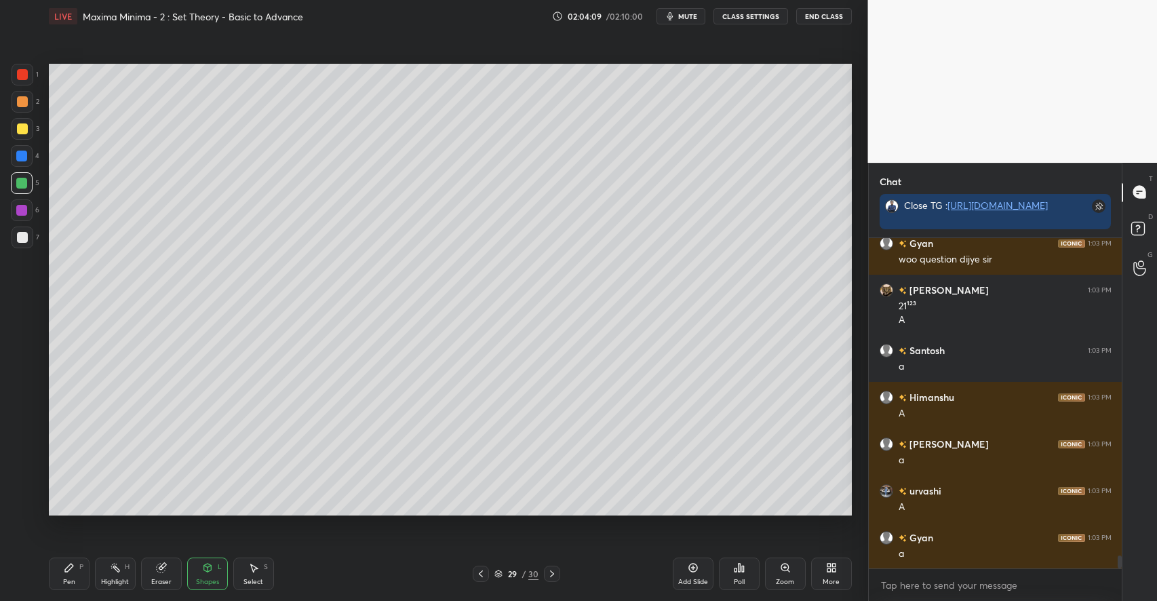
click at [79, 561] on div "Pen P" at bounding box center [69, 574] width 41 height 33
click at [24, 236] on div at bounding box center [22, 237] width 11 height 11
click at [249, 574] on div "Select S" at bounding box center [253, 574] width 41 height 33
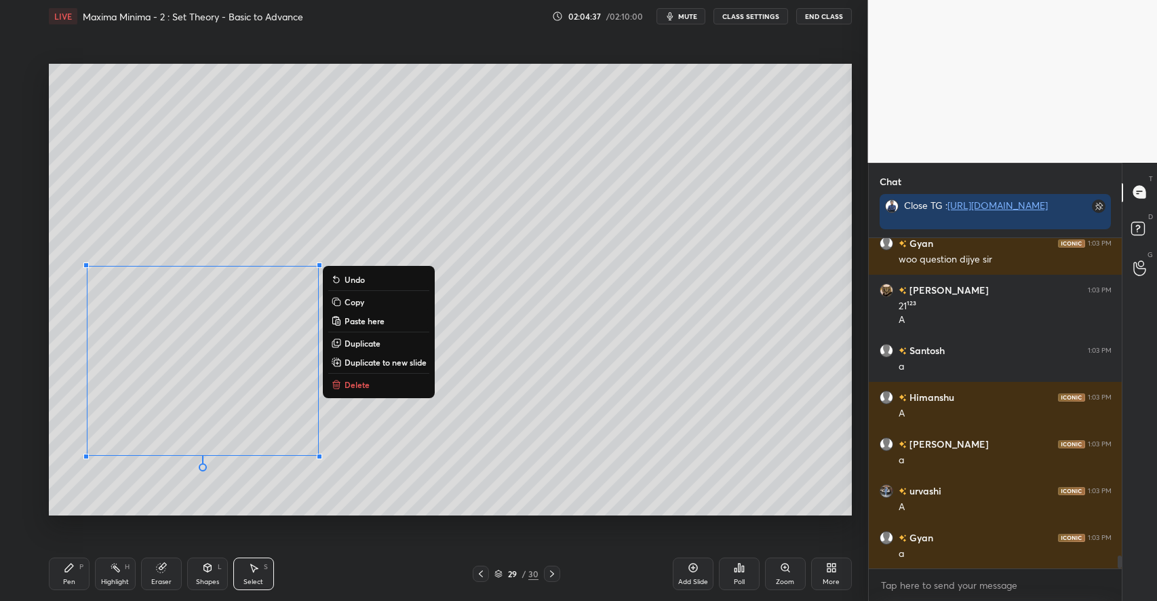
click at [77, 570] on div "Pen P" at bounding box center [69, 574] width 41 height 33
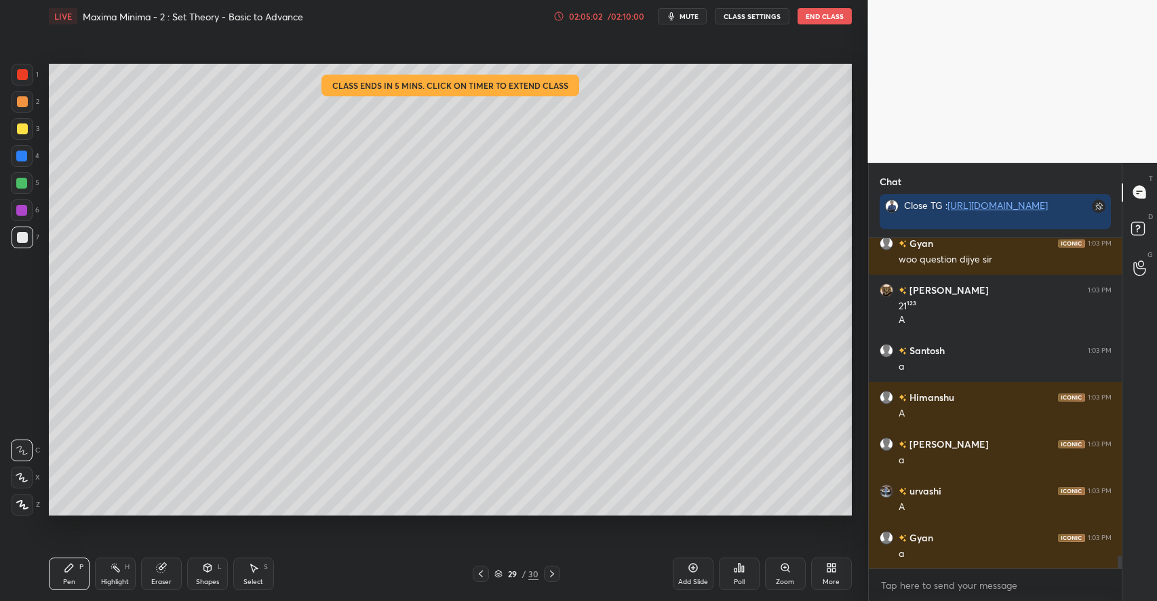
click at [616, 17] on div "/ 02:10:00" at bounding box center [626, 16] width 42 height 8
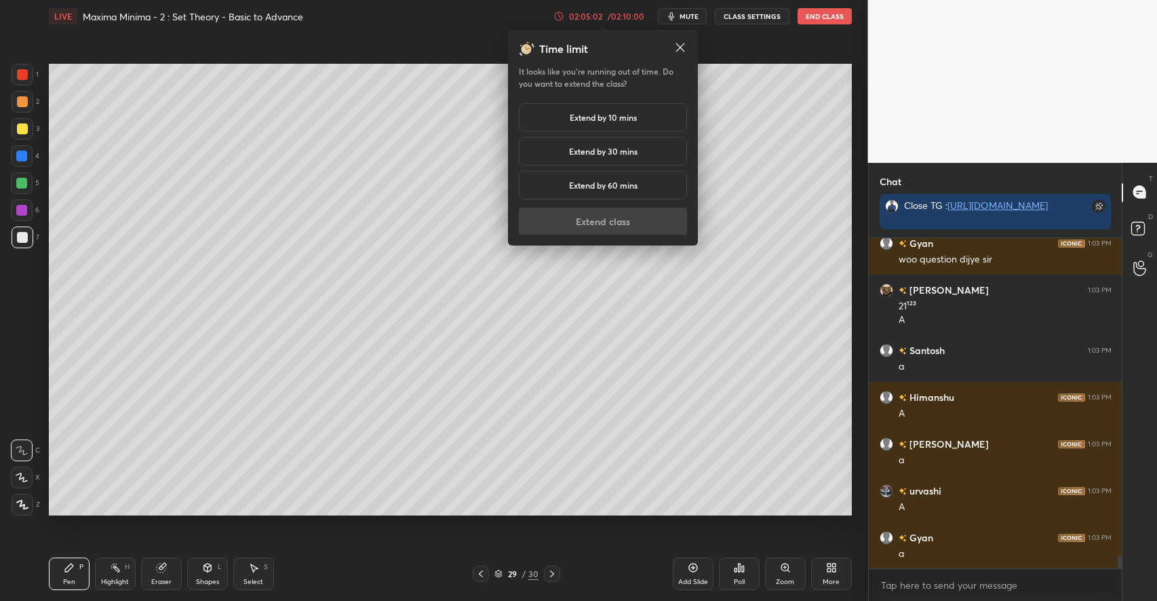
click at [611, 117] on h5 "Extend by 10 mins" at bounding box center [603, 117] width 67 height 12
click at [611, 214] on button "Extend class" at bounding box center [603, 221] width 168 height 27
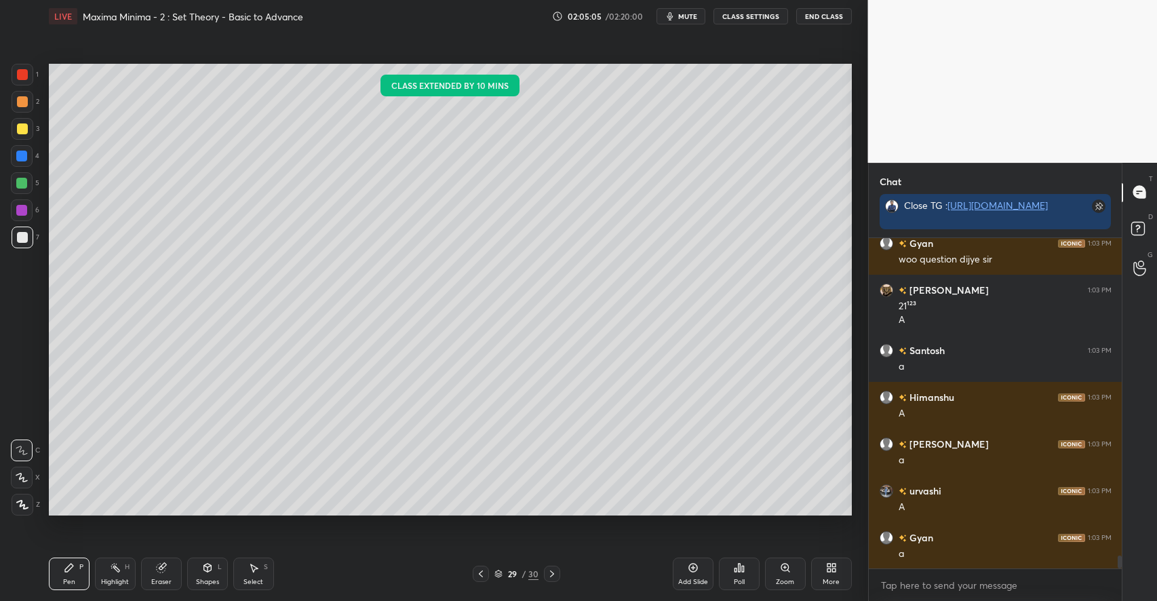
click at [25, 184] on div at bounding box center [21, 183] width 11 height 11
click at [23, 129] on div at bounding box center [22, 128] width 11 height 11
click at [201, 574] on div "Shapes L" at bounding box center [207, 574] width 41 height 33
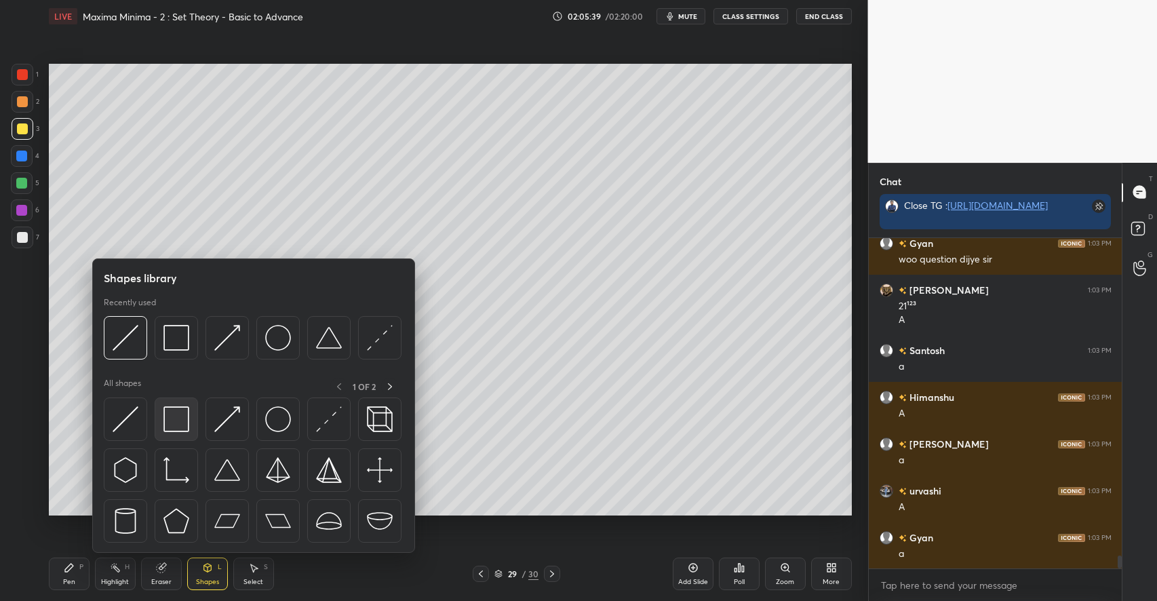
click at [174, 417] on img at bounding box center [176, 419] width 26 height 26
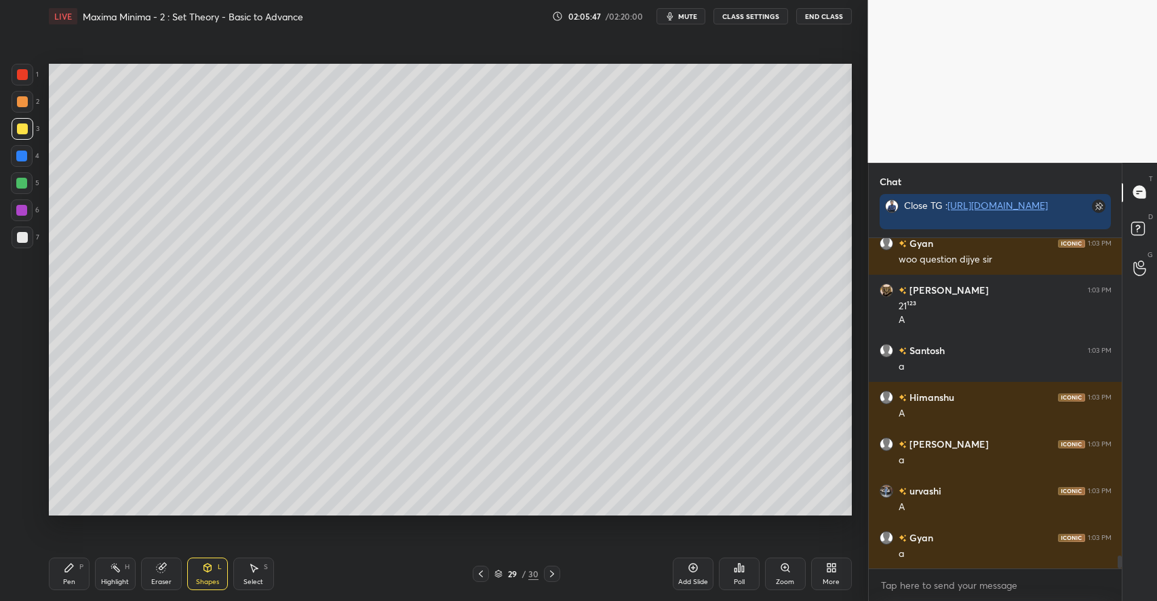
click at [21, 185] on div at bounding box center [21, 183] width 11 height 11
click at [26, 235] on div at bounding box center [22, 237] width 11 height 11
click at [73, 564] on icon at bounding box center [69, 567] width 11 height 11
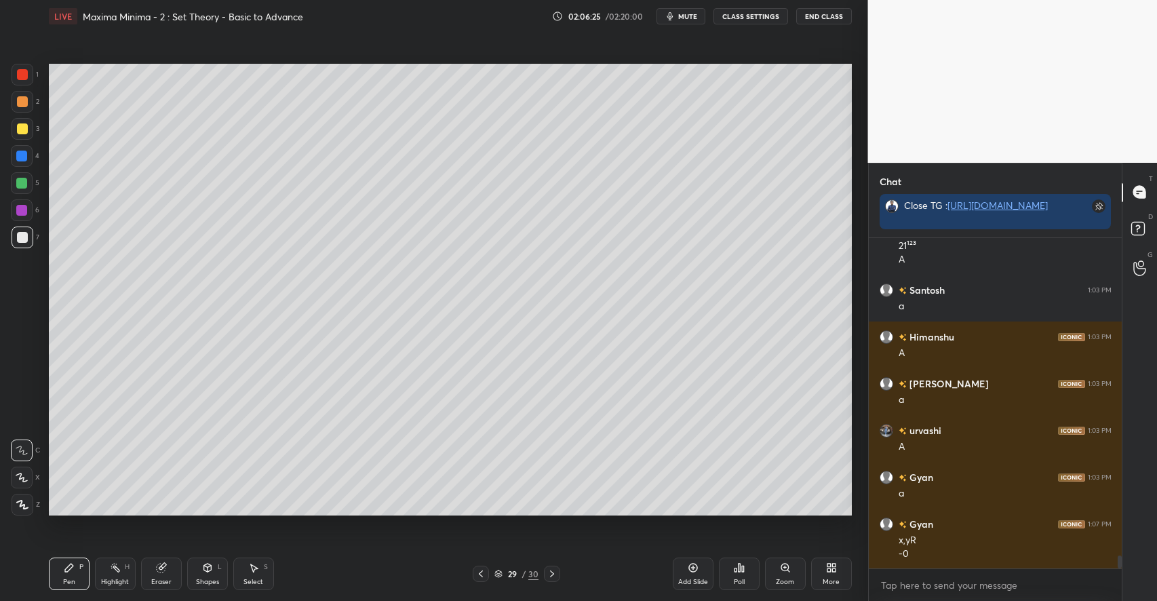
scroll to position [8126, 0]
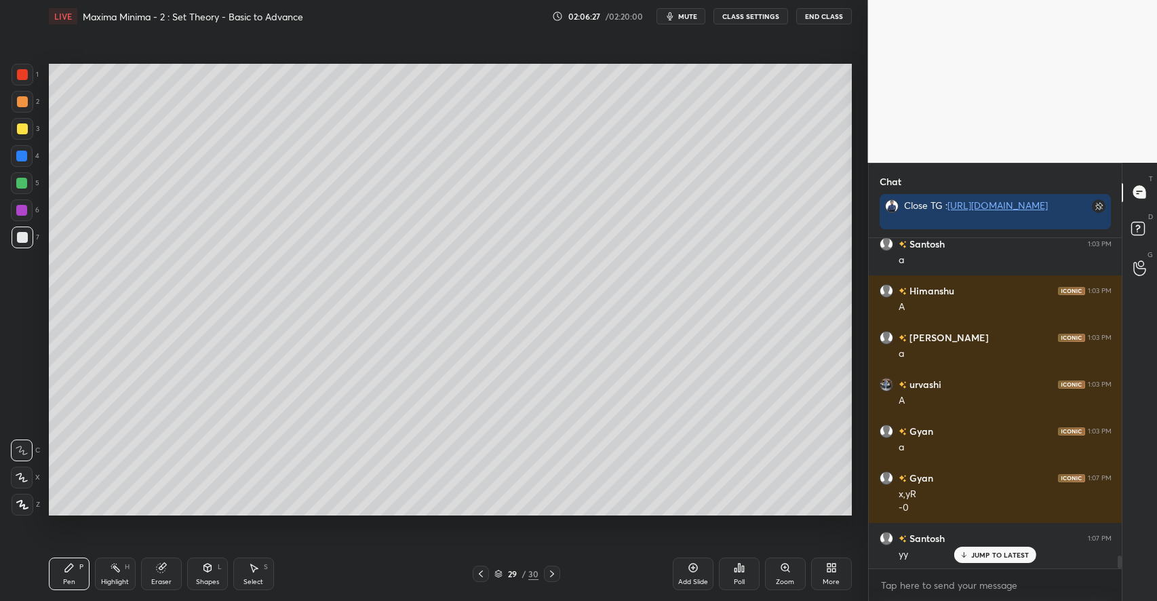
click at [202, 570] on icon at bounding box center [207, 567] width 11 height 11
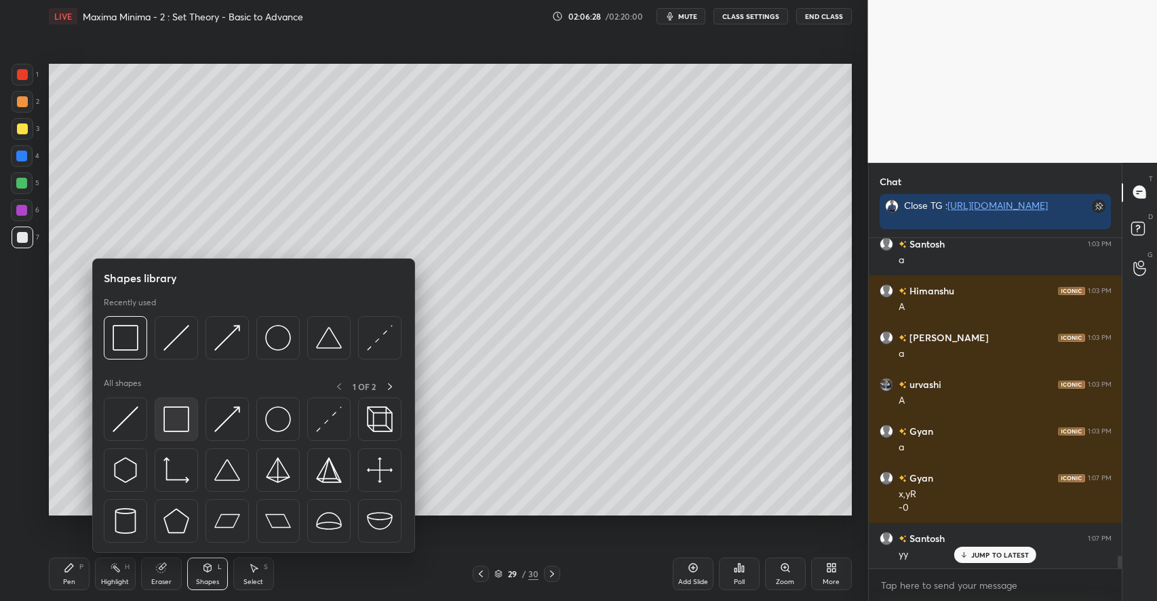
click at [176, 421] on img at bounding box center [176, 419] width 26 height 26
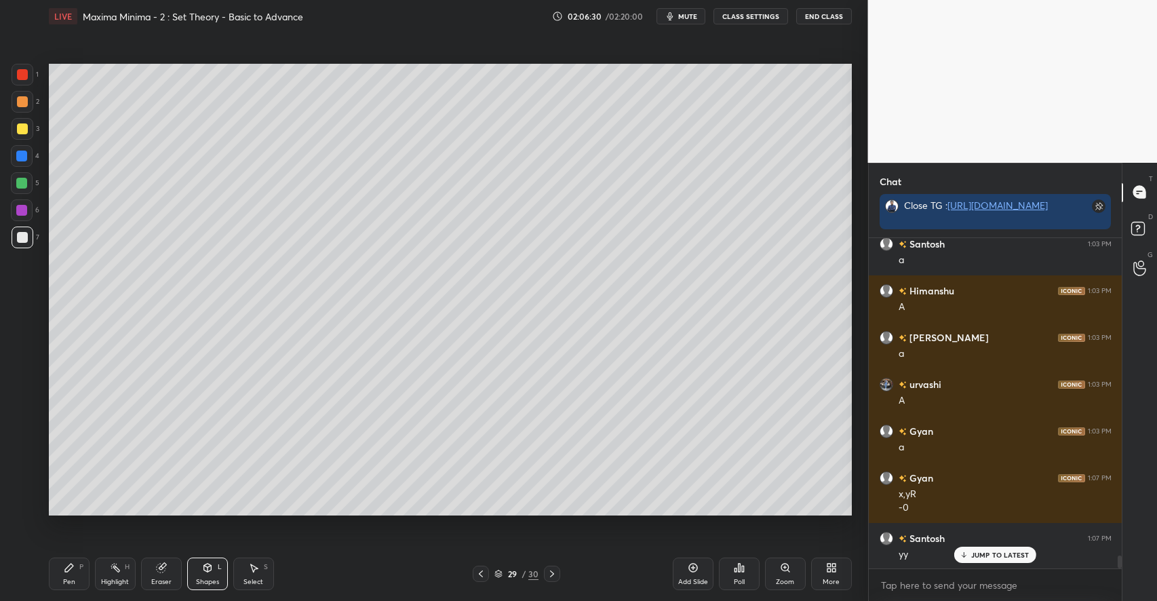
click at [71, 568] on icon at bounding box center [69, 568] width 8 height 8
click at [204, 574] on div "Shapes L" at bounding box center [207, 574] width 41 height 33
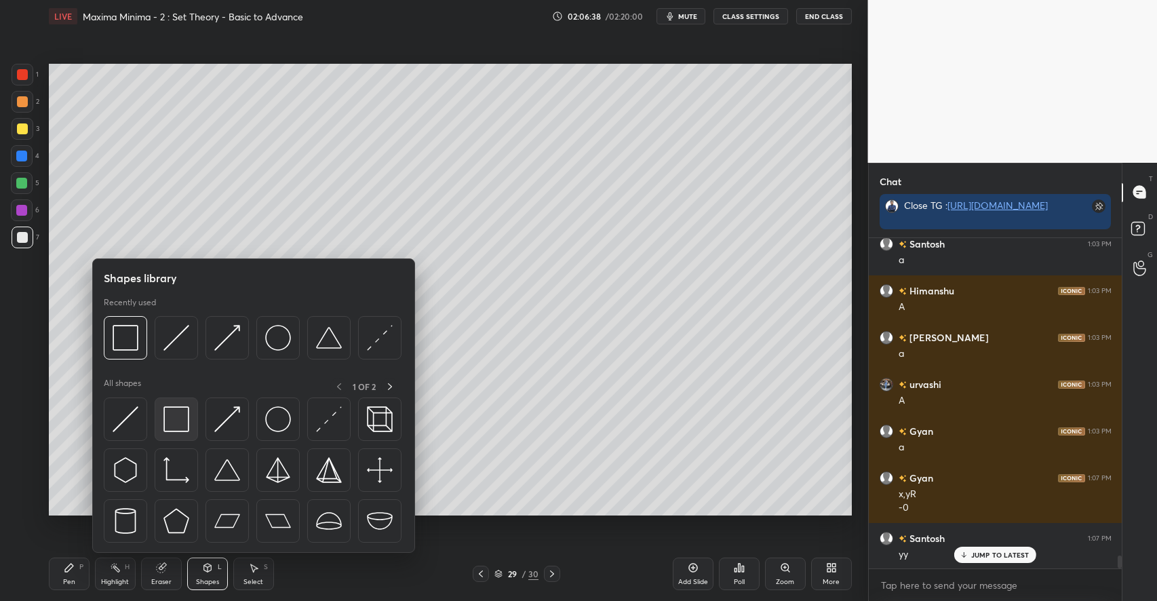
click at [171, 423] on img at bounding box center [176, 419] width 26 height 26
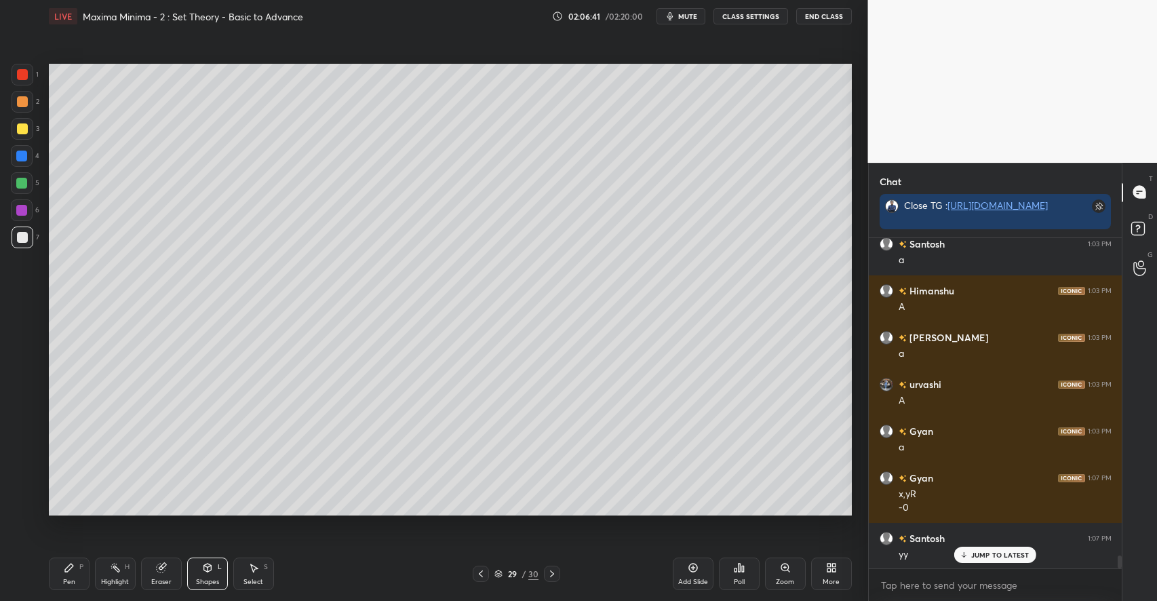
click at [77, 577] on div "Pen P" at bounding box center [69, 574] width 41 height 33
click at [24, 187] on div at bounding box center [21, 183] width 11 height 11
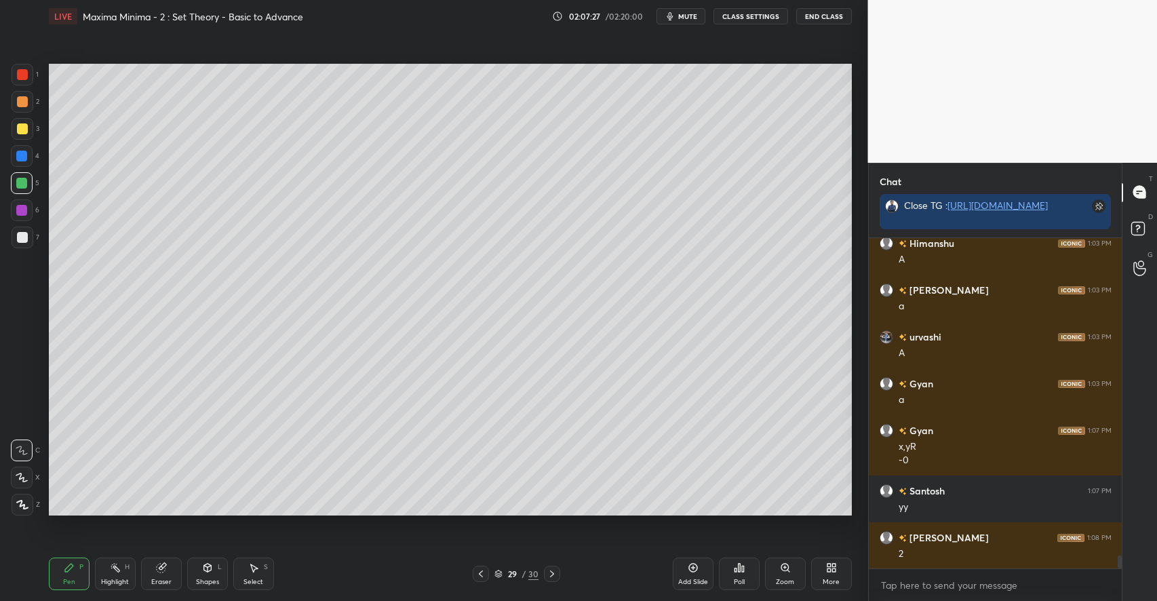
click at [24, 131] on div at bounding box center [22, 128] width 11 height 11
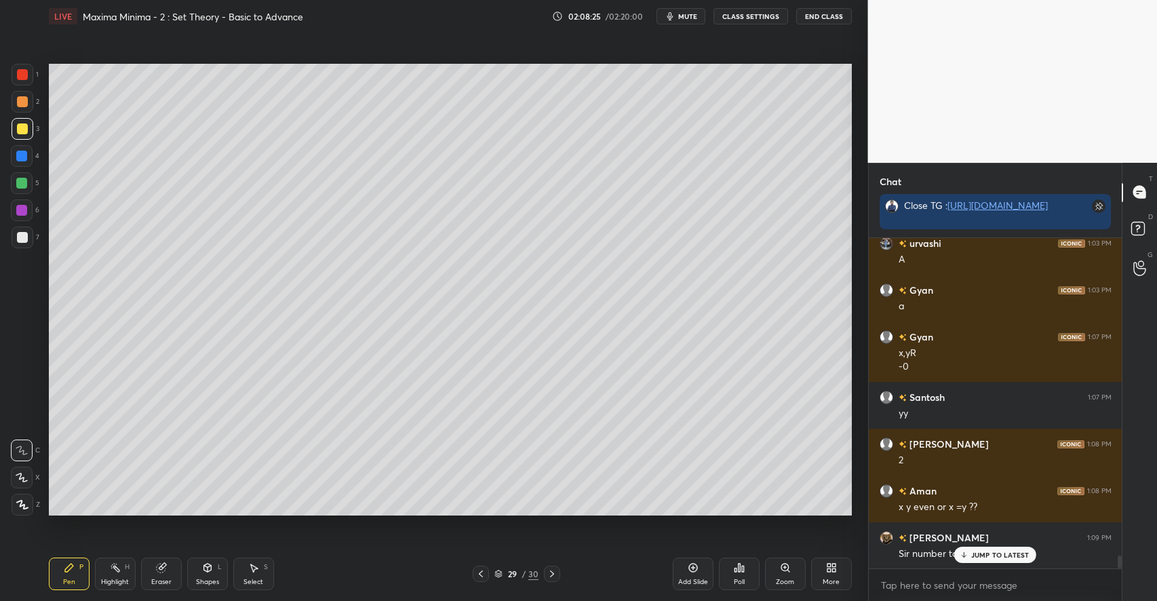
scroll to position [8314, 0]
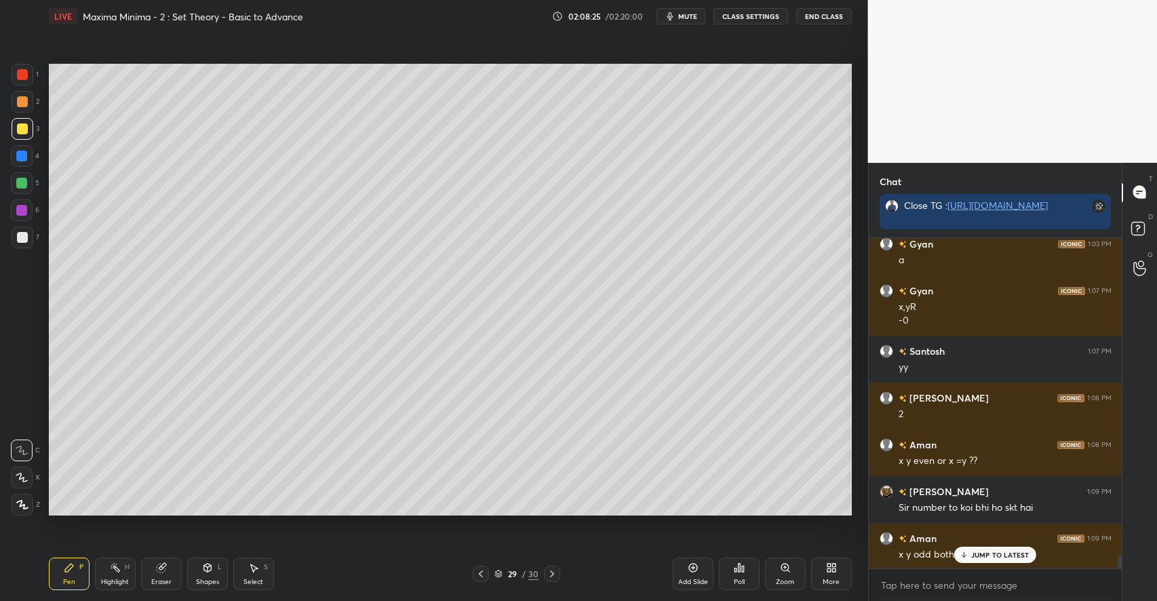
click at [170, 572] on div "Eraser" at bounding box center [161, 574] width 41 height 33
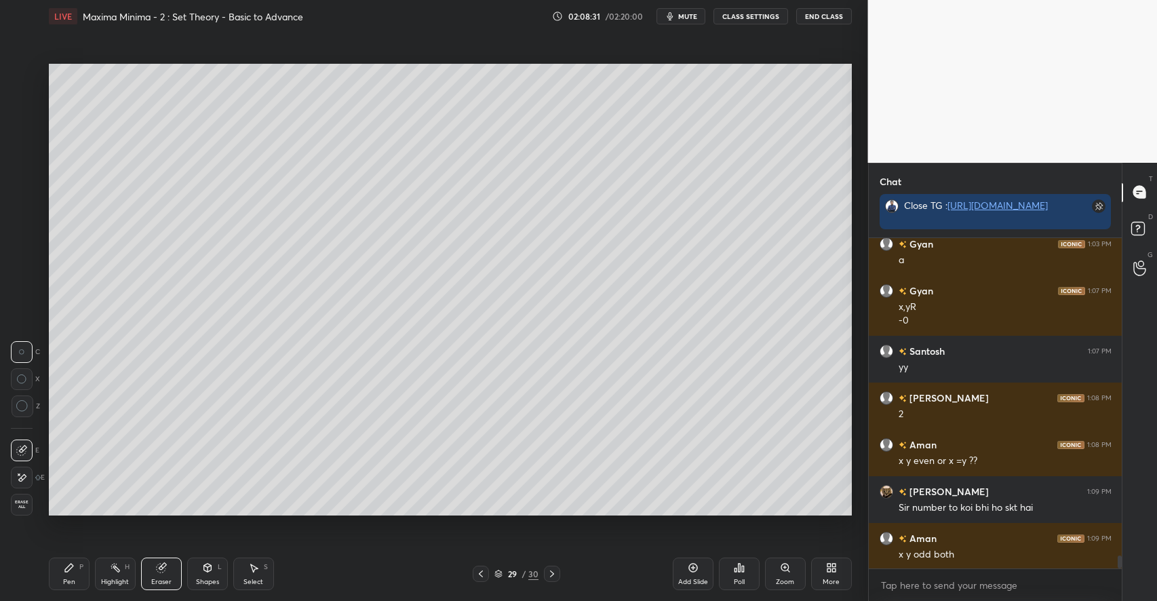
scroll to position [8361, 0]
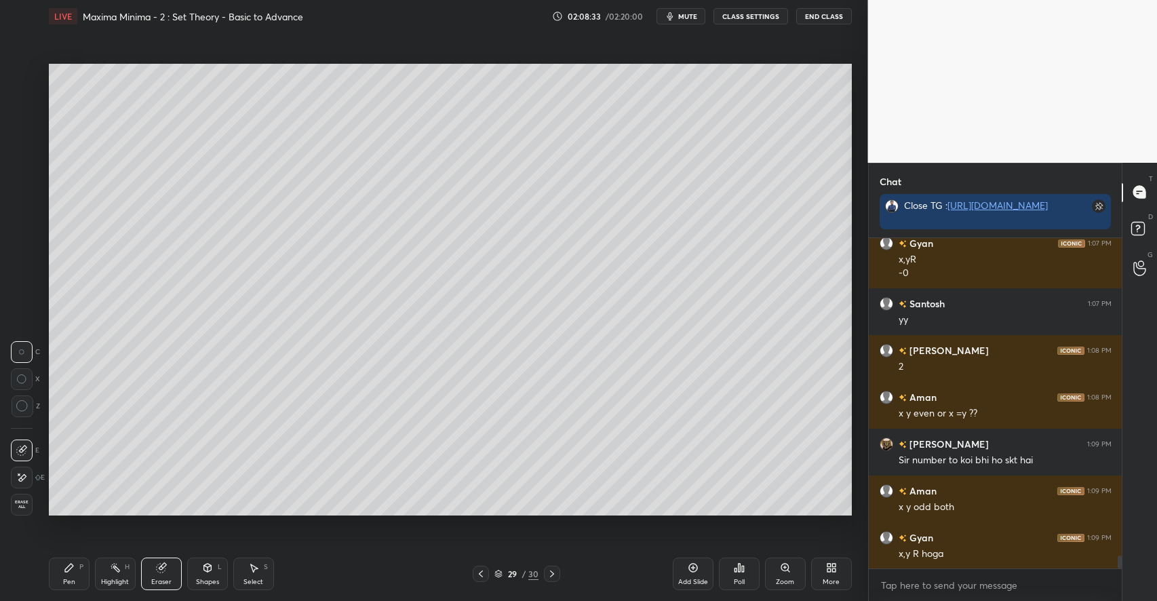
click at [247, 571] on div "Select S" at bounding box center [253, 574] width 41 height 33
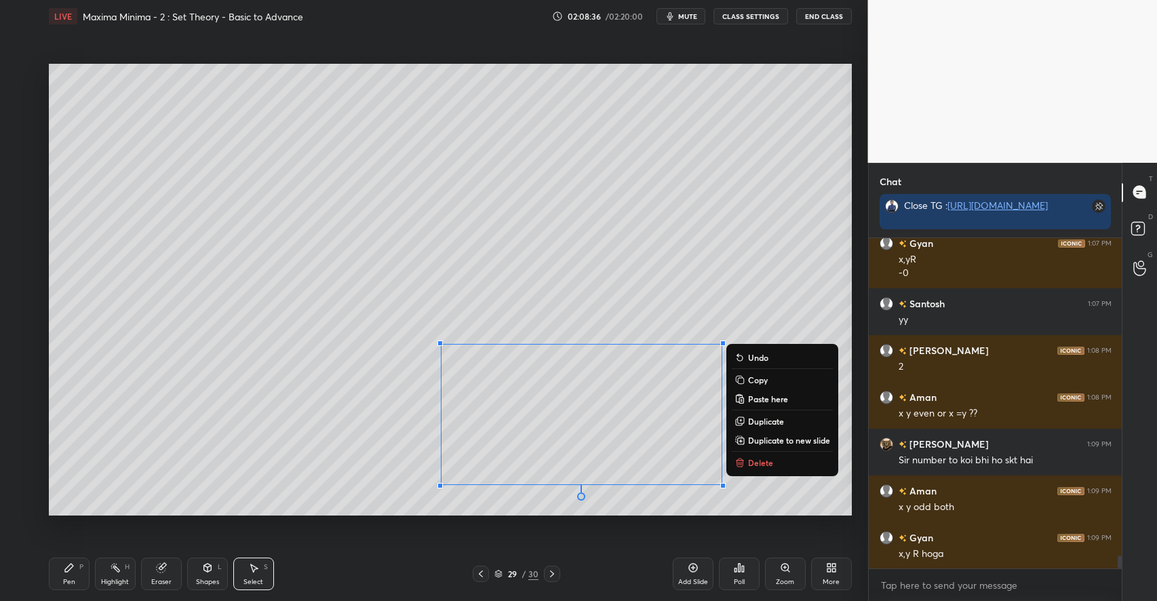
click at [554, 575] on icon at bounding box center [552, 573] width 11 height 11
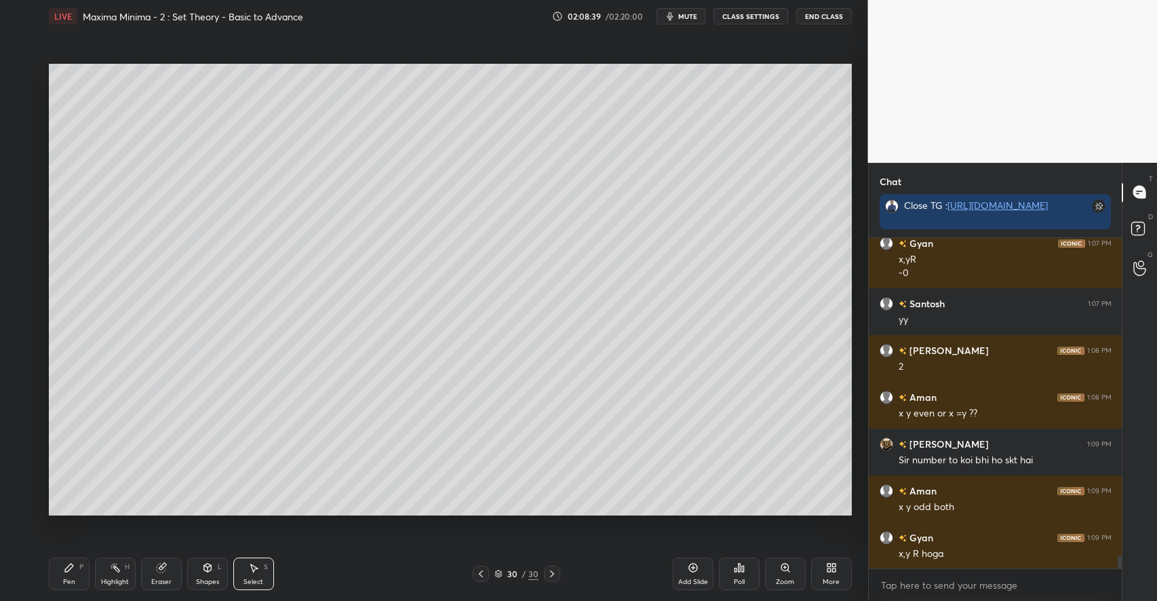
click at [258, 575] on div "Select S" at bounding box center [253, 574] width 41 height 33
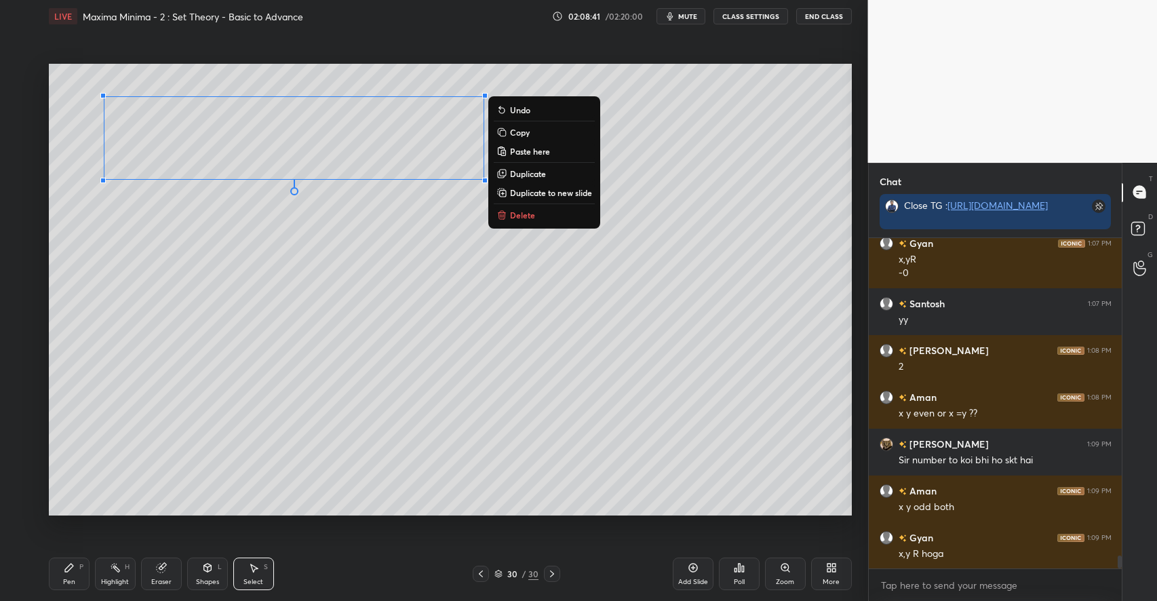
click at [523, 218] on p "Delete" at bounding box center [522, 215] width 25 height 11
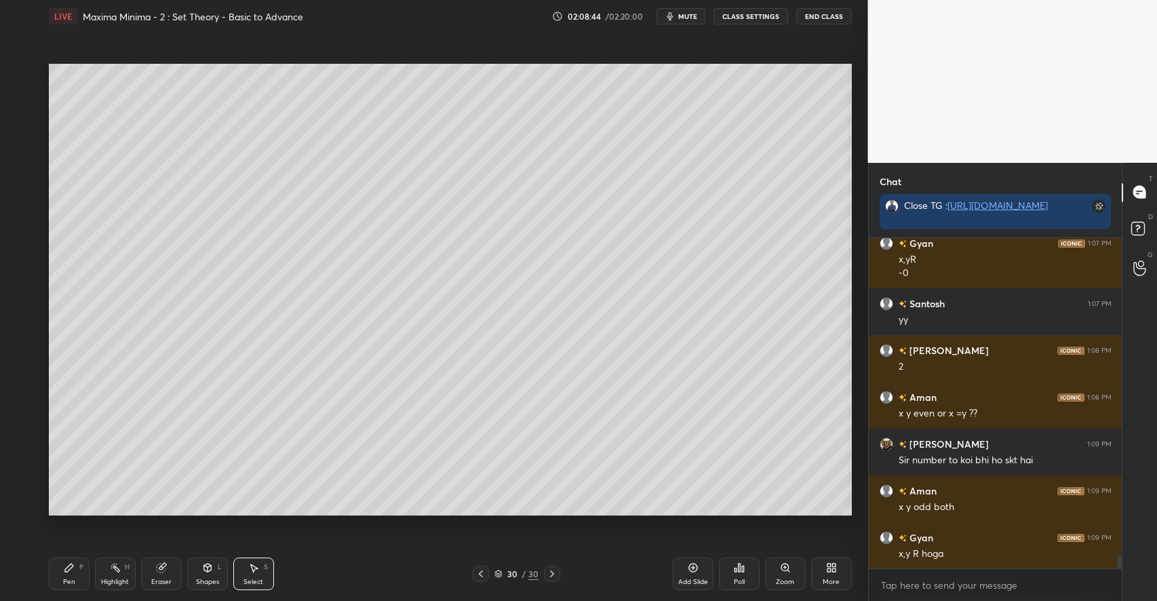
click at [62, 577] on div "Pen P" at bounding box center [69, 574] width 41 height 33
click at [24, 102] on div at bounding box center [22, 101] width 11 height 11
click at [19, 244] on div at bounding box center [23, 238] width 22 height 22
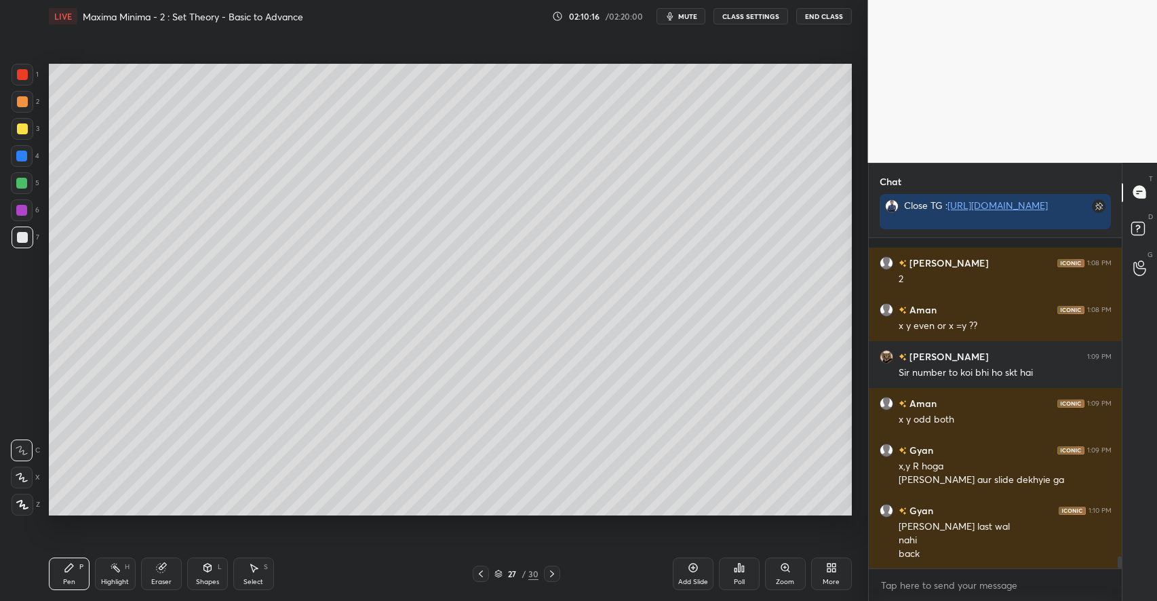
scroll to position [8508, 0]
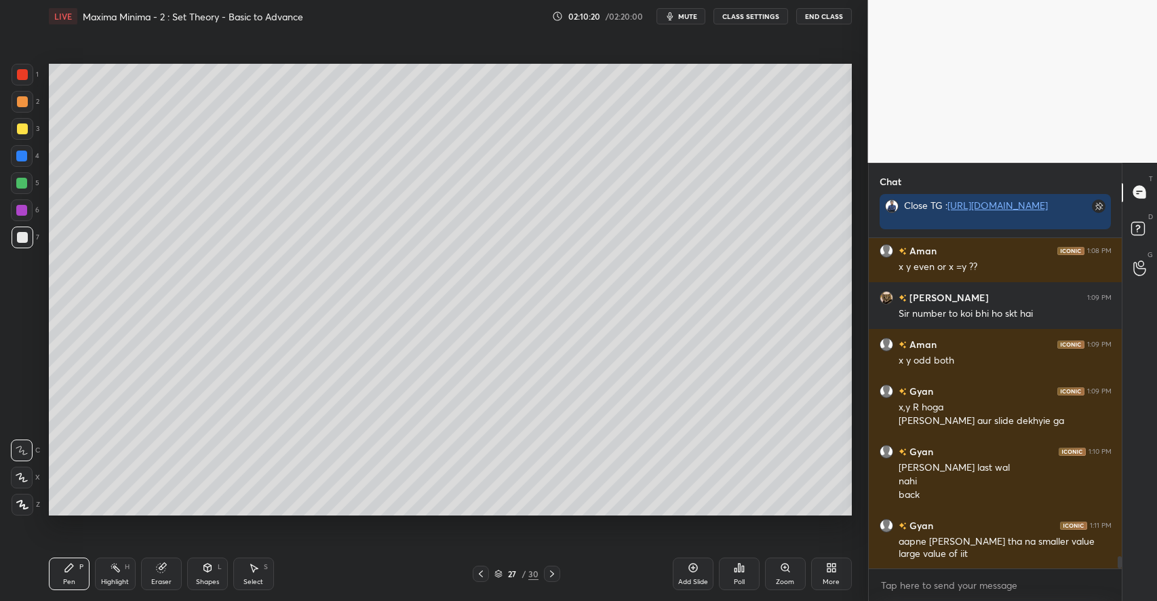
click at [125, 566] on div "H" at bounding box center [127, 567] width 5 height 7
click at [76, 565] on div "Pen P" at bounding box center [69, 574] width 41 height 33
click at [258, 567] on icon at bounding box center [253, 567] width 11 height 11
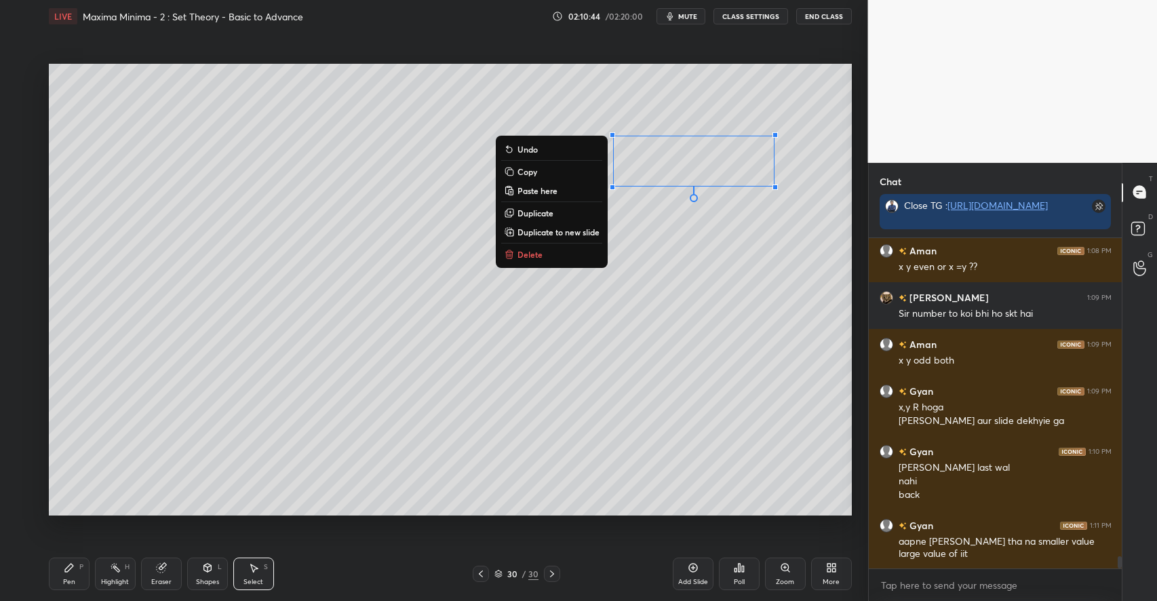
click at [530, 260] on button "Delete" at bounding box center [551, 254] width 101 height 16
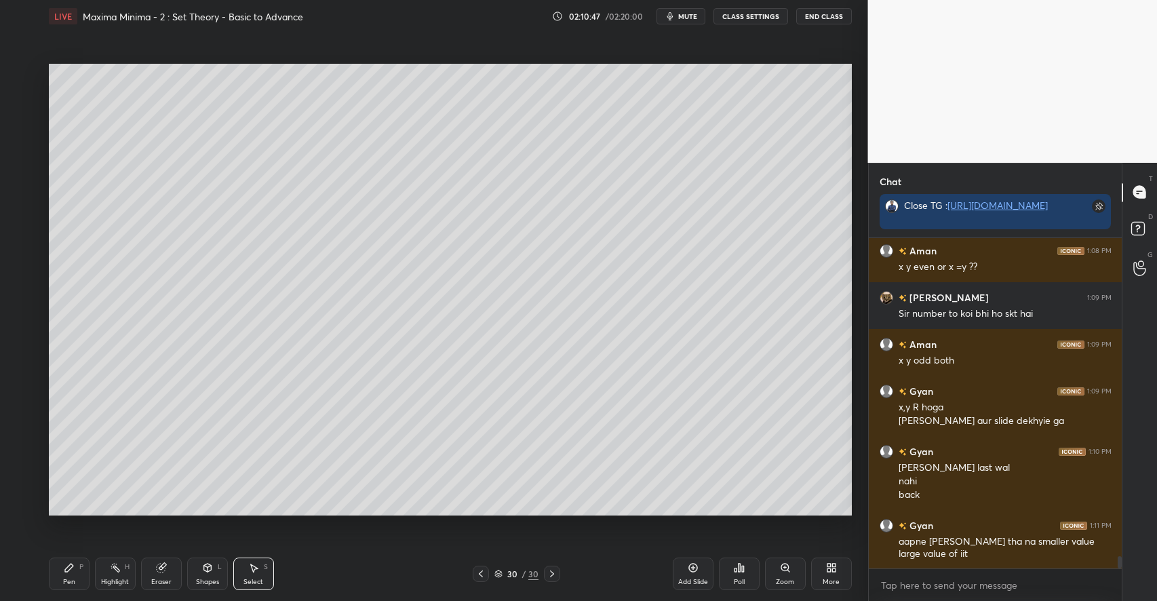
click at [75, 576] on div "Pen P" at bounding box center [69, 574] width 41 height 33
click at [26, 185] on div at bounding box center [21, 183] width 11 height 11
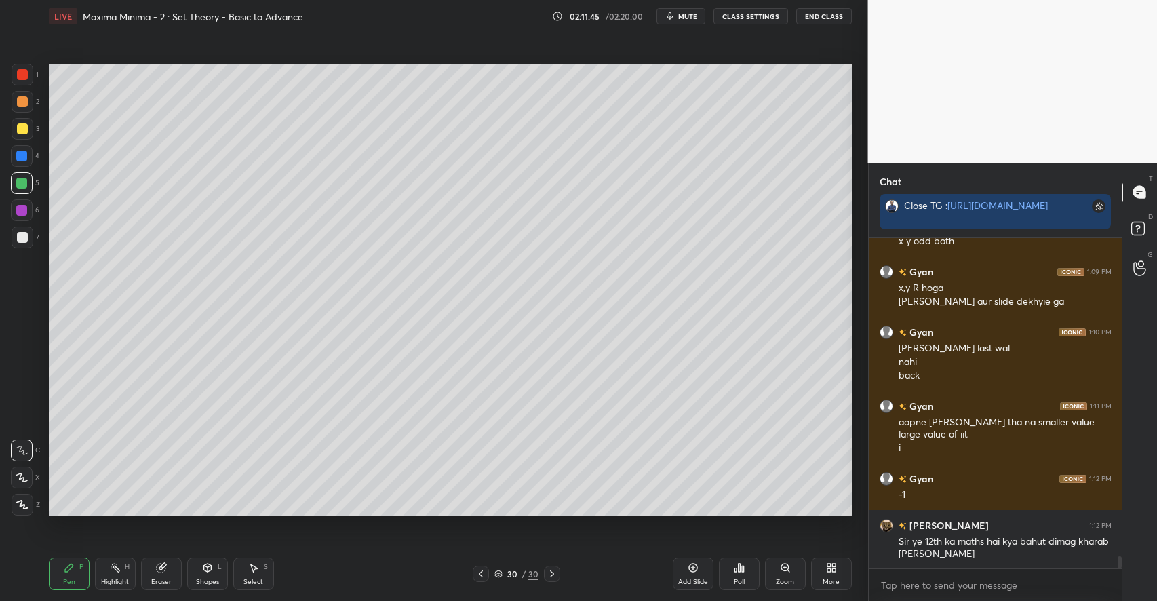
scroll to position [8674, 0]
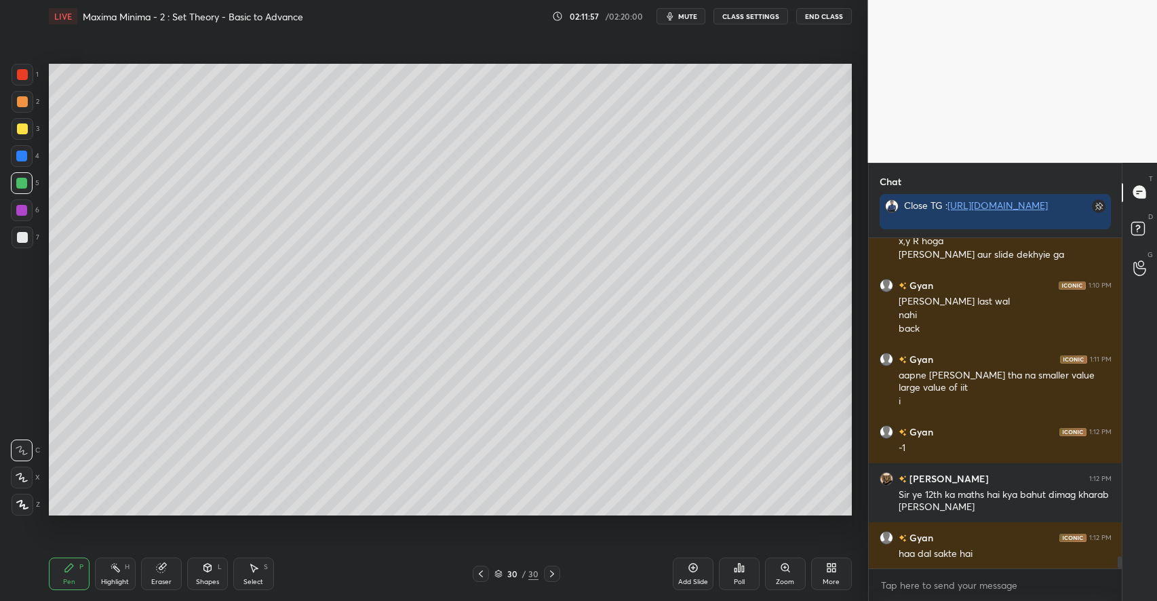
click at [19, 103] on div at bounding box center [22, 101] width 11 height 11
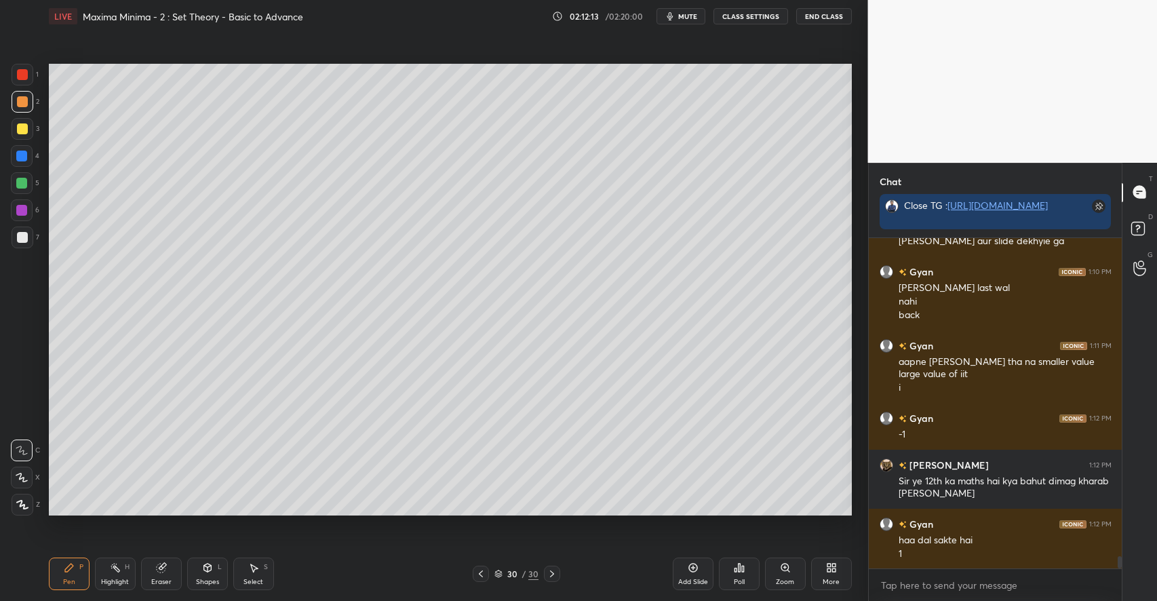
click at [209, 575] on div "Shapes L" at bounding box center [207, 574] width 41 height 33
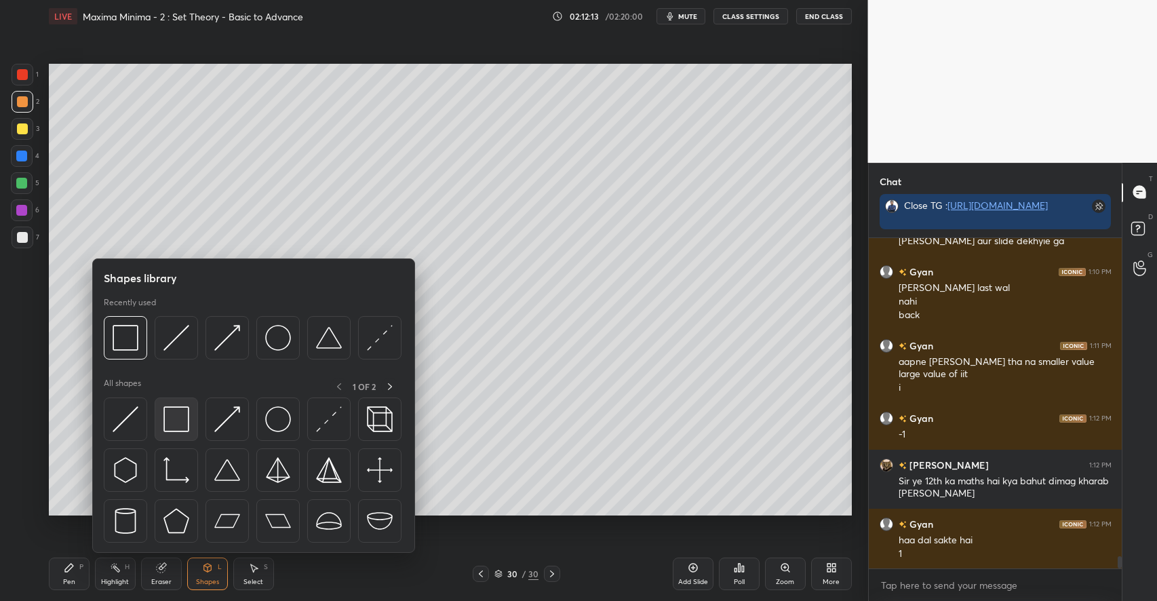
click at [186, 423] on img at bounding box center [176, 419] width 26 height 26
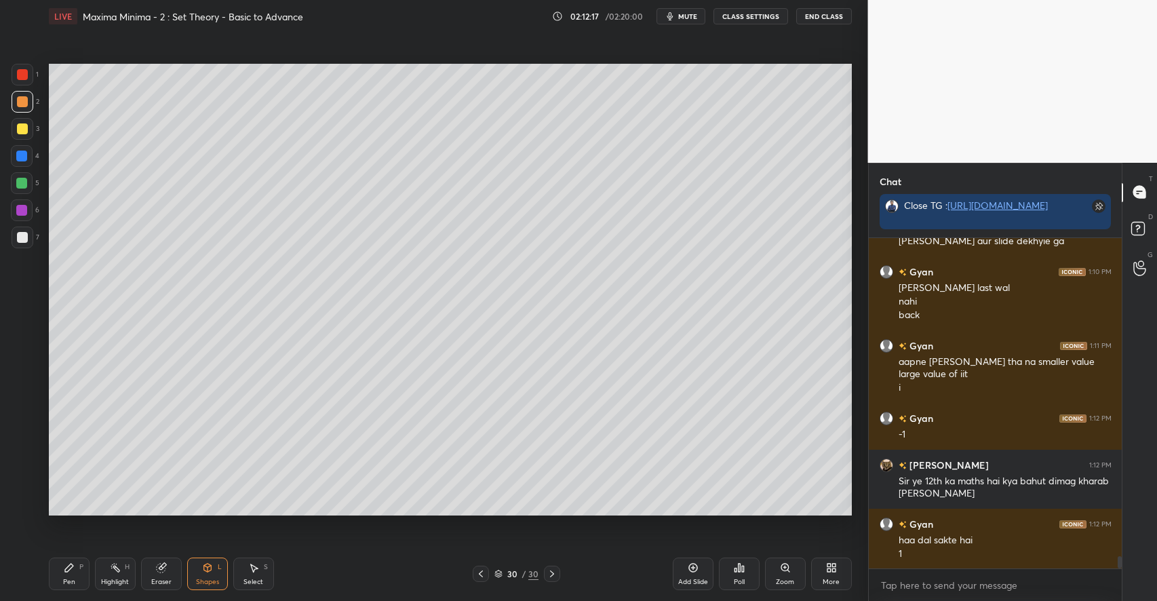
scroll to position [8734, 0]
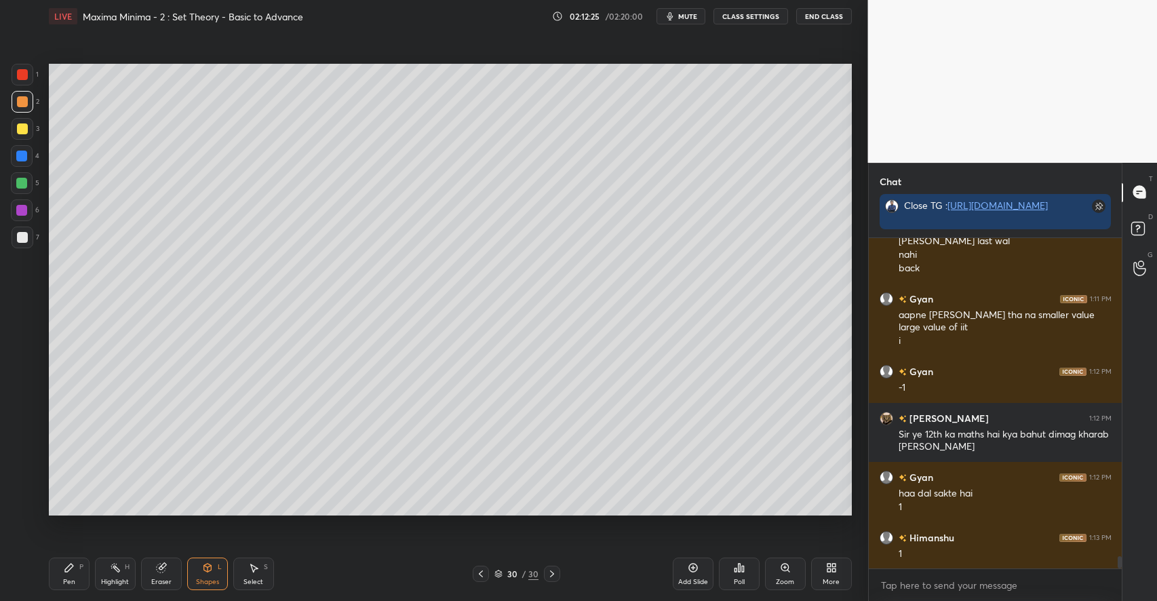
click at [69, 567] on icon at bounding box center [69, 568] width 8 height 8
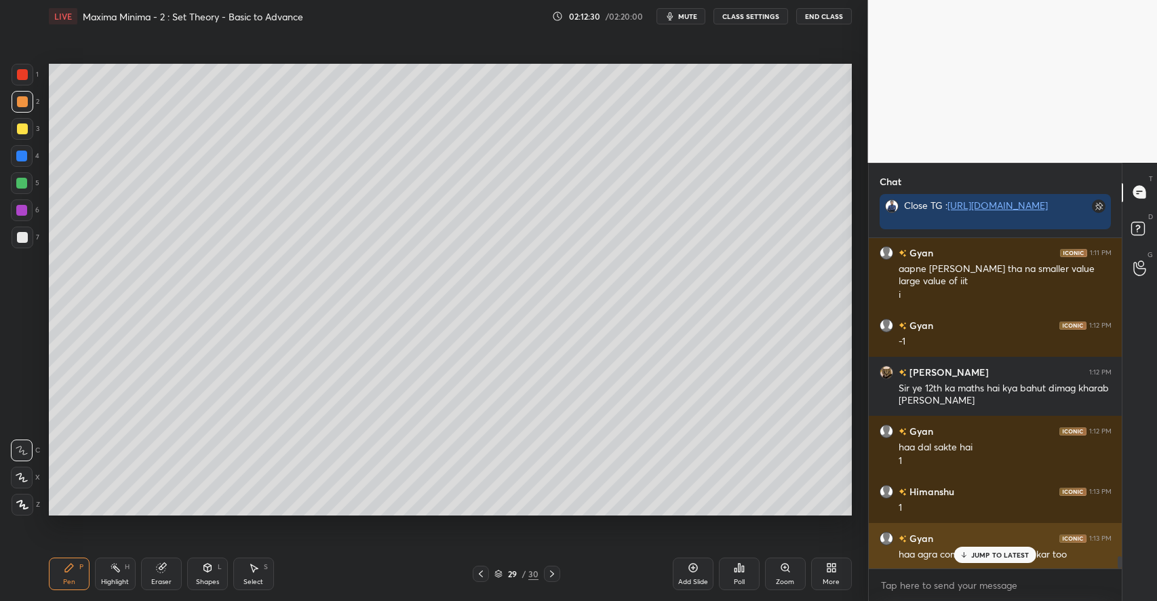
click at [984, 558] on p "JUMP TO LATEST" at bounding box center [1000, 555] width 58 height 8
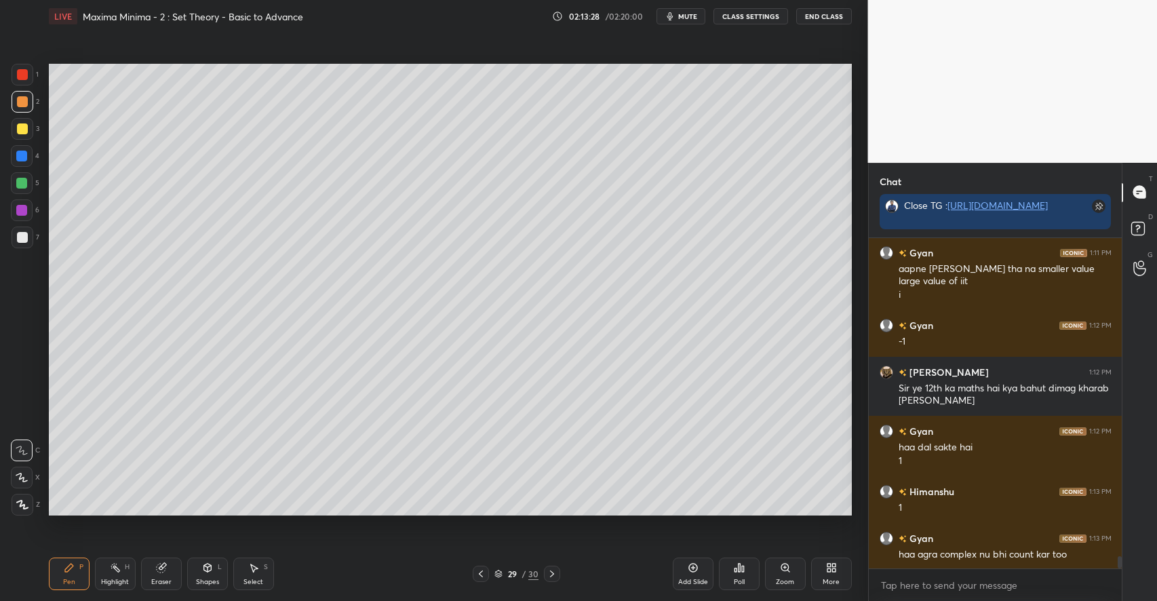
click at [24, 239] on div at bounding box center [22, 237] width 11 height 11
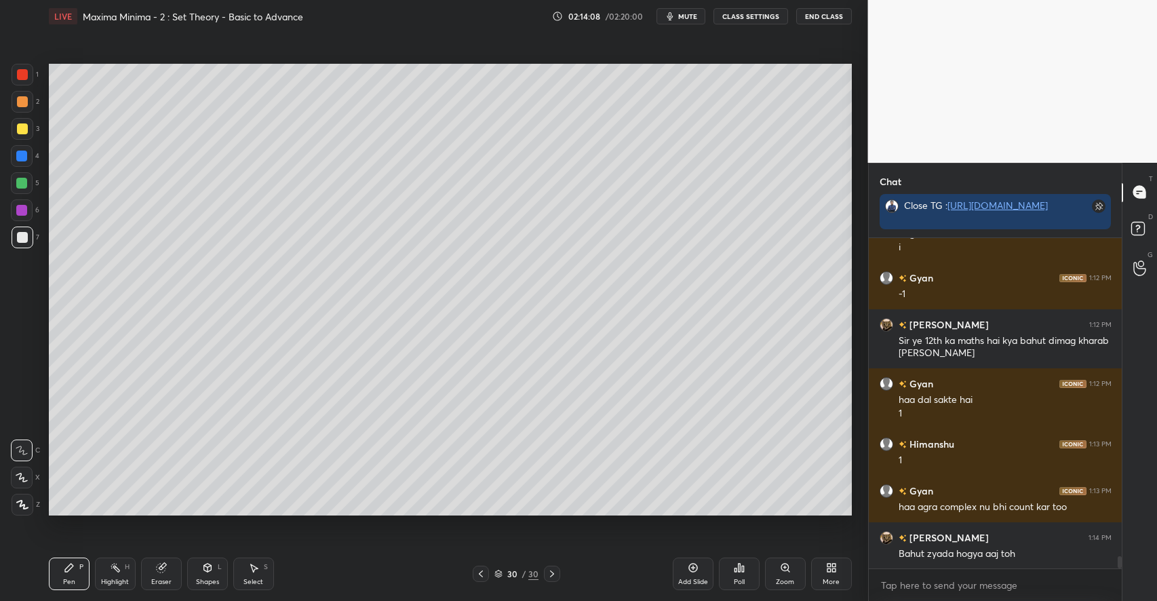
scroll to position [8860, 0]
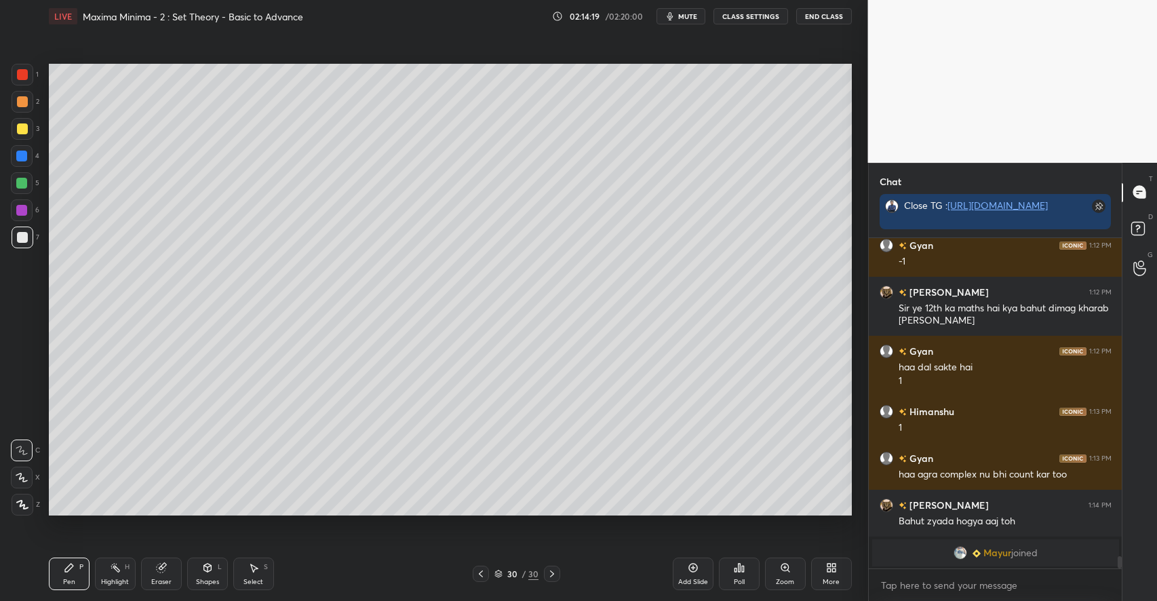
click at [682, 570] on div "Add Slide" at bounding box center [693, 574] width 41 height 33
click at [31, 182] on div at bounding box center [22, 183] width 22 height 22
click at [27, 129] on div at bounding box center [22, 128] width 11 height 11
click at [205, 570] on icon at bounding box center [207, 568] width 7 height 8
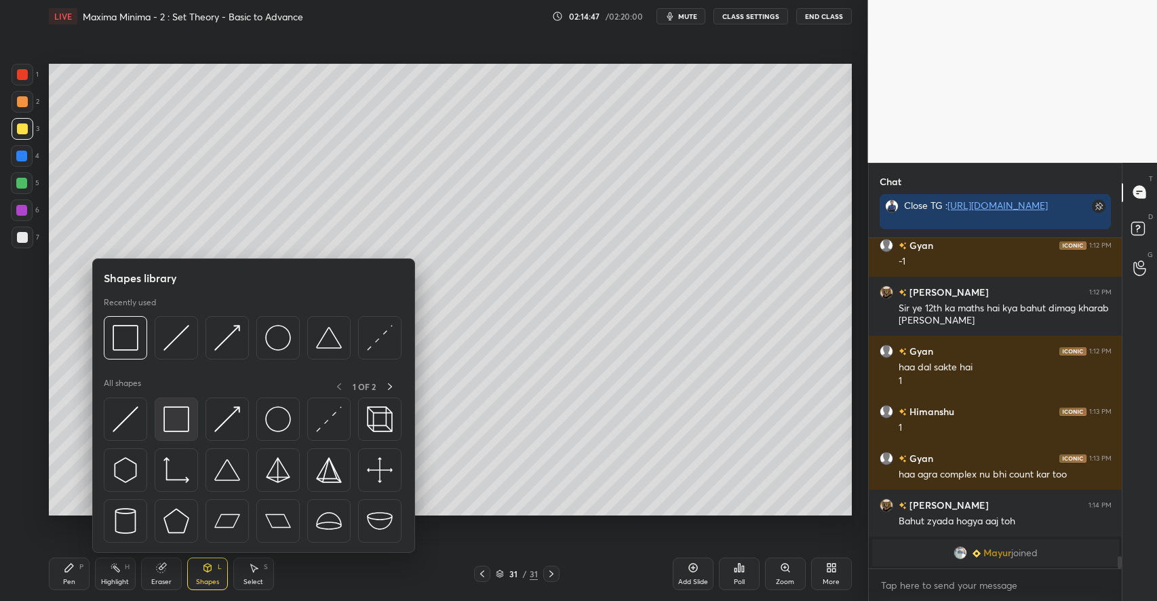
click at [174, 415] on img at bounding box center [176, 419] width 26 height 26
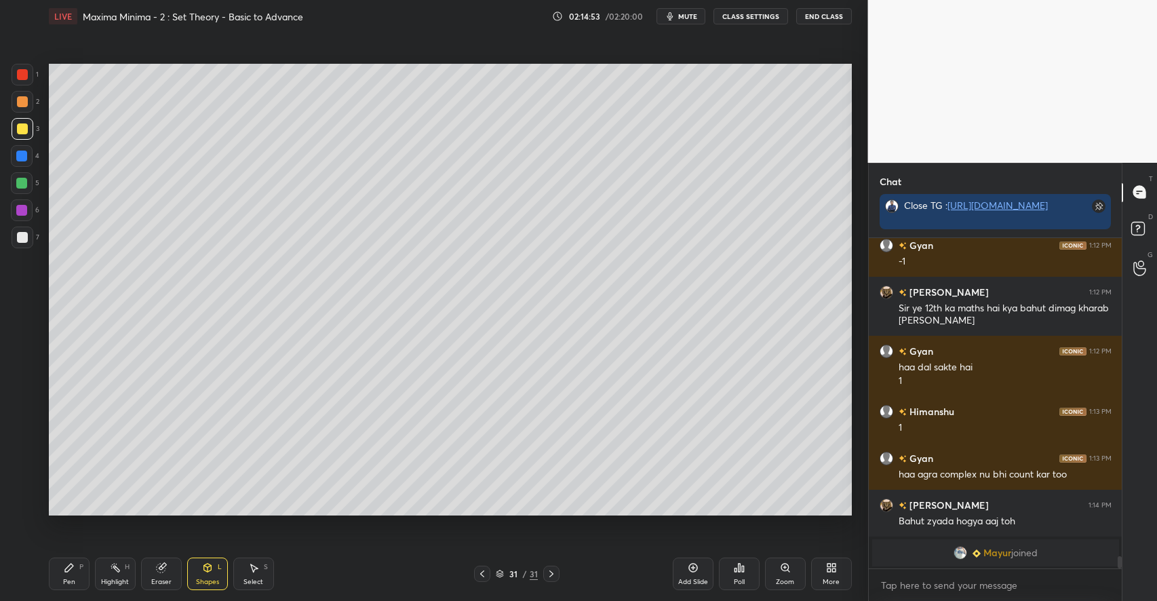
click at [75, 565] on div "Pen P" at bounding box center [69, 574] width 41 height 33
click at [27, 238] on div at bounding box center [23, 238] width 22 height 22
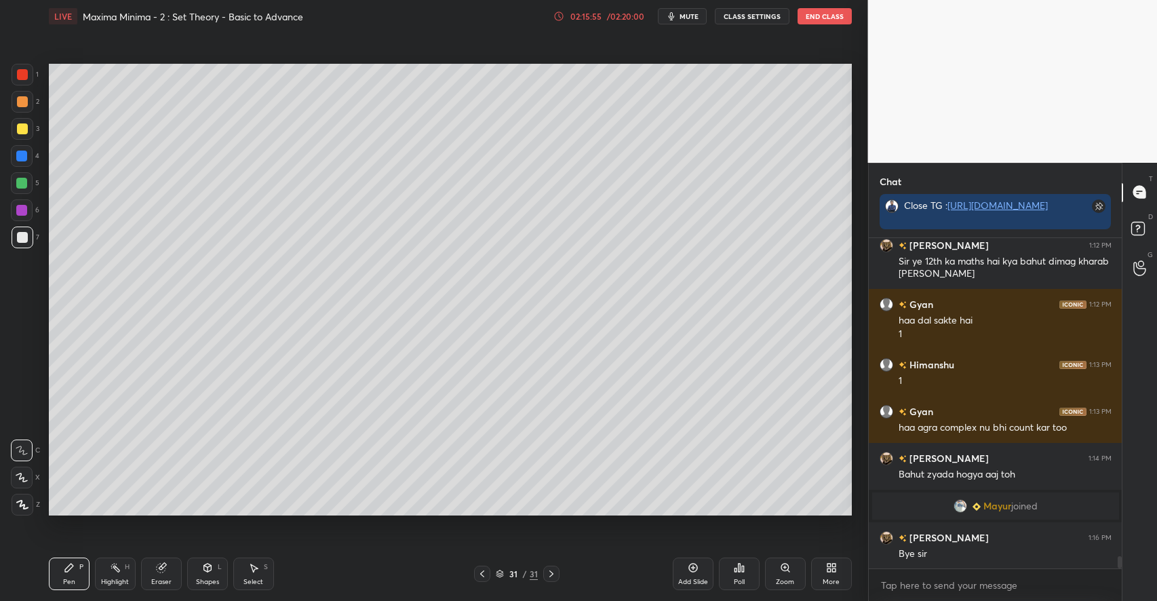
click at [821, 14] on button "End Class" at bounding box center [825, 16] width 54 height 16
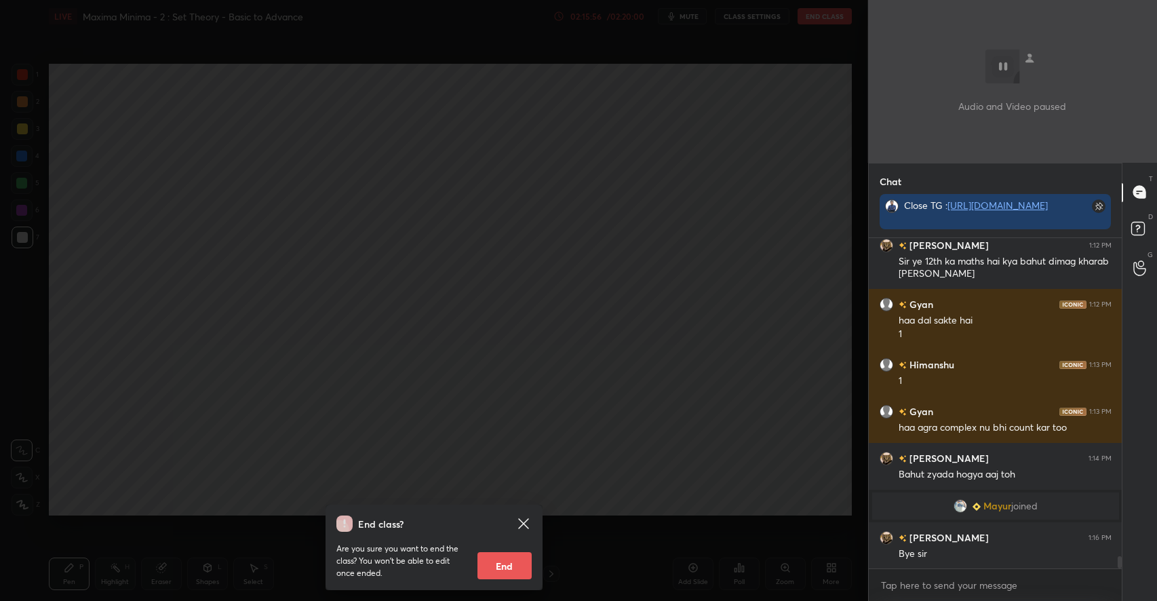
scroll to position [8477, 0]
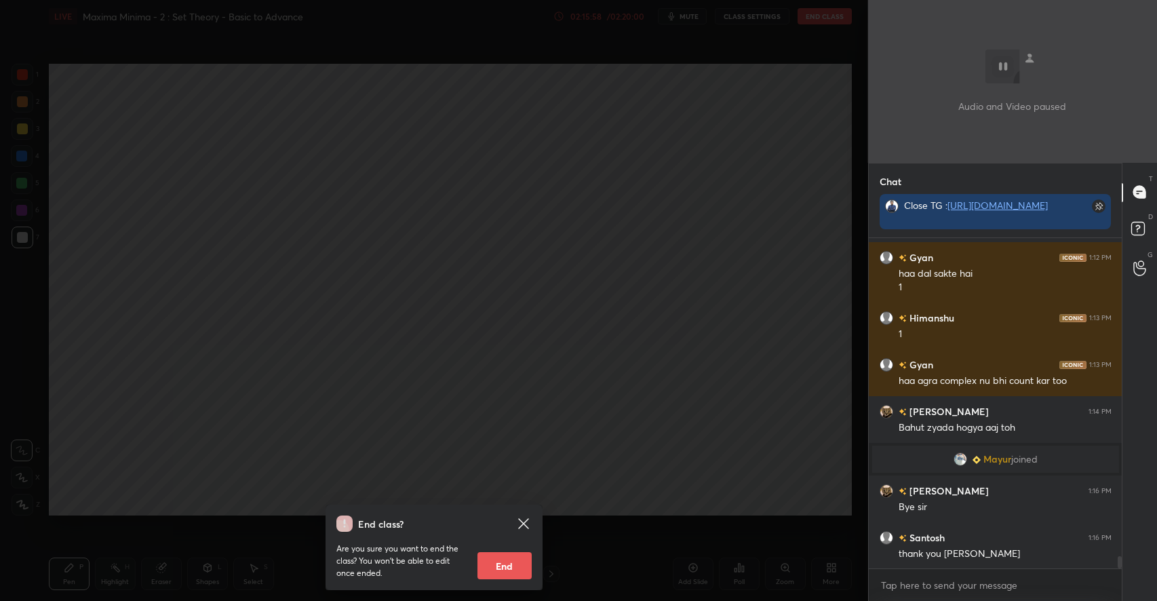
click at [507, 565] on button "End" at bounding box center [505, 565] width 54 height 27
type textarea "x"
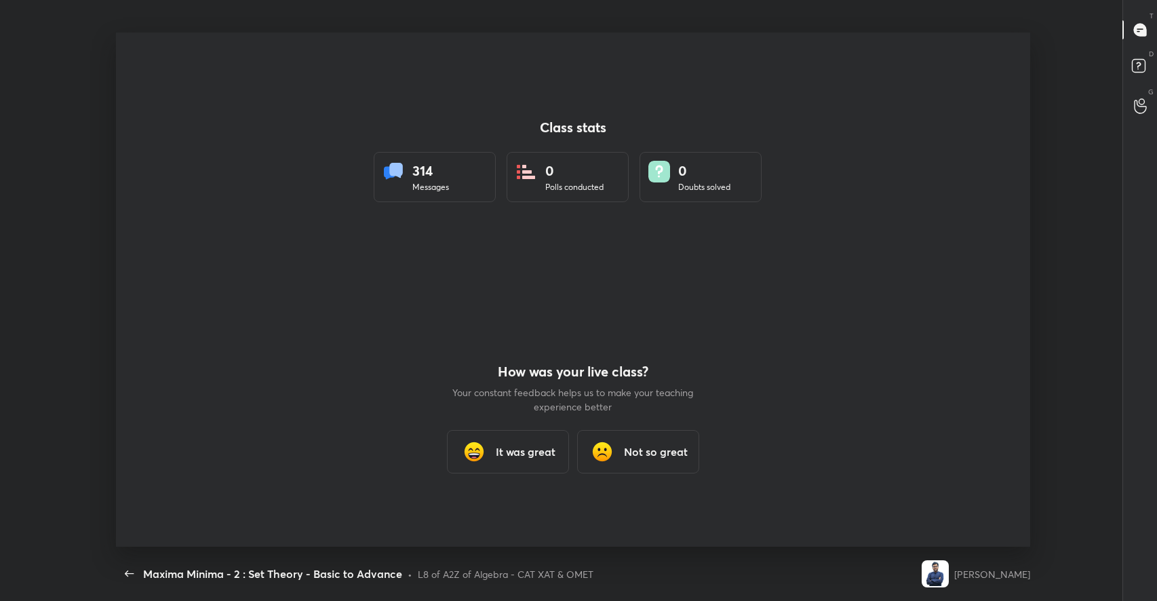
scroll to position [0, 0]
click at [520, 466] on div "It was great" at bounding box center [508, 451] width 122 height 43
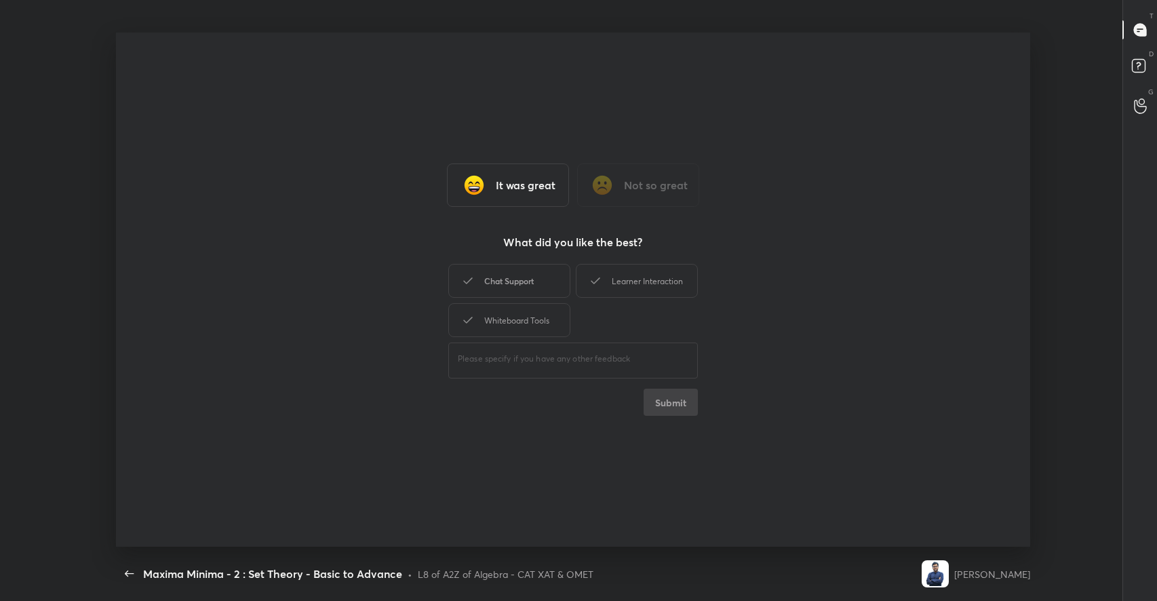
drag, startPoint x: 510, startPoint y: 277, endPoint x: 551, endPoint y: 277, distance: 40.7
click at [511, 277] on div "Chat Support" at bounding box center [509, 281] width 122 height 34
click at [617, 271] on div "Learner Interaction" at bounding box center [637, 281] width 122 height 34
click at [509, 322] on div "Whiteboard Tools" at bounding box center [509, 320] width 122 height 34
click at [653, 405] on button "Submit" at bounding box center [671, 402] width 54 height 27
